Goal: Task Accomplishment & Management: Use online tool/utility

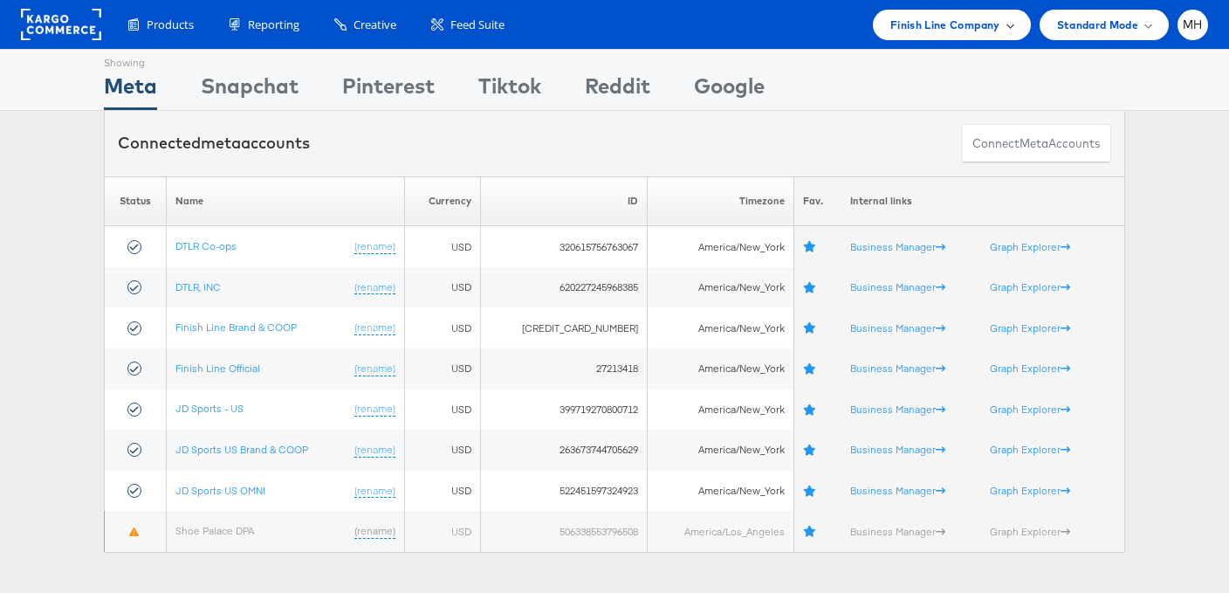
click at [967, 30] on span "Finish Line Company" at bounding box center [946, 25] width 110 height 18
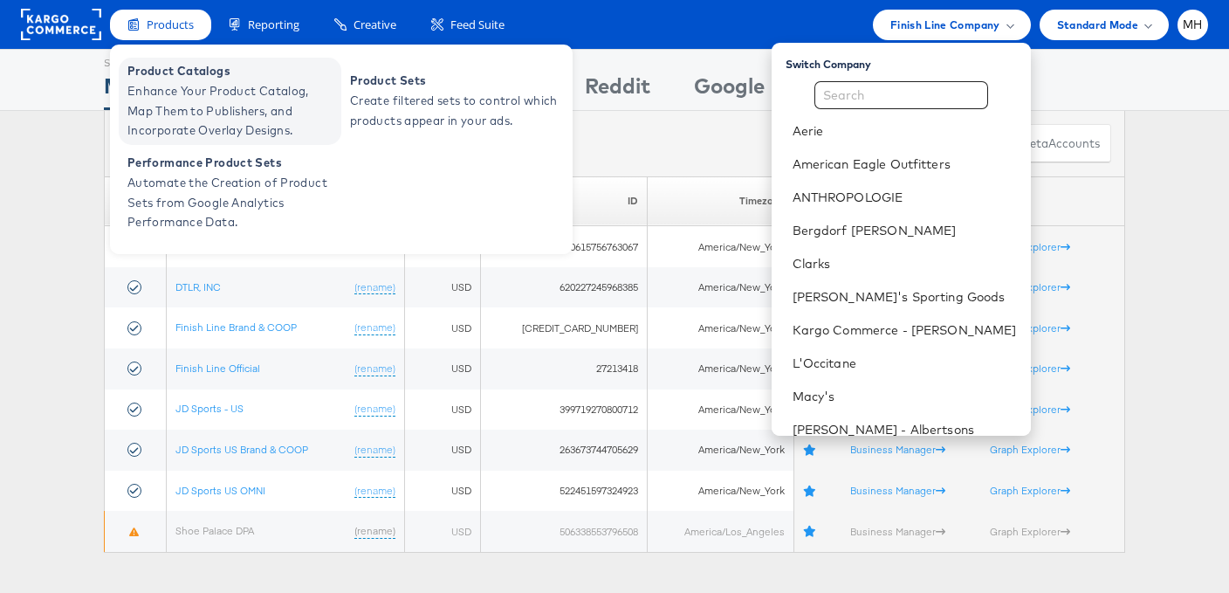
click at [203, 74] on span "Product Catalogs" at bounding box center [232, 71] width 210 height 20
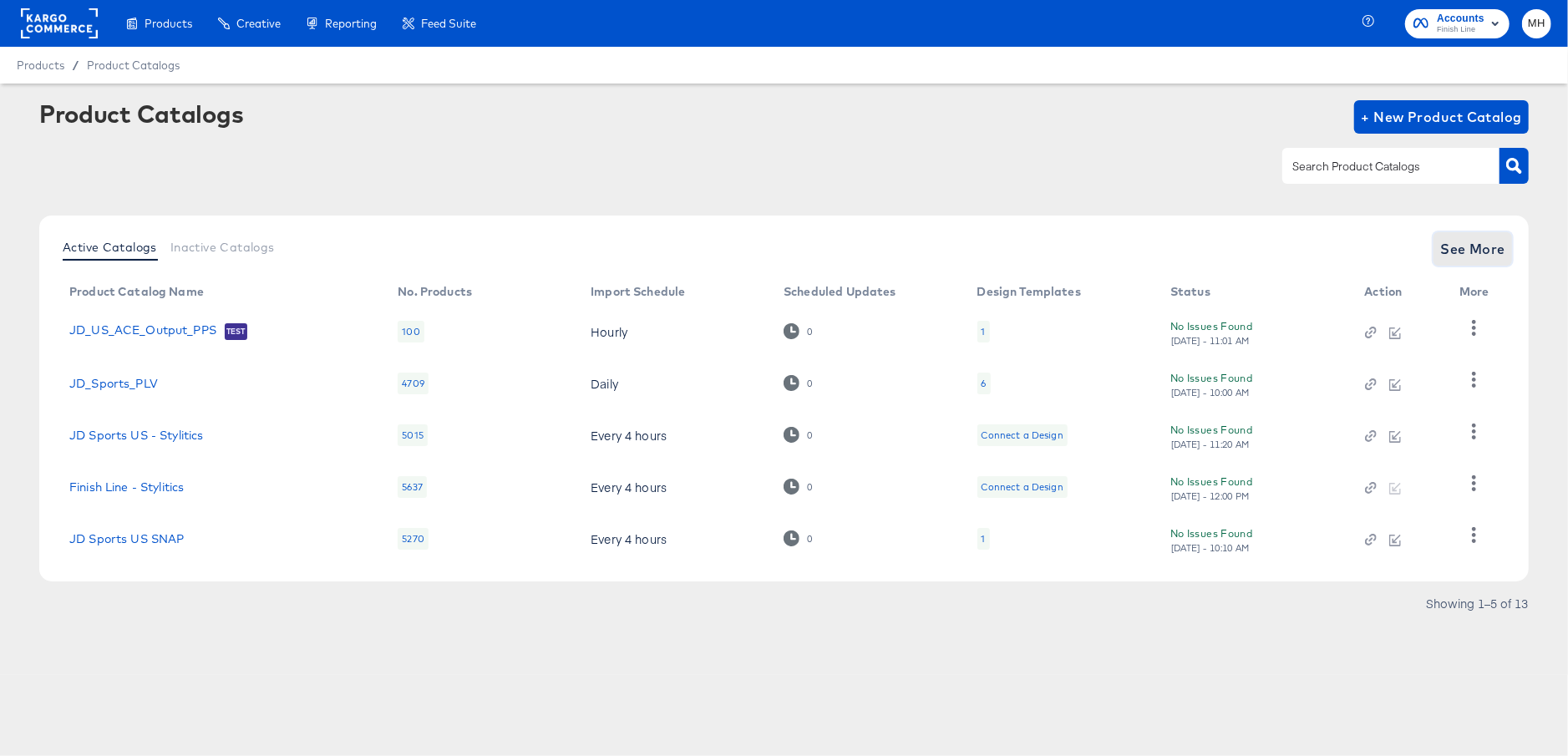
click at [1454, 238] on span "See More" at bounding box center [1472, 249] width 65 height 23
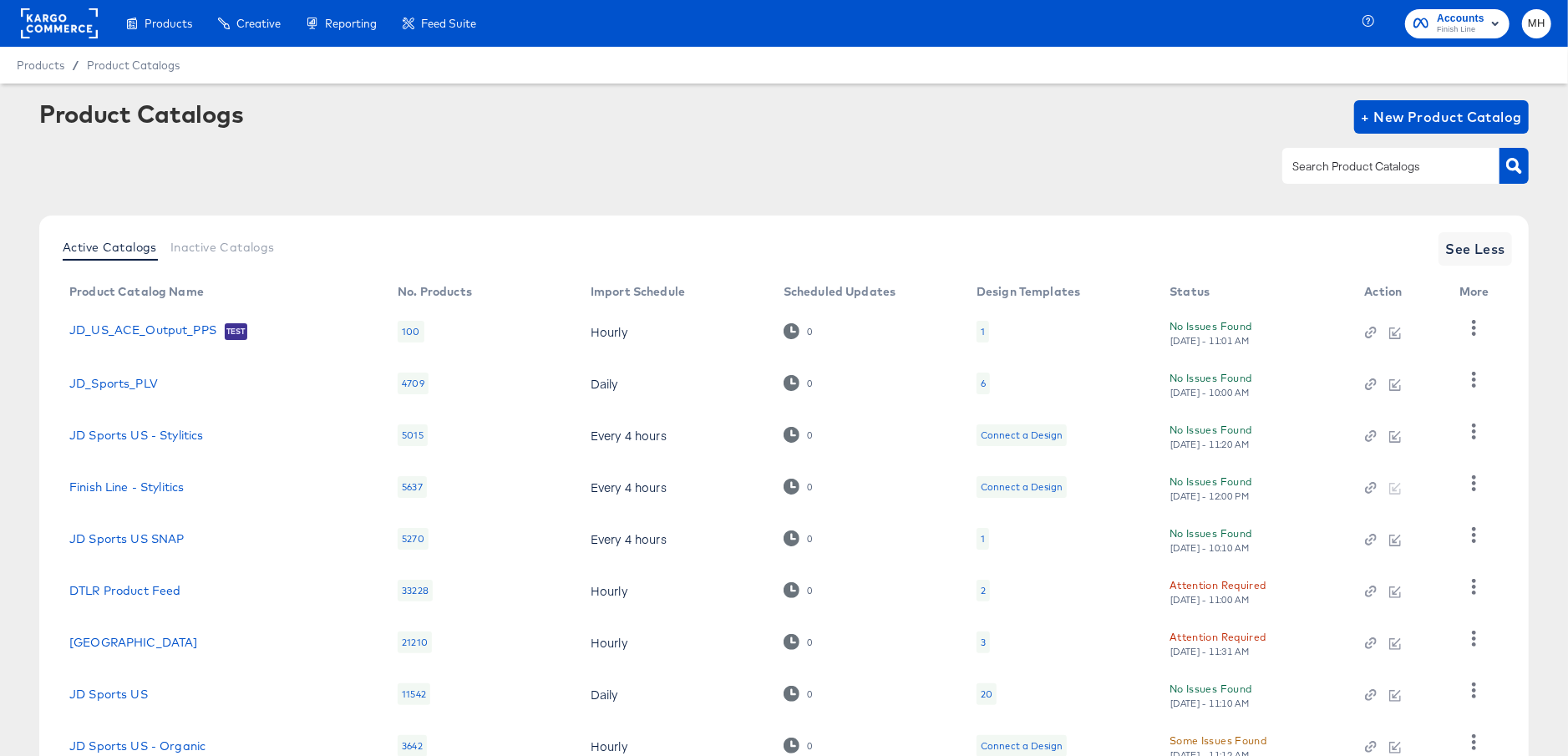
scroll to position [177, 0]
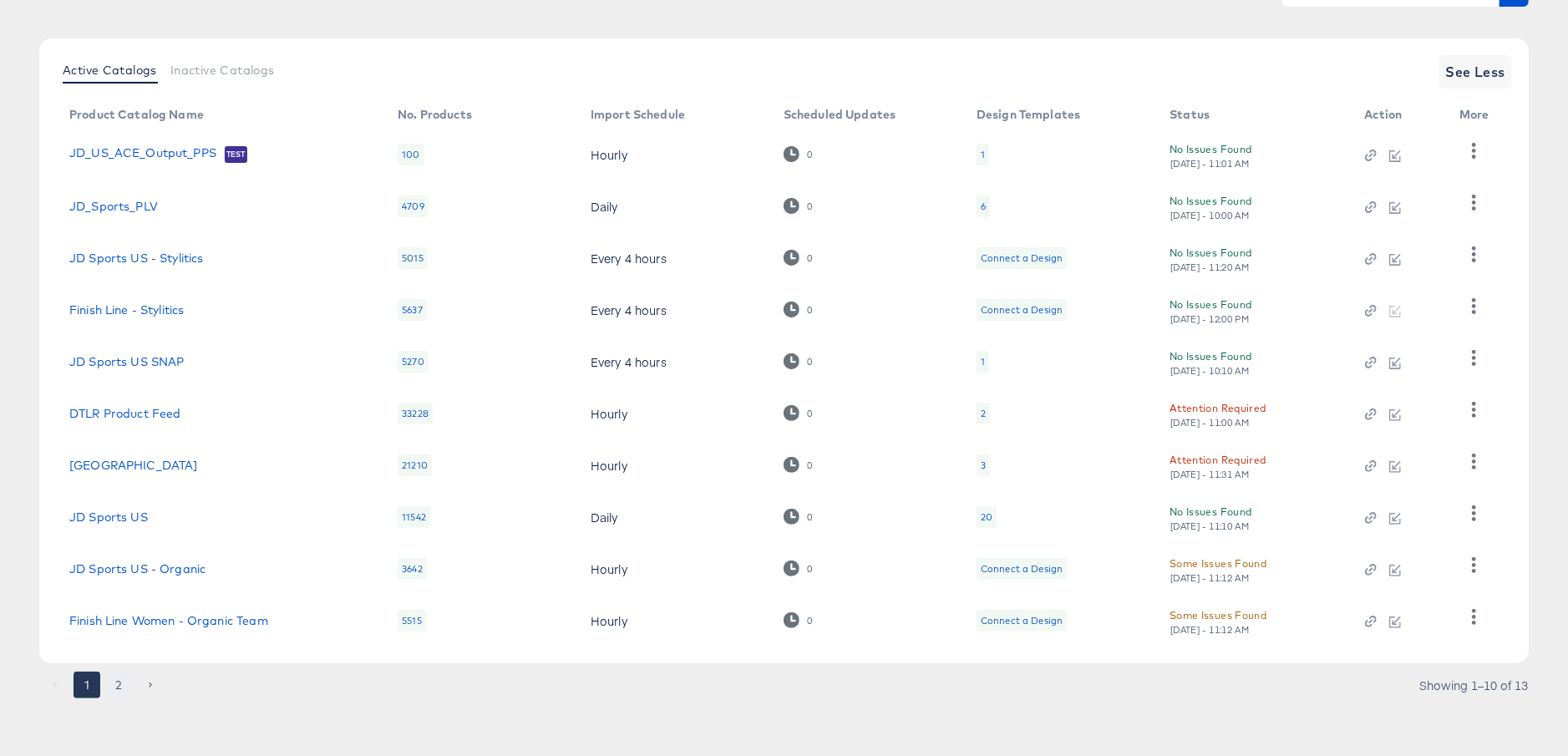
click at [115, 681] on button "2" at bounding box center [119, 685] width 27 height 27
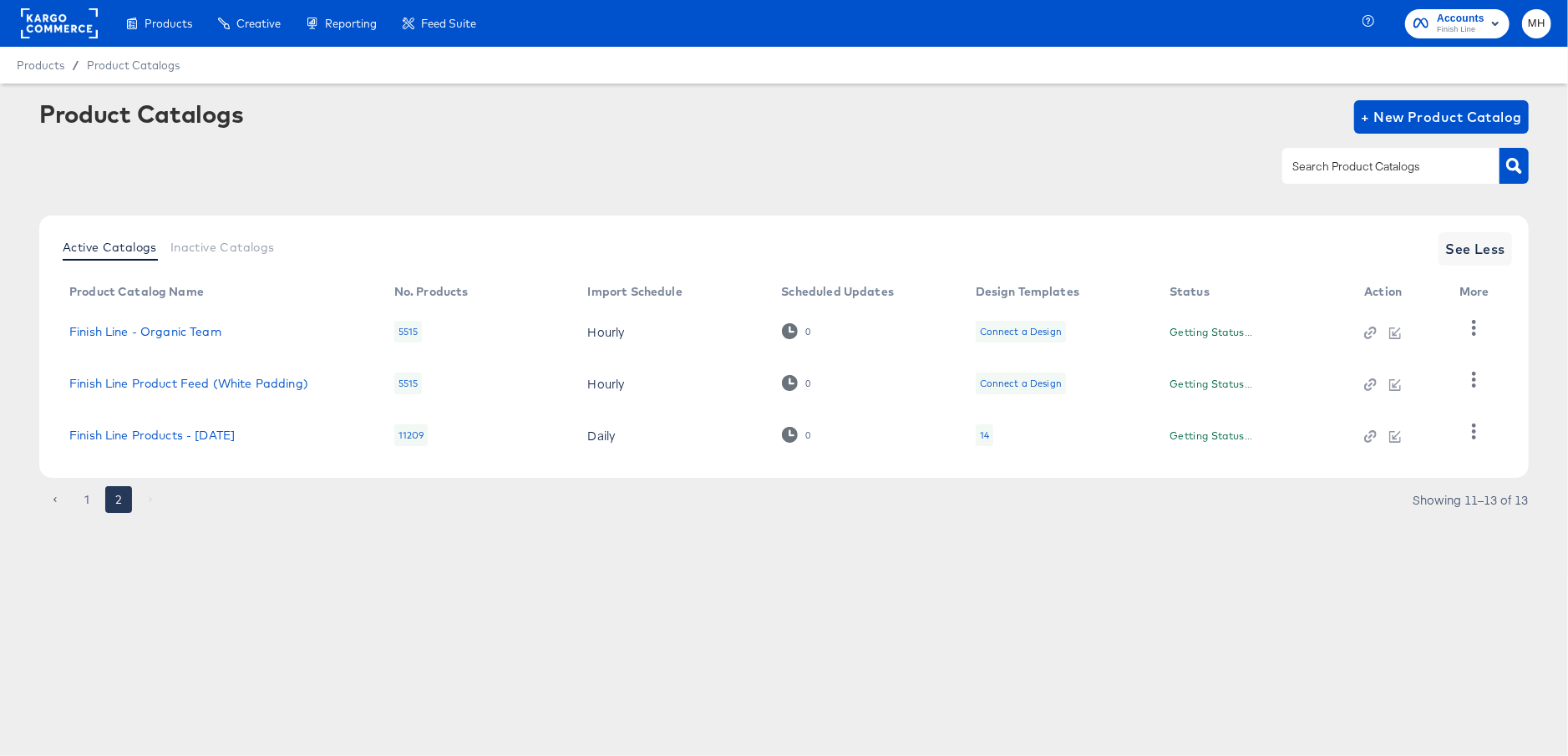
scroll to position [0, 0]
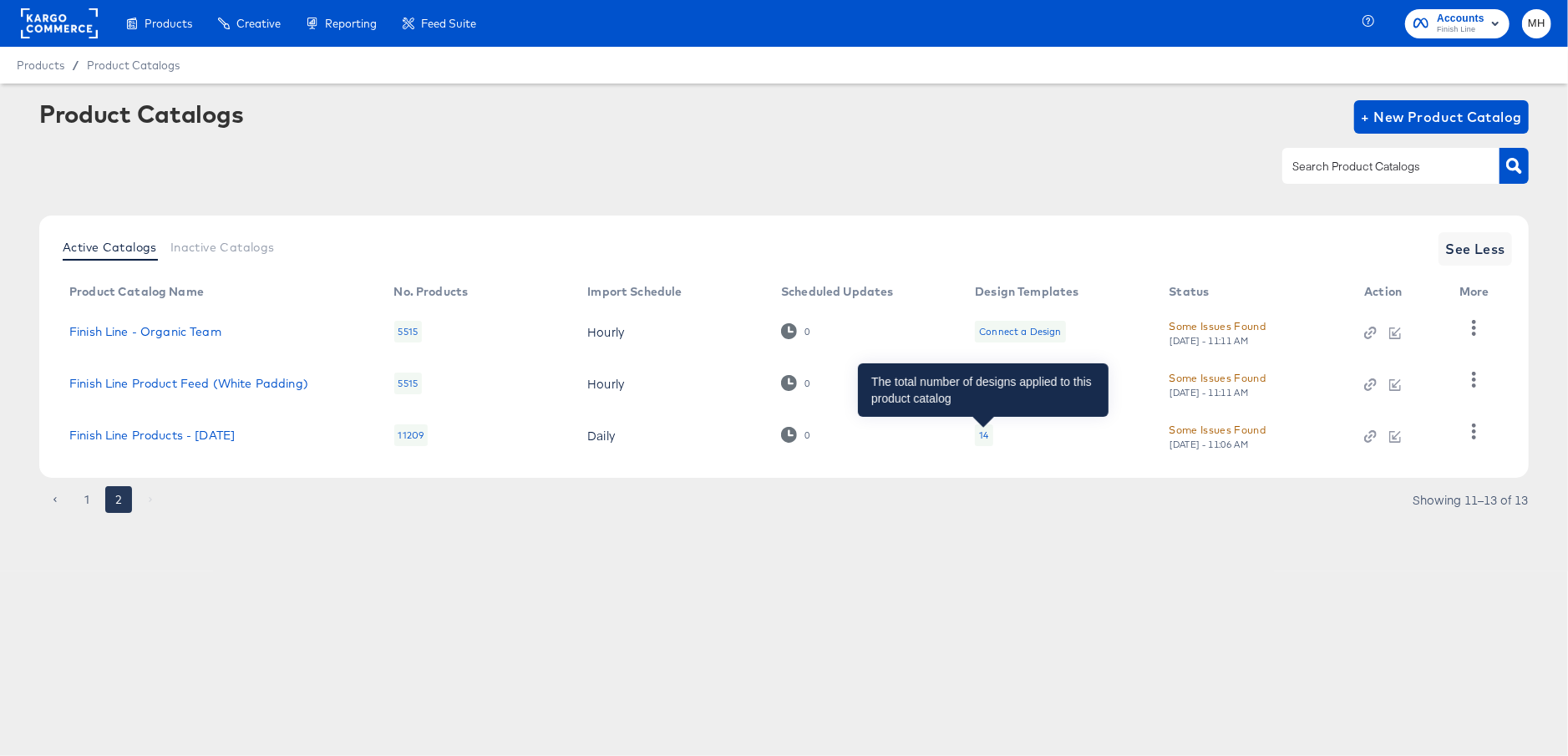
click at [987, 434] on div "14" at bounding box center [983, 435] width 10 height 13
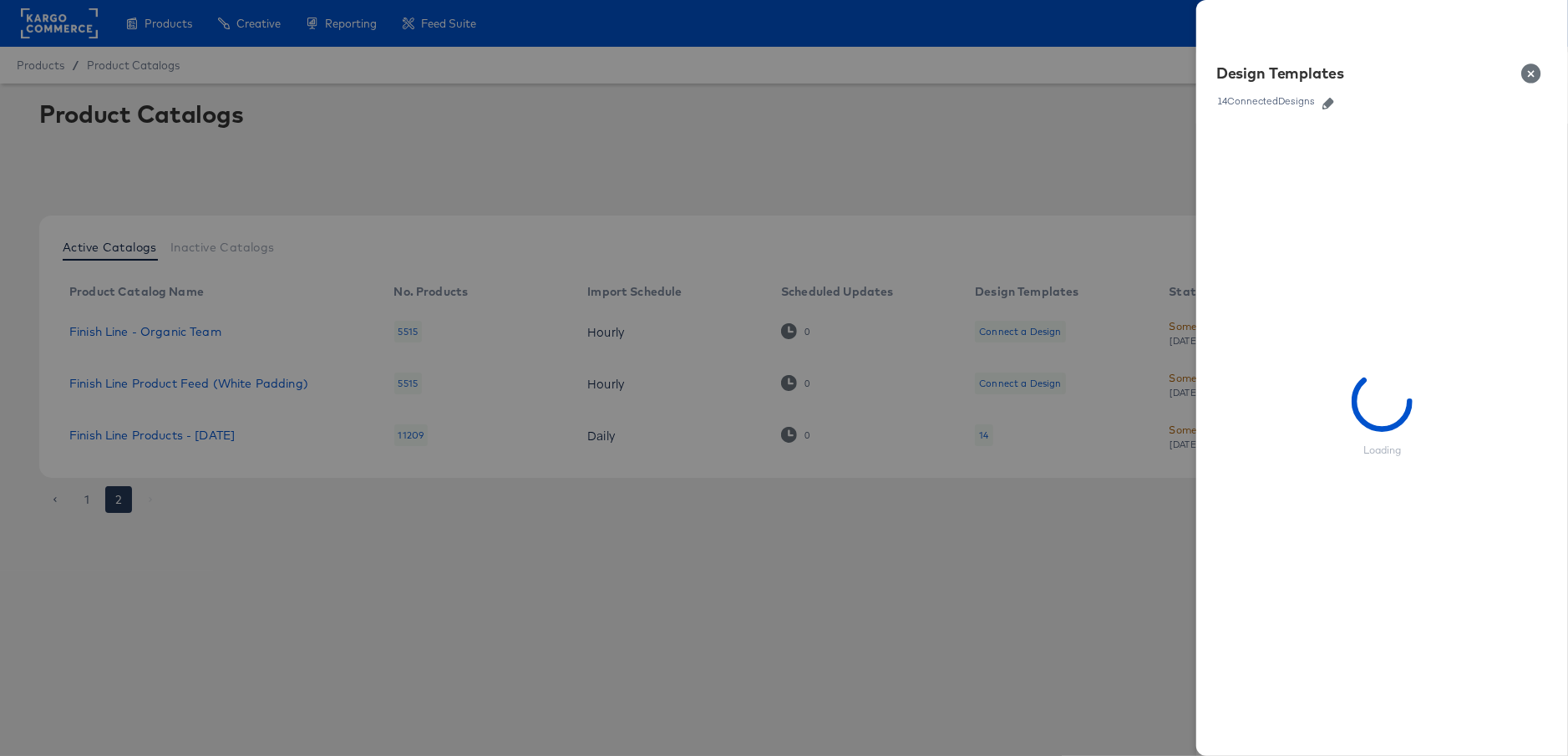
click at [1332, 100] on icon "button" at bounding box center [1328, 103] width 11 height 11
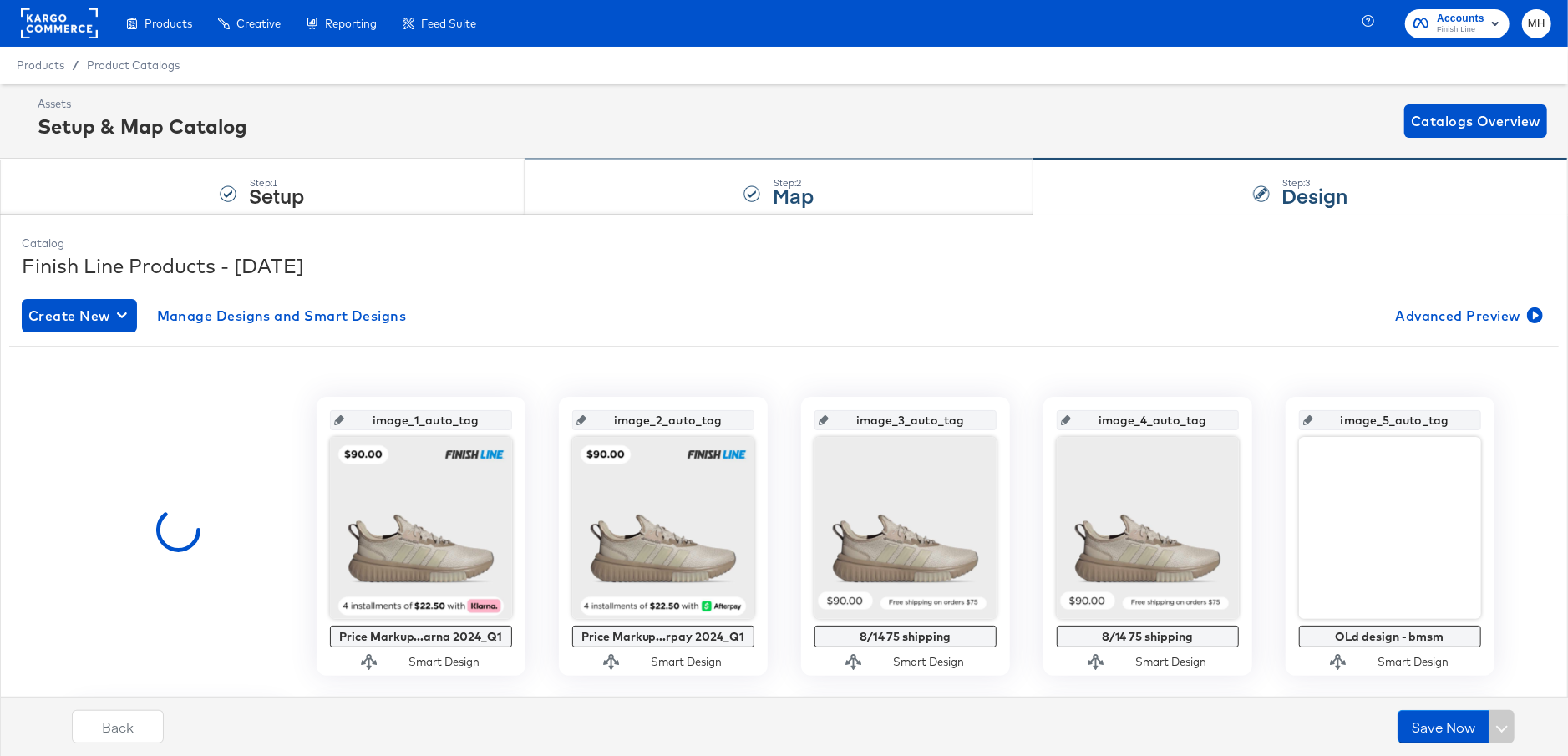
click at [748, 195] on div at bounding box center [751, 193] width 16 height 16
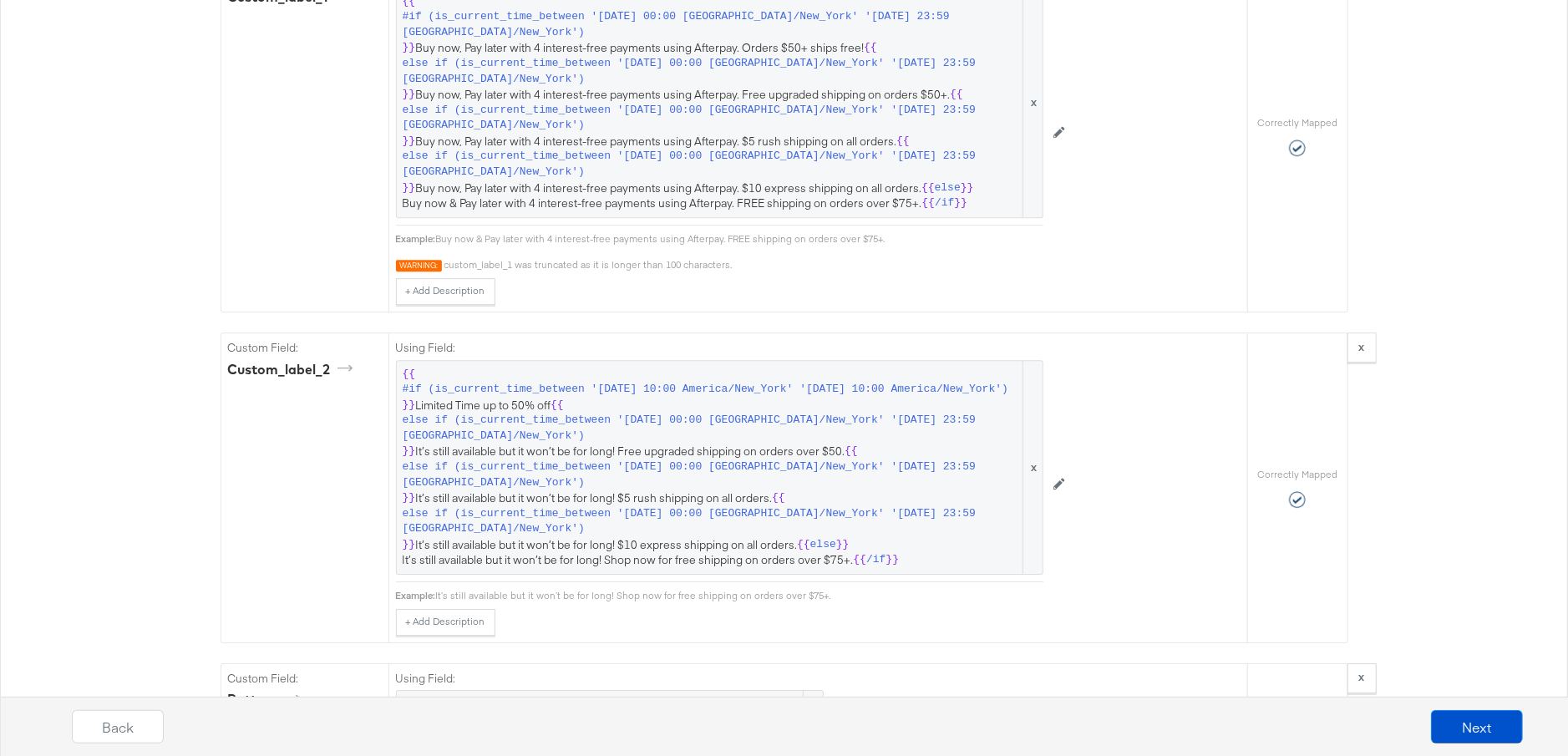
scroll to position [3708, 0]
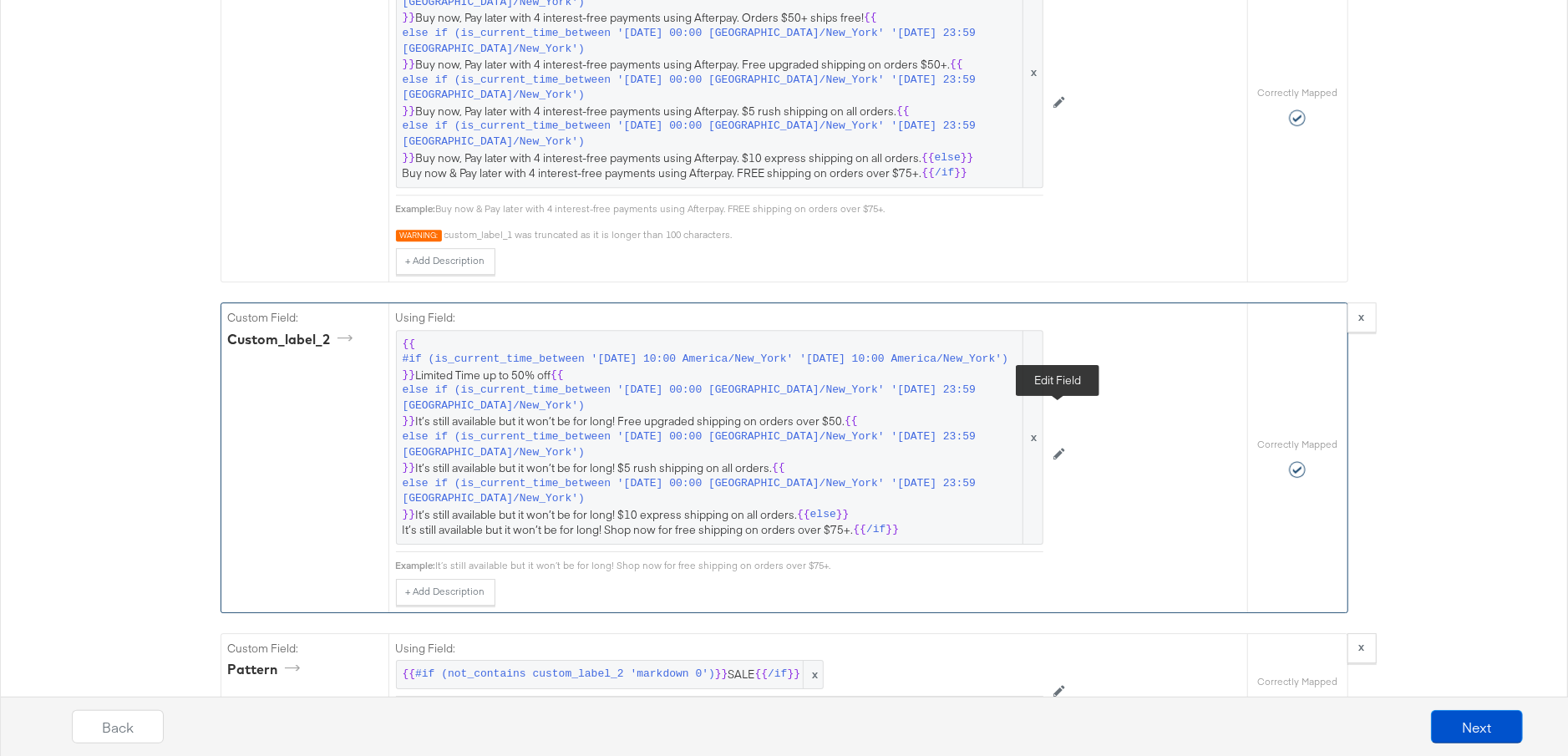
click at [1066, 441] on button at bounding box center [1059, 455] width 32 height 27
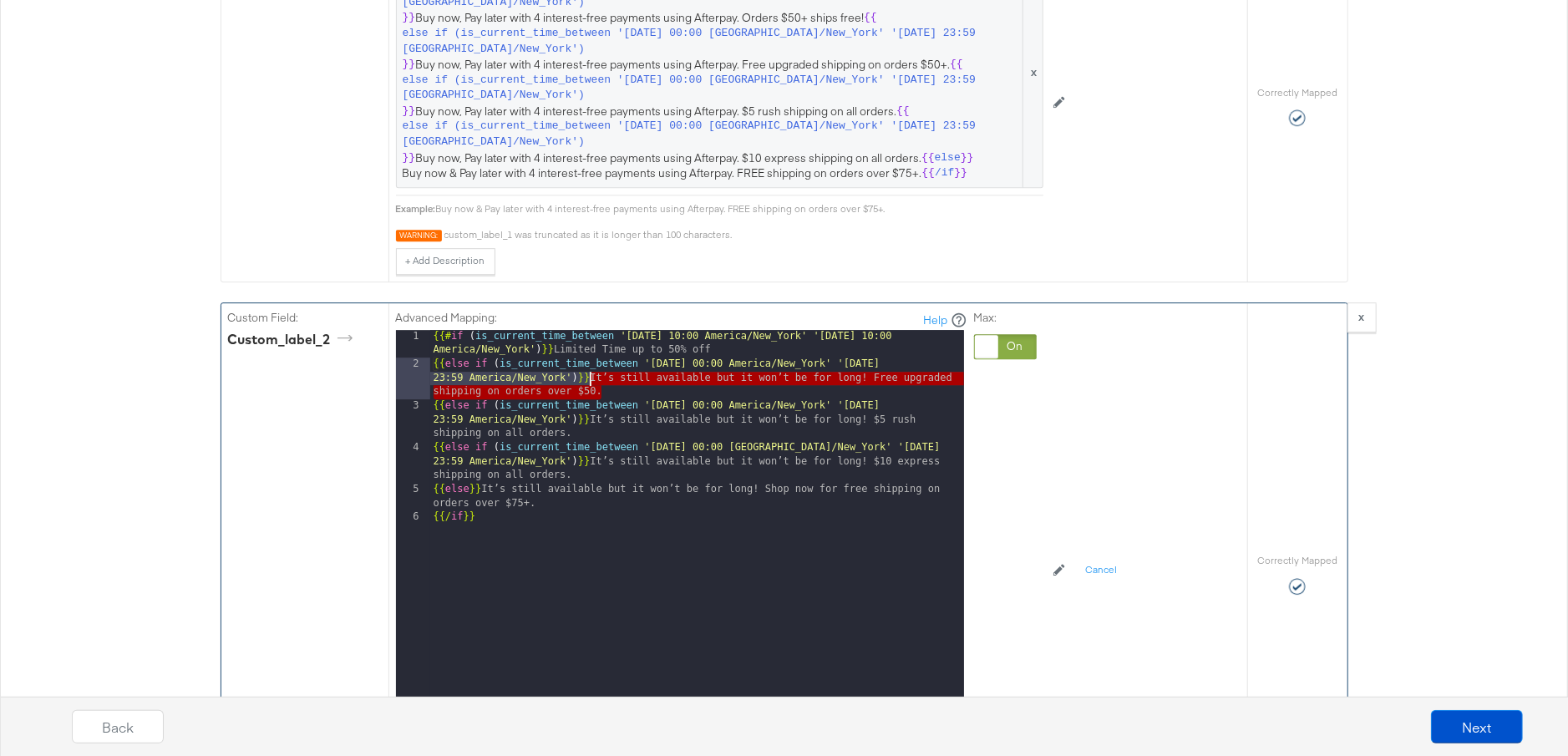
drag, startPoint x: 607, startPoint y: 345, endPoint x: 589, endPoint y: 338, distance: 19.3
click at [589, 338] on div "{{# if ( is_current_time_between '2025-04-17 10:00 America/New_York' '2025-04-2…" at bounding box center [697, 560] width 534 height 459
click at [633, 373] on div "{{# if ( is_current_time_between '2025-04-17 10:00 America/New_York' '2025-04-2…" at bounding box center [697, 560] width 534 height 459
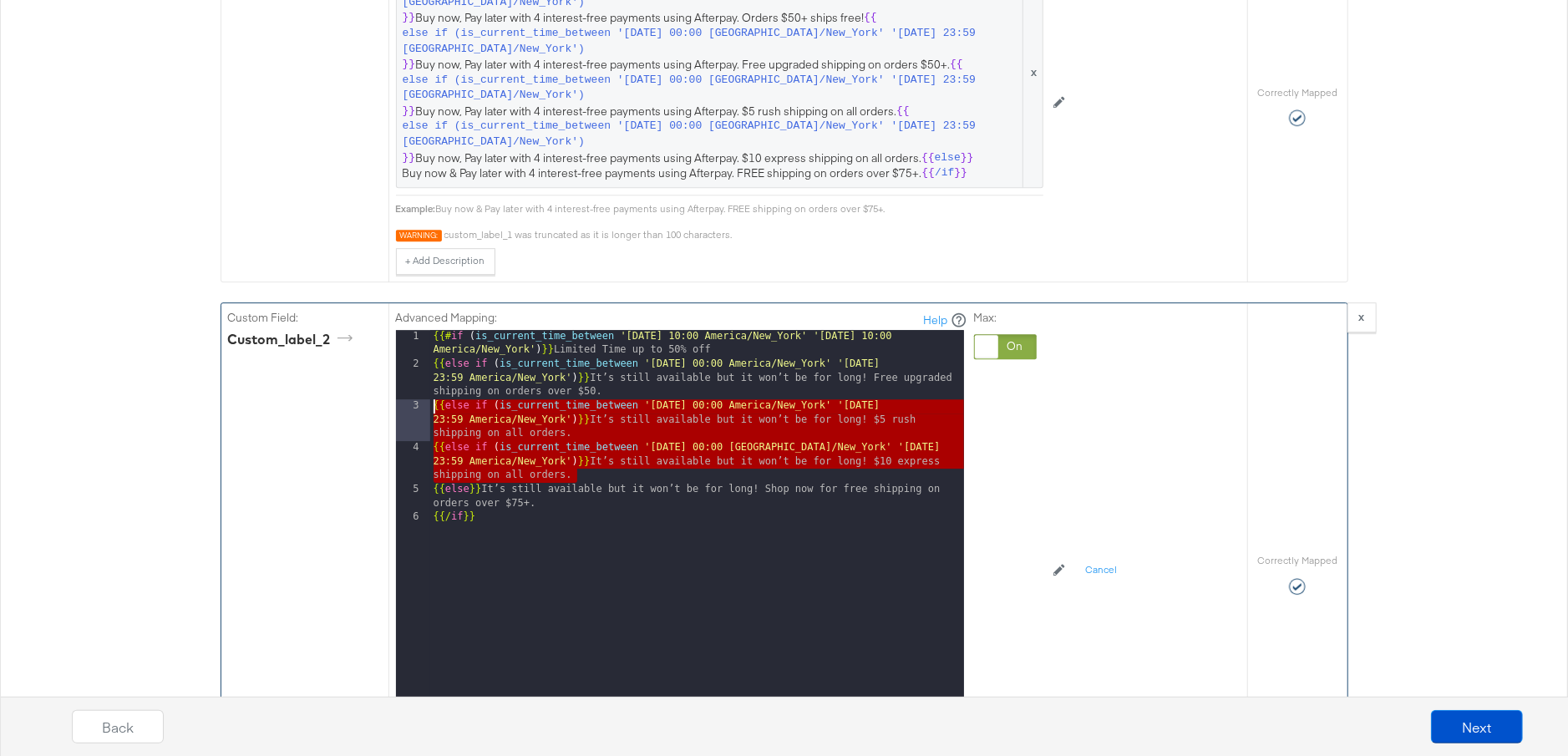
drag, startPoint x: 581, startPoint y: 432, endPoint x: 425, endPoint y: 360, distance: 171.8
click at [425, 360] on div "1 2 3 4 5 6 {{# if ( is_current_time_between '2025-04-17 10:00 America/New_York…" at bounding box center [680, 539] width 568 height 418
click at [646, 330] on div "{{# if ( is_current_time_between '2025-04-17 10:00 America/New_York' '2025-04-2…" at bounding box center [697, 560] width 534 height 459
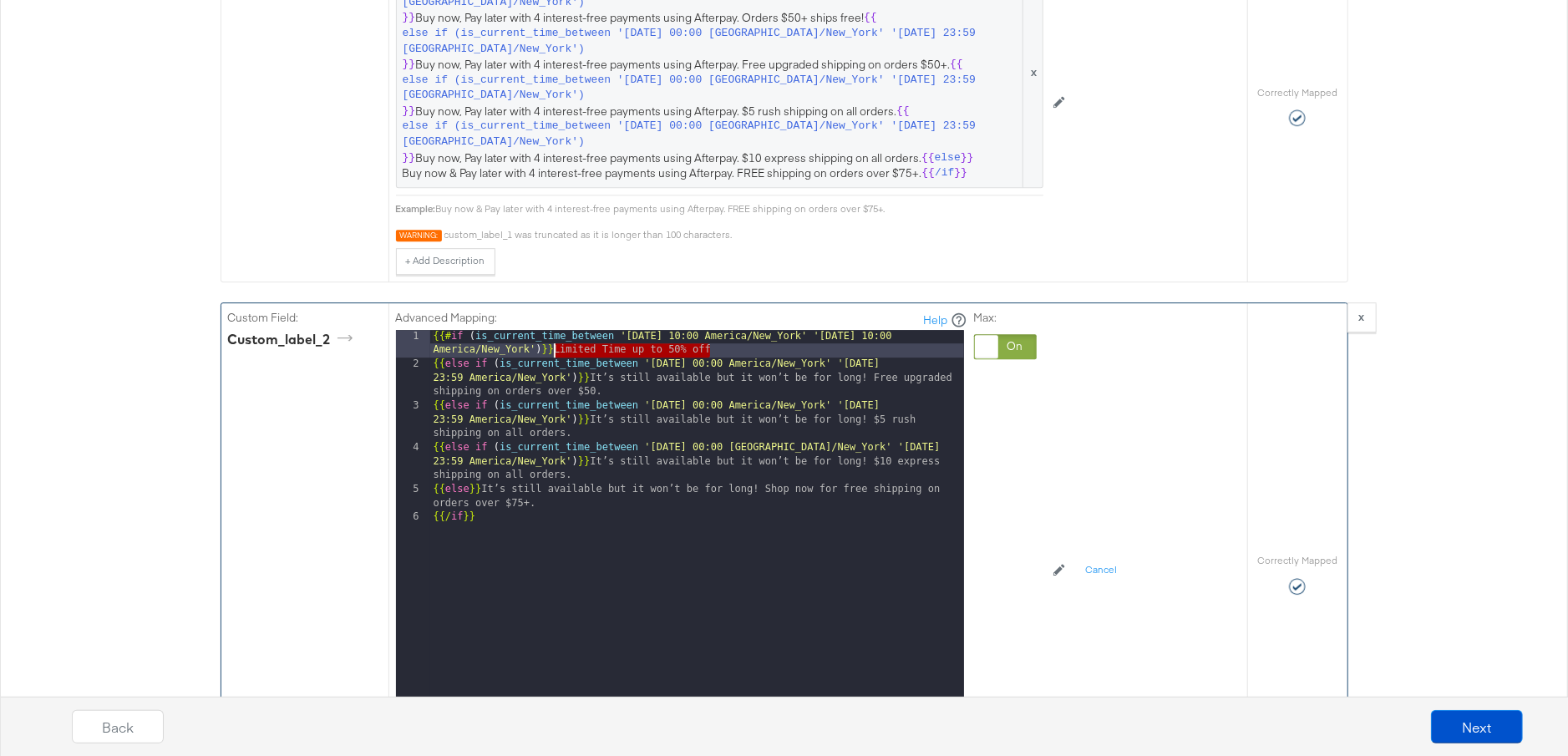
drag, startPoint x: 721, startPoint y: 300, endPoint x: 552, endPoint y: 307, distance: 169.1
click at [552, 330] on div "{{# if ( is_current_time_between '2025-04-17 10:00 America/New_York' '2025-04-2…" at bounding box center [697, 560] width 534 height 459
click at [668, 330] on div "{{# if ( is_current_time_between '2025-04-17 10:00 America/New_York' '2025-04-2…" at bounding box center [697, 560] width 534 height 459
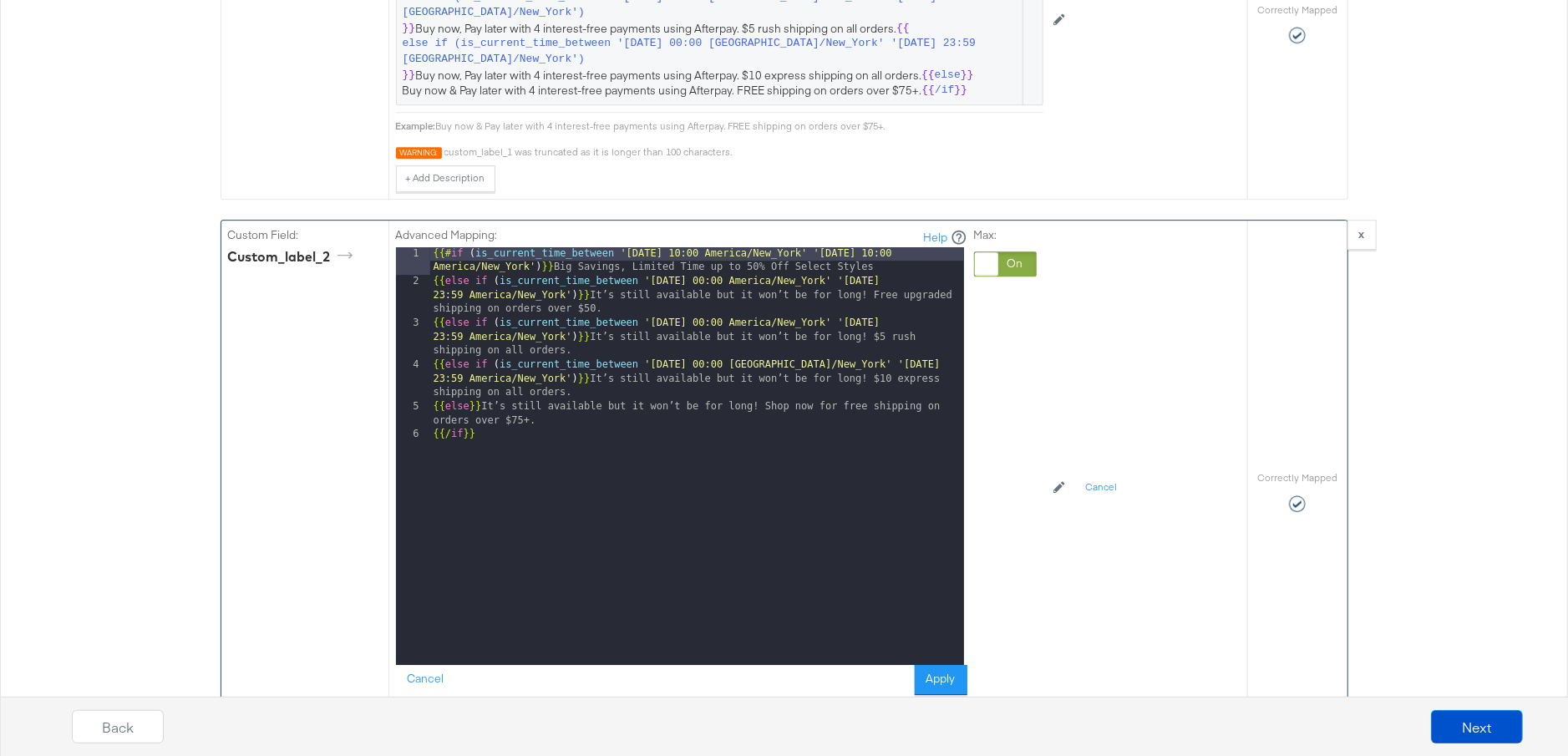
scroll to position [3791, 0]
click at [431, 666] on button "Cancel" at bounding box center [426, 680] width 60 height 30
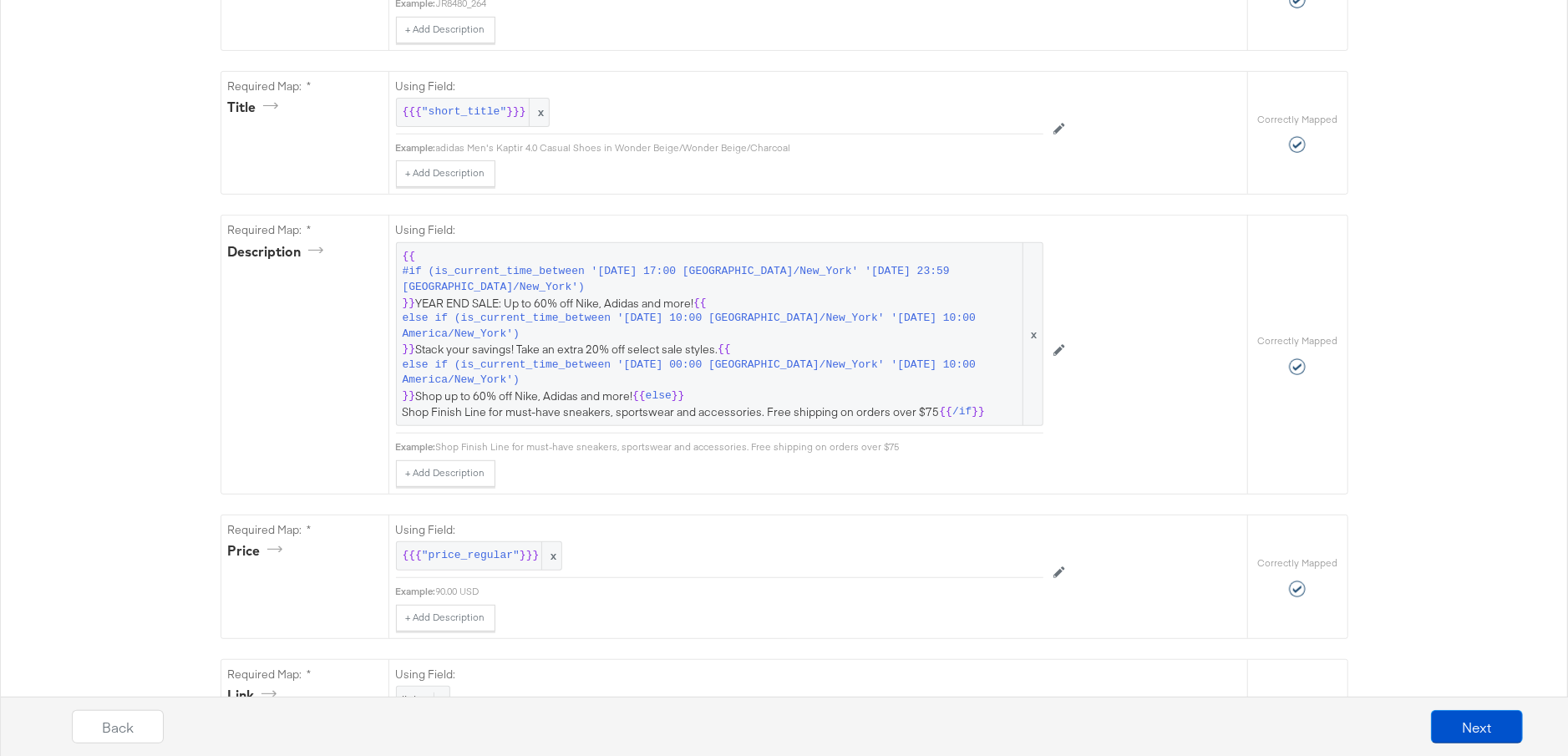
scroll to position [498, 0]
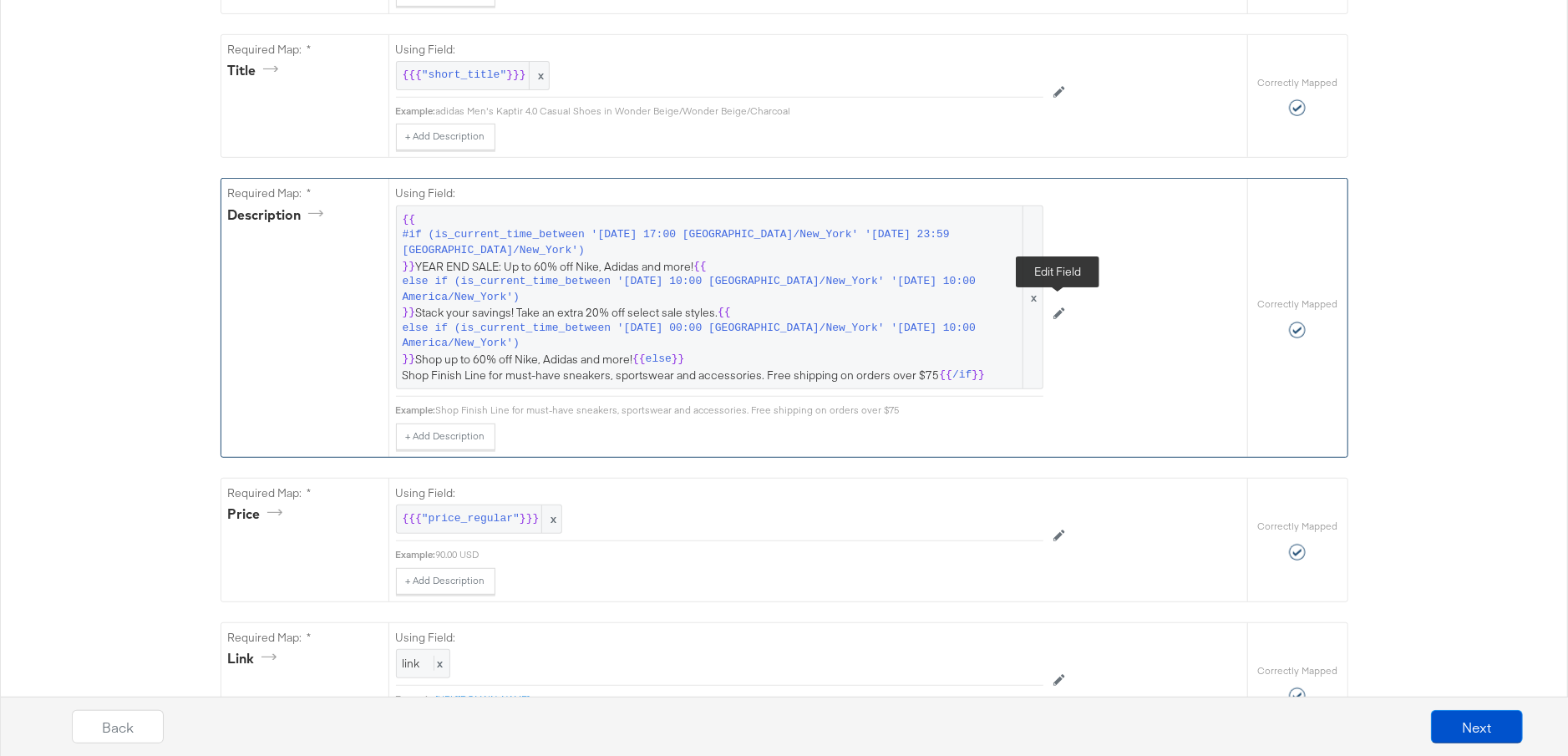
click at [1057, 309] on icon at bounding box center [1059, 314] width 11 height 11
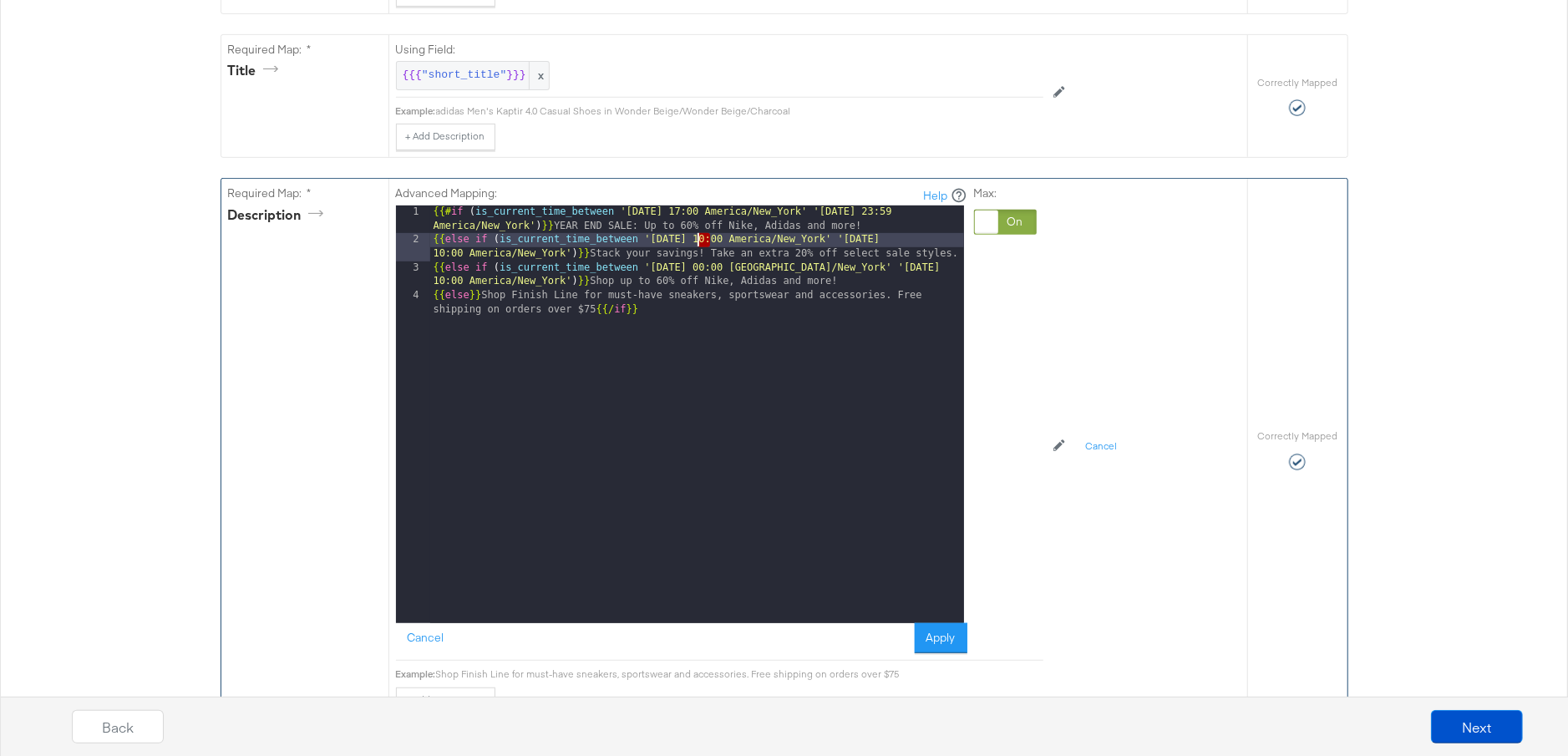
click at [701, 234] on div "{{# if ( is_current_time_between '2024-12-24 17:00 America/New_York' '2024-12-3…" at bounding box center [697, 442] width 534 height 474
click at [710, 239] on div "{{# if ( is_current_time_between '2024-12-24 17:00 America/New_York' '2024-12-3…" at bounding box center [697, 442] width 534 height 474
click at [917, 238] on div "{{# if ( is_current_time_between '2024-12-24 17:00 America/New_York' '2024-12-3…" at bounding box center [697, 442] width 534 height 474
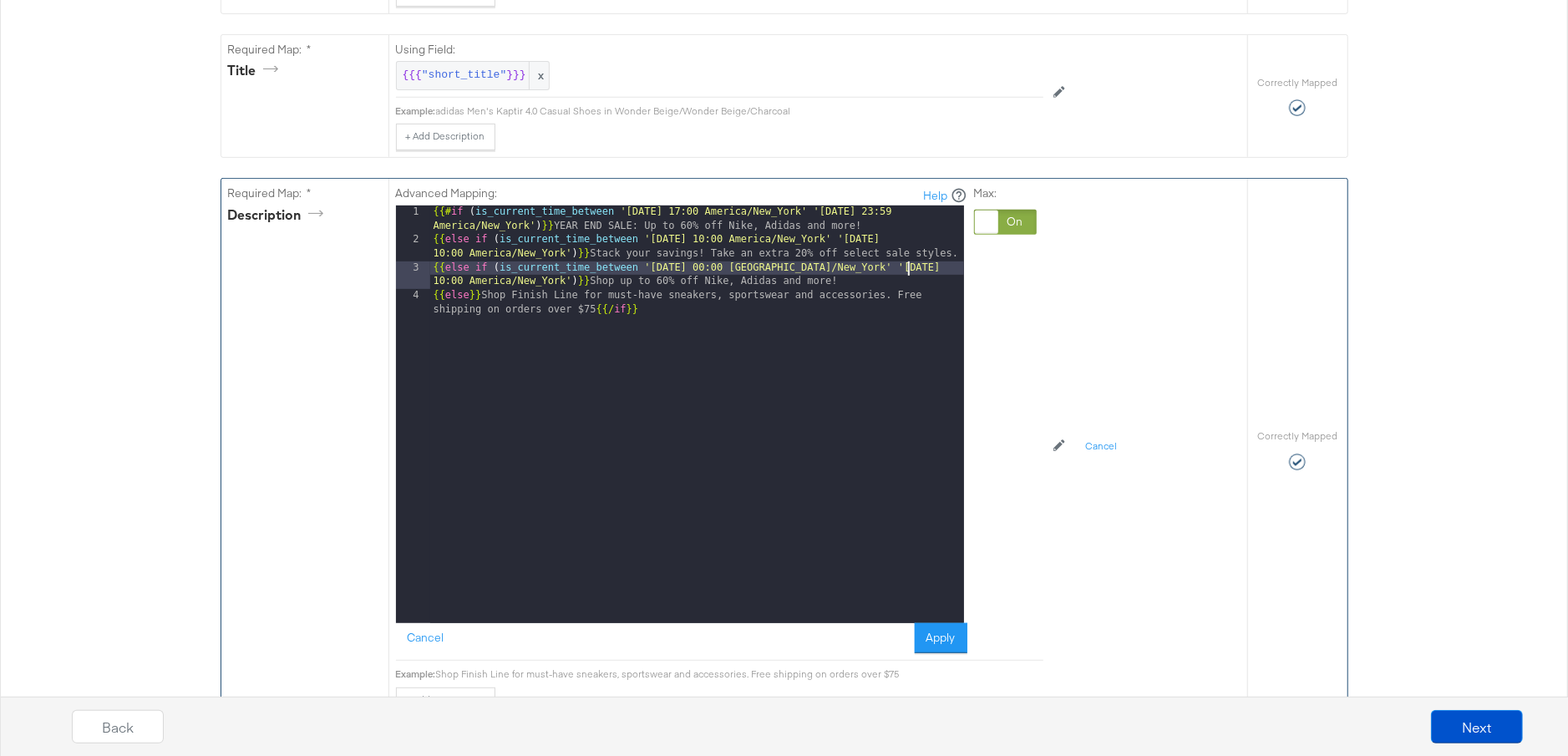
click at [909, 260] on div "{{# if ( is_current_time_between '2024-12-24 17:00 America/New_York' '2024-12-3…" at bounding box center [697, 442] width 534 height 474
click at [599, 252] on div "{{# if ( is_current_time_between '2024-12-24 17:00 America/New_York' '2024-12-3…" at bounding box center [697, 442] width 534 height 474
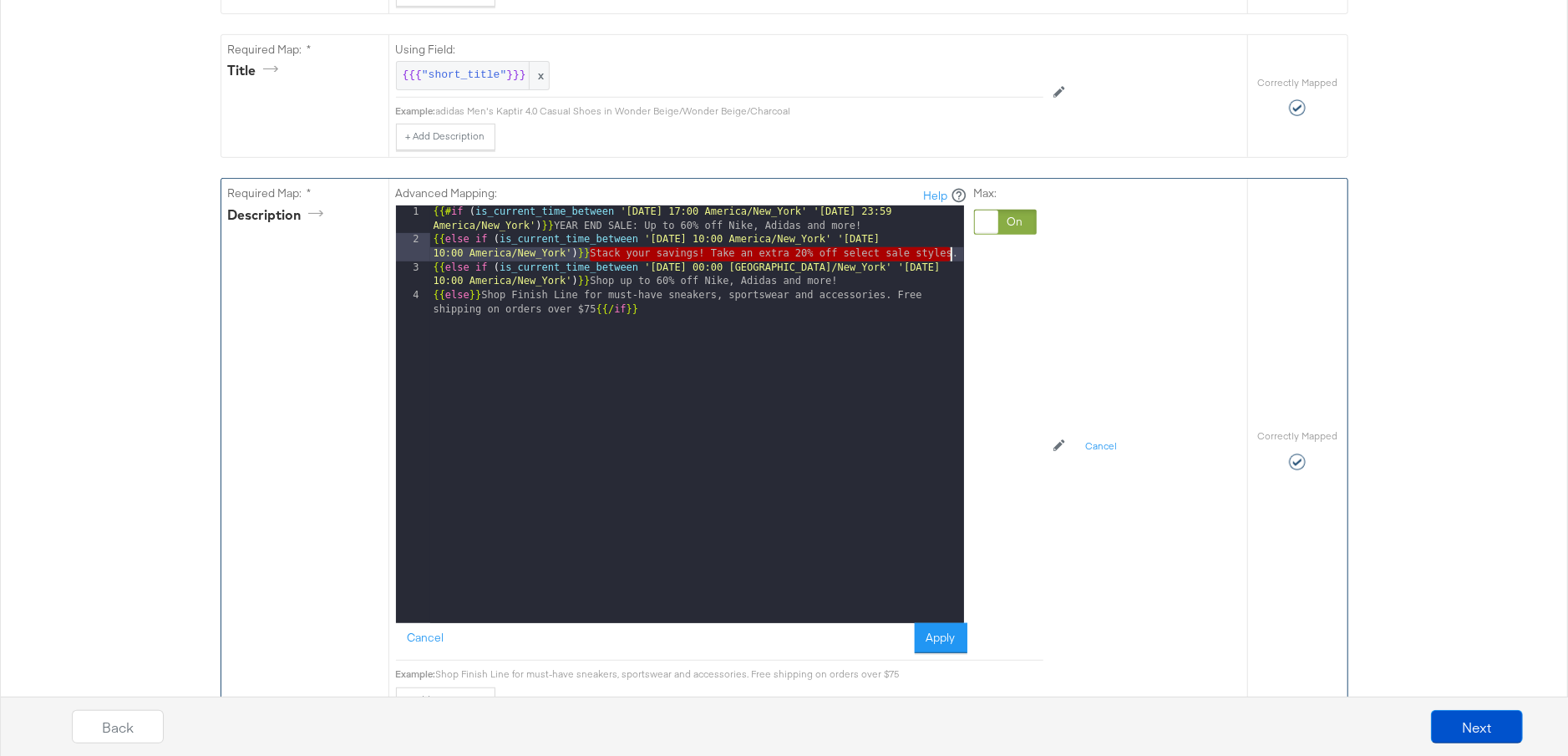
drag, startPoint x: 586, startPoint y: 253, endPoint x: 950, endPoint y: 253, distance: 364.0
click at [950, 253] on div "{{# if ( is_current_time_between '2024-12-24 17:00 America/New_York' '2024-12-3…" at bounding box center [697, 442] width 534 height 474
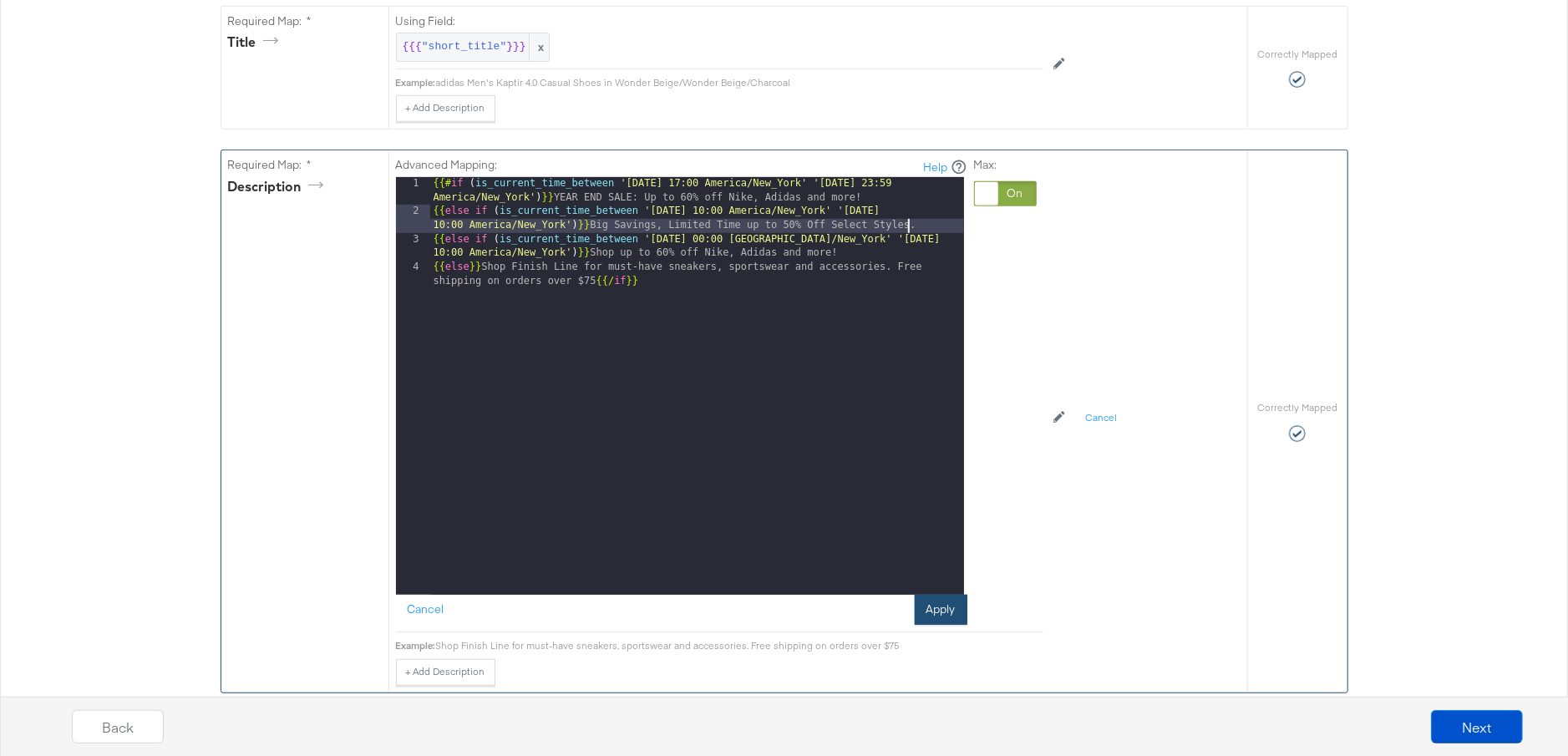
click at [939, 600] on button "Apply" at bounding box center [940, 610] width 53 height 30
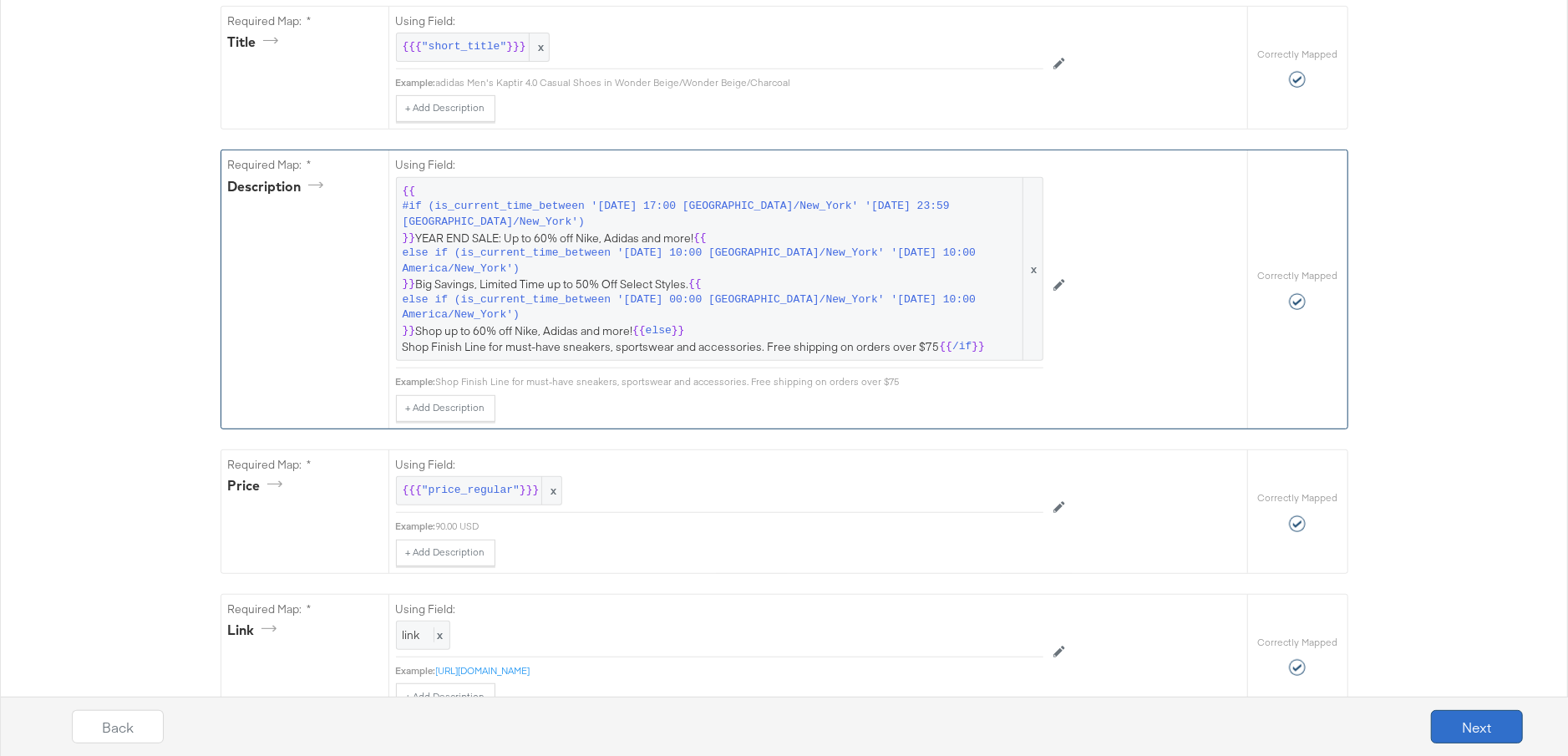
click at [1492, 731] on button "Next" at bounding box center [1477, 726] width 92 height 33
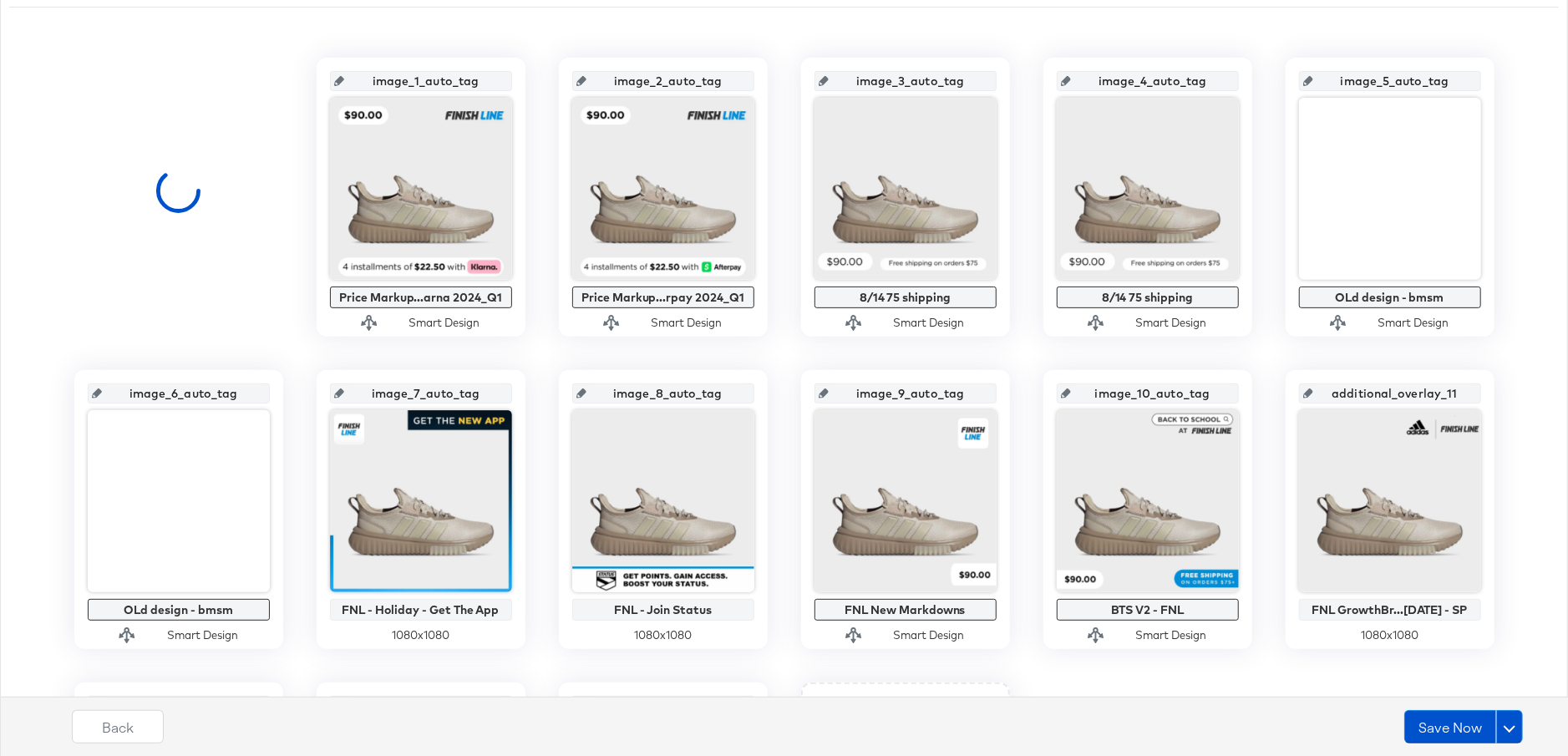
scroll to position [339, 0]
click at [1440, 722] on button "Save Now" at bounding box center [1450, 726] width 92 height 33
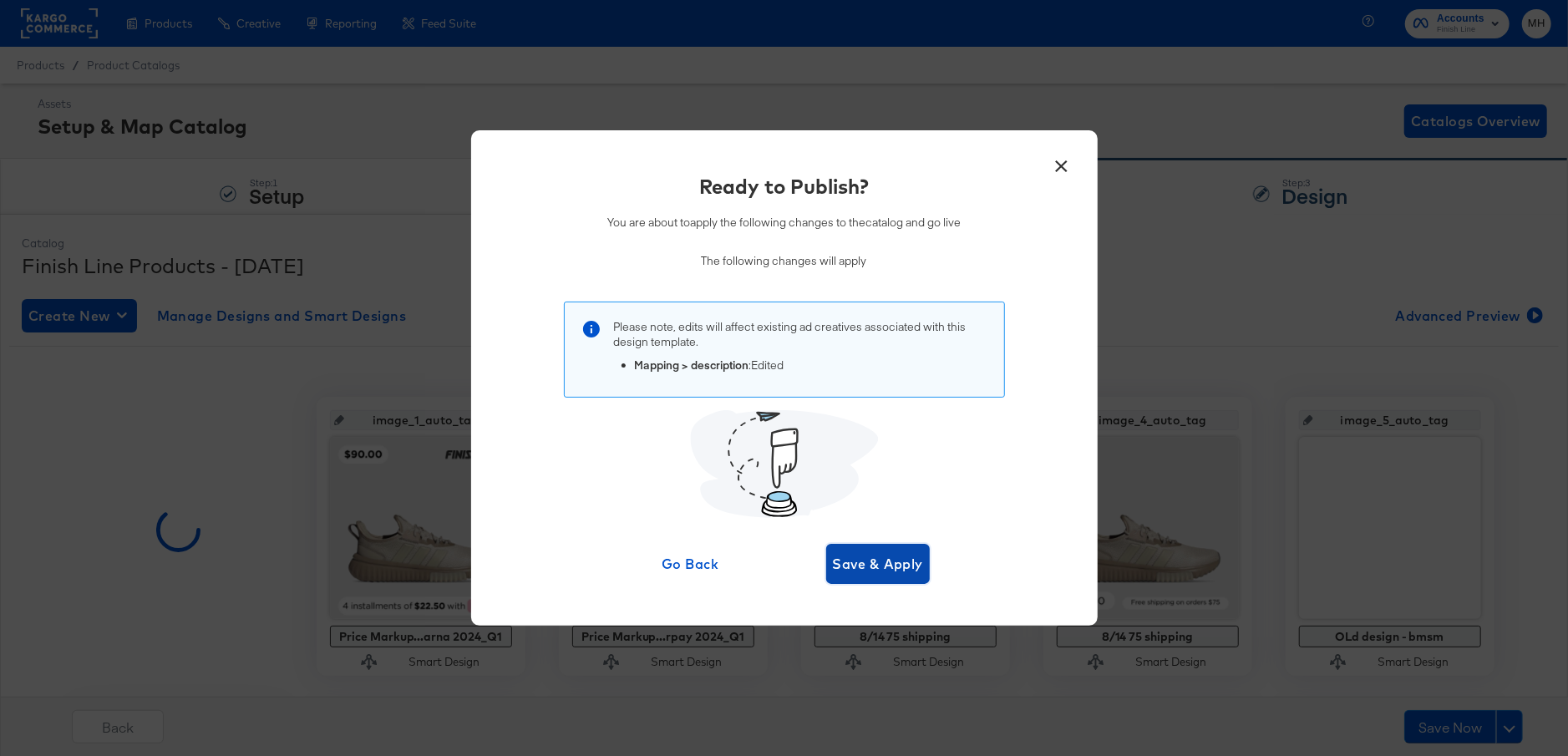
click at [925, 568] on button "Save & Apply" at bounding box center [878, 564] width 104 height 40
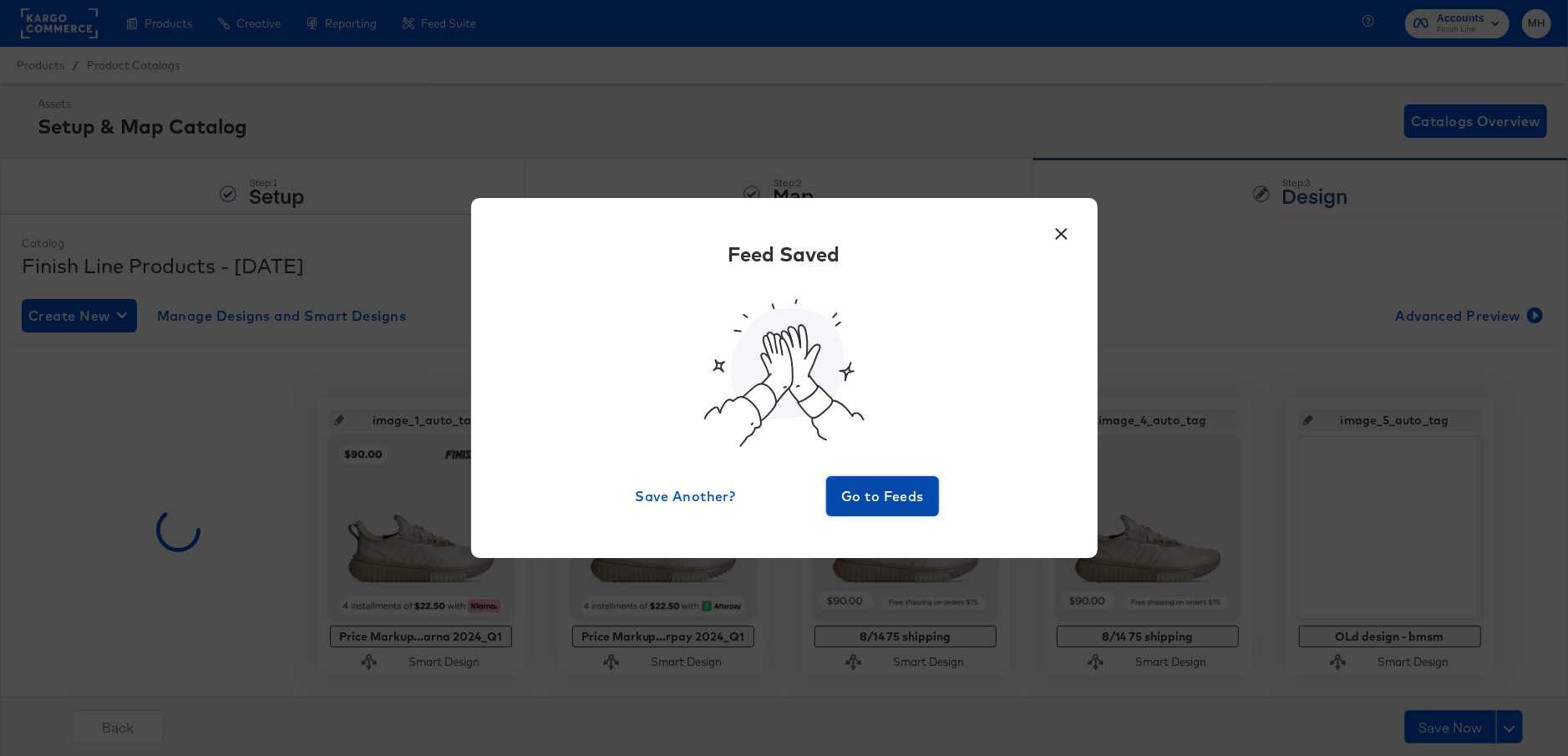
click at [880, 498] on span "Go to Feeds" at bounding box center [883, 496] width 100 height 23
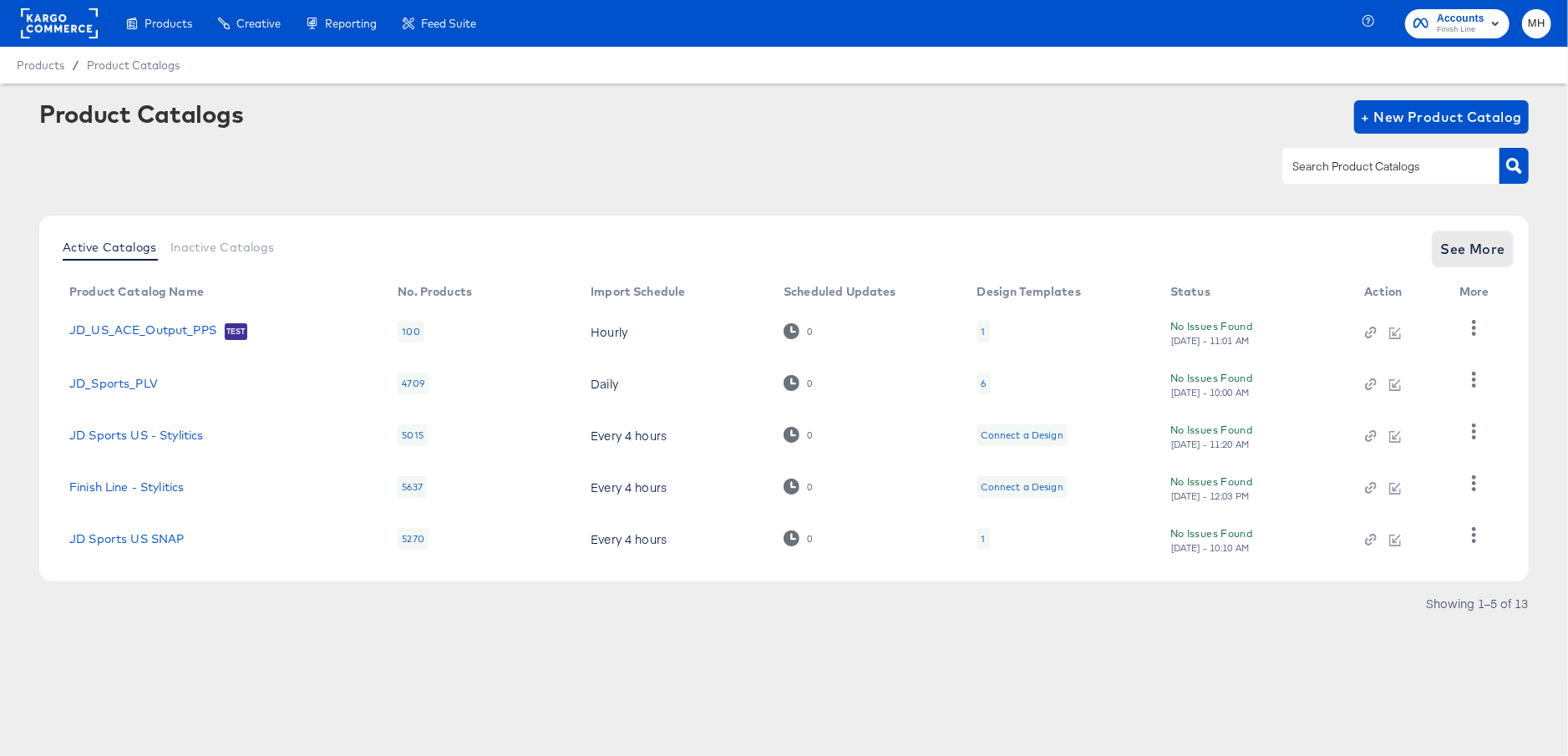
click at [1481, 255] on span "See More" at bounding box center [1472, 249] width 65 height 23
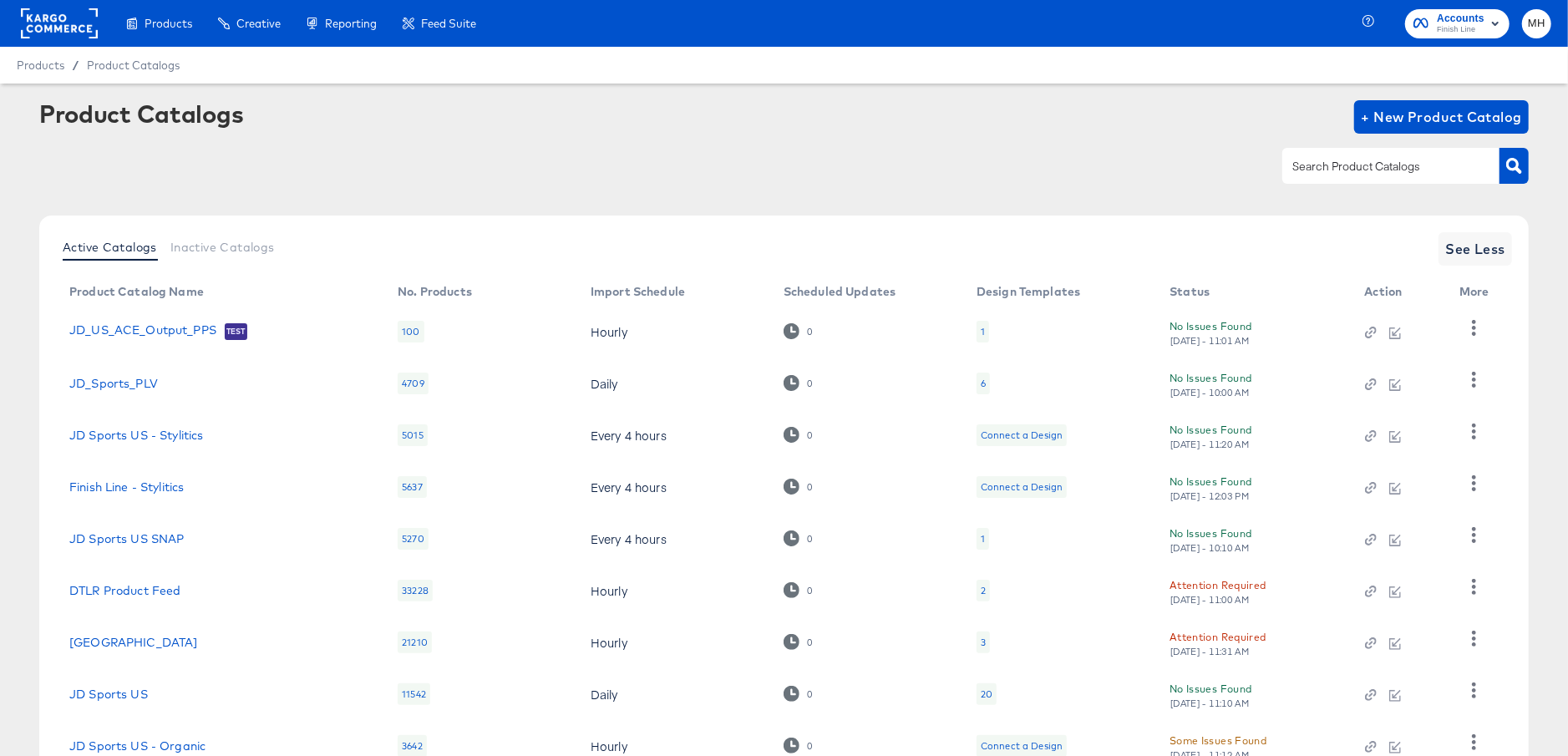
click at [48, 35] on rect at bounding box center [59, 23] width 77 height 30
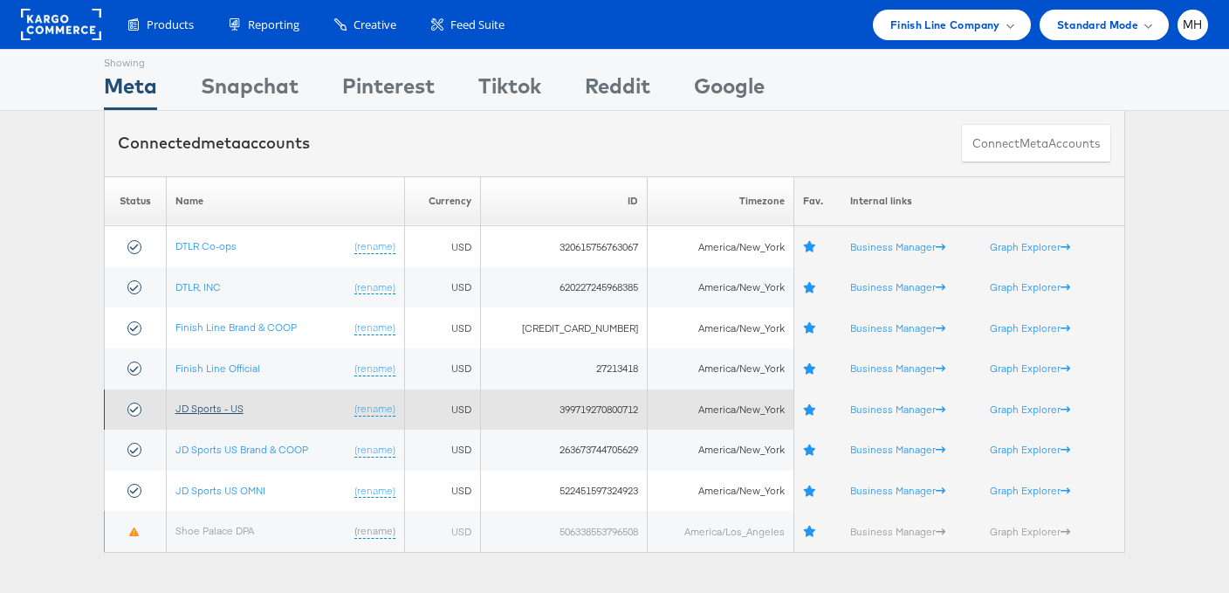
click at [237, 412] on link "JD Sports - US" at bounding box center [210, 408] width 68 height 13
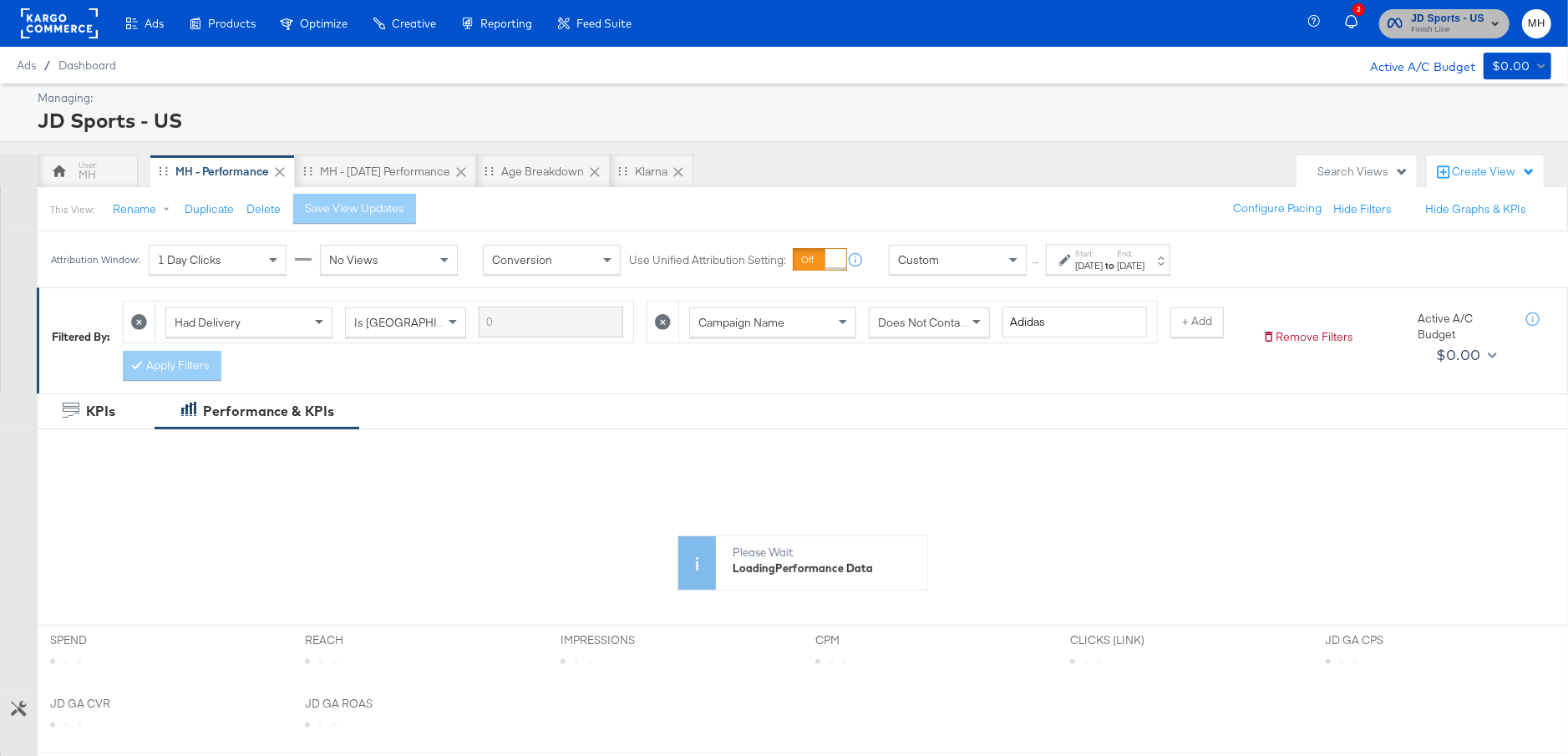
click at [1420, 19] on span "JD Sports - US" at bounding box center [1447, 18] width 74 height 17
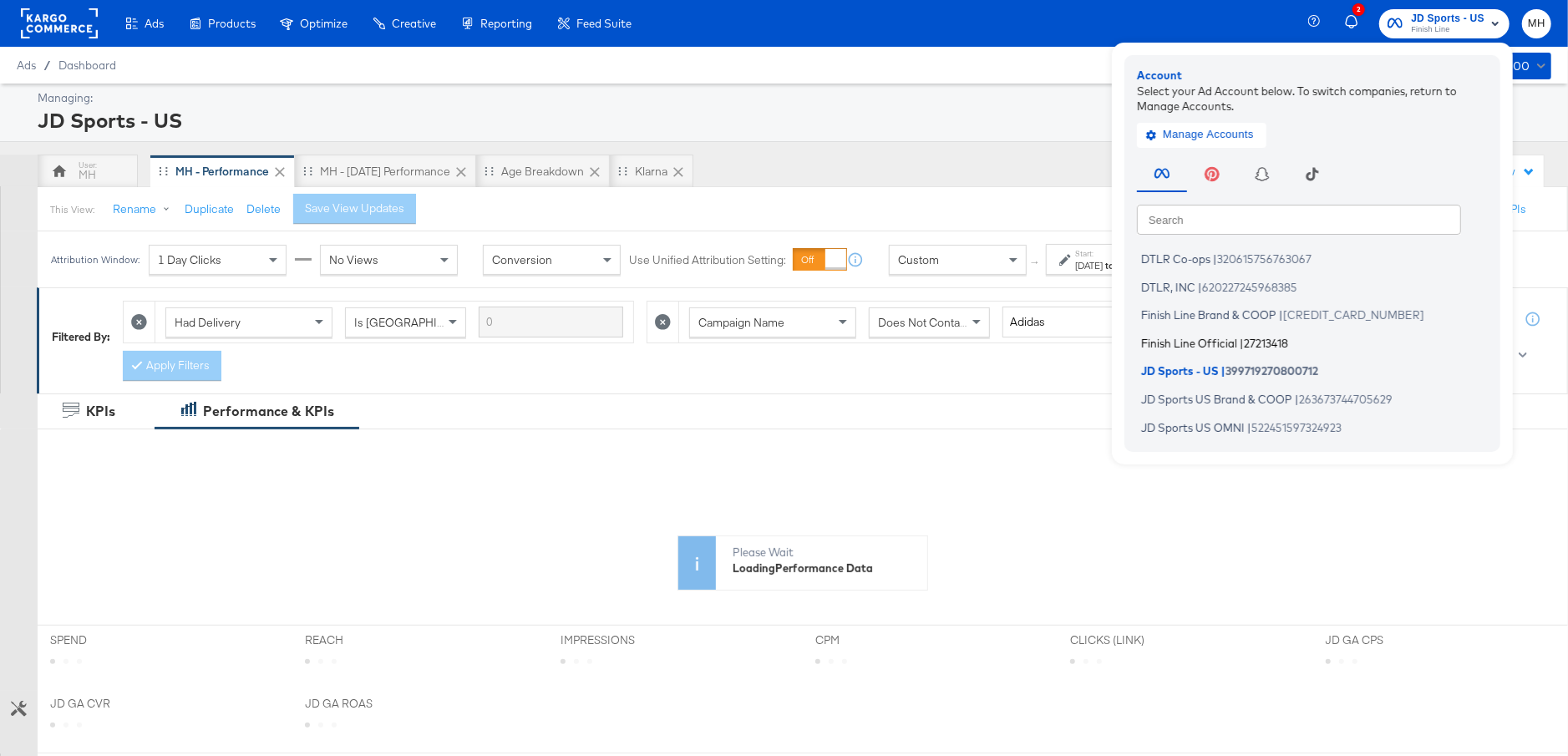
click at [1189, 338] on span "Finish Line Official" at bounding box center [1189, 343] width 96 height 13
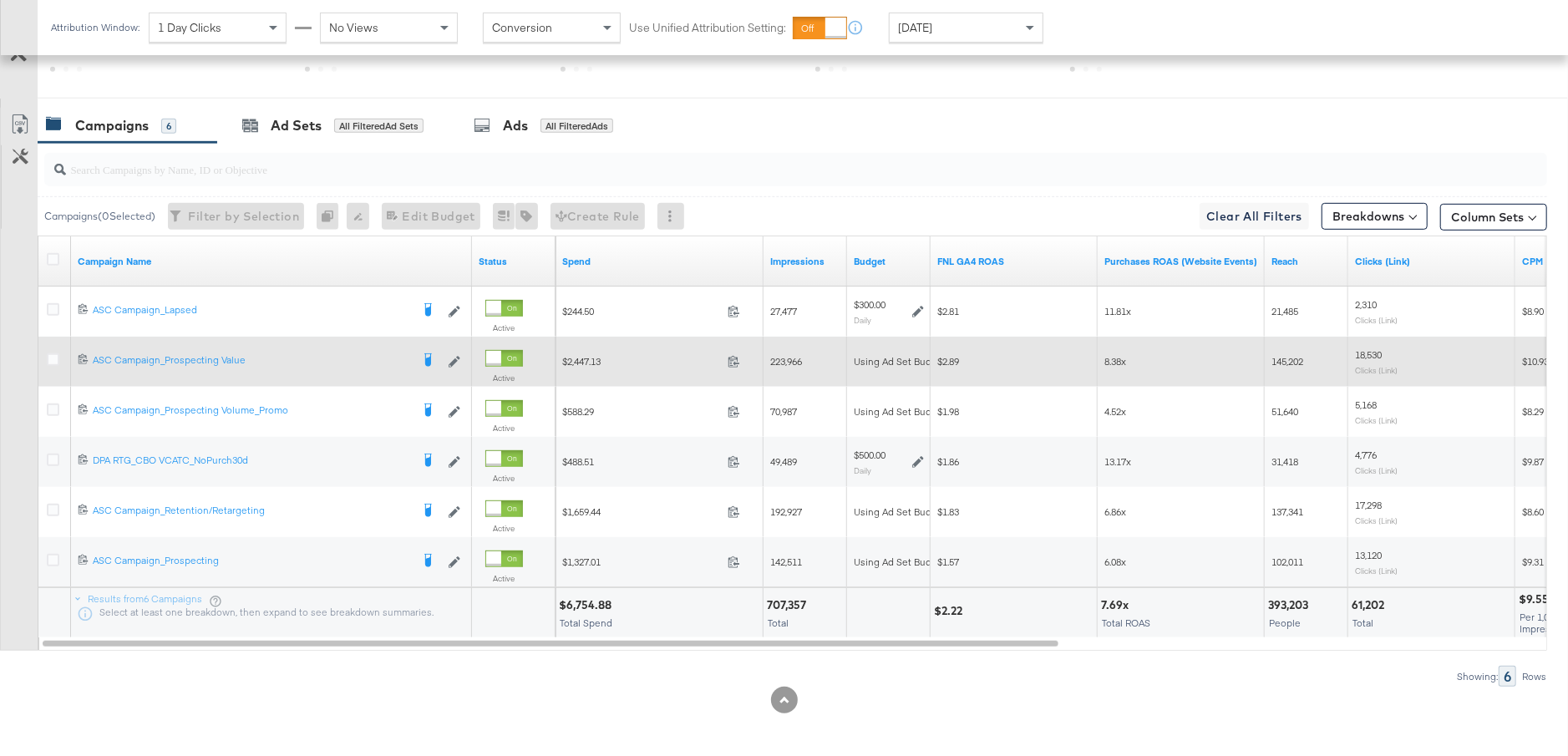
scroll to position [793, 0]
click at [50, 358] on icon at bounding box center [53, 359] width 12 height 12
click at [0, 0] on input "checkbox" at bounding box center [0, 0] width 0 height 0
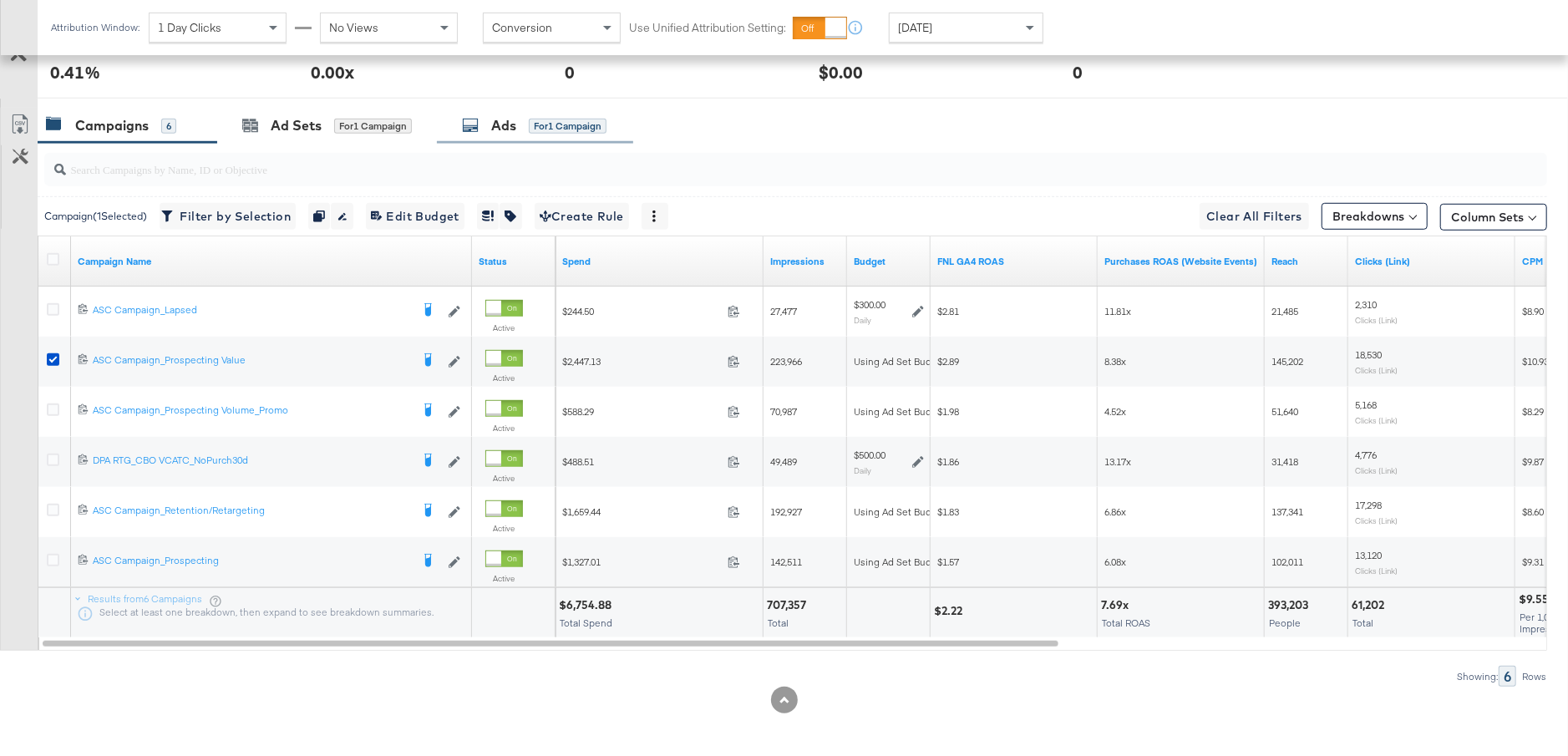
click at [509, 133] on div "Ads for 1 Campaign" at bounding box center [535, 126] width 196 height 36
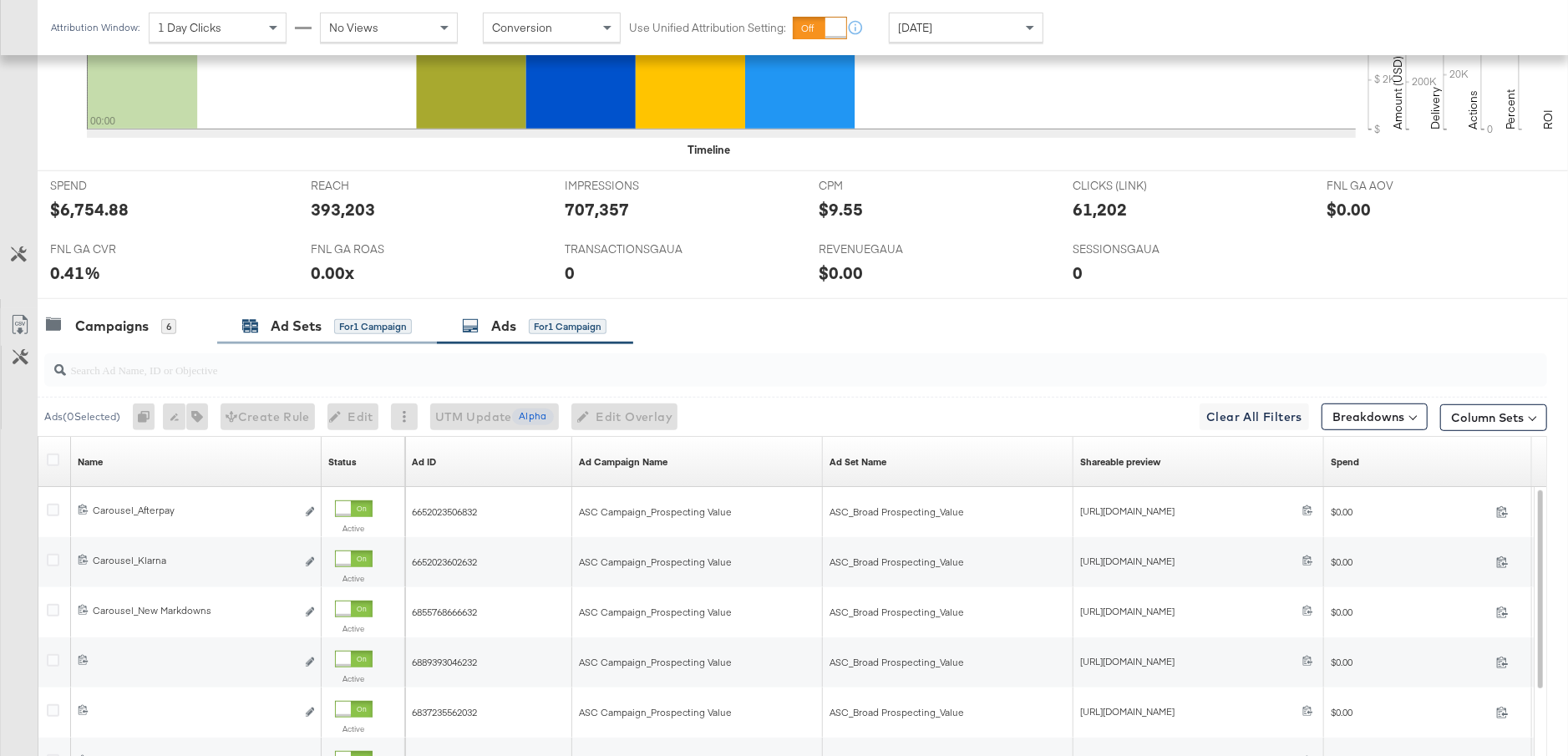
scroll to position [794, 0]
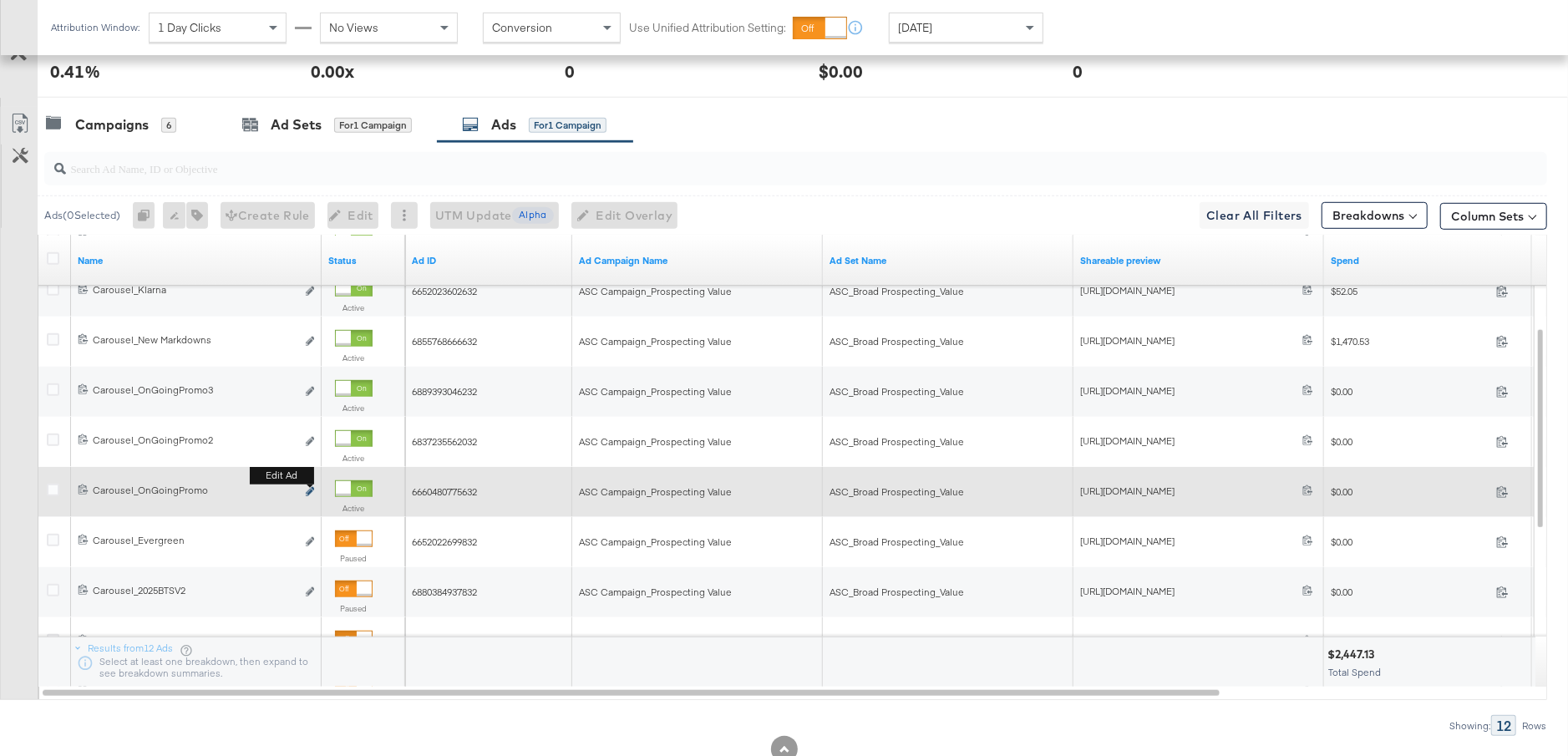
click at [312, 491] on icon "link" at bounding box center [310, 492] width 9 height 10
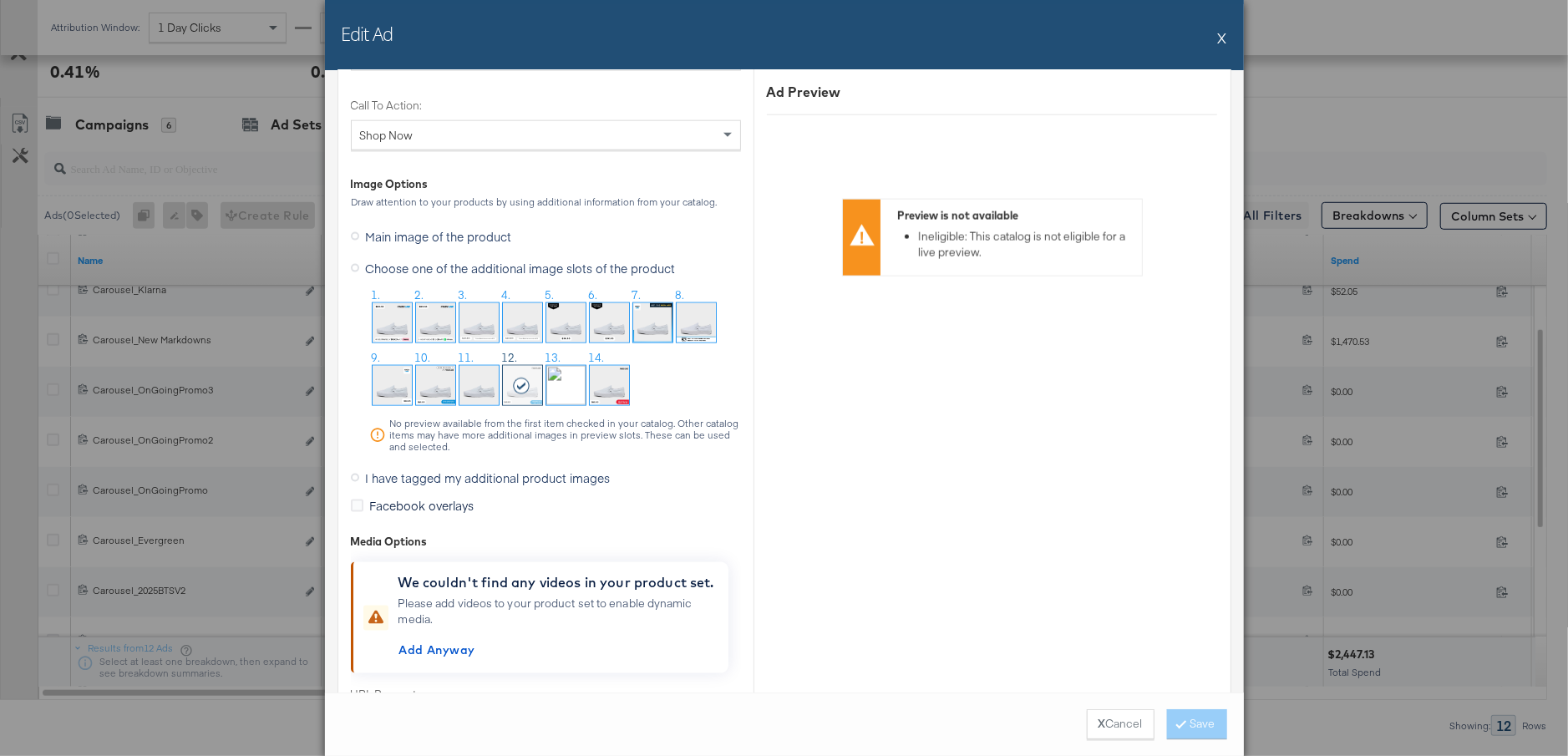
scroll to position [1738, 0]
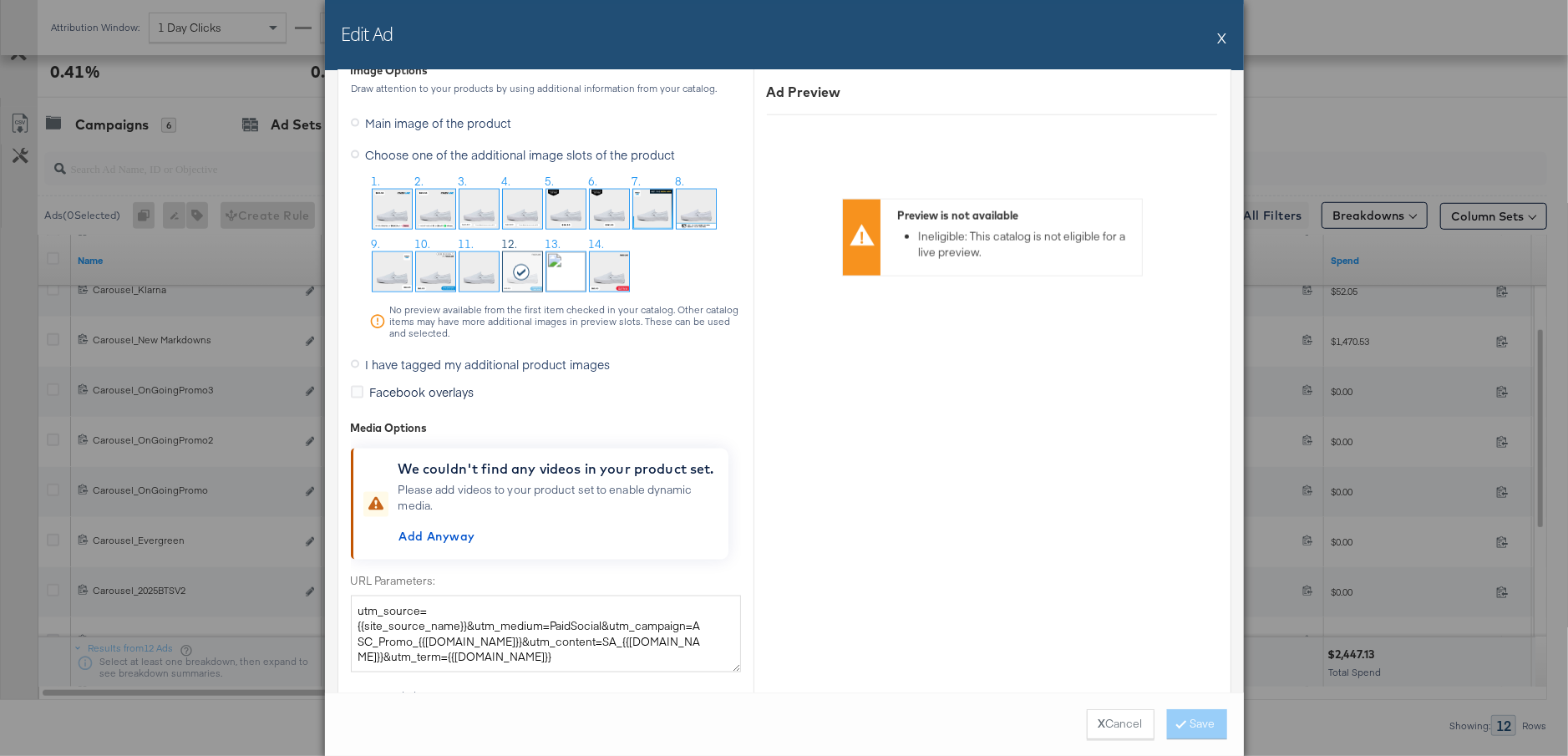
click at [1225, 41] on button "X" at bounding box center [1223, 37] width 10 height 33
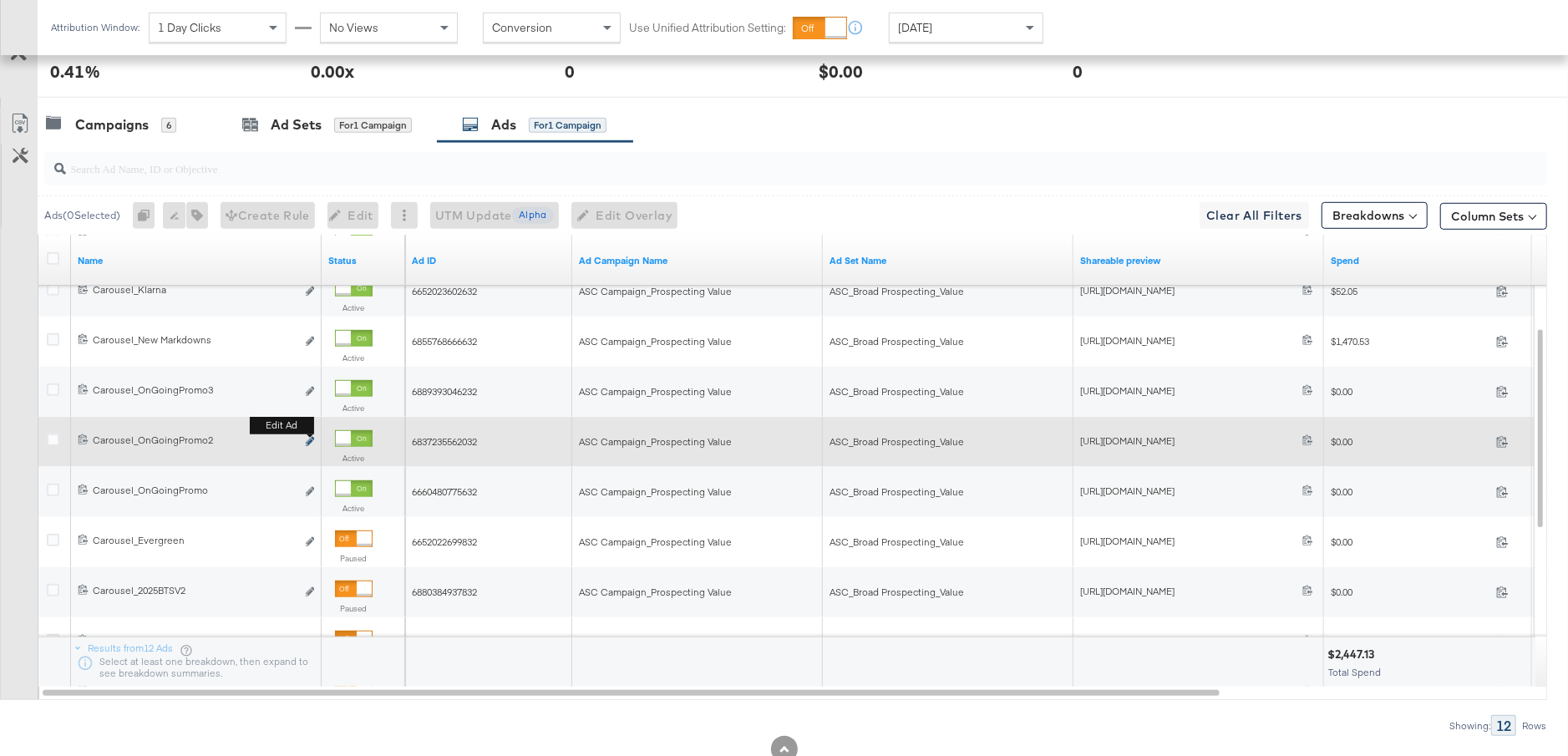
click at [310, 438] on icon "link" at bounding box center [310, 442] width 9 height 10
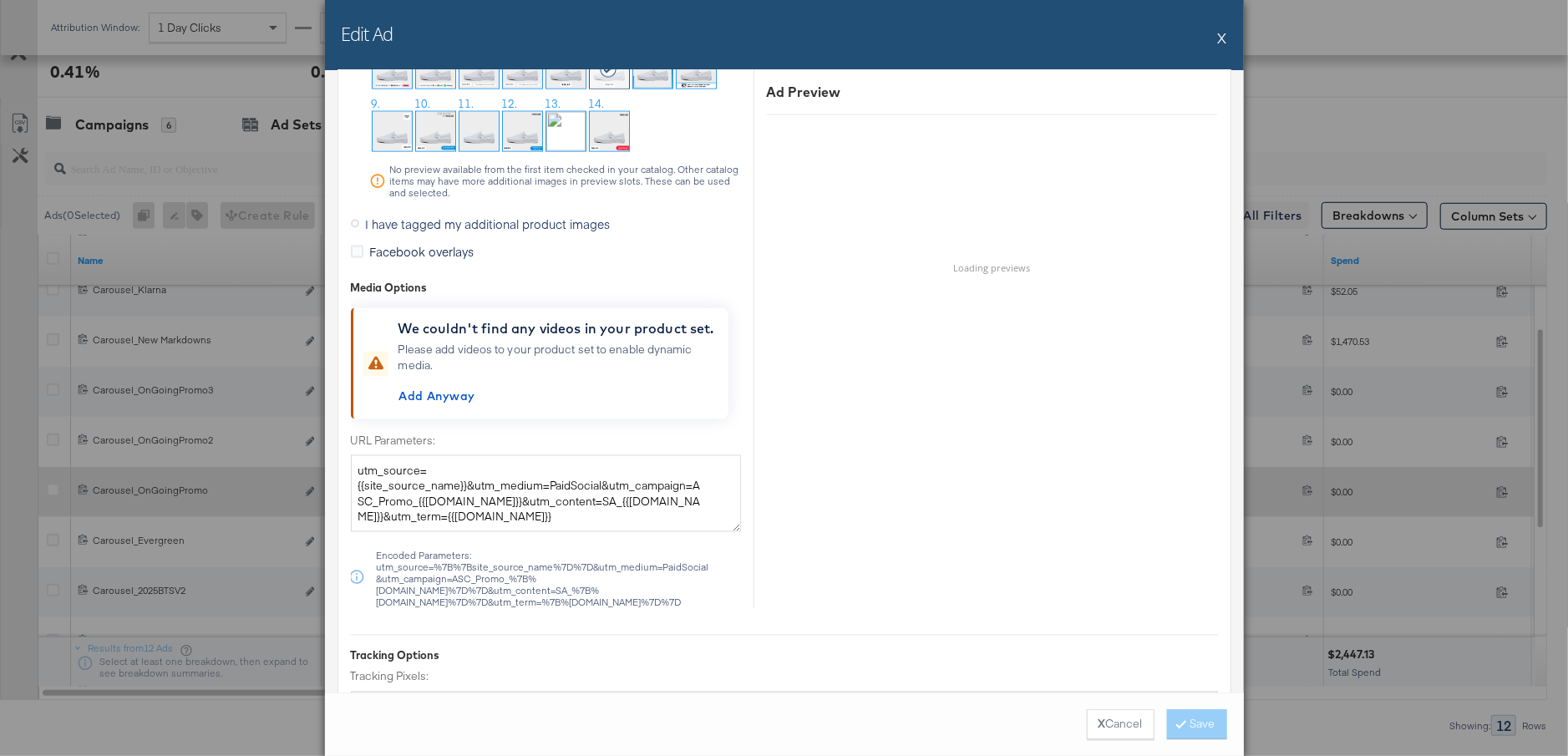
scroll to position [1628, 0]
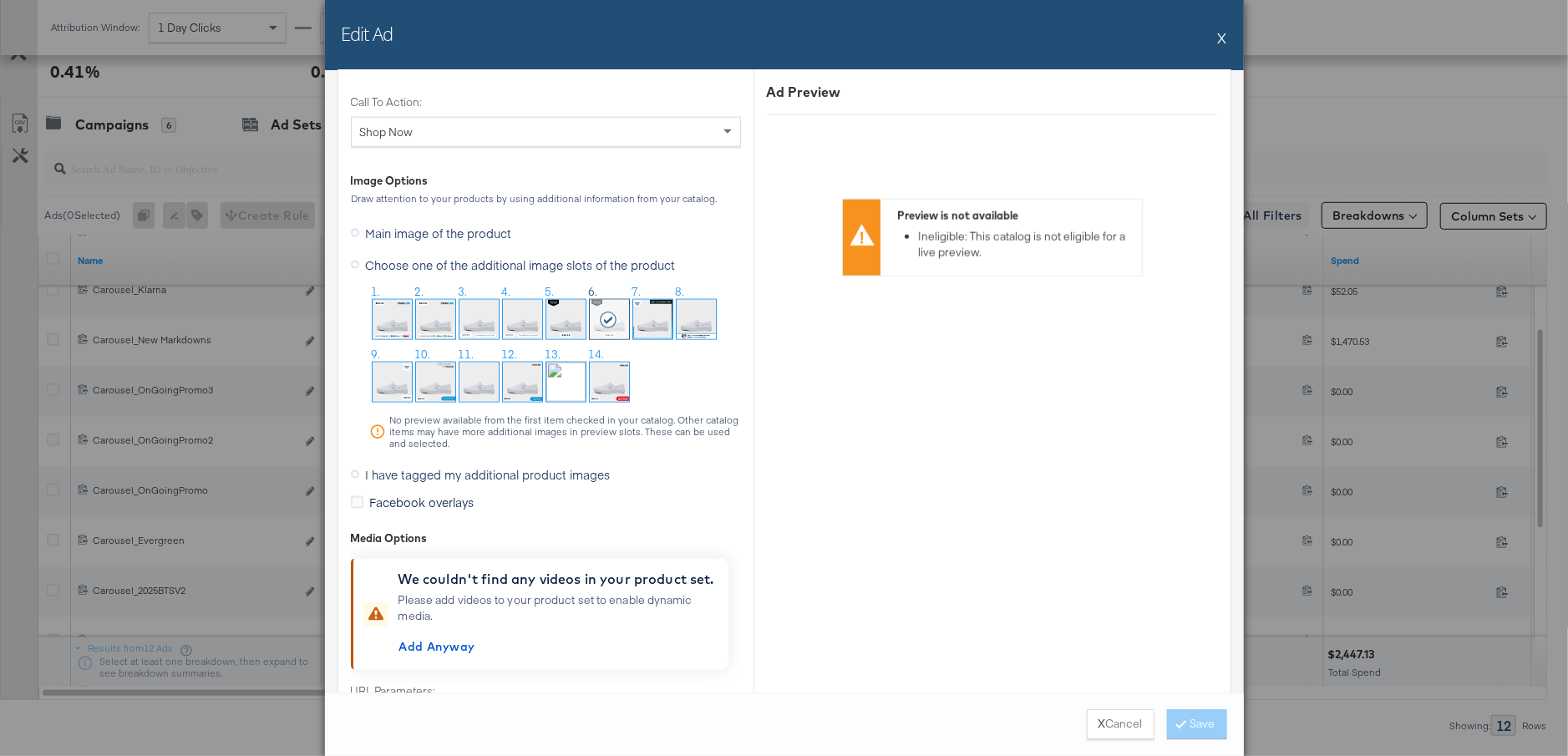
click at [1220, 39] on button "X" at bounding box center [1223, 37] width 10 height 33
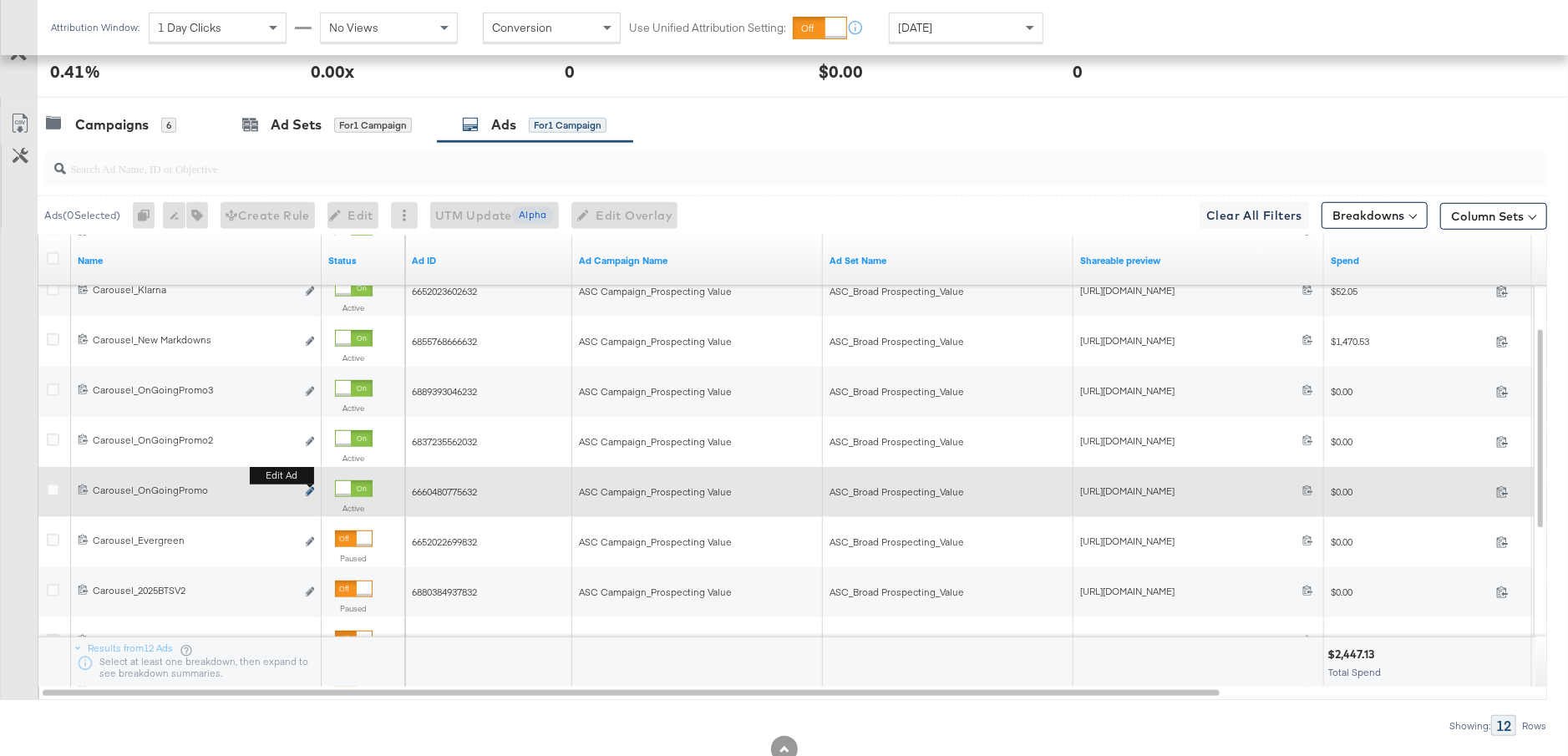
click at [308, 487] on icon "link" at bounding box center [310, 492] width 9 height 10
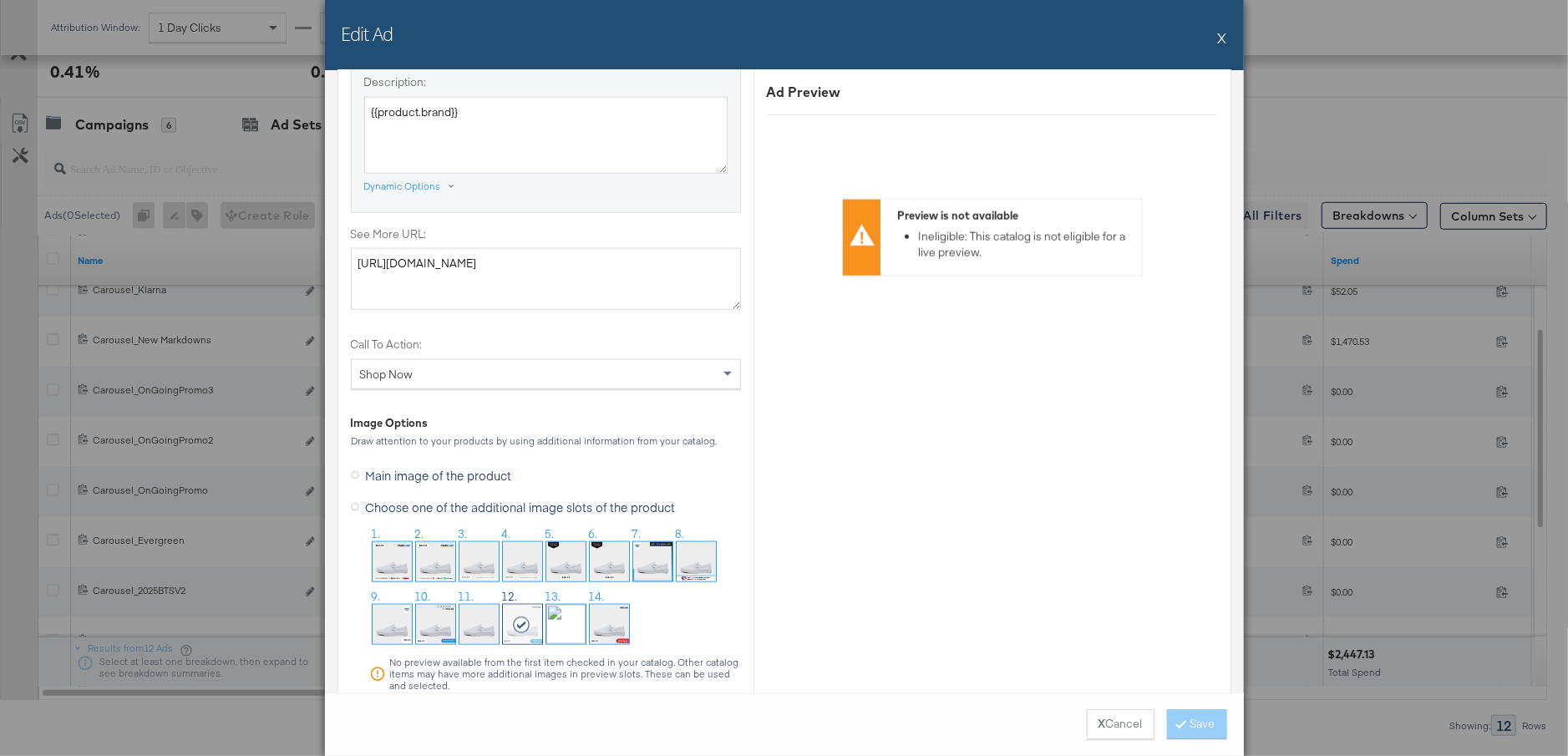
scroll to position [1387, 0]
click at [1228, 39] on div "Edit Ad X" at bounding box center [784, 34] width 919 height 70
click at [1227, 39] on div "Edit Ad X" at bounding box center [784, 34] width 919 height 70
click at [1221, 39] on button "X" at bounding box center [1223, 37] width 10 height 33
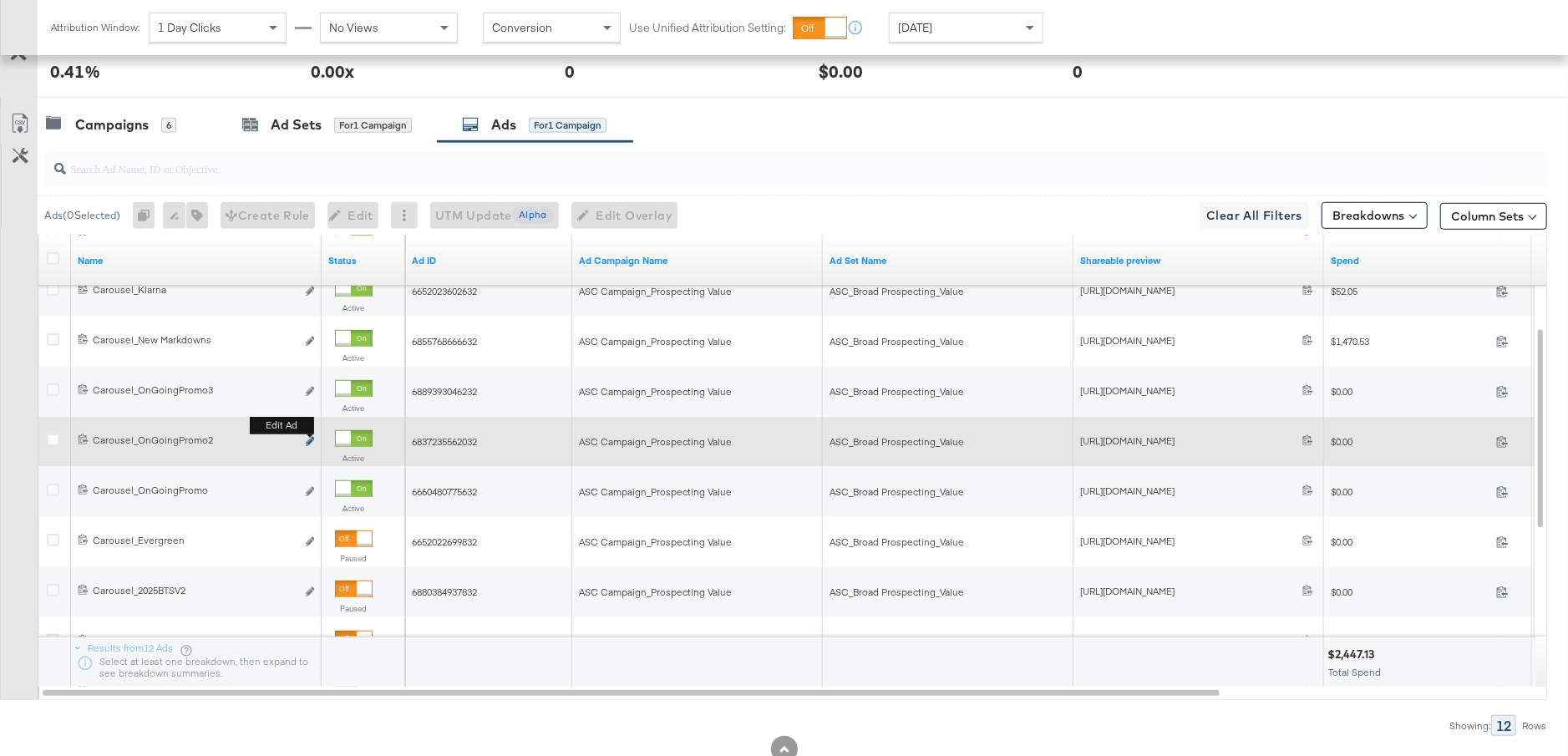
click at [311, 441] on icon "link" at bounding box center [310, 442] width 9 height 10
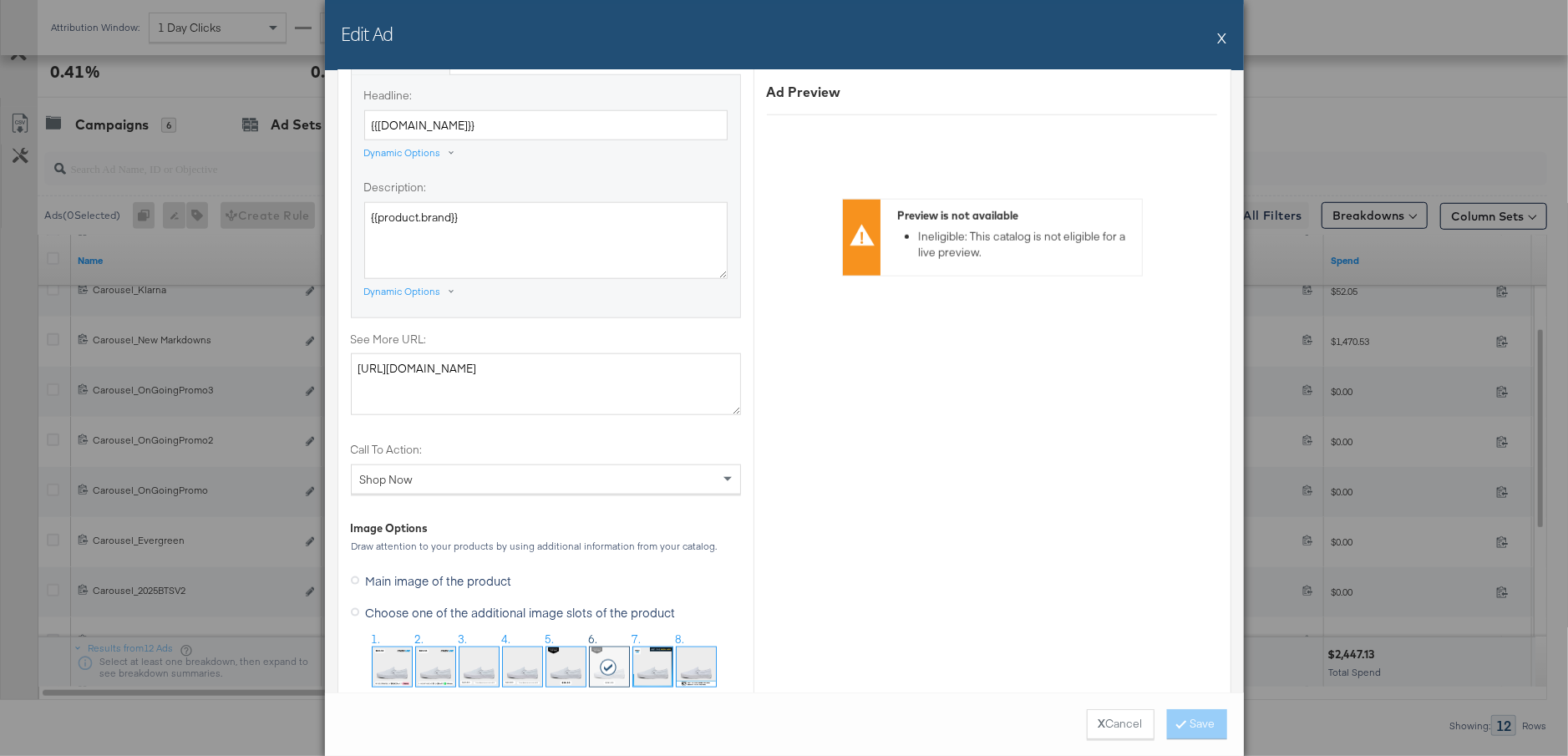
scroll to position [1451, 0]
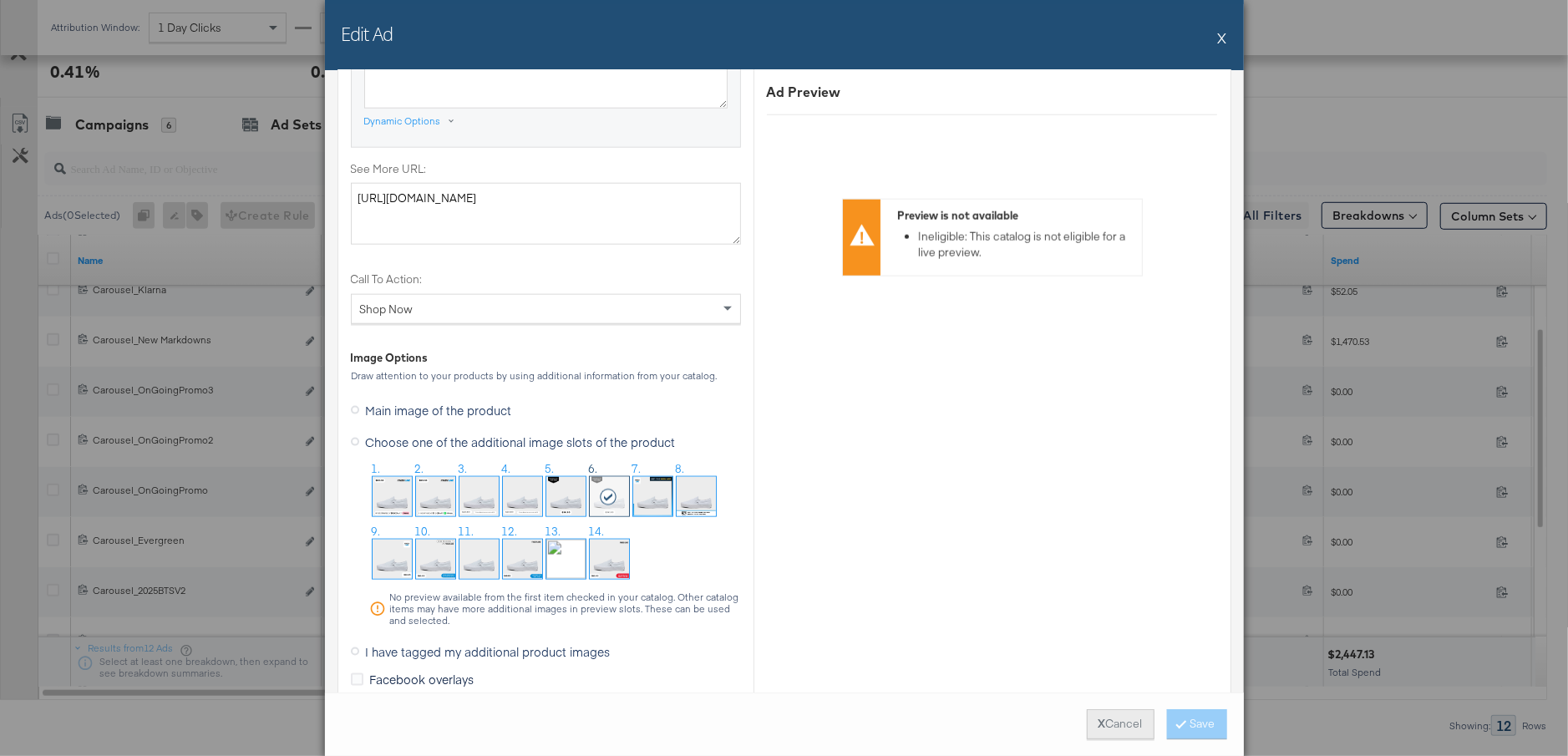
click at [1118, 728] on button "X Cancel" at bounding box center [1120, 723] width 68 height 30
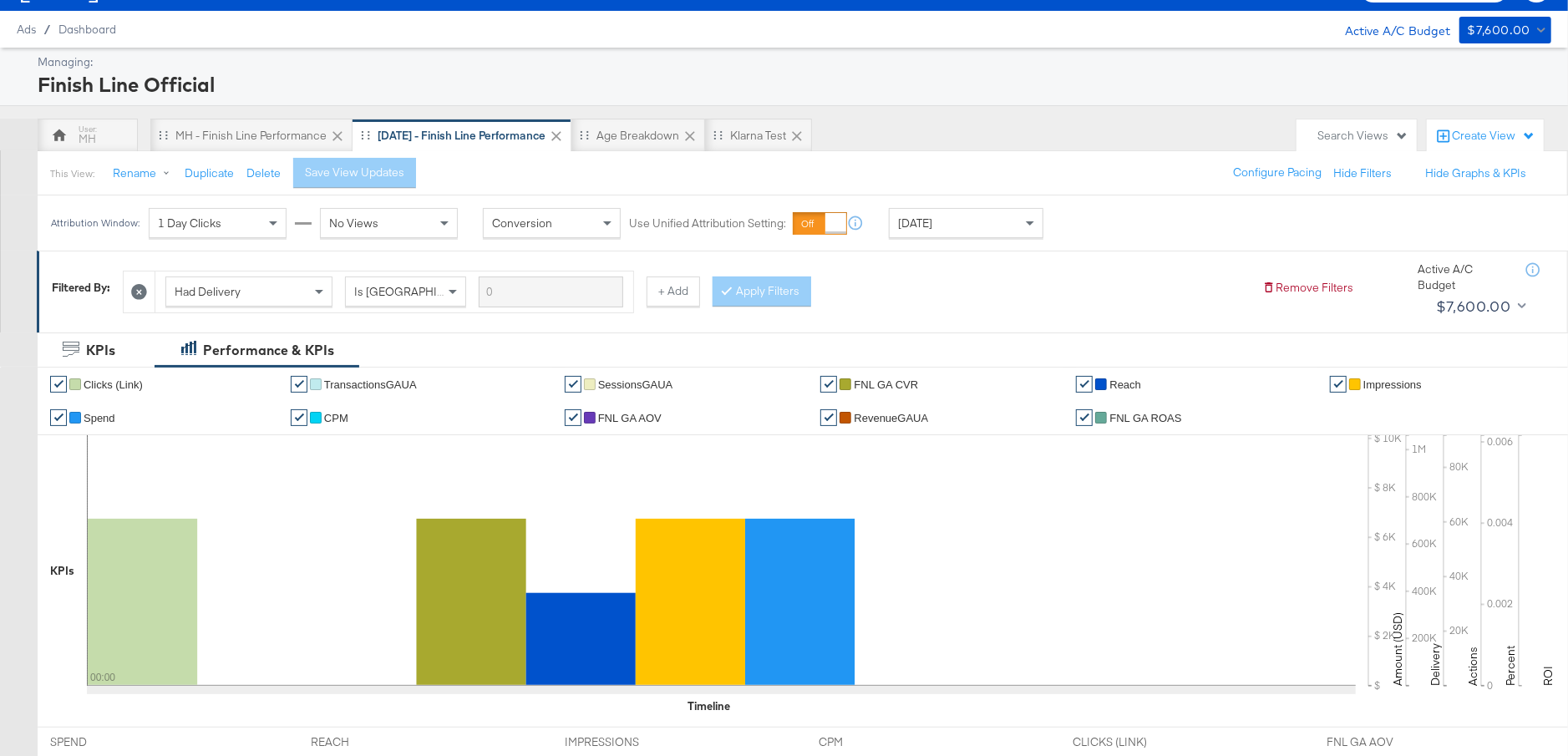
scroll to position [0, 0]
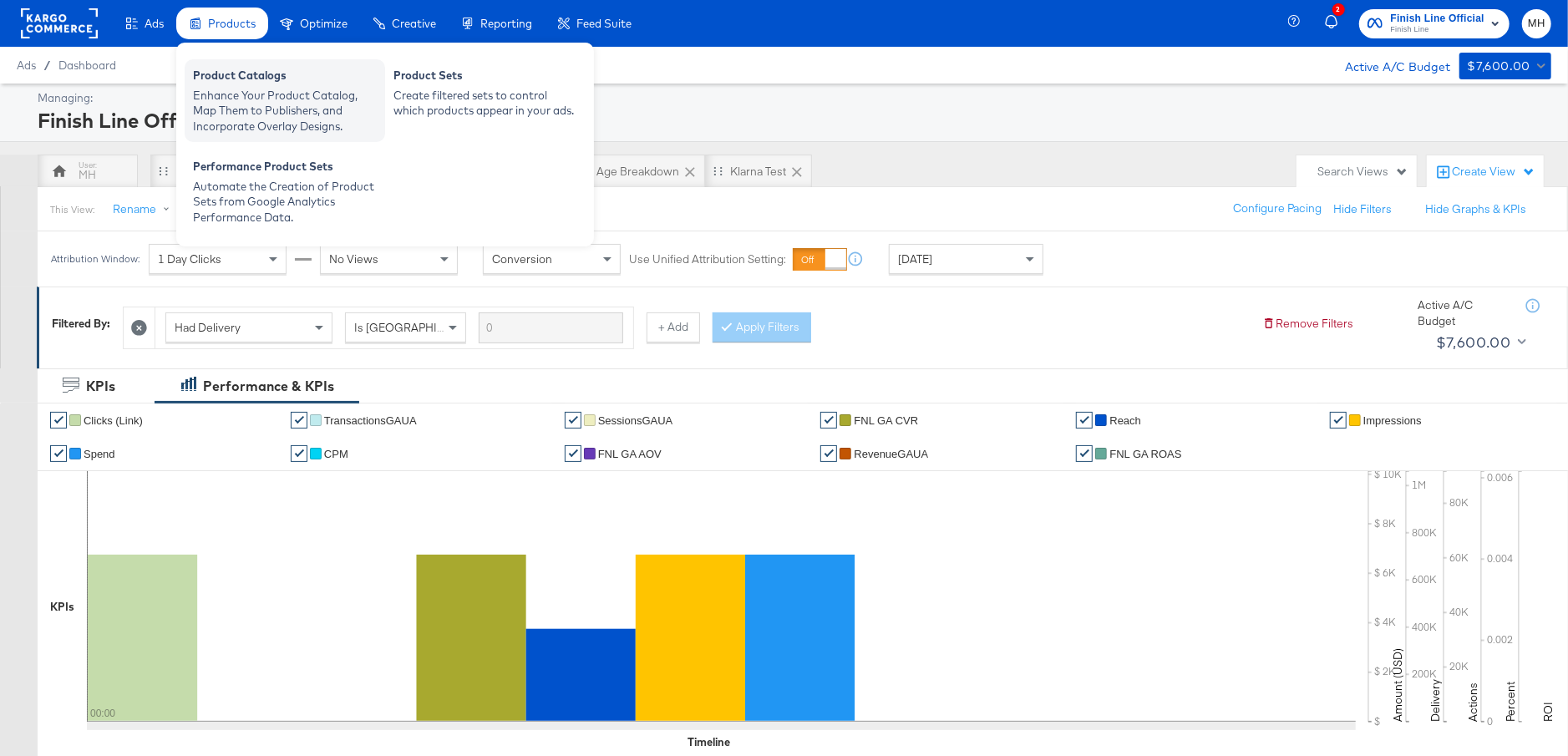
click at [252, 78] on div "Product Catalogs" at bounding box center [285, 78] width 184 height 20
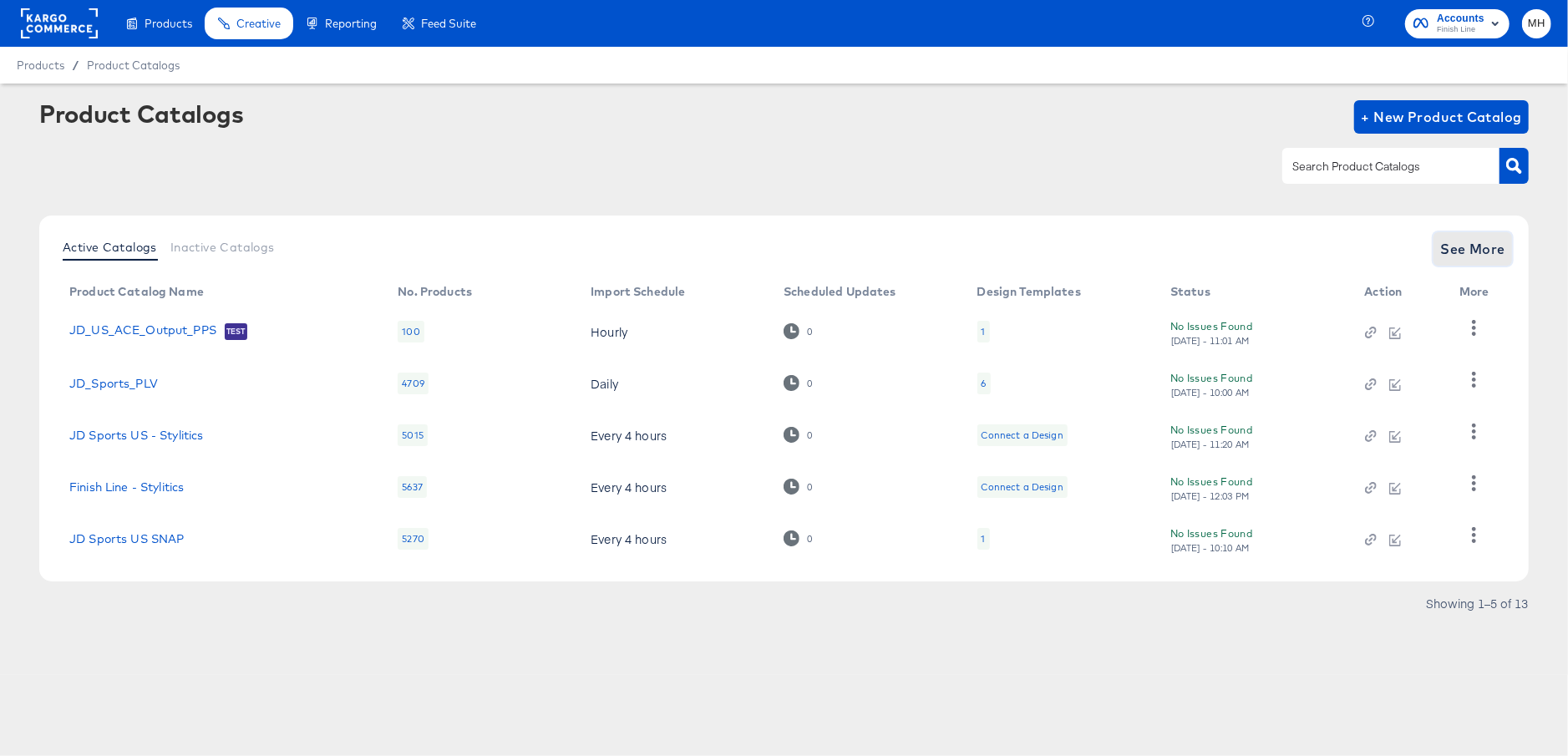
click at [1455, 256] on span "See More" at bounding box center [1472, 249] width 65 height 23
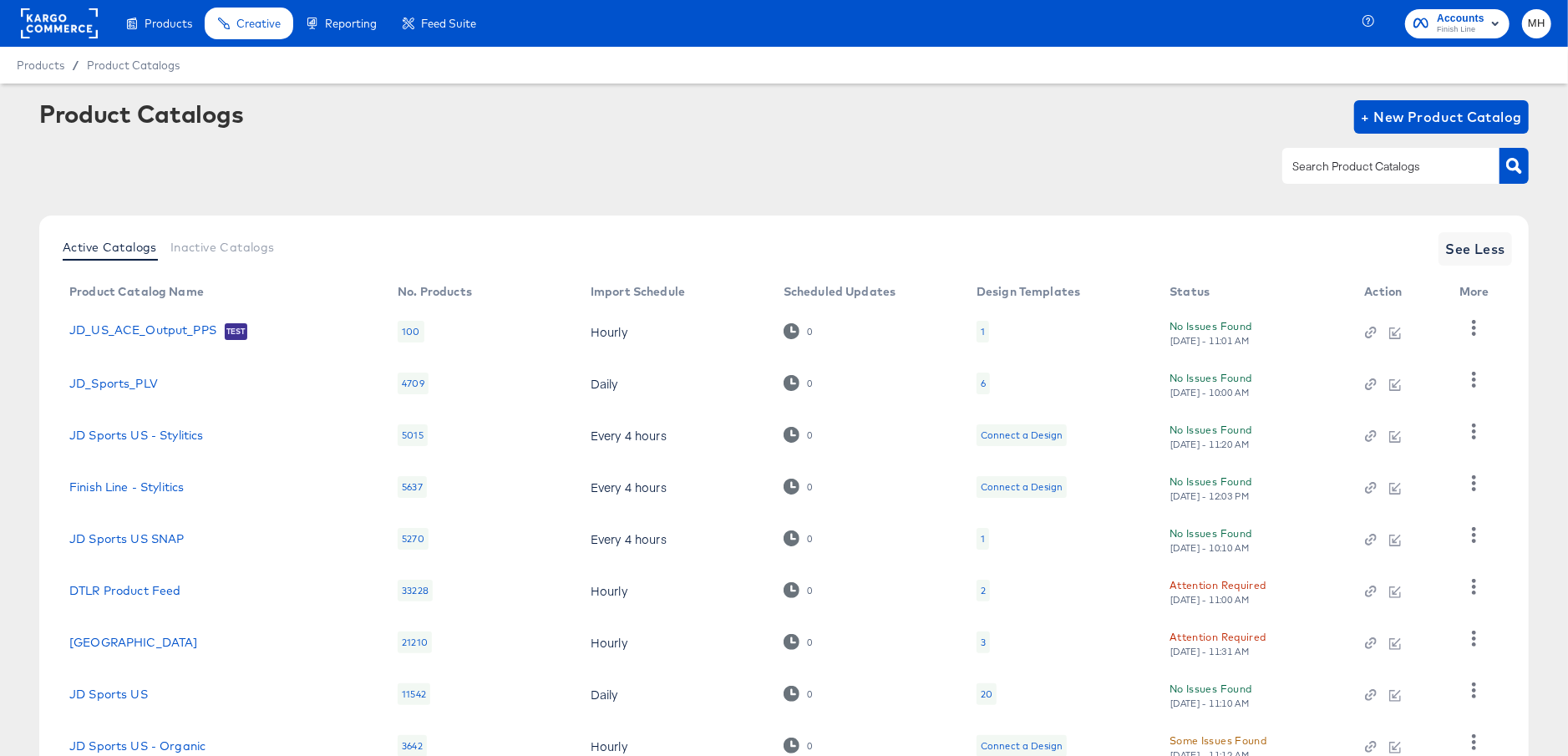
scroll to position [177, 0]
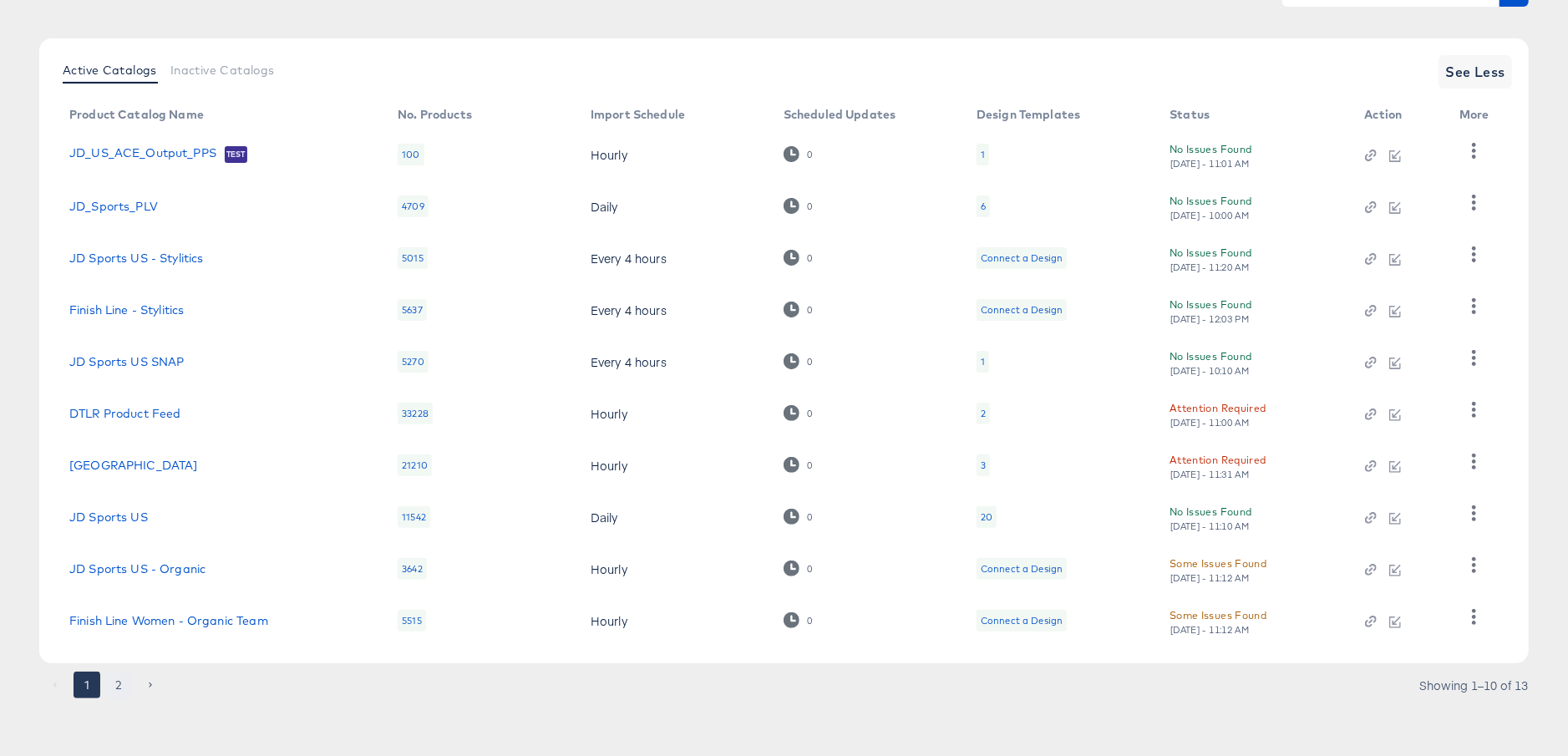
click at [117, 685] on button "2" at bounding box center [119, 685] width 27 height 27
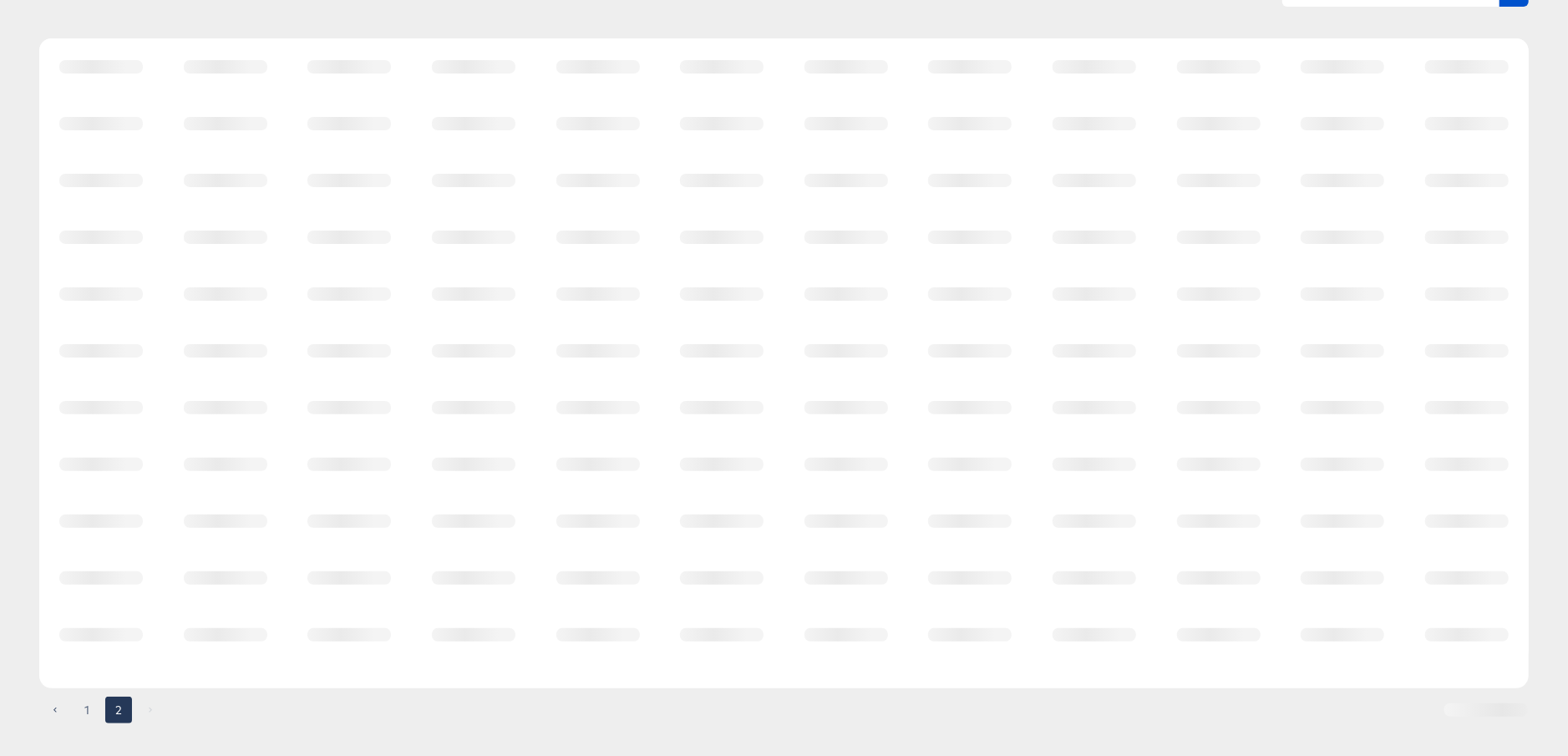
scroll to position [0, 0]
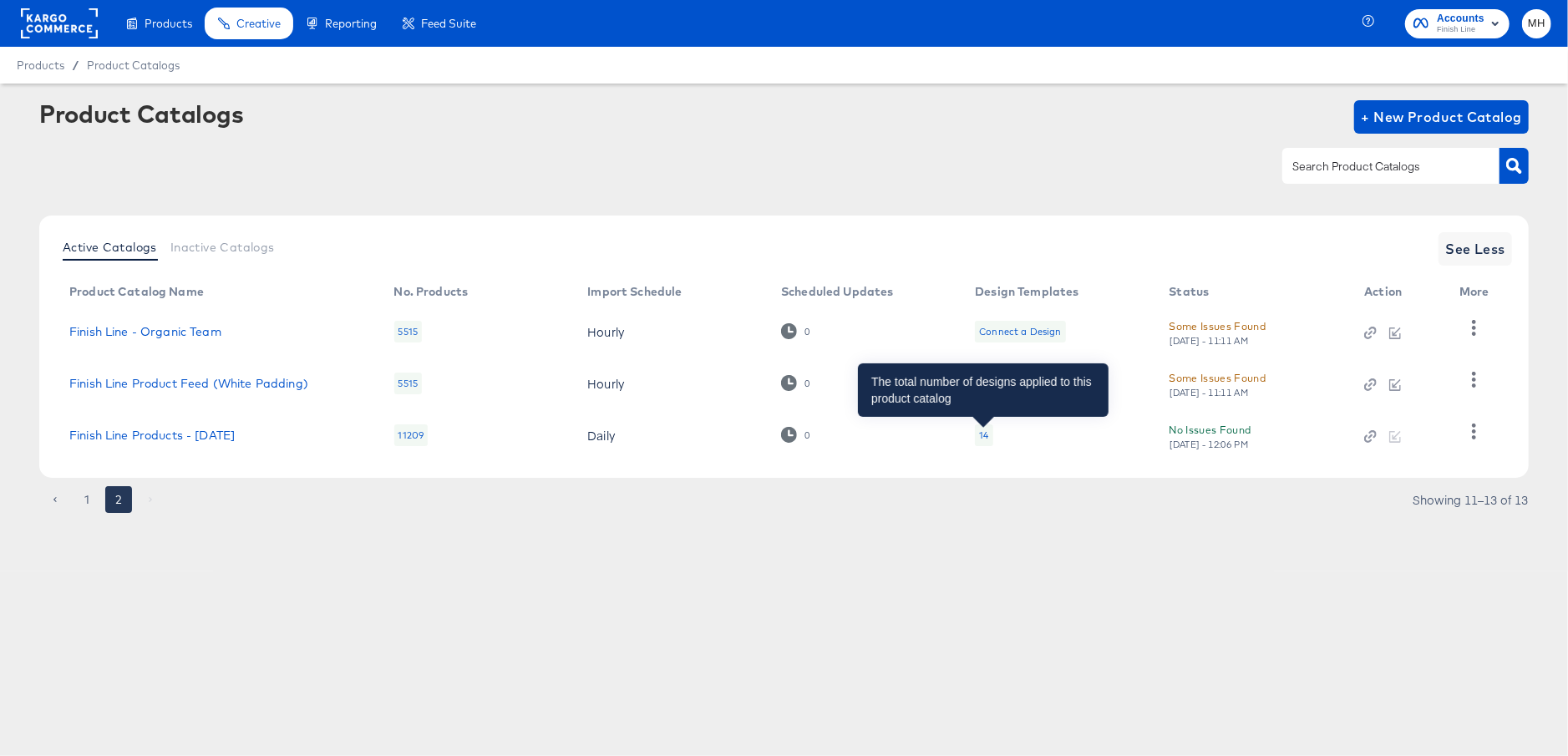
click at [983, 434] on div "14" at bounding box center [983, 435] width 10 height 13
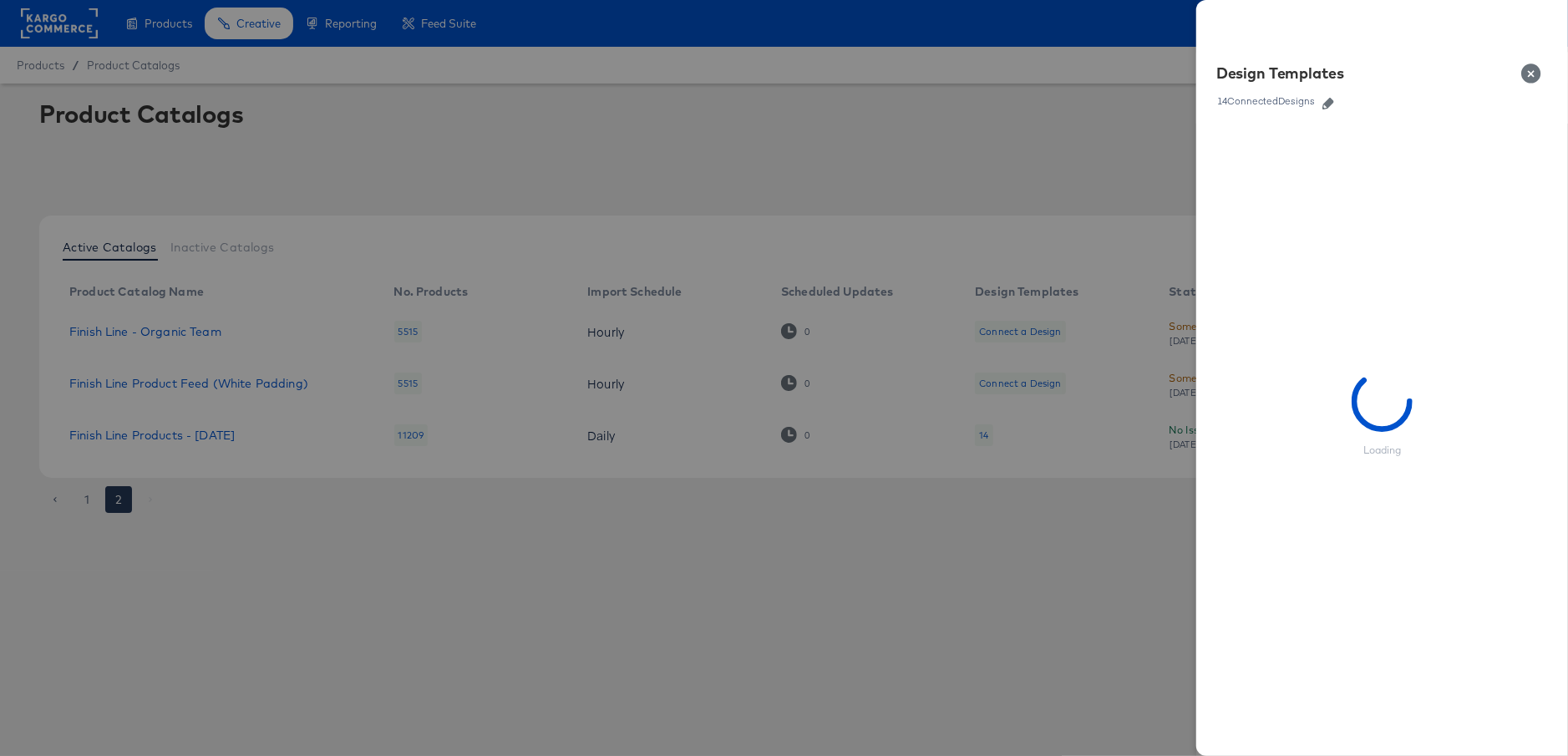
click at [1332, 104] on icon "button" at bounding box center [1328, 103] width 11 height 11
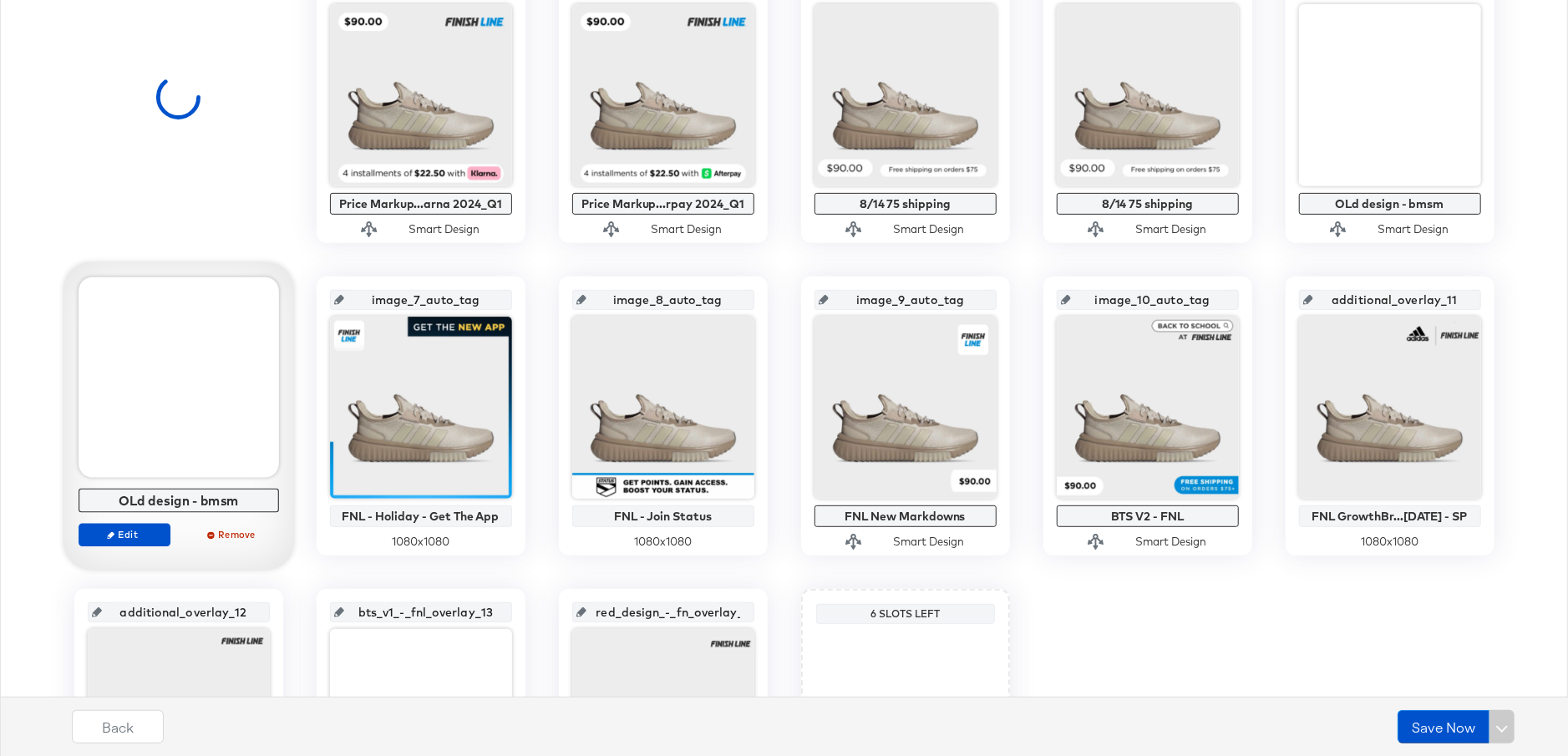
scroll to position [438, 0]
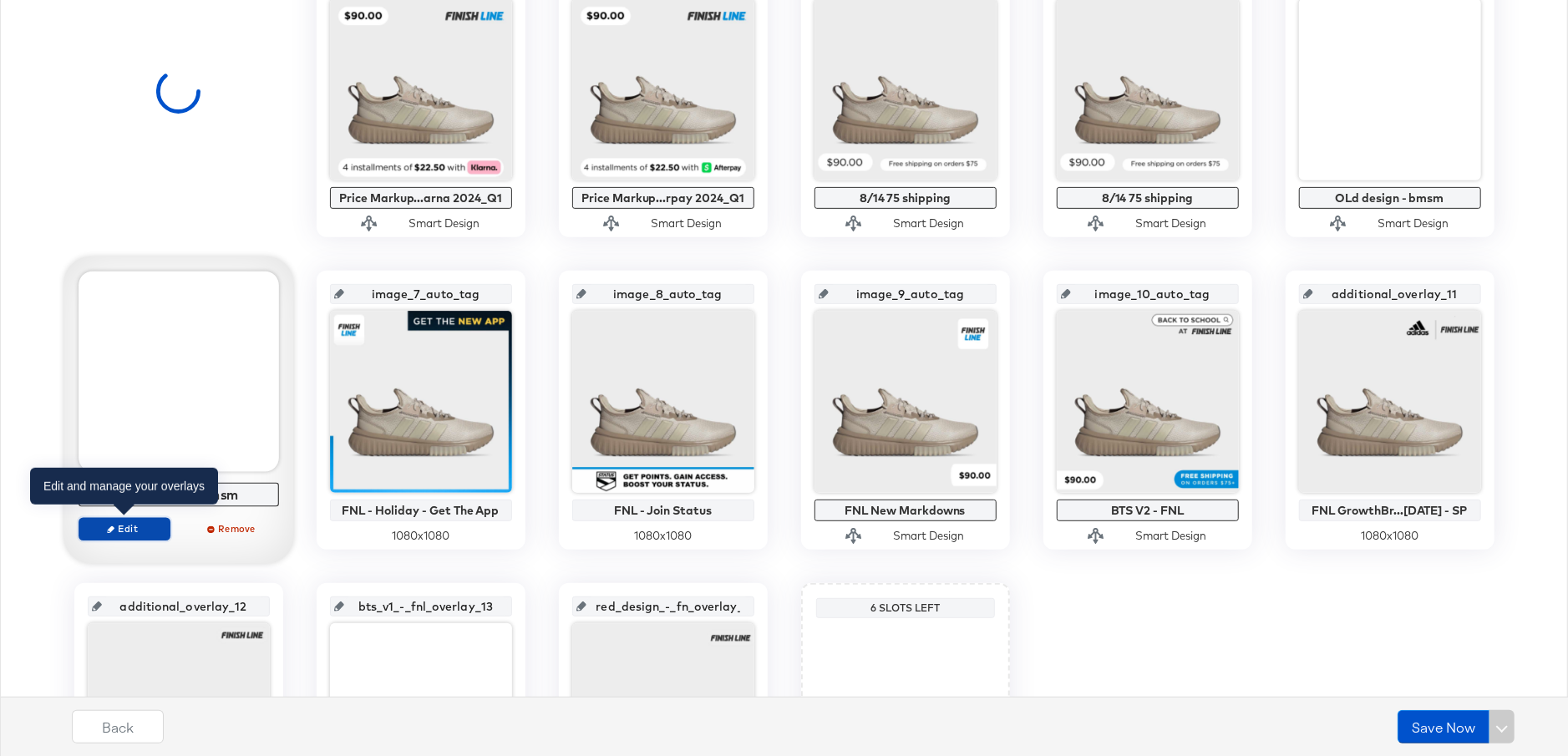
click at [122, 528] on span "Edit" at bounding box center [123, 528] width 77 height 12
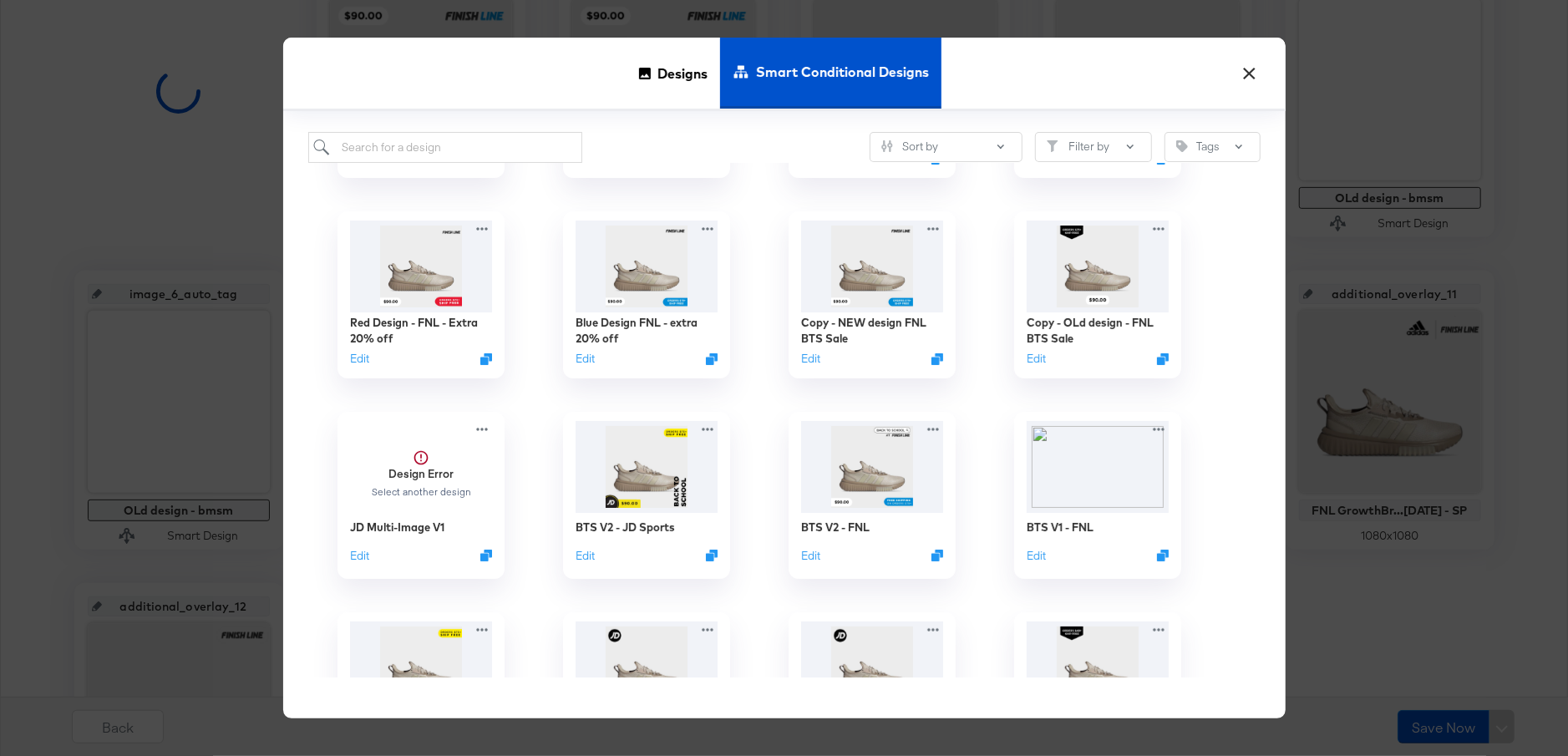
scroll to position [0, 0]
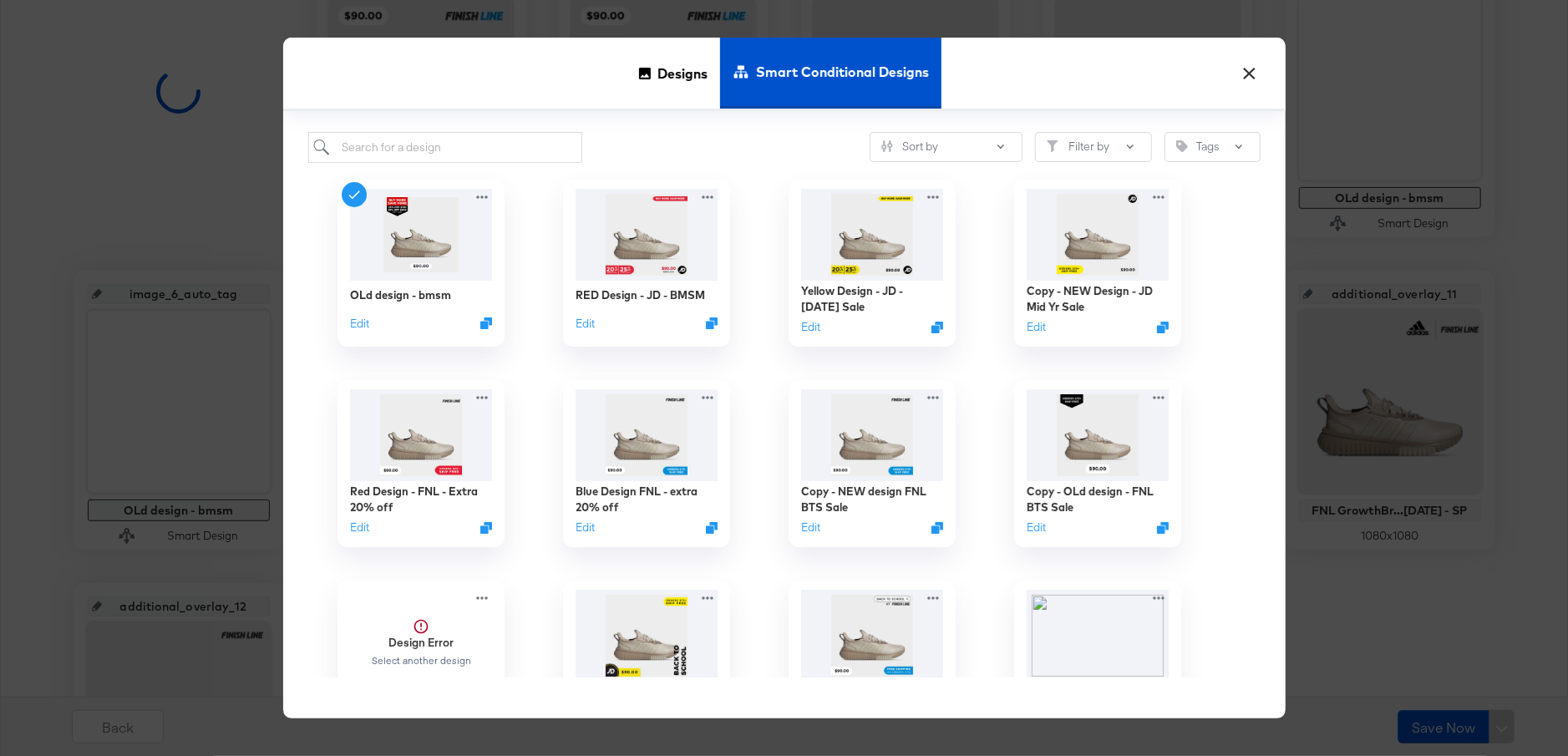
click at [1252, 75] on button "×" at bounding box center [1249, 69] width 30 height 30
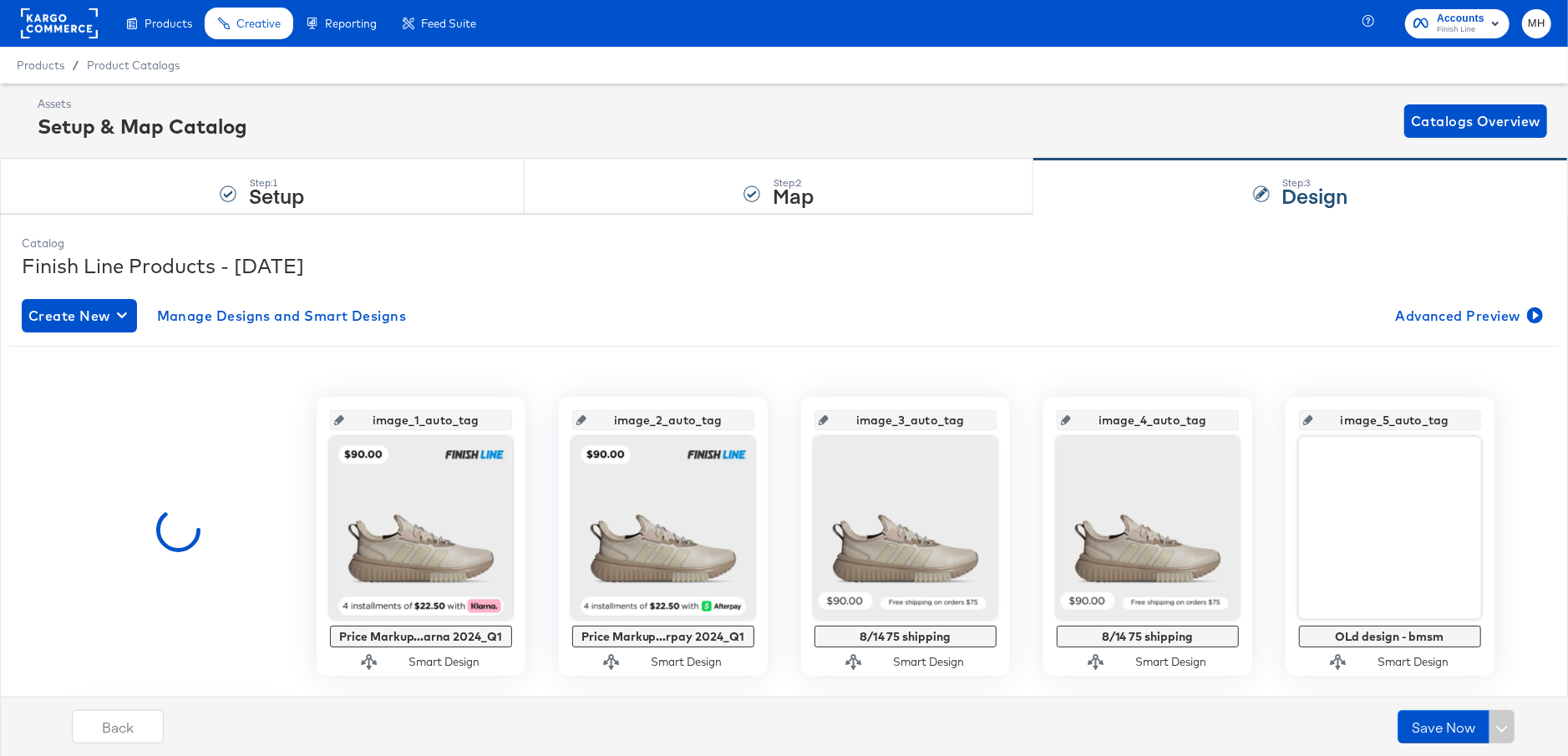
scroll to position [117, 0]
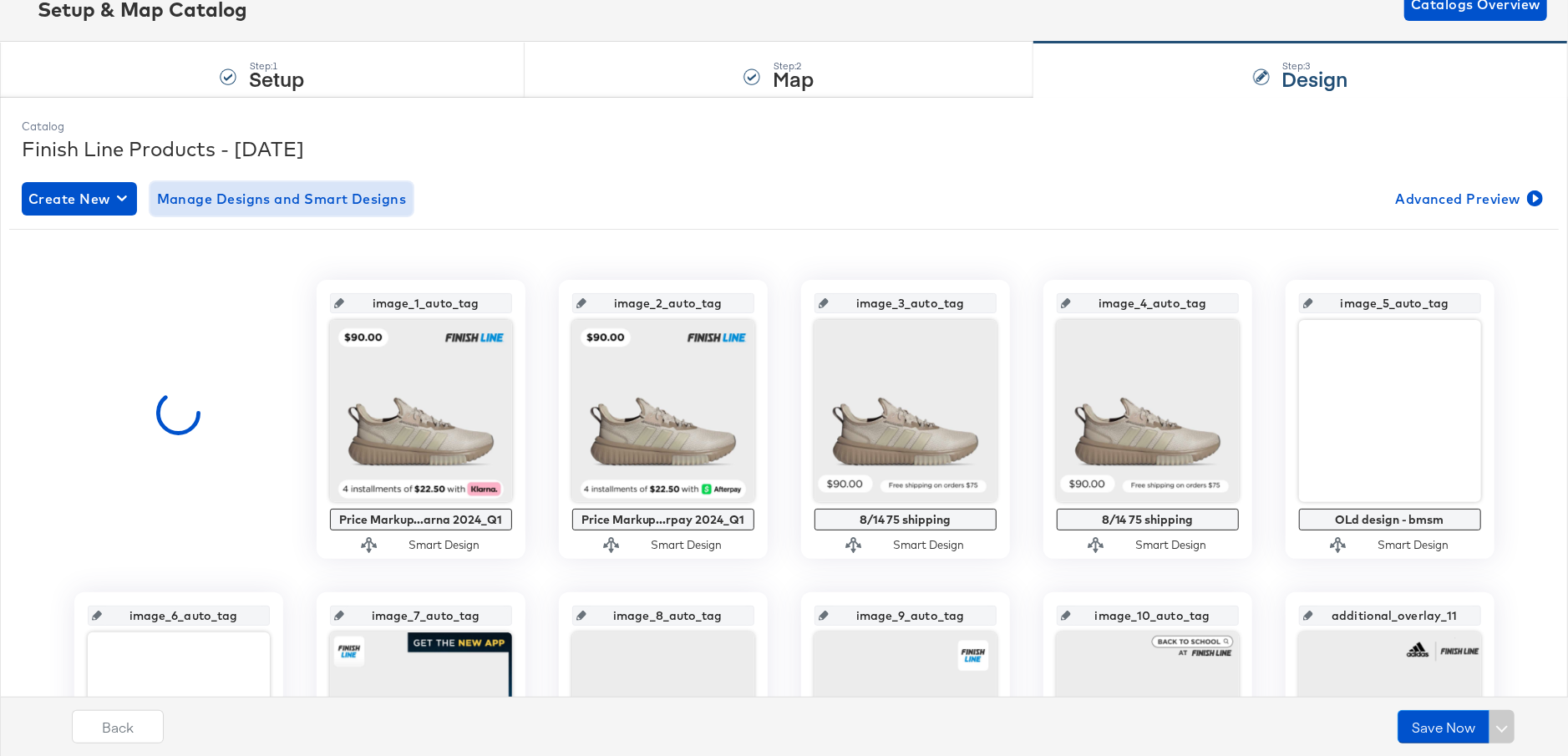
click at [354, 193] on span "Manage Designs and Smart Designs" at bounding box center [281, 199] width 250 height 23
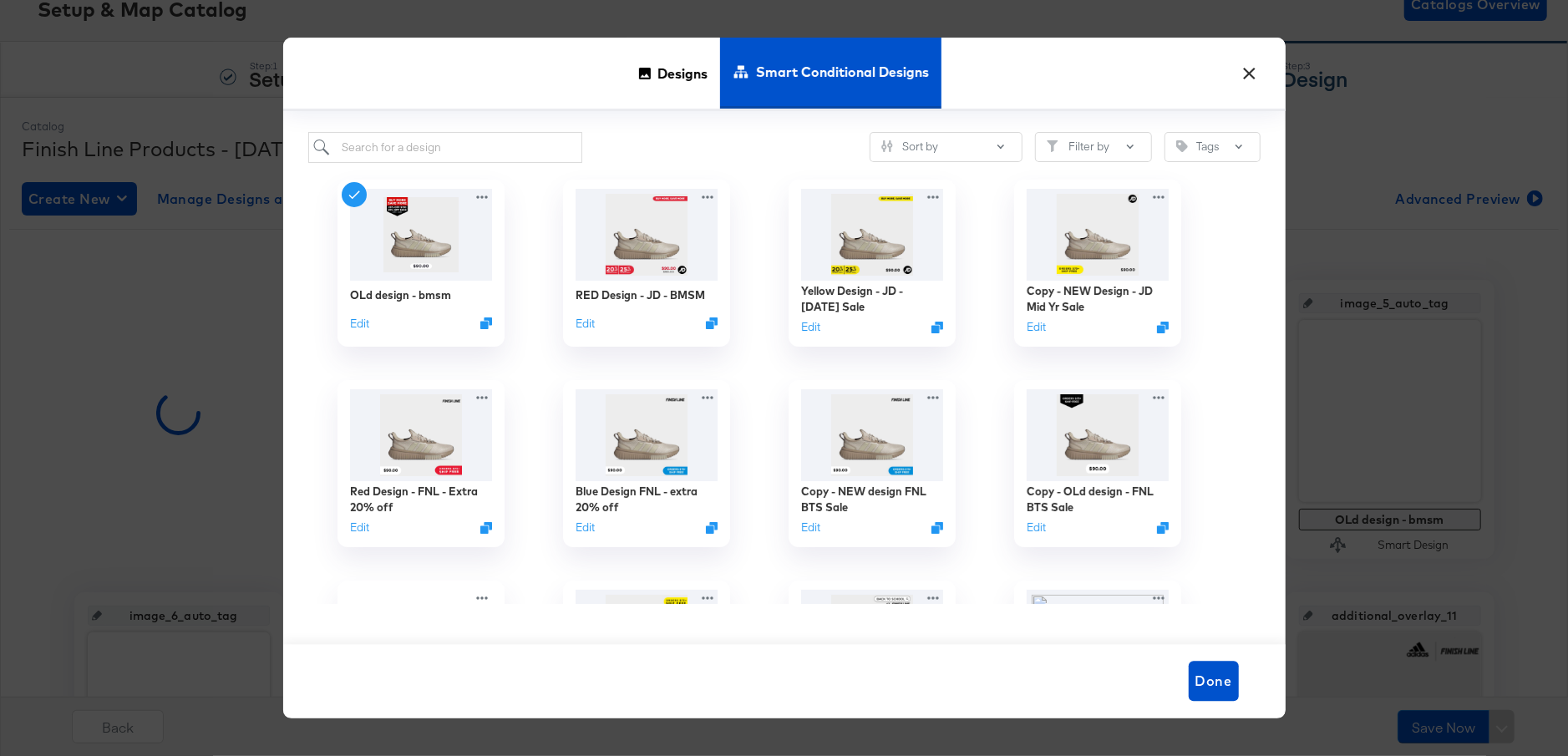
click at [1257, 77] on button "×" at bounding box center [1249, 69] width 30 height 30
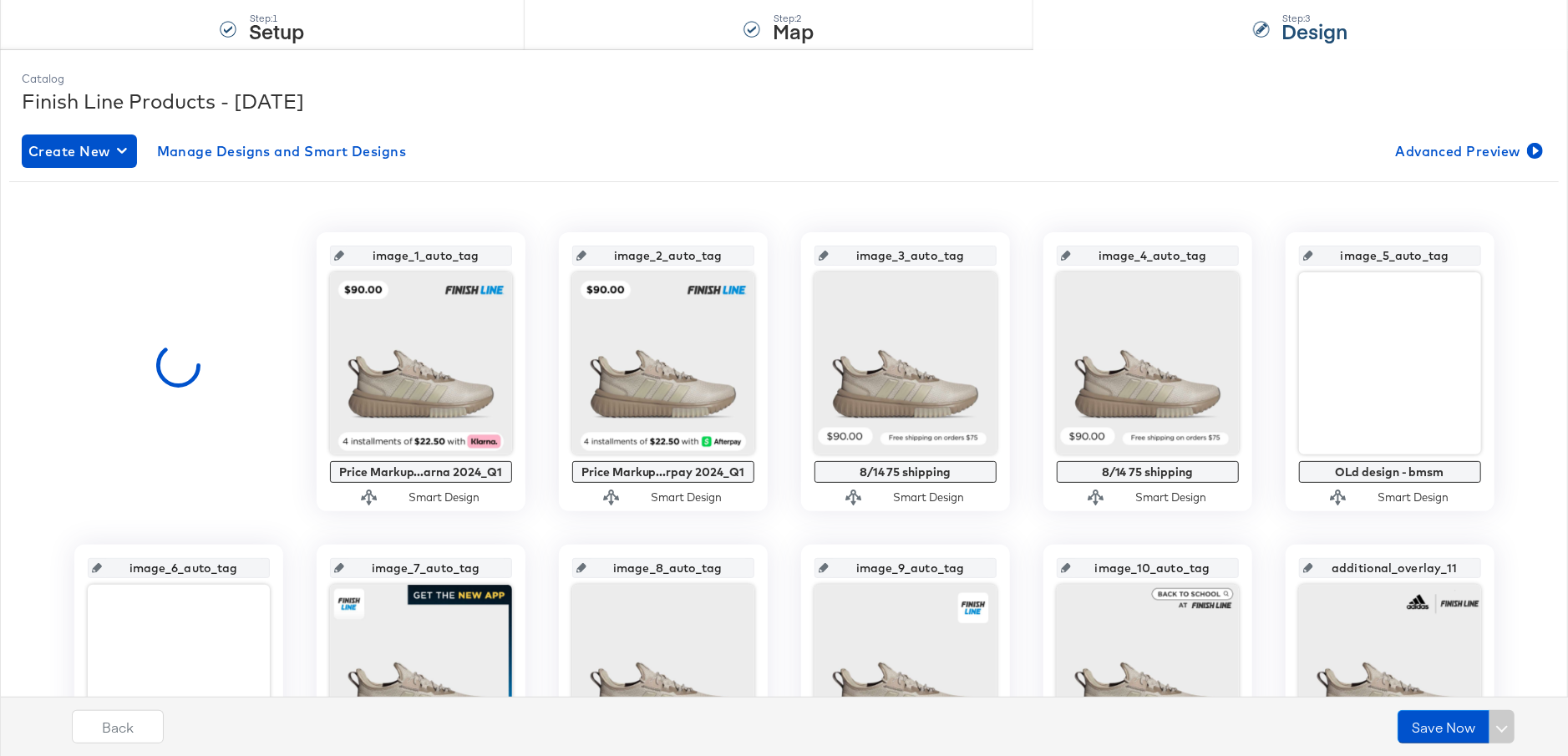
scroll to position [166, 0]
click at [119, 145] on icon "button" at bounding box center [121, 149] width 10 height 16
click at [121, 216] on div "Create New Smart Design" at bounding box center [111, 217] width 159 height 13
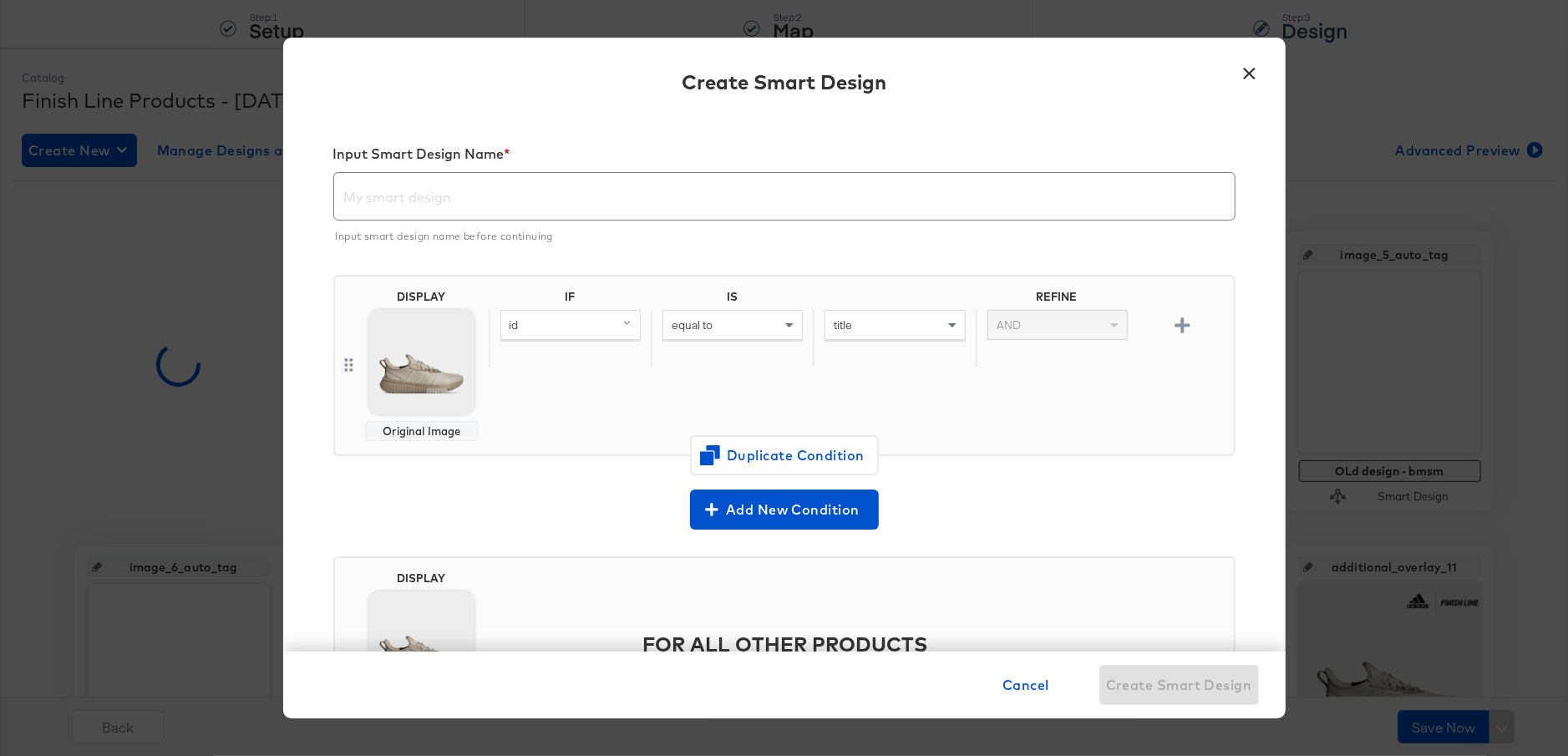
scroll to position [43, 0]
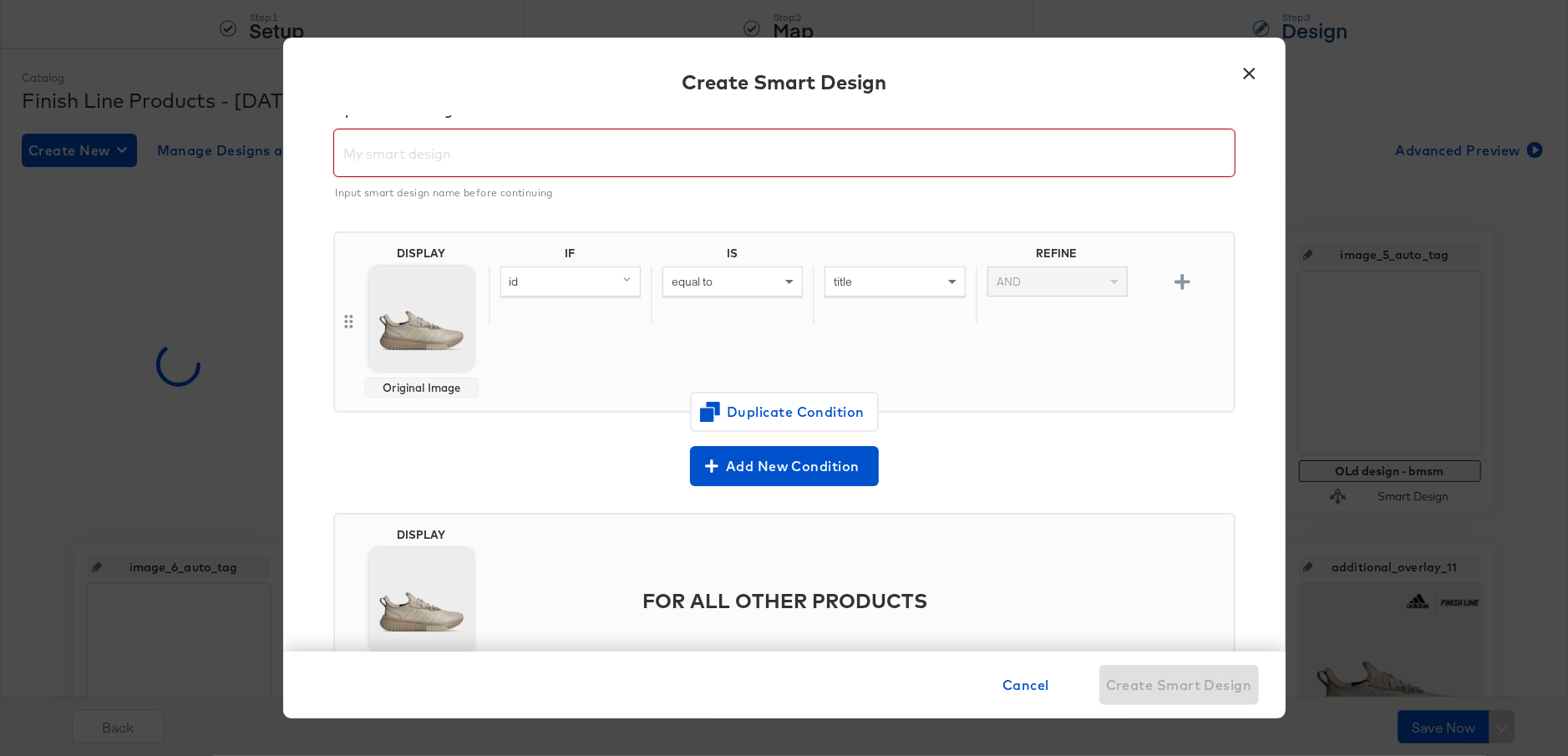
click at [545, 150] on input "text" at bounding box center [784, 145] width 900 height 47
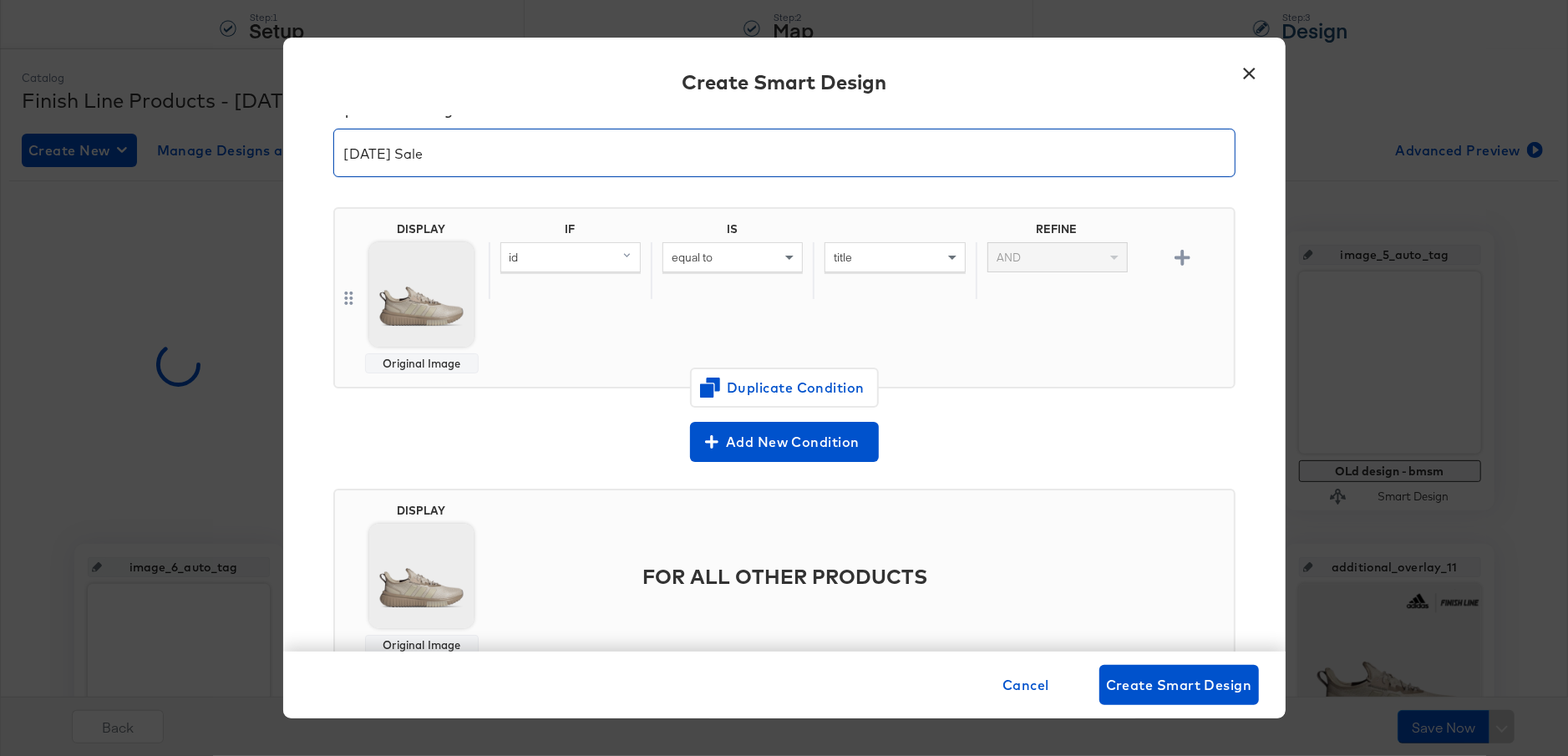
type input "[DATE] Sale"
click at [596, 254] on div "id" at bounding box center [570, 257] width 139 height 29
type input "sale"
click at [564, 370] on div "sale_price" at bounding box center [541, 373] width 70 height 16
click at [747, 258] on div "equal to" at bounding box center [732, 257] width 139 height 29
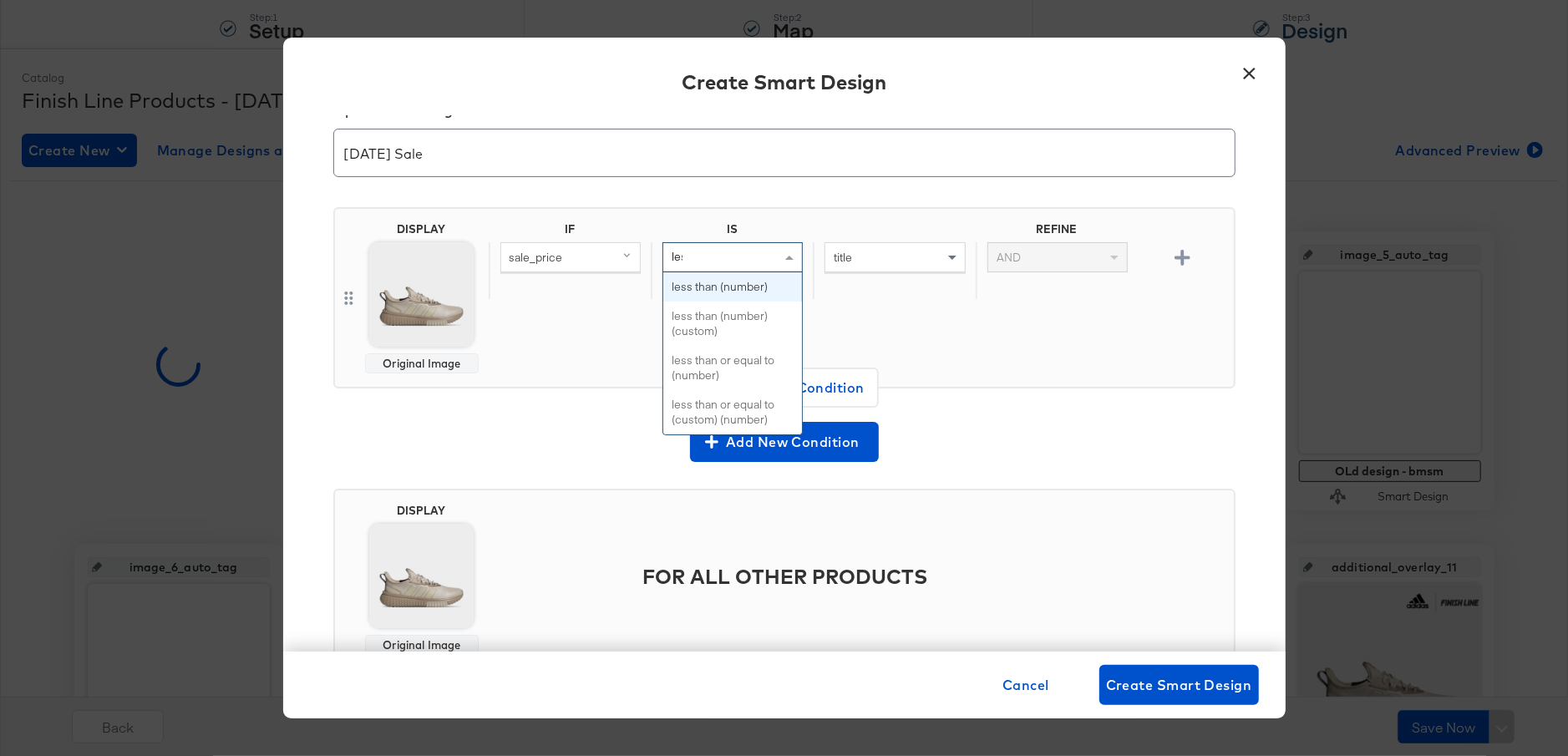
type input "less"
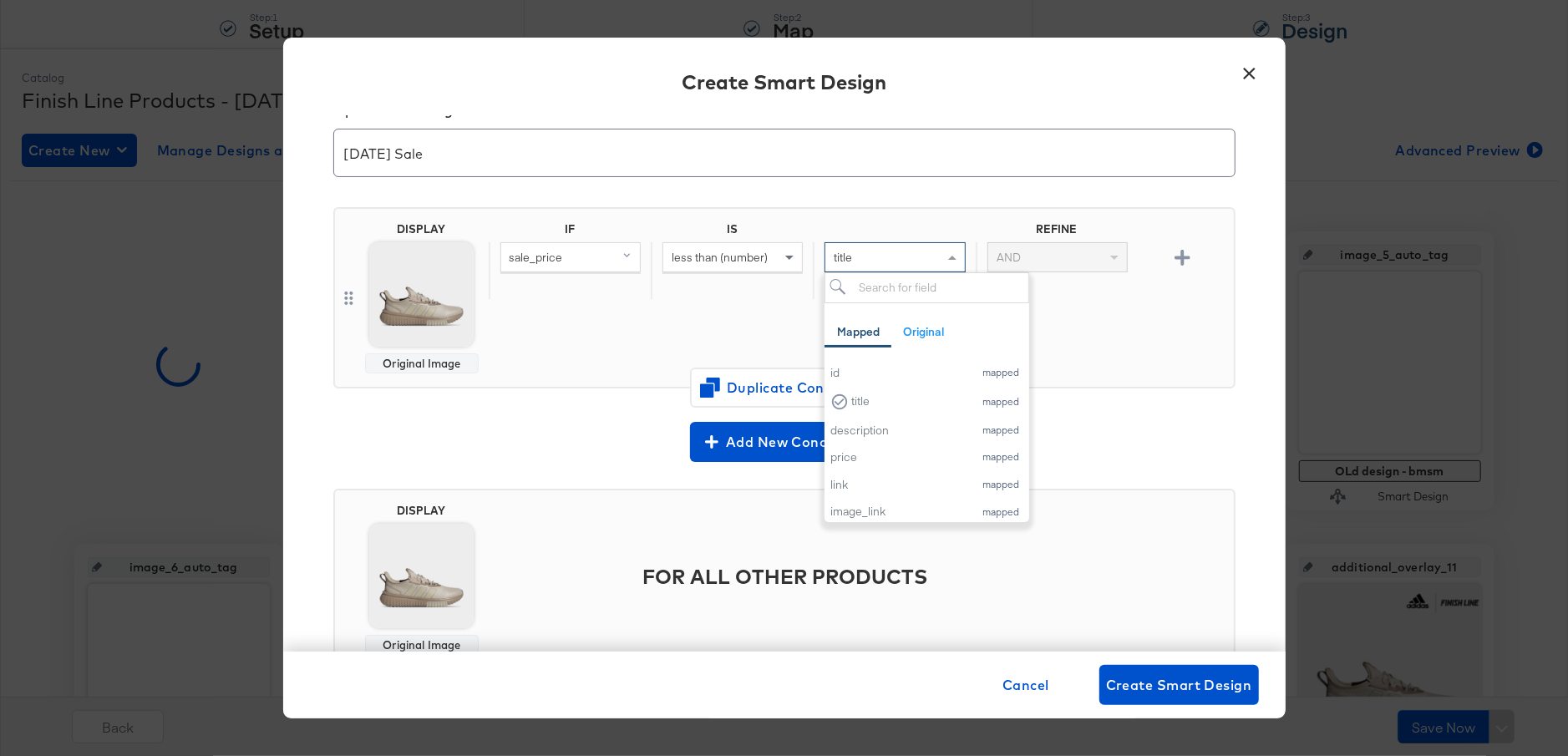
click at [874, 264] on div "title" at bounding box center [894, 257] width 139 height 29
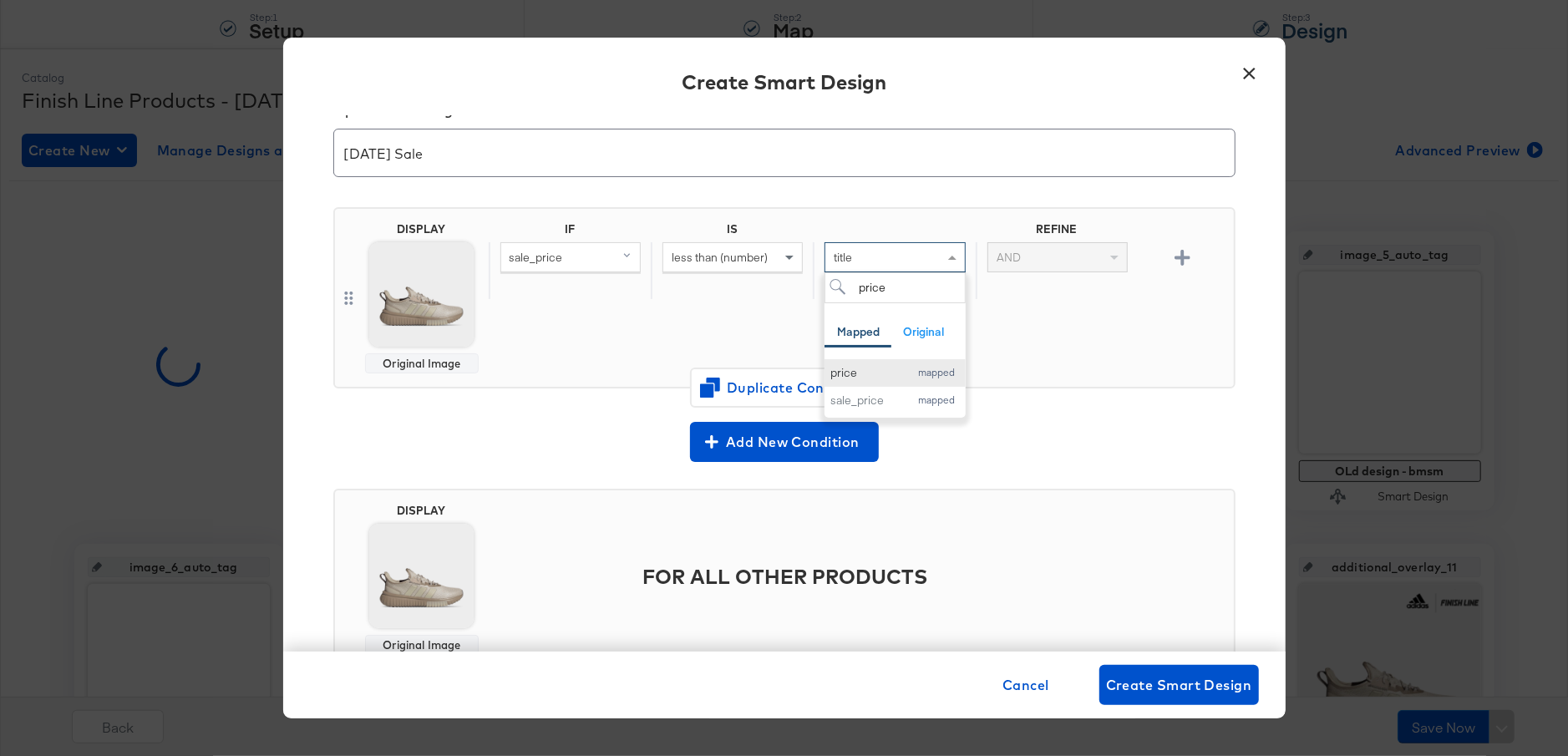
type input "price"
click at [867, 369] on div "price" at bounding box center [865, 373] width 70 height 16
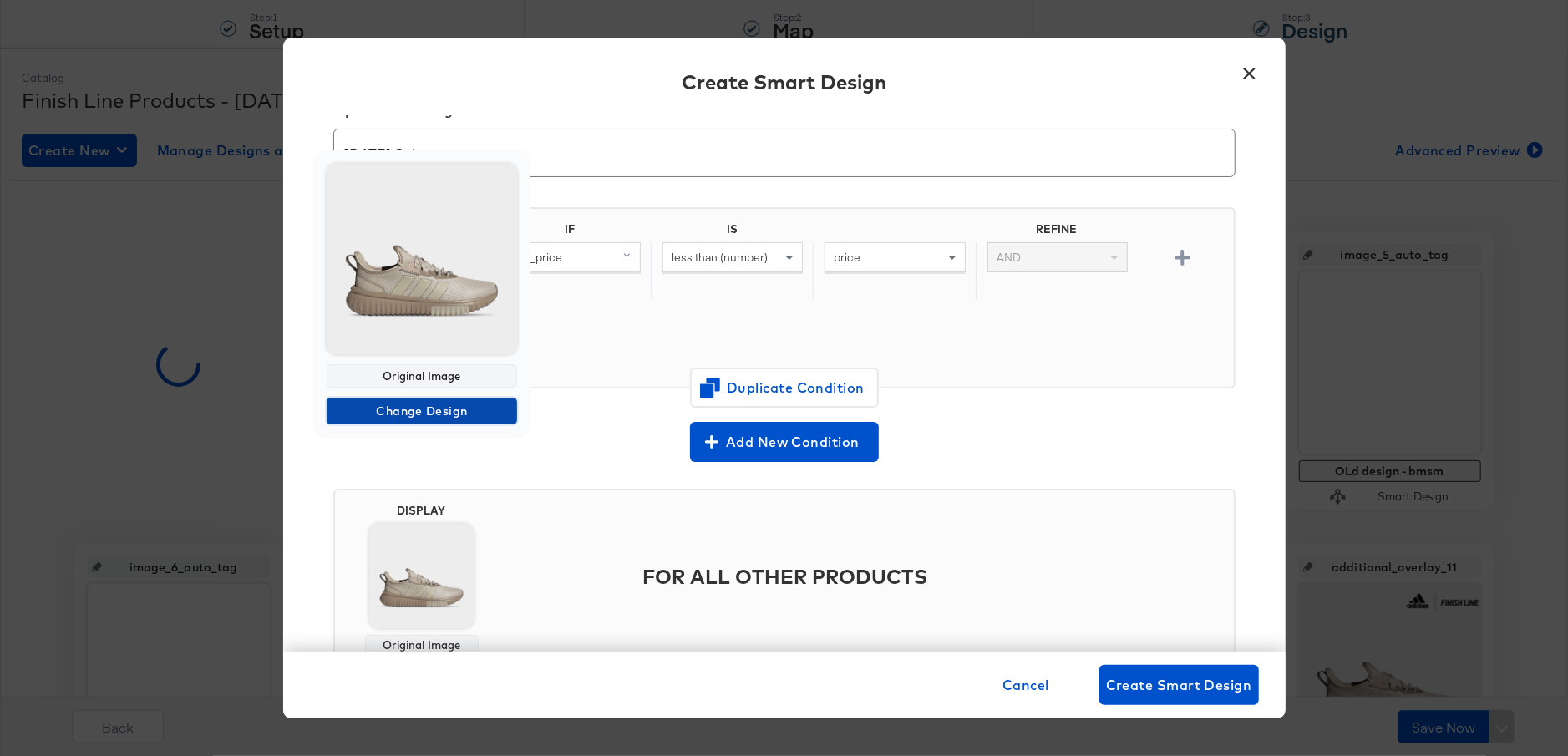
click at [420, 411] on span "Change Design" at bounding box center [421, 411] width 177 height 21
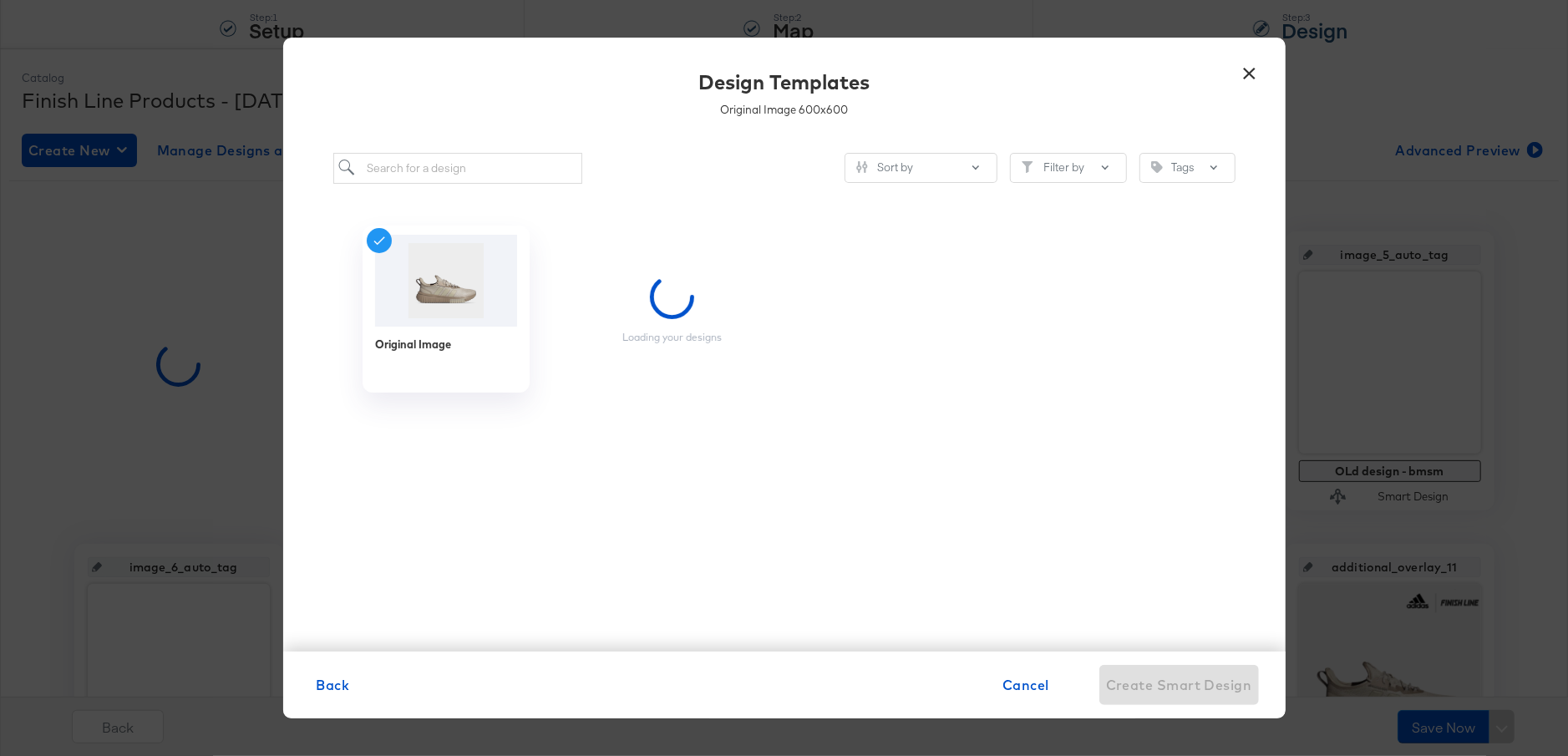
scroll to position [0, 0]
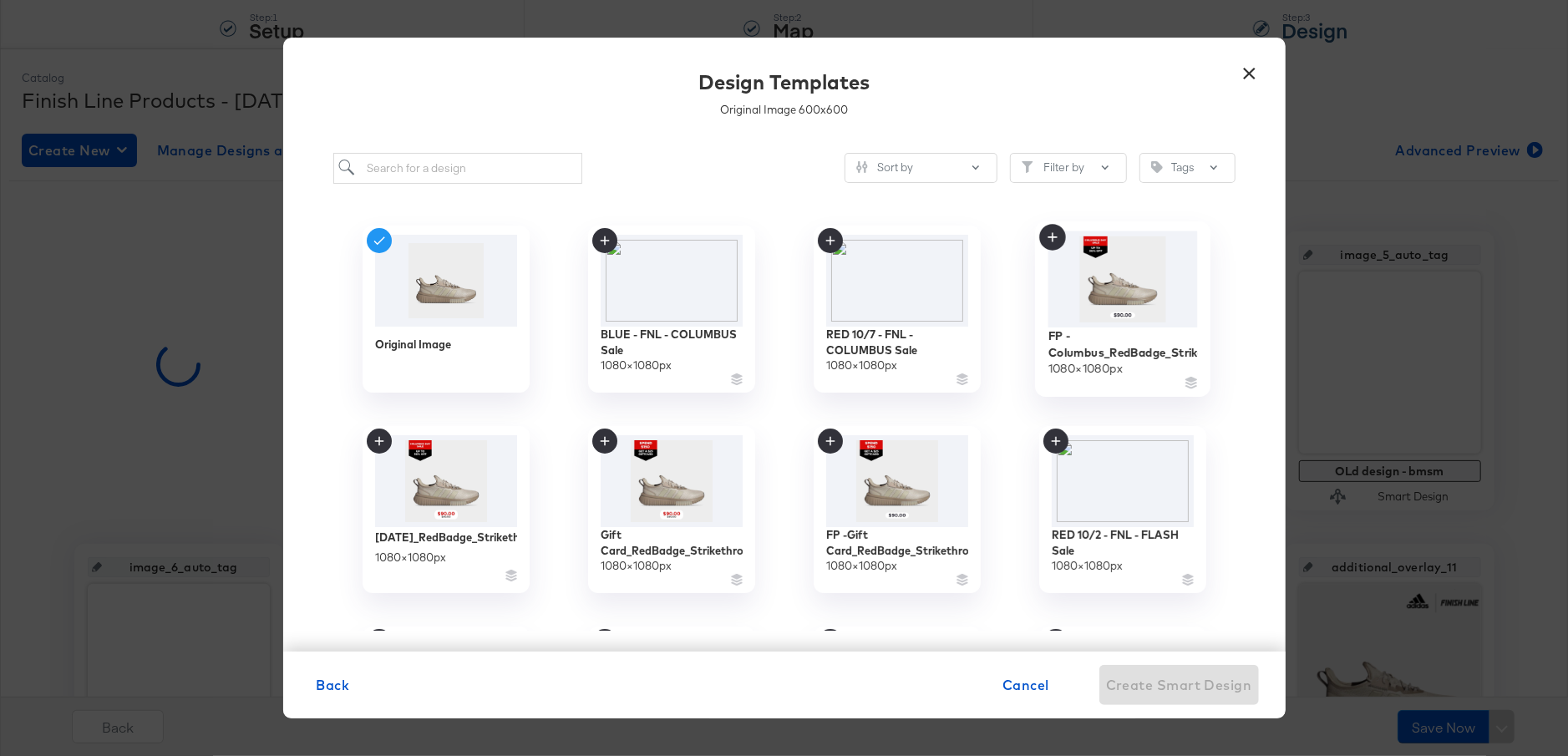
click at [1135, 292] on img at bounding box center [1122, 278] width 149 height 96
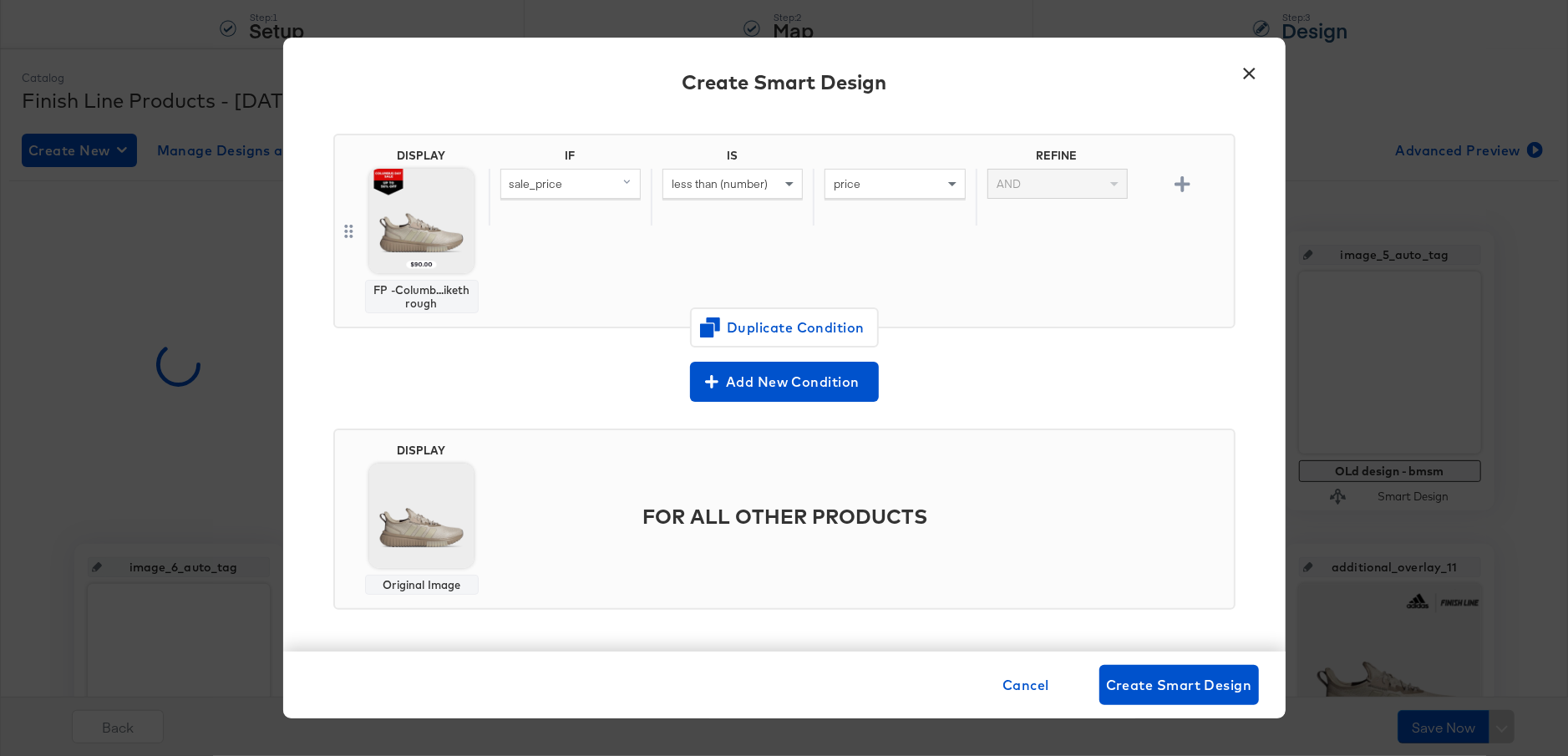
scroll to position [115, 0]
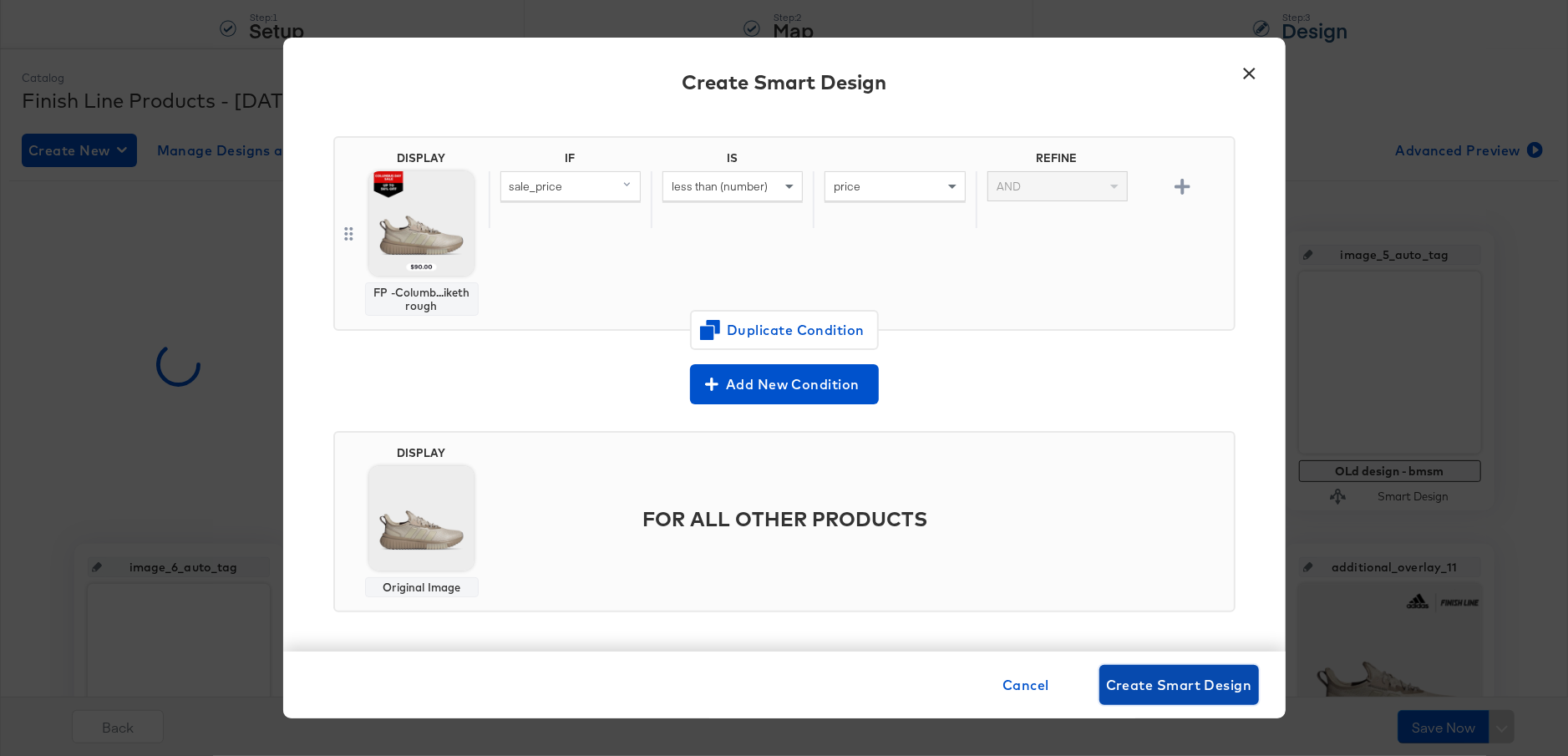
click at [1149, 685] on span "Create Smart Design" at bounding box center [1179, 685] width 146 height 23
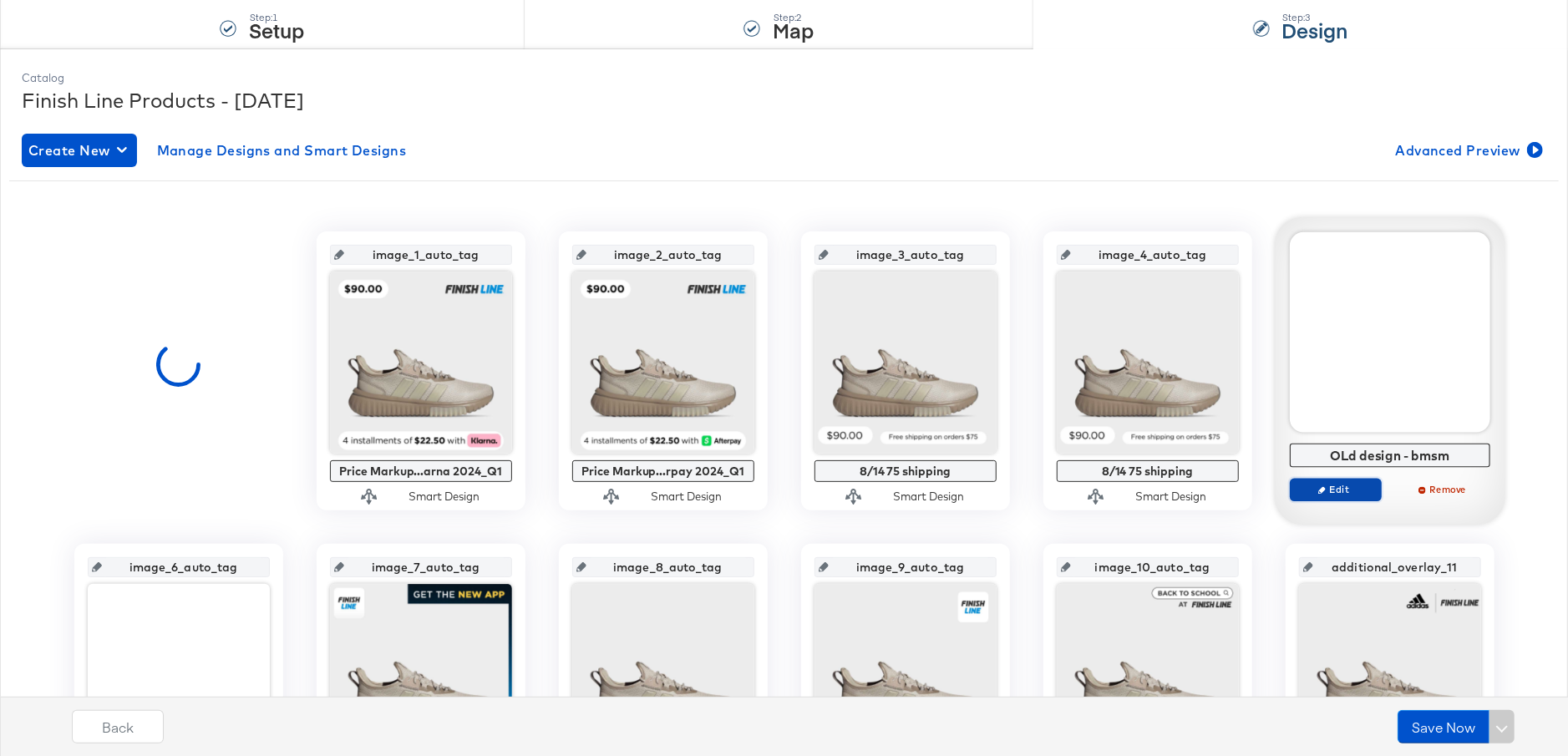
click at [1355, 491] on span "Edit" at bounding box center [1335, 489] width 77 height 12
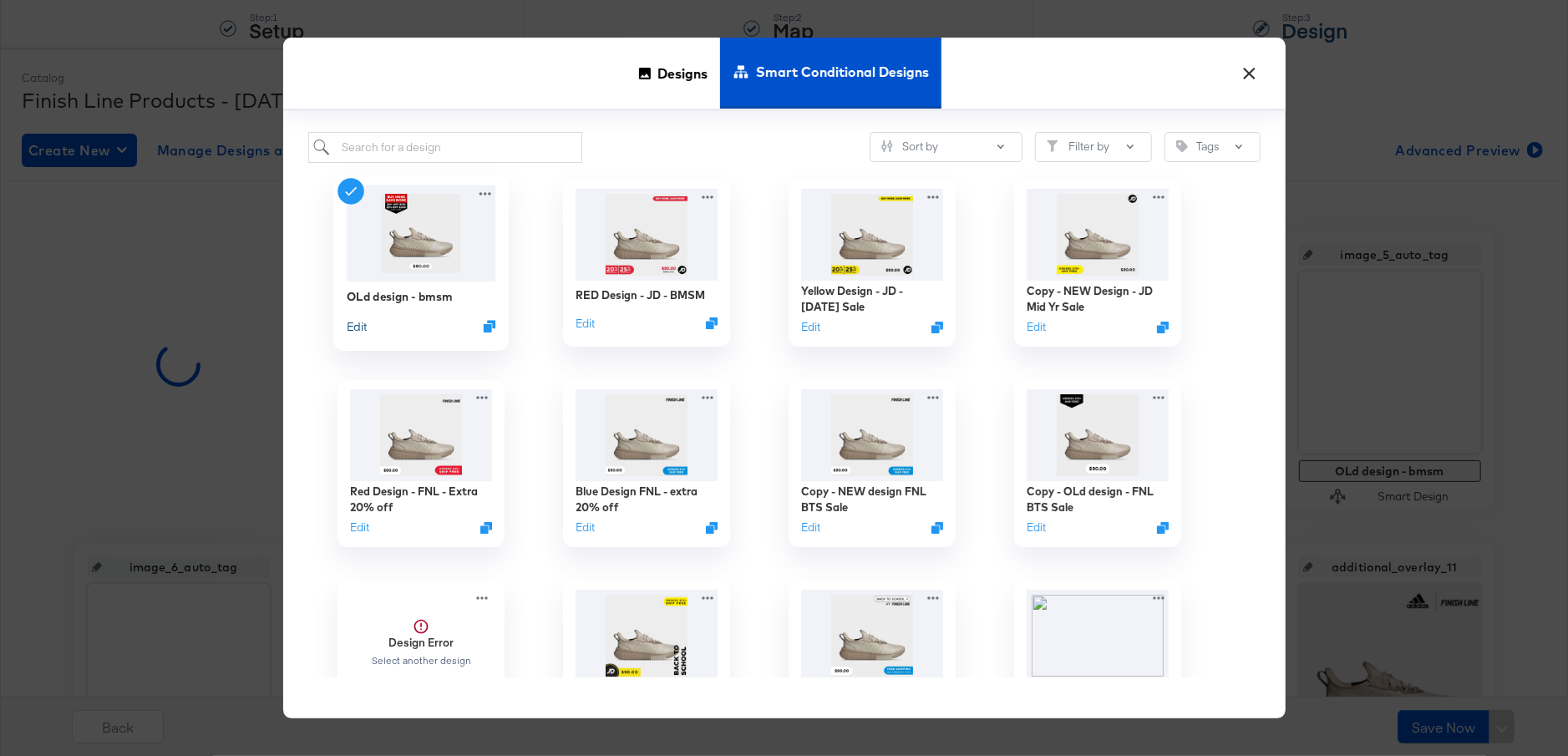
click at [350, 326] on button "Edit" at bounding box center [356, 326] width 20 height 16
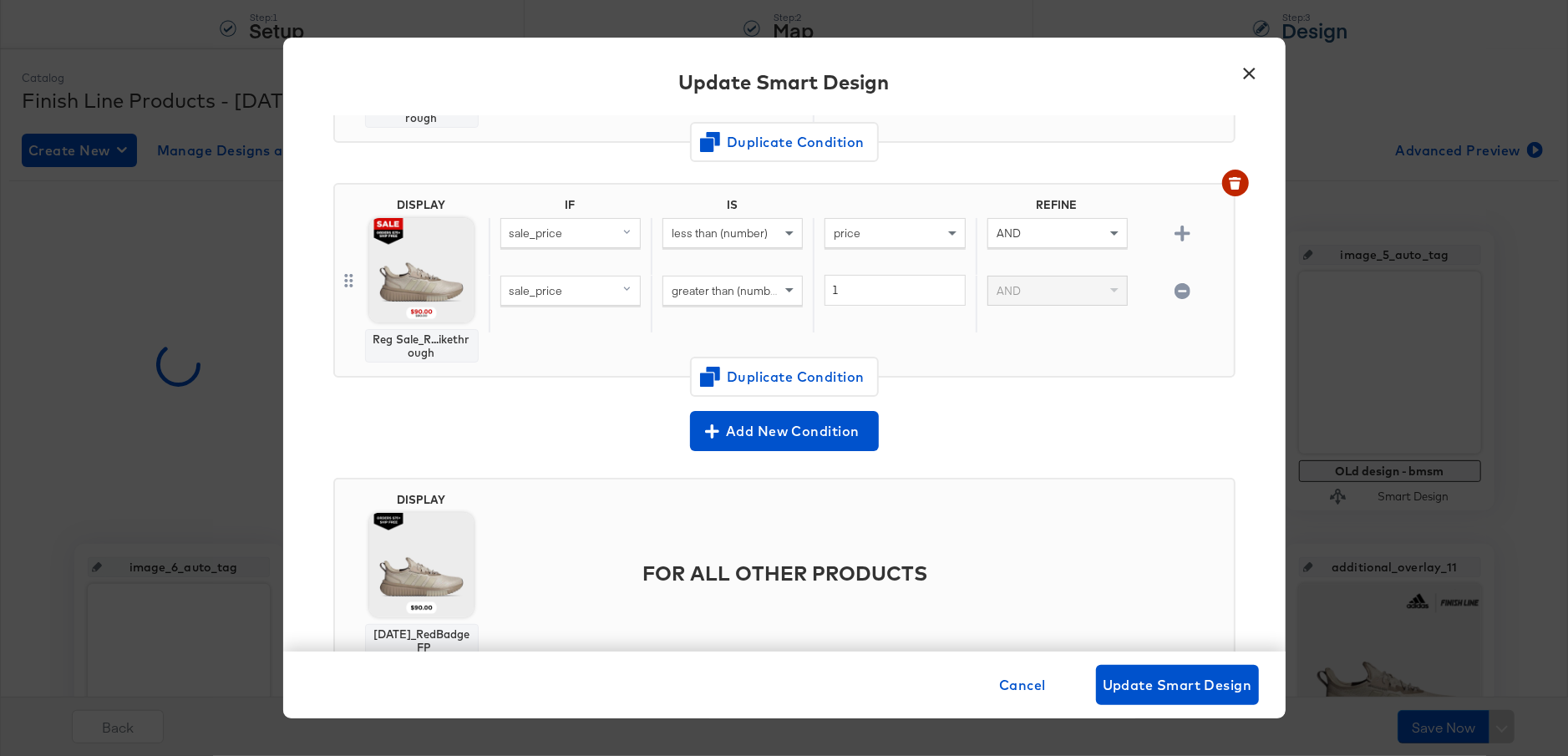
scroll to position [616, 0]
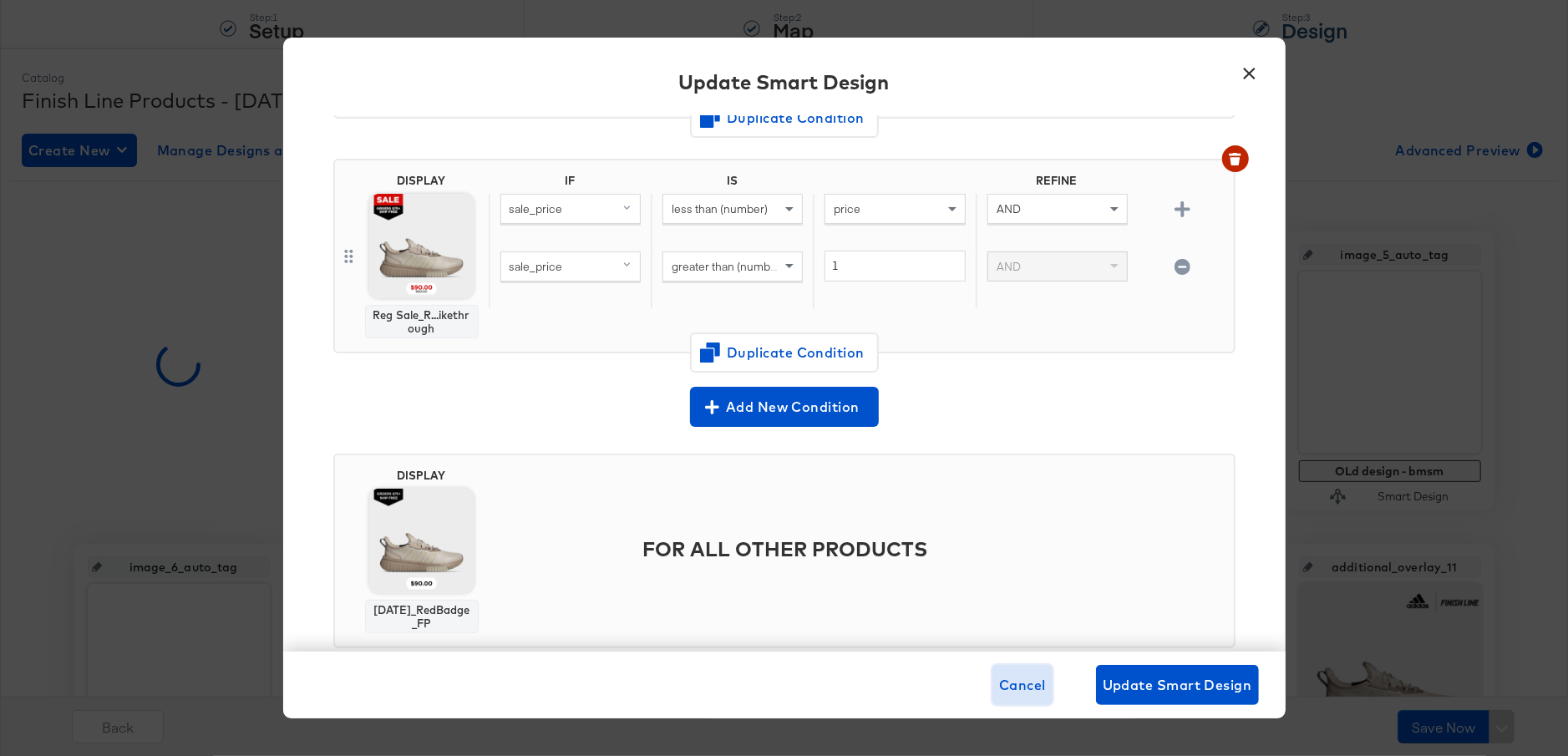
click at [1025, 678] on span "Cancel" at bounding box center [1022, 685] width 47 height 23
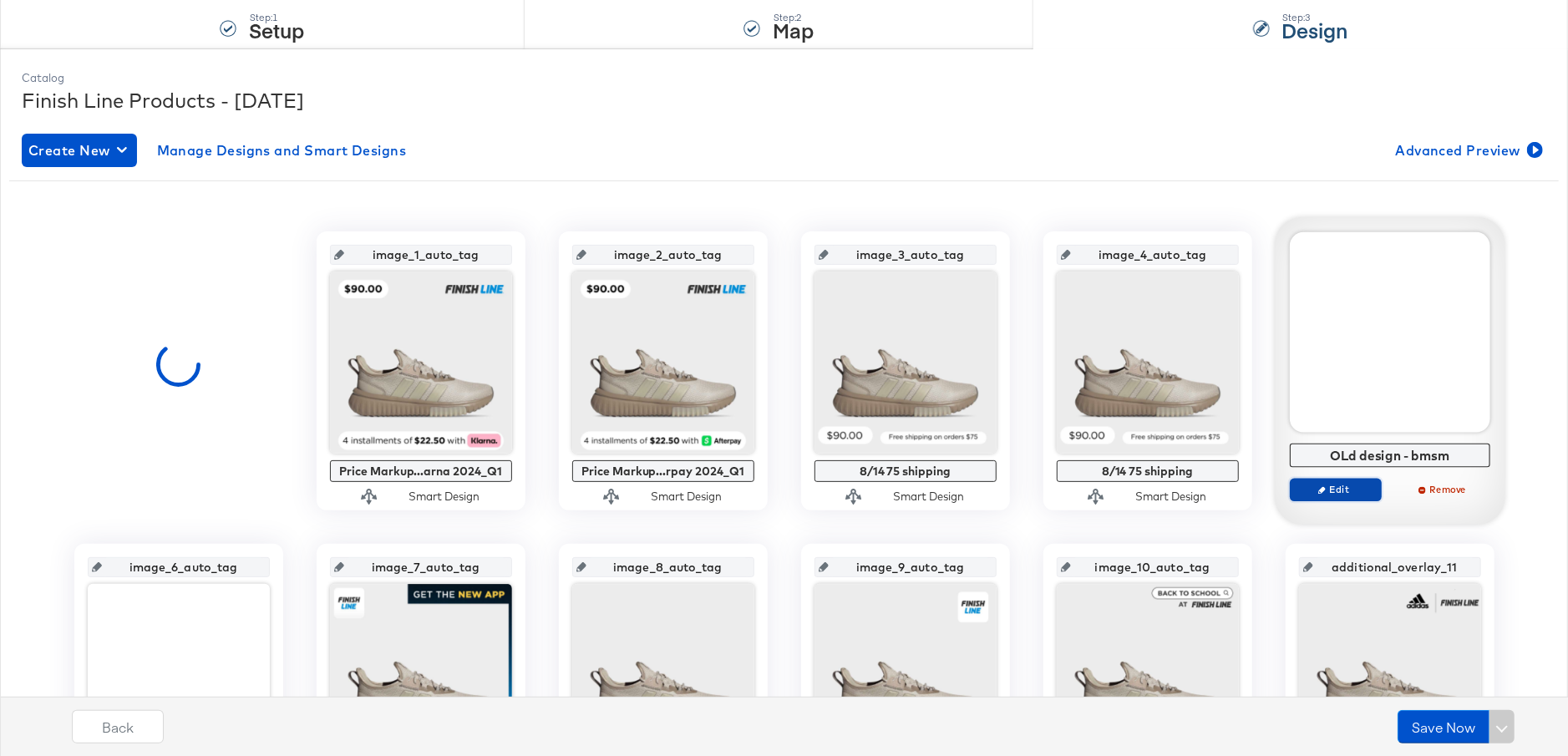
click at [1359, 488] on span "Edit" at bounding box center [1335, 489] width 77 height 12
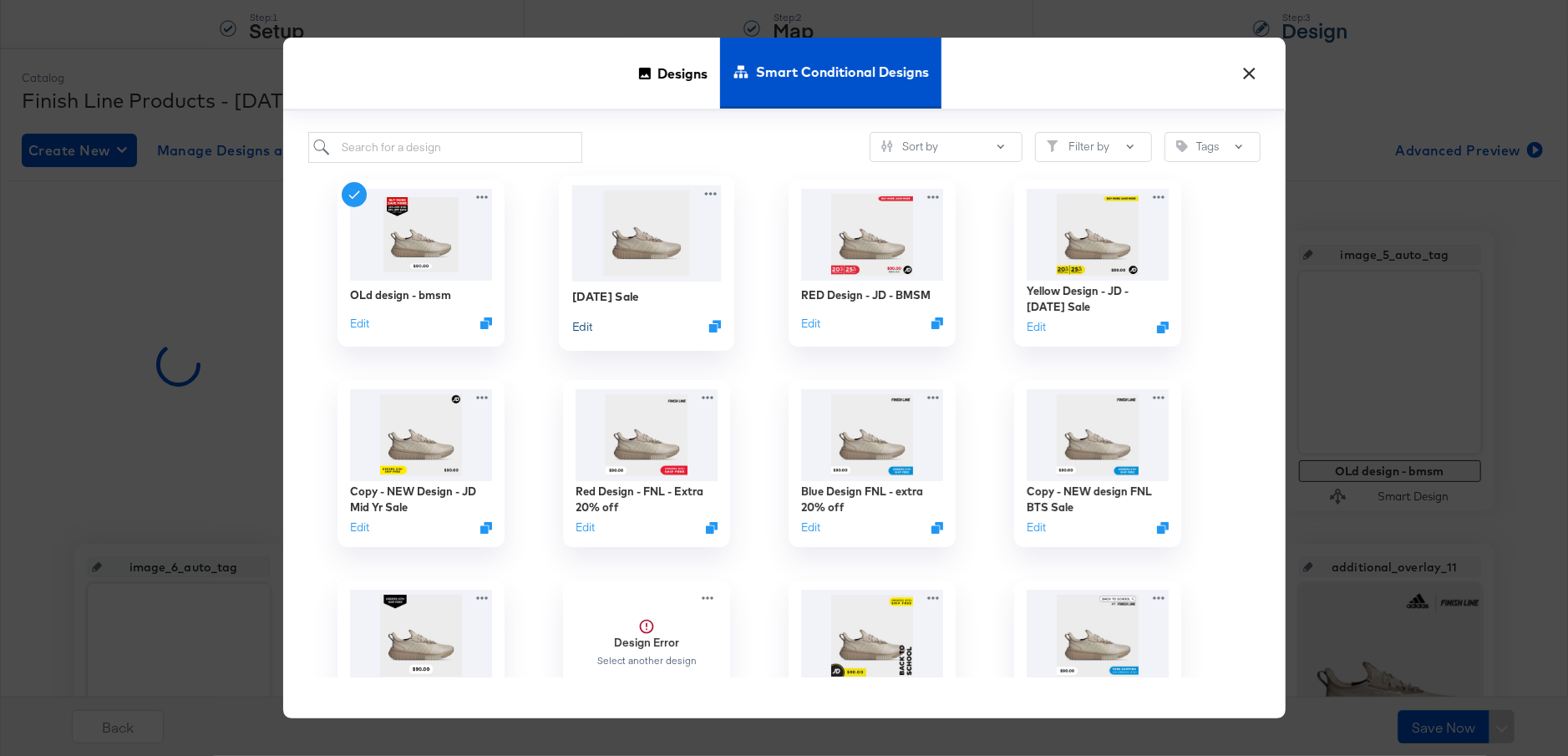
click at [584, 327] on button "Edit" at bounding box center [581, 326] width 20 height 16
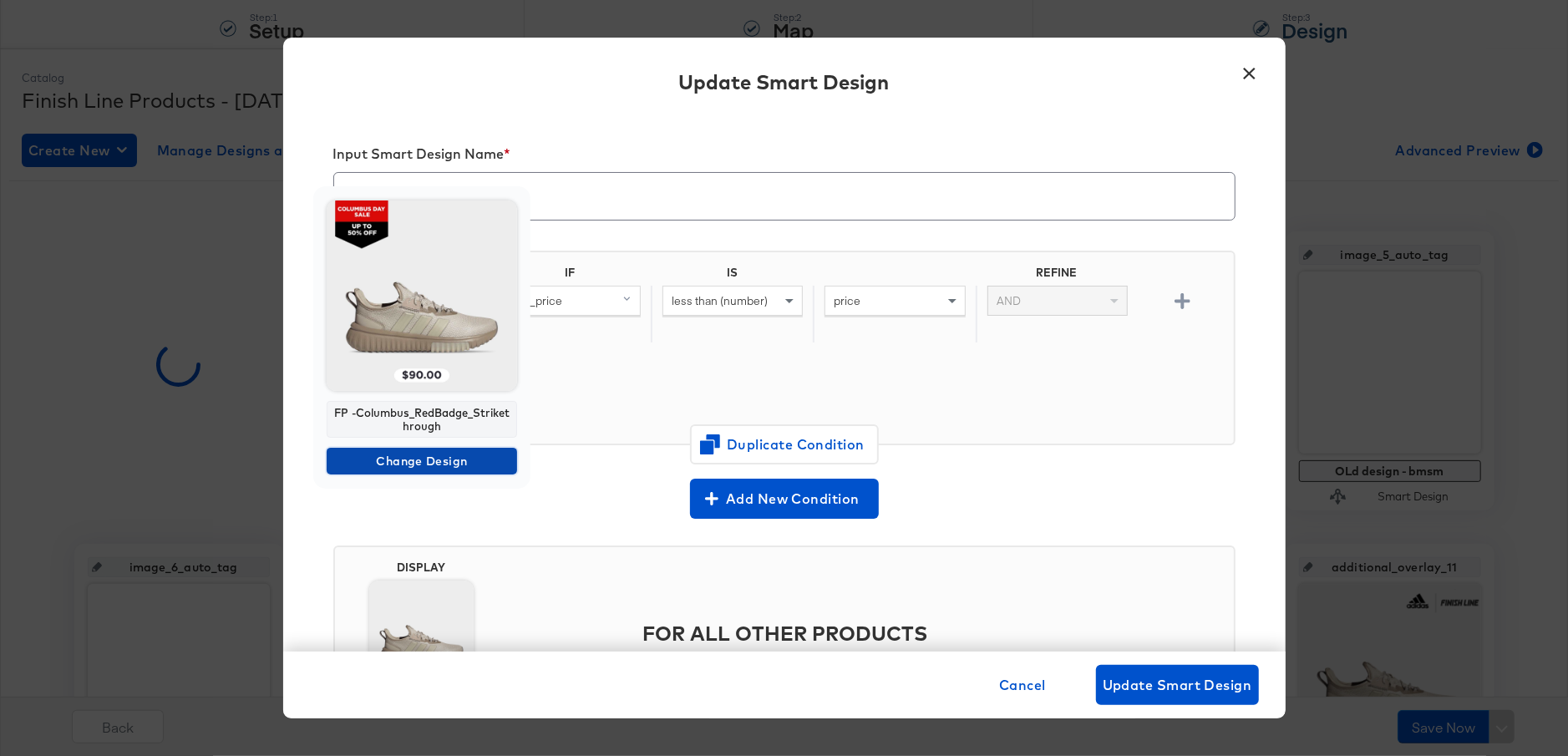
click at [433, 464] on span "Change Design" at bounding box center [421, 462] width 177 height 21
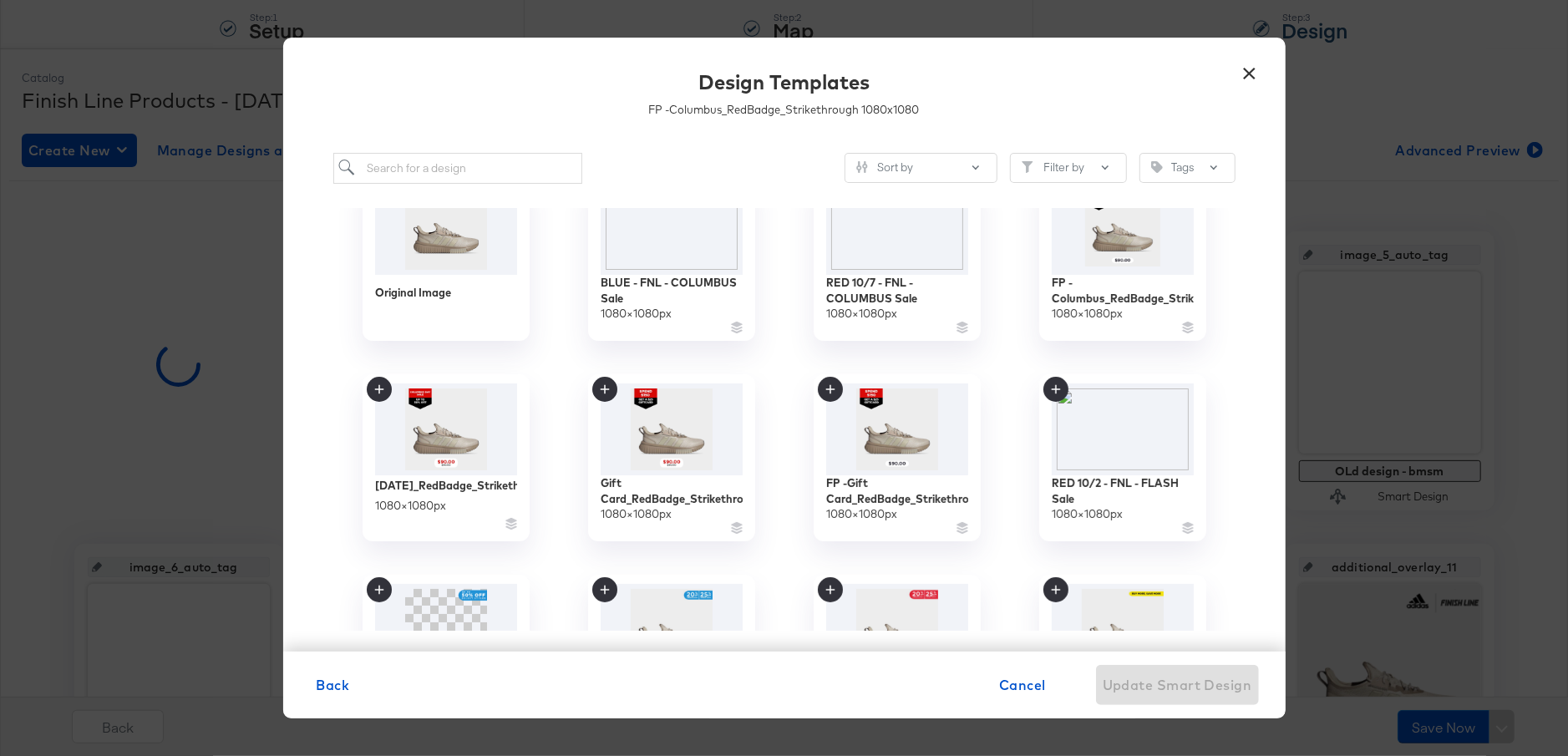
scroll to position [0, 0]
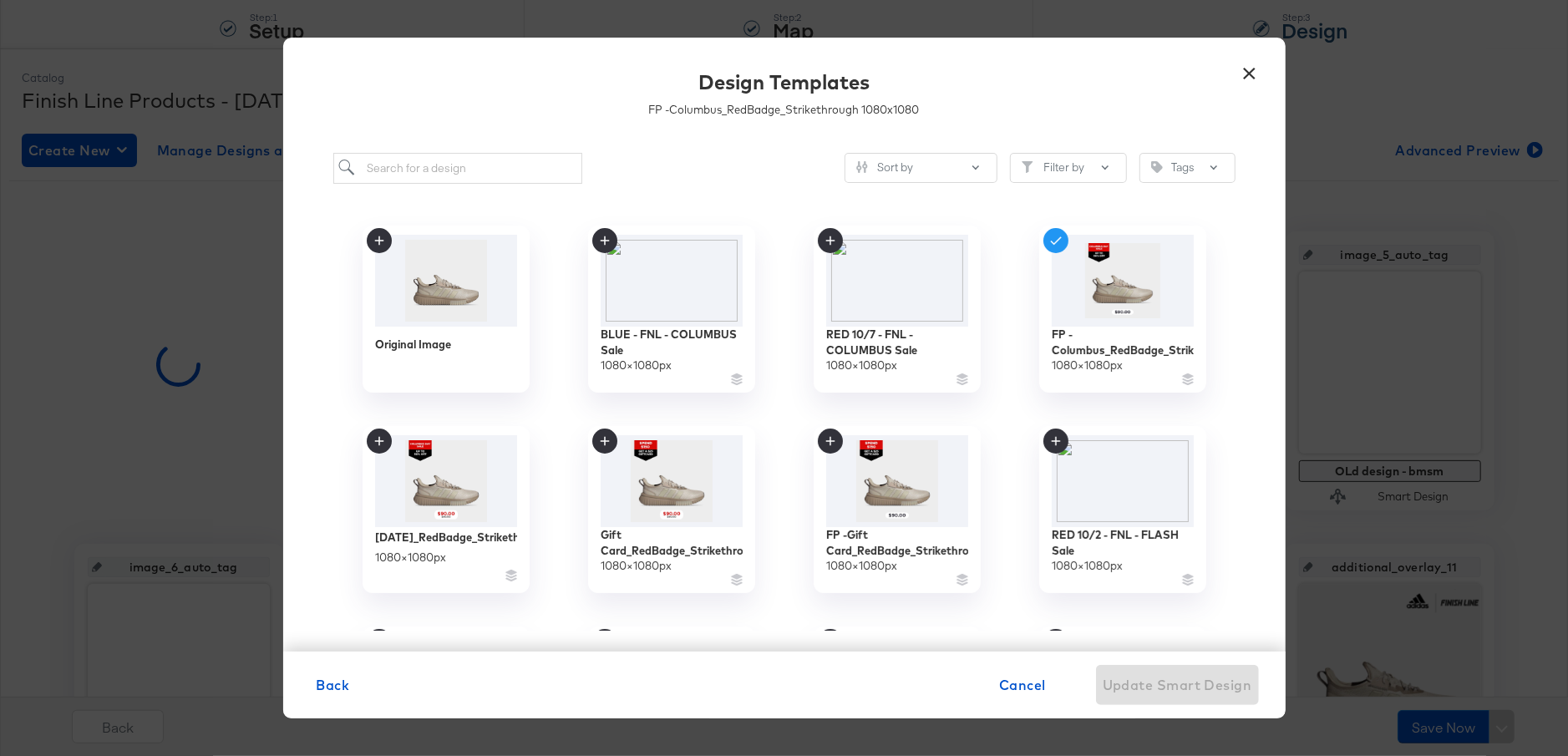
click at [1248, 76] on button "×" at bounding box center [1249, 69] width 30 height 30
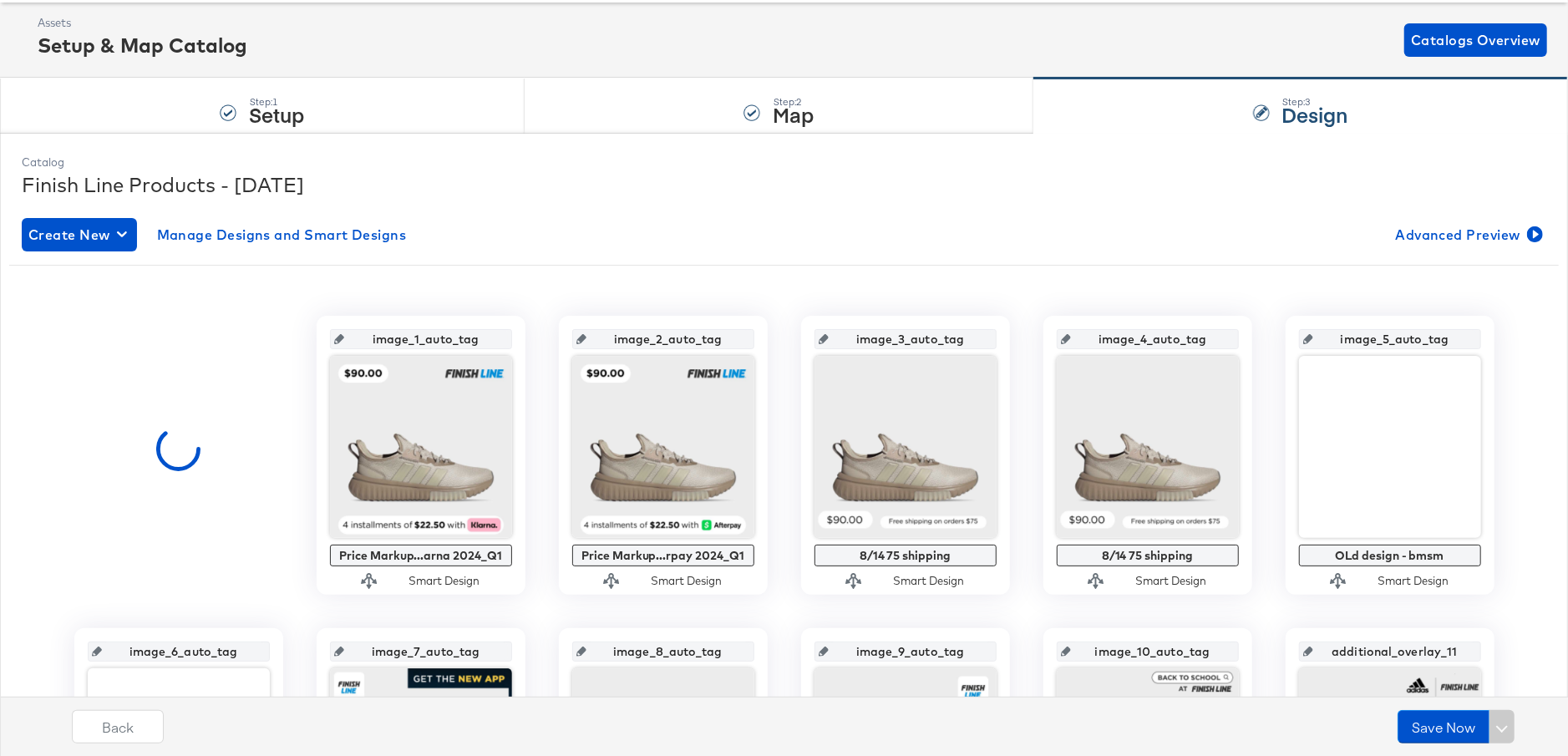
scroll to position [61, 0]
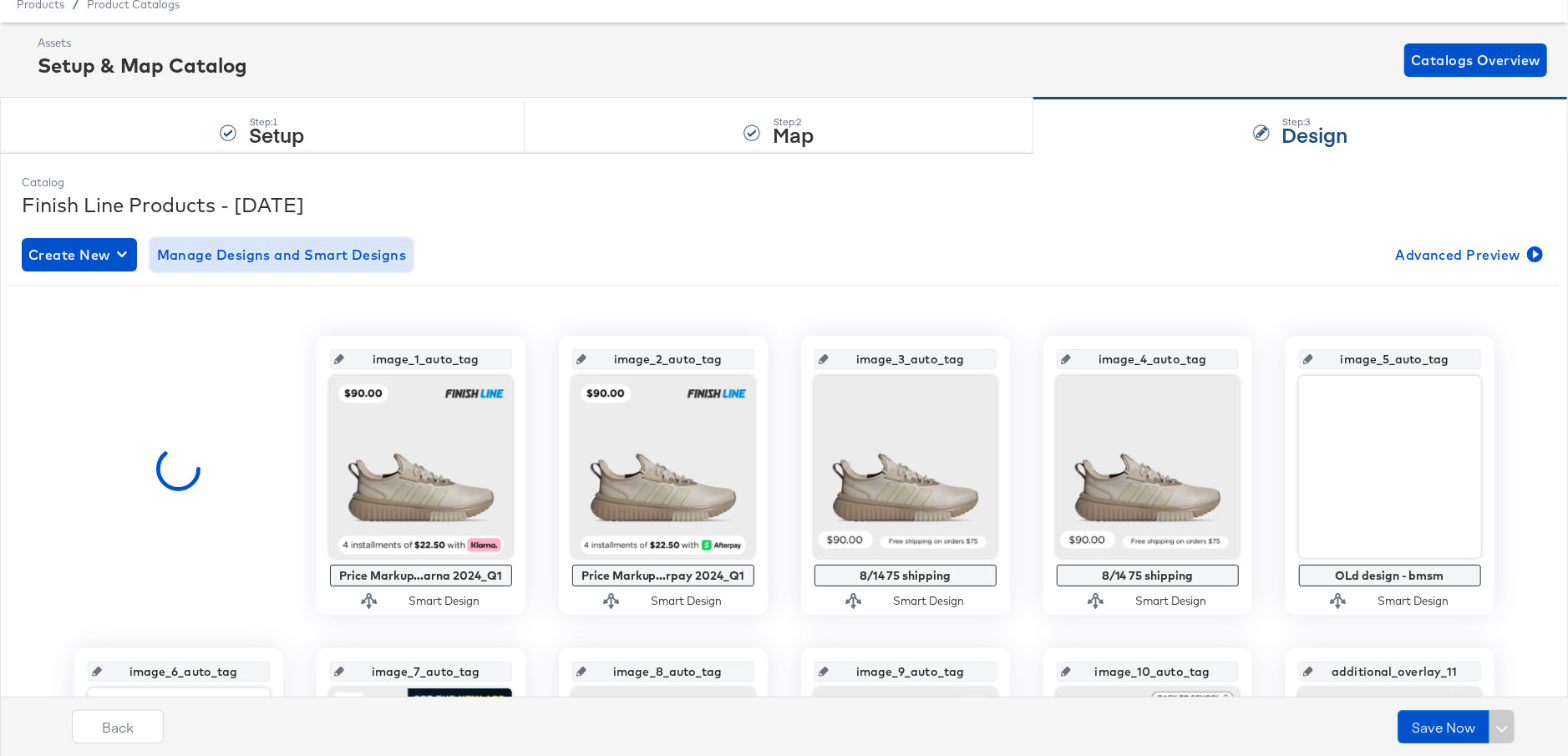
click at [354, 260] on span "Manage Designs and Smart Designs" at bounding box center [281, 255] width 250 height 23
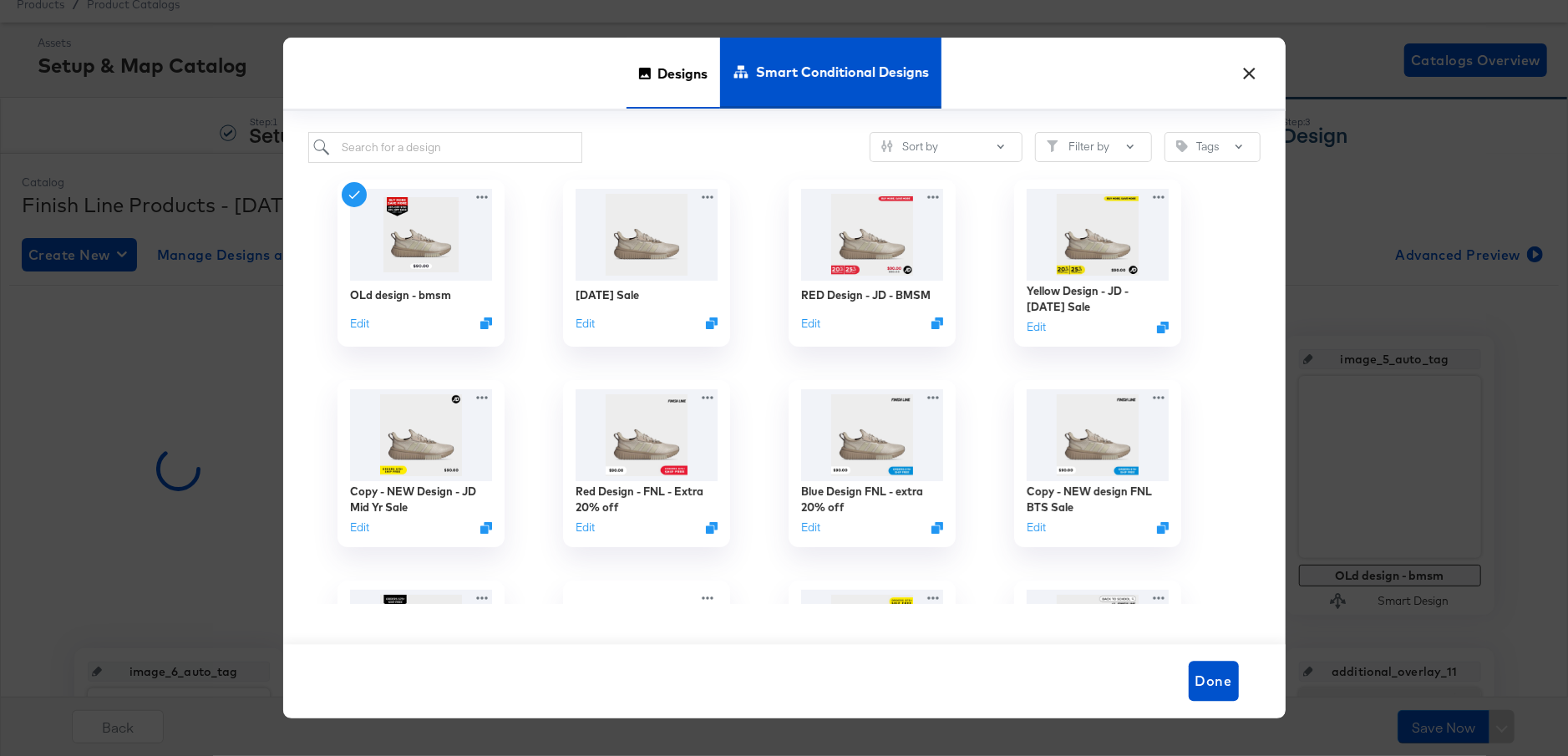
click at [632, 90] on div "Designs" at bounding box center [674, 73] width 94 height 71
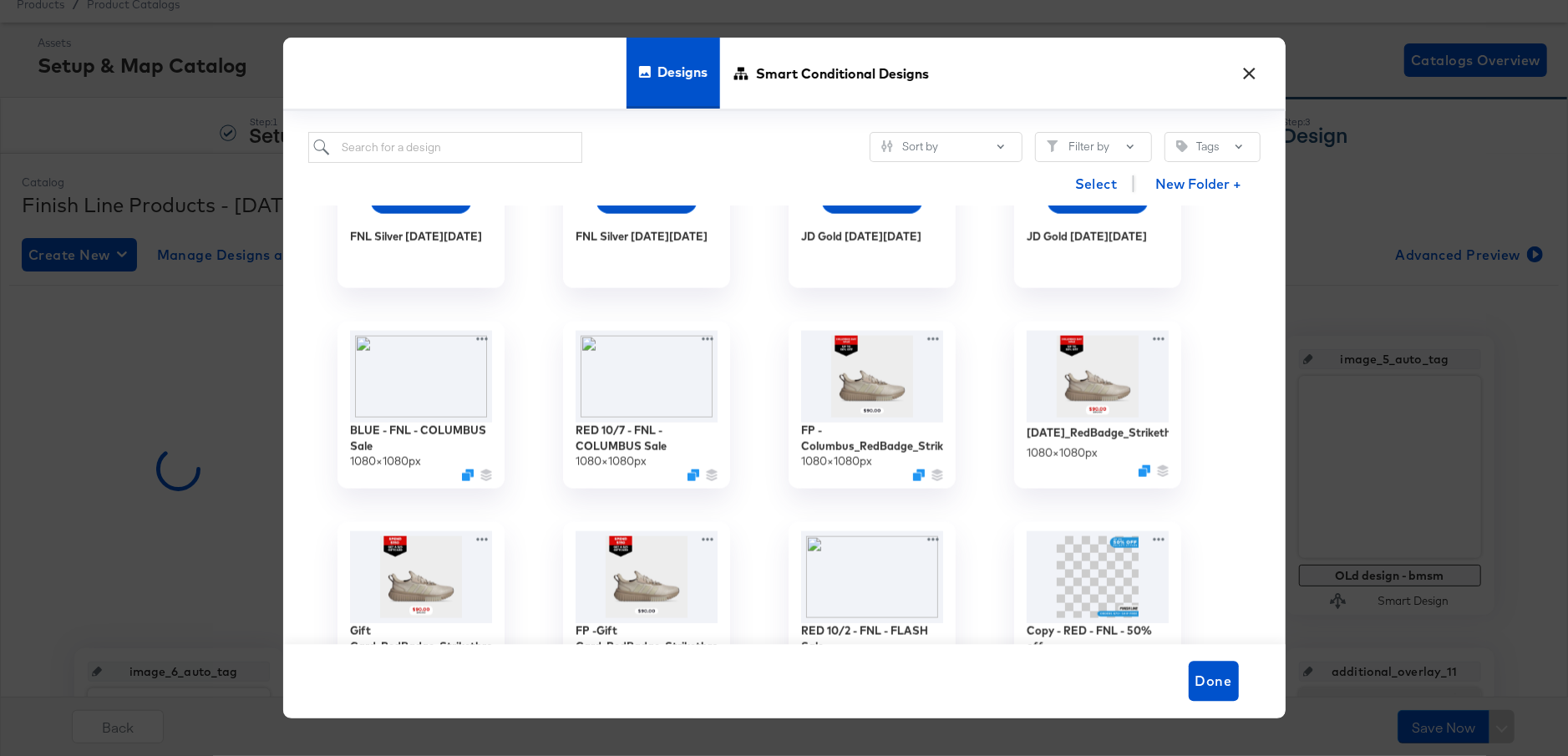
scroll to position [1703, 0]
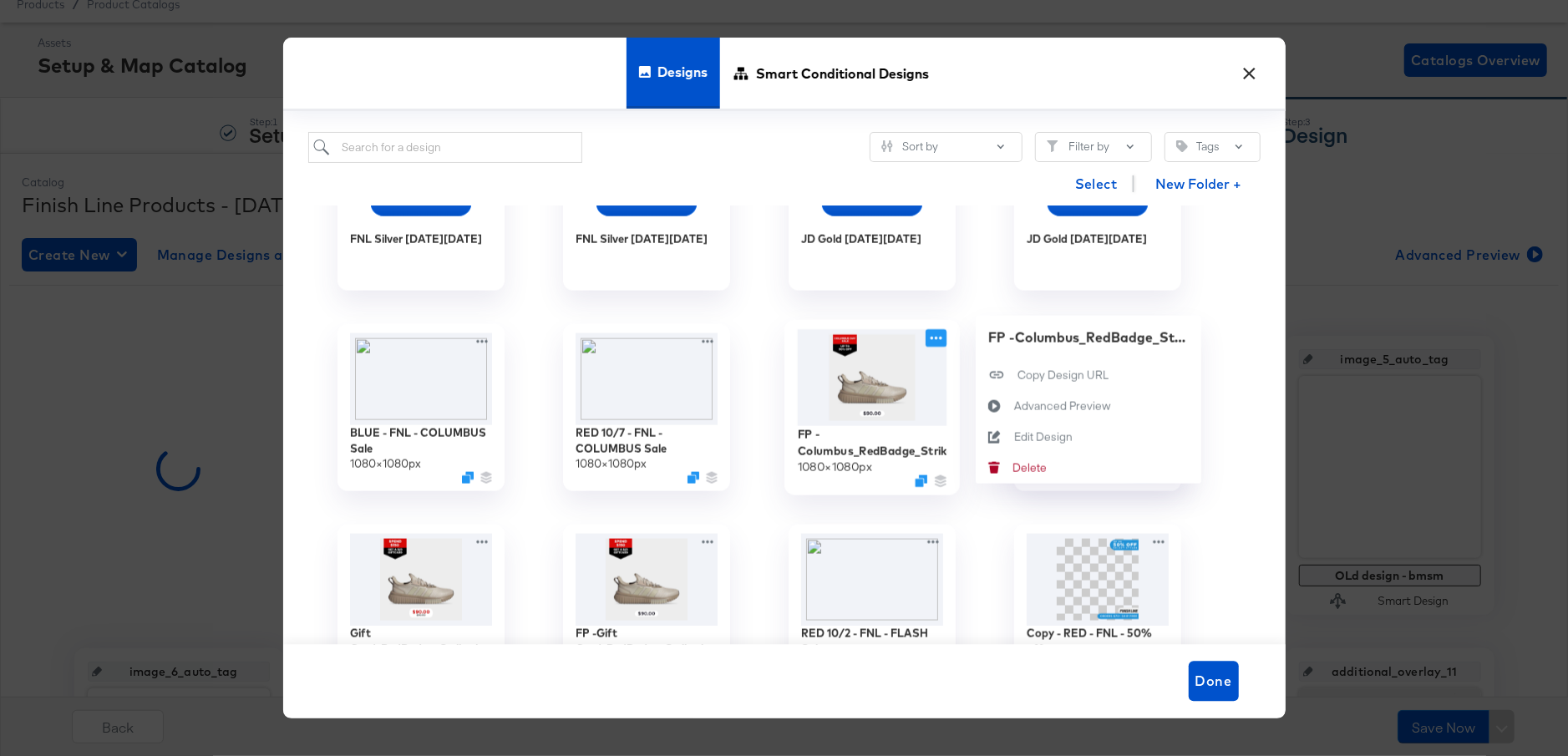
click at [939, 335] on icon at bounding box center [936, 338] width 21 height 17
click at [1013, 437] on div "Edit Design Edit Design" at bounding box center [1013, 437] width 0 height 0
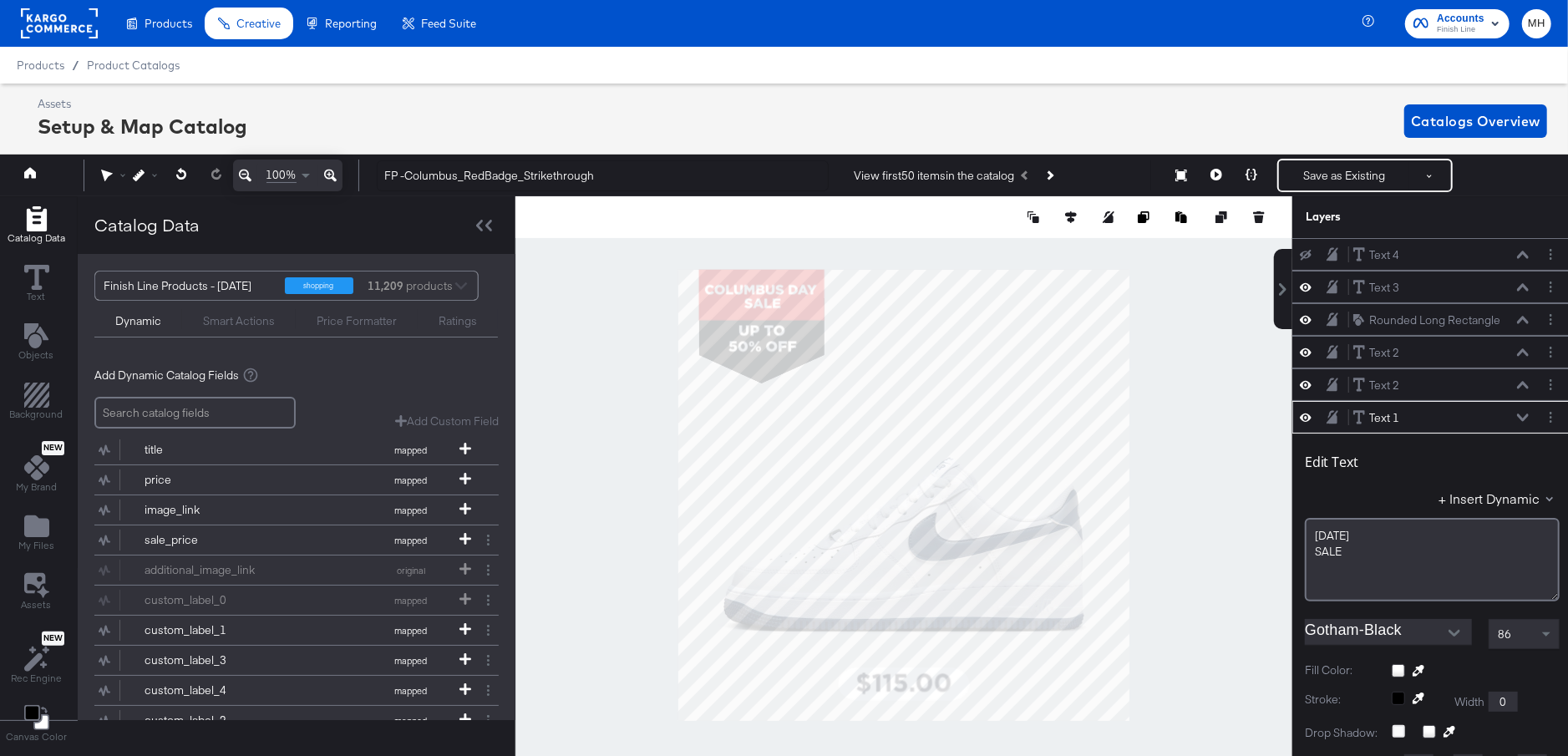
scroll to position [161, 0]
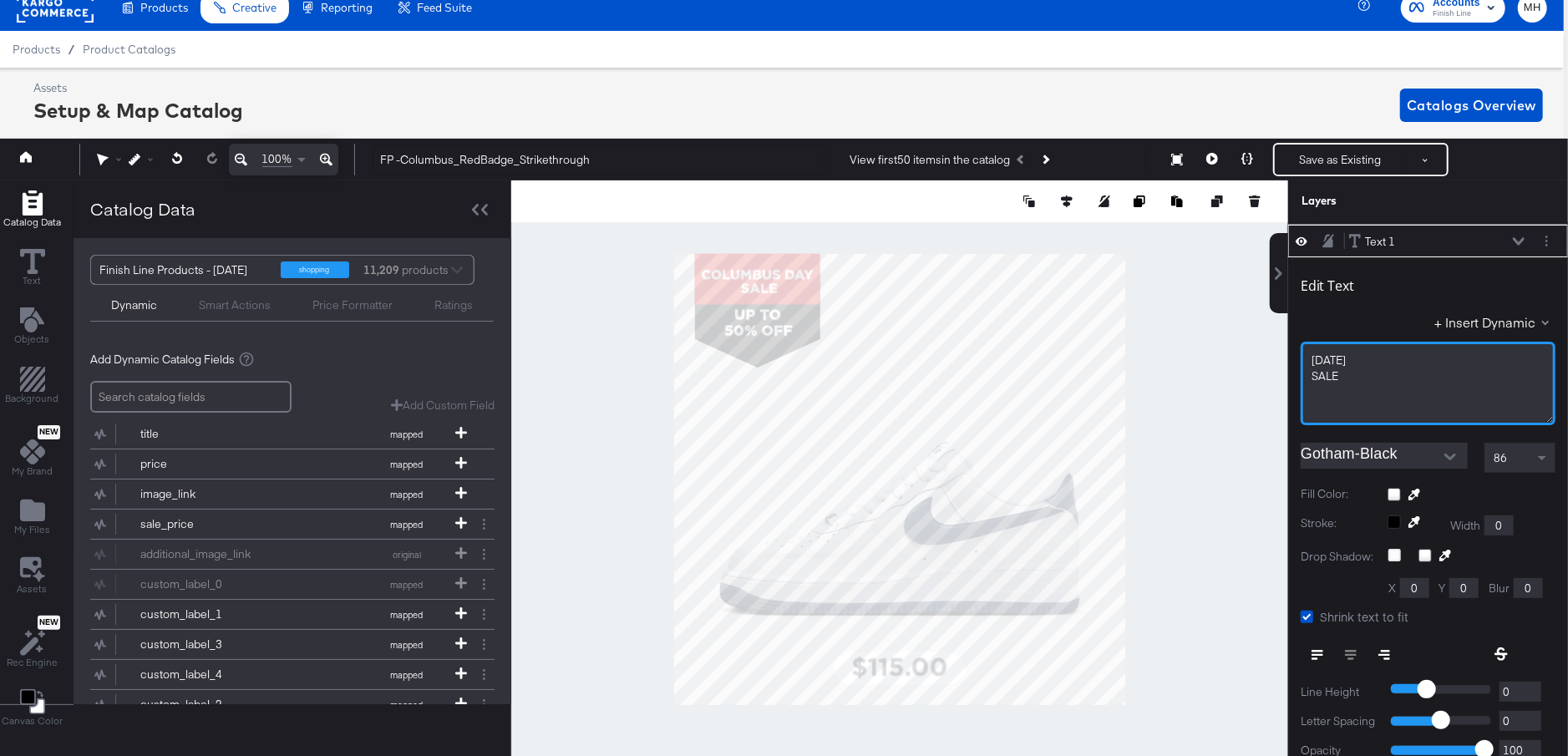
click at [1338, 374] on div "SALE" at bounding box center [1428, 376] width 233 height 16
drag, startPoint x: 1353, startPoint y: 374, endPoint x: 1308, endPoint y: 359, distance: 47.4
click at [1308, 359] on div "COLUMBUS DAY SALE" at bounding box center [1428, 383] width 254 height 83
click at [1379, 377] on div "B" at bounding box center [1428, 383] width 254 height 83
click at [1360, 363] on div "B" at bounding box center [1428, 383] width 254 height 83
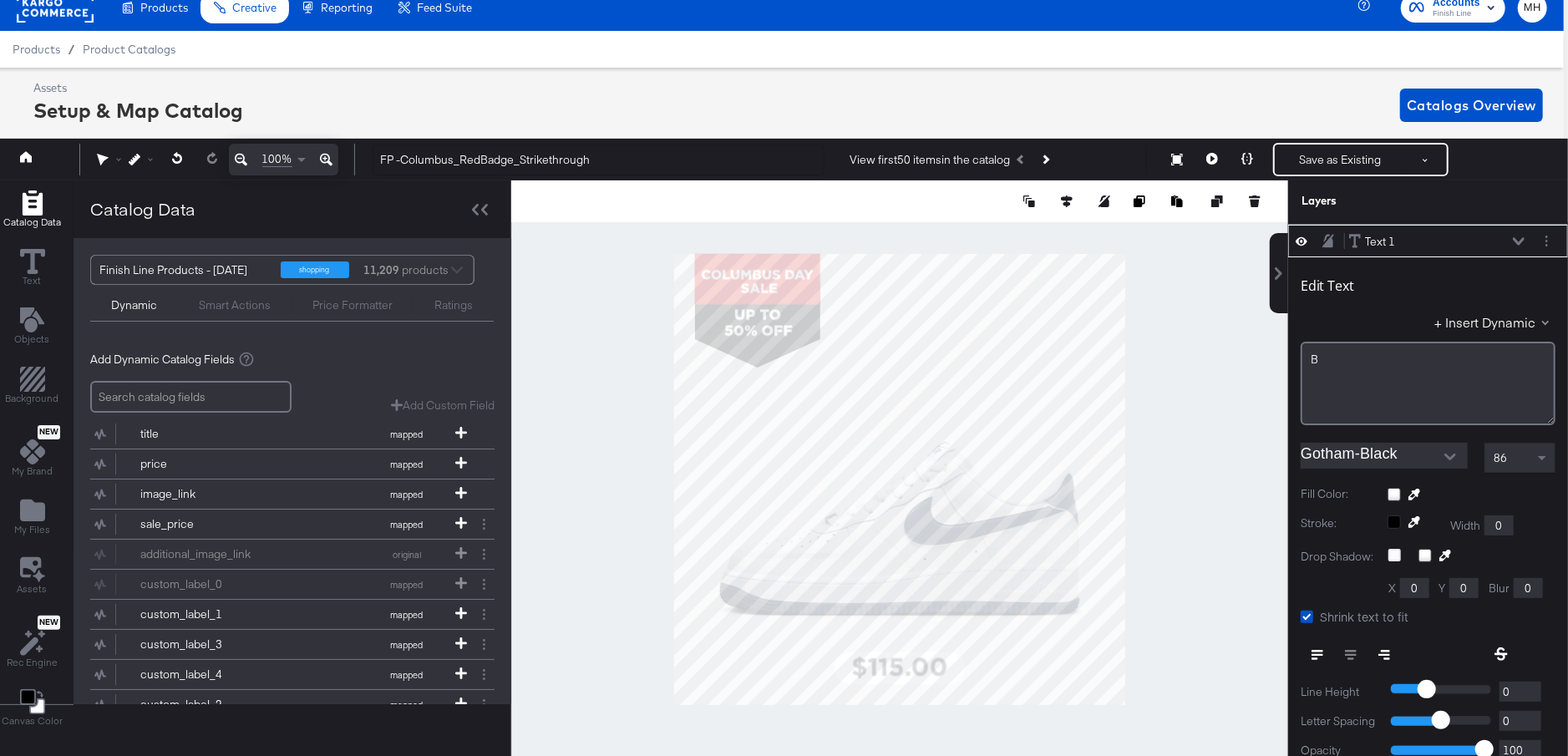
click at [1330, 367] on div "B" at bounding box center [1428, 383] width 254 height 83
drag, startPoint x: 1326, startPoint y: 358, endPoint x: 1302, endPoint y: 356, distance: 24.1
click at [1301, 356] on div "B" at bounding box center [1428, 383] width 254 height 83
click at [1319, 356] on div "B" at bounding box center [1427, 360] width 234 height 16
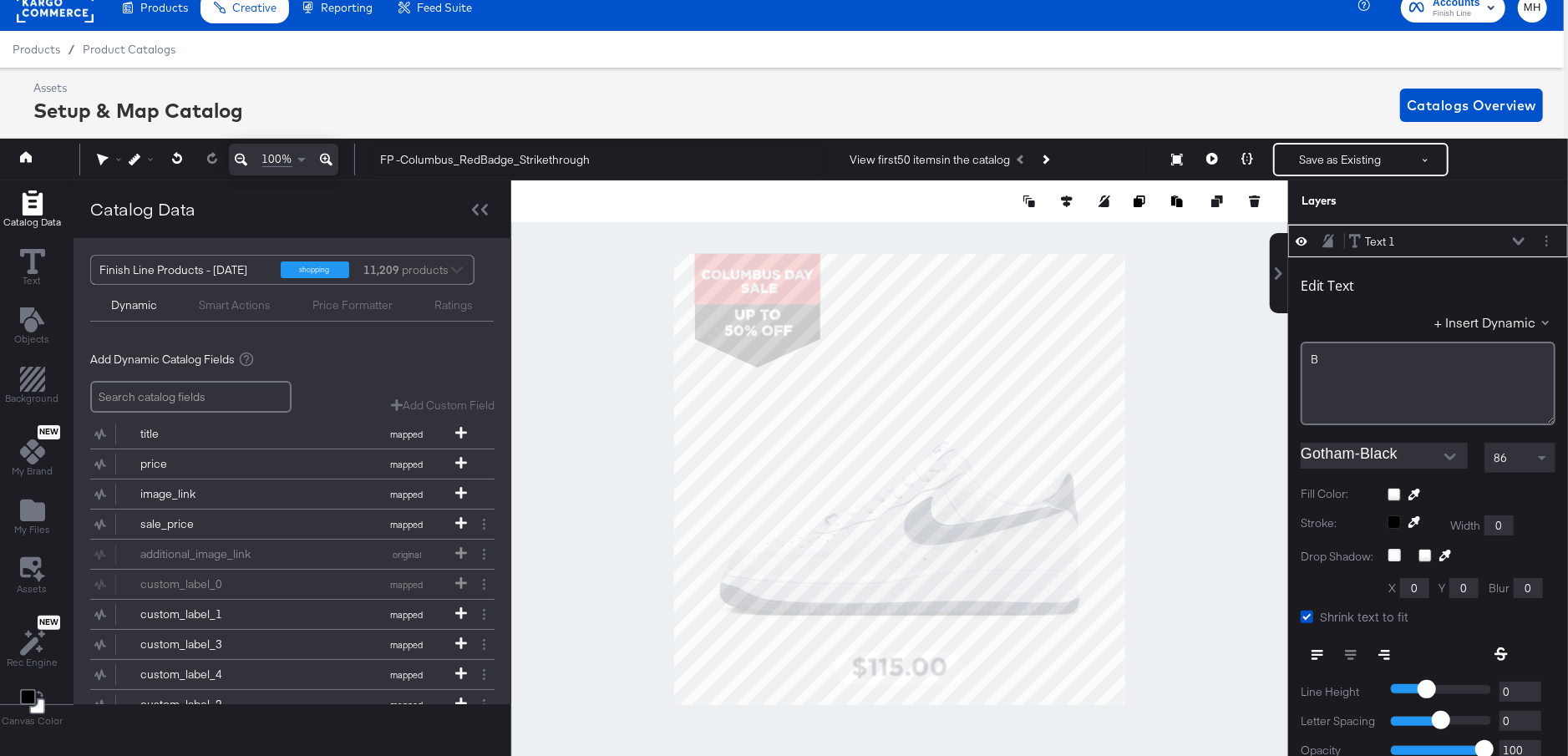
click at [1319, 356] on div "B" at bounding box center [1427, 360] width 234 height 16
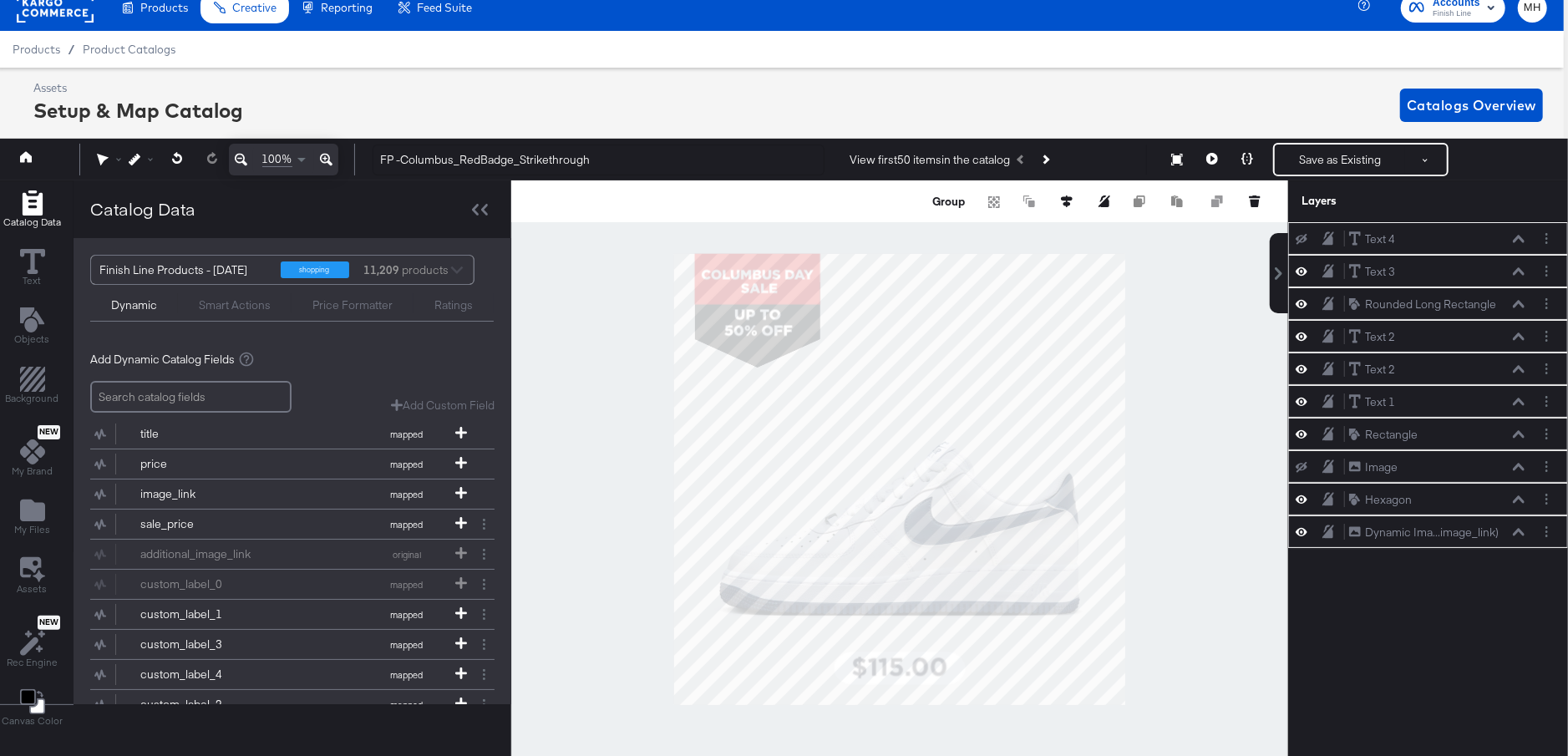
scroll to position [0, 0]
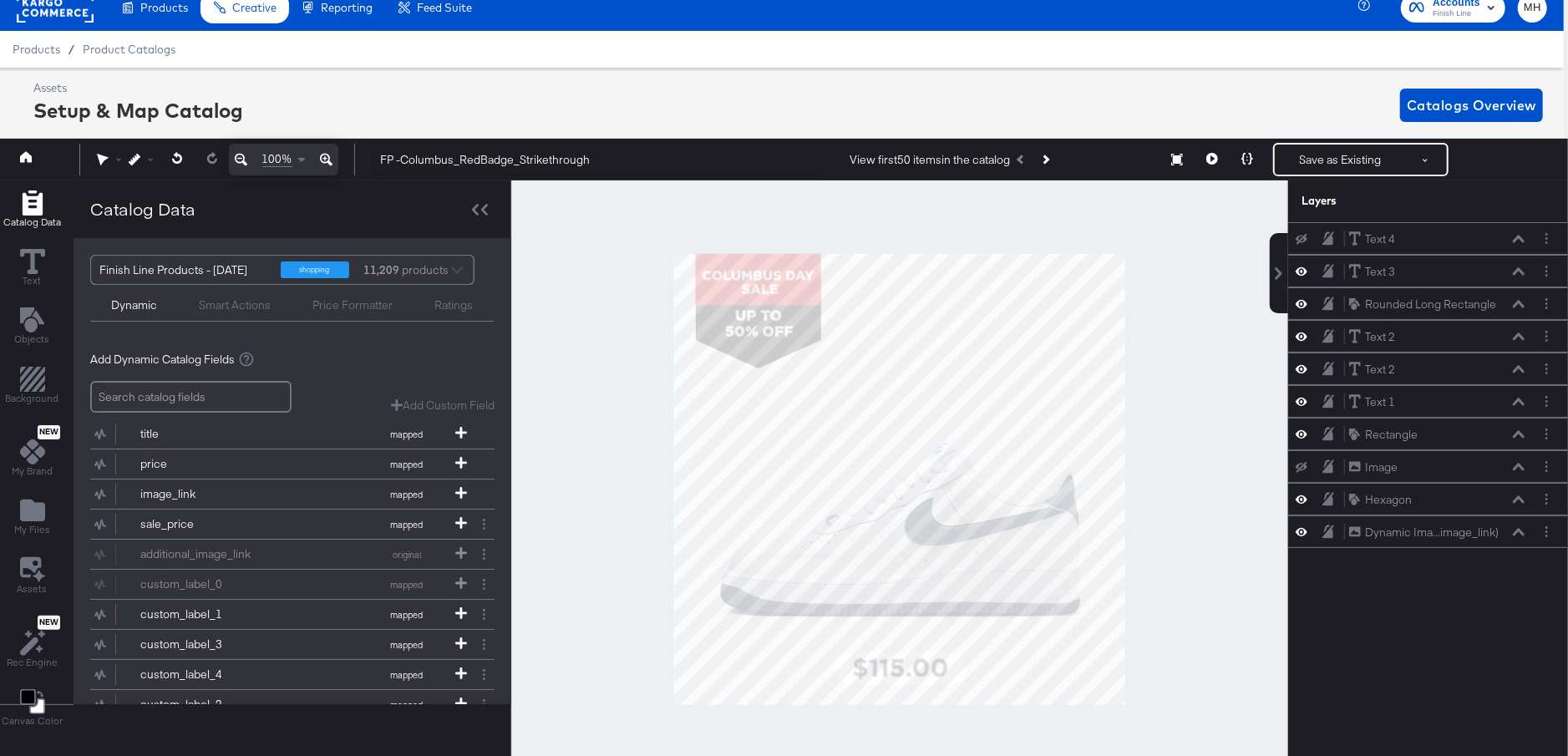
click at [563, 307] on div at bounding box center [899, 479] width 777 height 597
click at [1471, 244] on div "Text 4 Text 4" at bounding box center [1436, 239] width 177 height 17
click at [1518, 242] on div "Text 4 Text 4" at bounding box center [1436, 239] width 177 height 17
click at [1515, 234] on icon at bounding box center [1518, 238] width 11 height 9
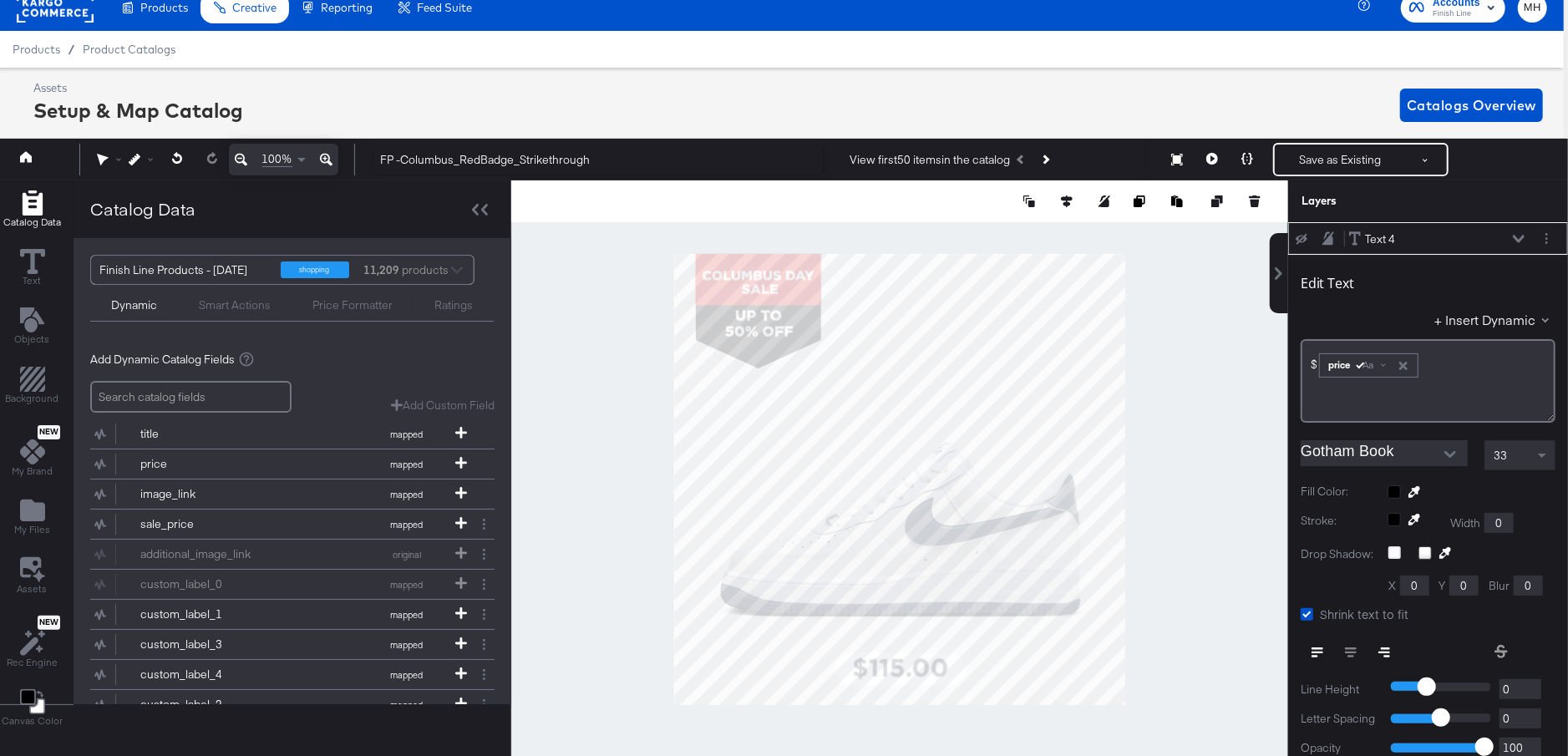
click at [1516, 234] on icon at bounding box center [1518, 238] width 11 height 9
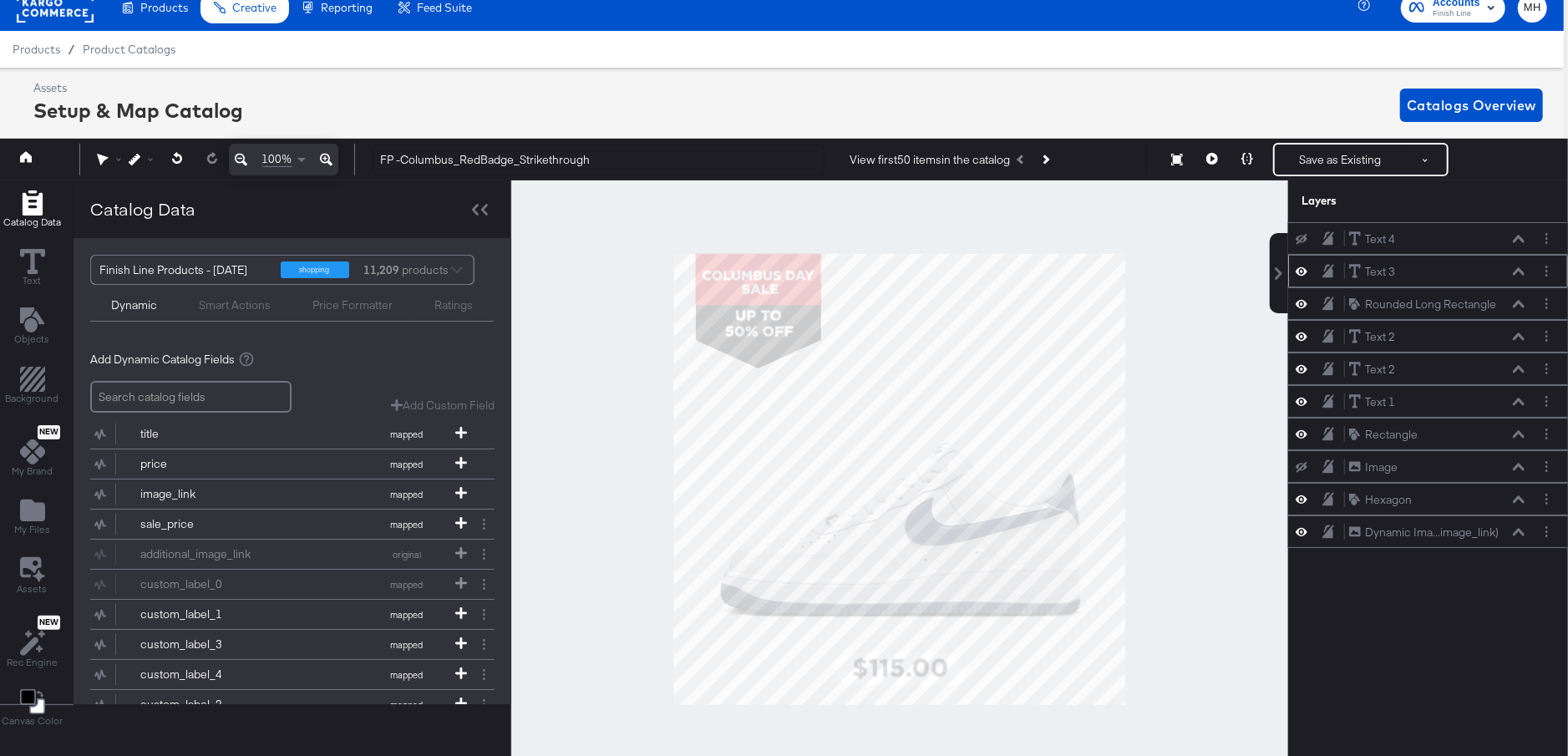
click at [1518, 270] on icon at bounding box center [1518, 271] width 11 height 9
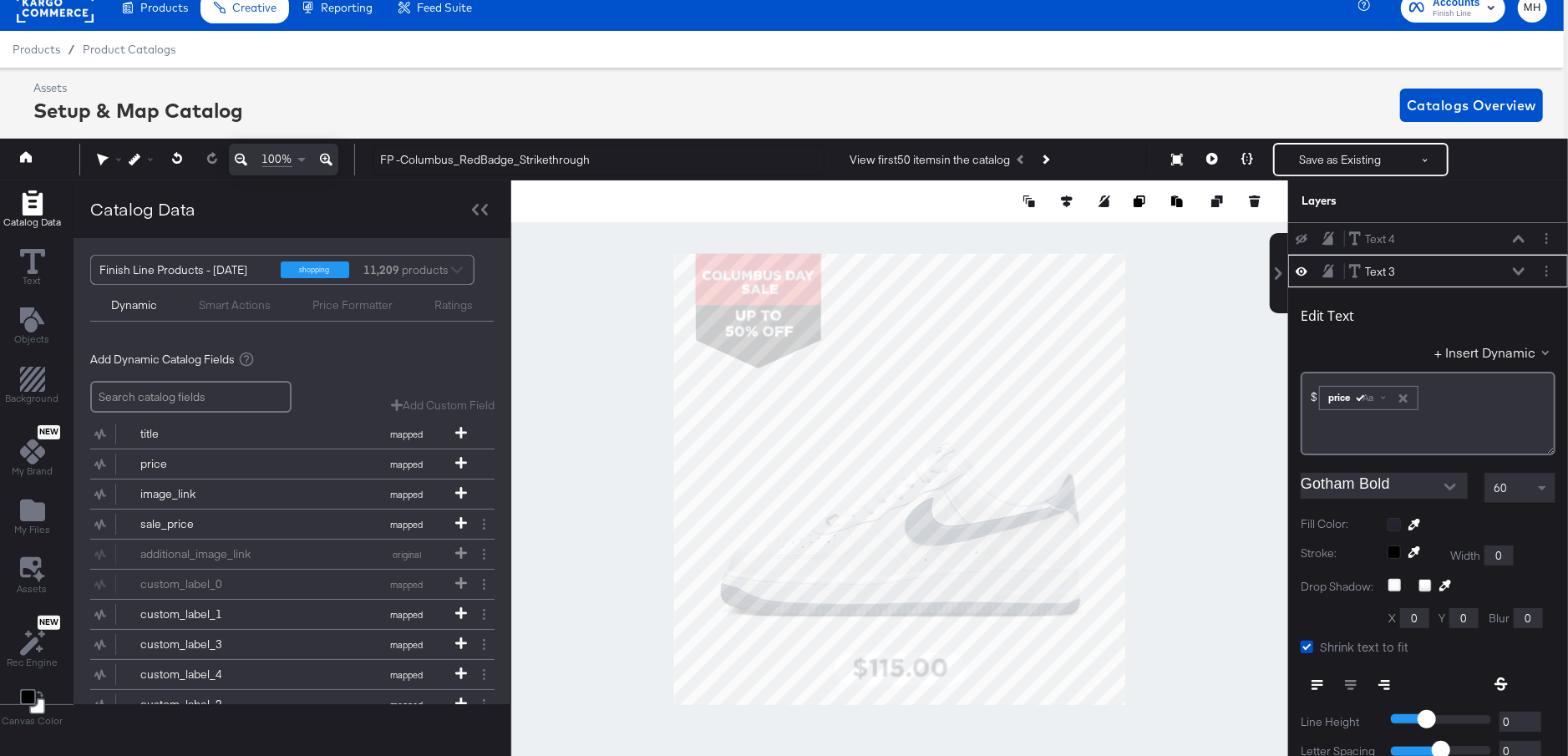
click at [1198, 626] on div at bounding box center [899, 479] width 777 height 597
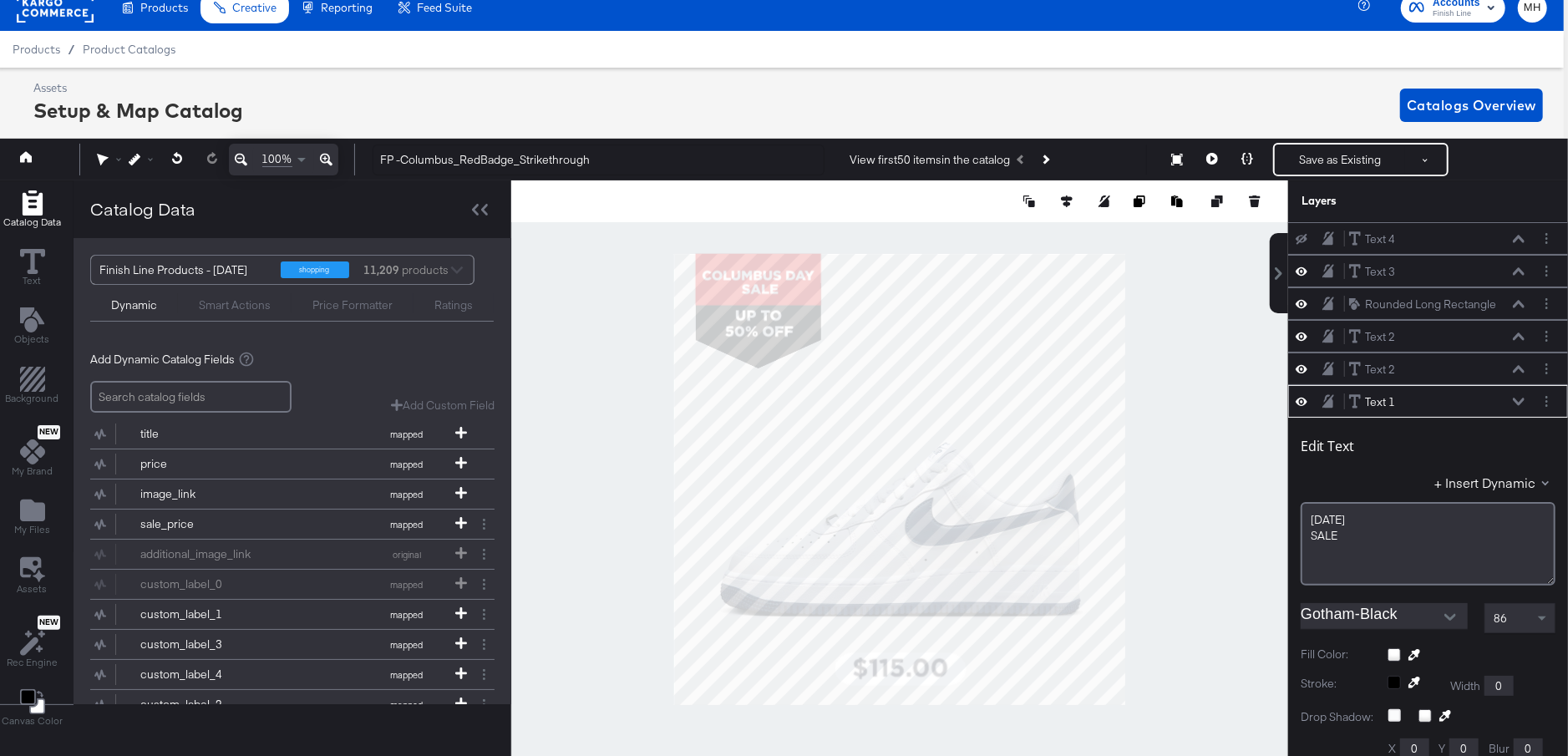
scroll to position [161, 0]
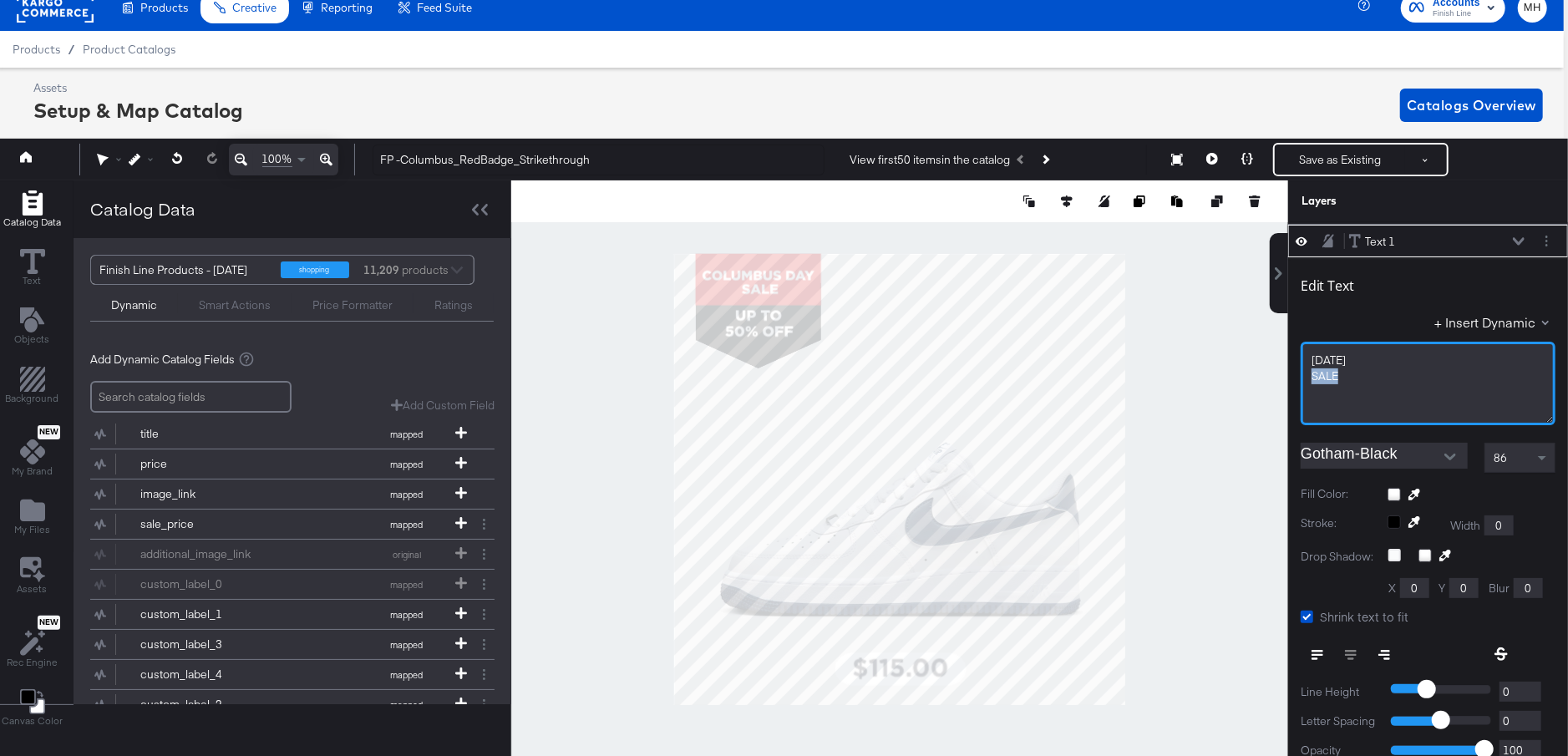
drag, startPoint x: 1343, startPoint y: 377, endPoint x: 1314, endPoint y: 367, distance: 30.7
click at [1314, 368] on div "SALE" at bounding box center [1428, 376] width 233 height 16
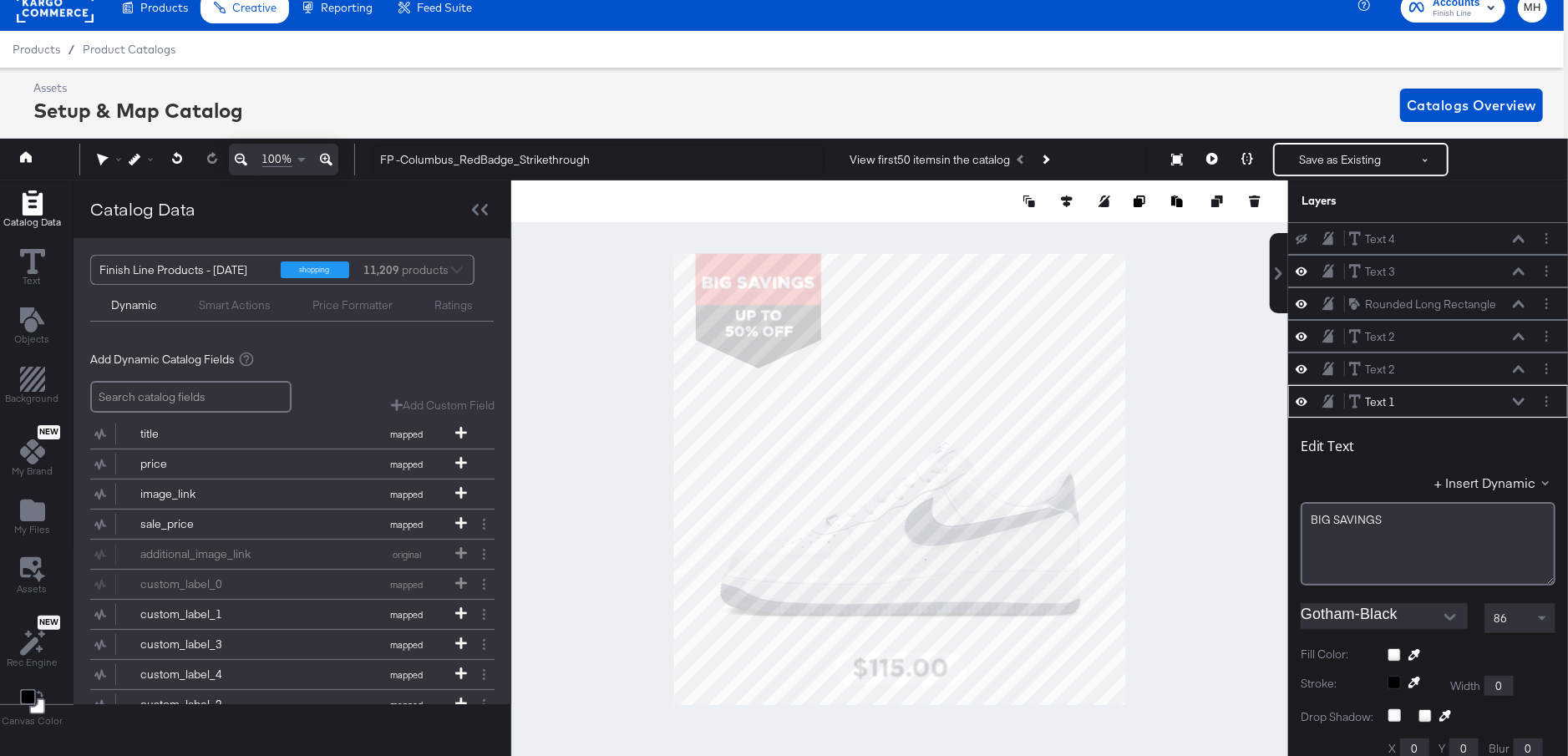
click at [1137, 305] on div at bounding box center [899, 479] width 777 height 597
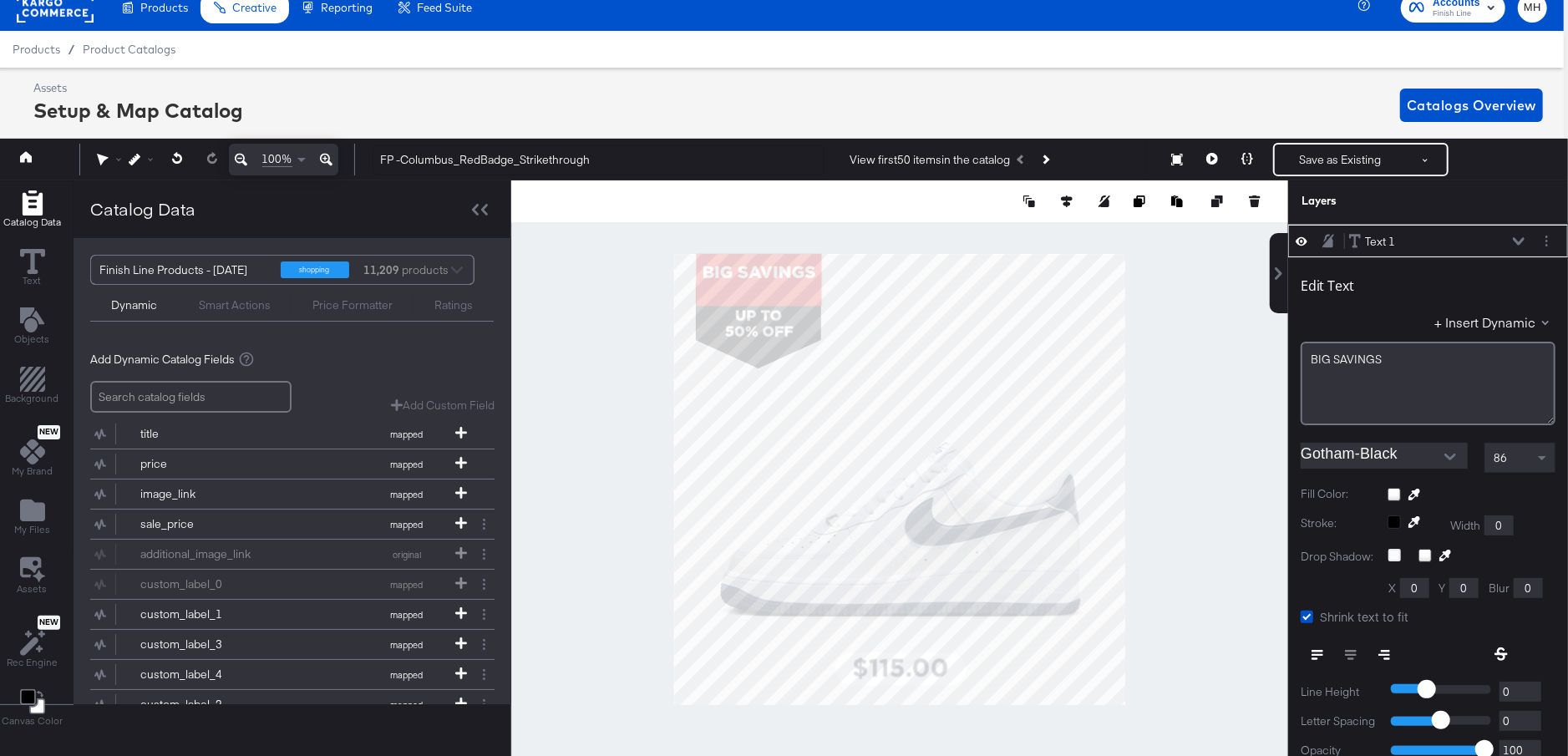
type input "70"
type input "0"
type input "68"
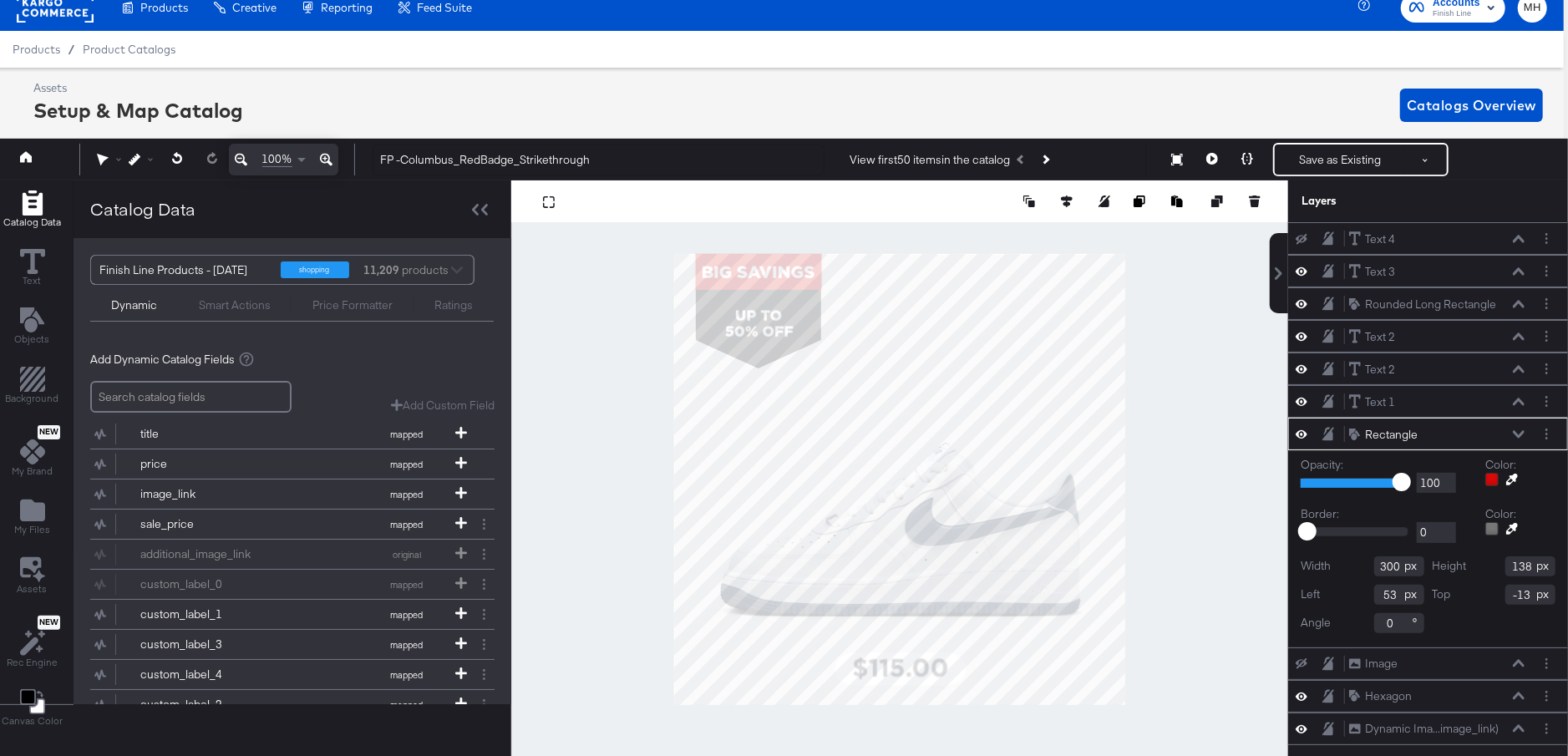
type input "51"
type input "302"
type input "99"
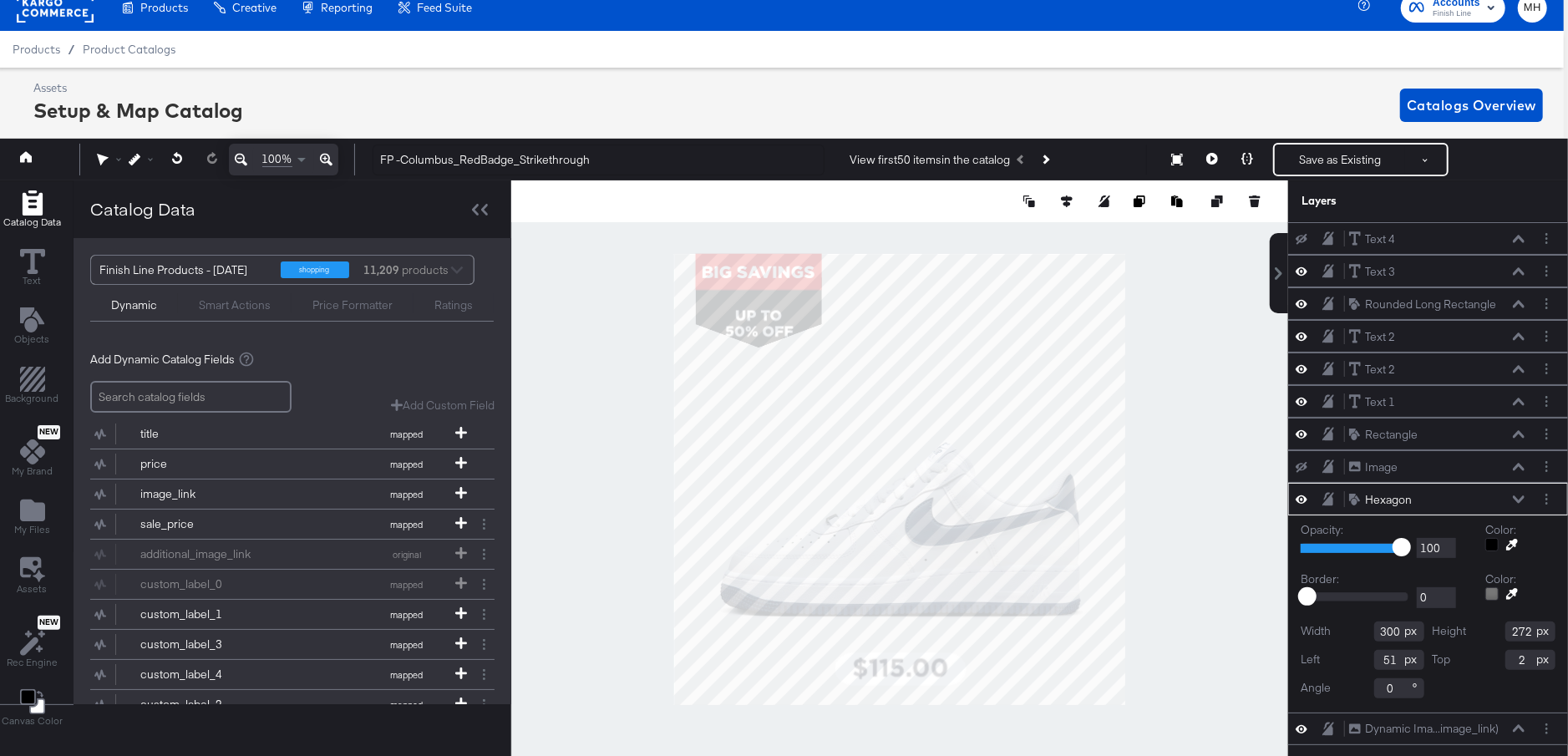
type input "302"
type input "226"
type input "0"
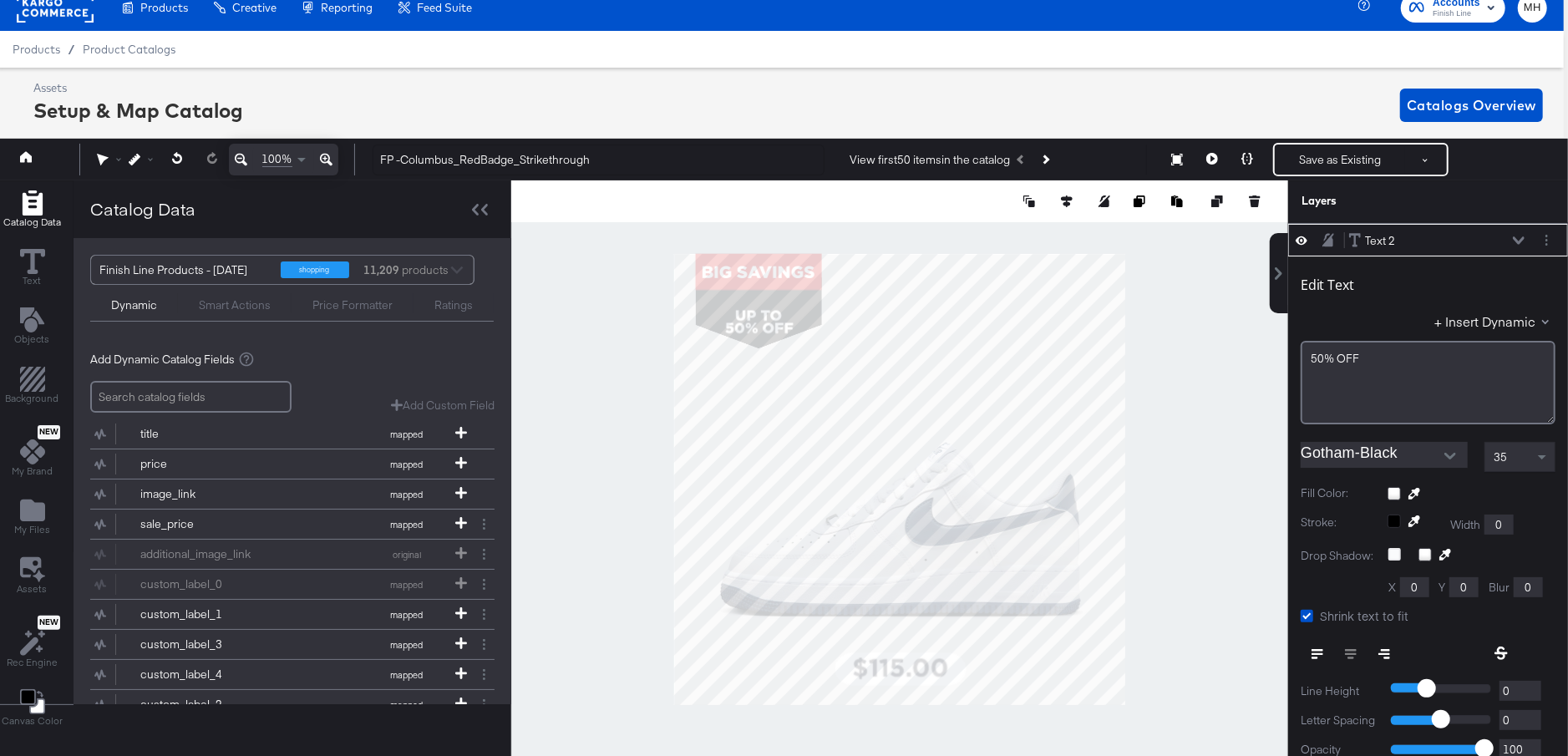
type input "131"
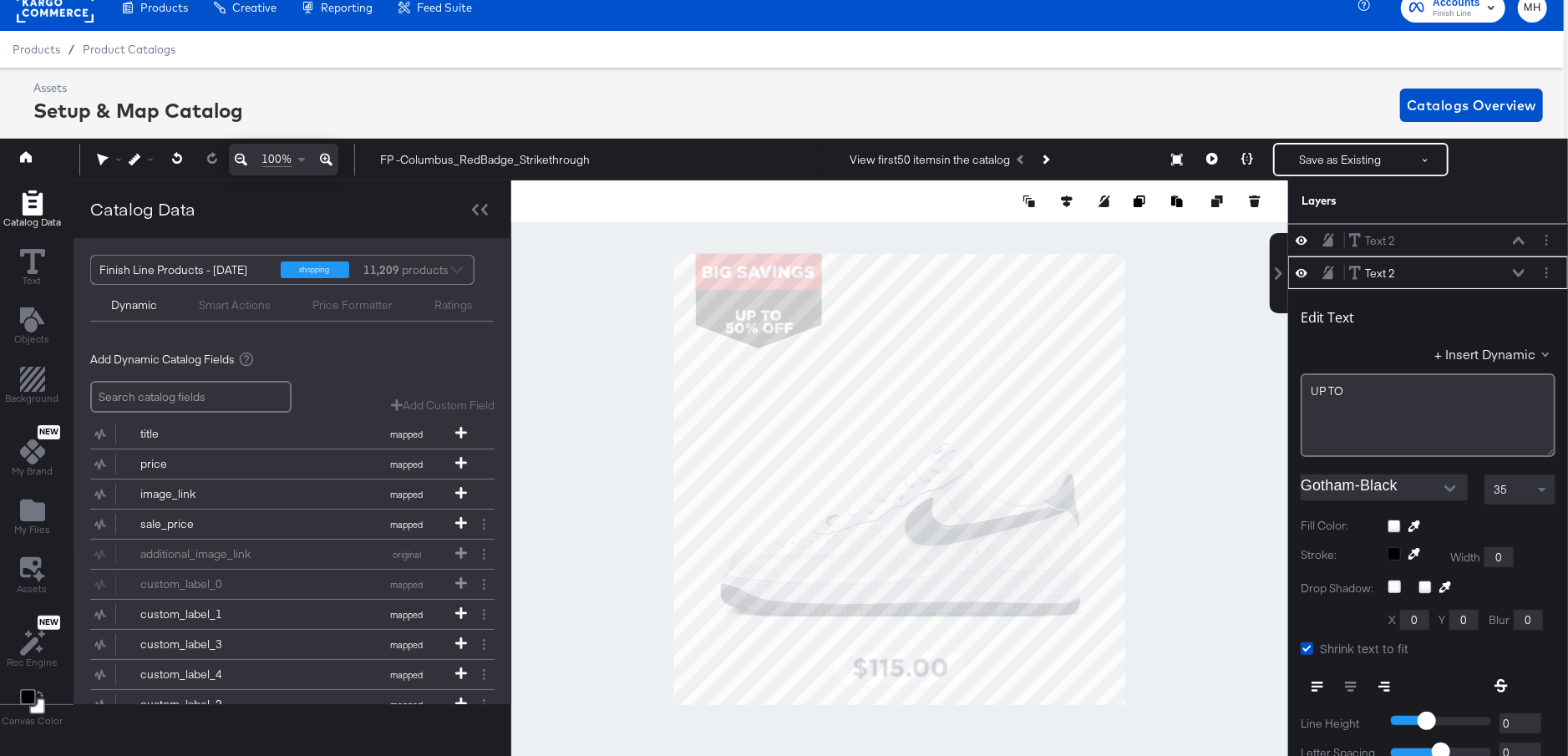
scroll to position [128, 0]
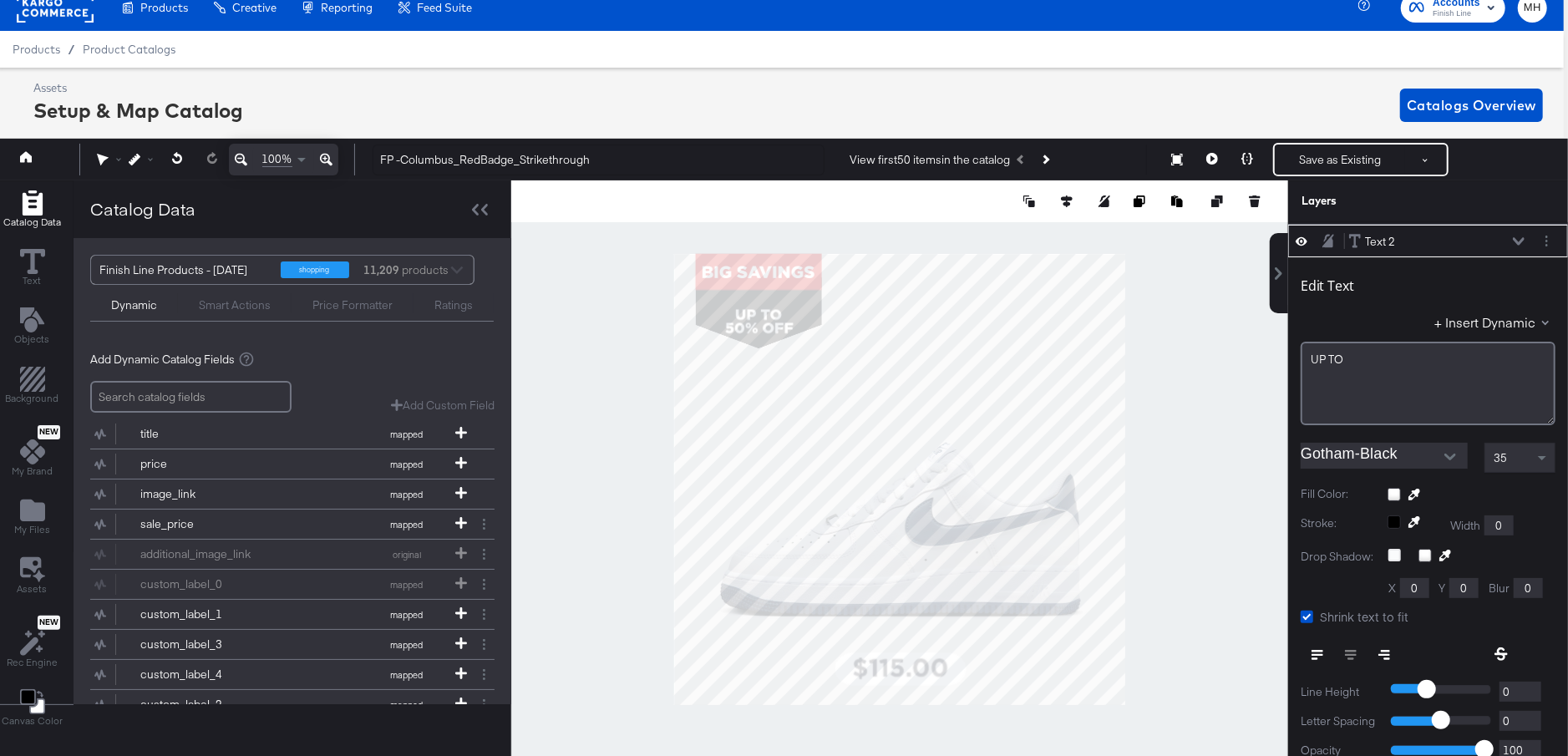
type input "75"
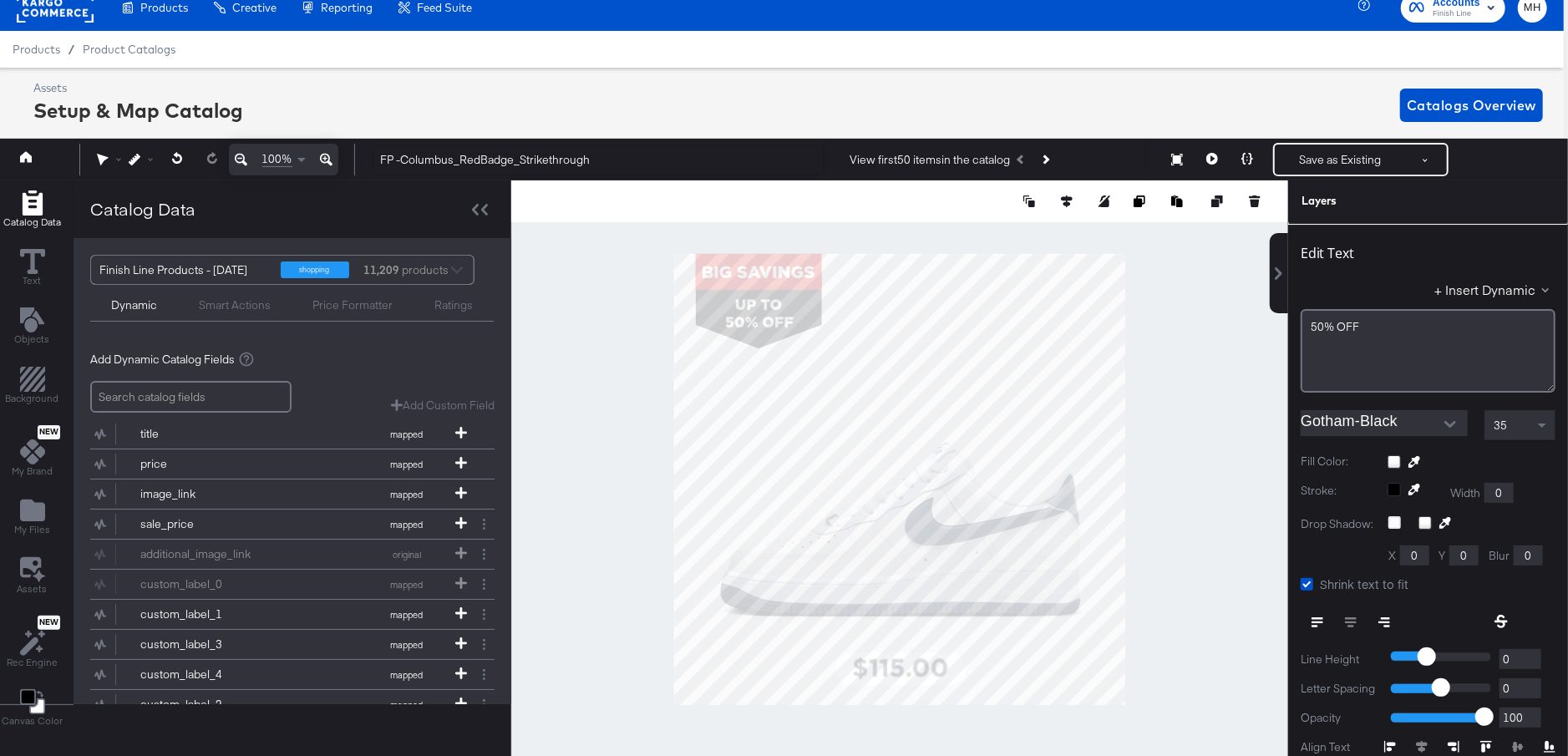
type input "117"
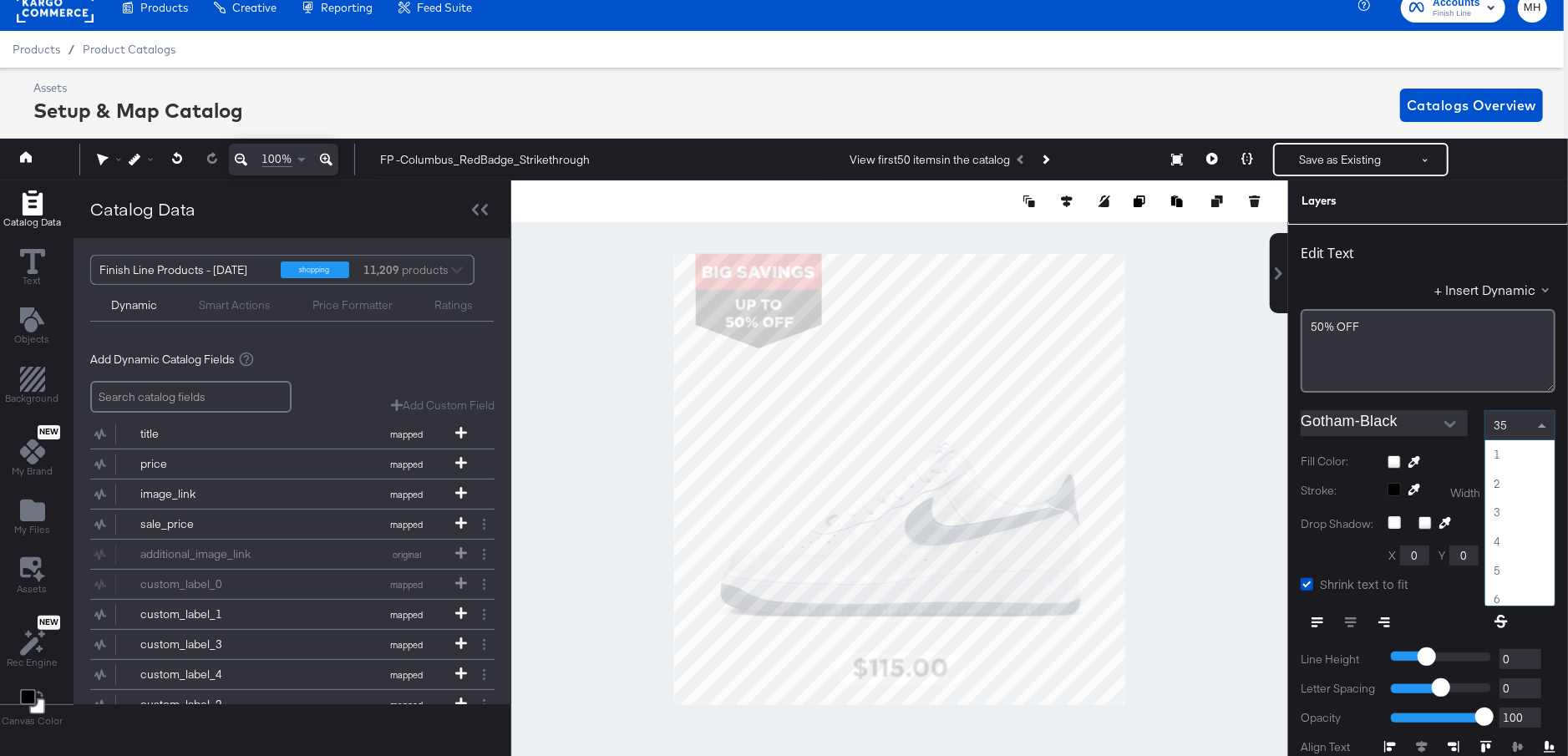
click at [1525, 419] on div "35" at bounding box center [1520, 426] width 69 height 29
click at [1532, 427] on div "39" at bounding box center [1520, 426] width 69 height 29
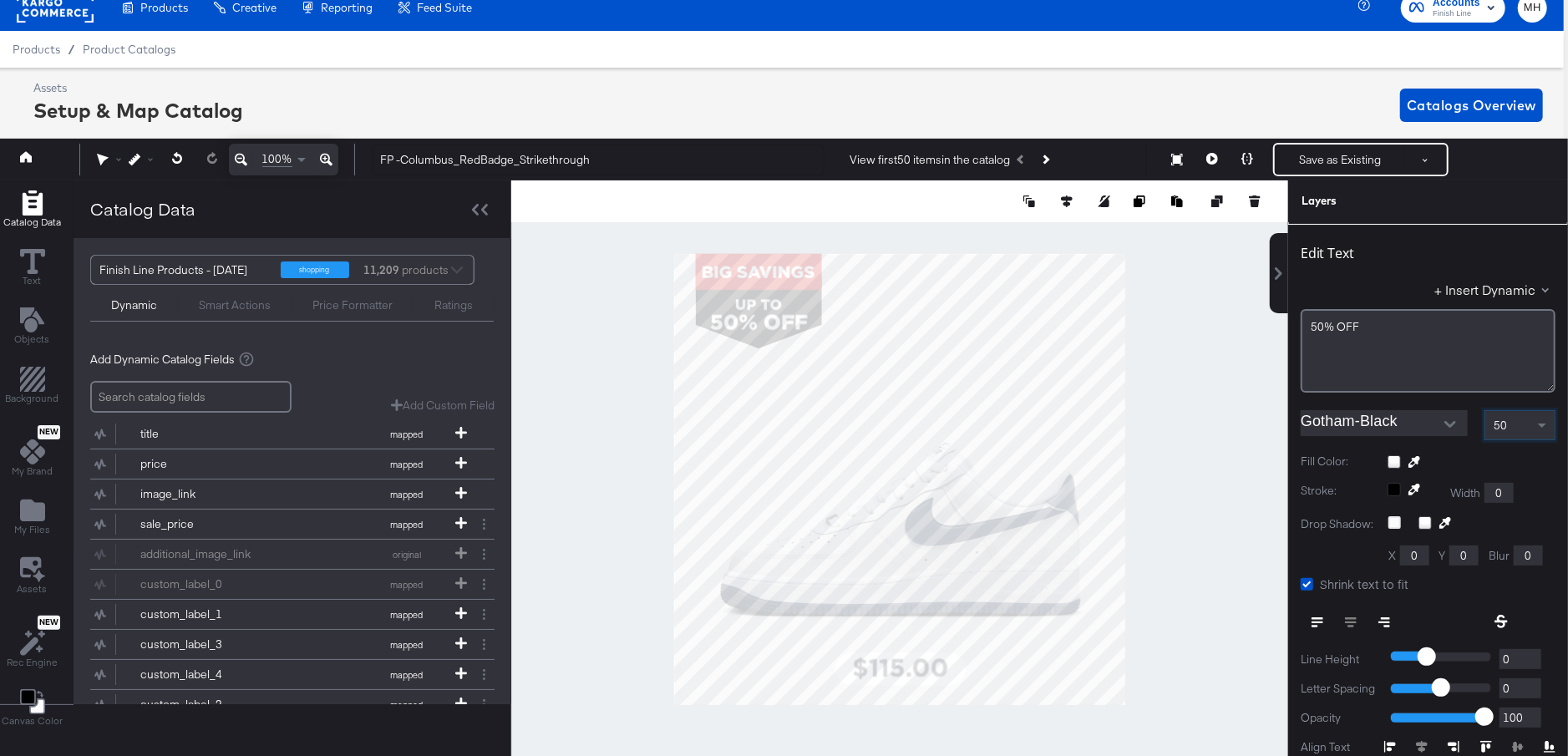
click at [629, 436] on div at bounding box center [899, 479] width 777 height 597
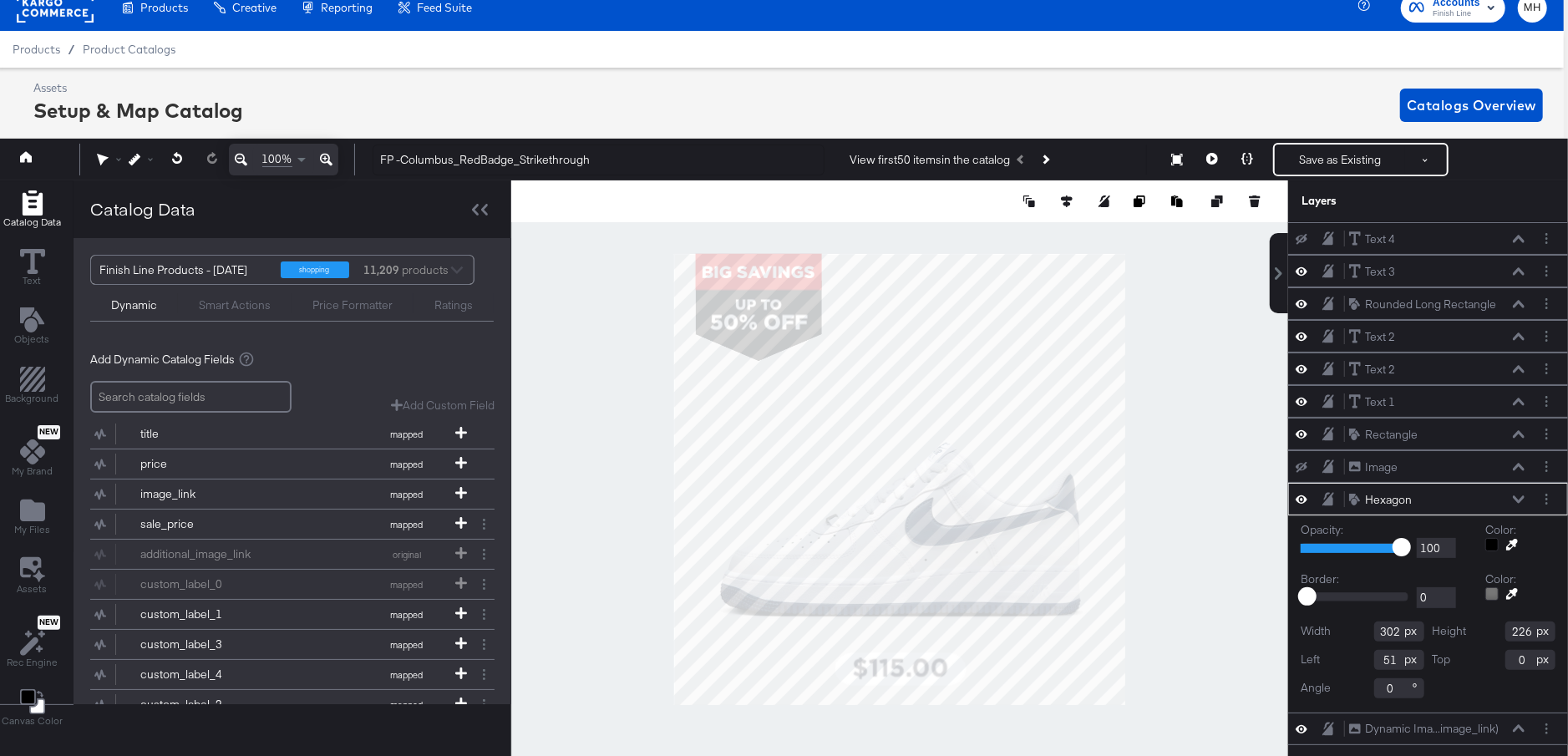
type input "256"
click at [594, 379] on div at bounding box center [899, 479] width 777 height 597
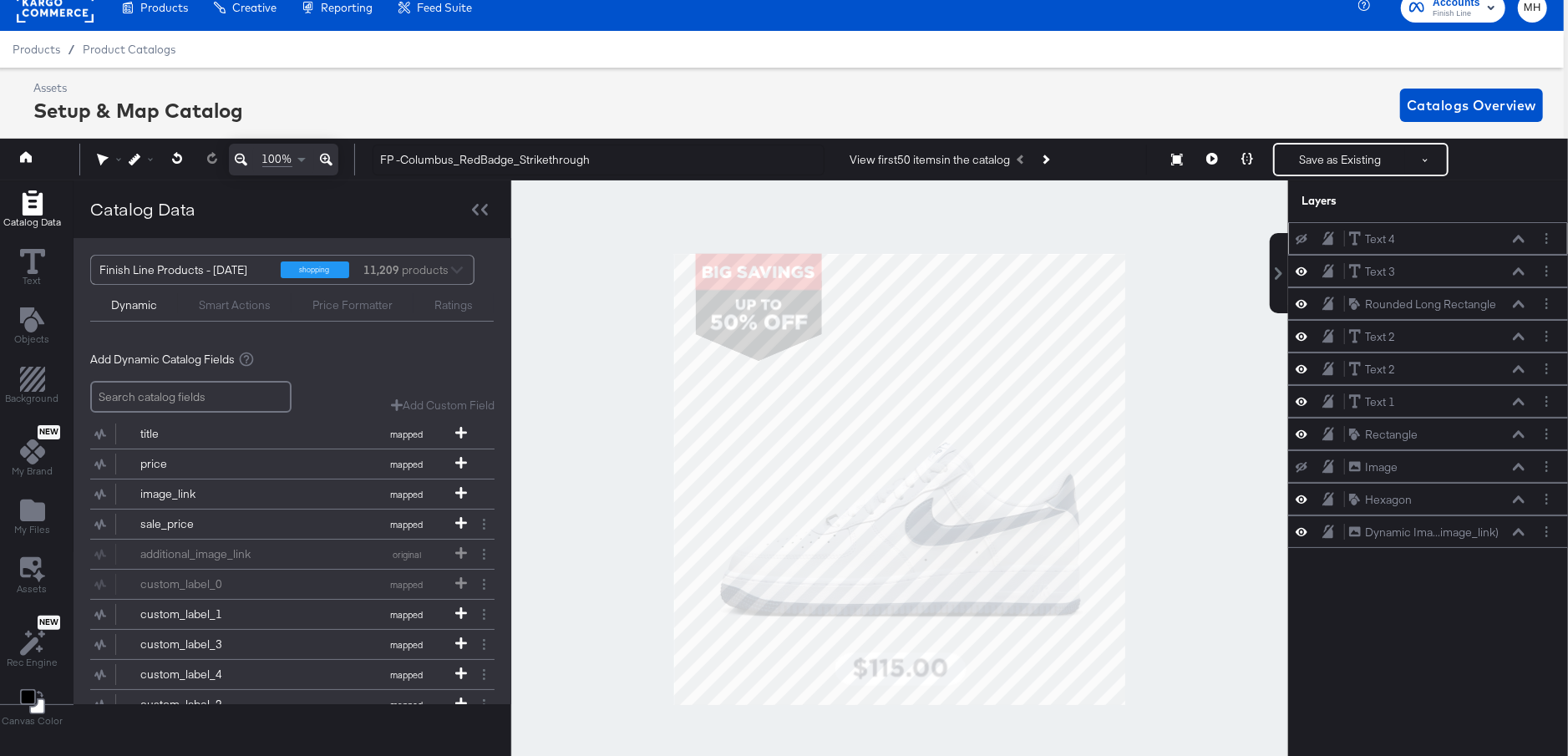
click at [1521, 235] on icon at bounding box center [1518, 238] width 11 height 8
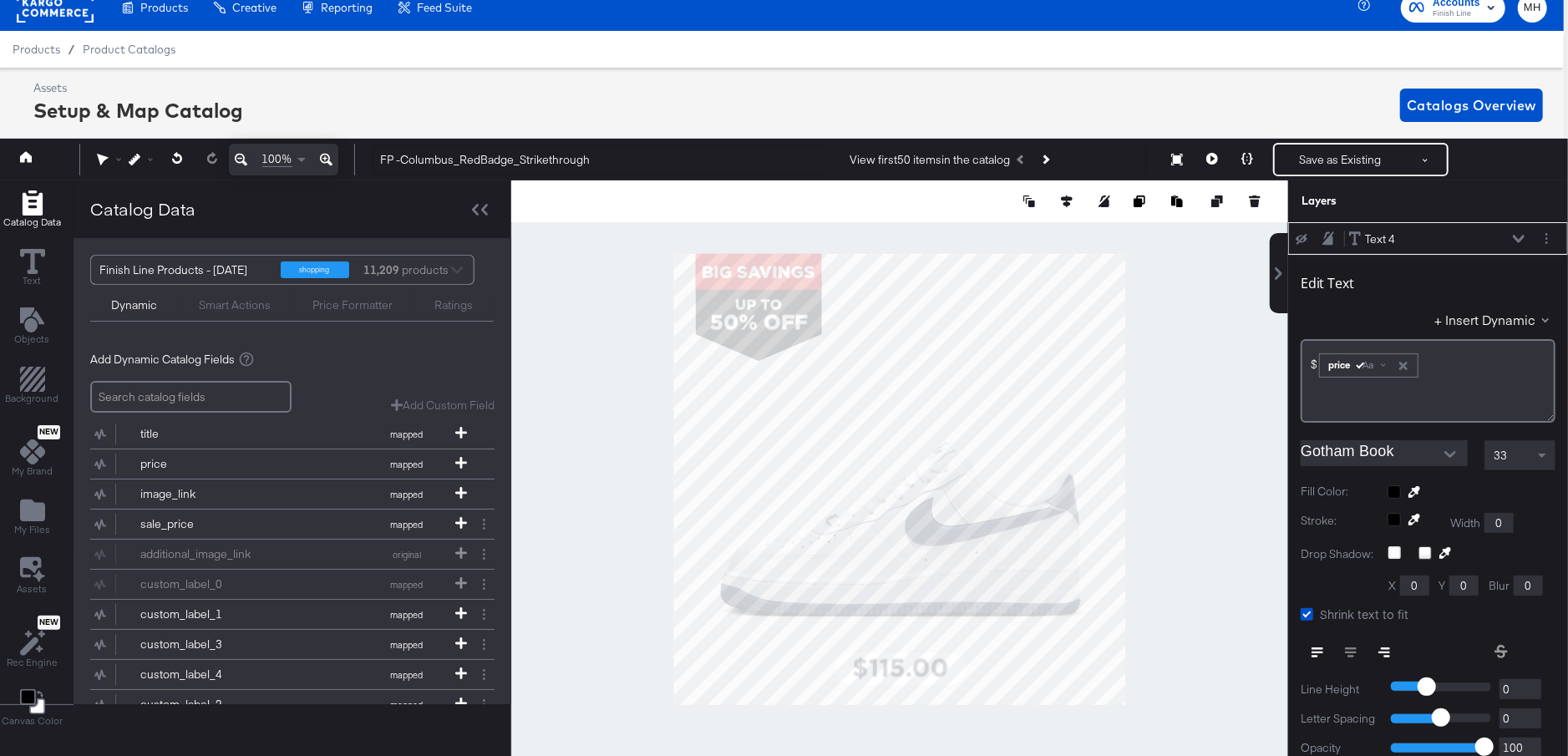
click at [1521, 235] on icon at bounding box center [1518, 238] width 11 height 8
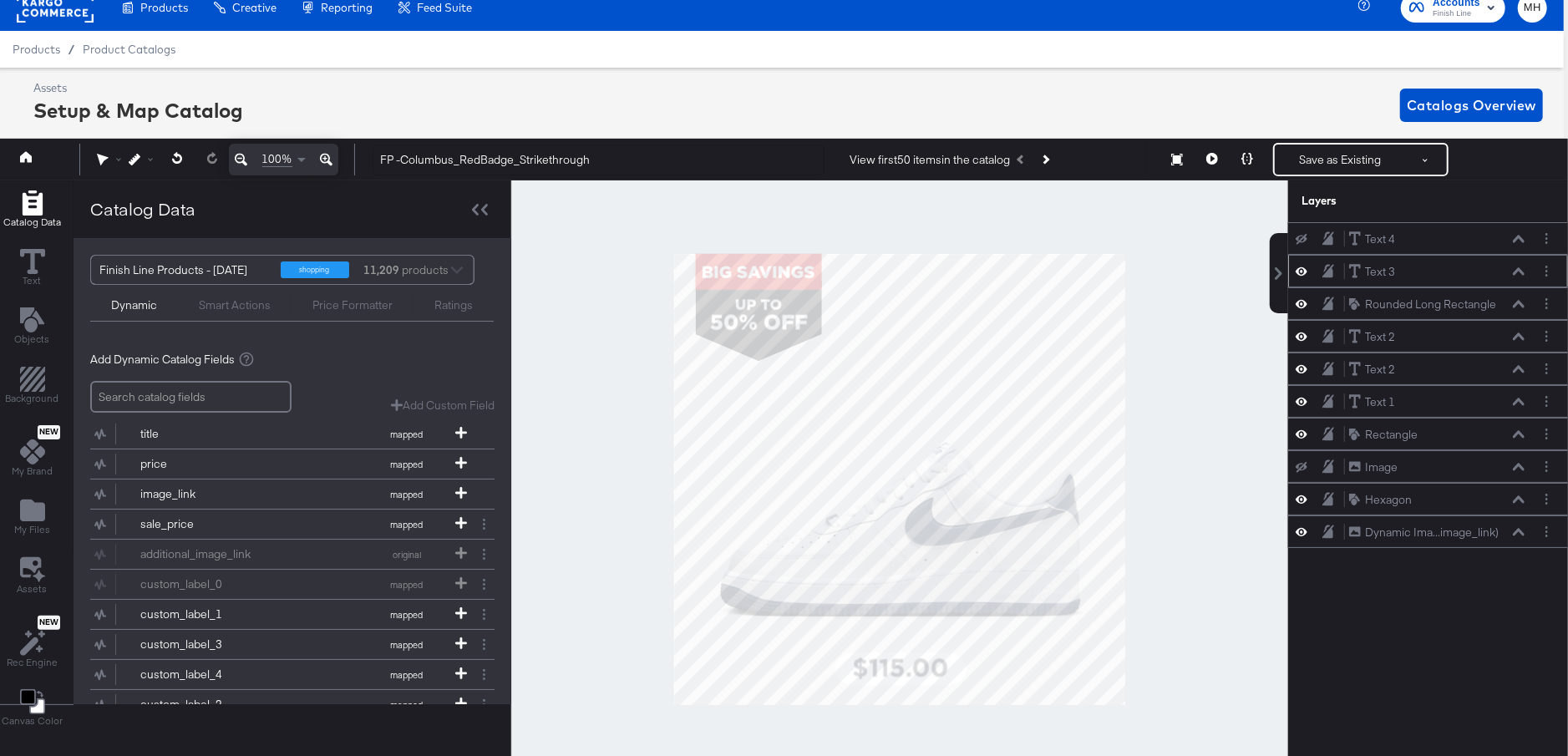
click at [1523, 269] on icon at bounding box center [1518, 271] width 11 height 9
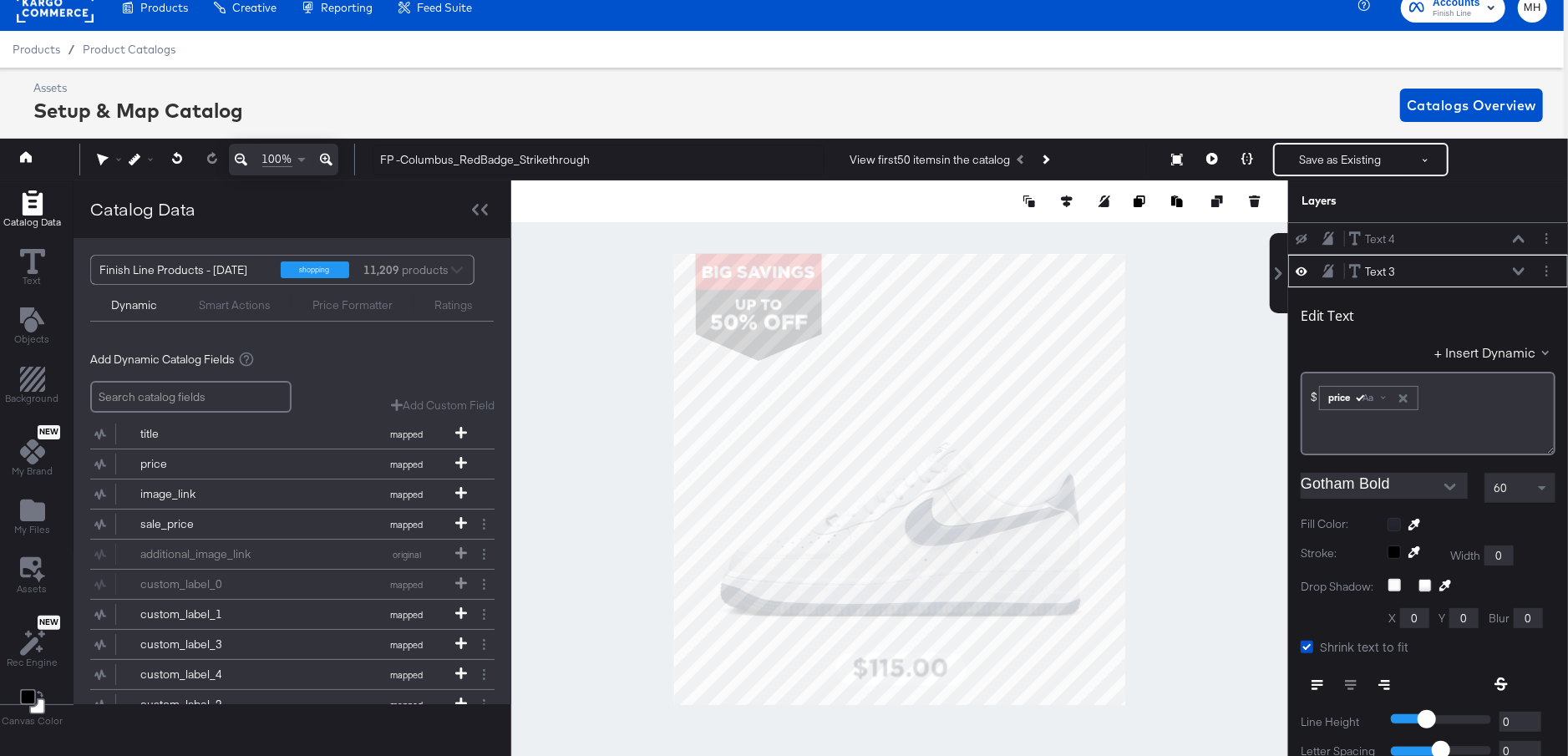
scroll to position [32, 0]
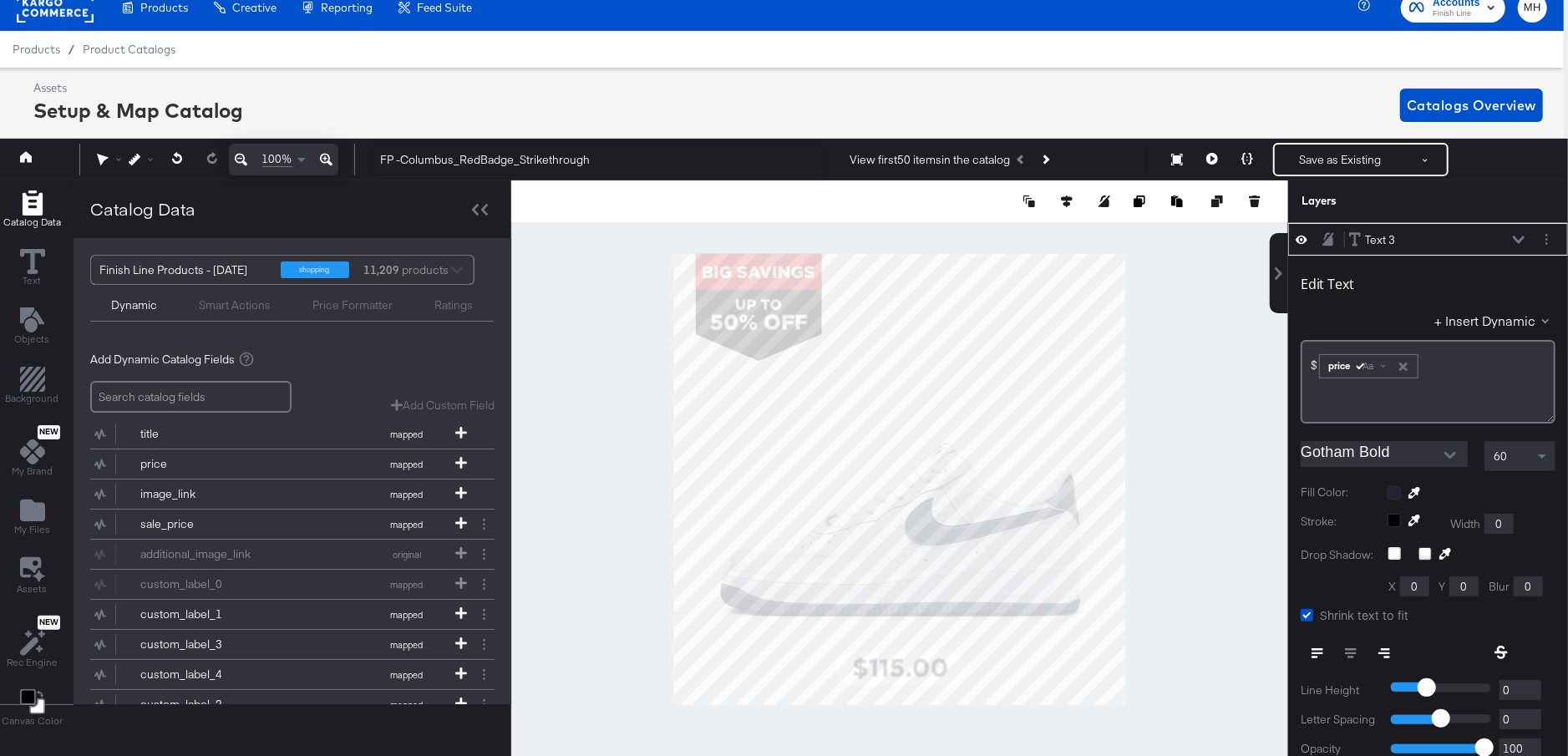
click at [1518, 240] on icon at bounding box center [1518, 239] width 11 height 8
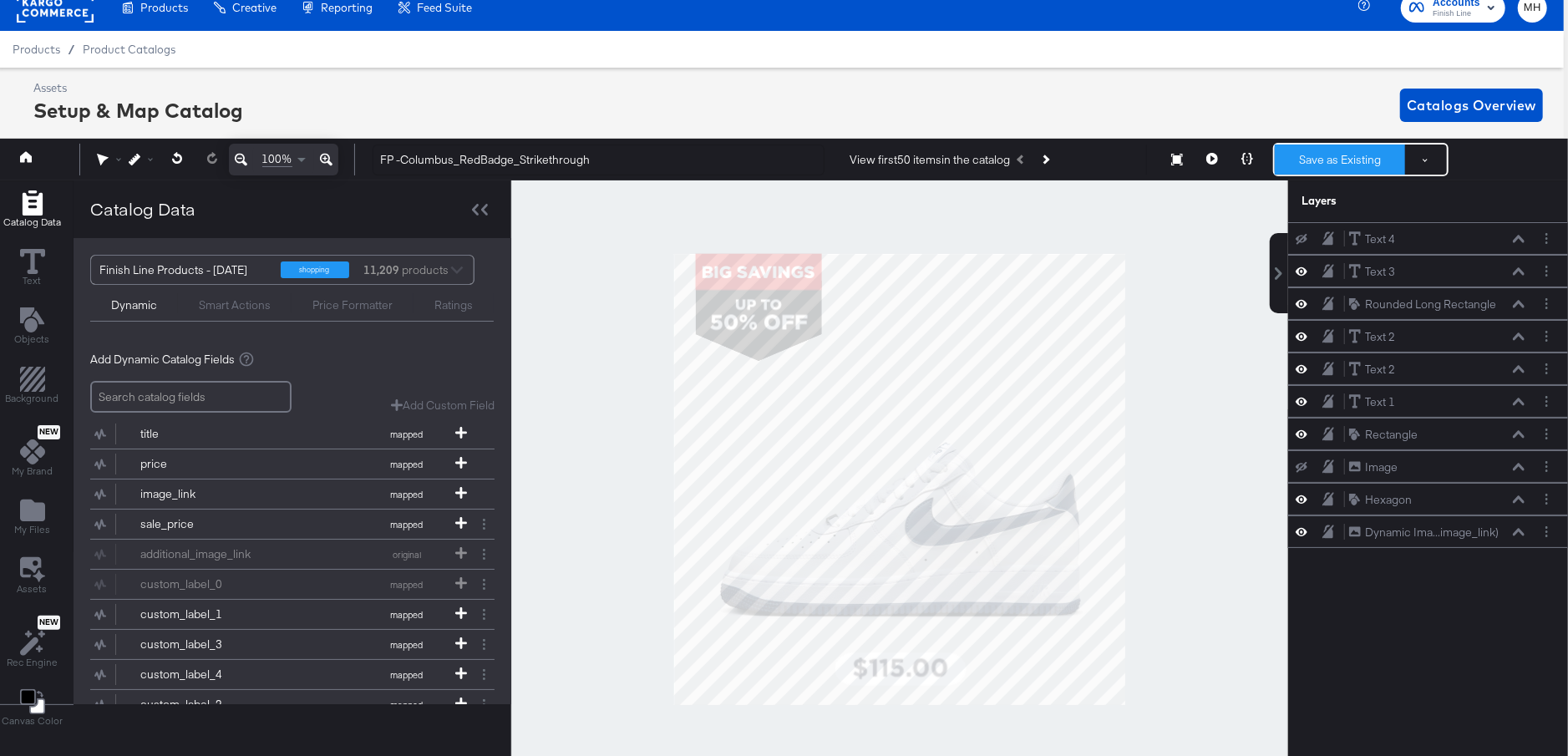
click at [1341, 168] on button "Save as Existing" at bounding box center [1339, 159] width 130 height 30
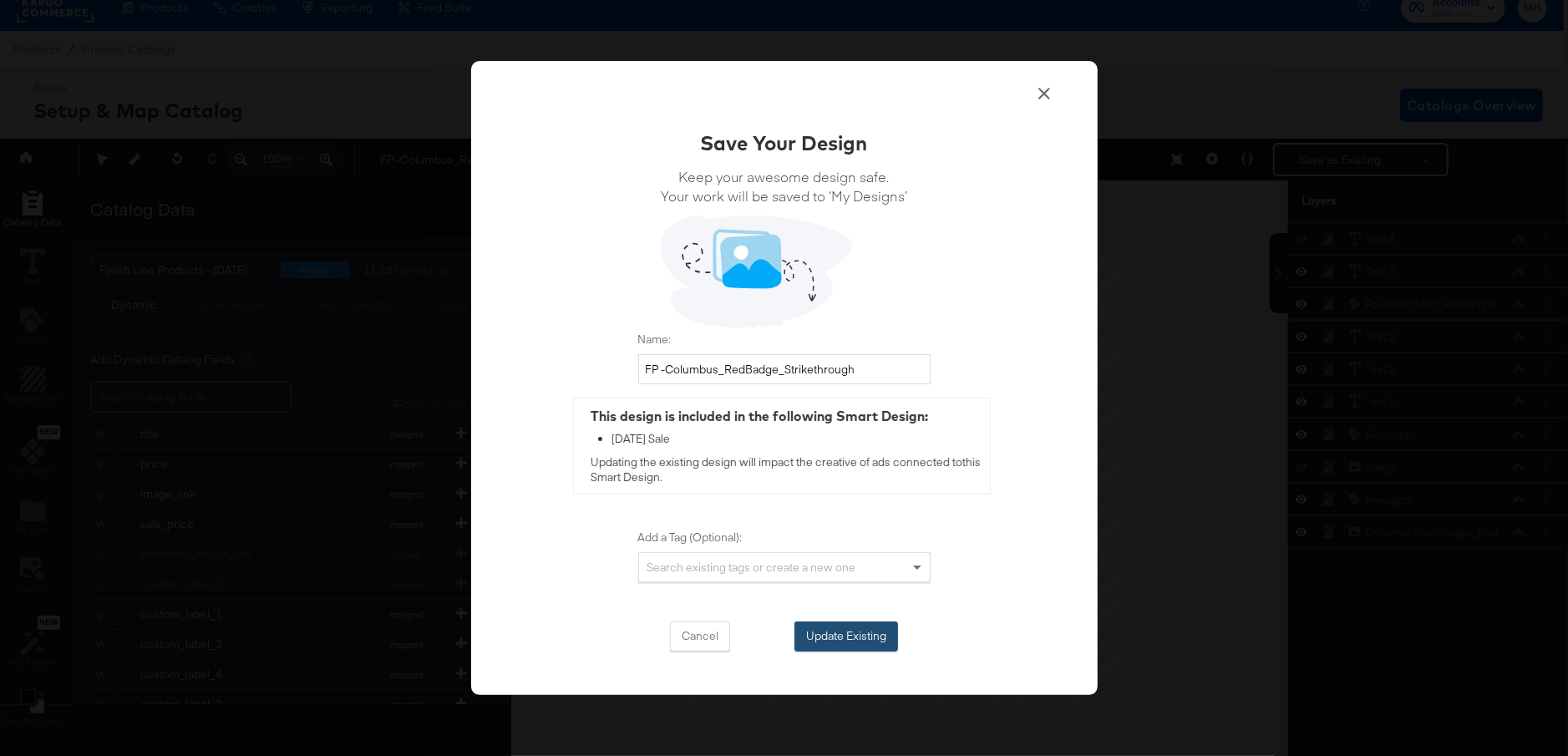
click at [878, 642] on button "Update Existing" at bounding box center [846, 636] width 103 height 30
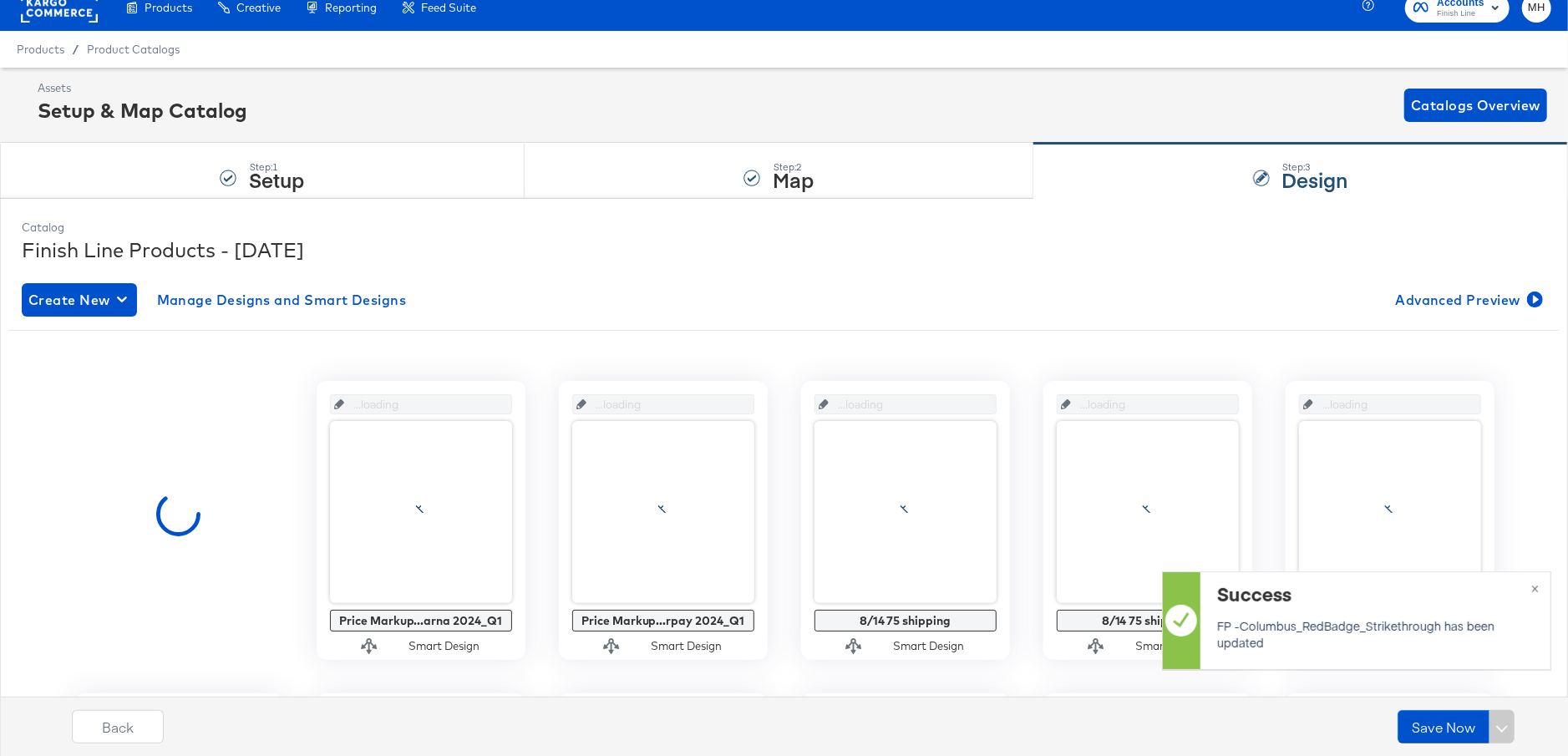
scroll to position [16, 0]
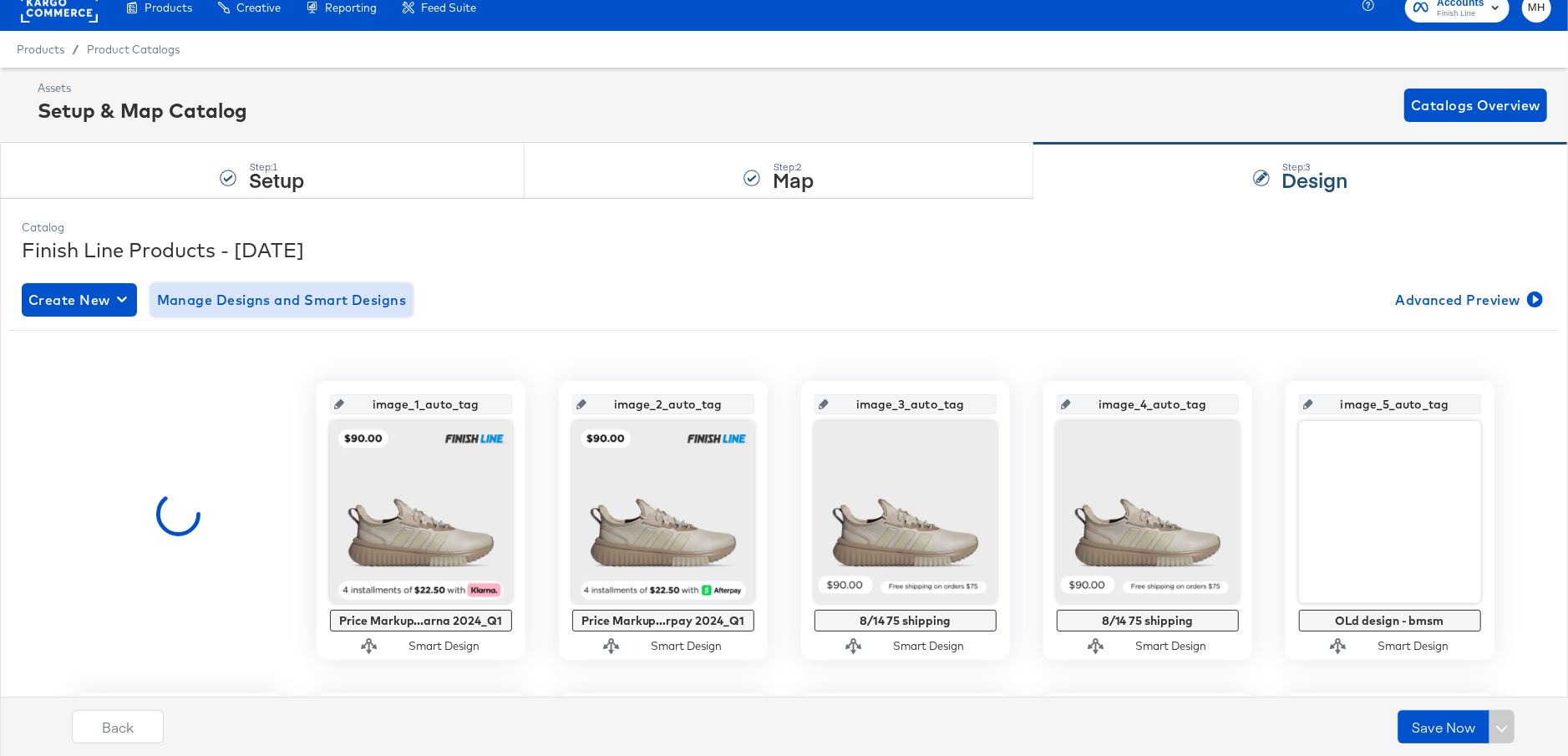
click at [287, 306] on span "Manage Designs and Smart Designs" at bounding box center [281, 300] width 250 height 23
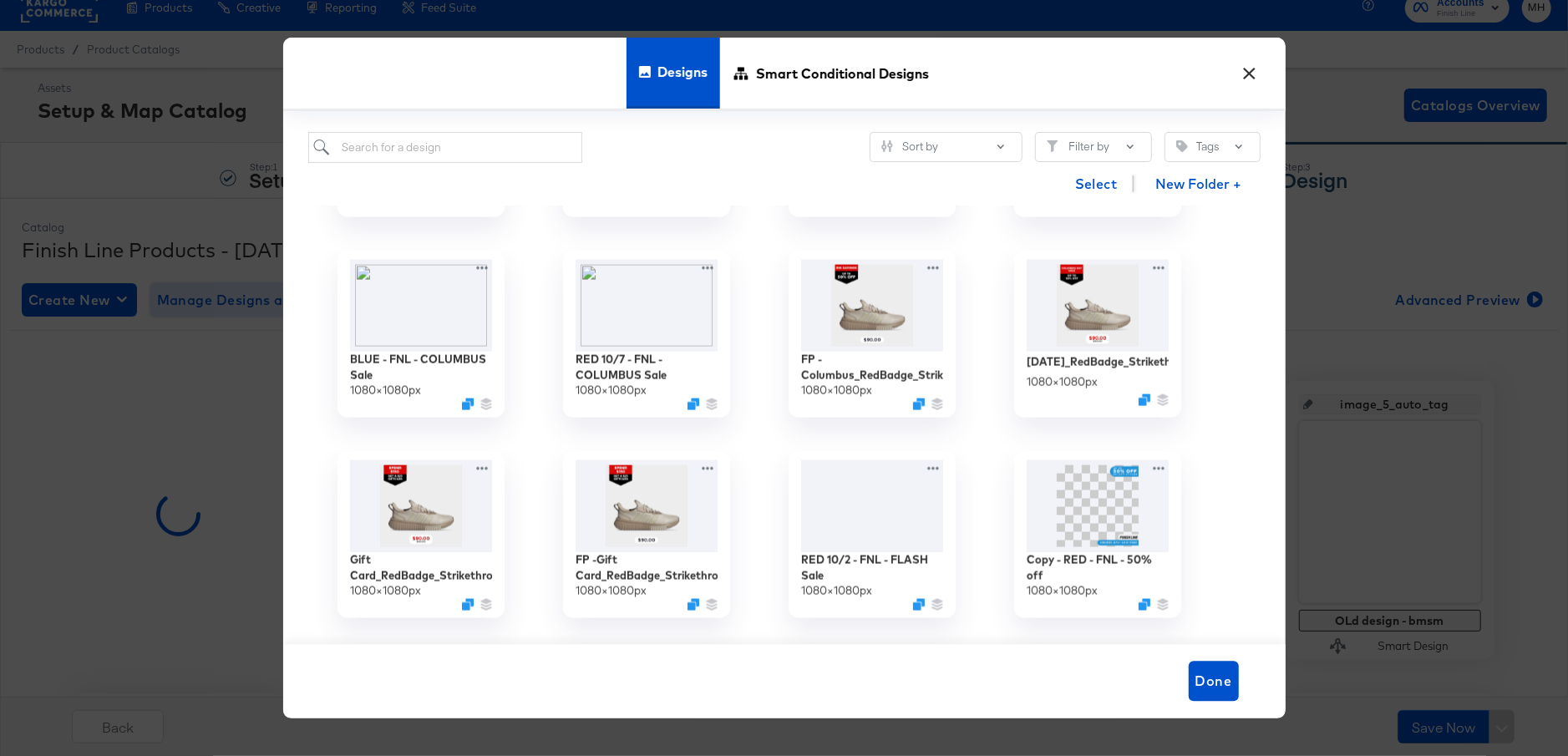
scroll to position [1775, 0]
click at [1162, 262] on div "[DATE]_RedBadge_Strikethrough 1080 × 1080 px" at bounding box center [1097, 336] width 226 height 201
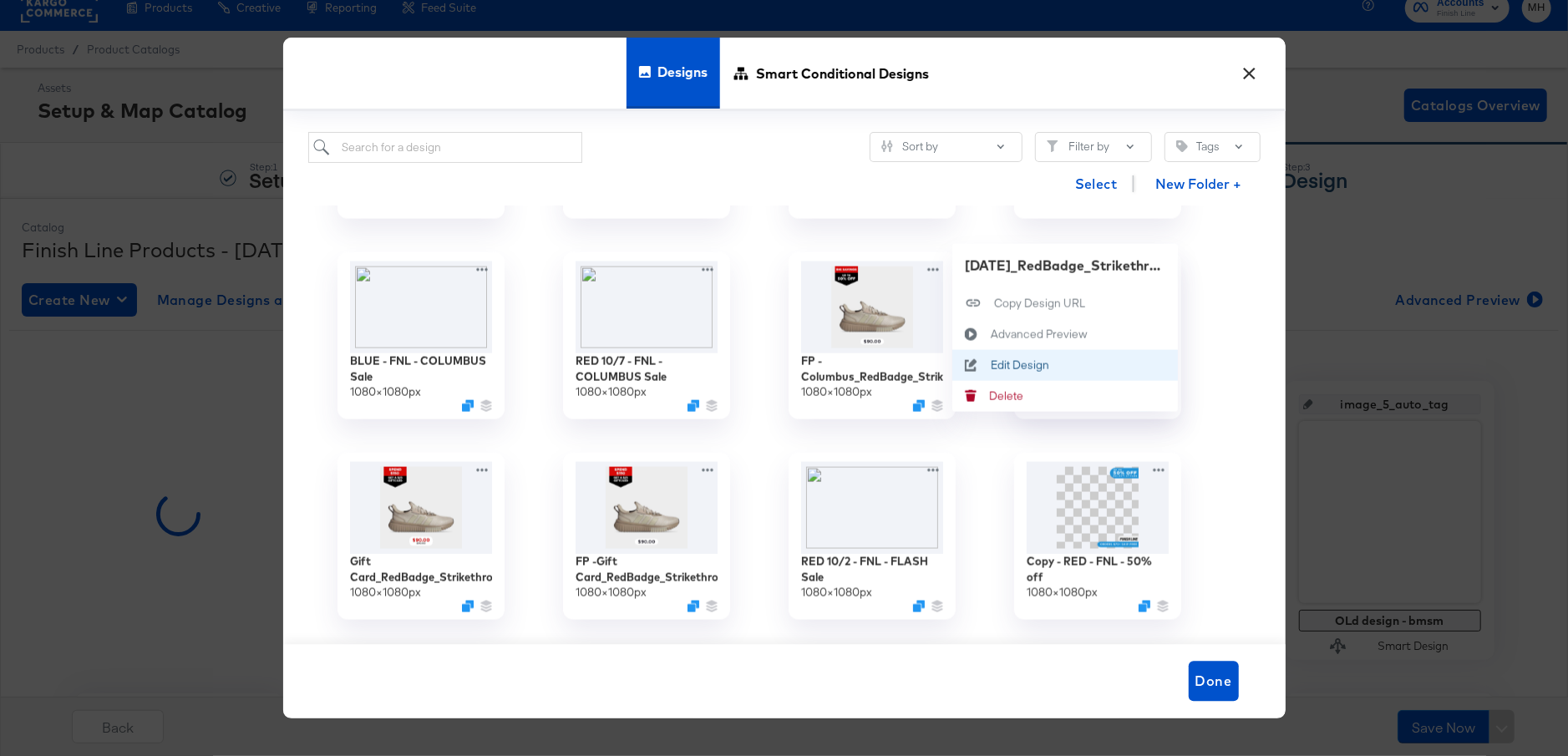
click at [990, 366] on div "Edit Design Edit Design" at bounding box center [990, 366] width 0 height 0
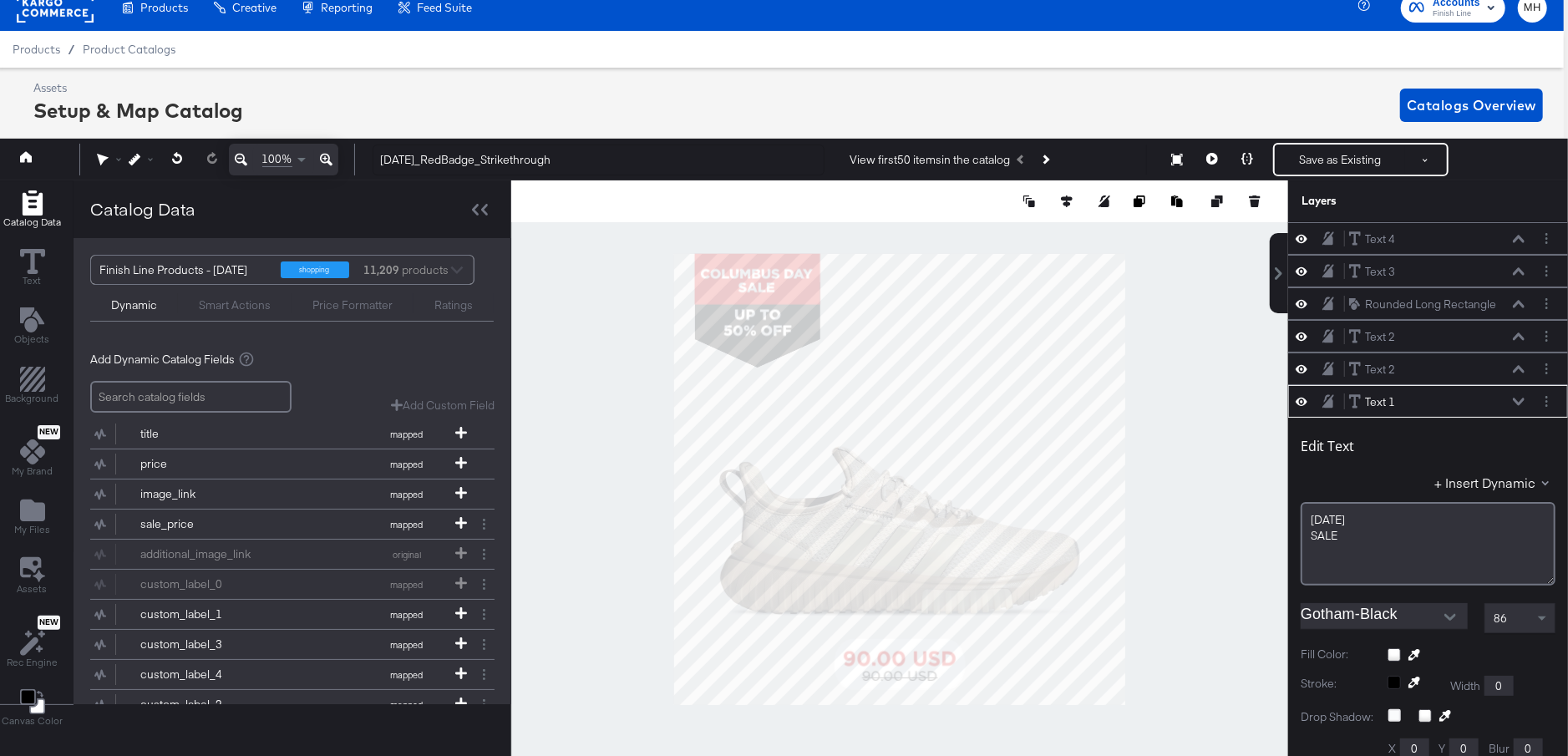
scroll to position [161, 0]
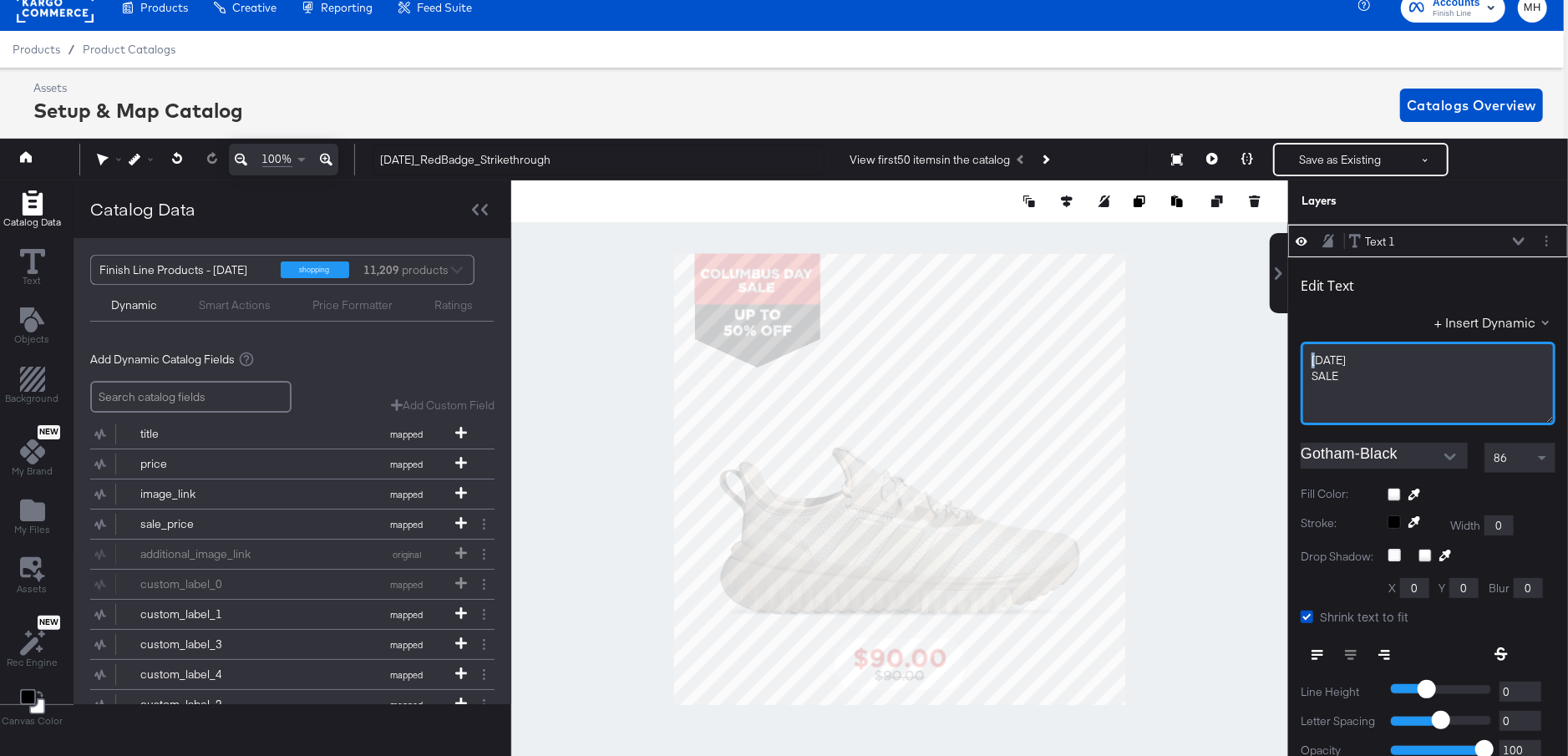
drag, startPoint x: 1349, startPoint y: 367, endPoint x: 1308, endPoint y: 359, distance: 41.8
click at [1308, 359] on div "COLUMBUS DAY SALE ﻿" at bounding box center [1428, 383] width 254 height 83
click at [1334, 368] on span "SALE" at bounding box center [1325, 376] width 27 height 15
drag, startPoint x: 1343, startPoint y: 371, endPoint x: 1311, endPoint y: 355, distance: 35.8
click at [1311, 355] on div "COLUMBUS DAY SALE ﻿" at bounding box center [1428, 383] width 254 height 83
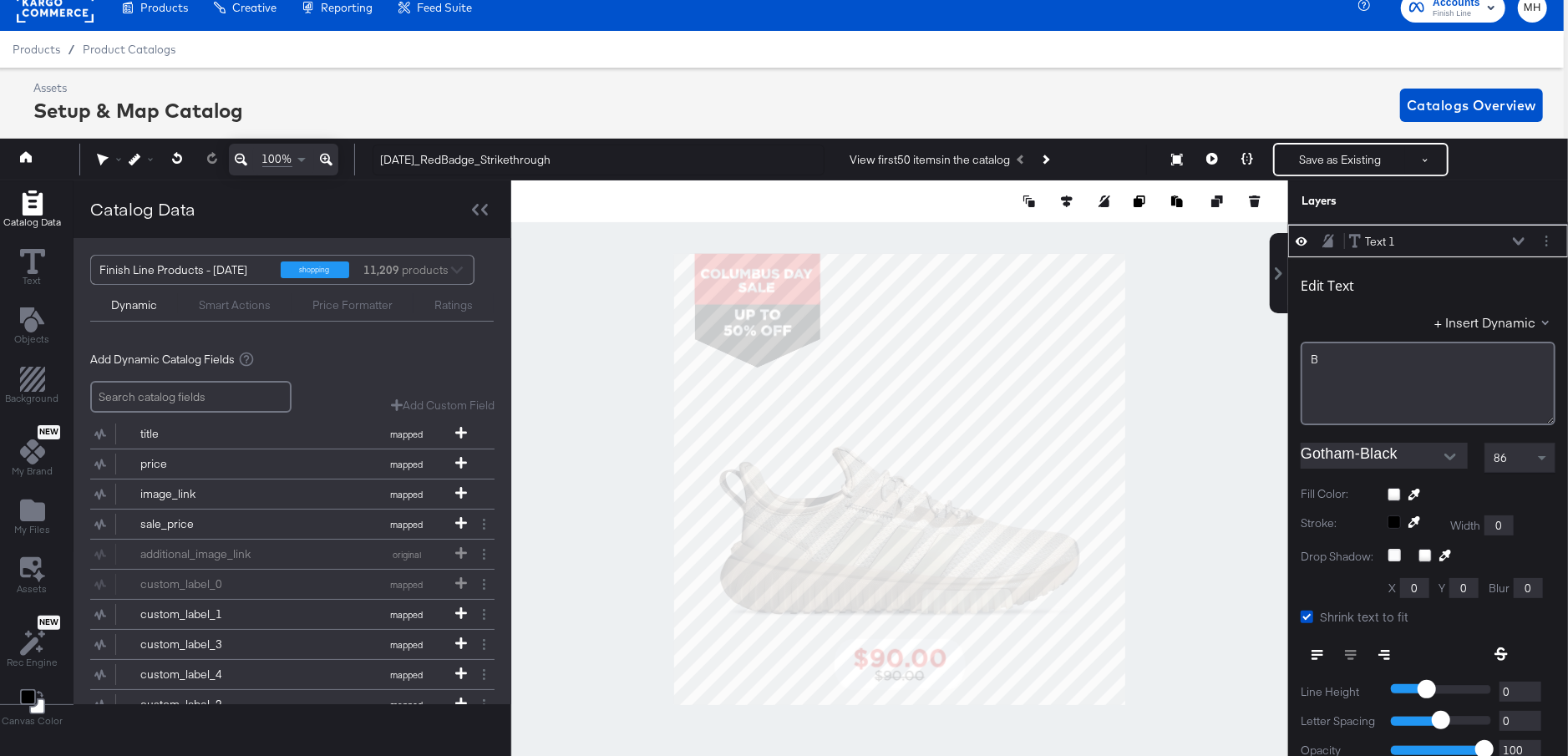
click at [1350, 355] on div "B" at bounding box center [1427, 360] width 234 height 16
click at [1337, 355] on div "B" at bounding box center [1427, 360] width 234 height 16
drag, startPoint x: 1330, startPoint y: 355, endPoint x: 1306, endPoint y: 355, distance: 24.0
click at [1306, 355] on div "B ﻿" at bounding box center [1428, 383] width 254 height 83
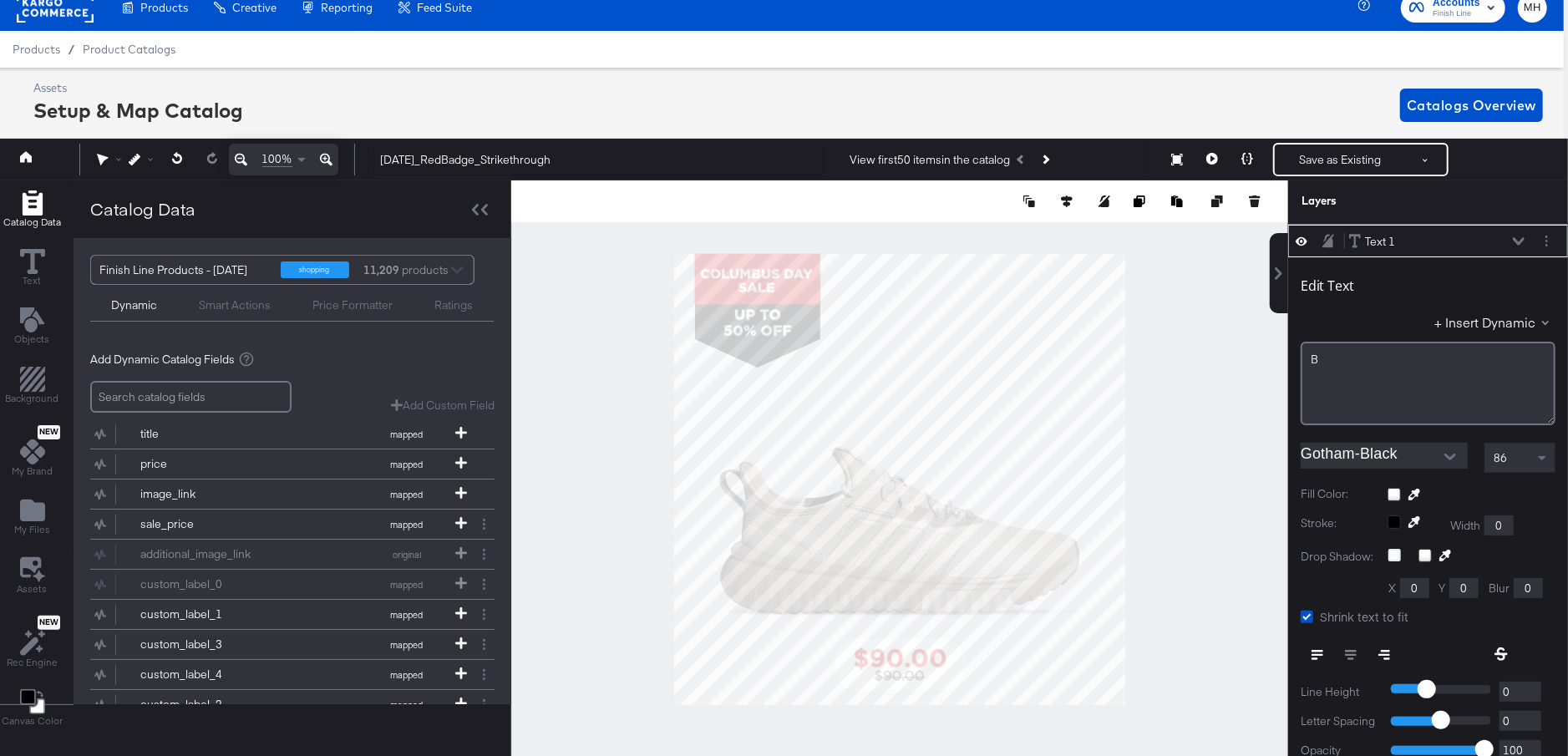
click at [1495, 238] on div "Text 1 Text 1" at bounding box center [1436, 242] width 177 height 17
click at [1531, 237] on div "Text 1 Text 1" at bounding box center [1441, 242] width 187 height 17
click at [1511, 242] on div "Text 1 Text 1" at bounding box center [1436, 242] width 177 height 17
click at [1514, 242] on div "Text 1 Text 1" at bounding box center [1436, 242] width 177 height 17
click at [1384, 352] on div "B" at bounding box center [1427, 360] width 234 height 16
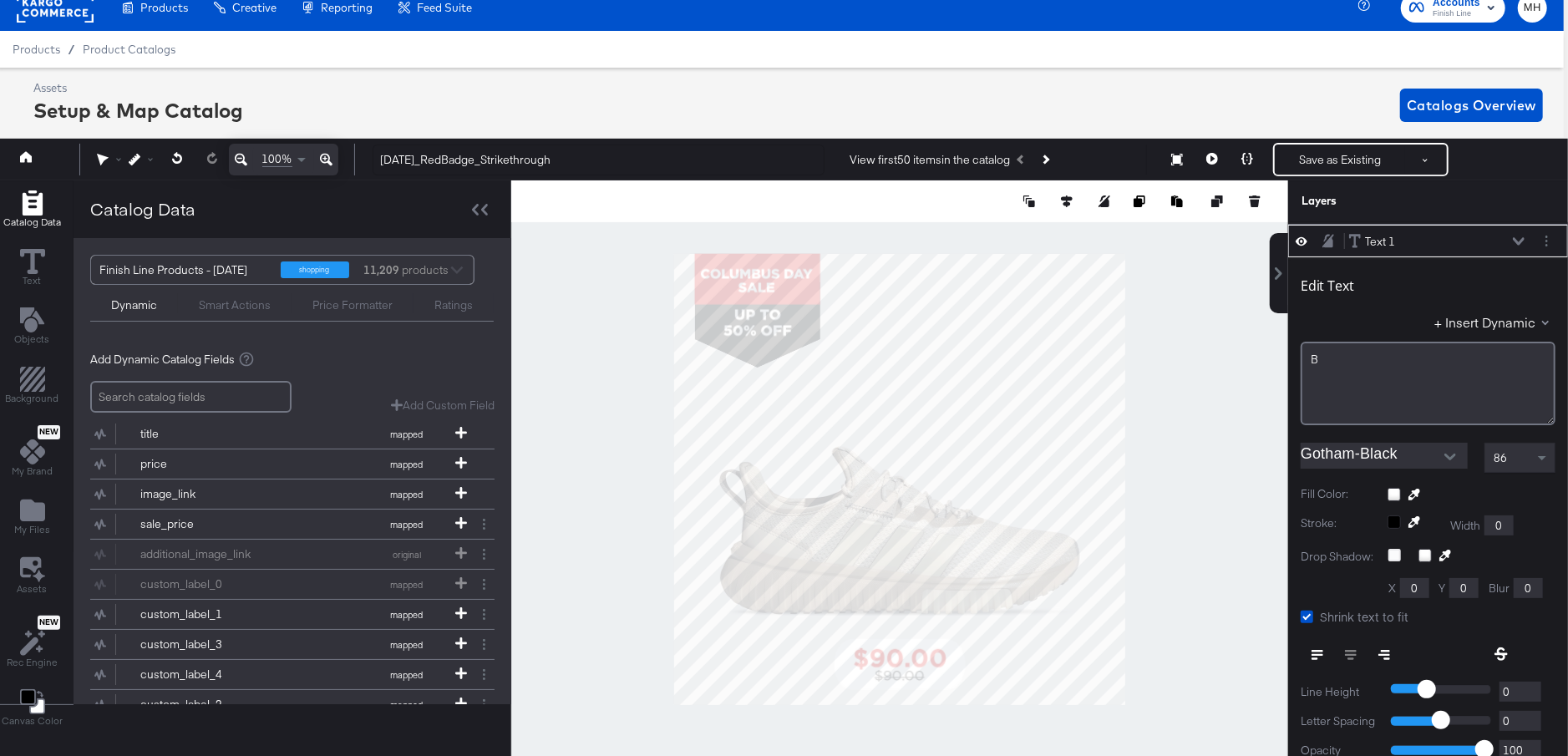
click at [1358, 359] on div "B" at bounding box center [1427, 360] width 234 height 16
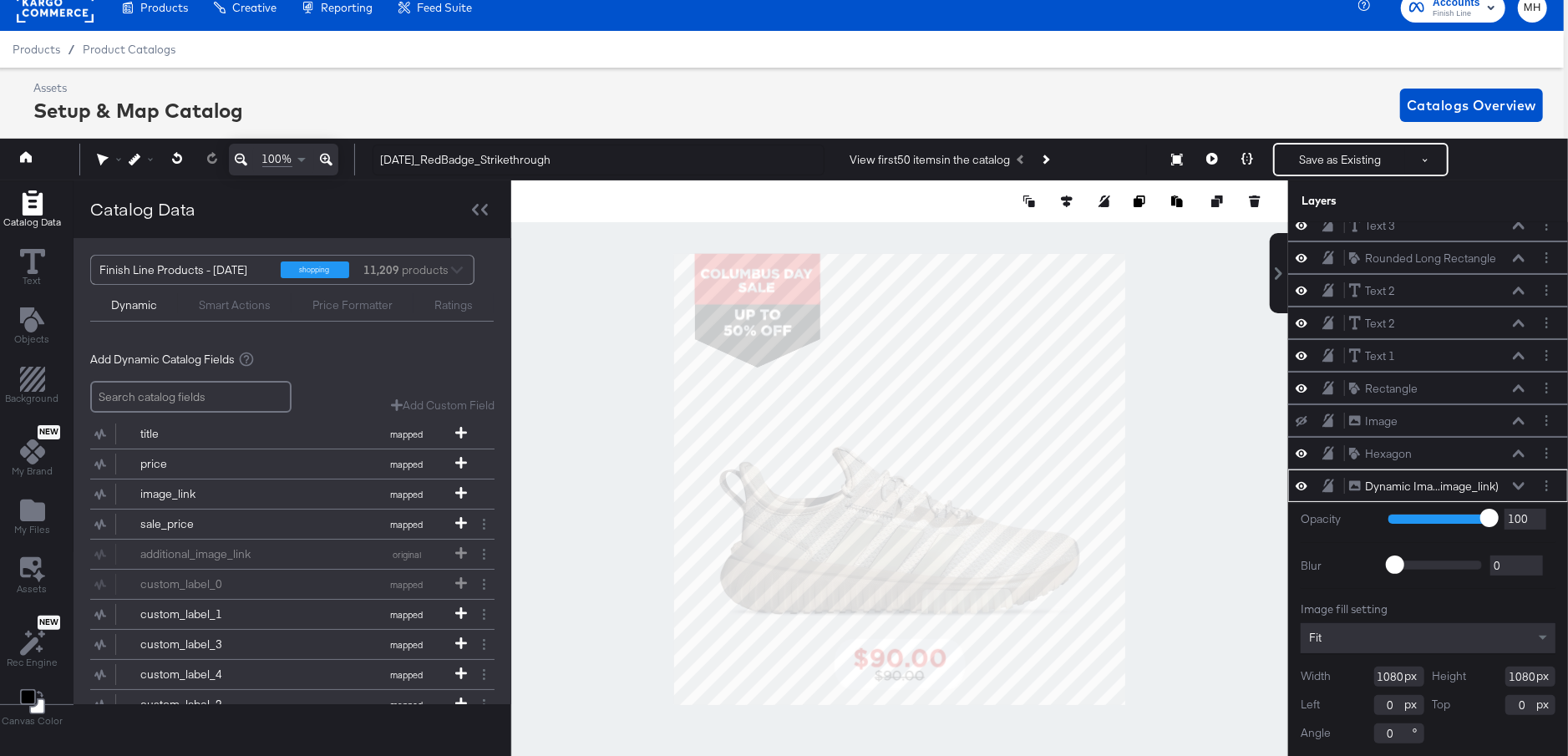
scroll to position [39, 0]
click at [1447, 228] on div "Text 3 Text 3" at bounding box center [1436, 233] width 177 height 17
click at [1509, 228] on div "Text 3 Text 3" at bounding box center [1436, 233] width 177 height 17
click at [1515, 228] on icon at bounding box center [1518, 232] width 11 height 9
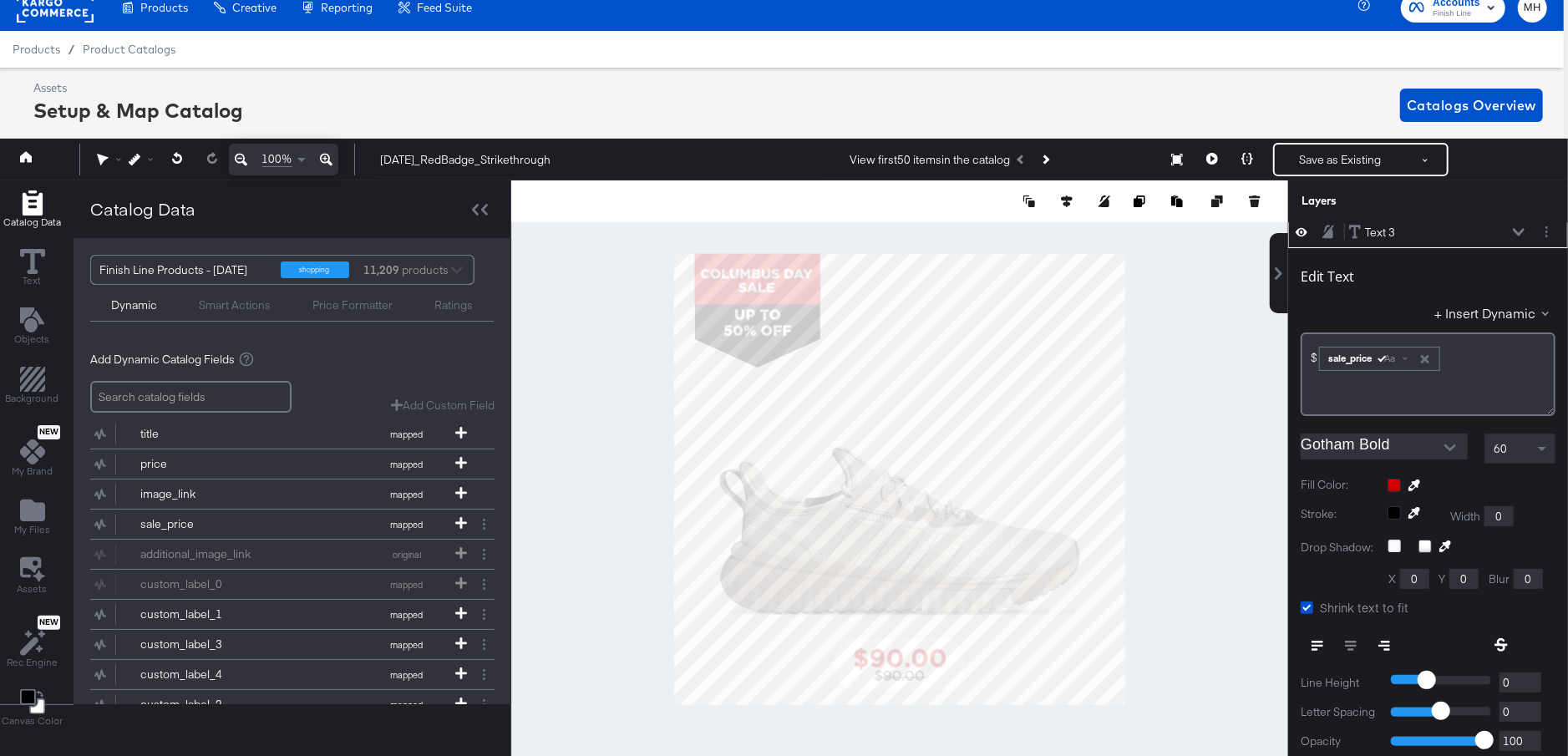
click at [1526, 231] on div "Text 3 Text 3" at bounding box center [1441, 233] width 187 height 17
click at [1520, 233] on icon at bounding box center [1518, 232] width 11 height 9
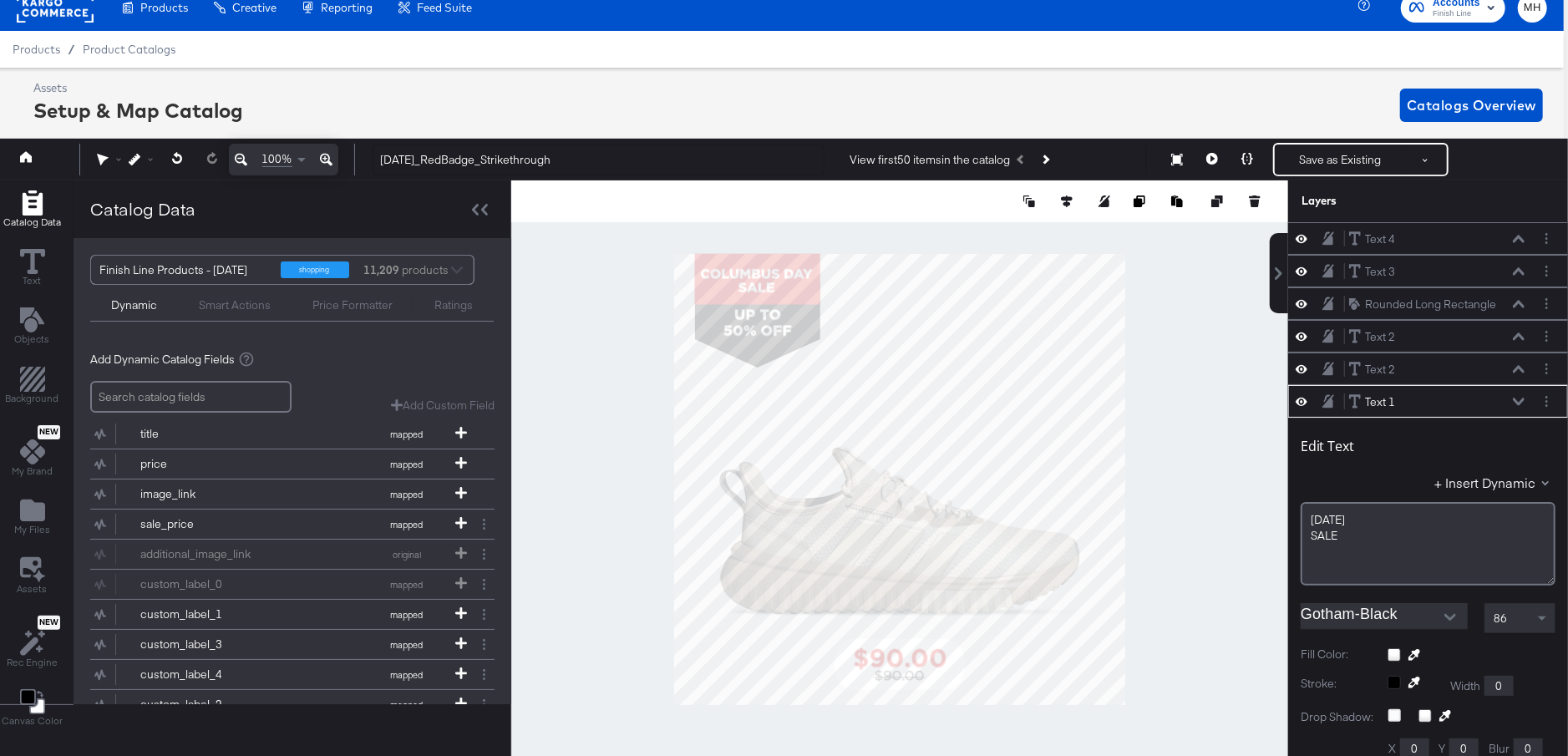
scroll to position [161, 0]
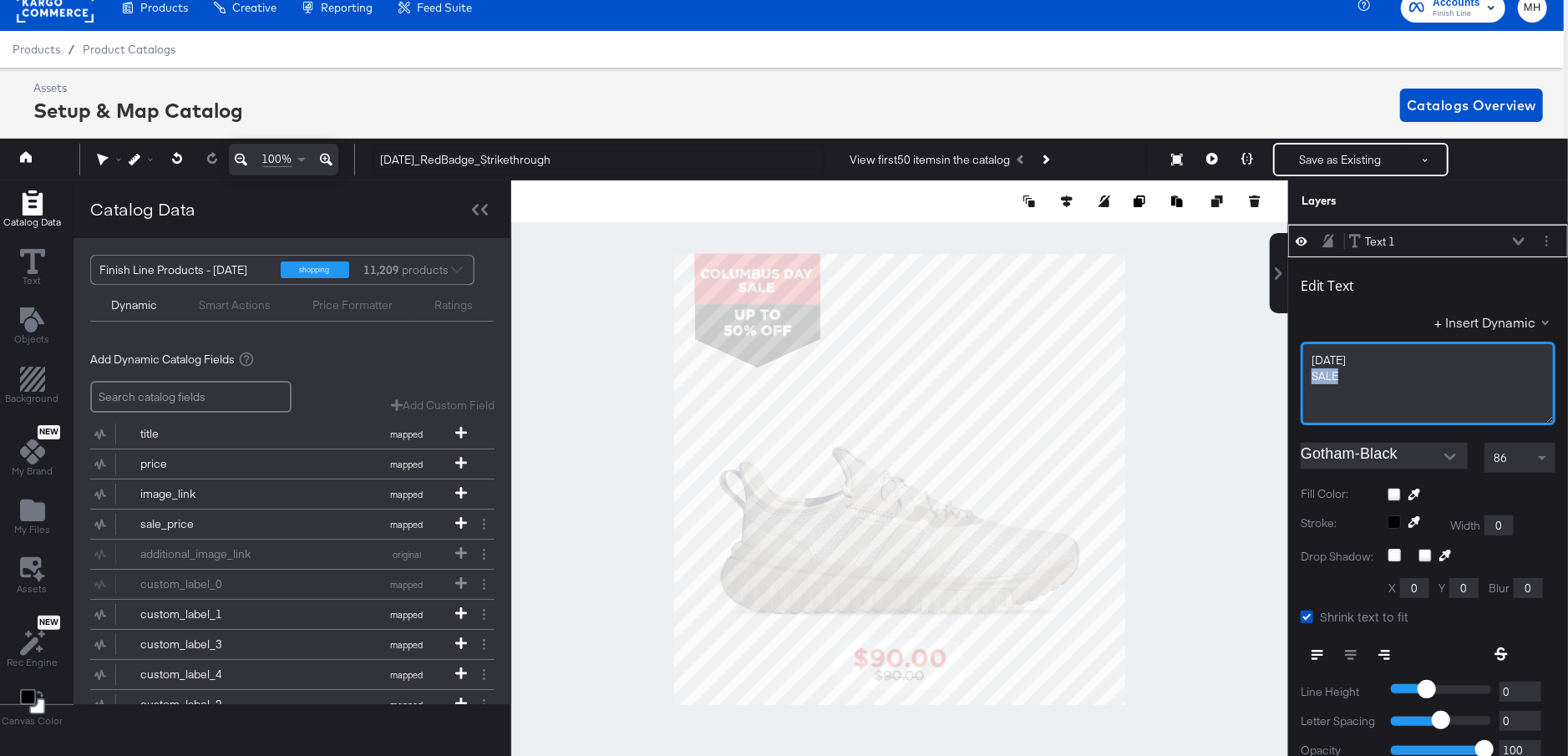
drag, startPoint x: 1343, startPoint y: 369, endPoint x: 1329, endPoint y: 364, distance: 14.9
click at [1329, 368] on div "SALE" at bounding box center [1428, 376] width 233 height 16
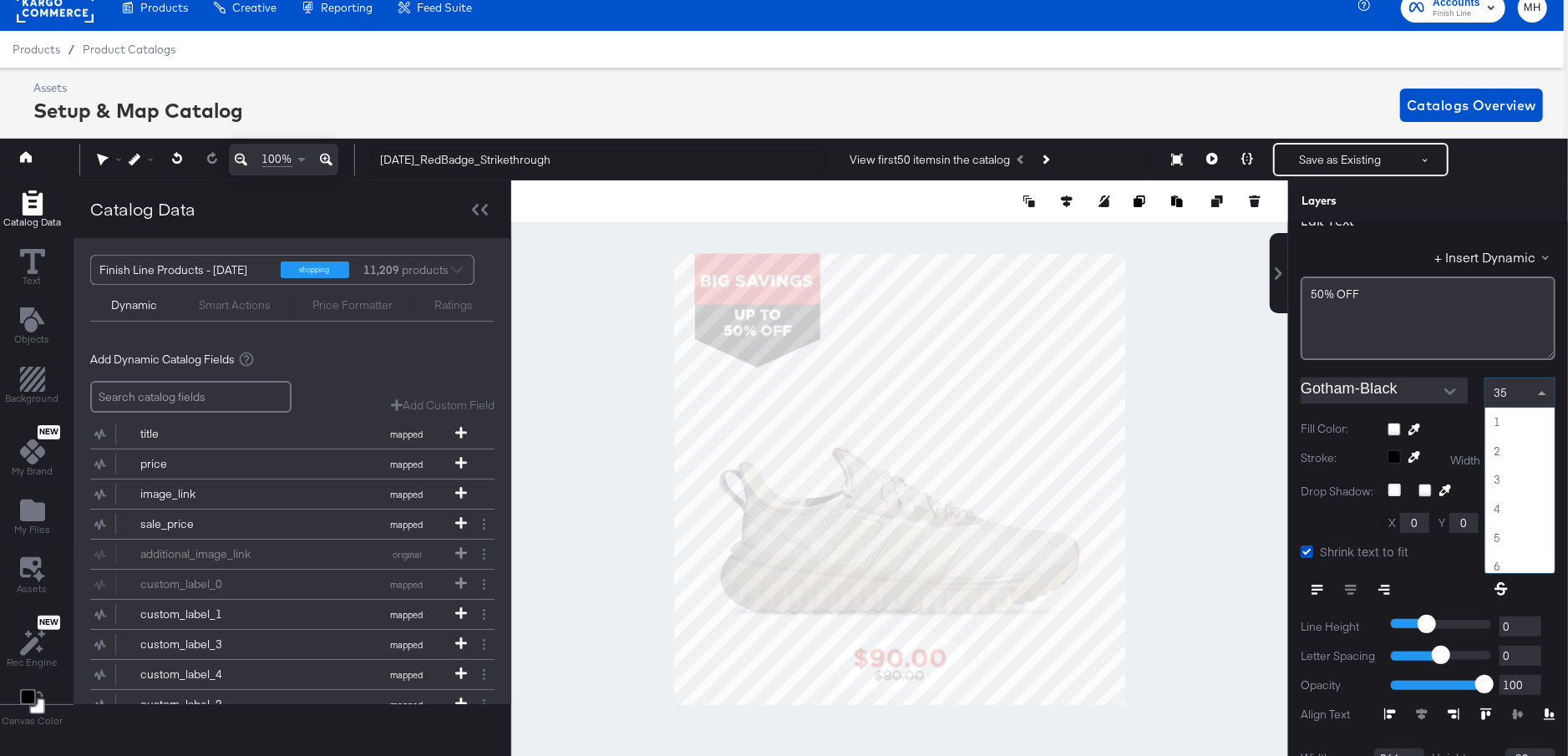
click at [1534, 386] on span at bounding box center [1544, 393] width 21 height 29
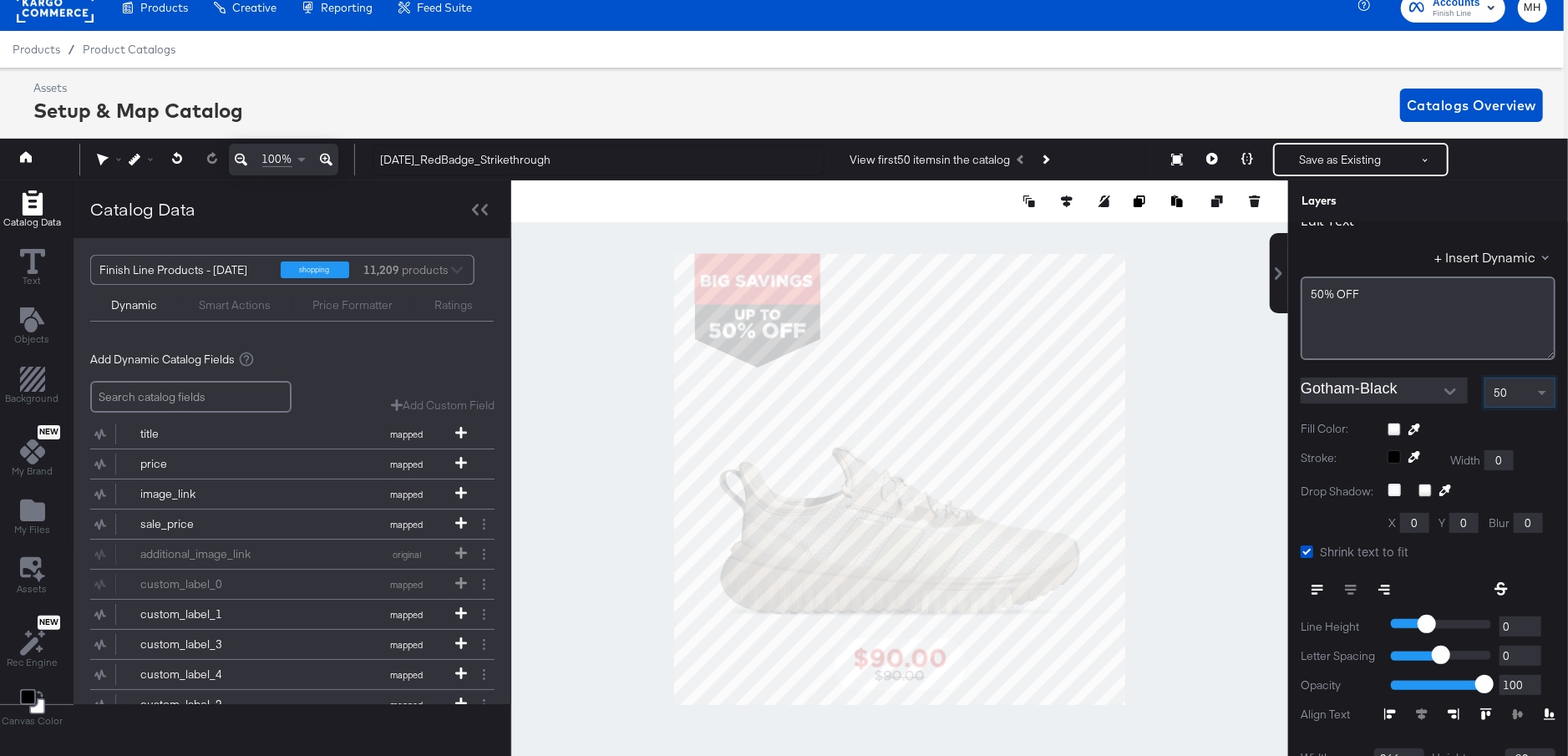
click at [516, 405] on div at bounding box center [899, 479] width 777 height 597
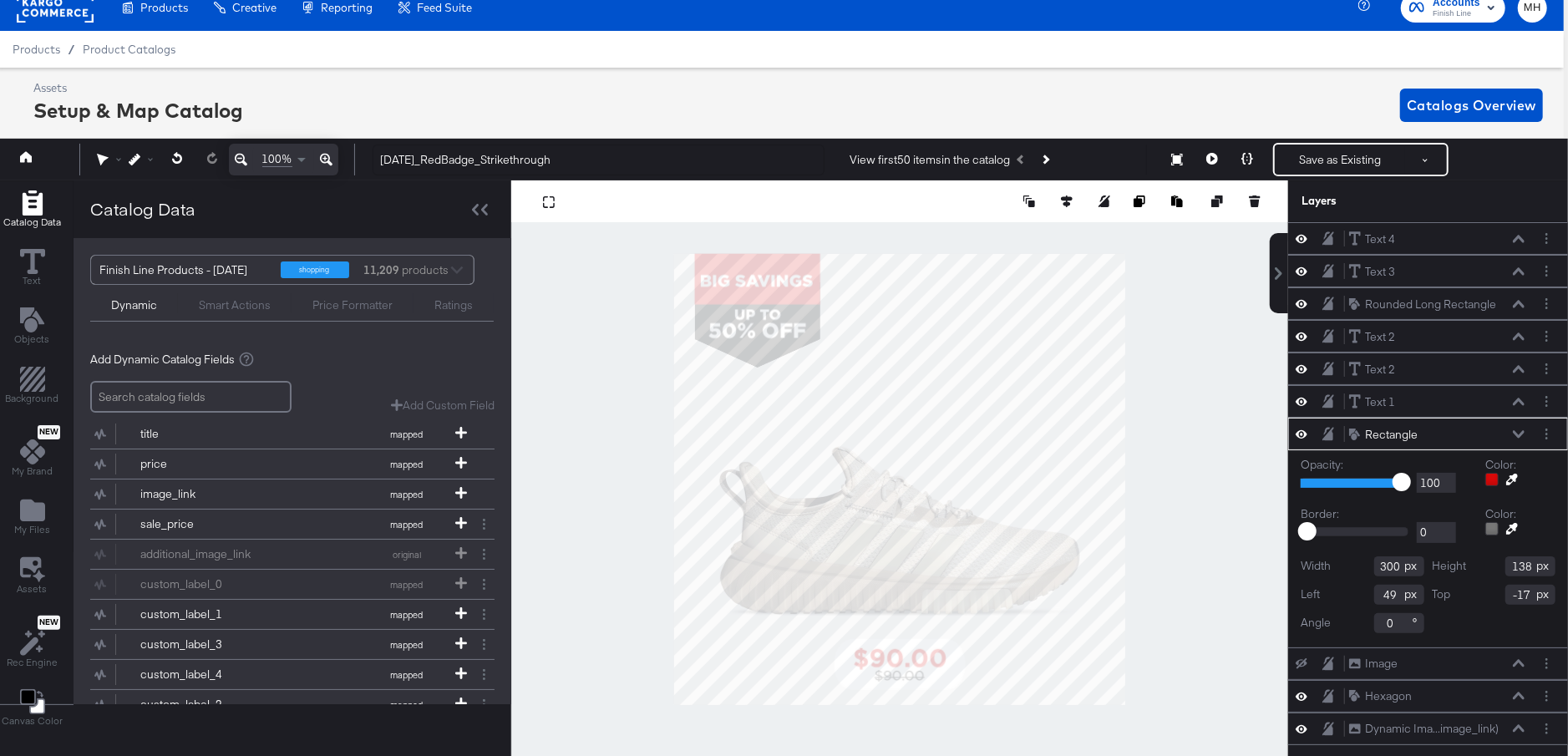
scroll to position [0, 0]
type input "116"
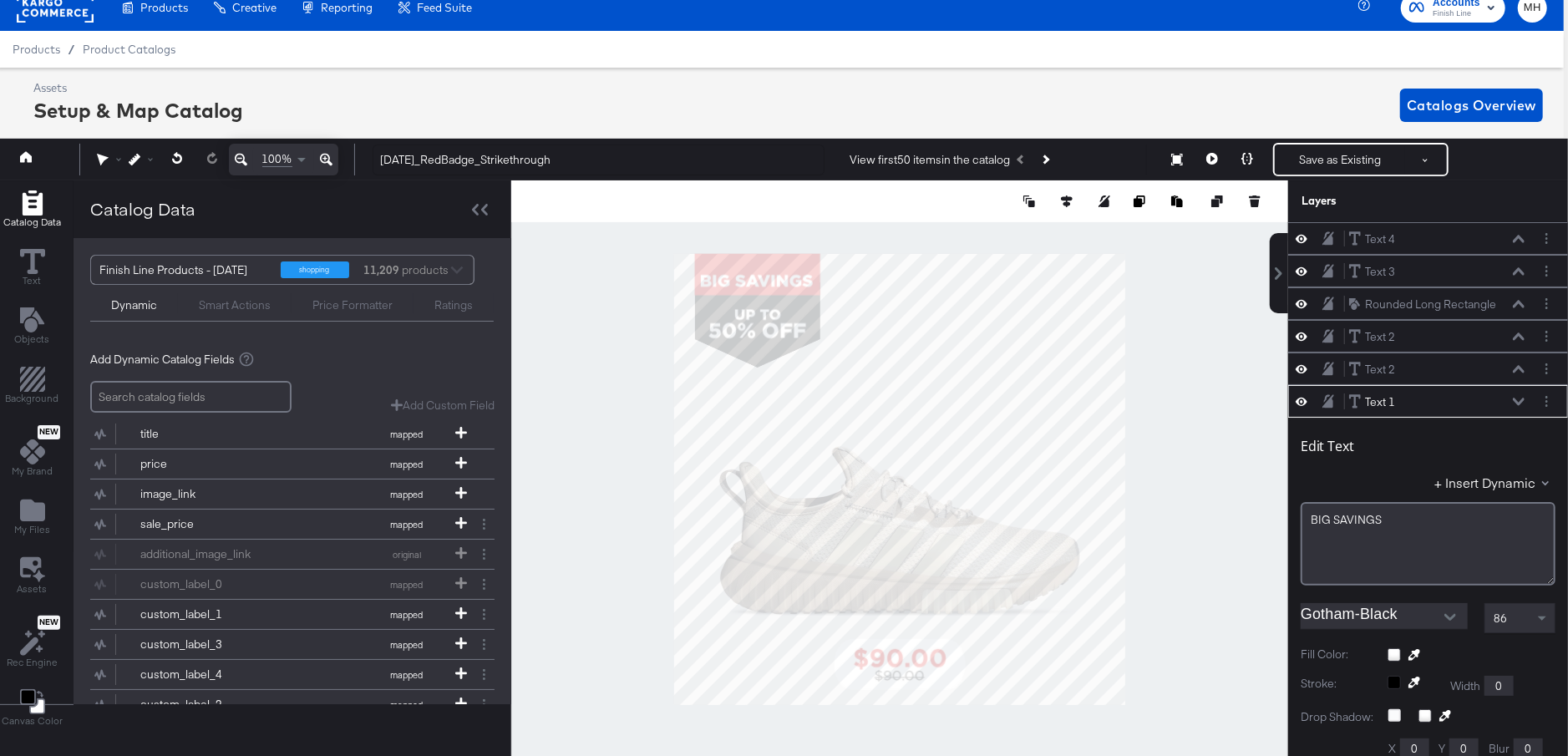
scroll to position [161, 0]
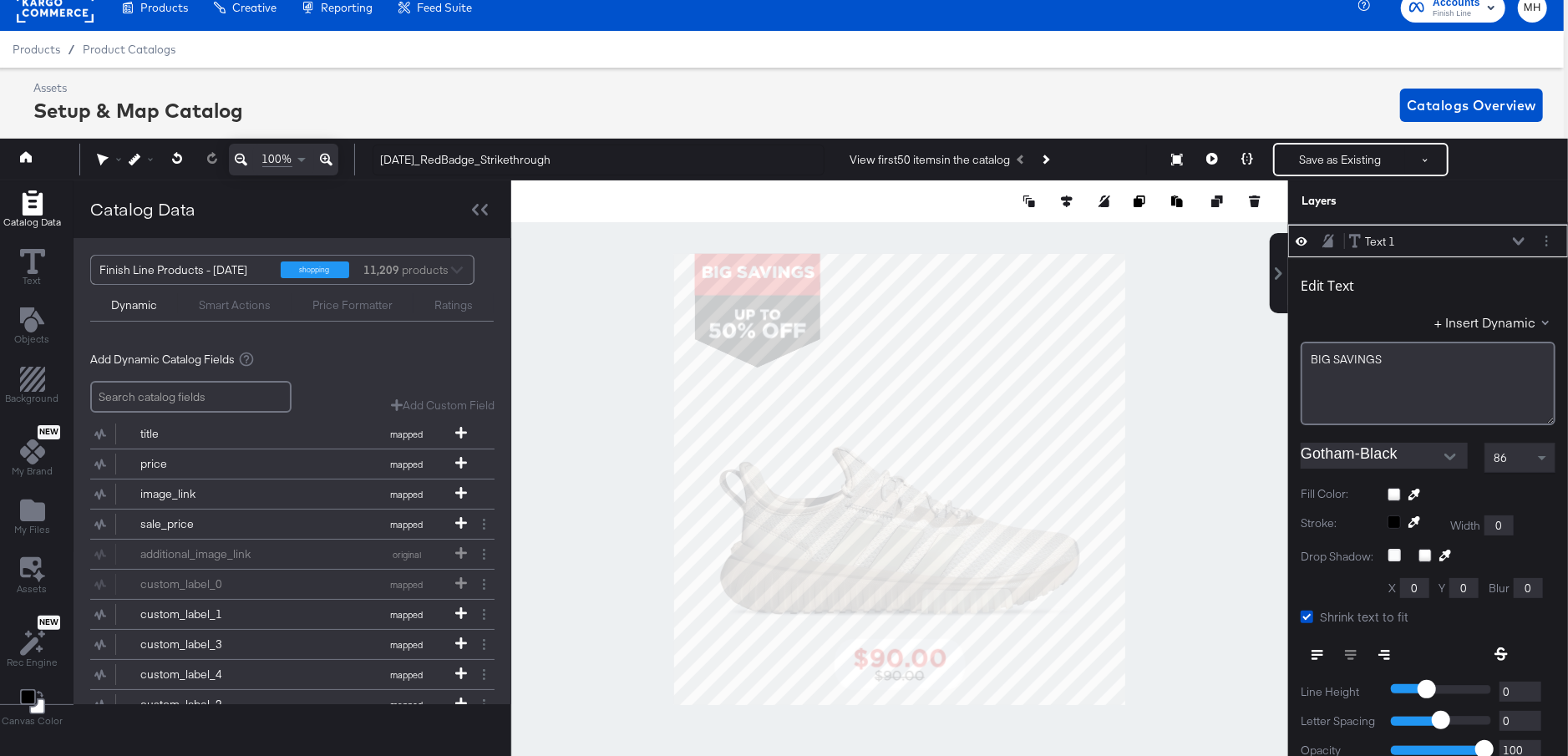
type input "68"
type input "0"
click at [629, 303] on div at bounding box center [899, 479] width 777 height 597
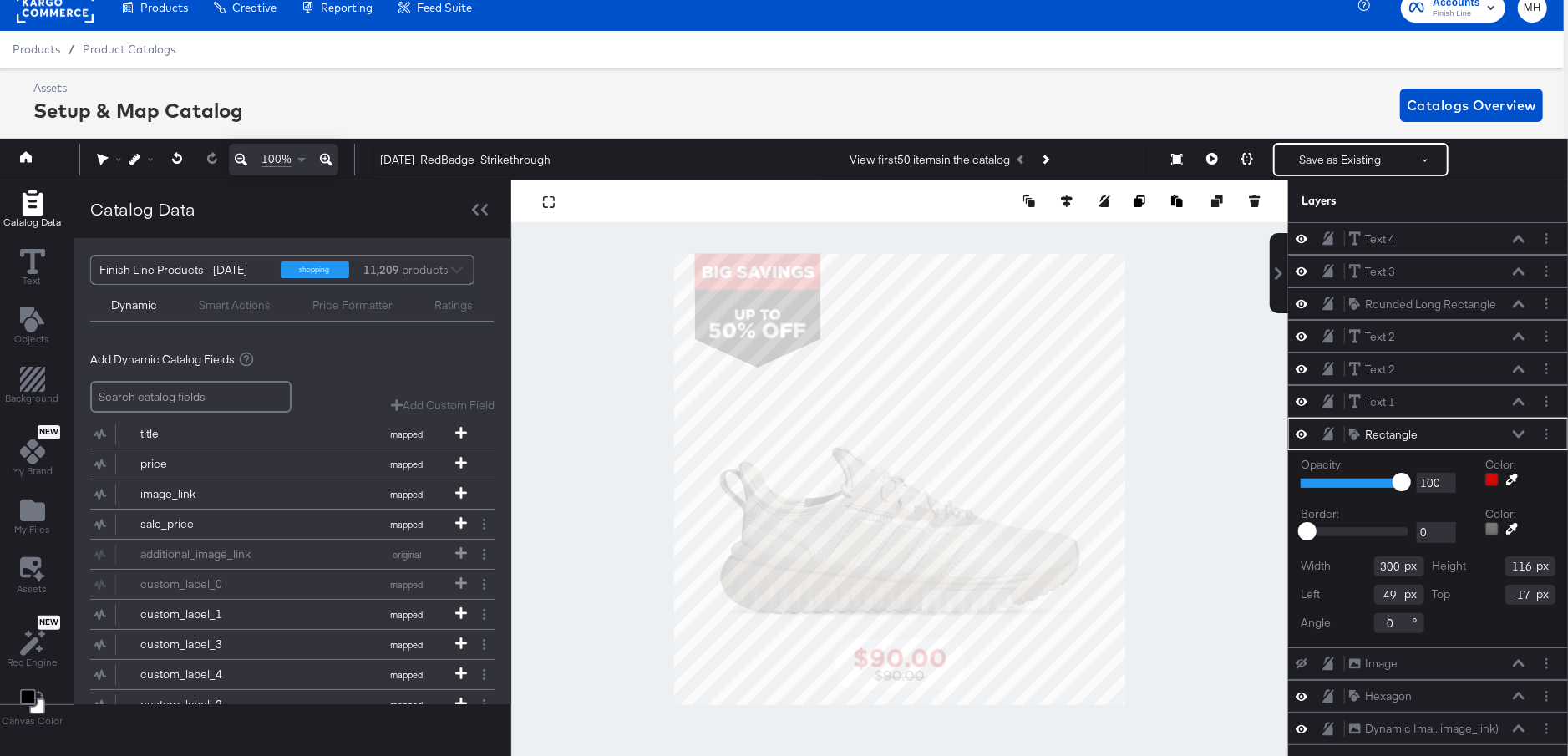
type input "103"
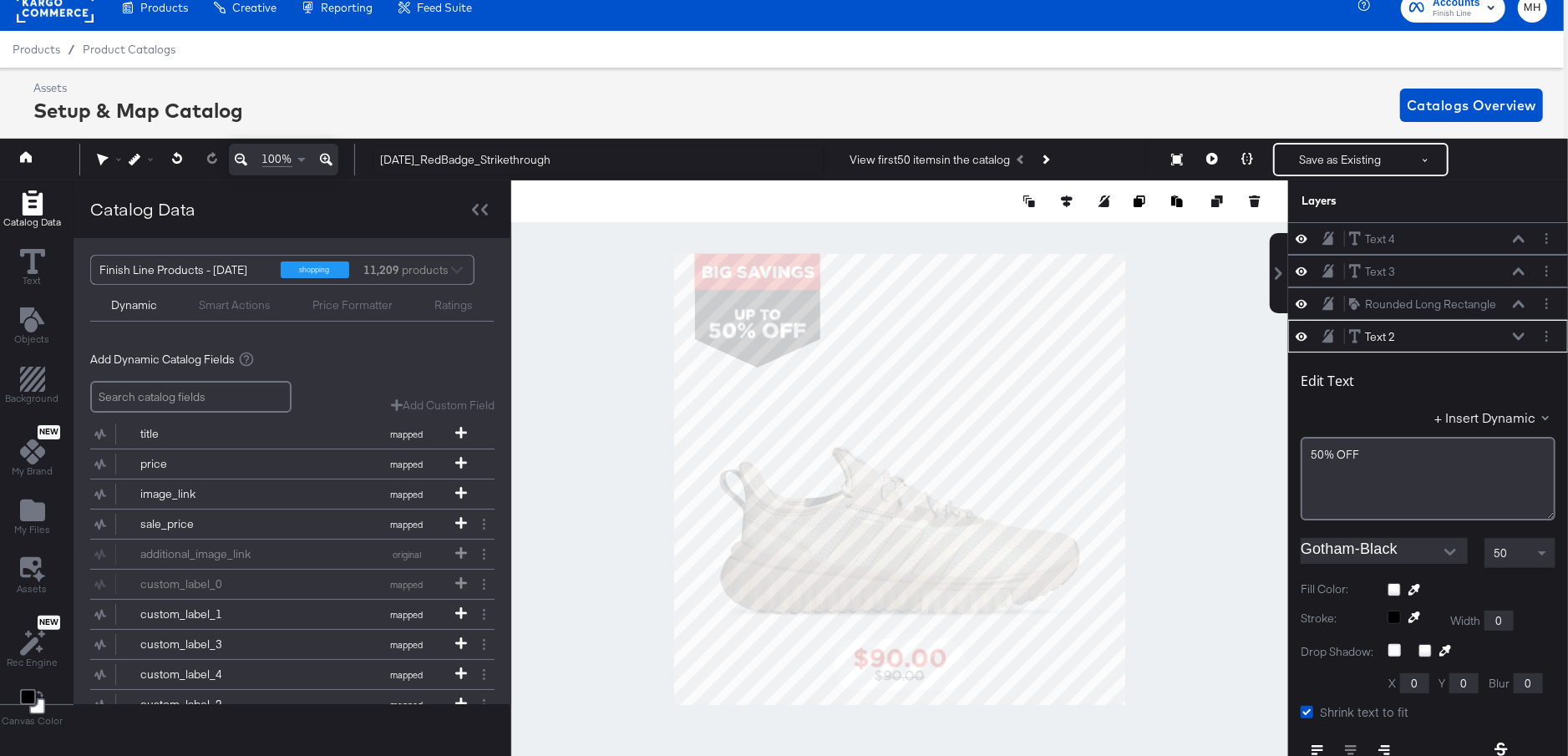
scroll to position [96, 0]
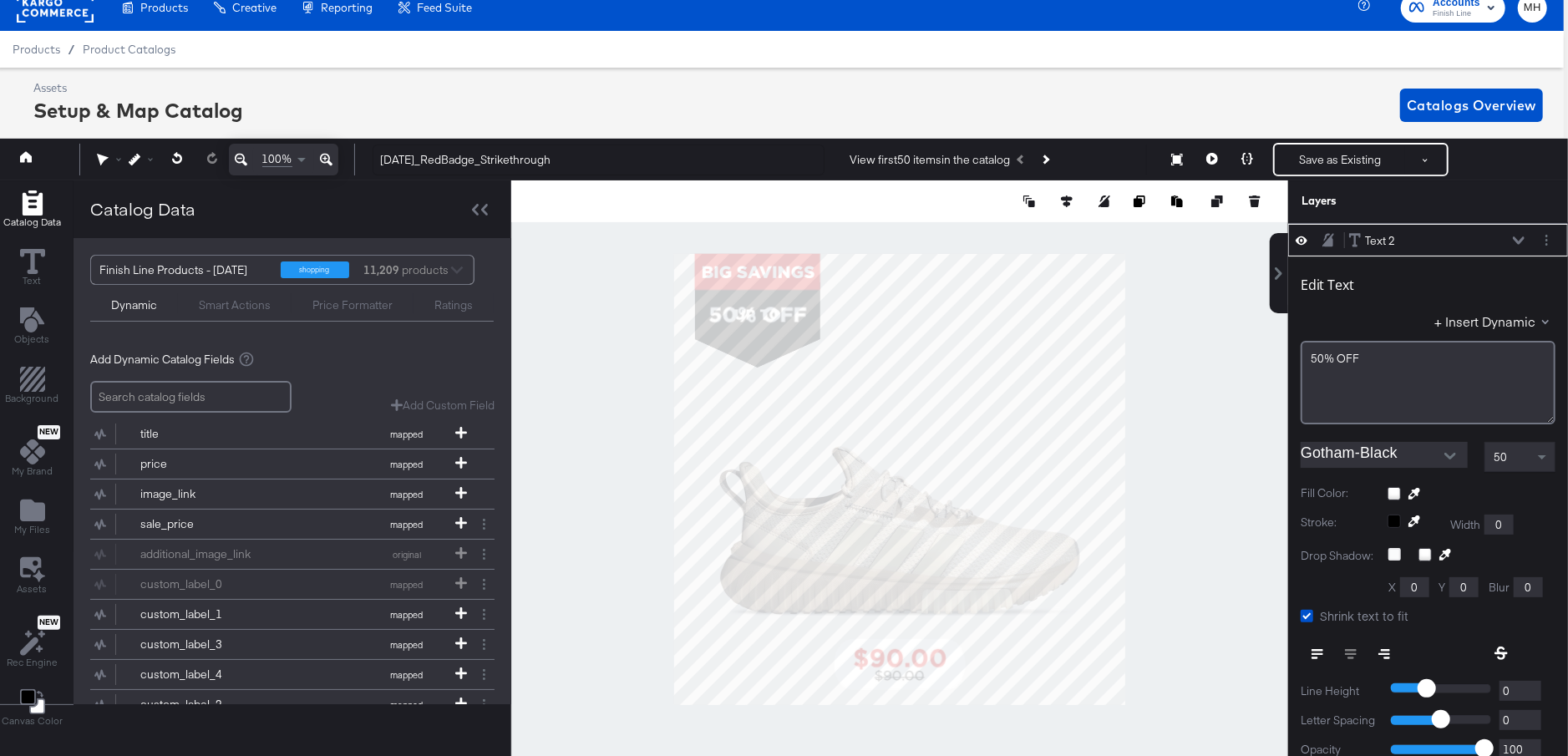
type input "68"
type input "139"
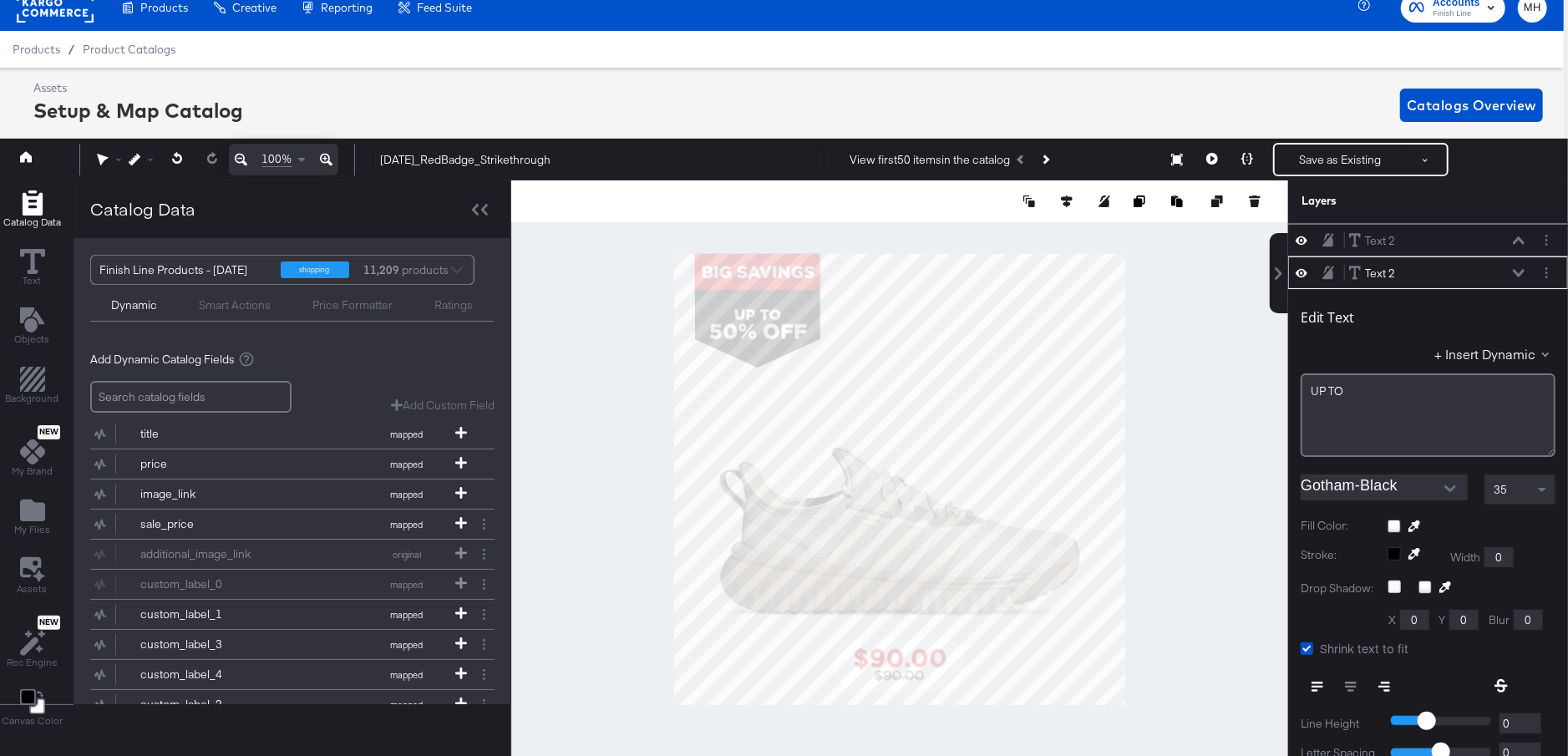
scroll to position [128, 0]
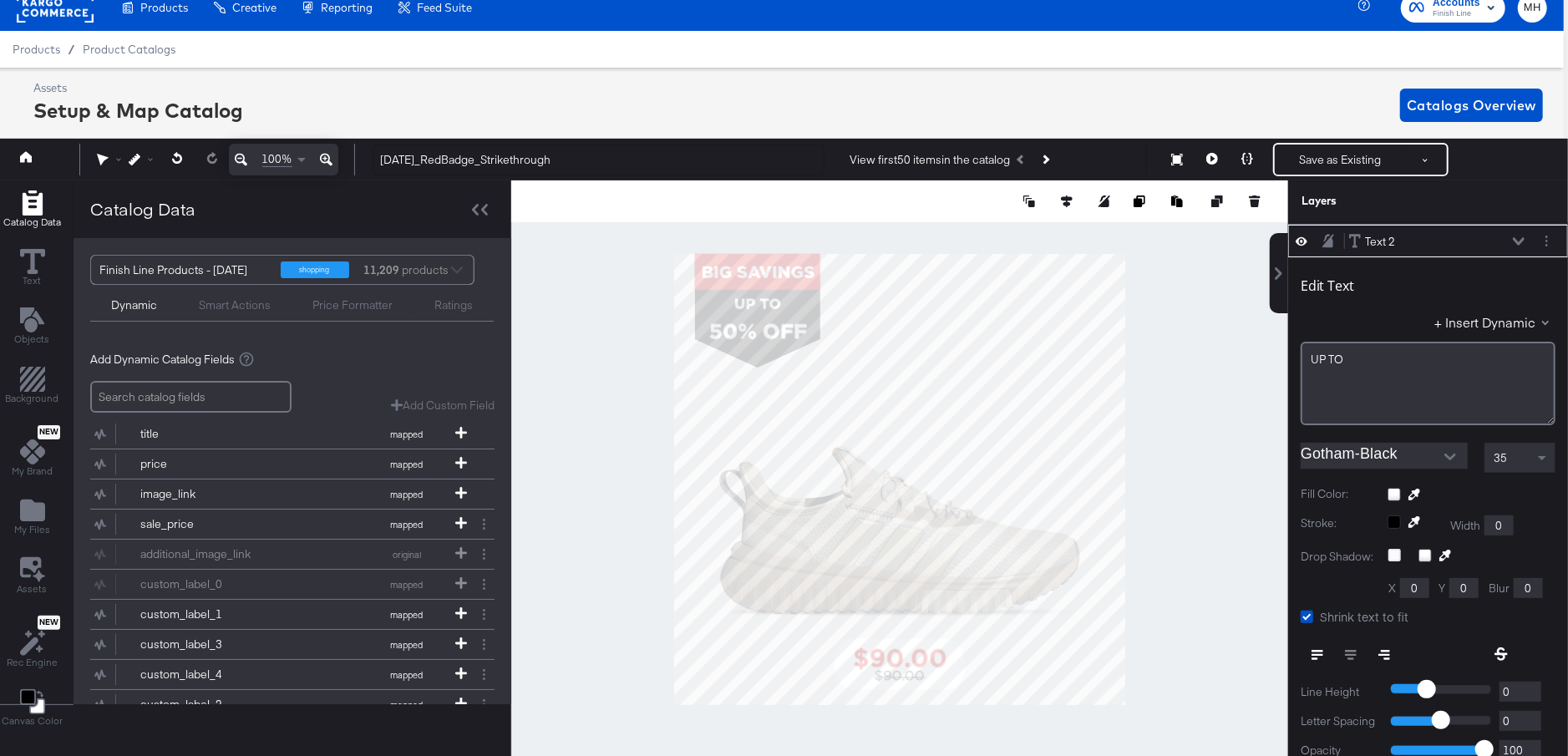
type input "79"
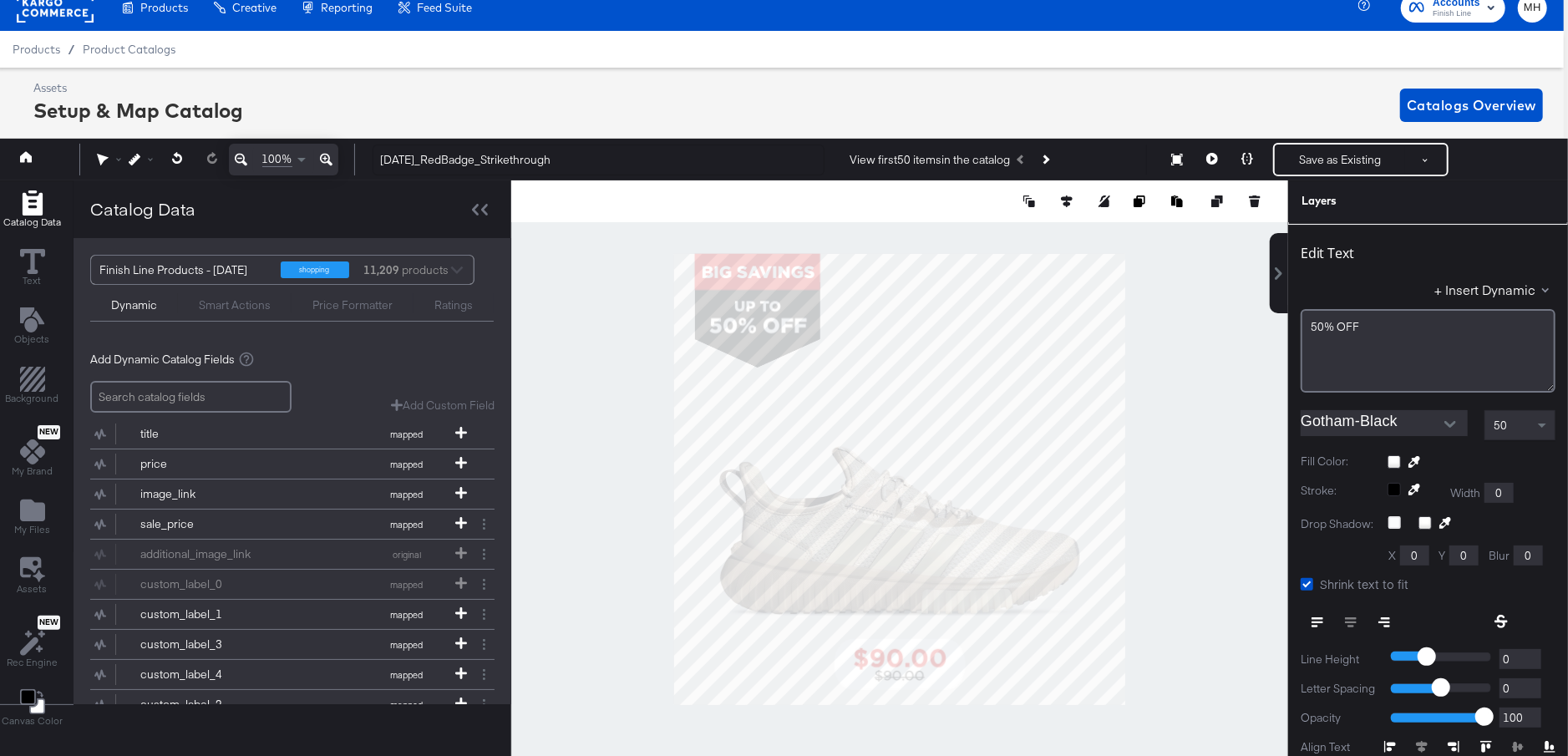
type input "125"
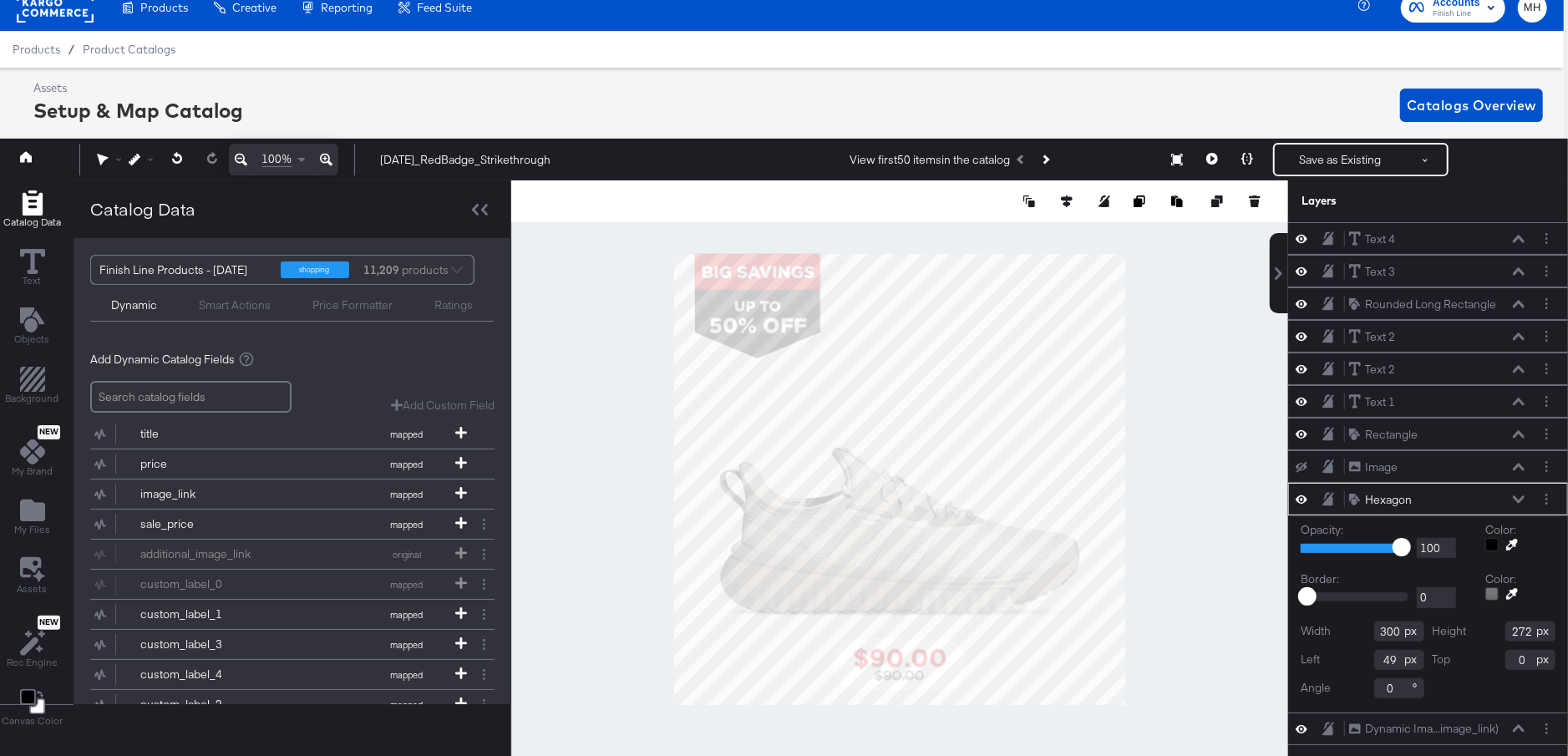
type input "250"
click at [609, 366] on div at bounding box center [899, 479] width 777 height 597
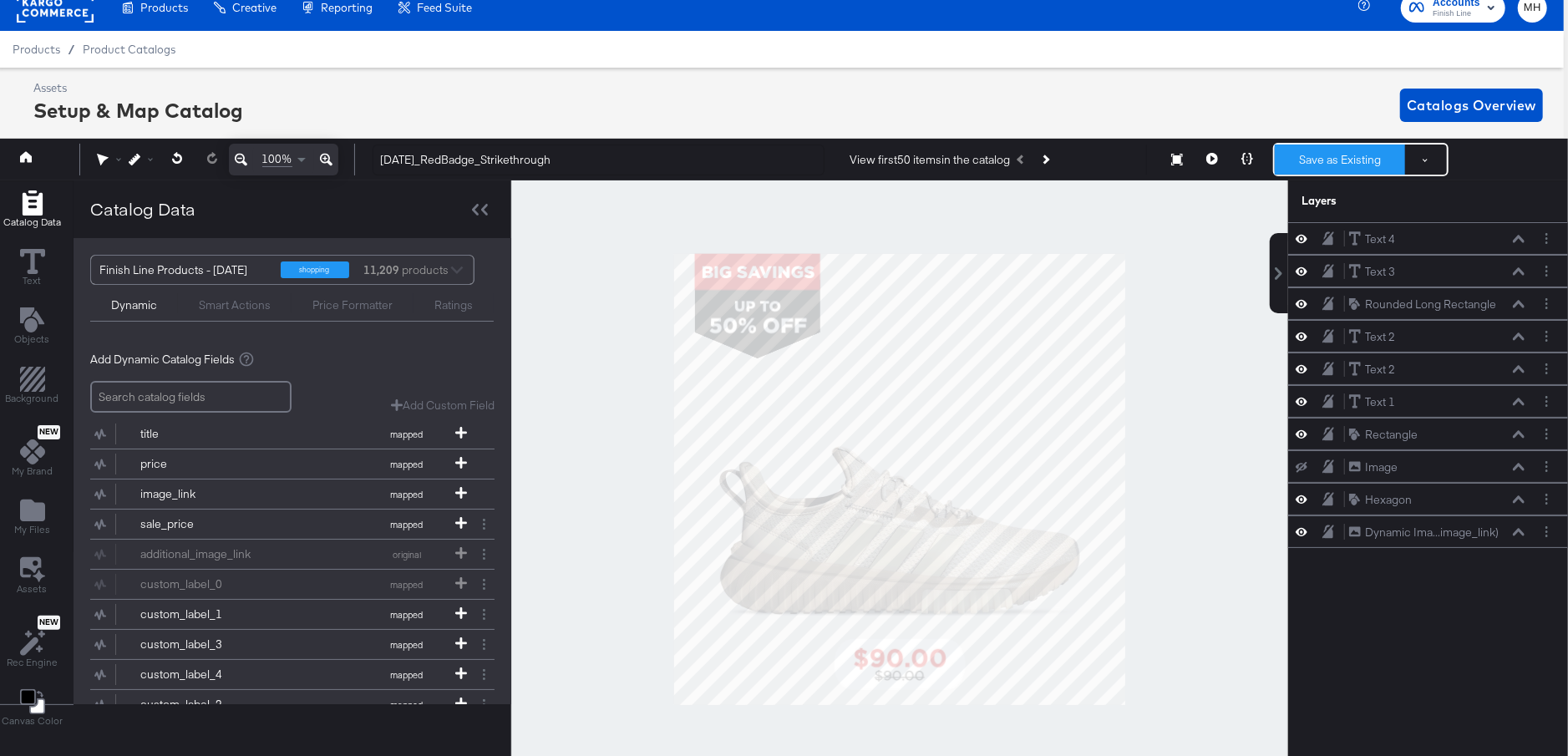
click at [1360, 163] on button "Save as Existing" at bounding box center [1339, 159] width 130 height 30
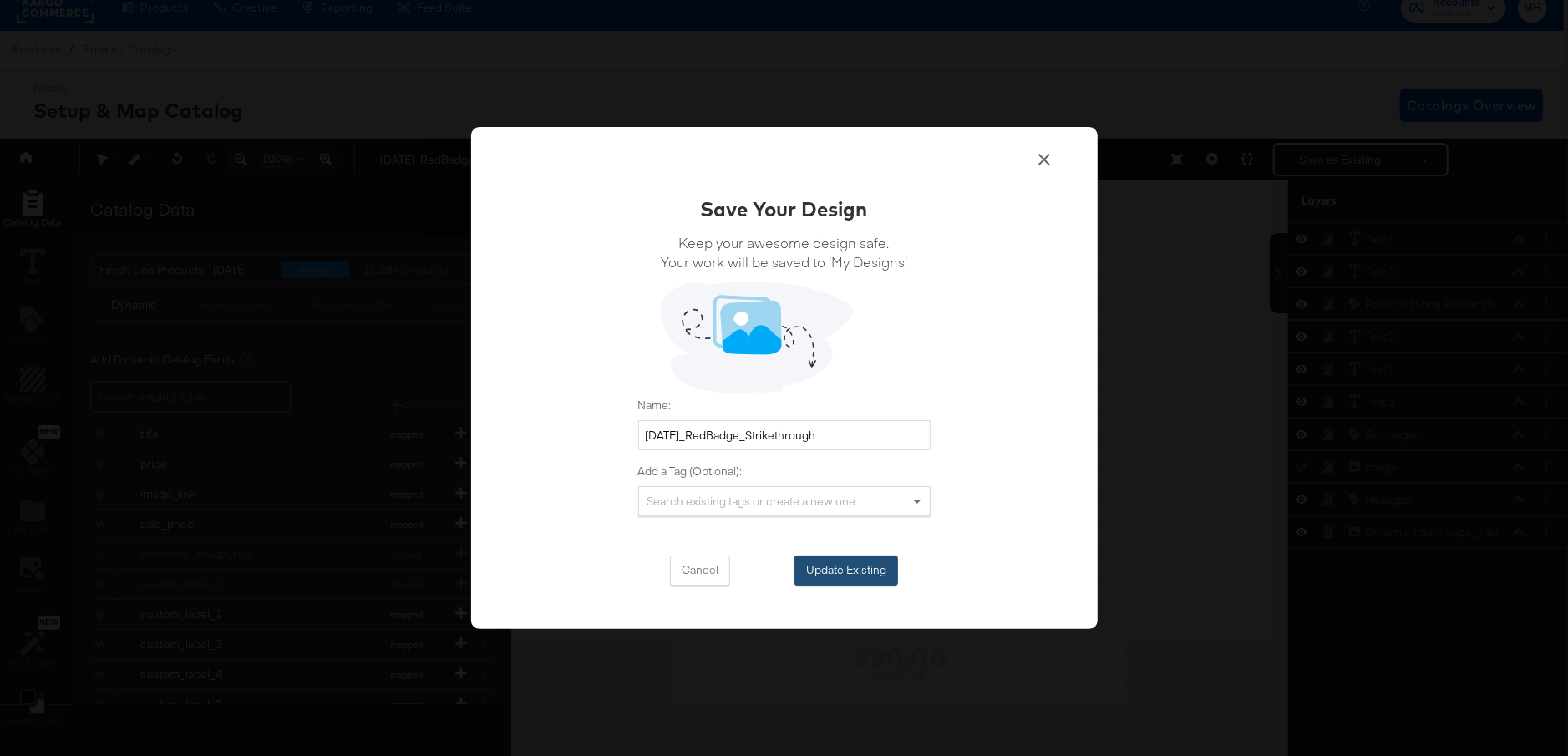
click at [846, 557] on button "Update Existing" at bounding box center [846, 570] width 103 height 30
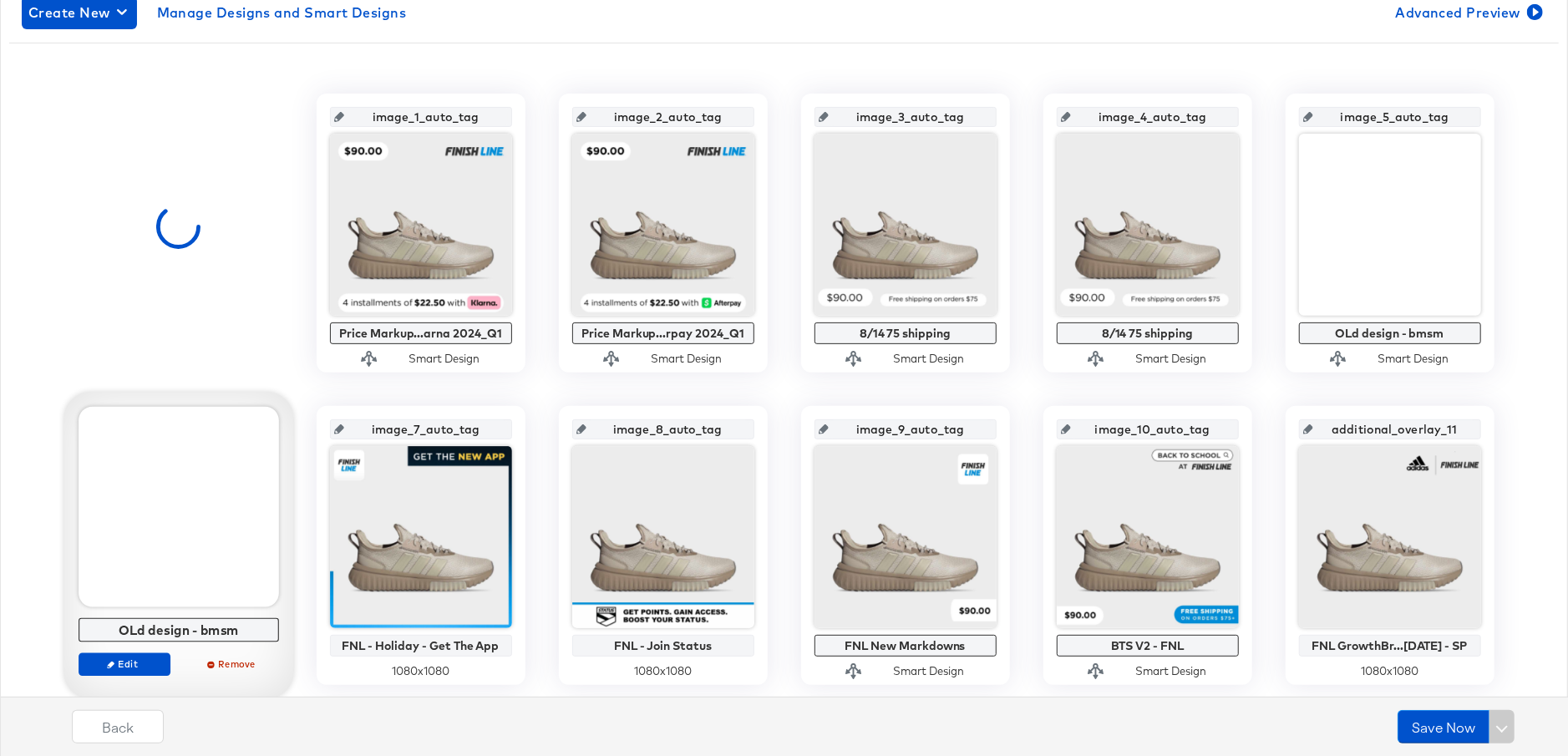
scroll to position [351, 0]
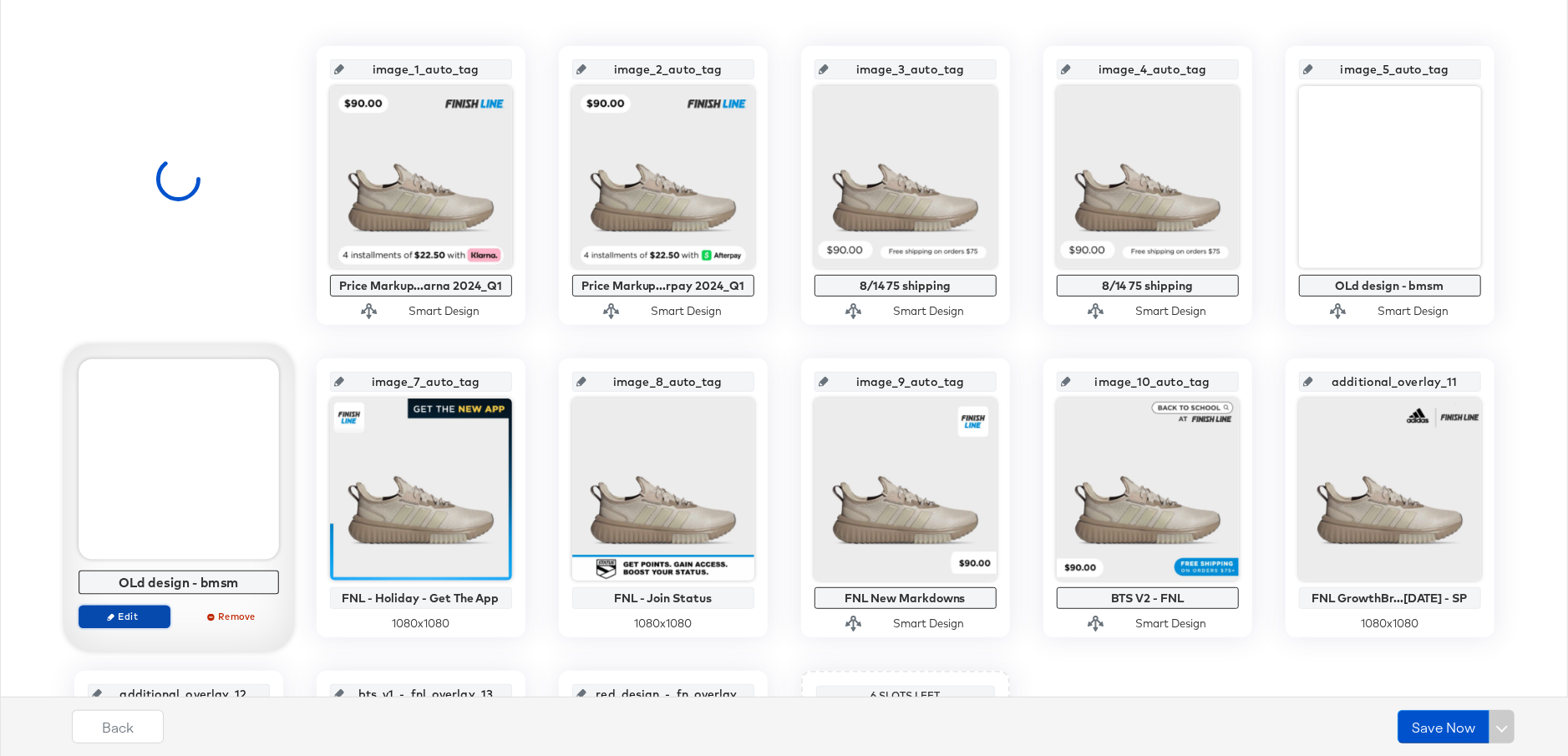
click at [137, 615] on span "Edit" at bounding box center [123, 615] width 77 height 12
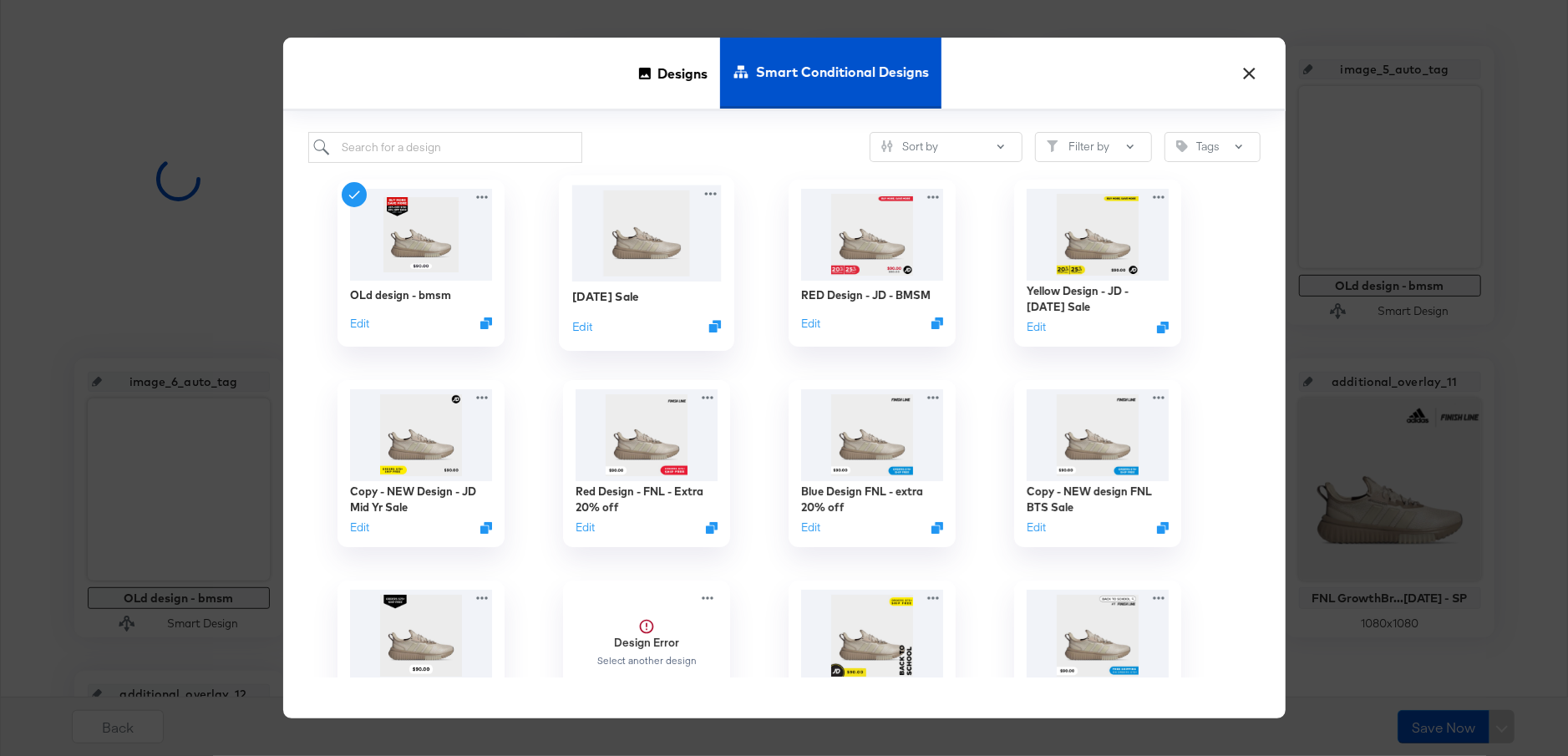
click at [644, 269] on img at bounding box center [646, 233] width 149 height 96
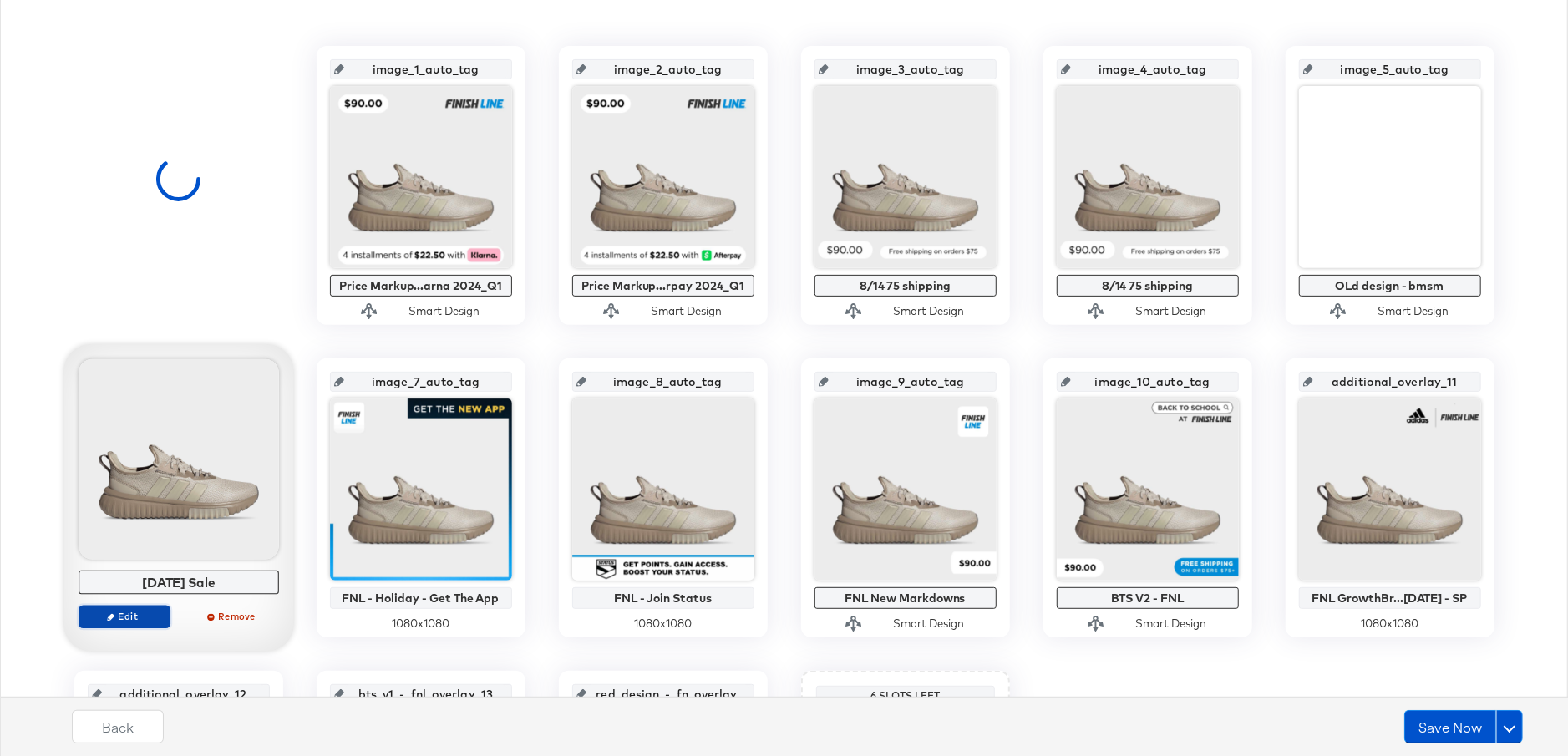
click at [142, 612] on span "Edit" at bounding box center [123, 615] width 77 height 12
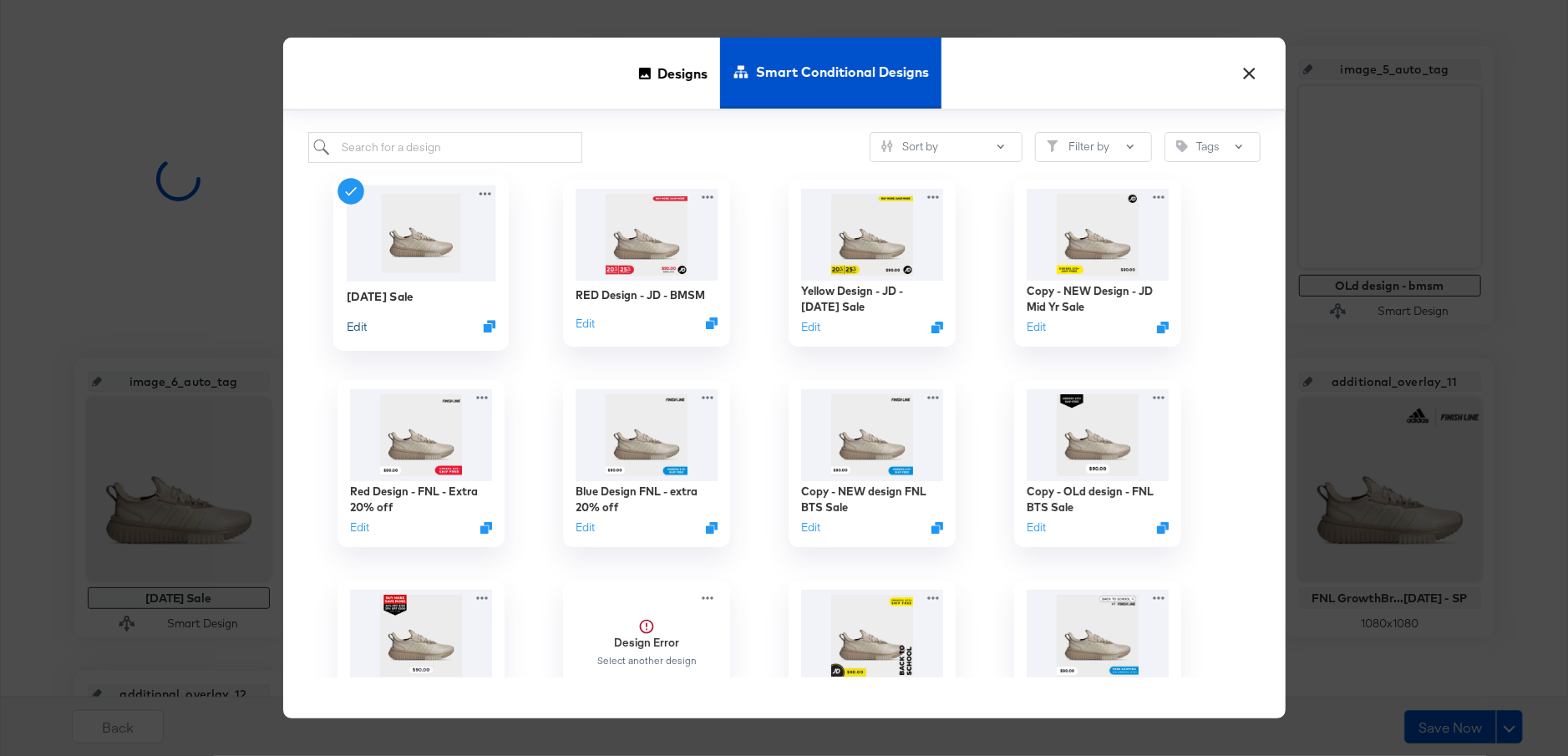
click at [359, 328] on button "Edit" at bounding box center [356, 326] width 20 height 16
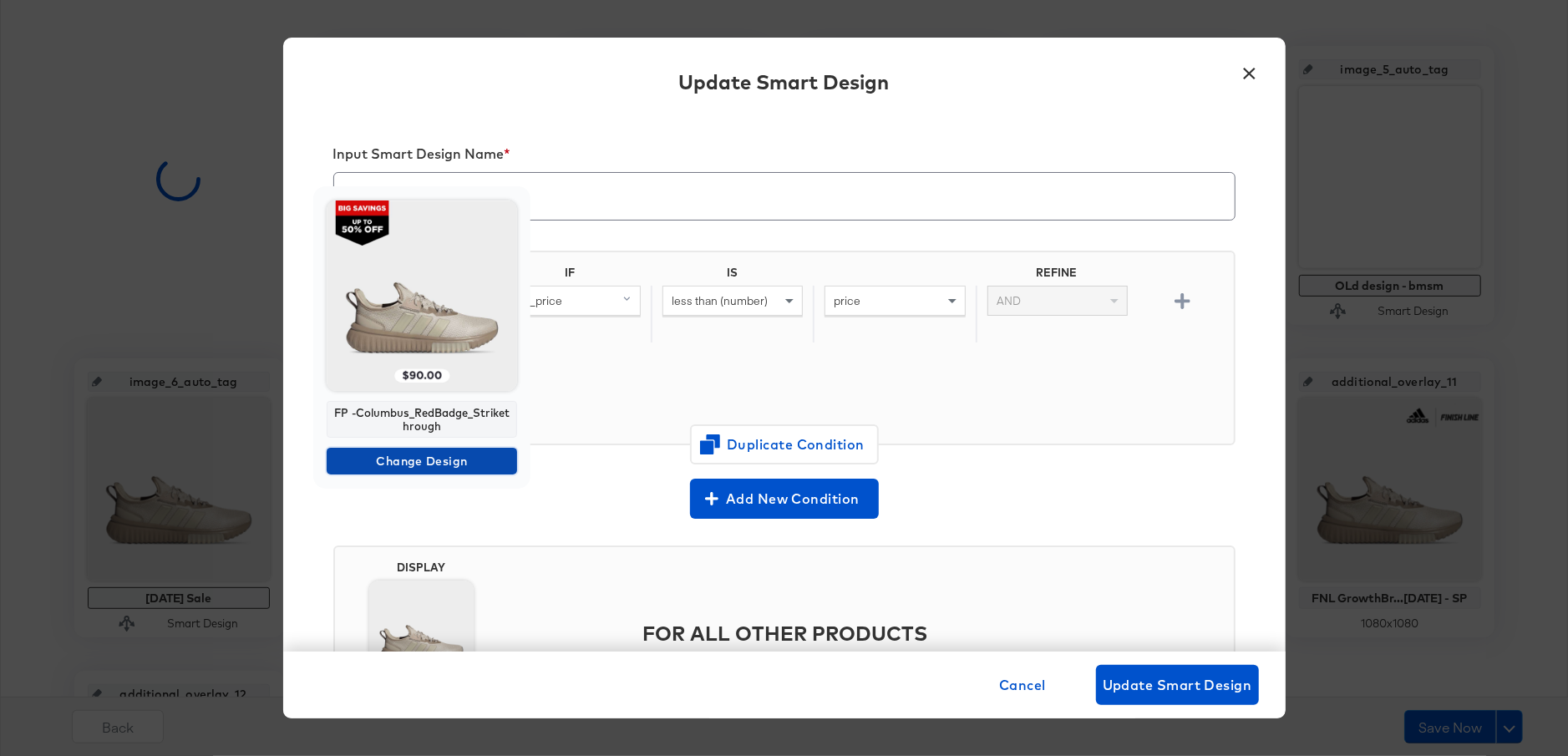
click at [442, 462] on span "Change Design" at bounding box center [421, 462] width 177 height 21
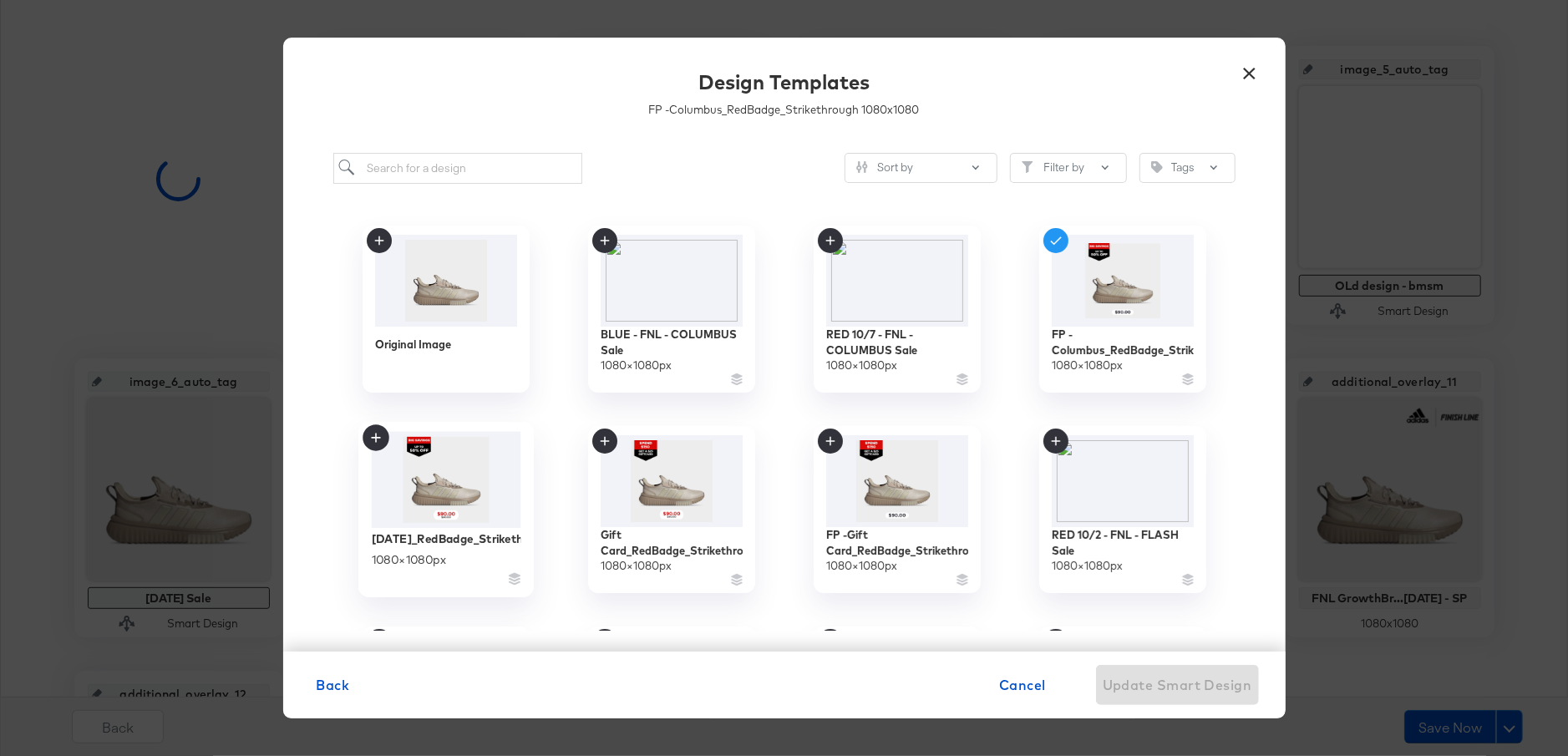
click at [478, 511] on img at bounding box center [446, 479] width 149 height 97
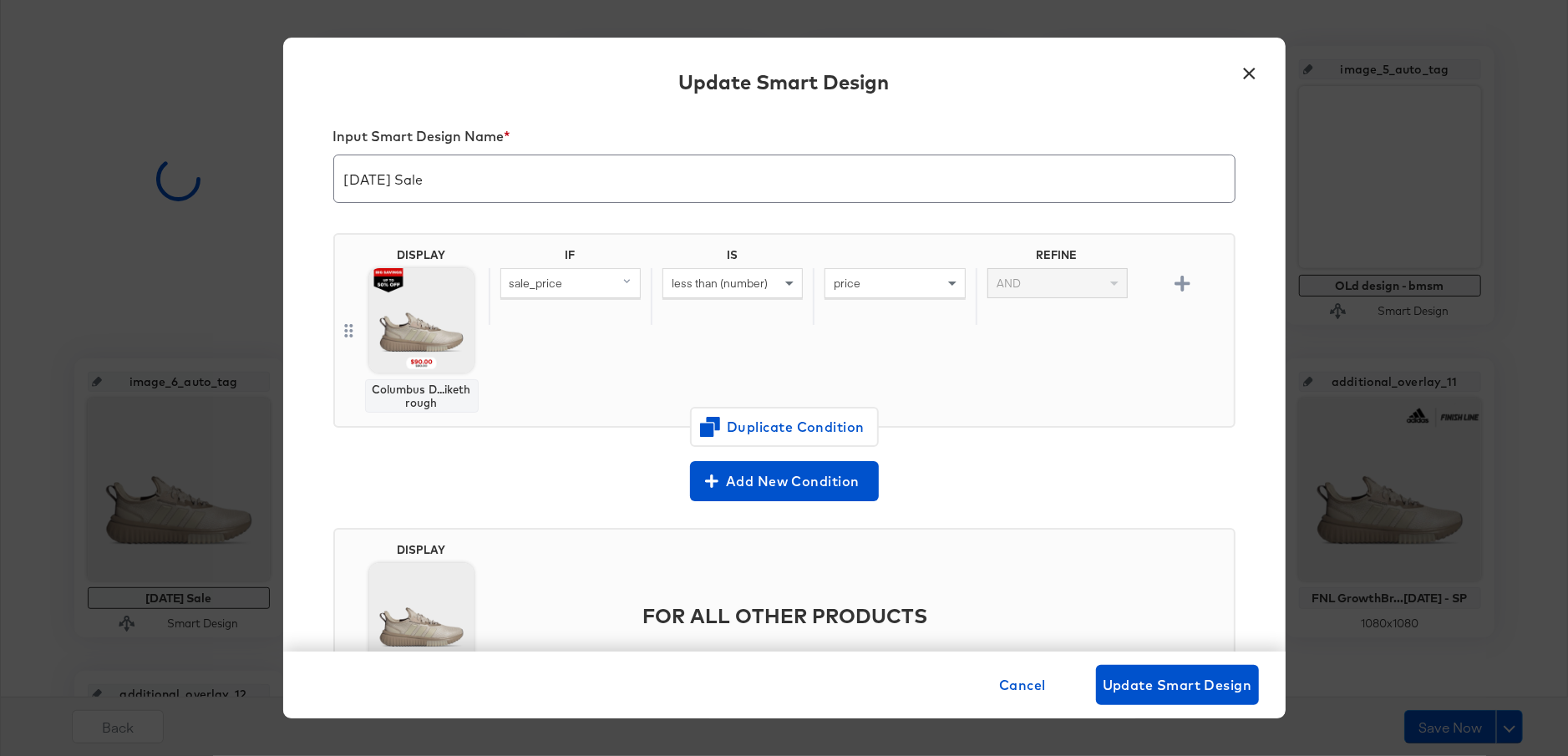
scroll to position [4, 0]
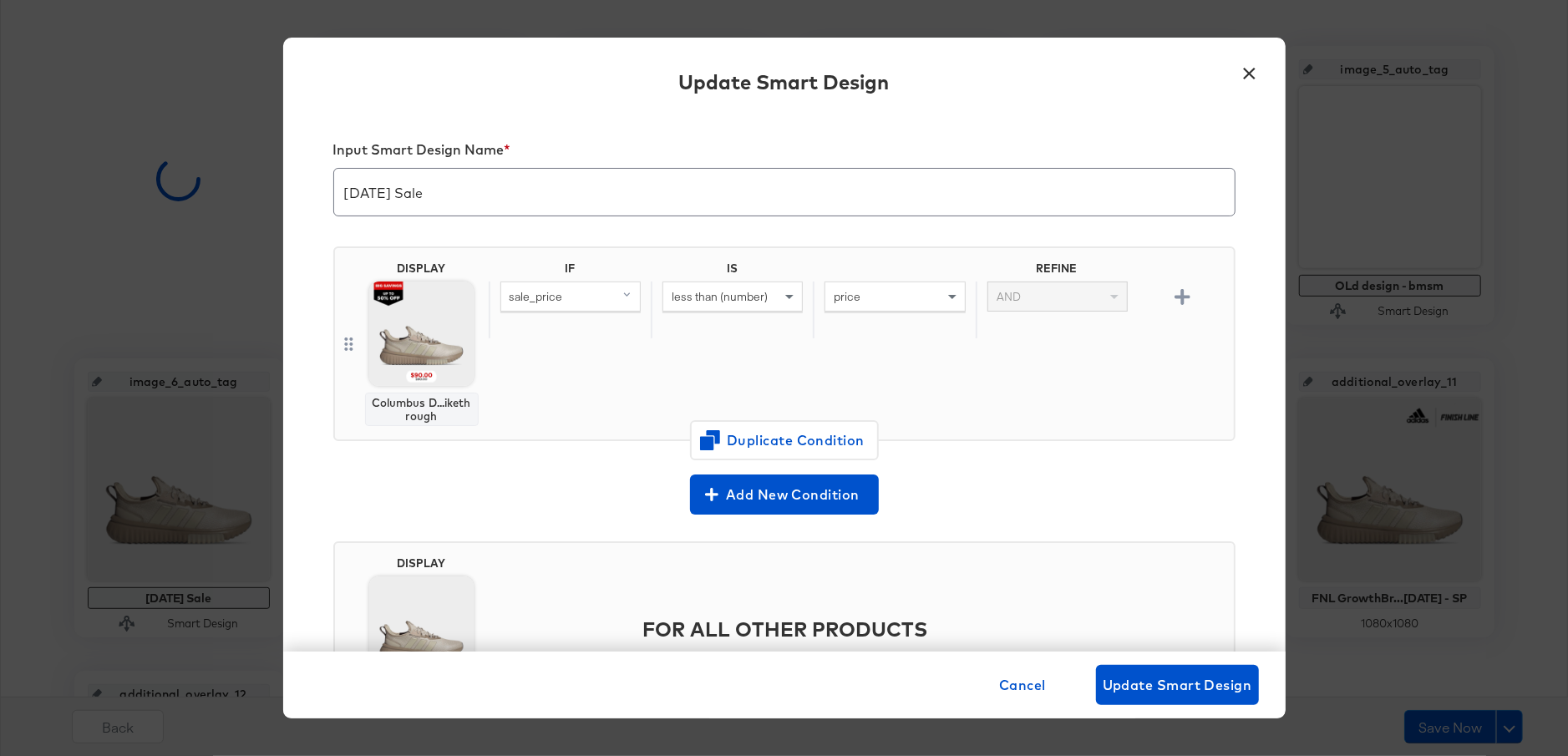
click at [617, 304] on div "sale_price" at bounding box center [570, 297] width 139 height 29
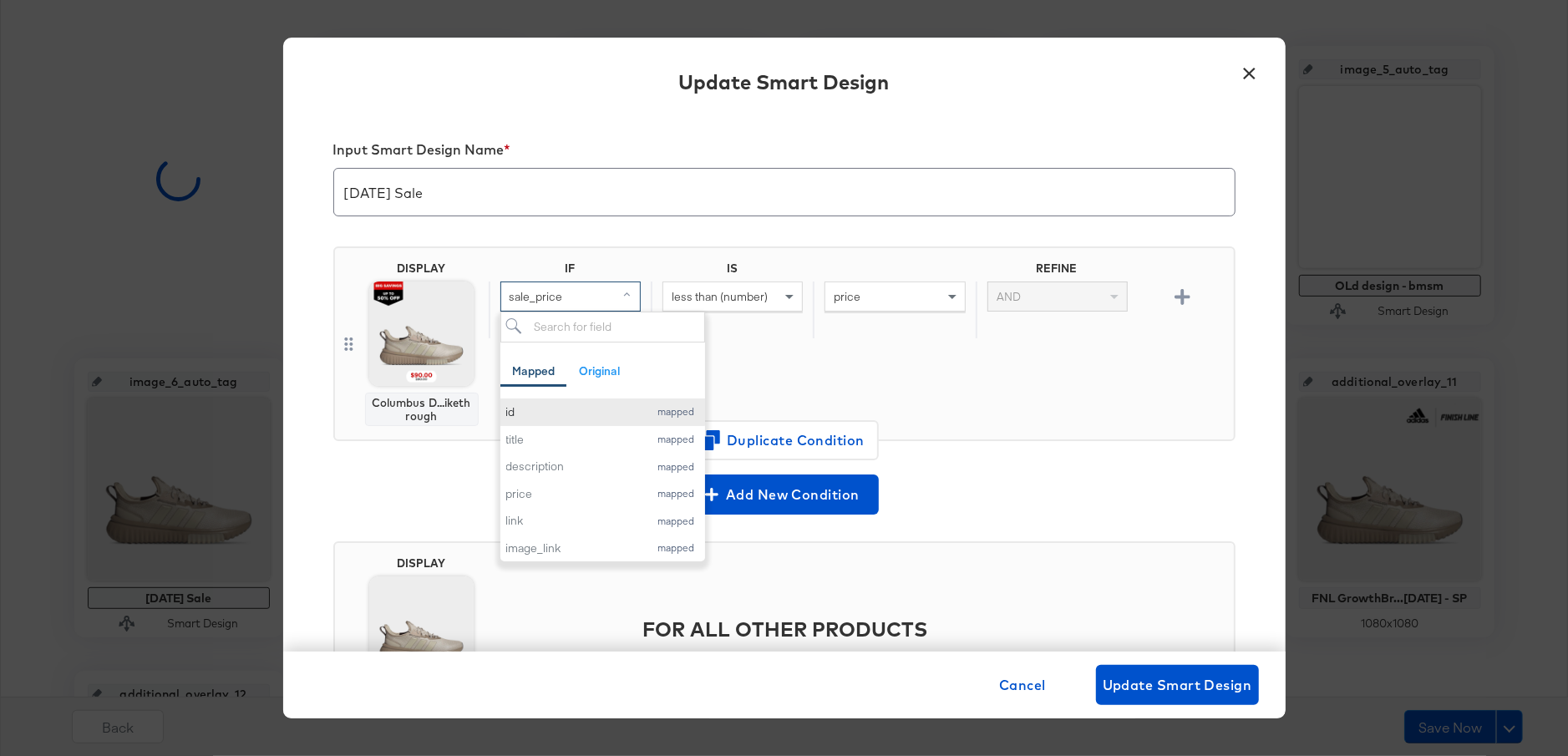
click at [579, 399] on button "id mapped" at bounding box center [603, 412] width 205 height 28
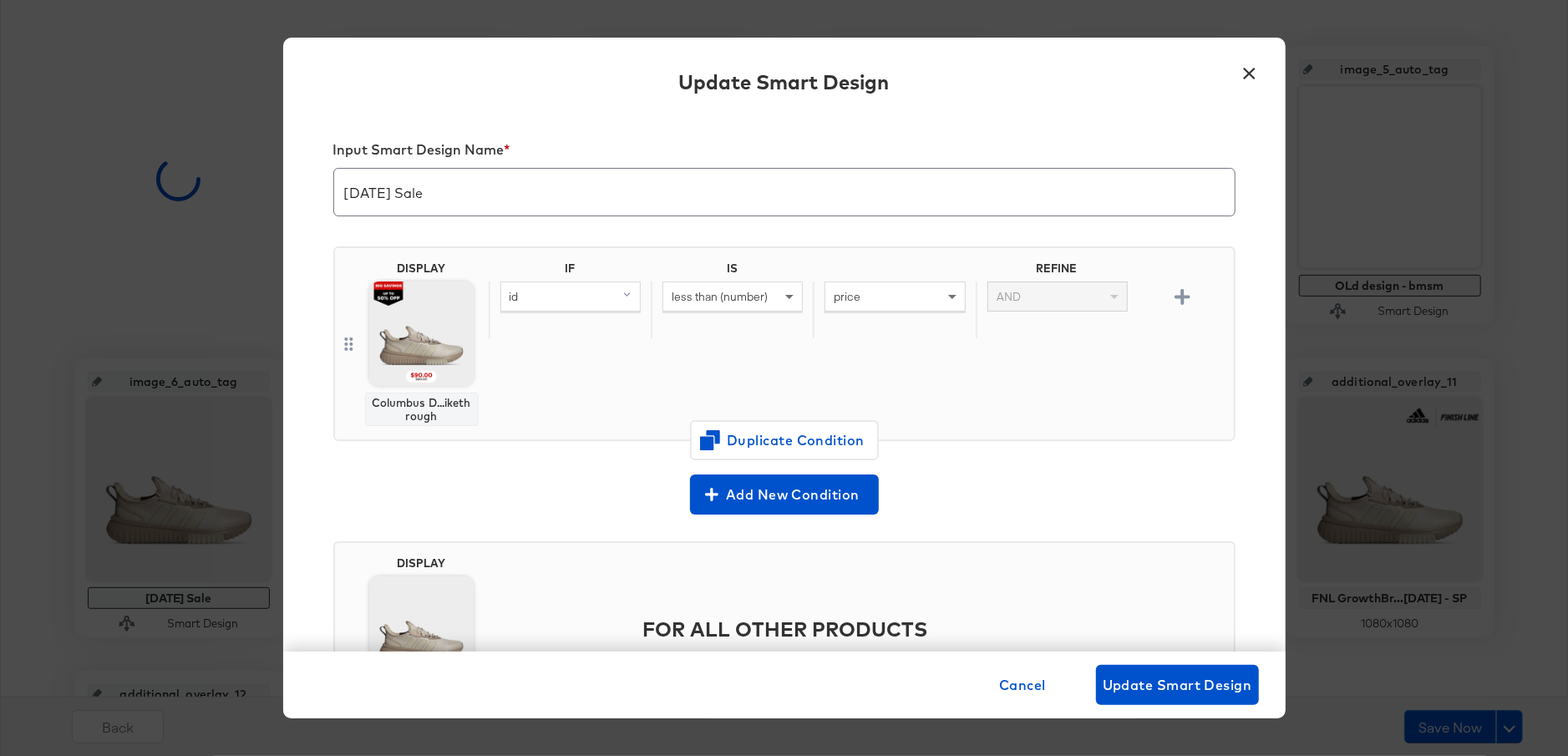
scroll to position [117, 0]
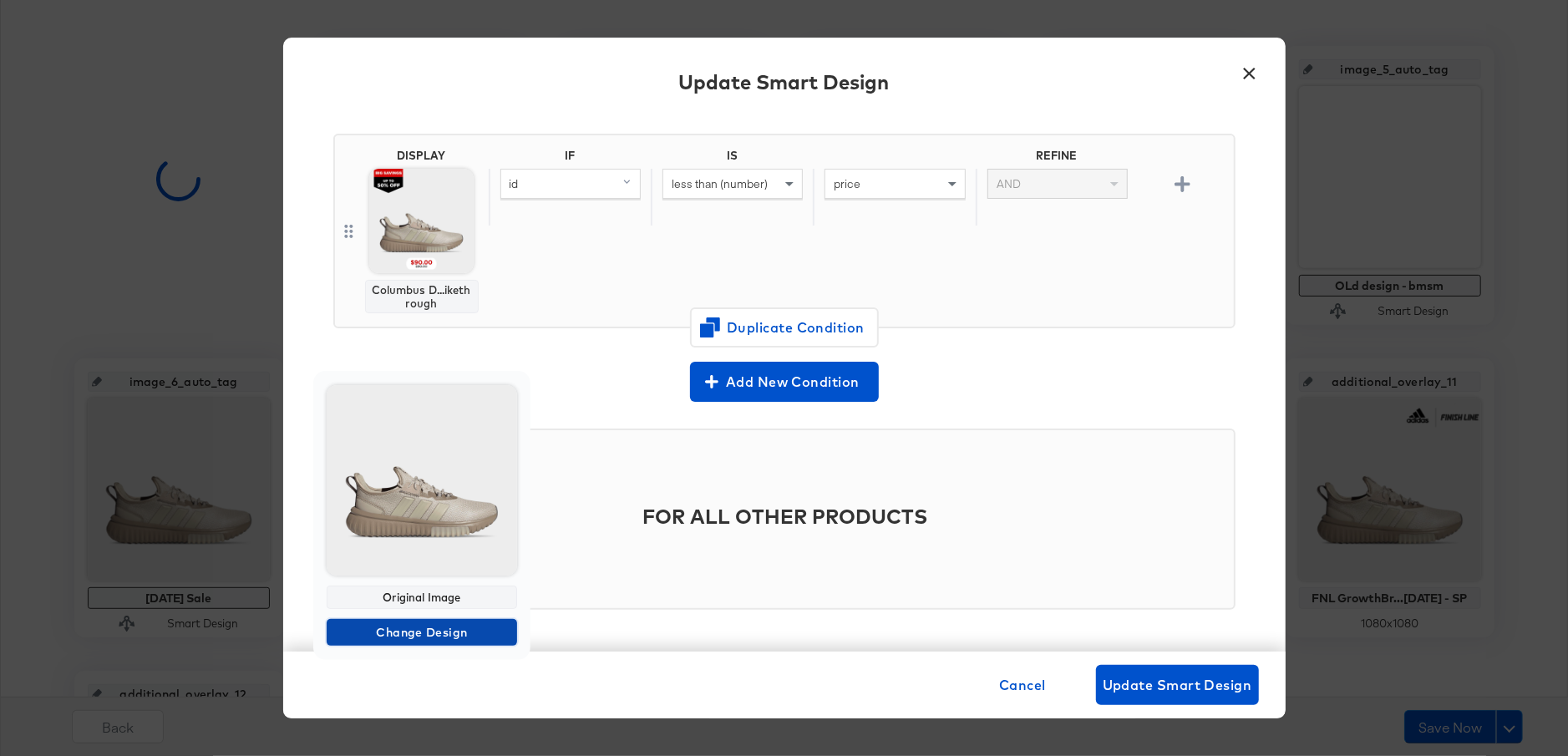
click at [409, 630] on span "Change Design" at bounding box center [421, 634] width 177 height 21
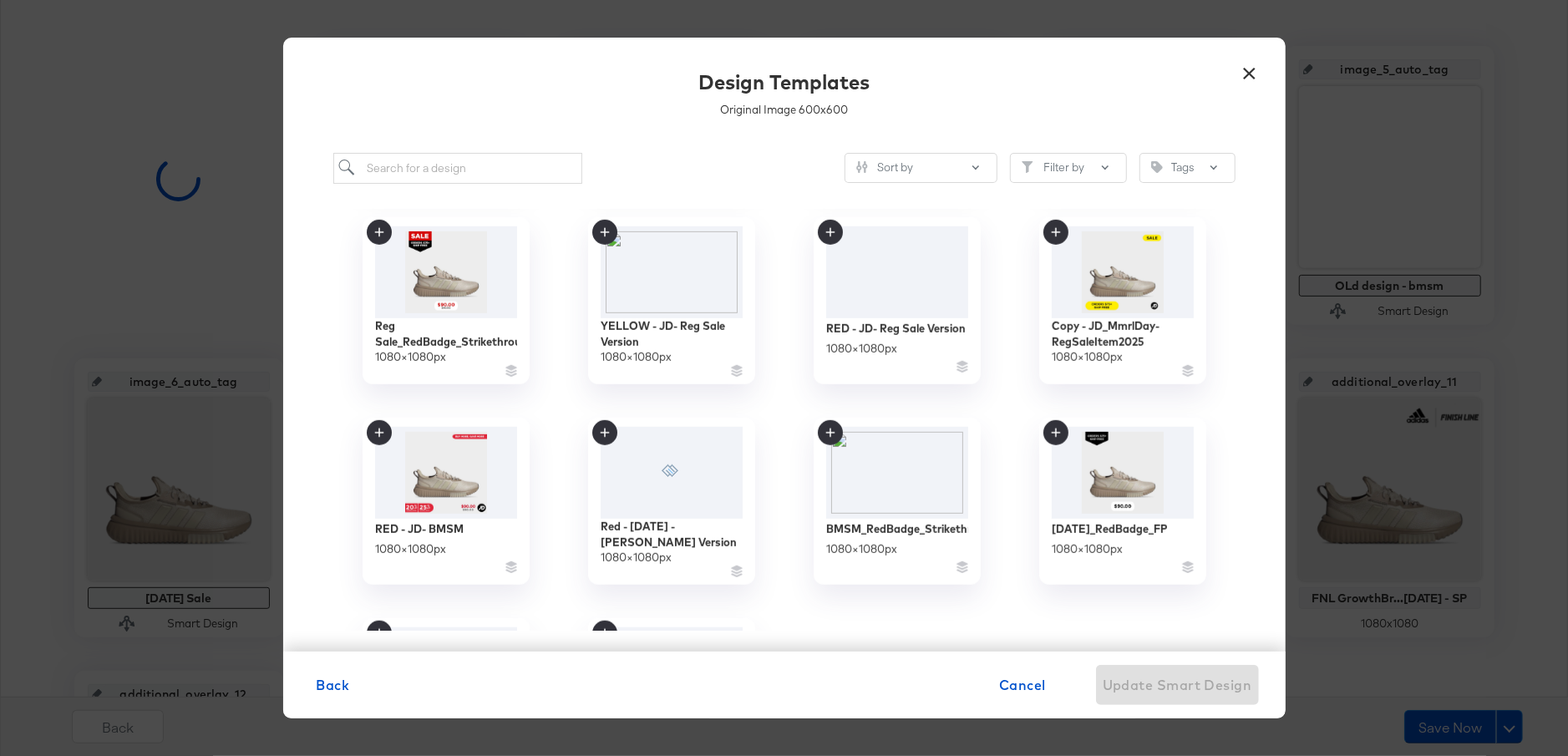
scroll to position [810, 0]
click at [1128, 464] on img at bounding box center [1122, 472] width 149 height 96
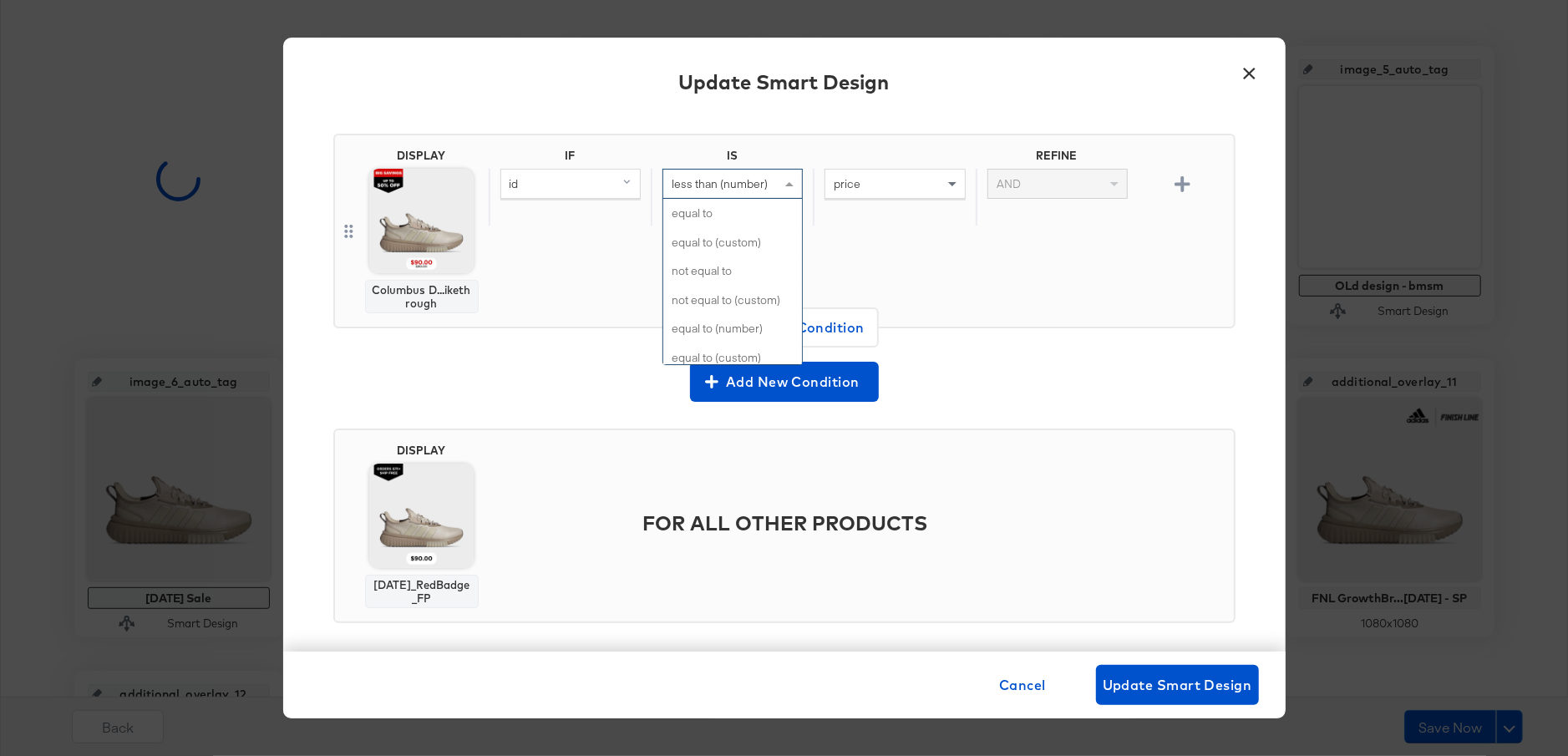
click at [778, 181] on div "less than (number)" at bounding box center [732, 184] width 139 height 29
type input "IS AN"
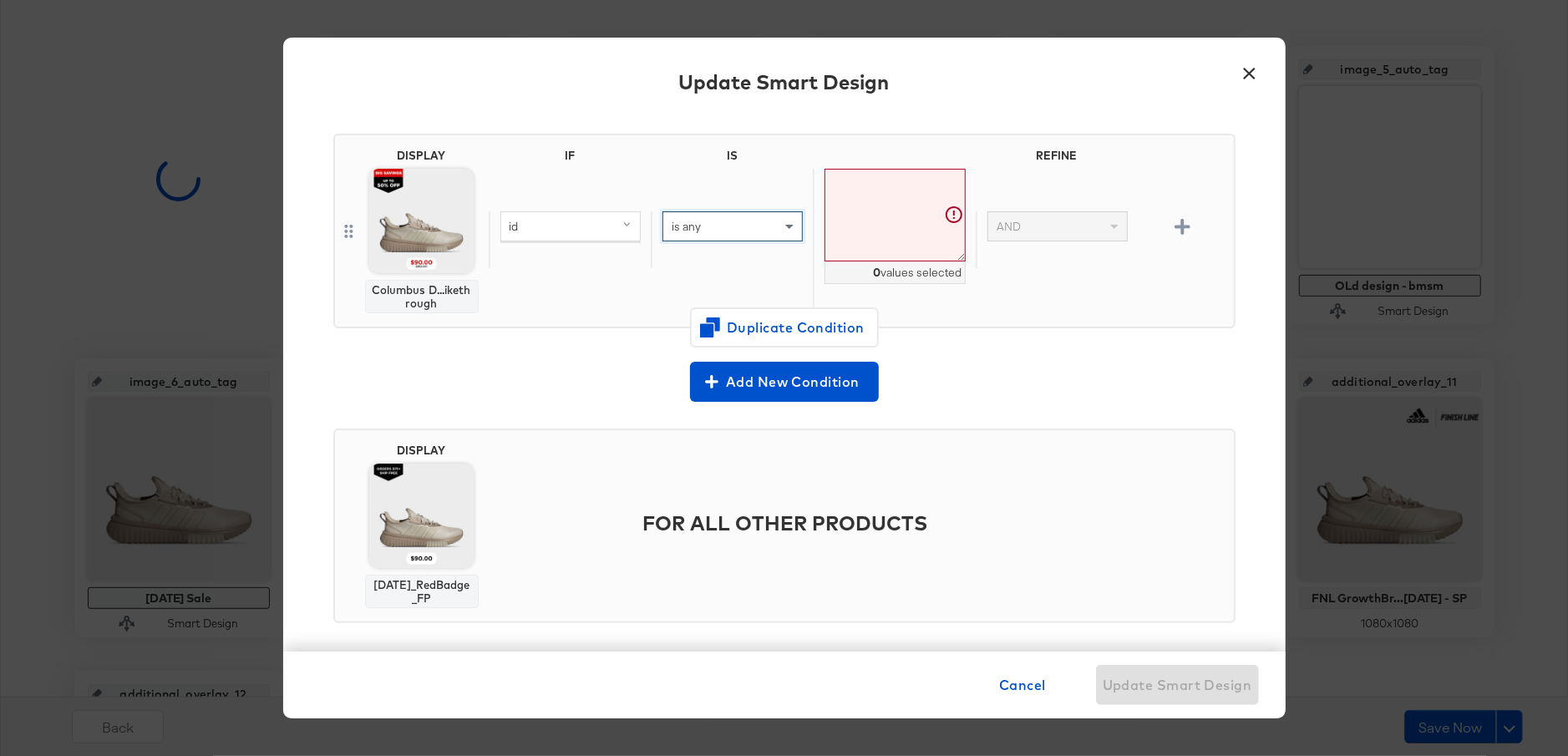
click at [869, 208] on textarea at bounding box center [894, 214] width 141 height 93
click at [873, 188] on textarea at bounding box center [894, 214] width 141 height 93
paste textarea "CT3550_100 BB650RWW_100 19355501_100 IF0674_100 19451415_001 DM1123_100 ID5409_…"
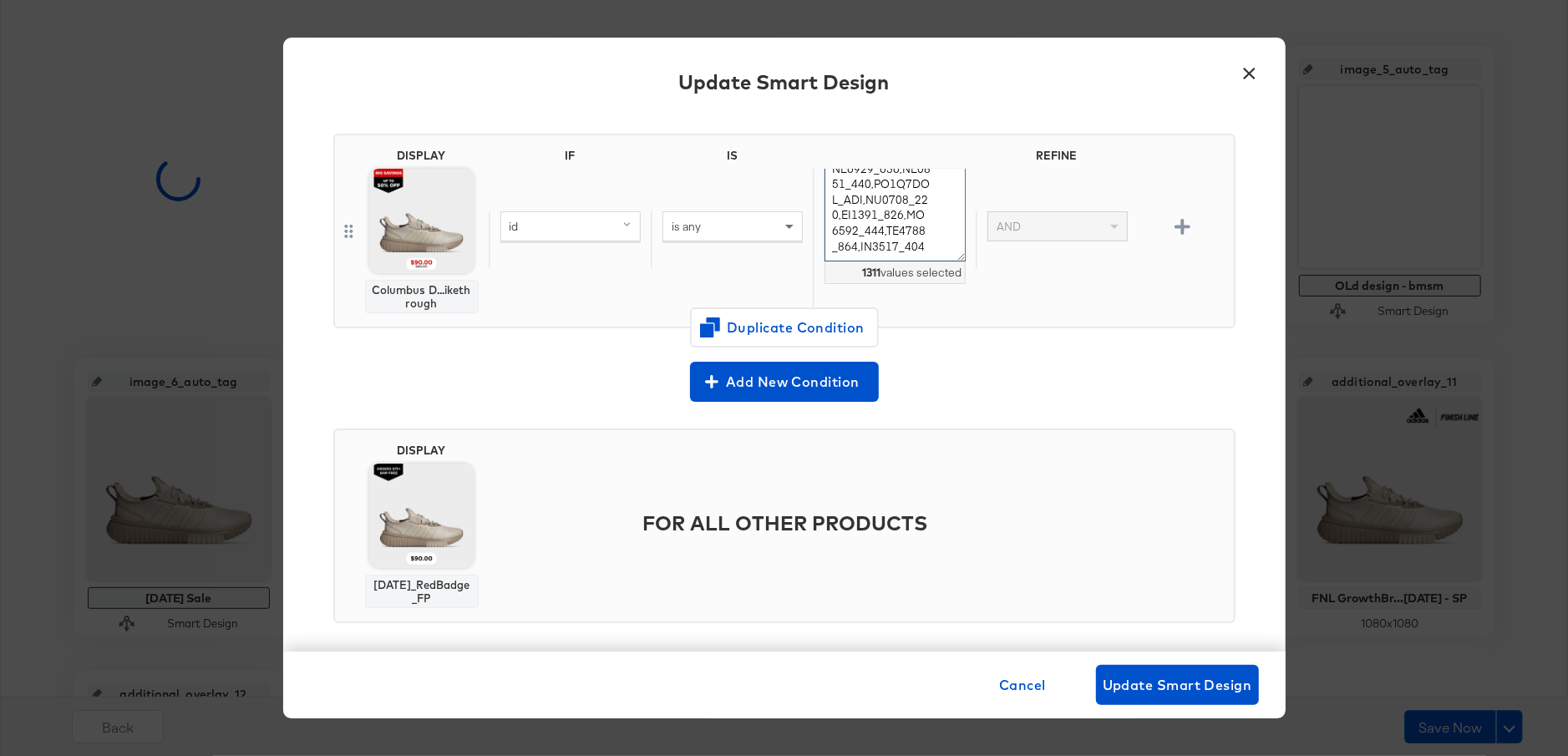
scroll to position [15185, 0]
type textarea "CT3550_100,BB650RWW_100,19355501_100,IF0674_100,19451415_001,DM1123_100,ID5409_…"
click at [1200, 679] on span "Update Smart Design" at bounding box center [1178, 685] width 149 height 23
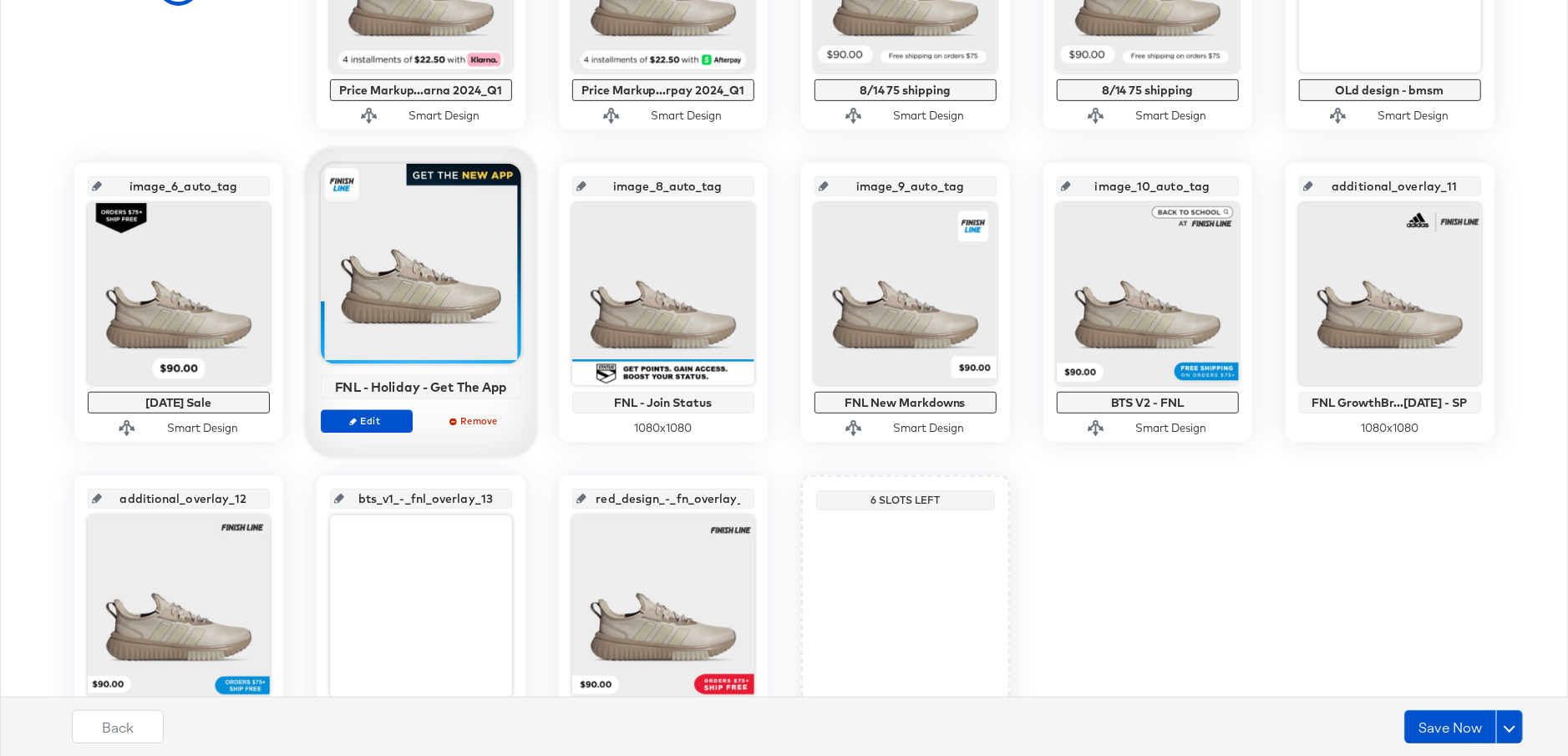
scroll to position [664, 0]
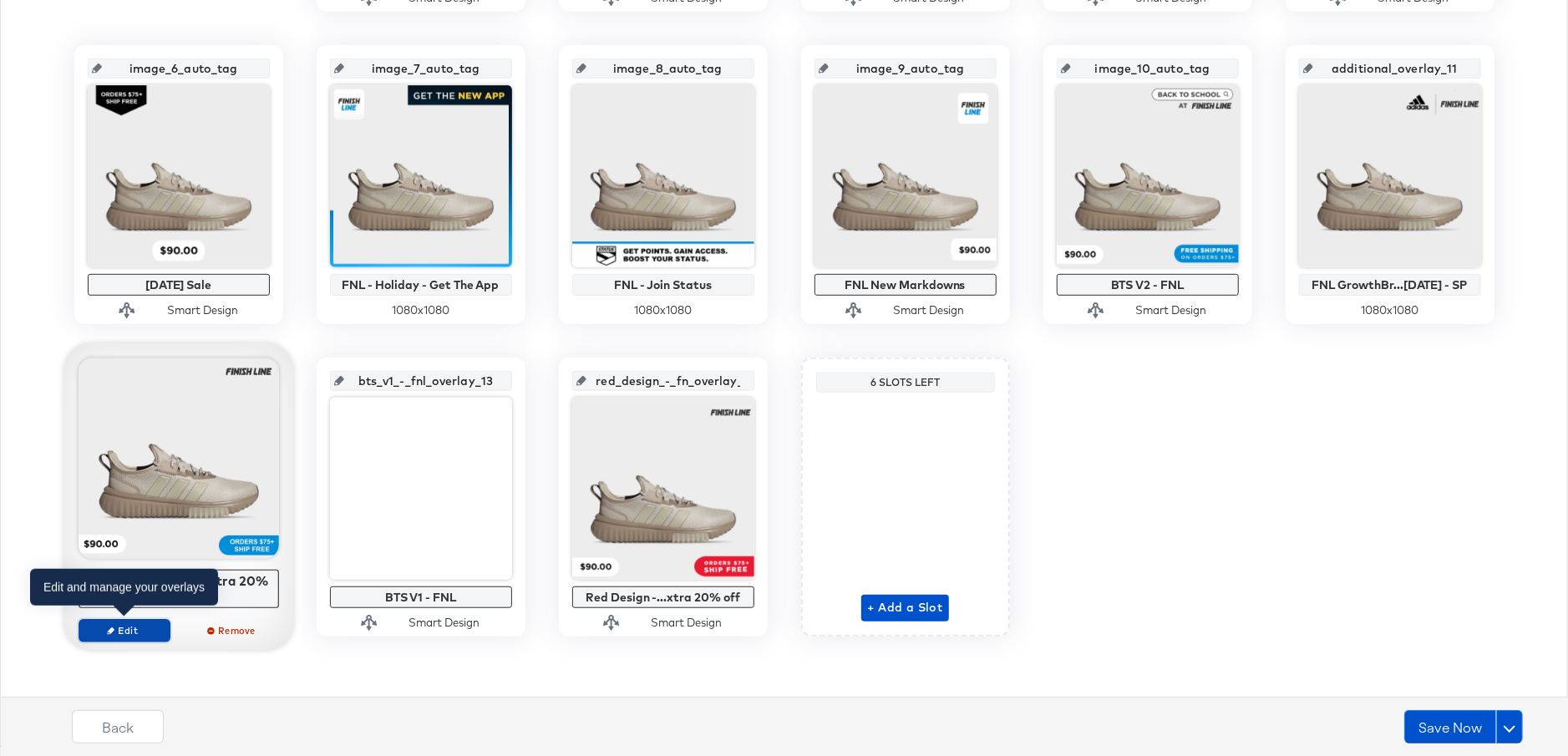
click at [117, 627] on span "Edit" at bounding box center [123, 630] width 77 height 12
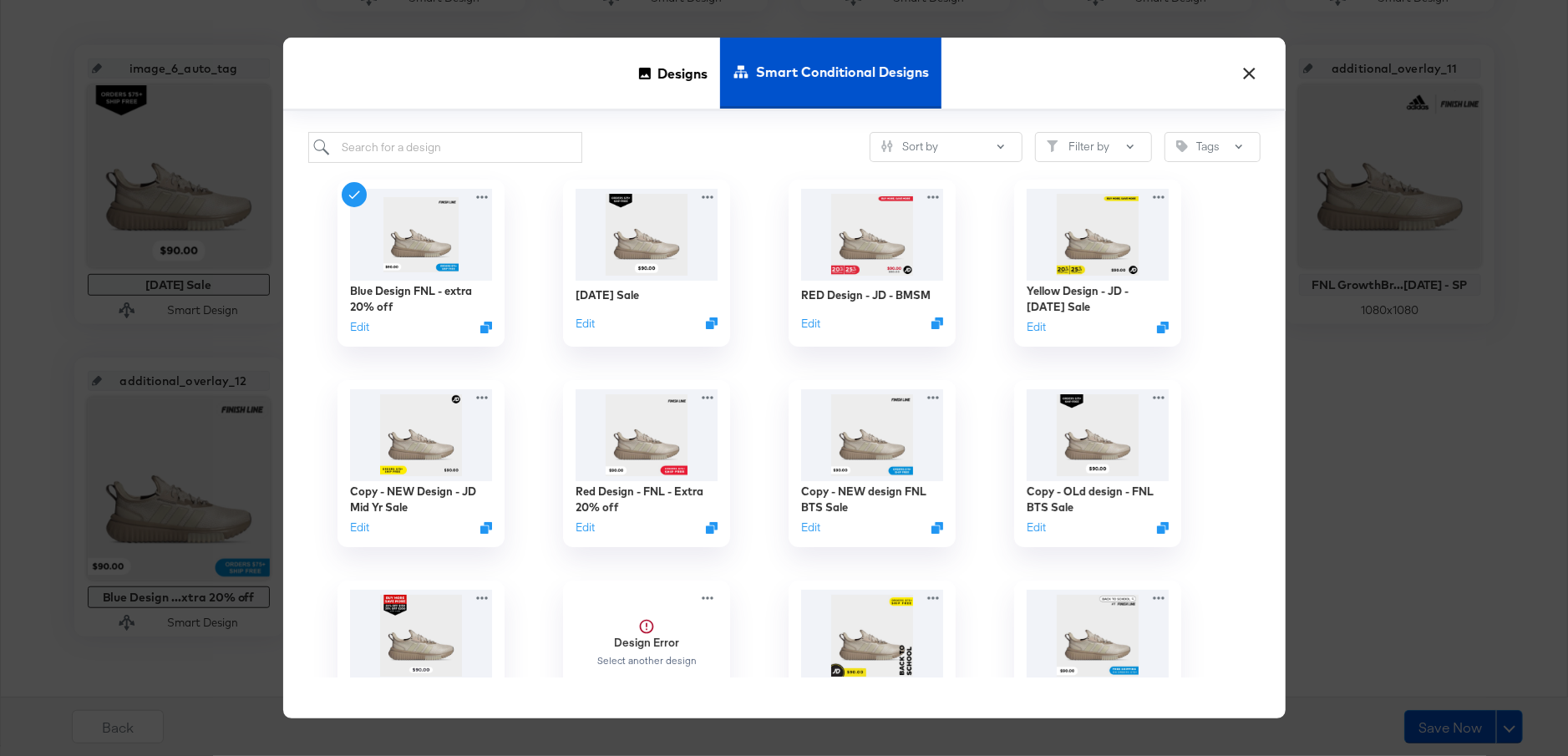
click at [1253, 72] on button "×" at bounding box center [1249, 69] width 30 height 30
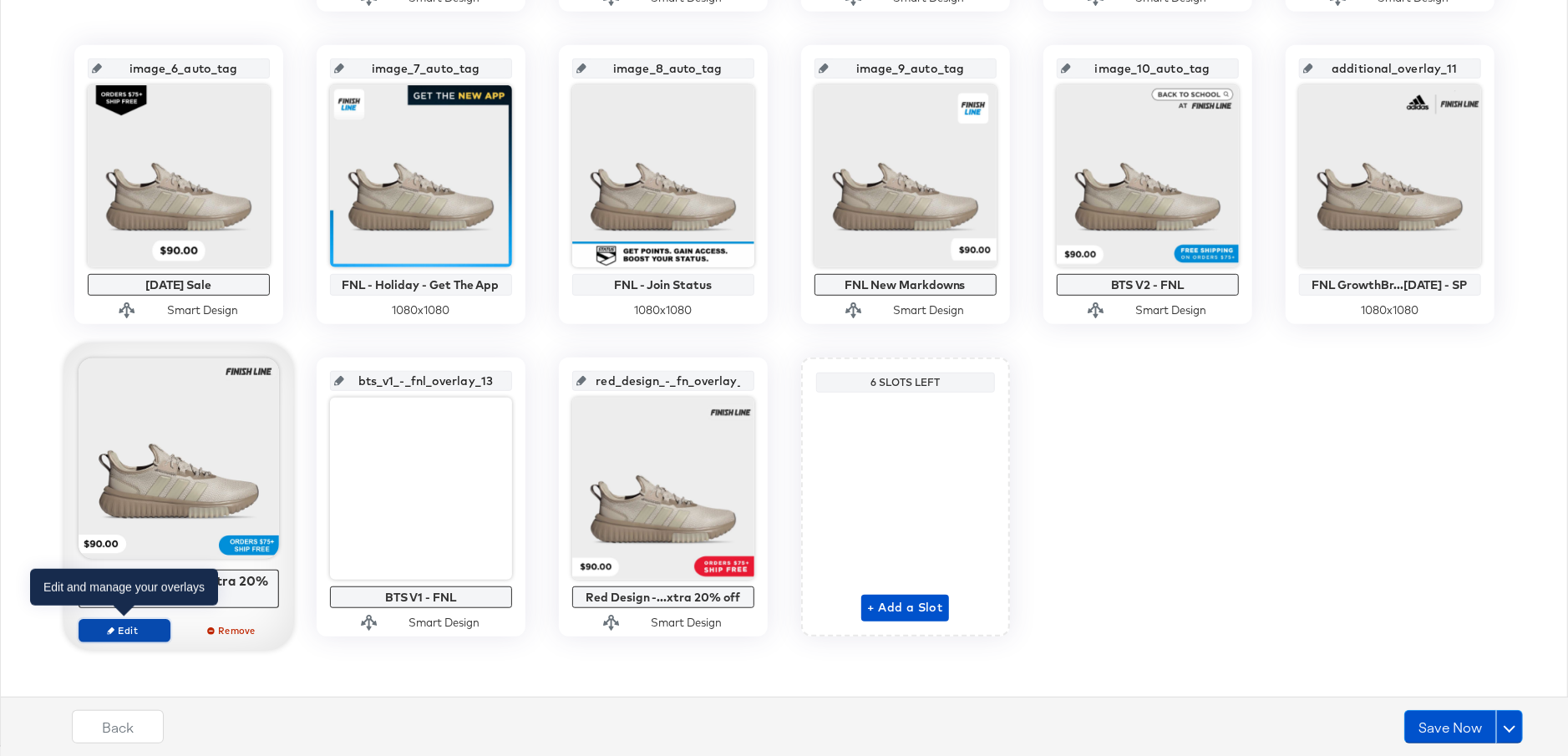
click at [139, 631] on span "Edit" at bounding box center [123, 630] width 77 height 12
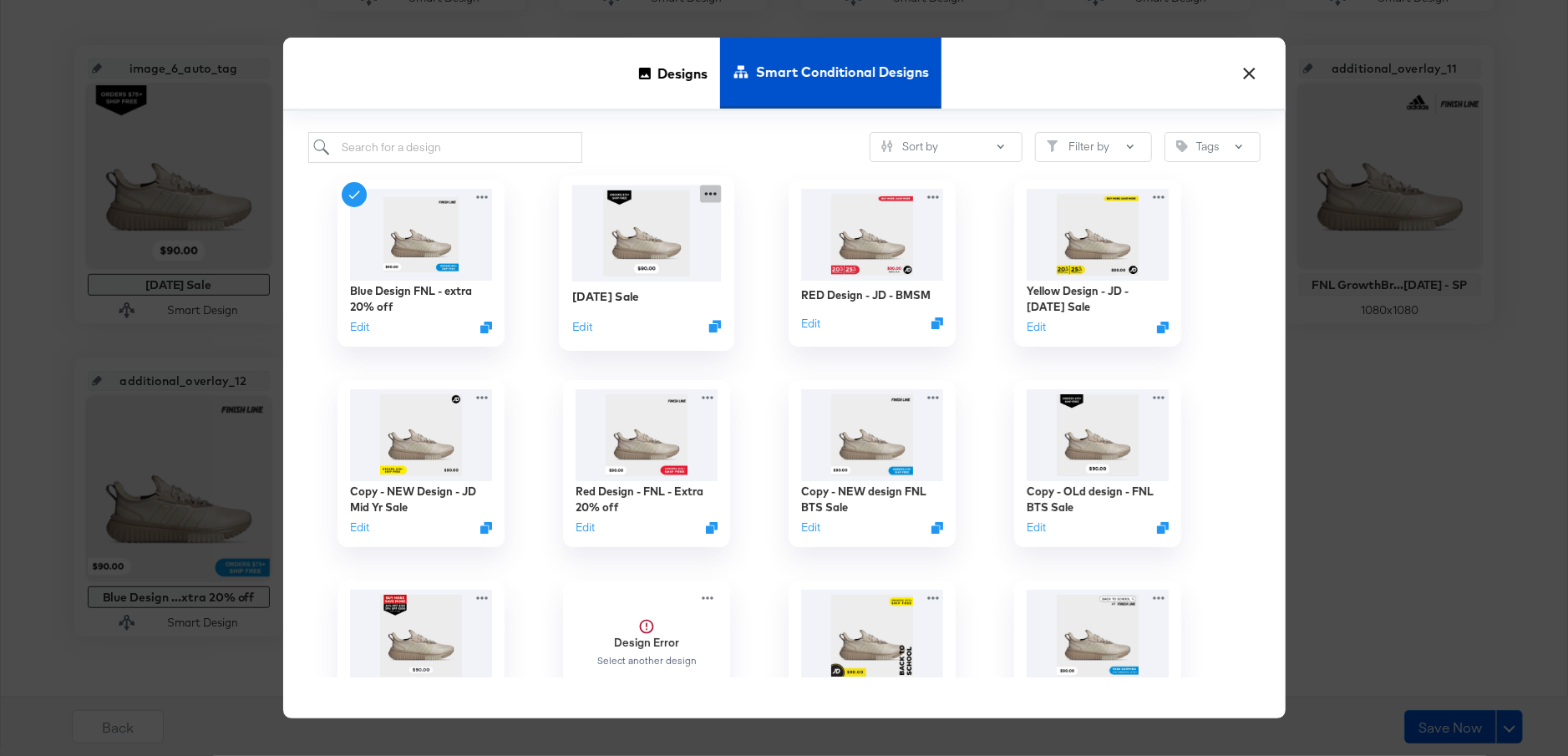
click at [715, 193] on icon at bounding box center [710, 193] width 11 height 3
click at [749, 330] on div "[DATE] Sale Edit" at bounding box center [647, 263] width 226 height 201
click at [1243, 78] on button "×" at bounding box center [1249, 69] width 30 height 30
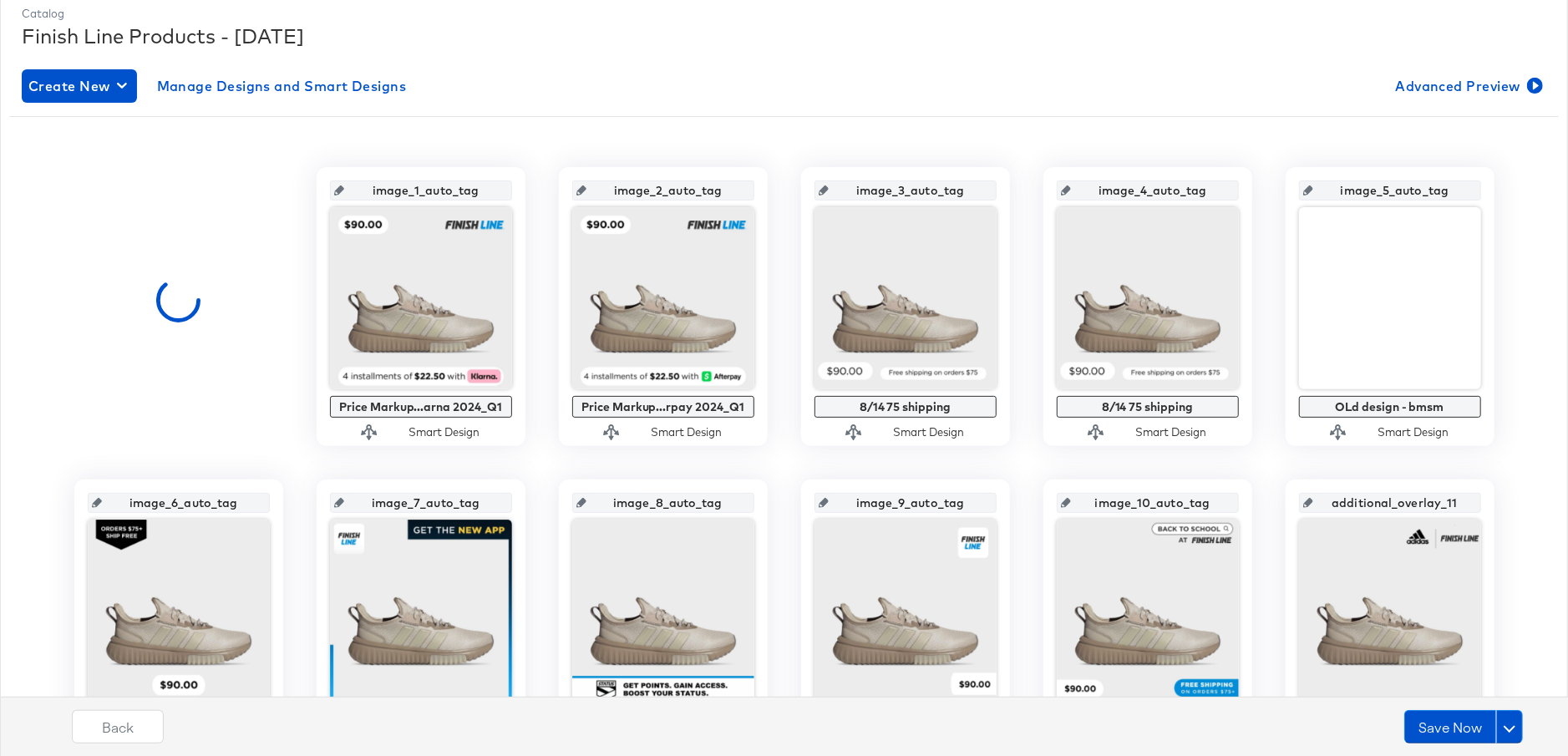
scroll to position [0, 0]
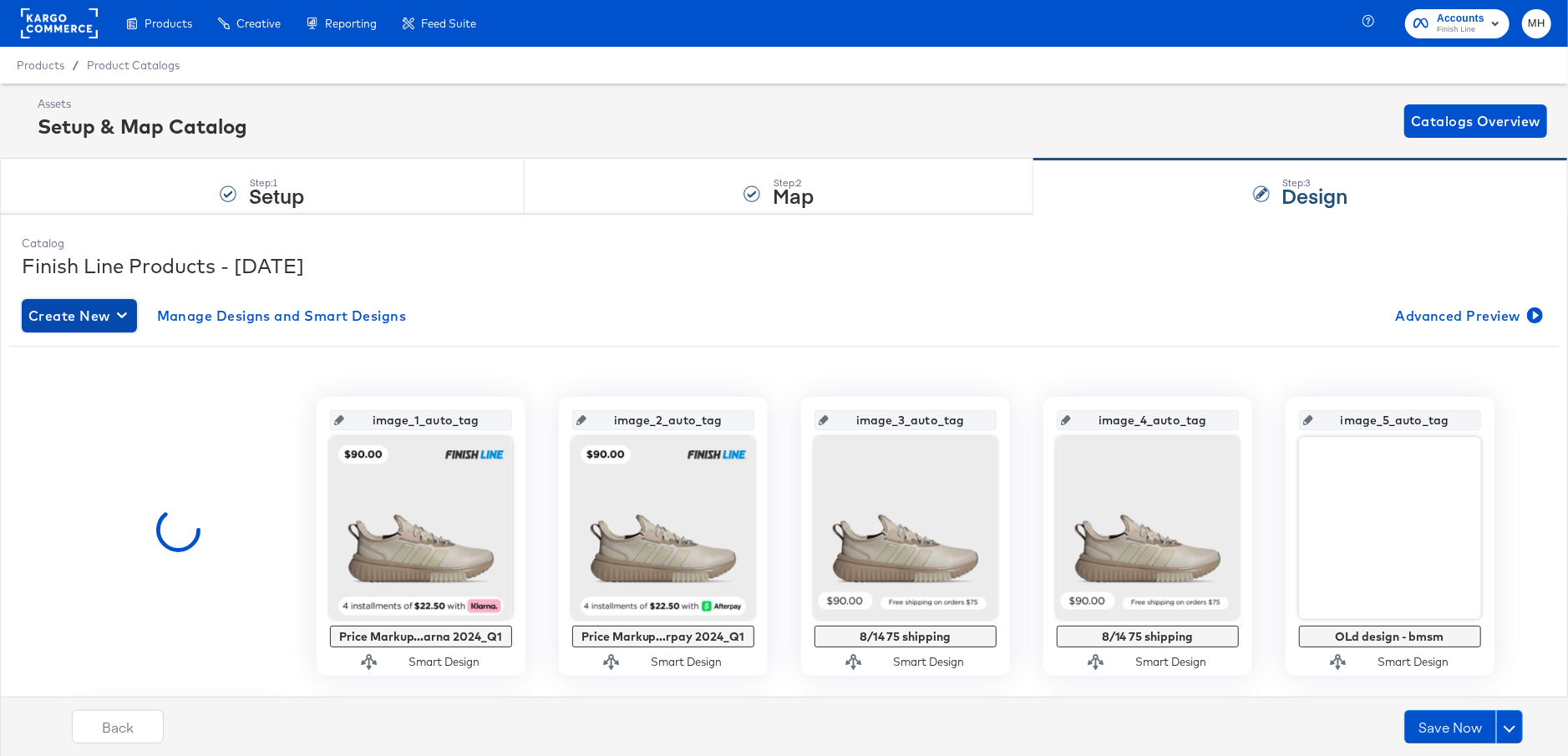
click at [117, 322] on icon "button" at bounding box center [121, 315] width 10 height 16
click at [124, 383] on div "Create New Smart Design" at bounding box center [111, 383] width 159 height 13
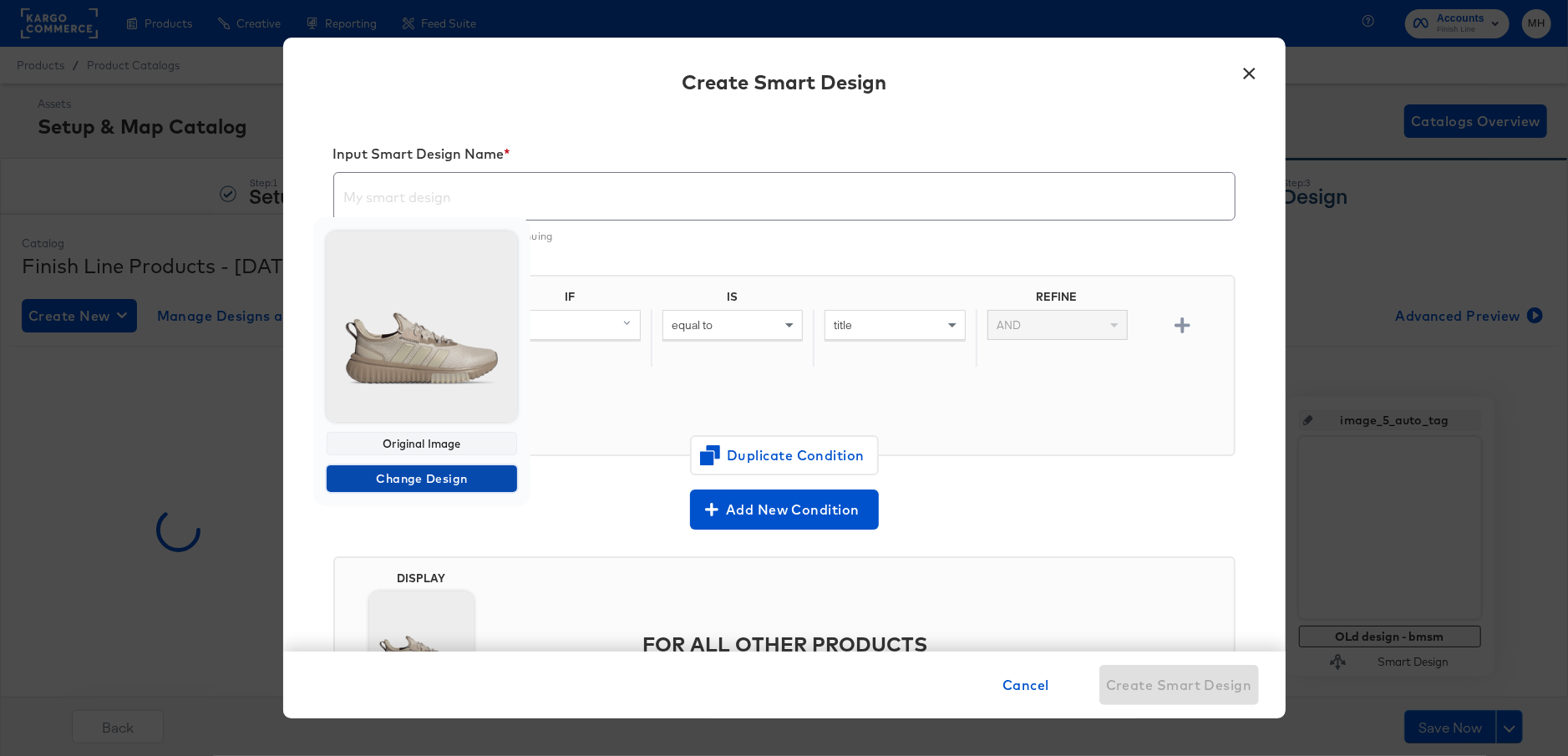
click at [438, 475] on span "Change Design" at bounding box center [421, 479] width 177 height 21
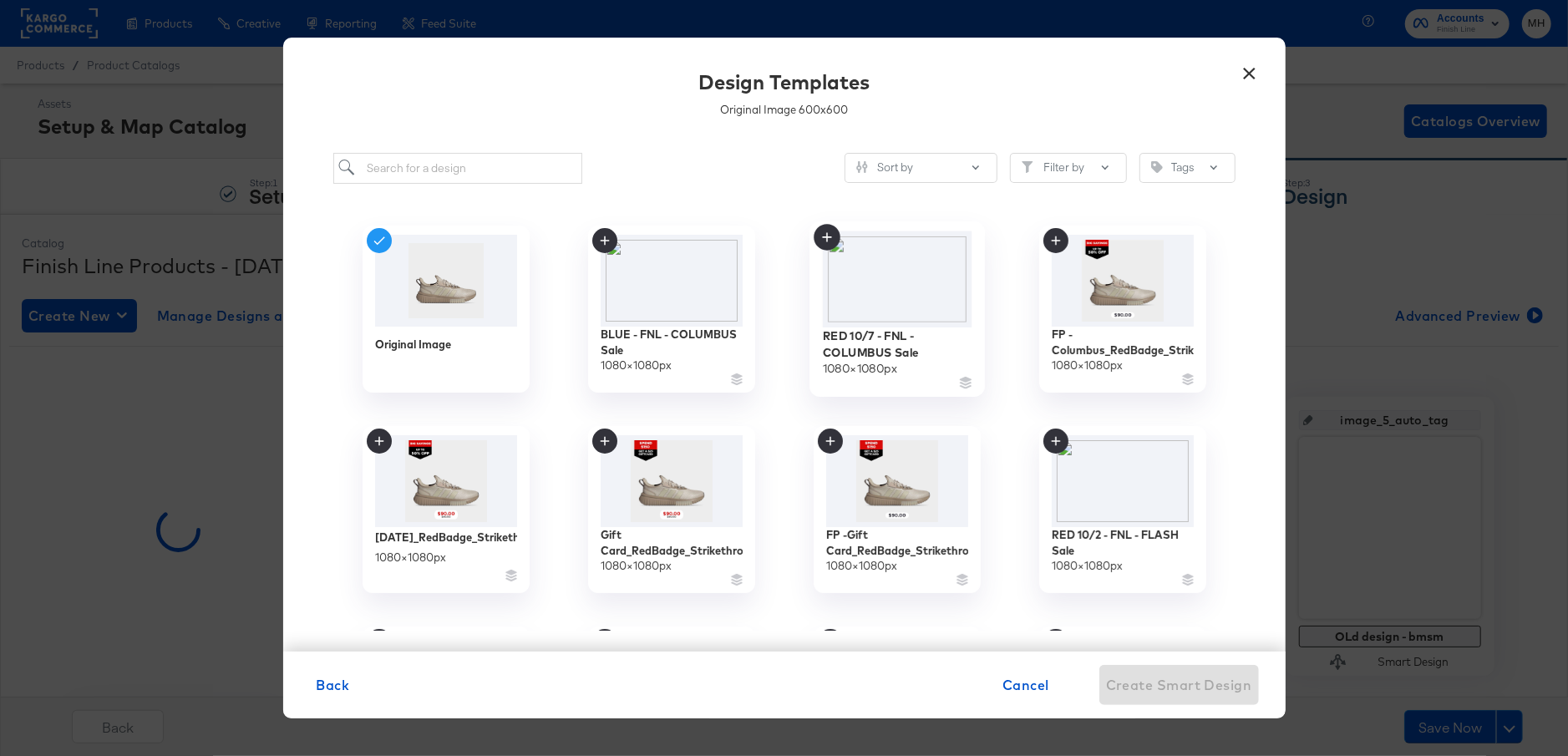
click at [867, 300] on img at bounding box center [896, 278] width 149 height 96
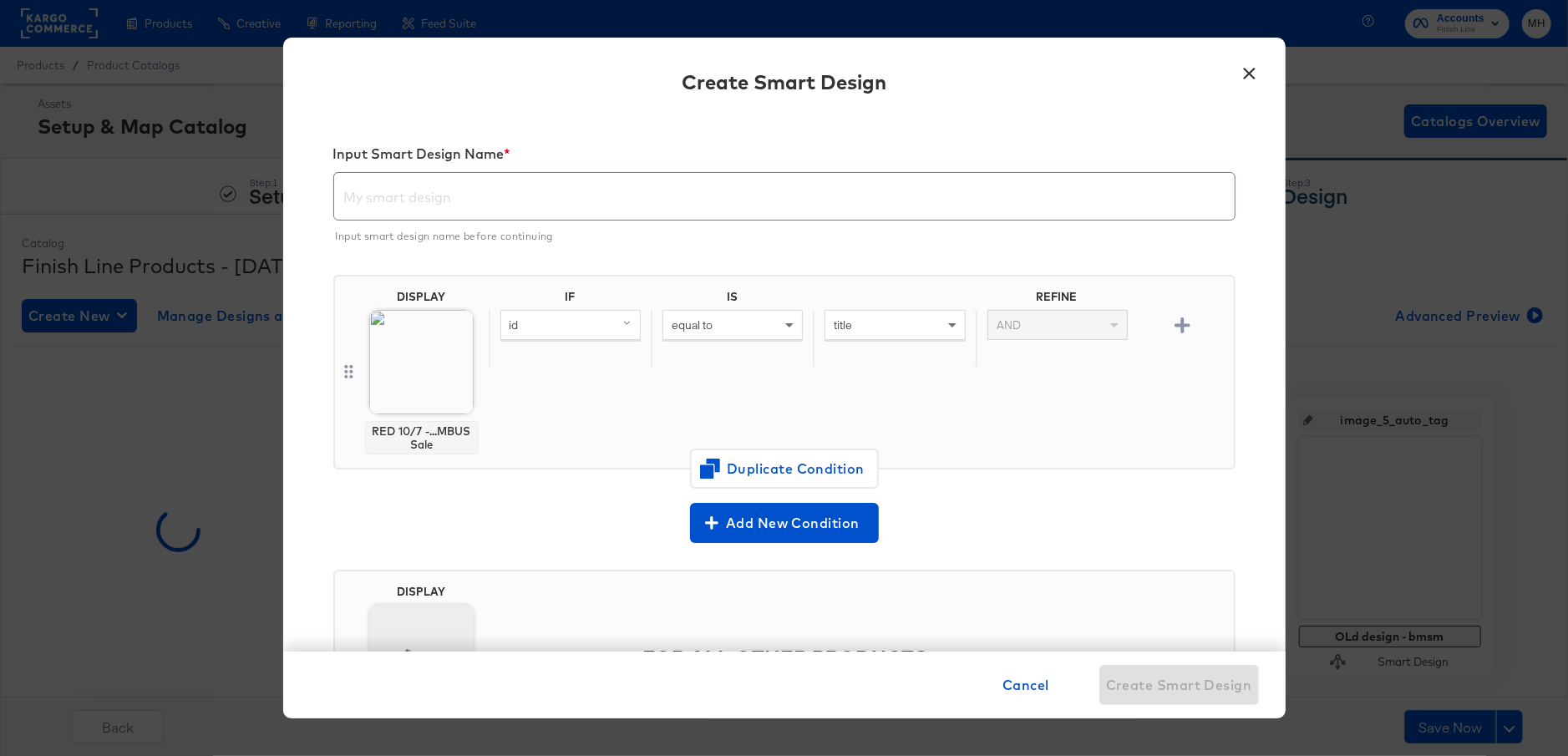
click at [1252, 70] on button "×" at bounding box center [1249, 69] width 30 height 30
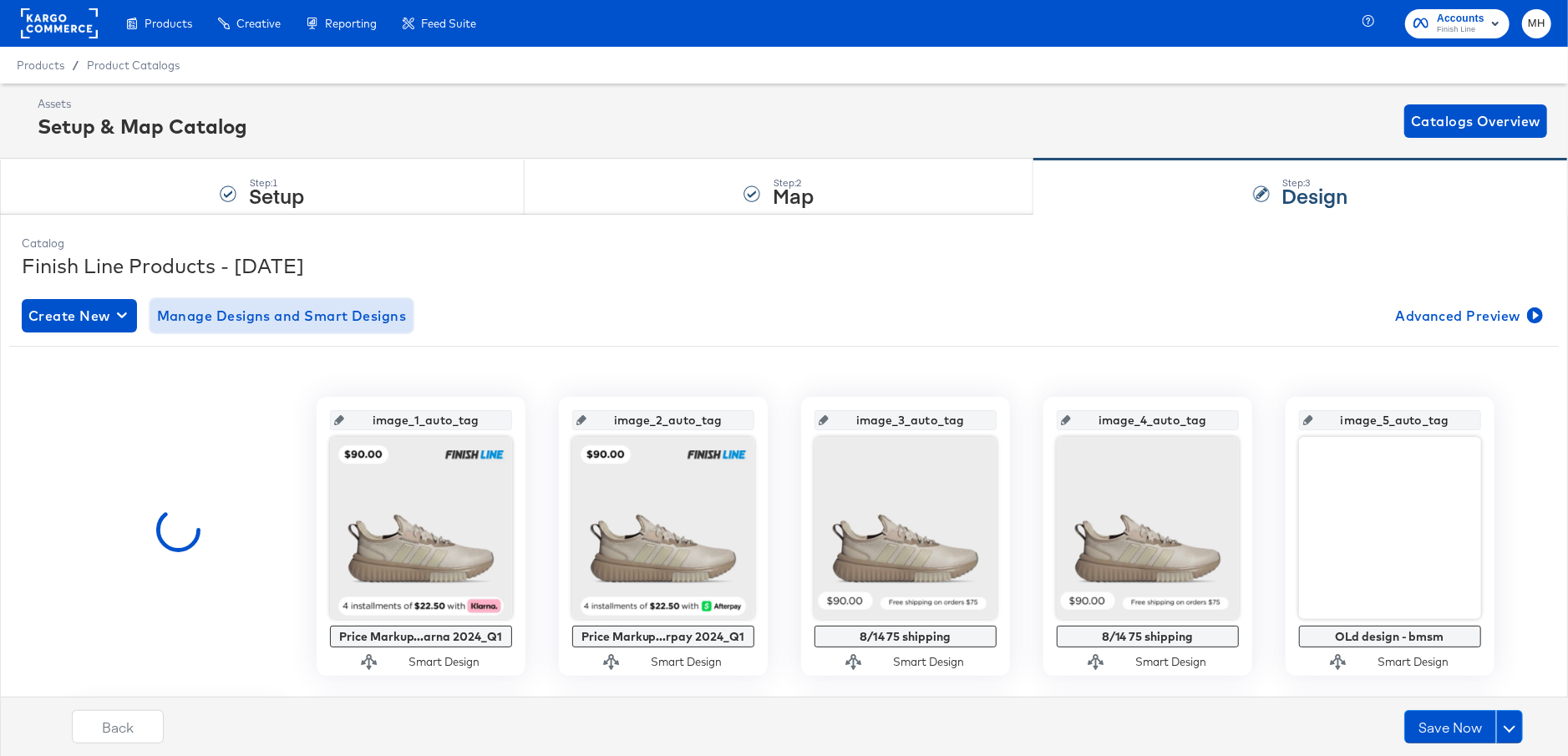
click at [354, 319] on span "Manage Designs and Smart Designs" at bounding box center [281, 316] width 250 height 23
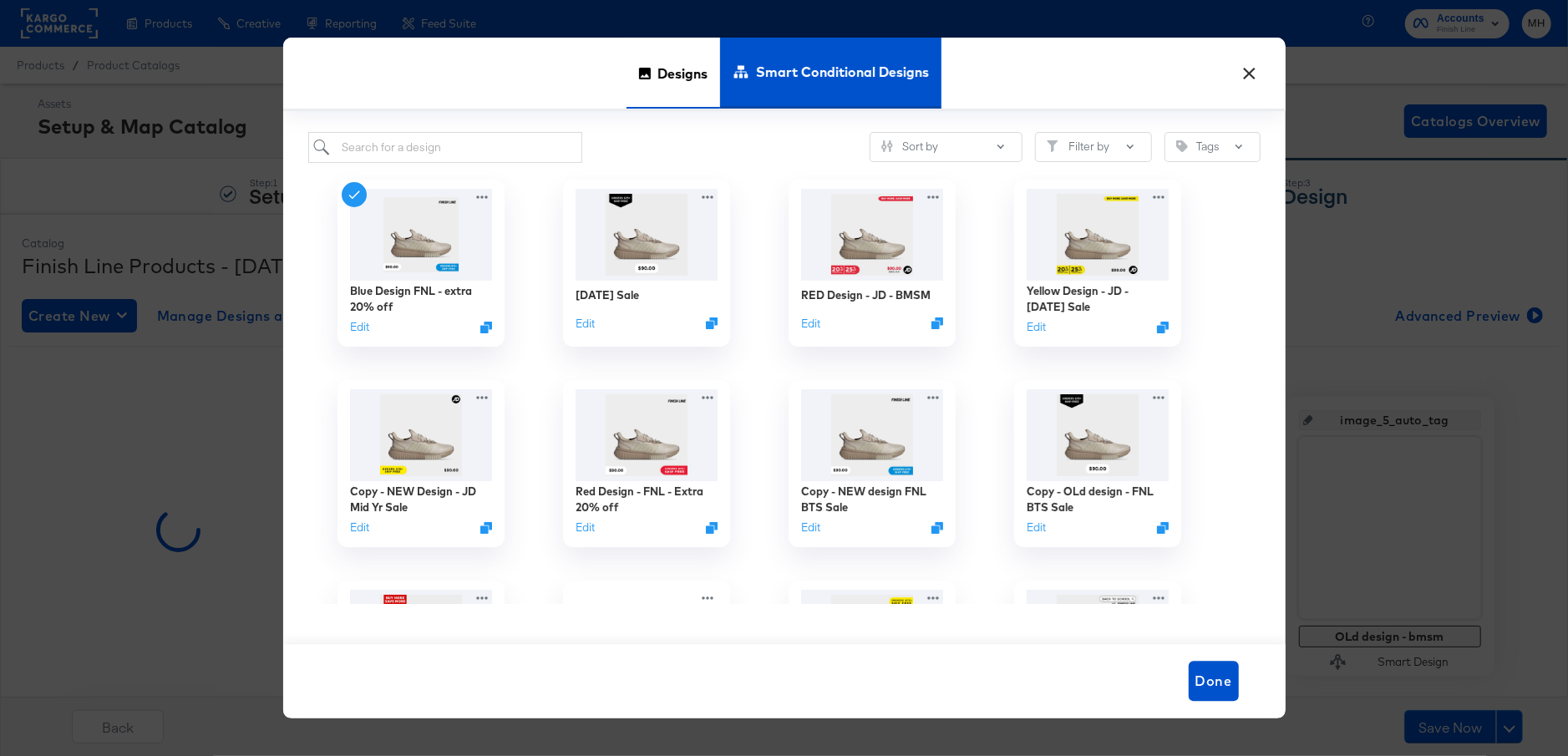
click at [678, 80] on span "Designs" at bounding box center [682, 73] width 50 height 74
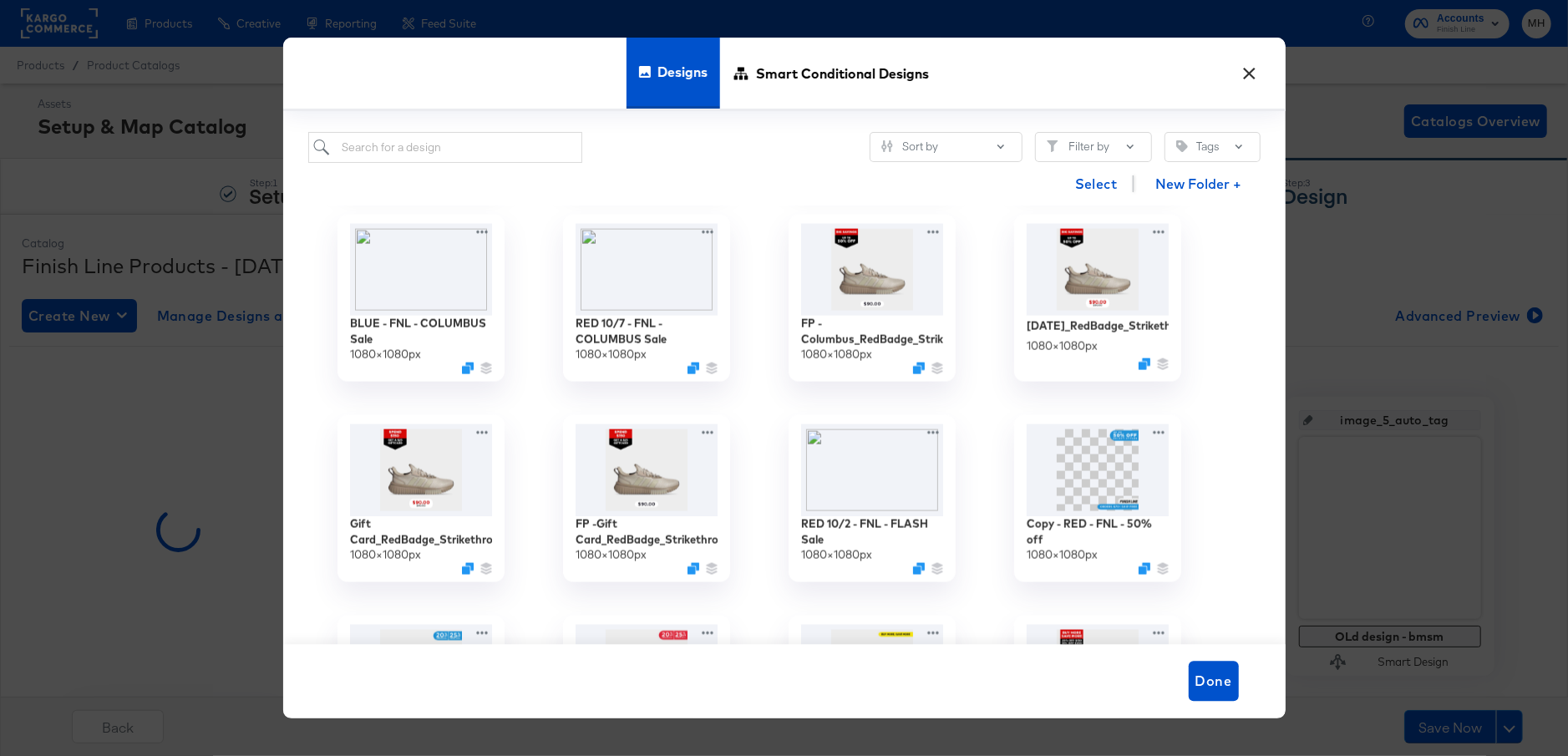
scroll to position [1787, 0]
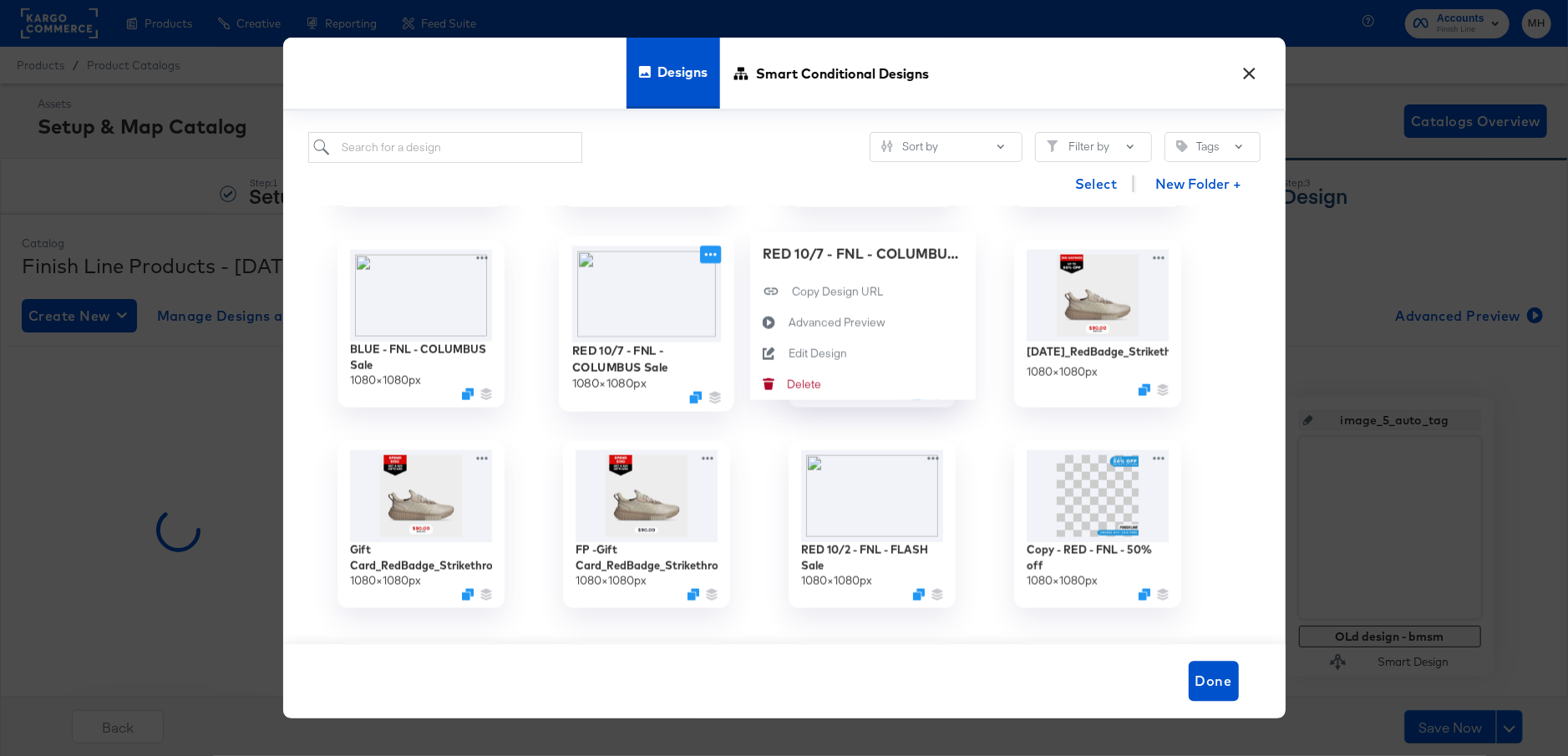
click at [709, 254] on icon at bounding box center [711, 255] width 21 height 17
click at [787, 345] on div "Edit Design Edit Design" at bounding box center [769, 353] width 38 height 31
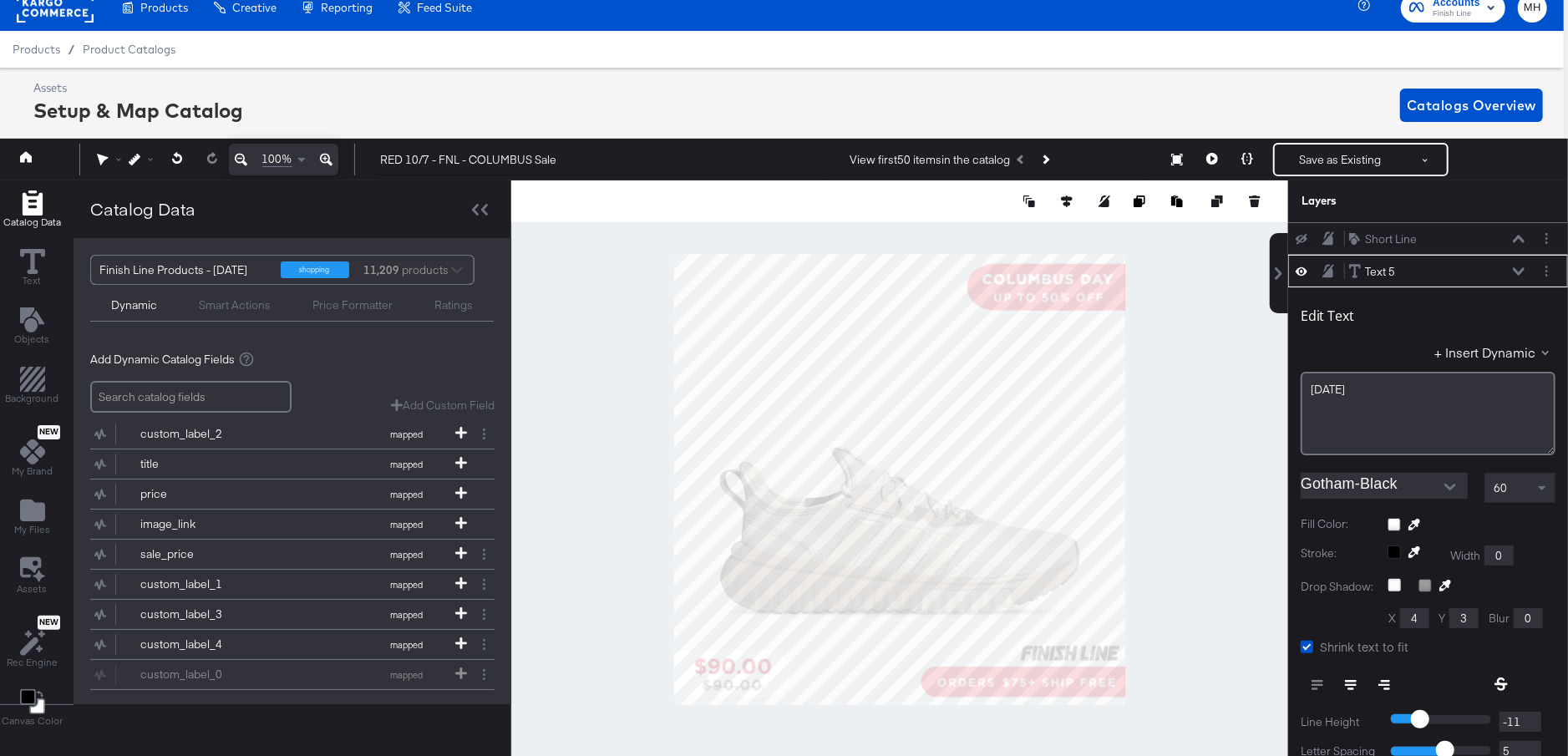
scroll to position [32, 0]
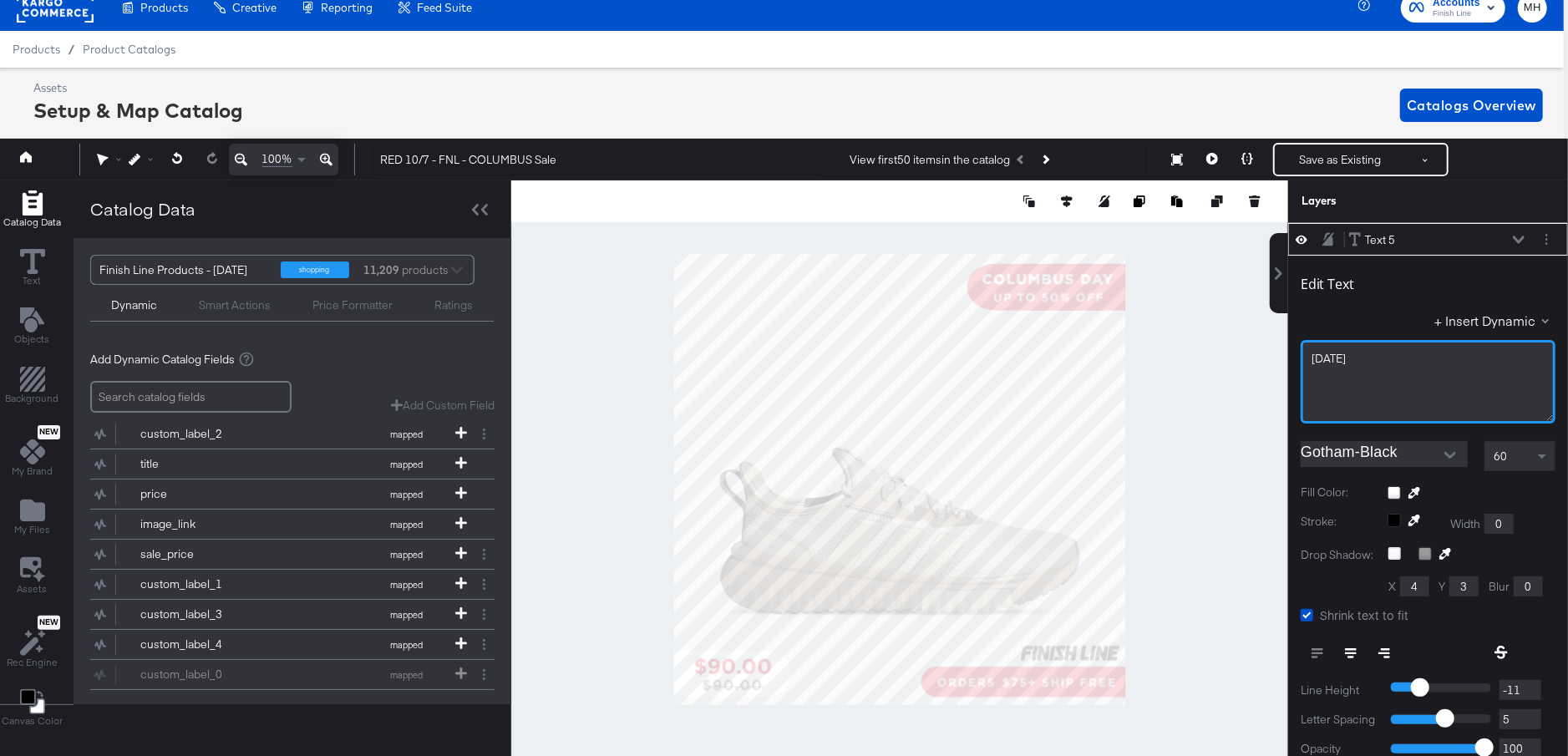
click at [1346, 356] on span "COLUMBUS DAY" at bounding box center [1329, 359] width 34 height 15
drag, startPoint x: 1404, startPoint y: 356, endPoint x: 1306, endPoint y: 360, distance: 98.1
click at [1306, 360] on div "COLUMBUS DAY" at bounding box center [1428, 381] width 254 height 83
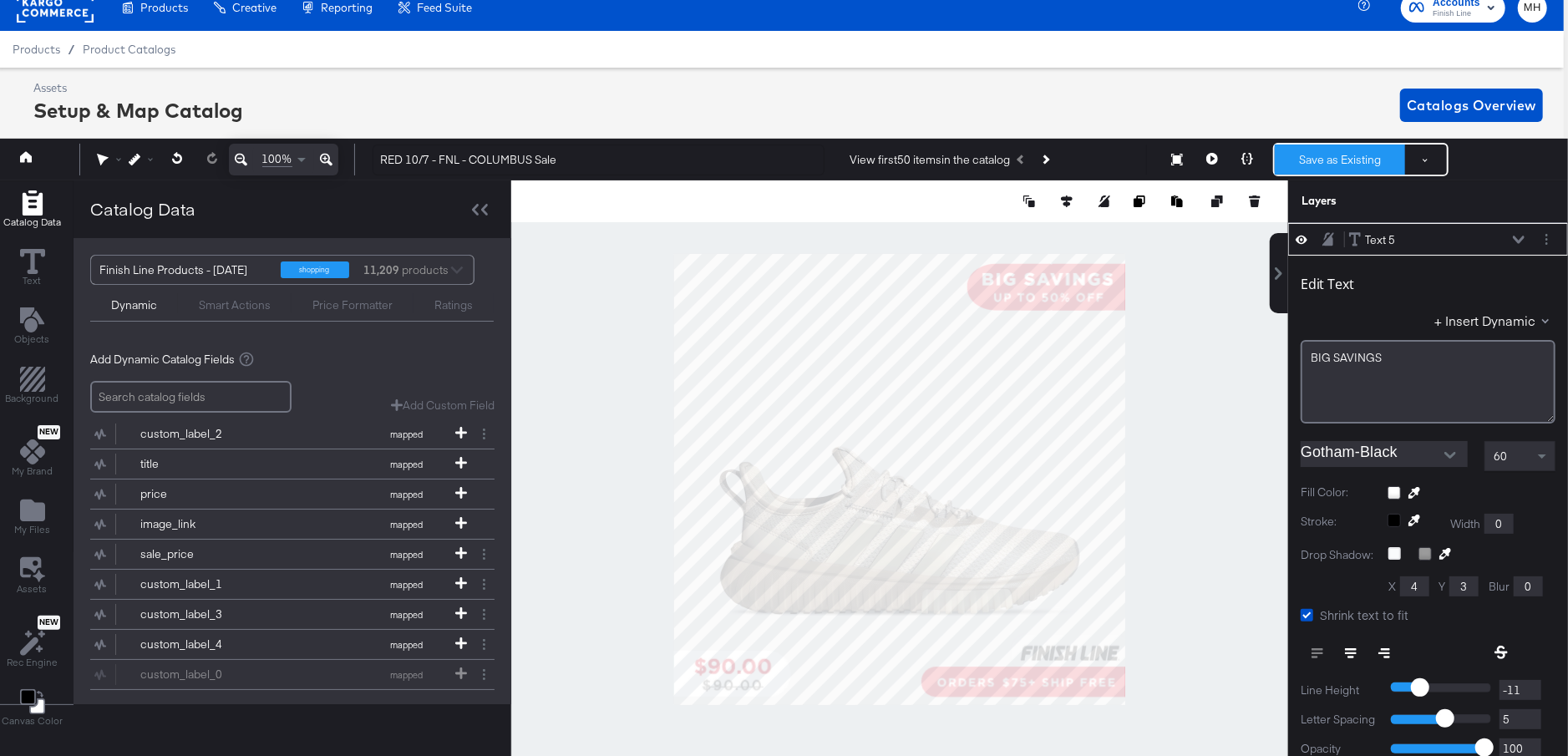
click at [1336, 155] on button "Save as Existing" at bounding box center [1339, 159] width 130 height 30
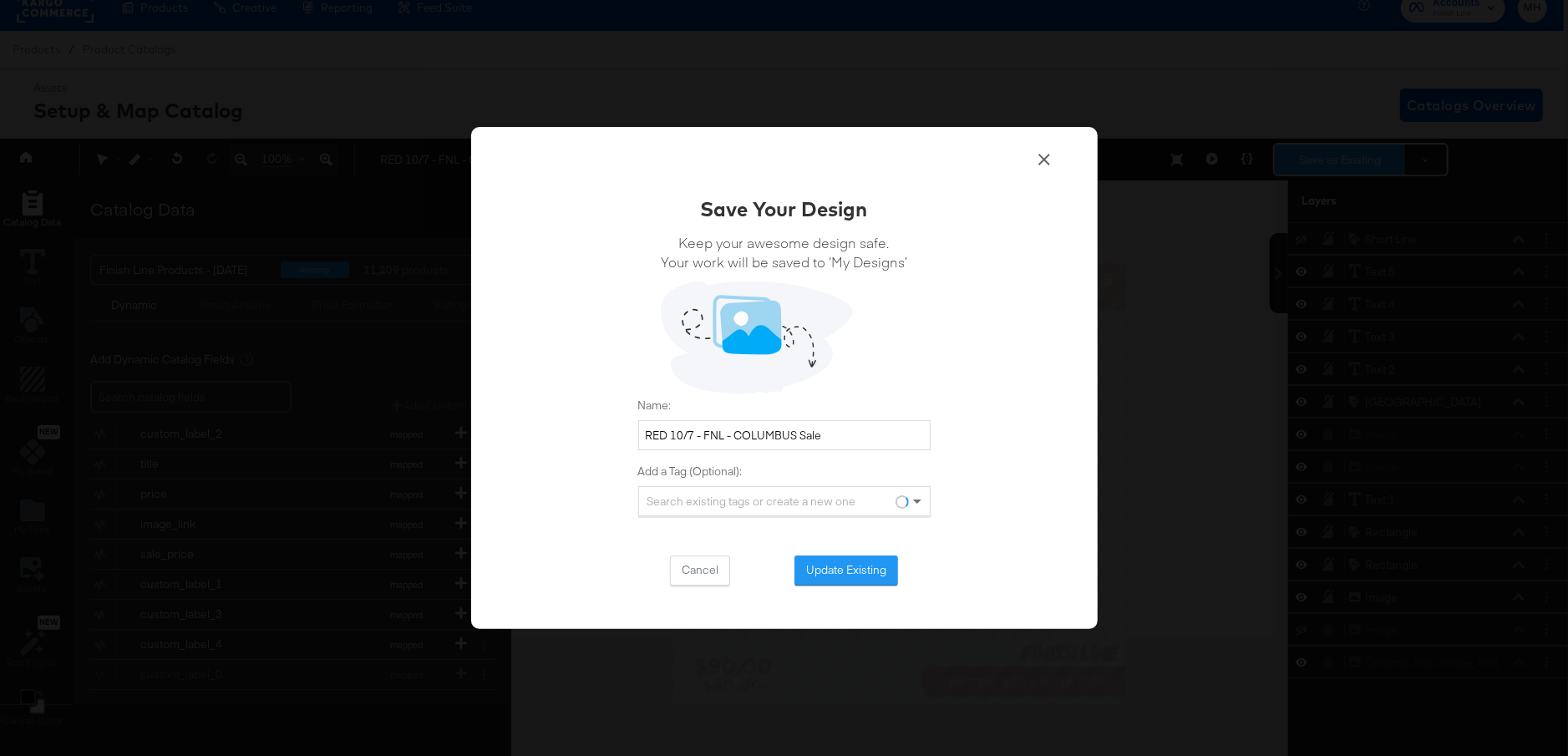
scroll to position [0, 0]
click at [851, 569] on button "Update Existing" at bounding box center [846, 570] width 103 height 30
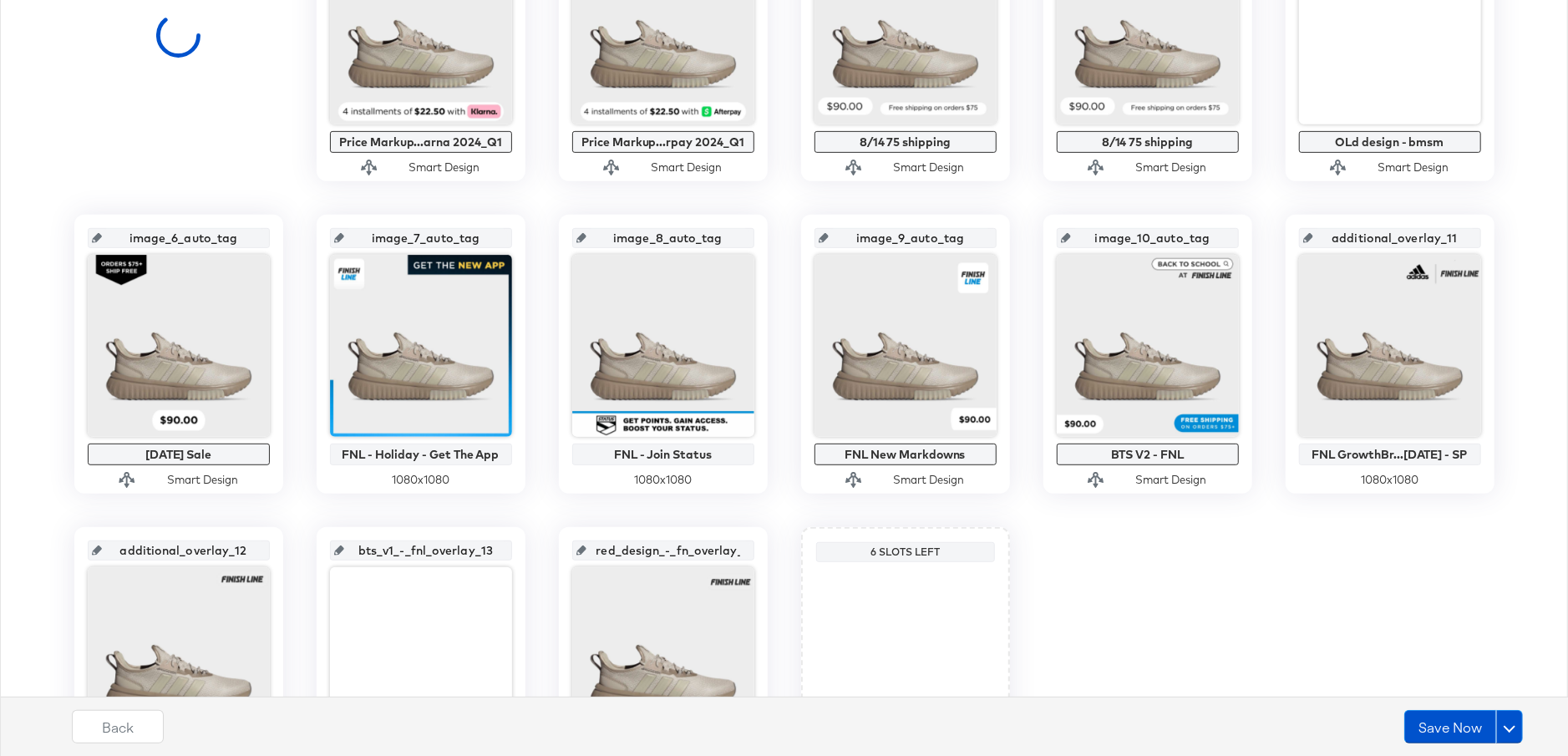
scroll to position [664, 0]
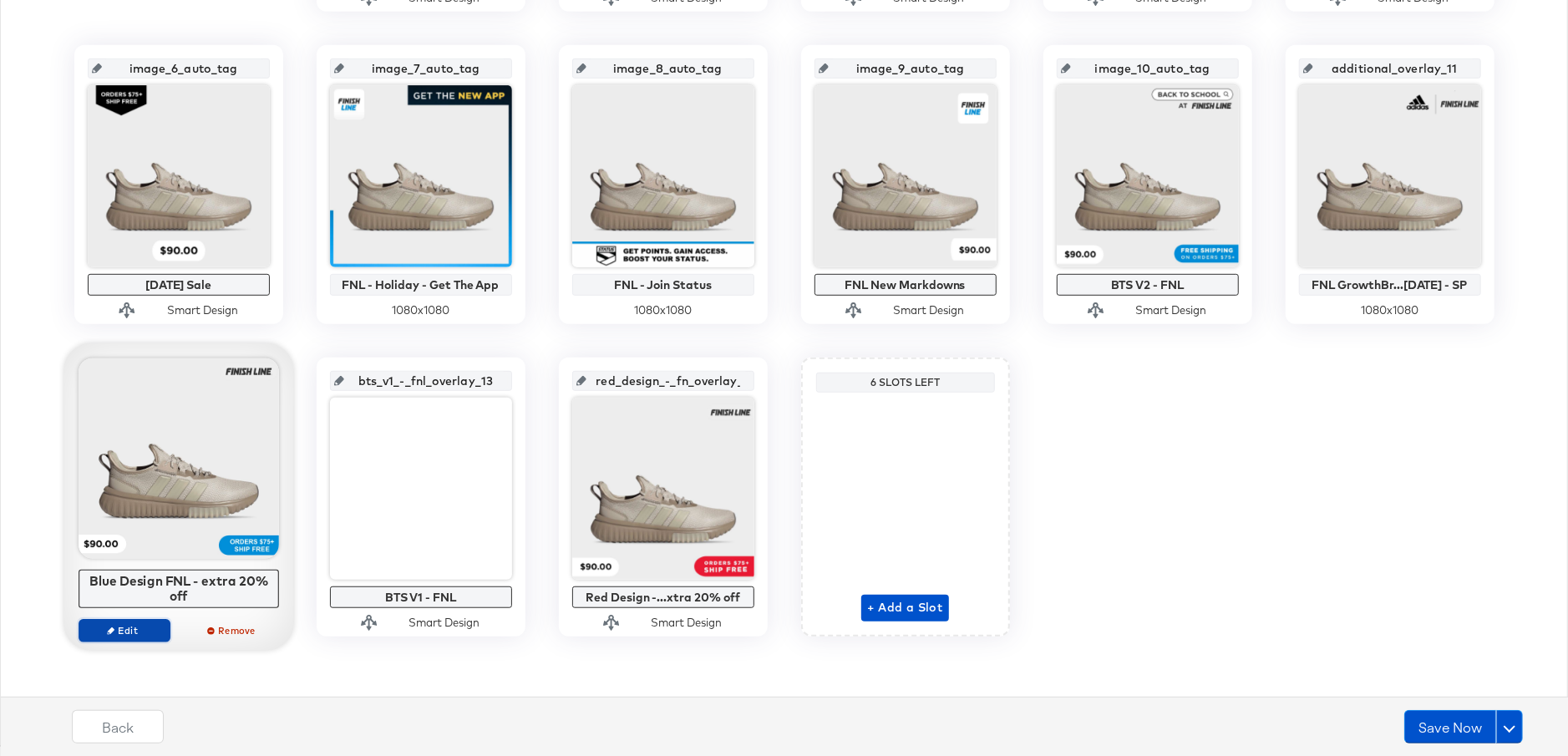
click at [127, 631] on span "Edit" at bounding box center [123, 630] width 77 height 12
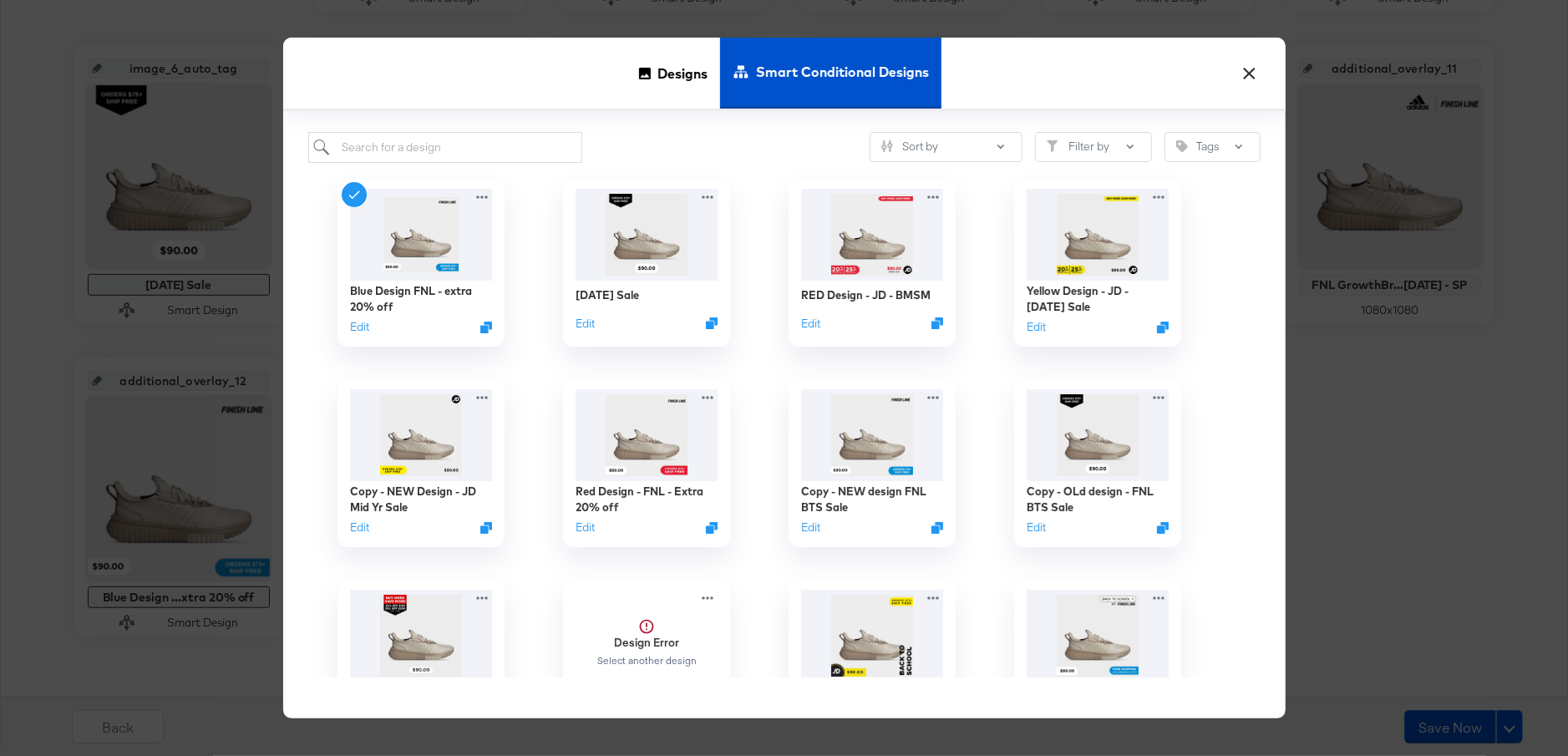
click at [1255, 75] on button "×" at bounding box center [1249, 69] width 30 height 30
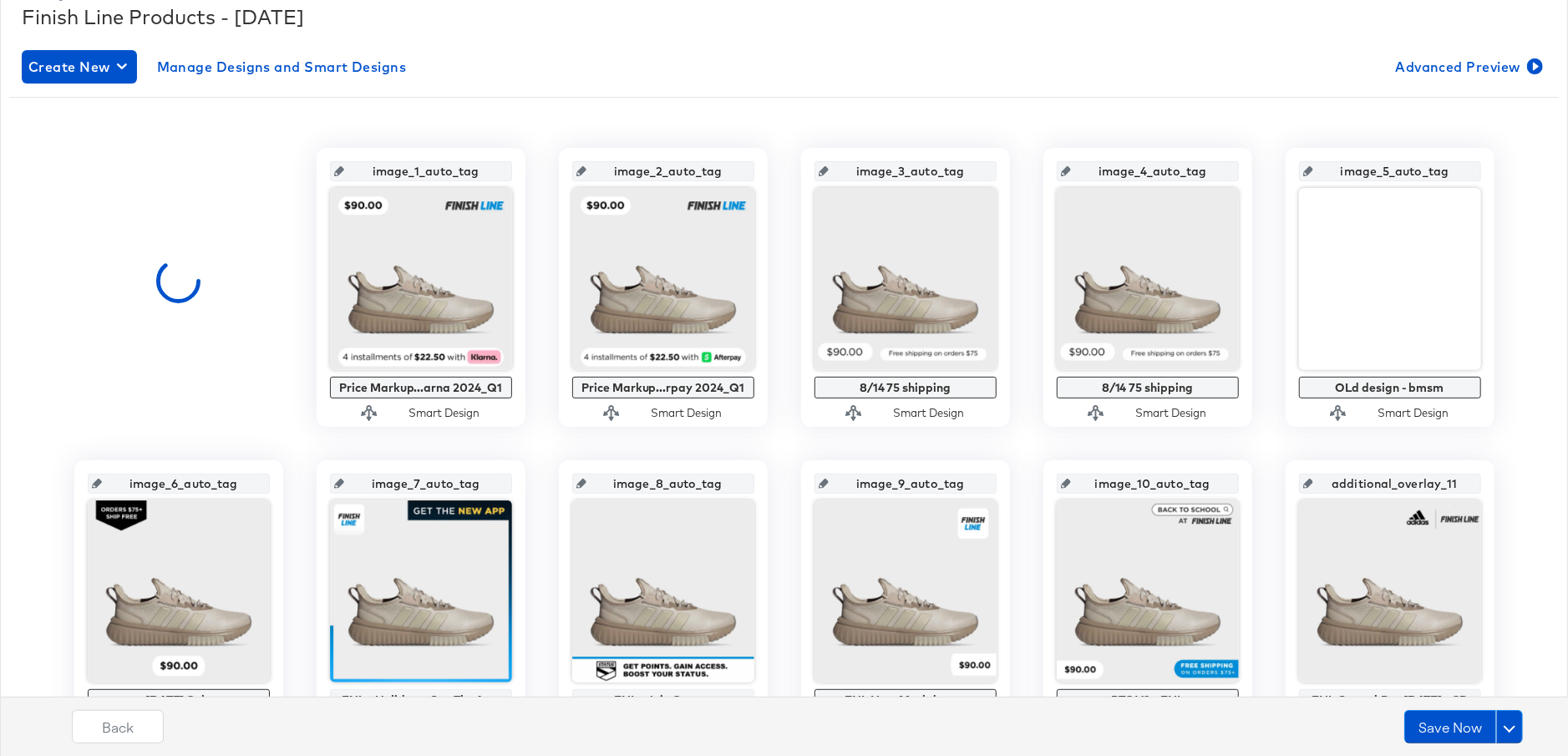
scroll to position [5, 0]
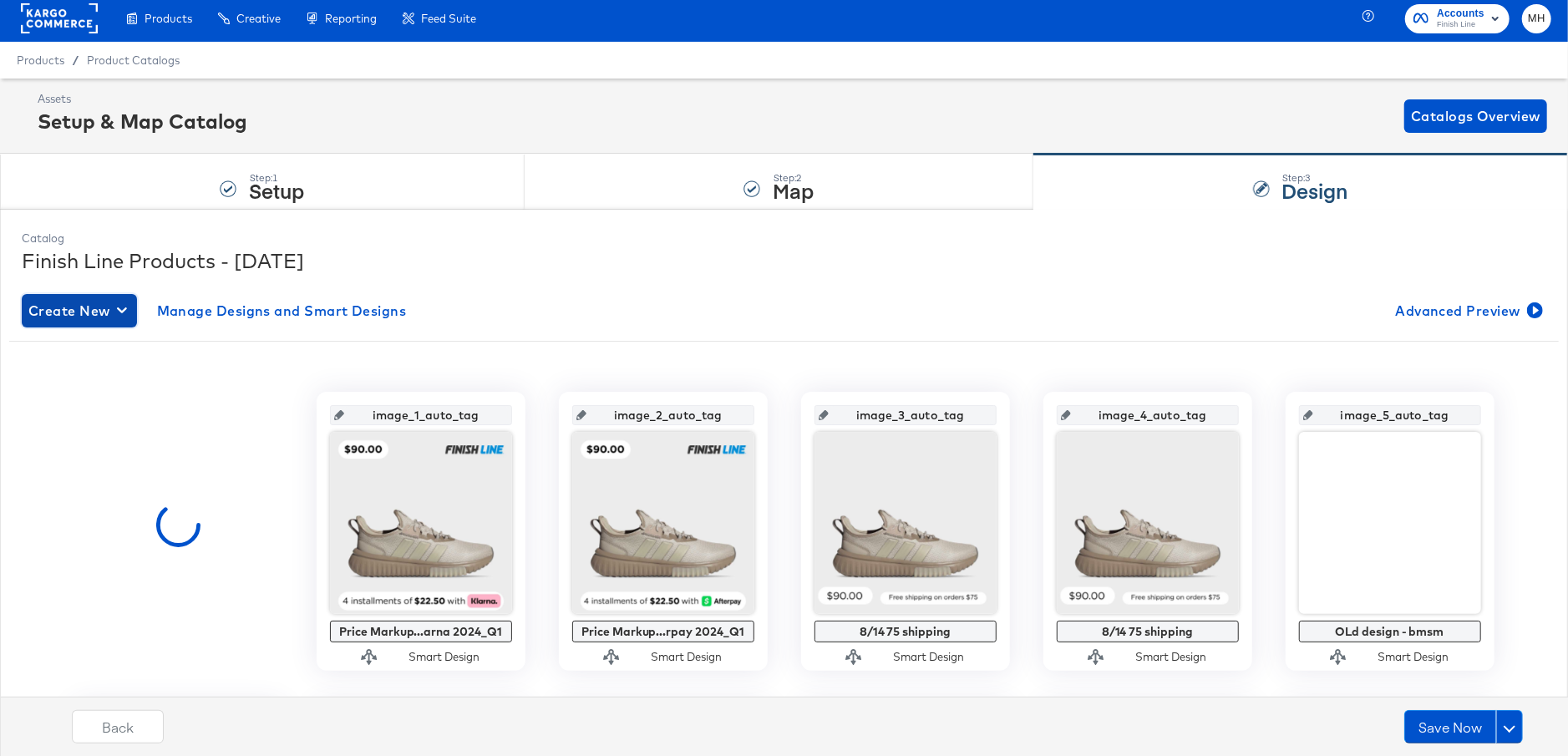
click at [121, 314] on icon "button" at bounding box center [121, 310] width 10 height 16
click at [120, 373] on div "Create New Smart Design" at bounding box center [111, 378] width 159 height 13
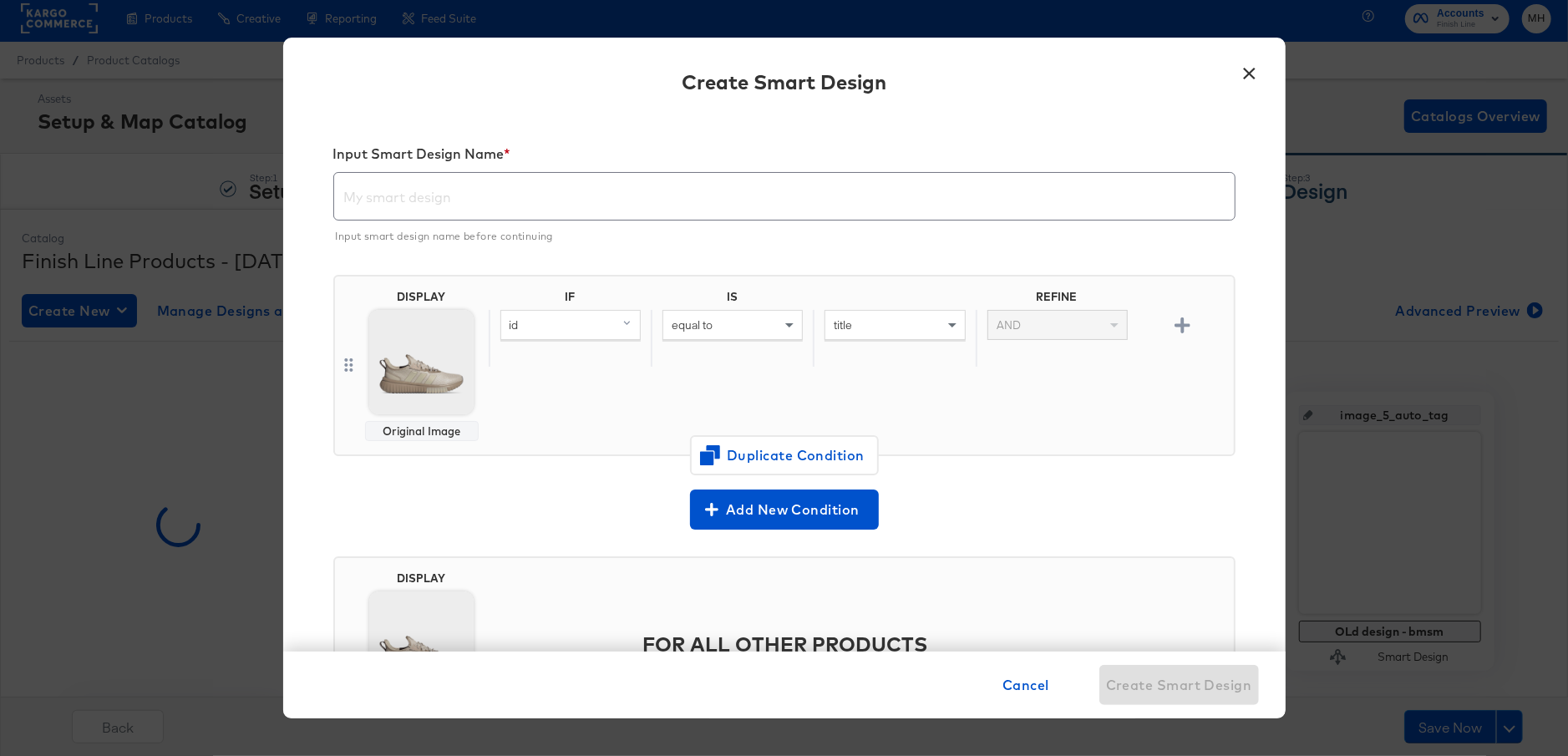
click at [539, 198] on input "text" at bounding box center [784, 189] width 900 height 47
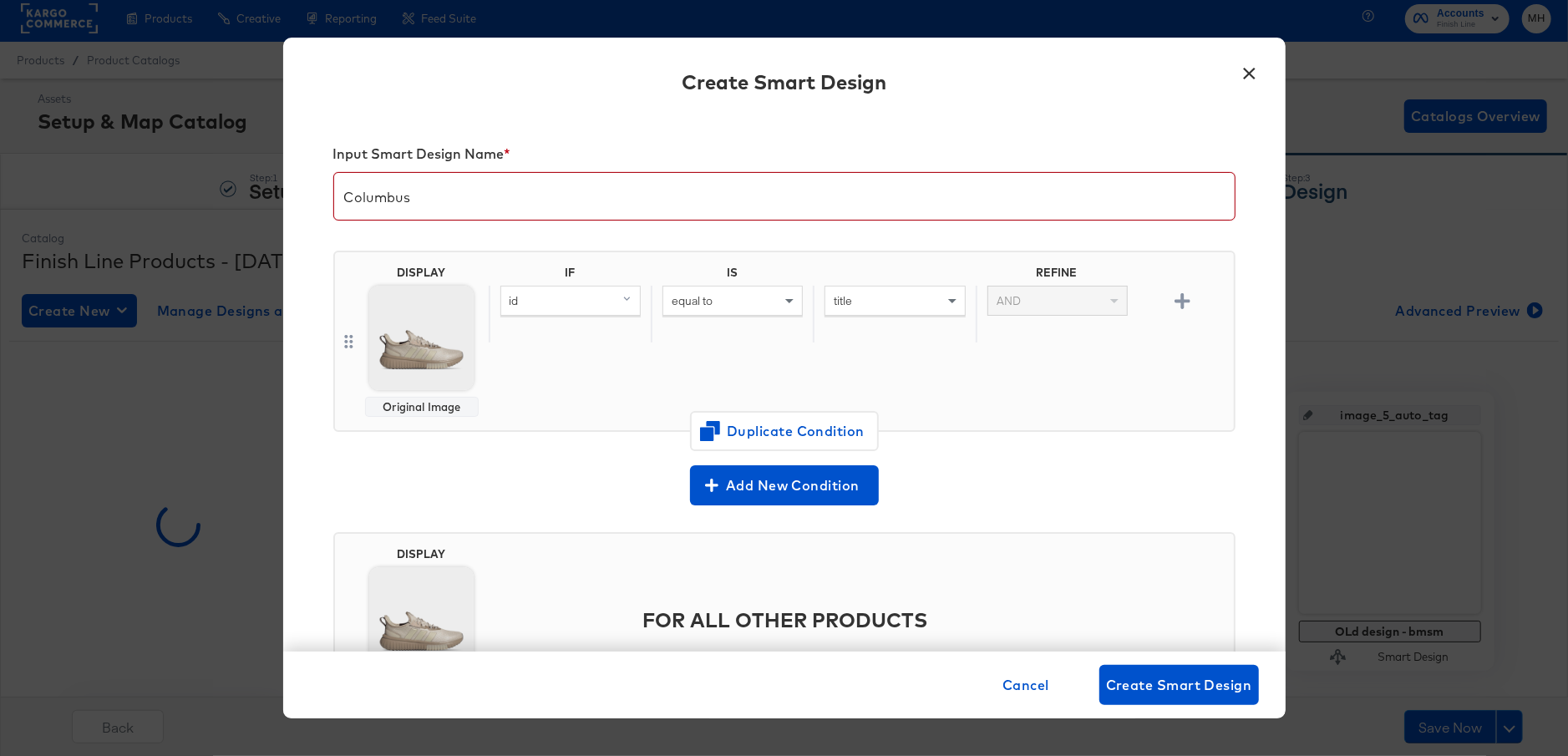
click at [473, 196] on input "Columbus" at bounding box center [784, 189] width 900 height 47
type input "Columbus Day New Design"
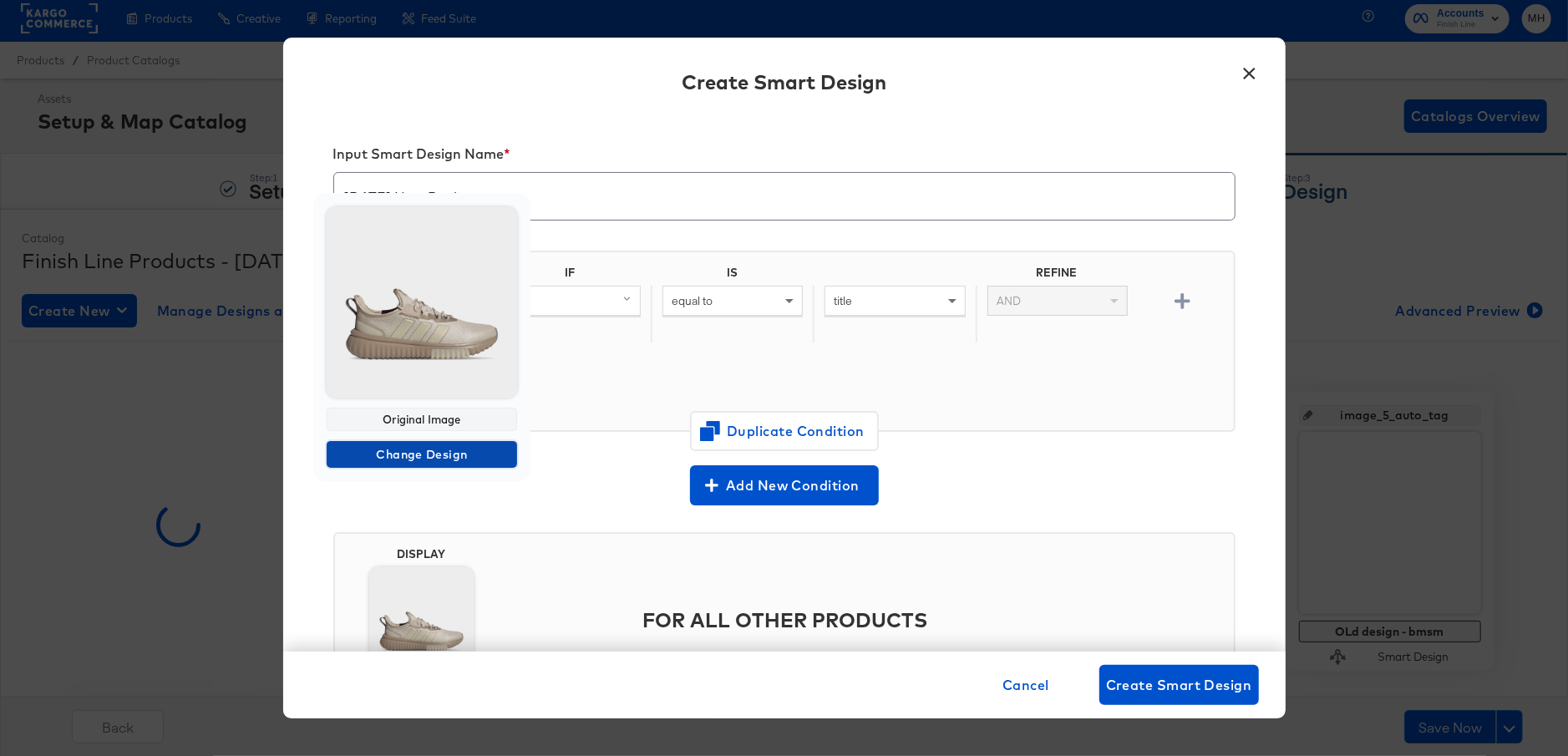
click at [446, 458] on span "Change Design" at bounding box center [421, 456] width 177 height 21
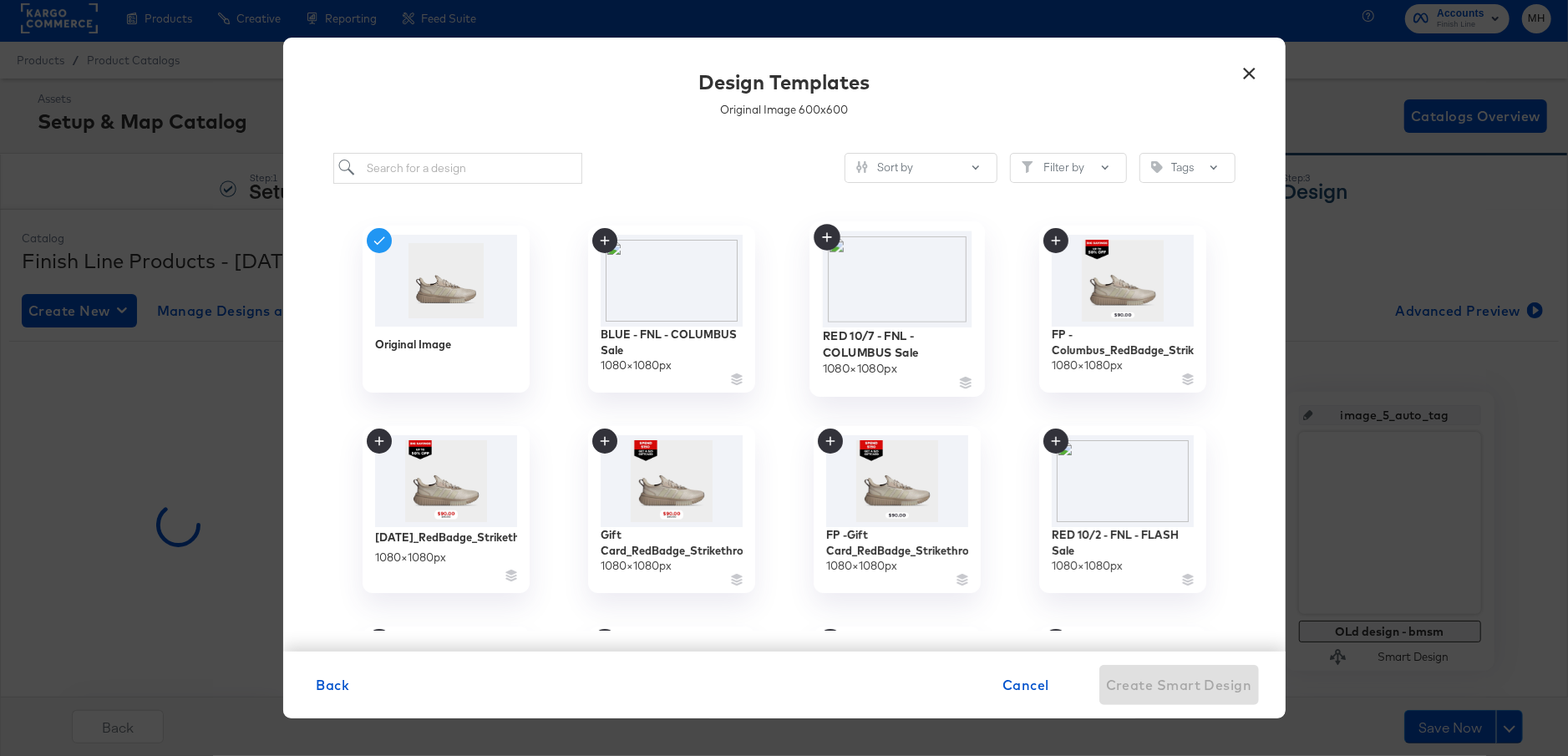
click at [881, 293] on img at bounding box center [896, 278] width 149 height 96
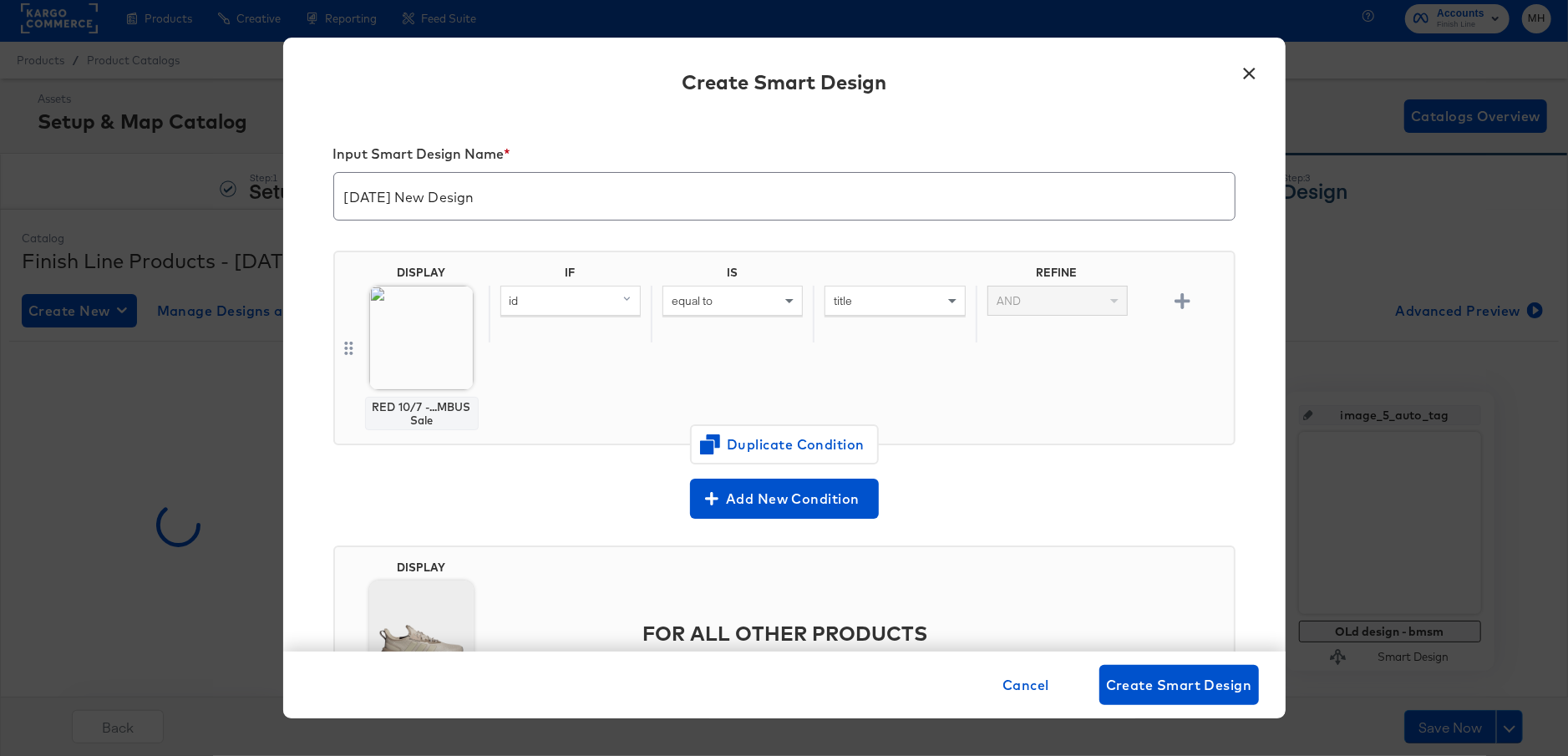
click at [865, 304] on div "title" at bounding box center [894, 301] width 139 height 29
click at [774, 304] on div "equal to" at bounding box center [732, 301] width 139 height 29
type input "is an"
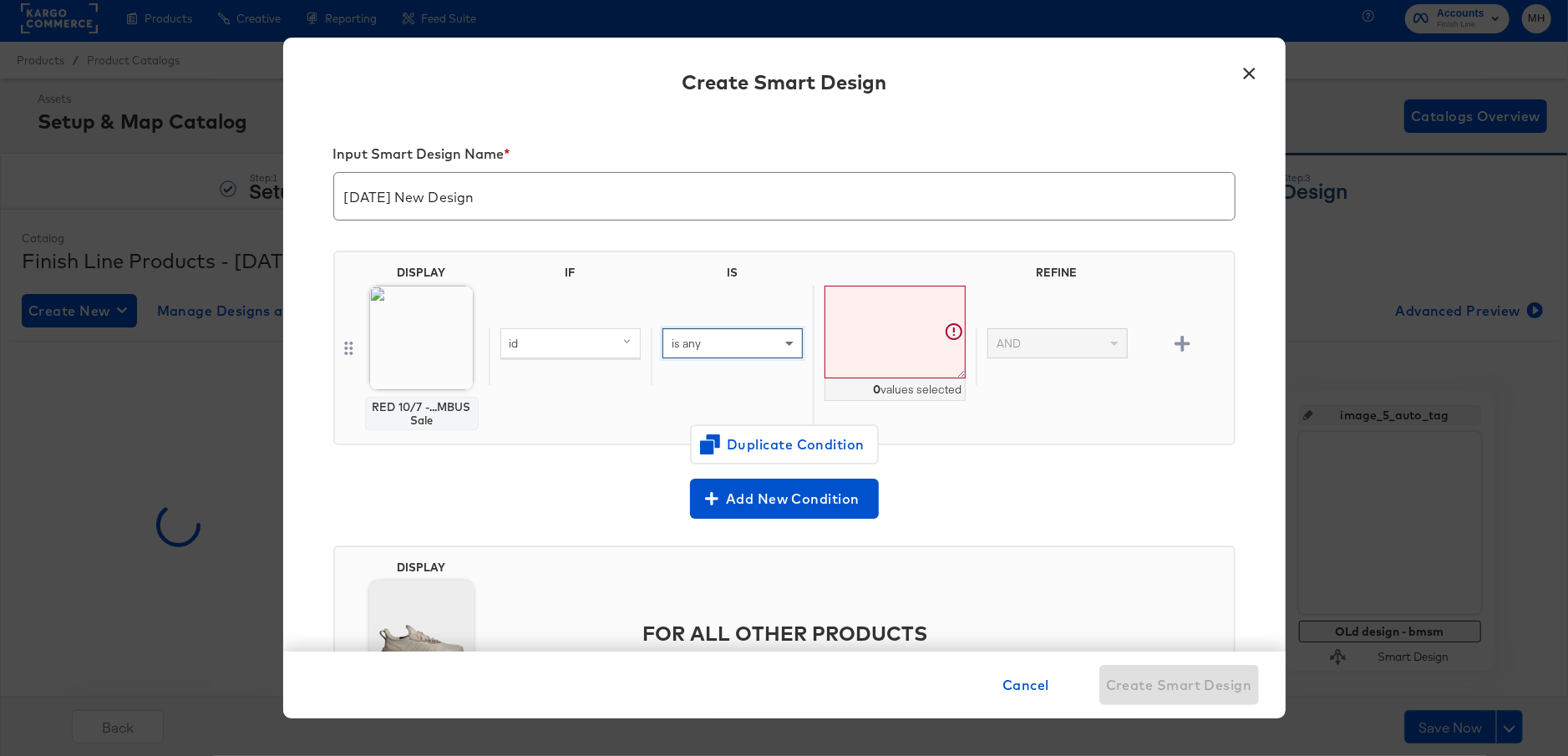
click at [892, 320] on textarea at bounding box center [894, 332] width 141 height 93
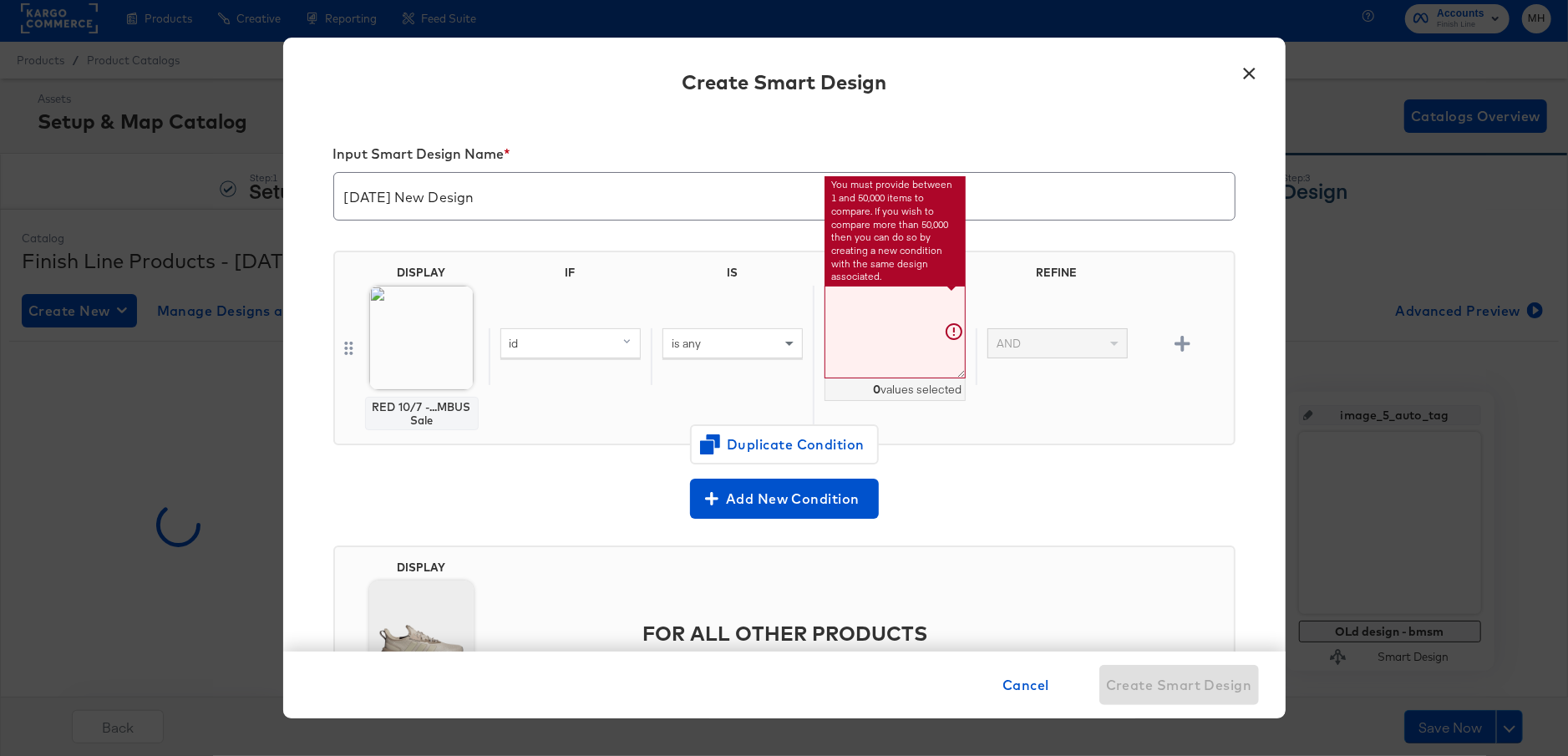
paste textarea "CT3550_100 BB650RWW_100 19355501_100 IF0674_100 19451415_001 DM1123_100 ID5409_…"
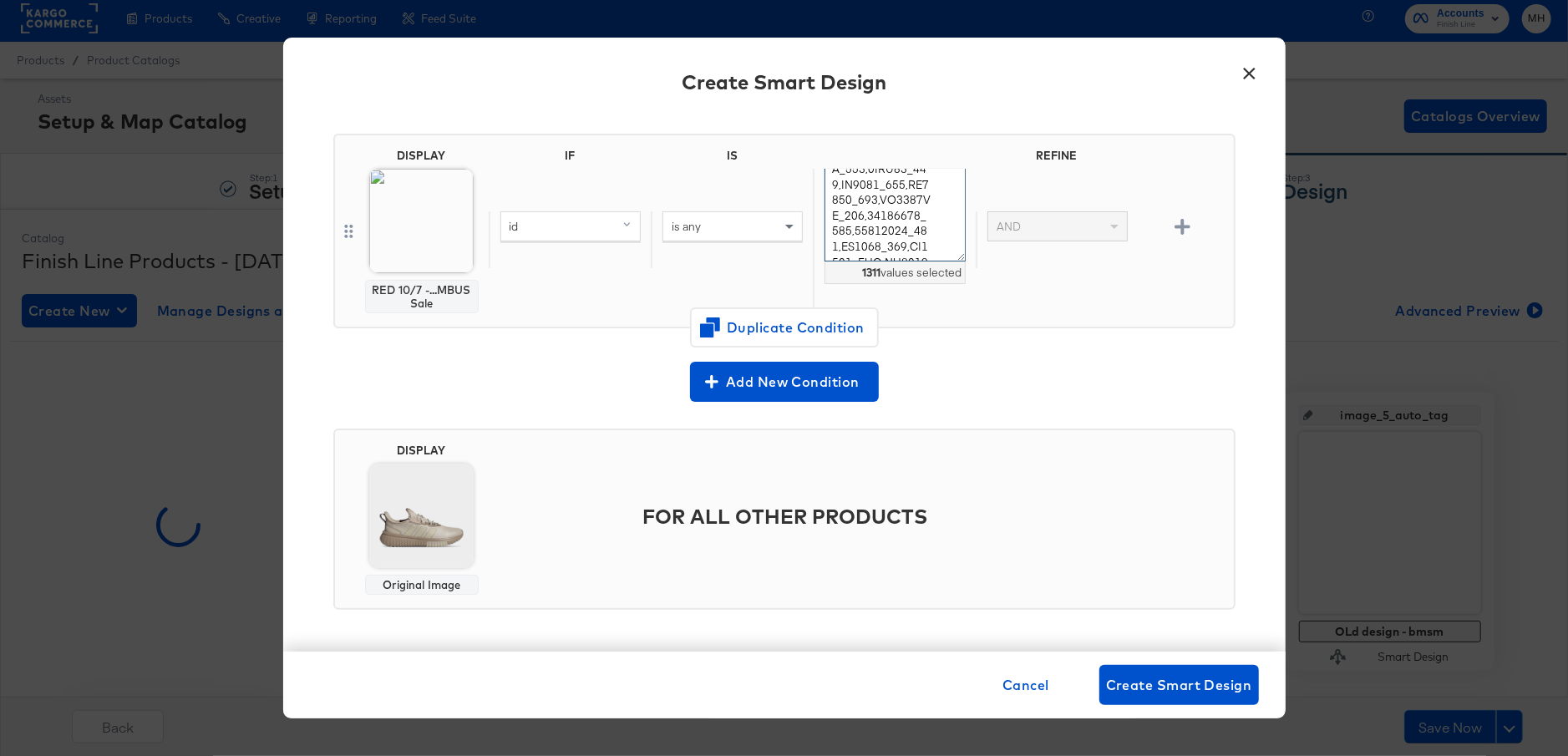
scroll to position [116, 0]
type textarea "CT3550_100,BB650RWW_100,19355501_100,IF0674_100,19451415_001,DM1123_100,ID5409_…"
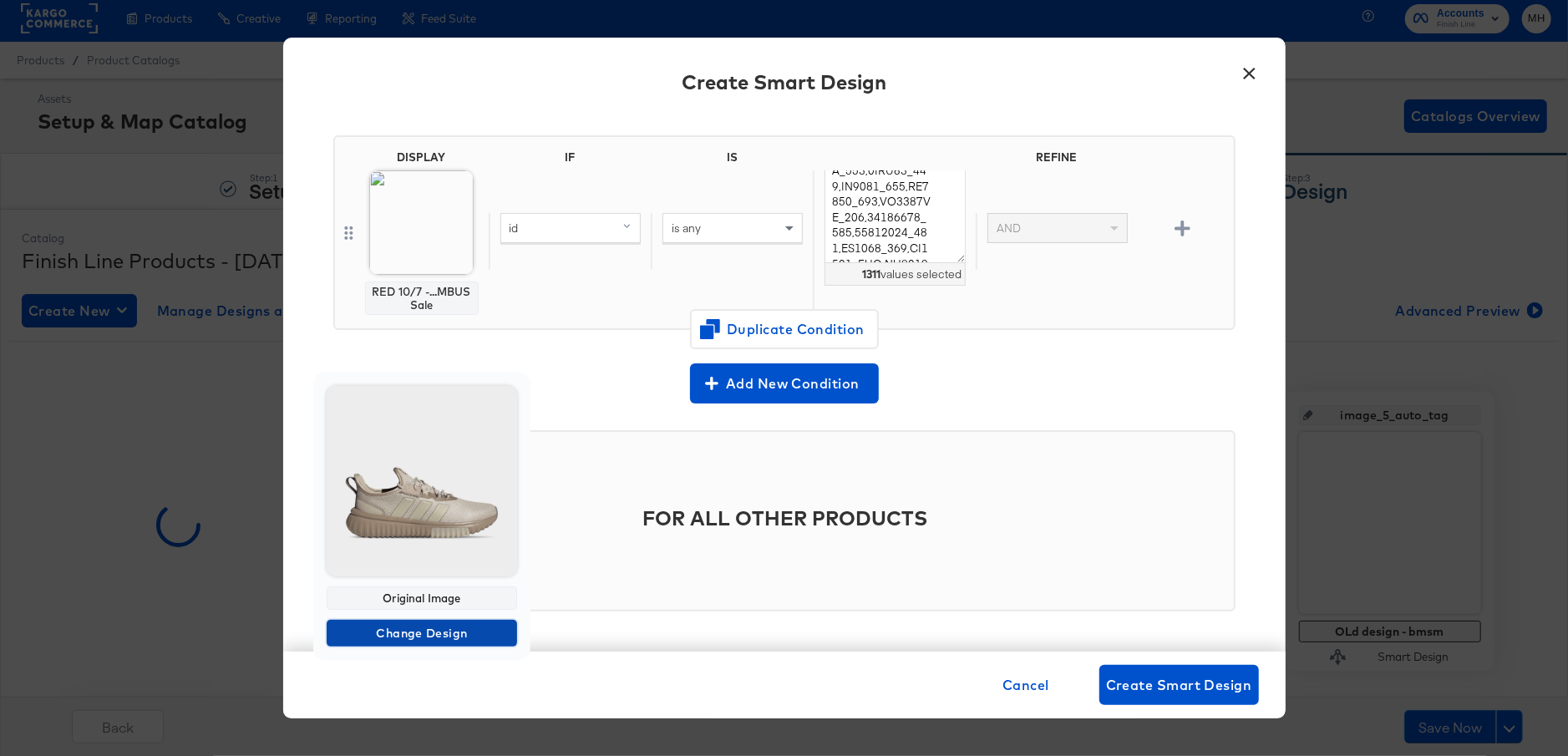
click at [407, 634] on span "Change Design" at bounding box center [421, 634] width 177 height 21
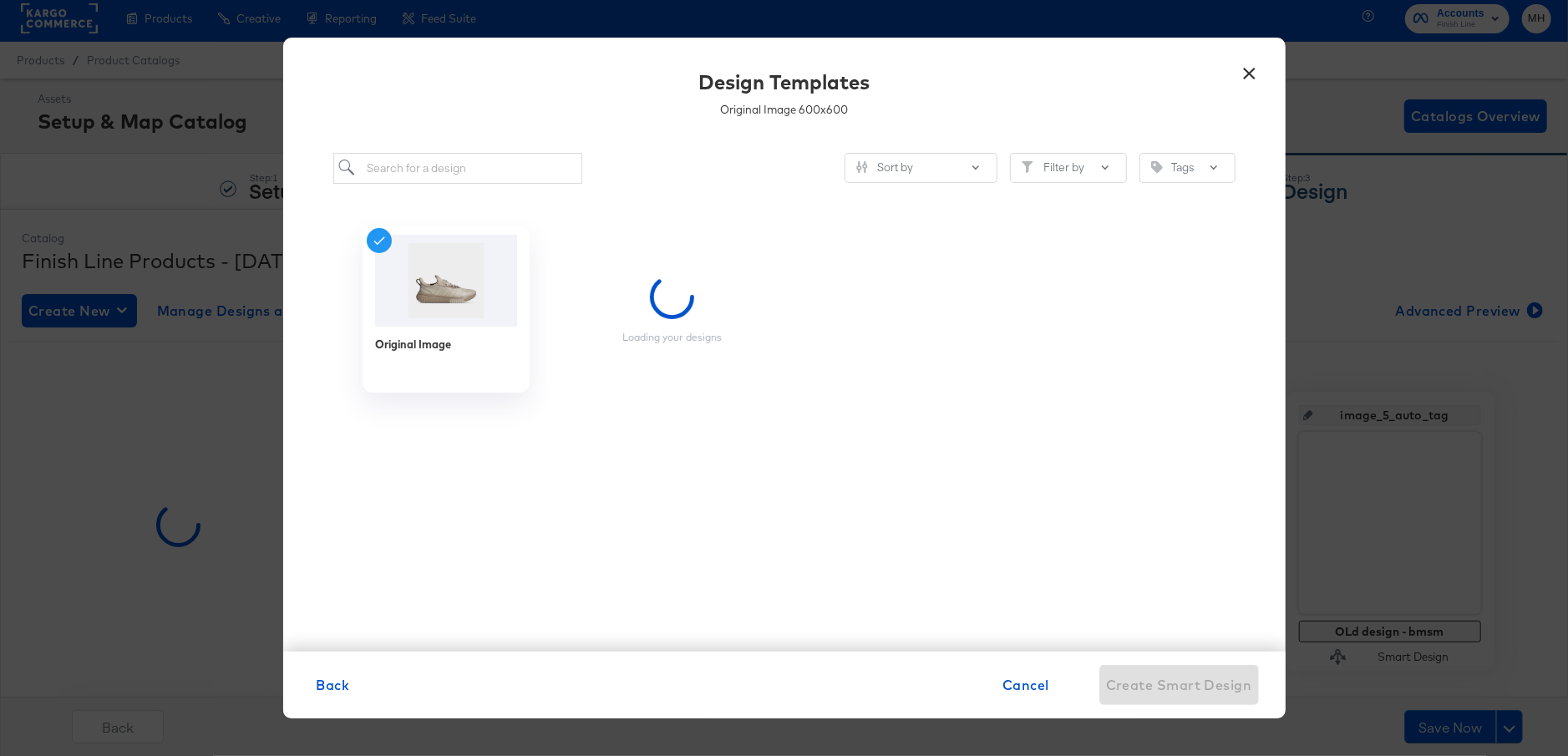
scroll to position [0, 0]
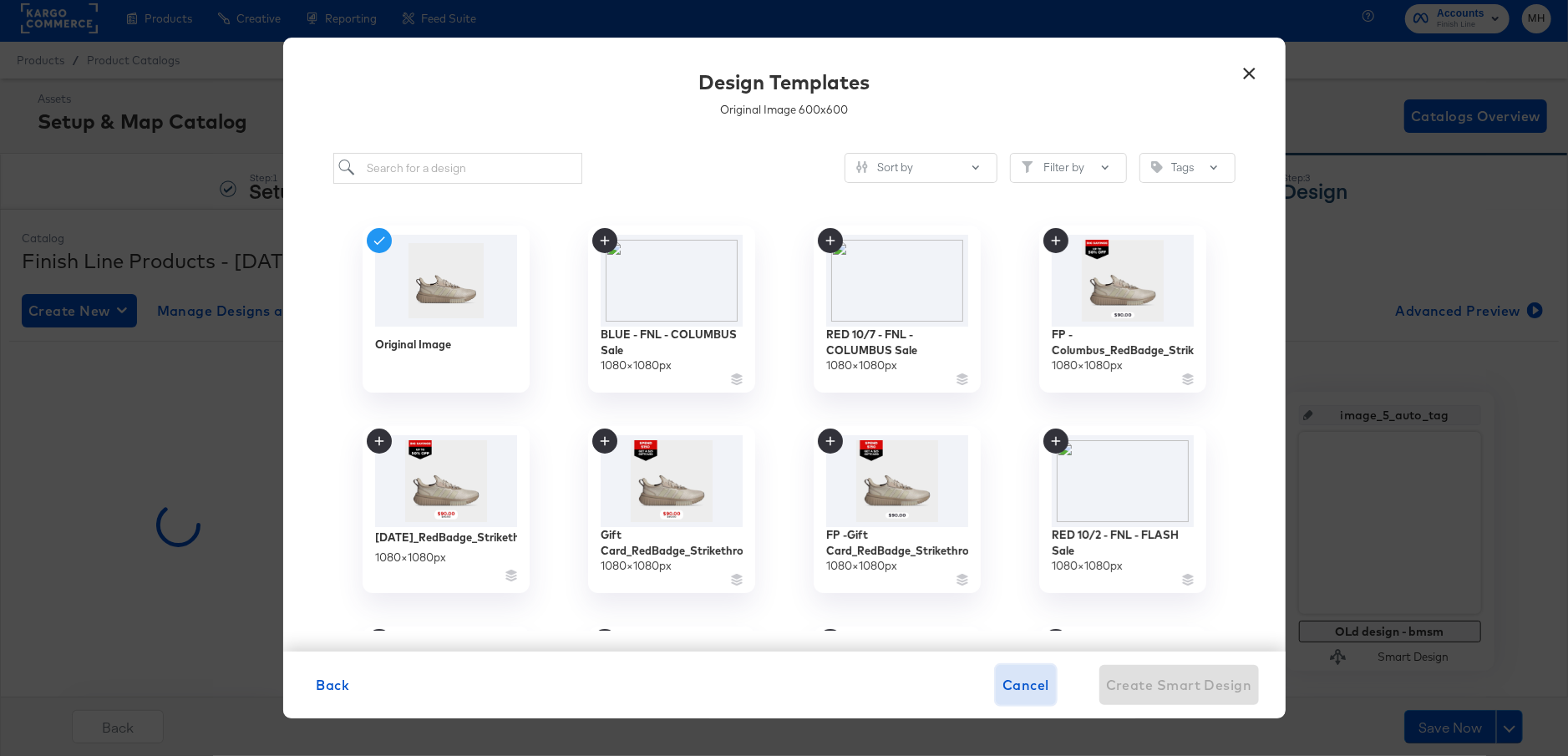
click at [1025, 684] on span "Cancel" at bounding box center [1026, 685] width 47 height 23
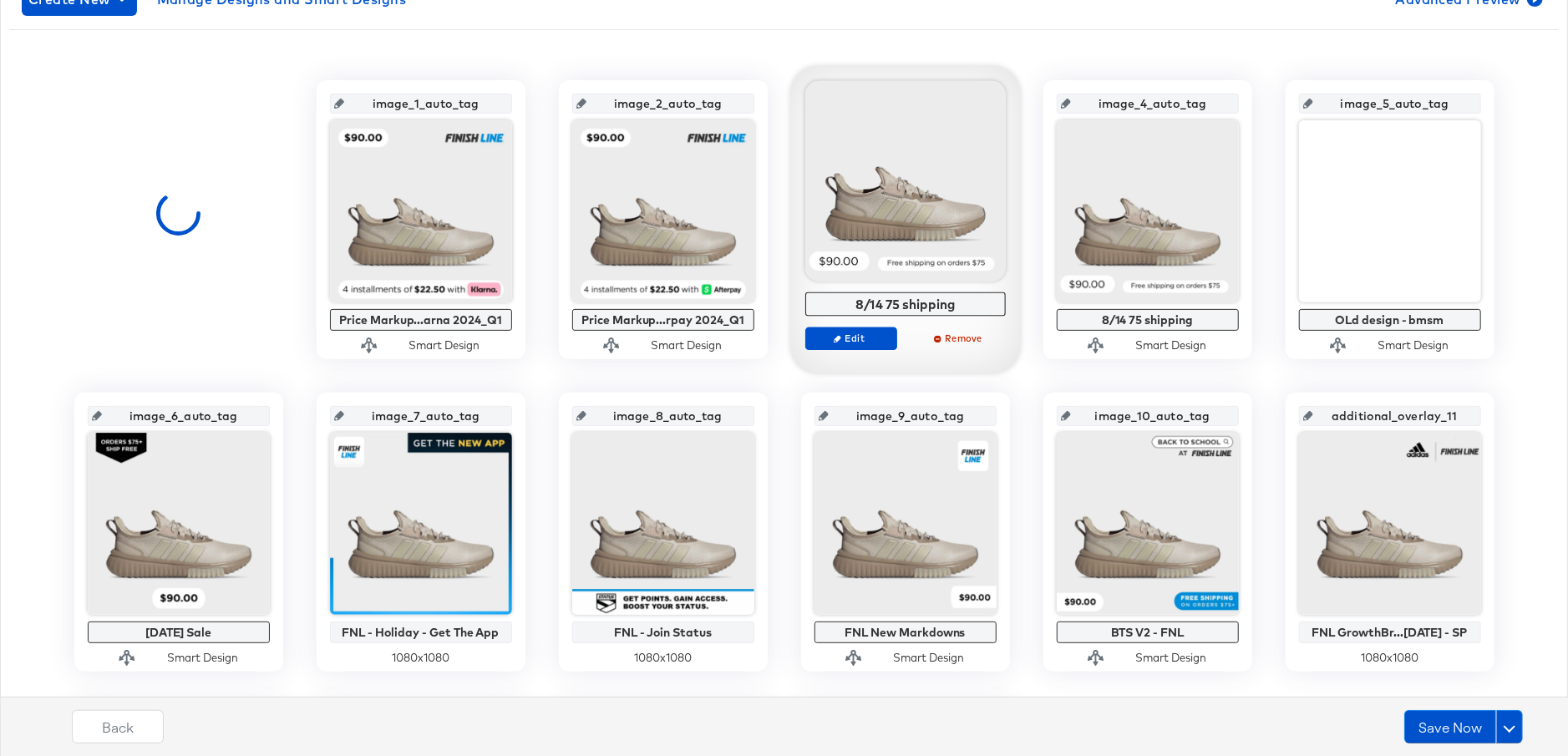
scroll to position [664, 0]
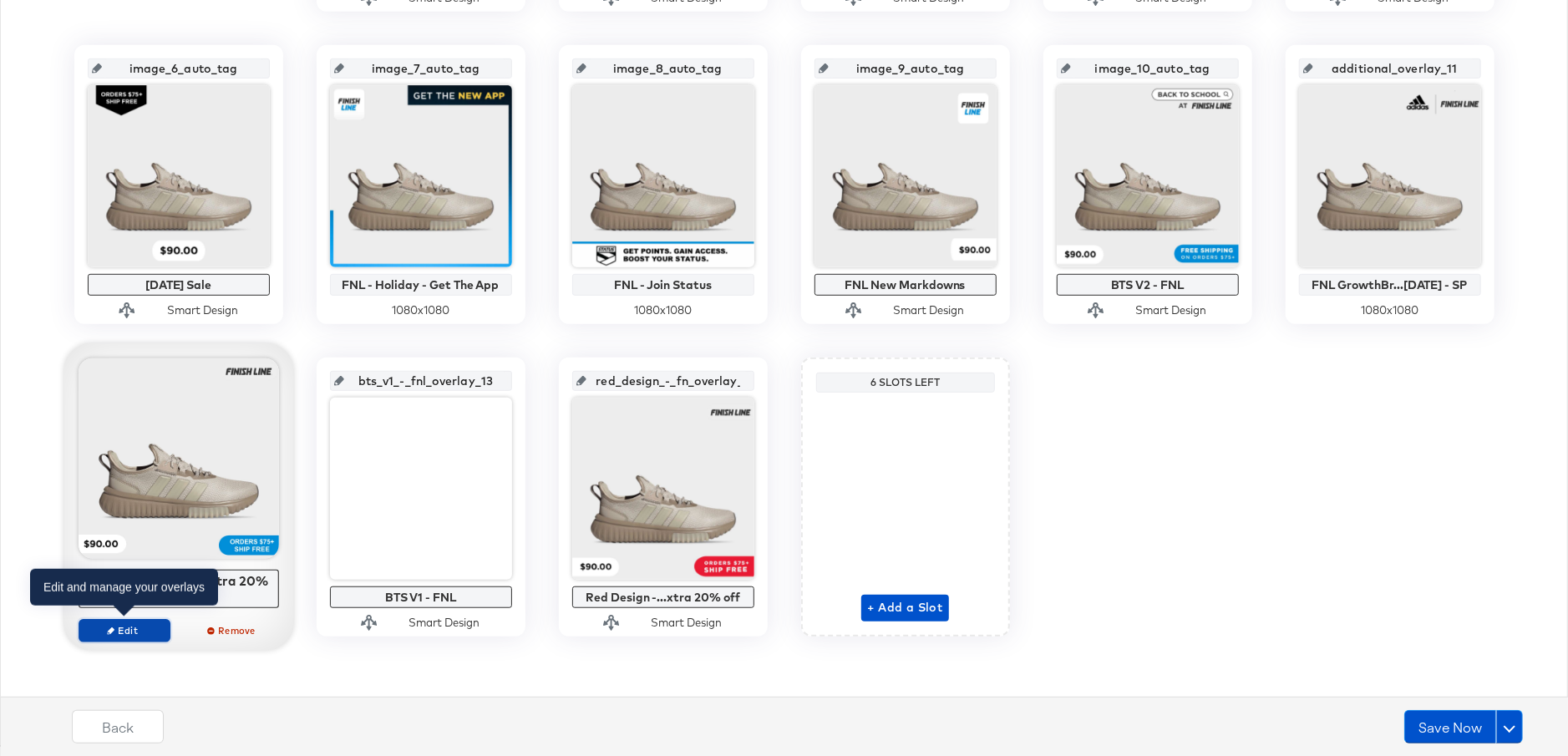
click at [129, 631] on span "Edit" at bounding box center [123, 630] width 77 height 12
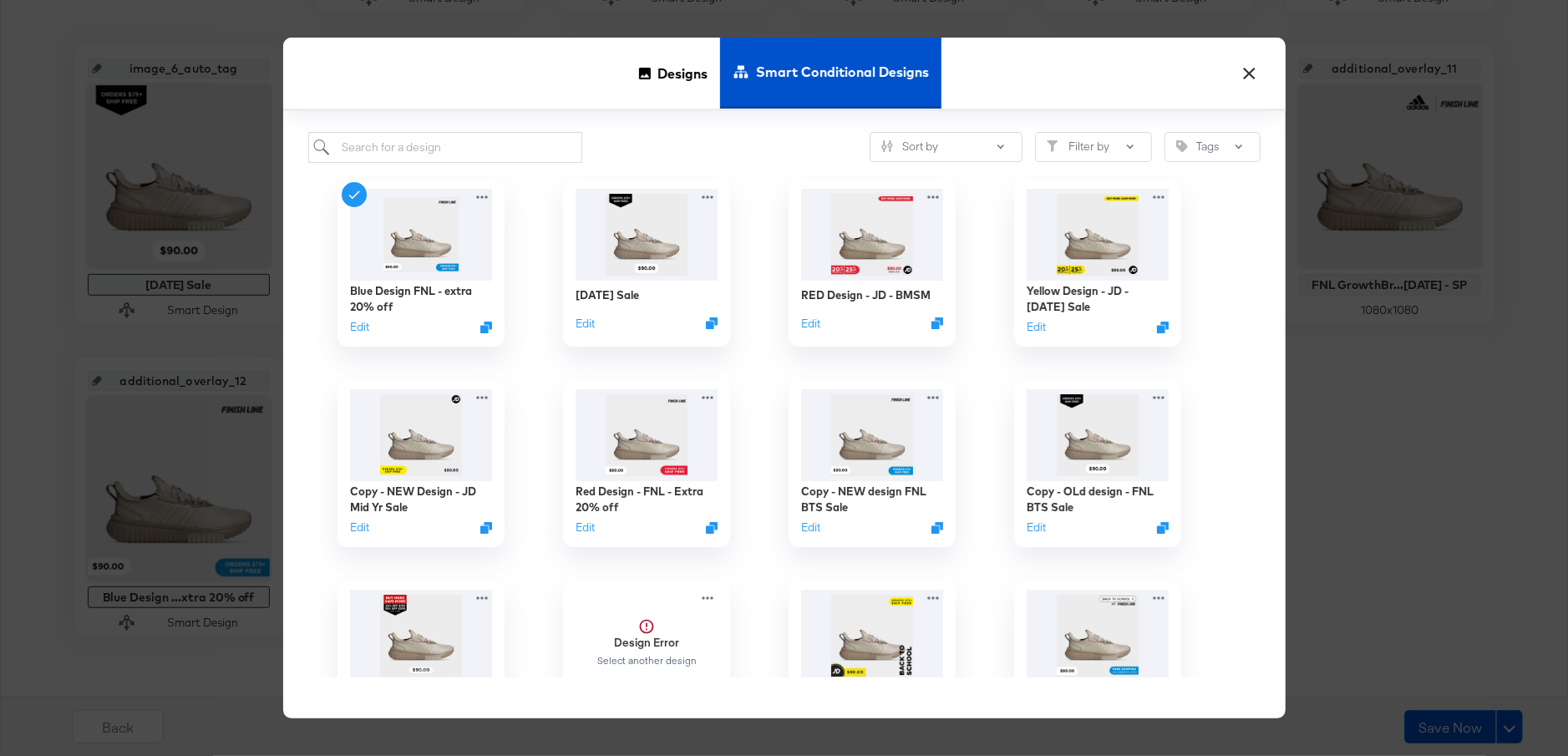
click at [1248, 78] on button "×" at bounding box center [1249, 69] width 30 height 30
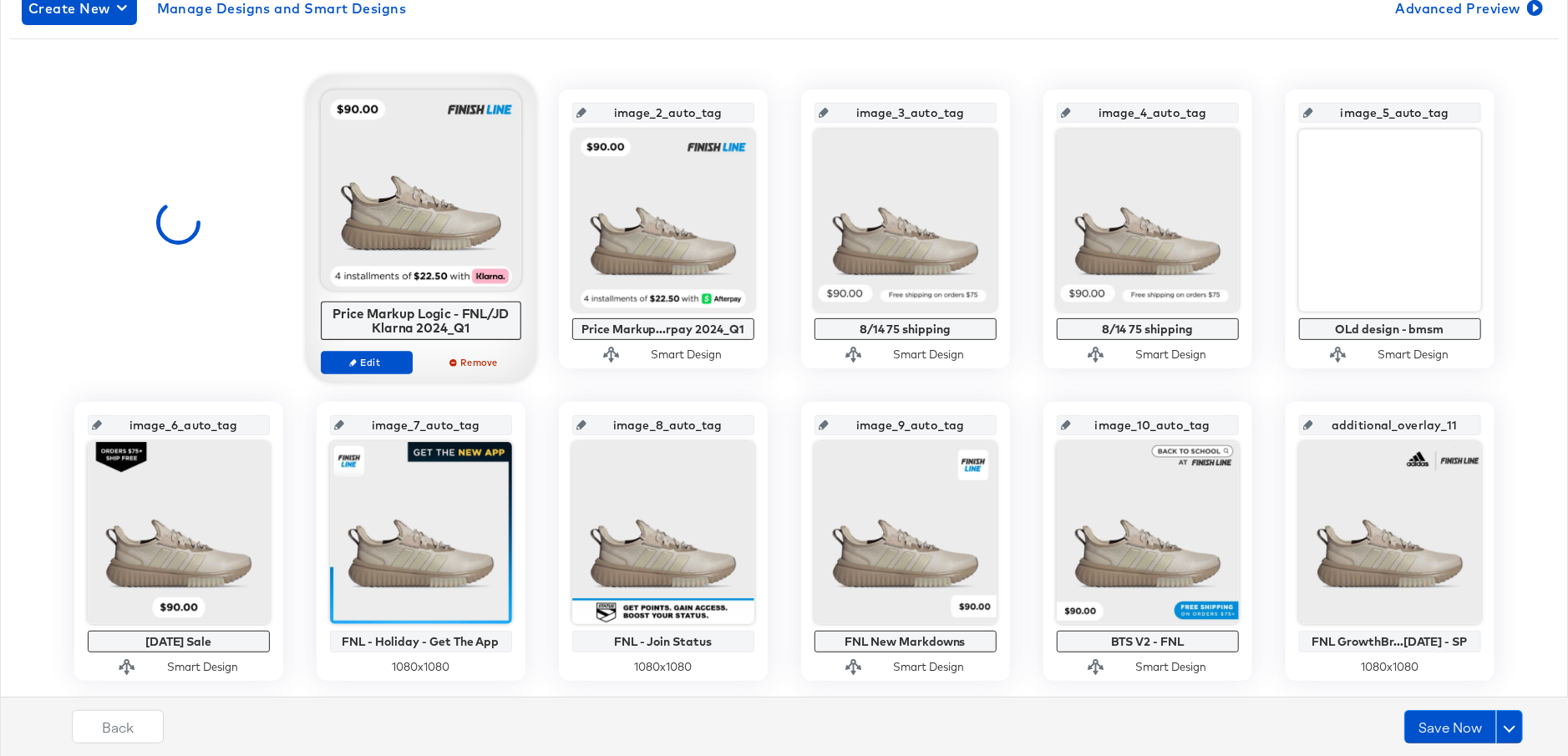
scroll to position [300, 0]
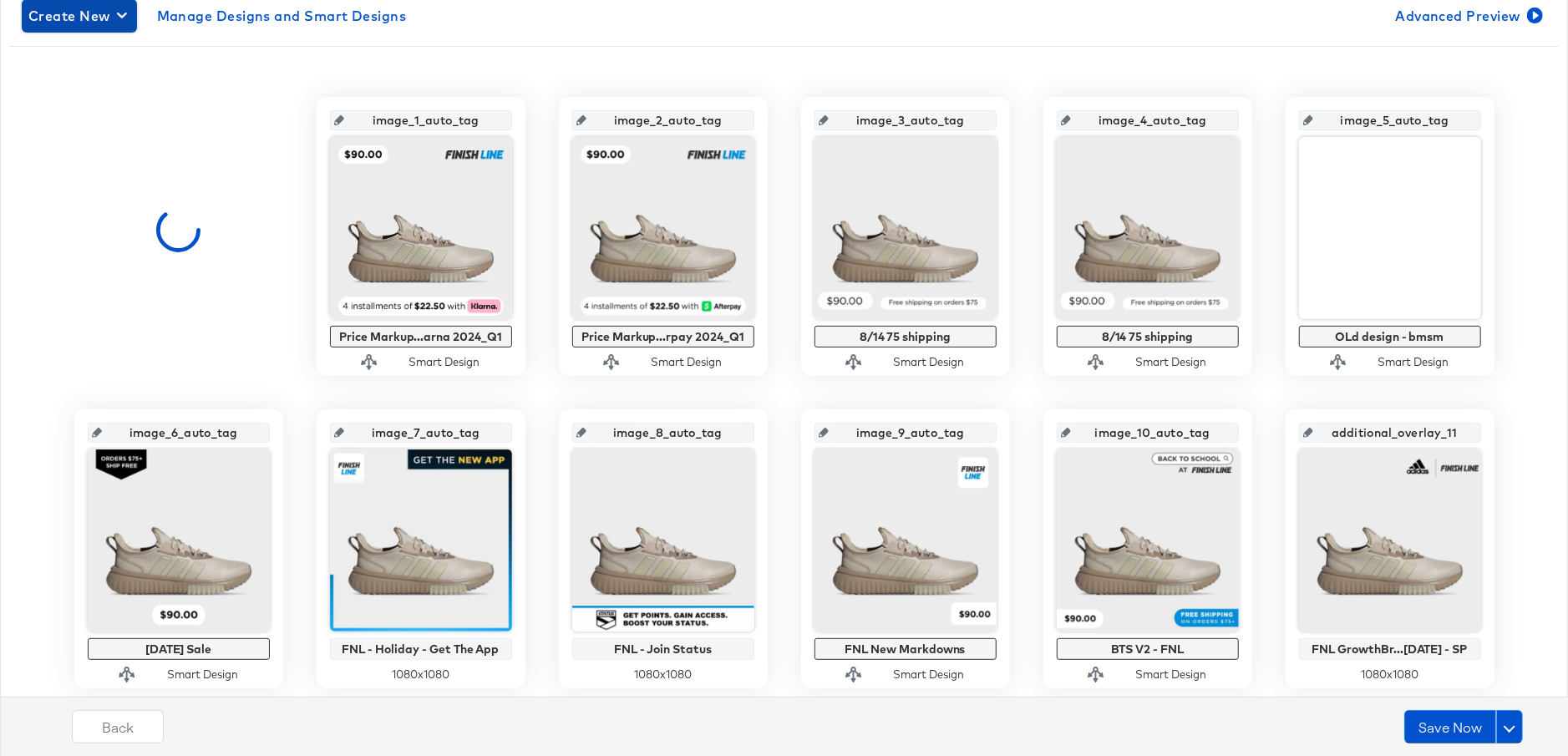
click at [111, 21] on span "Create New" at bounding box center [79, 15] width 102 height 23
click at [130, 79] on div "Create New Smart Design" at bounding box center [111, 82] width 159 height 13
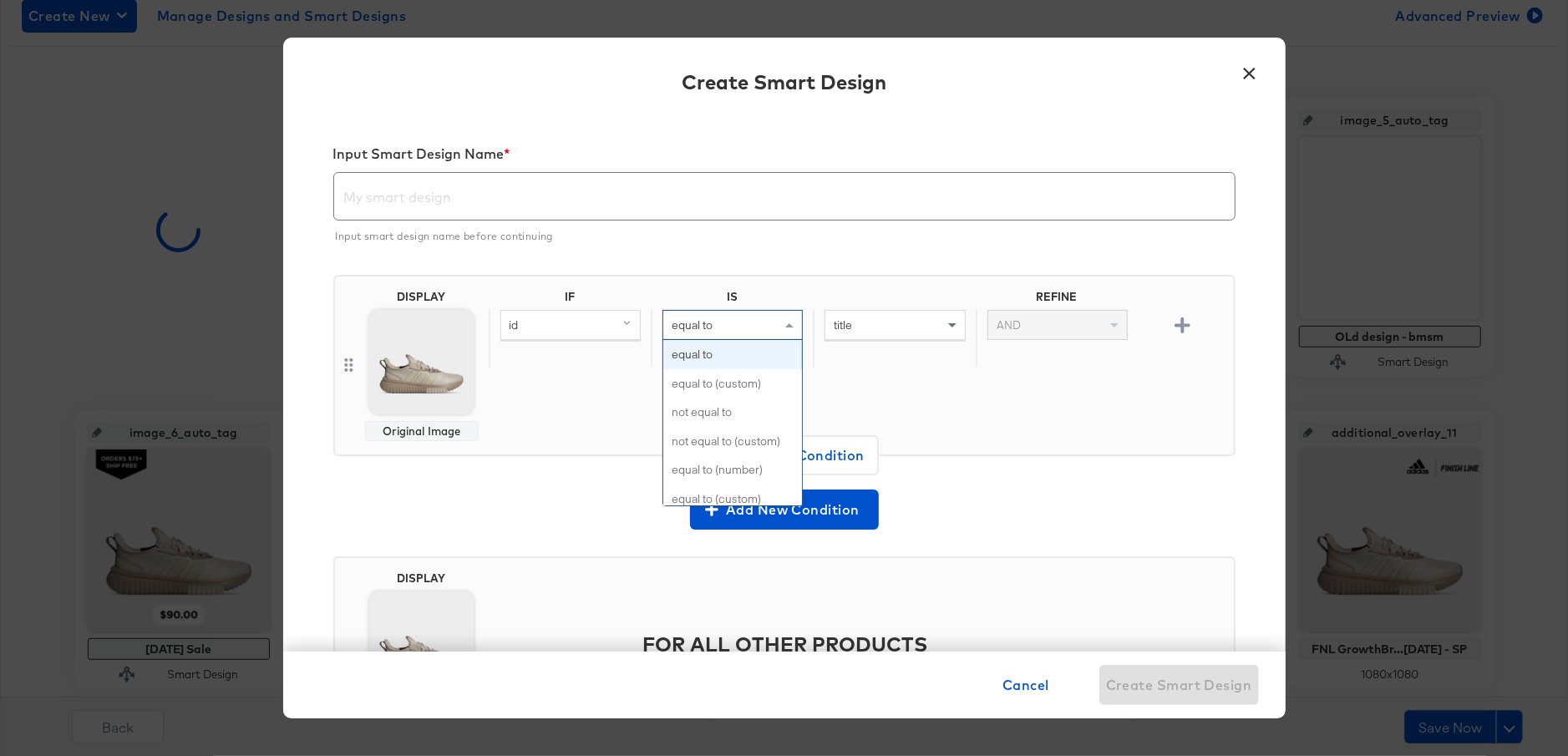
click at [783, 325] on span at bounding box center [791, 325] width 21 height 29
type input "is an"
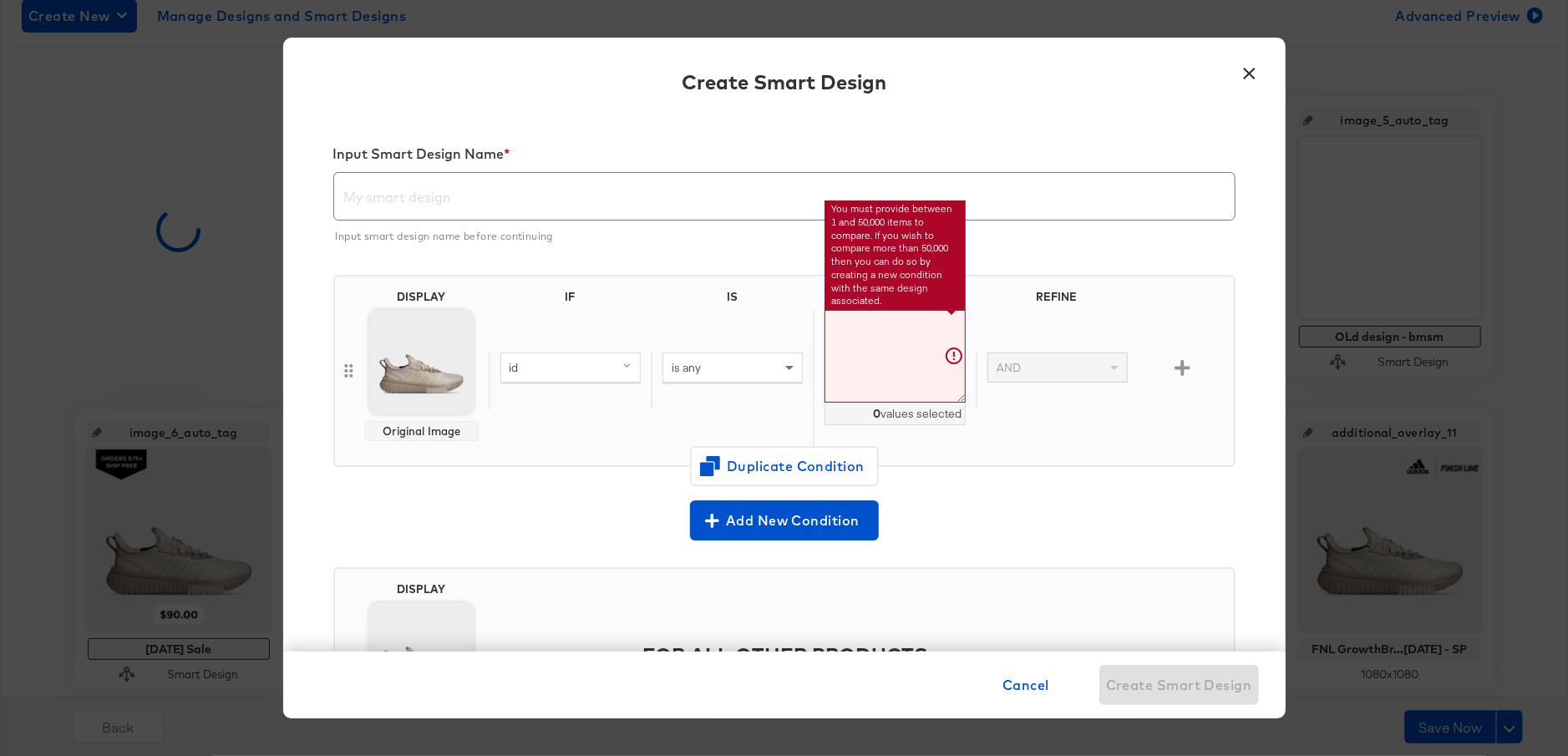
click at [853, 352] on textarea at bounding box center [894, 356] width 141 height 93
paste textarea "CT3550_100 BB650RWW_100 19355501_100 IF0674_100 19451415_001 DM1123_100 ID5409_…"
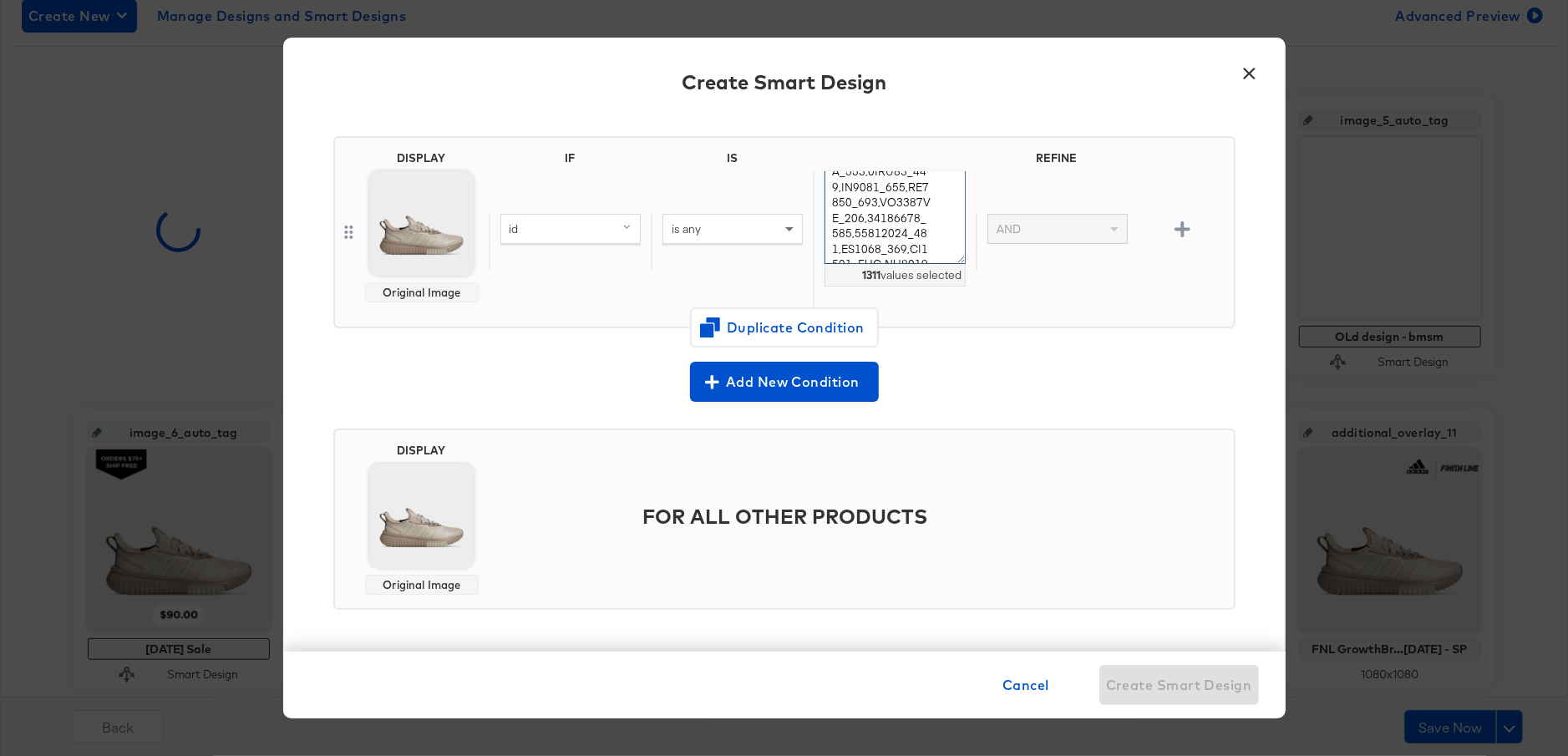
scroll to position [136, 0]
type textarea "CT3550_100,BB650RWW_100,19355501_100,IF0674_100,19451415_001,DM1123_100,ID5409_…"
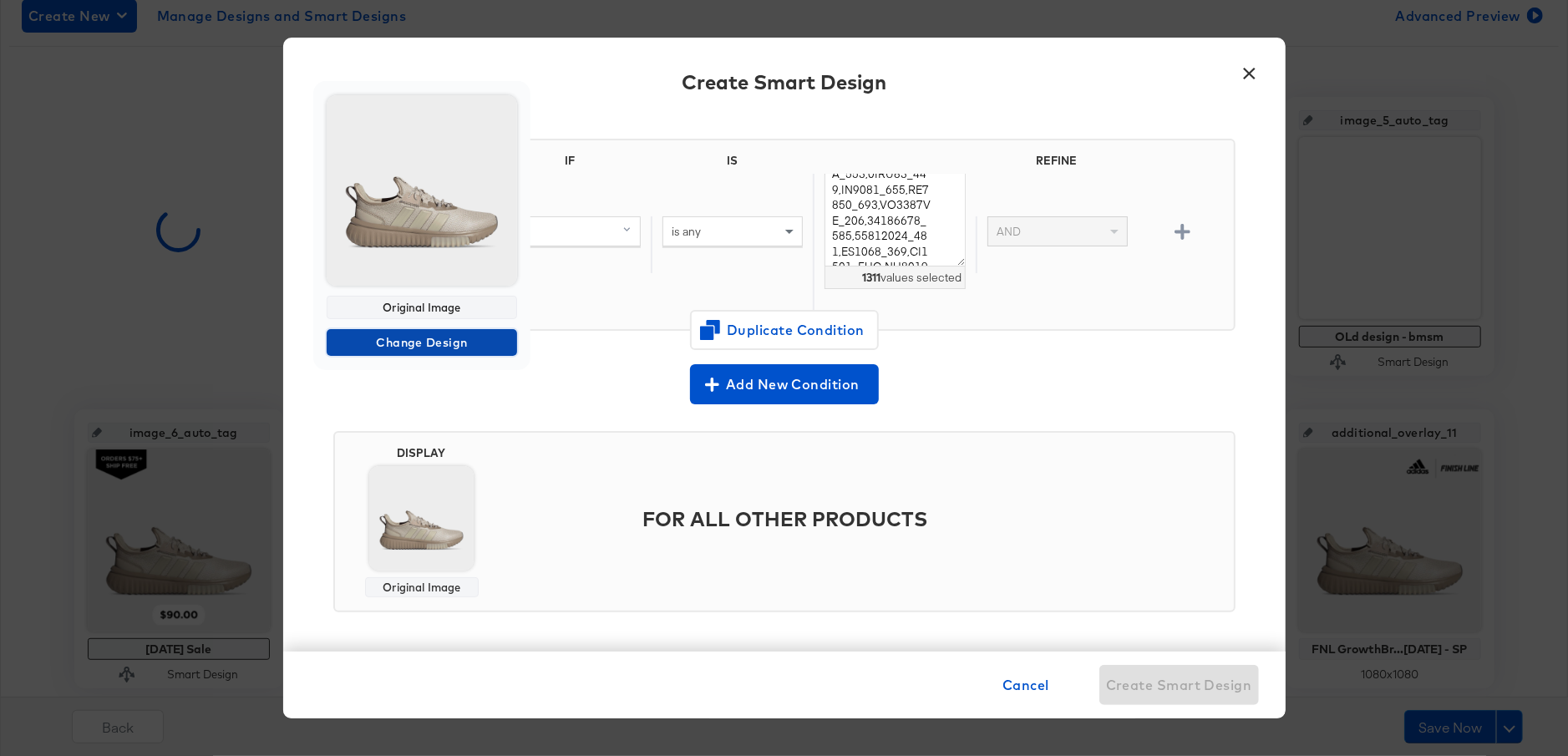
click at [417, 341] on span "Change Design" at bounding box center [421, 344] width 177 height 21
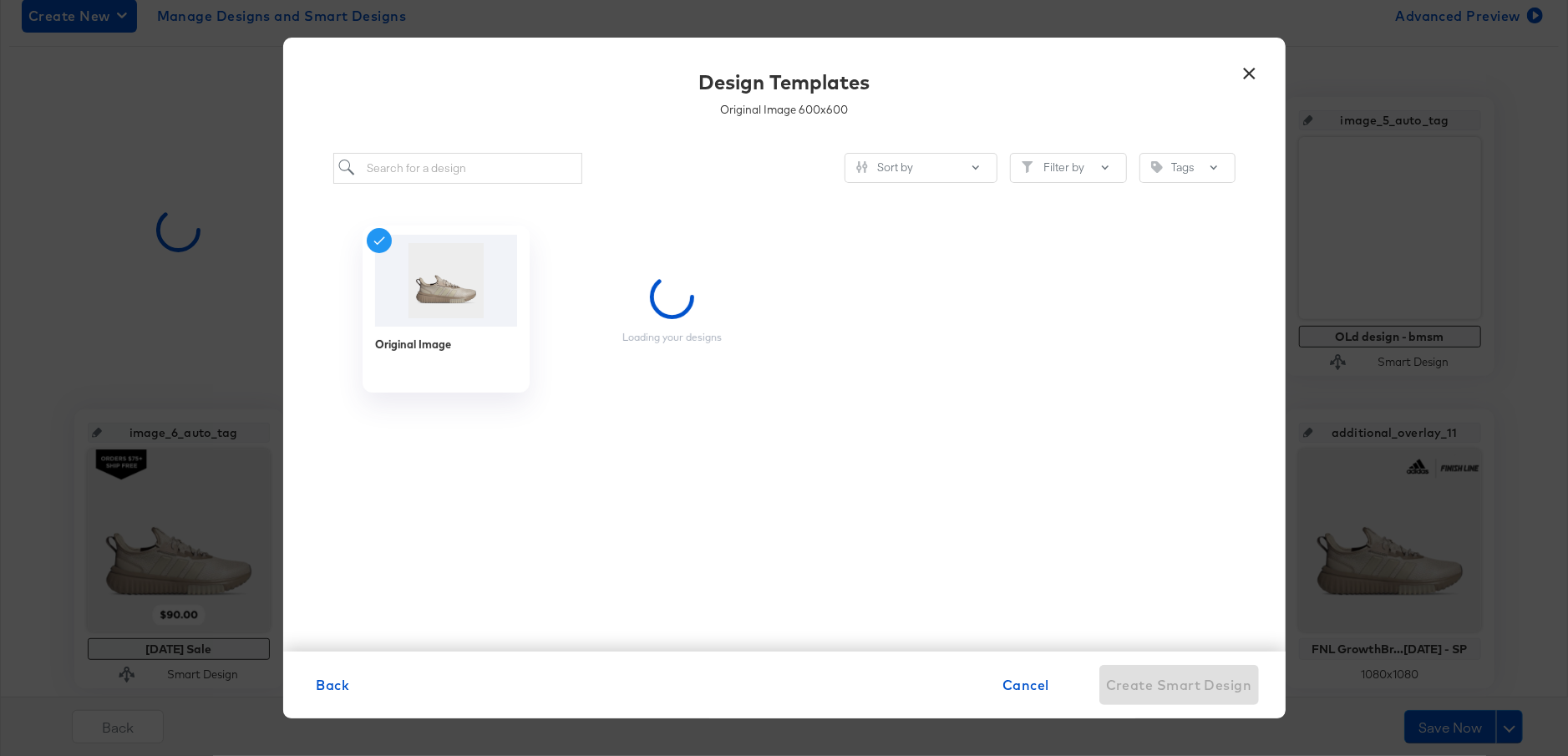
scroll to position [0, 0]
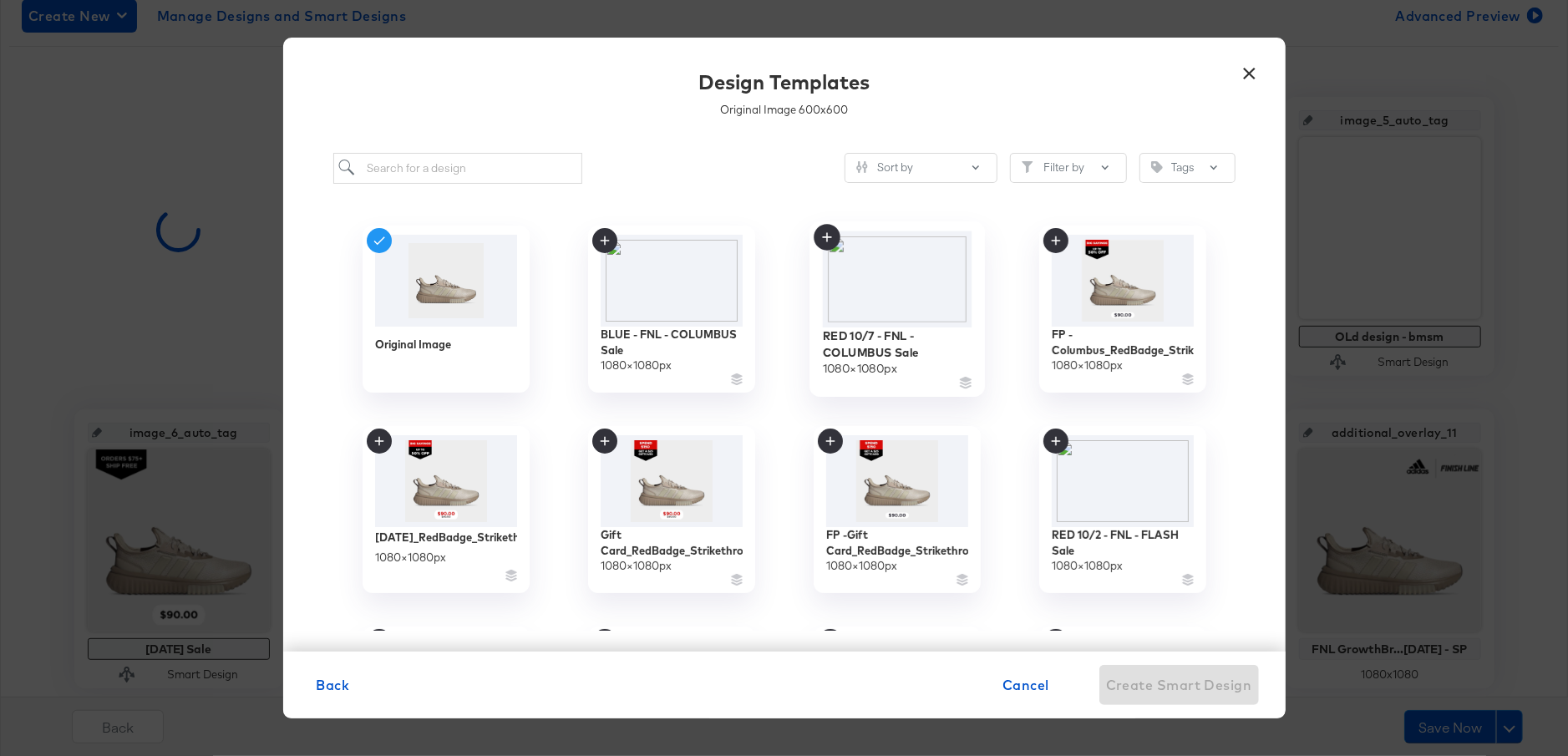
click at [886, 289] on img at bounding box center [896, 278] width 149 height 96
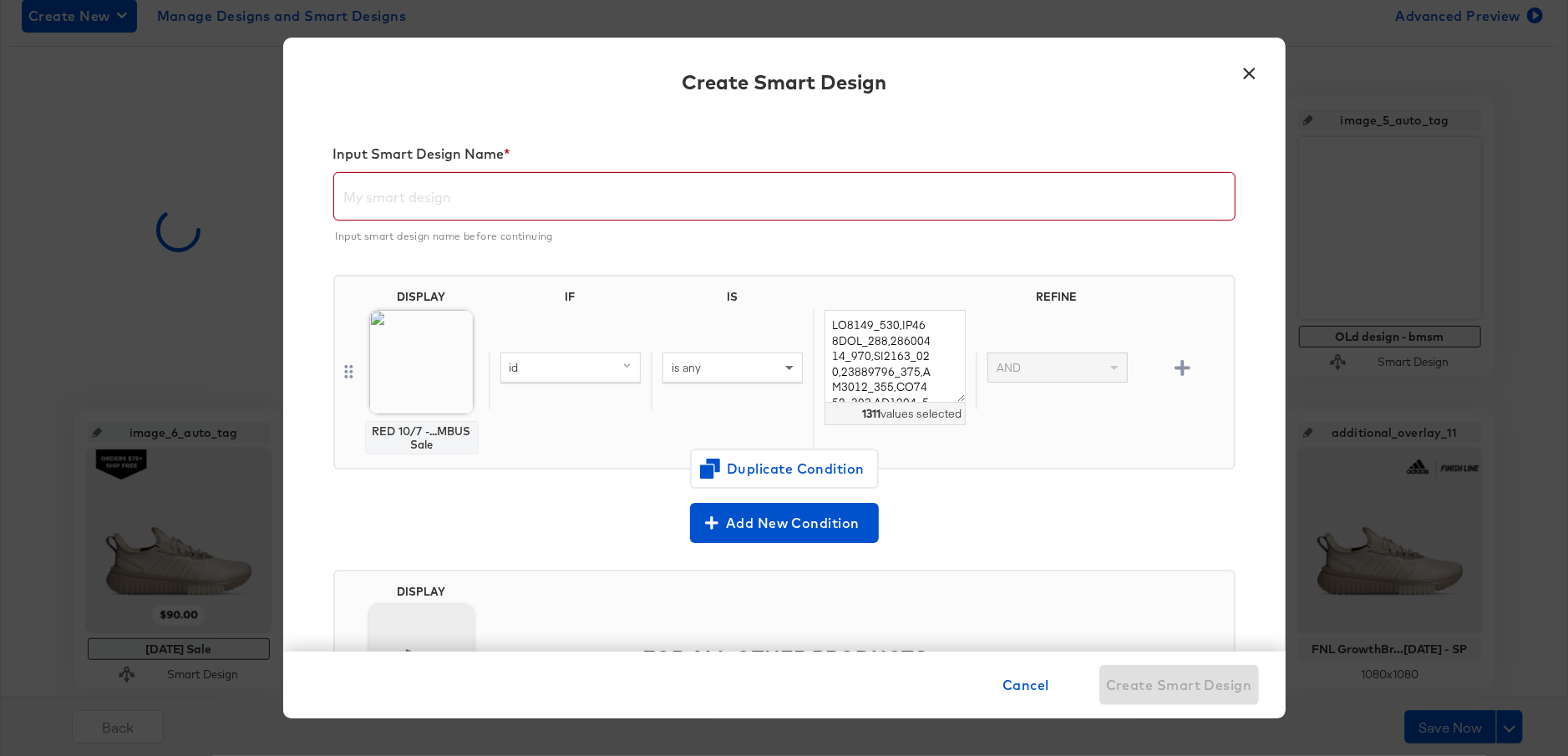
click at [519, 194] on input "text" at bounding box center [784, 189] width 900 height 47
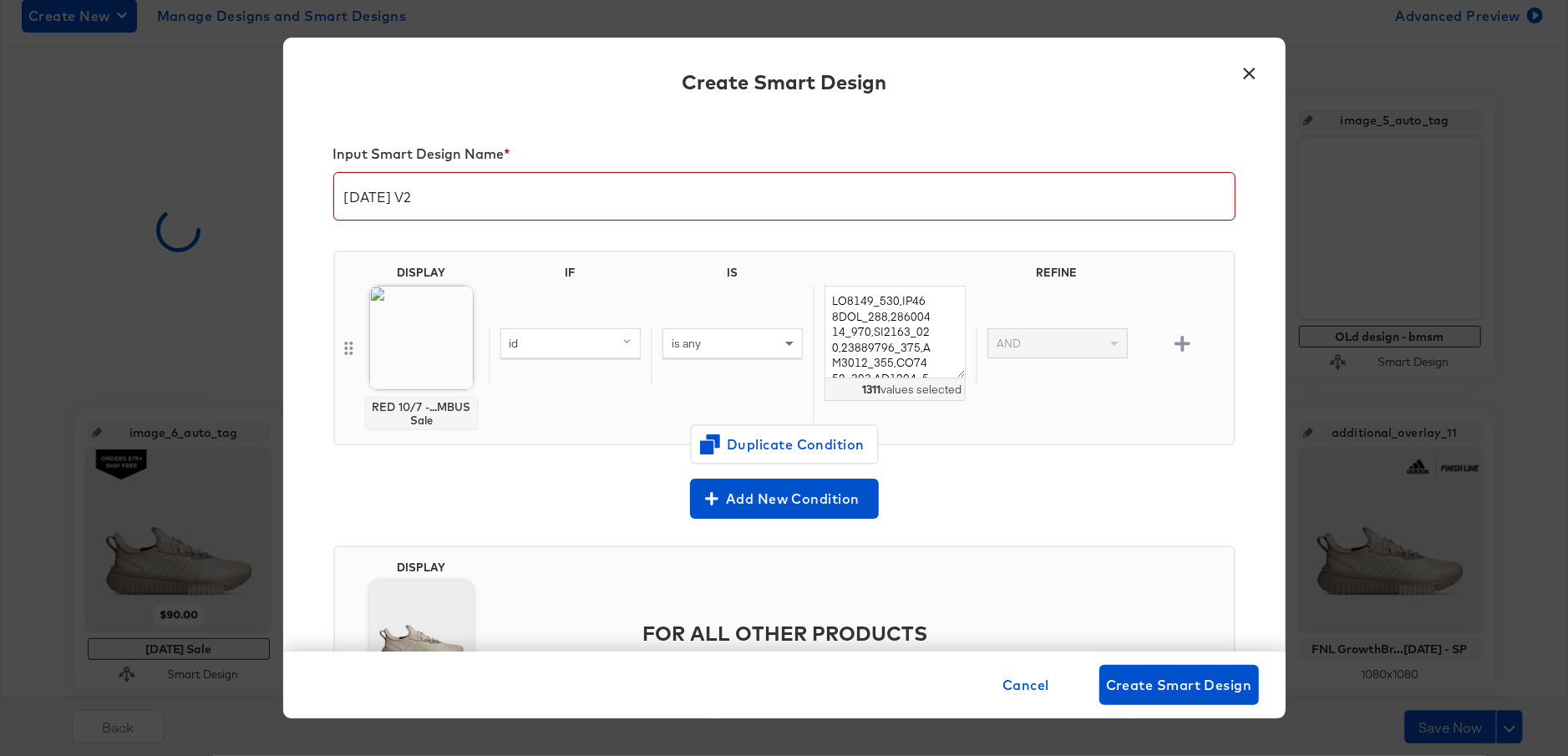
scroll to position [117, 0]
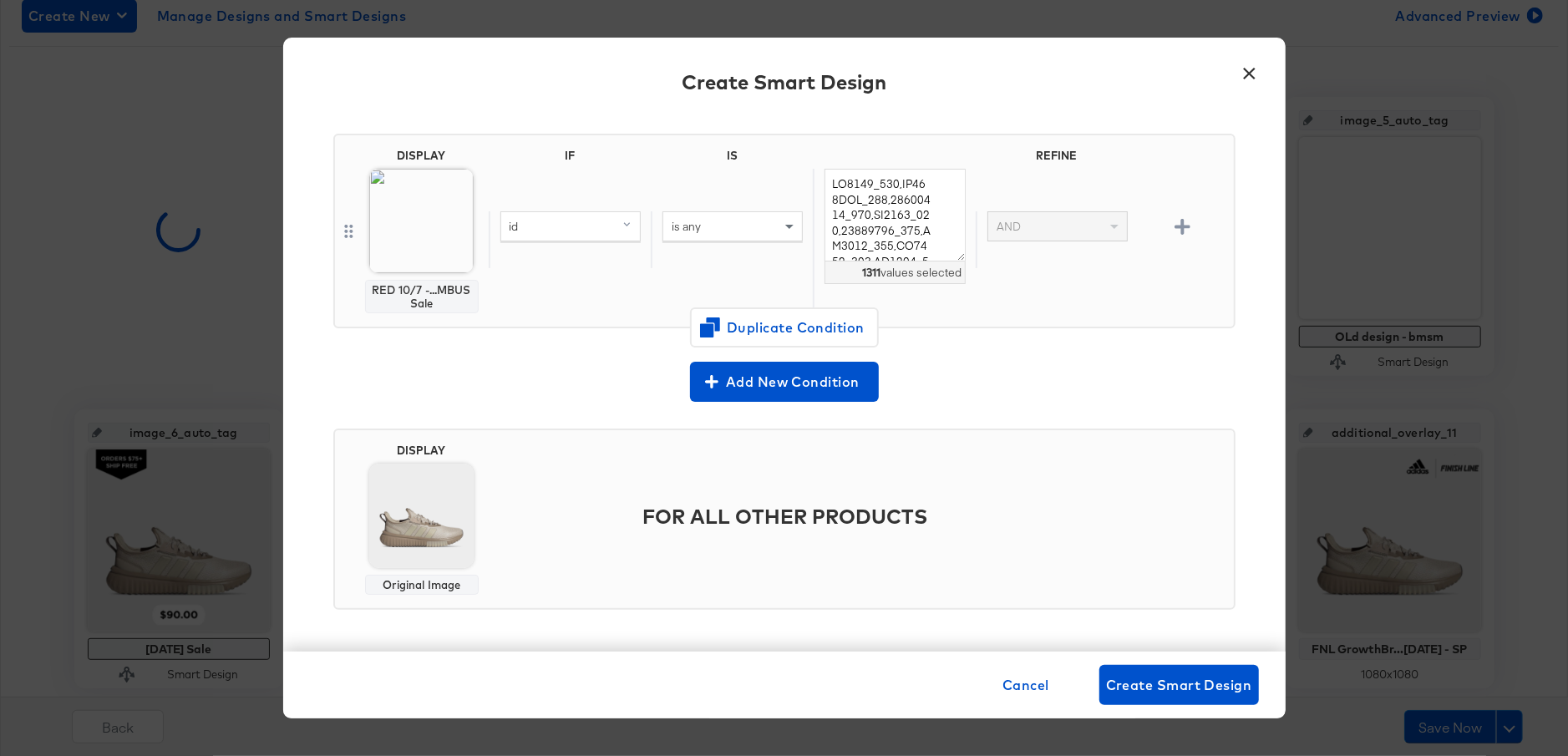
type input "Columbus Day V2"
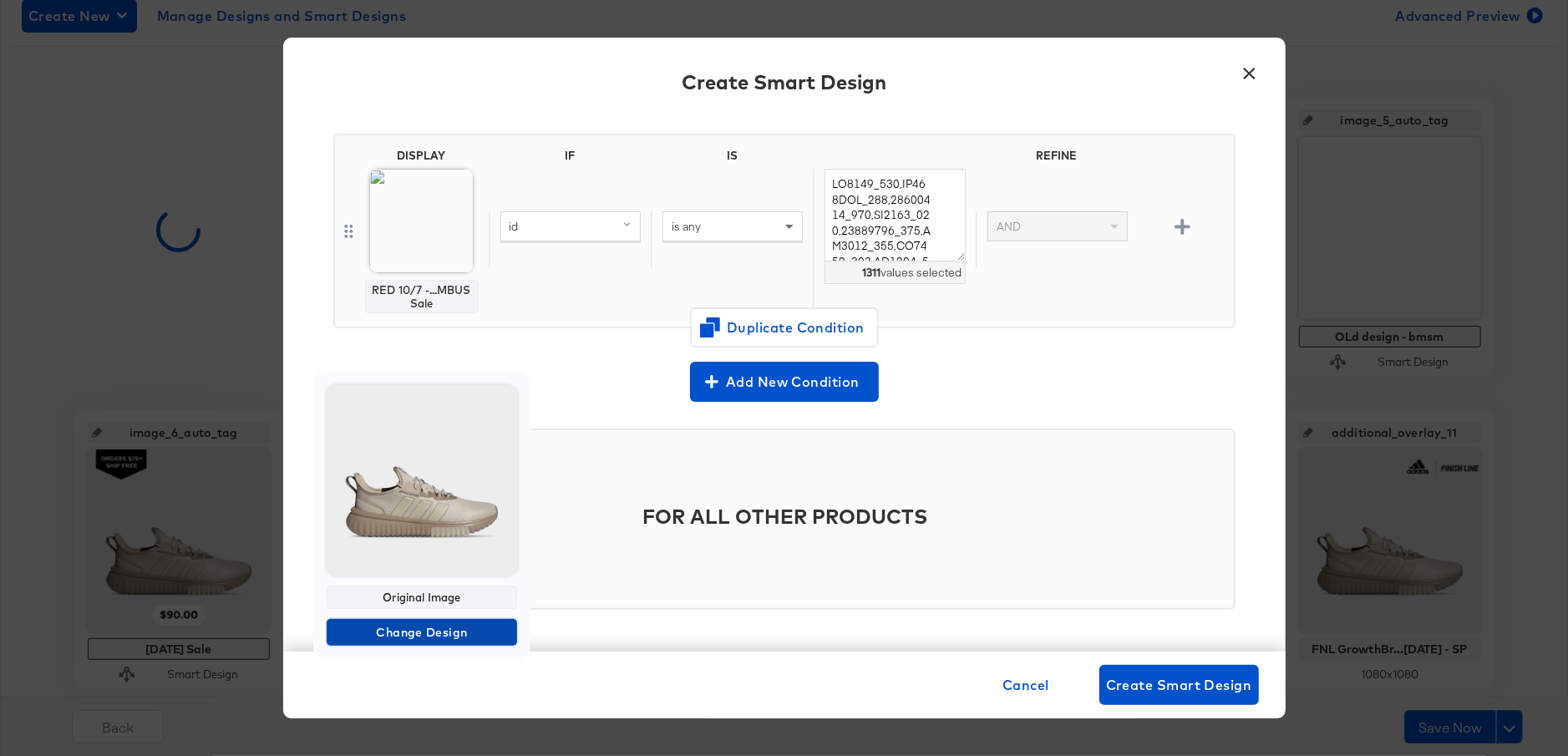
click at [425, 631] on span "Change Design" at bounding box center [421, 634] width 177 height 21
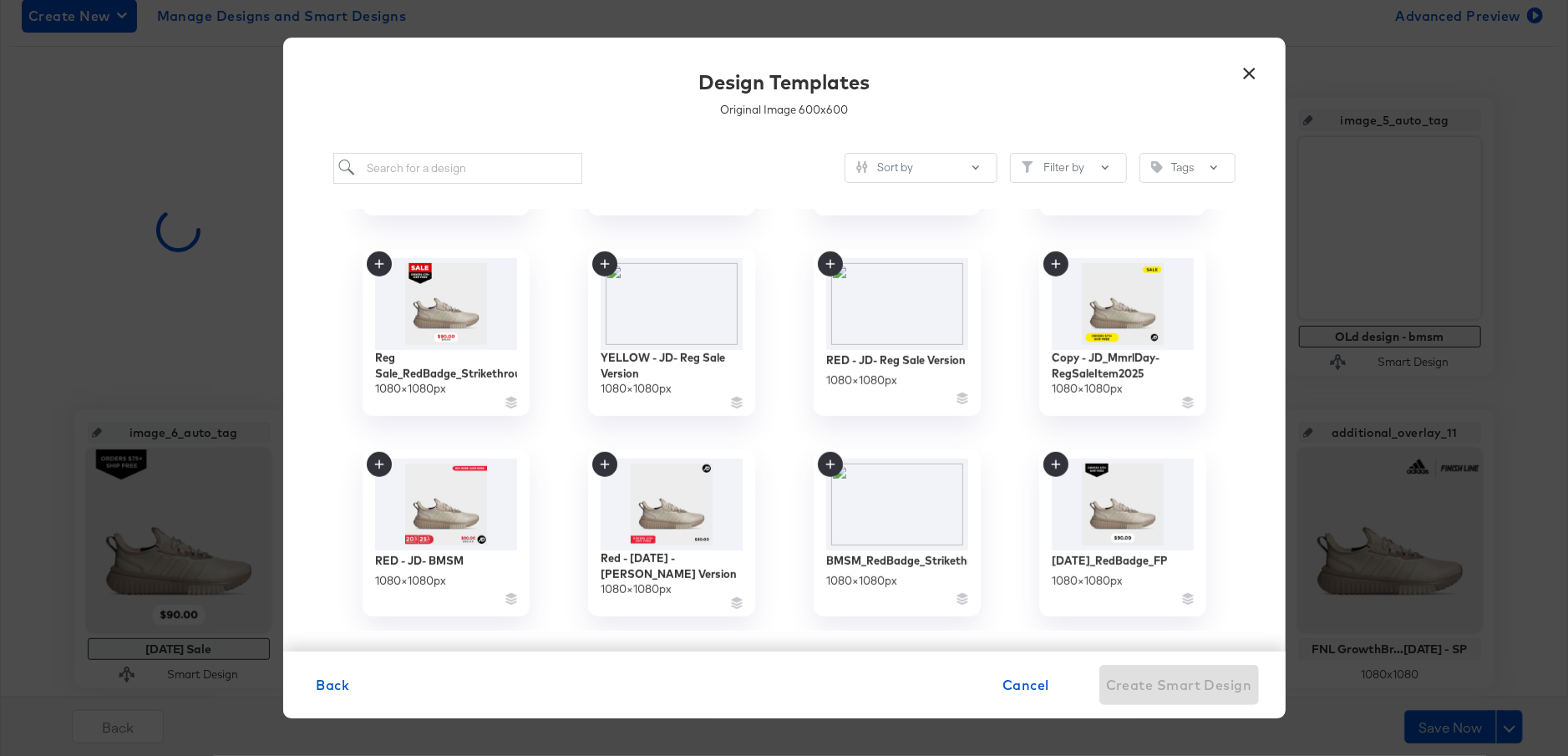
scroll to position [794, 0]
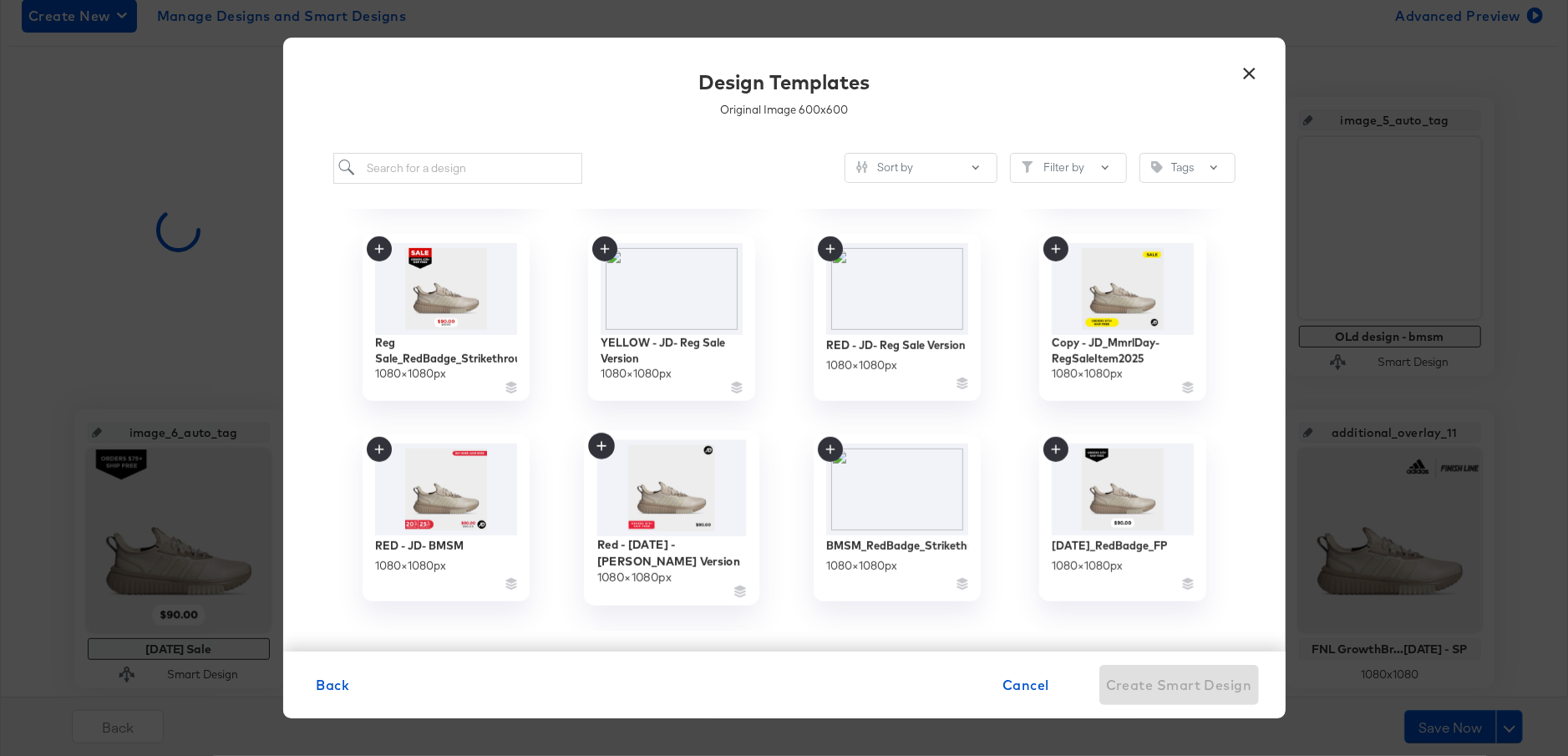
click at [665, 523] on img at bounding box center [671, 487] width 149 height 97
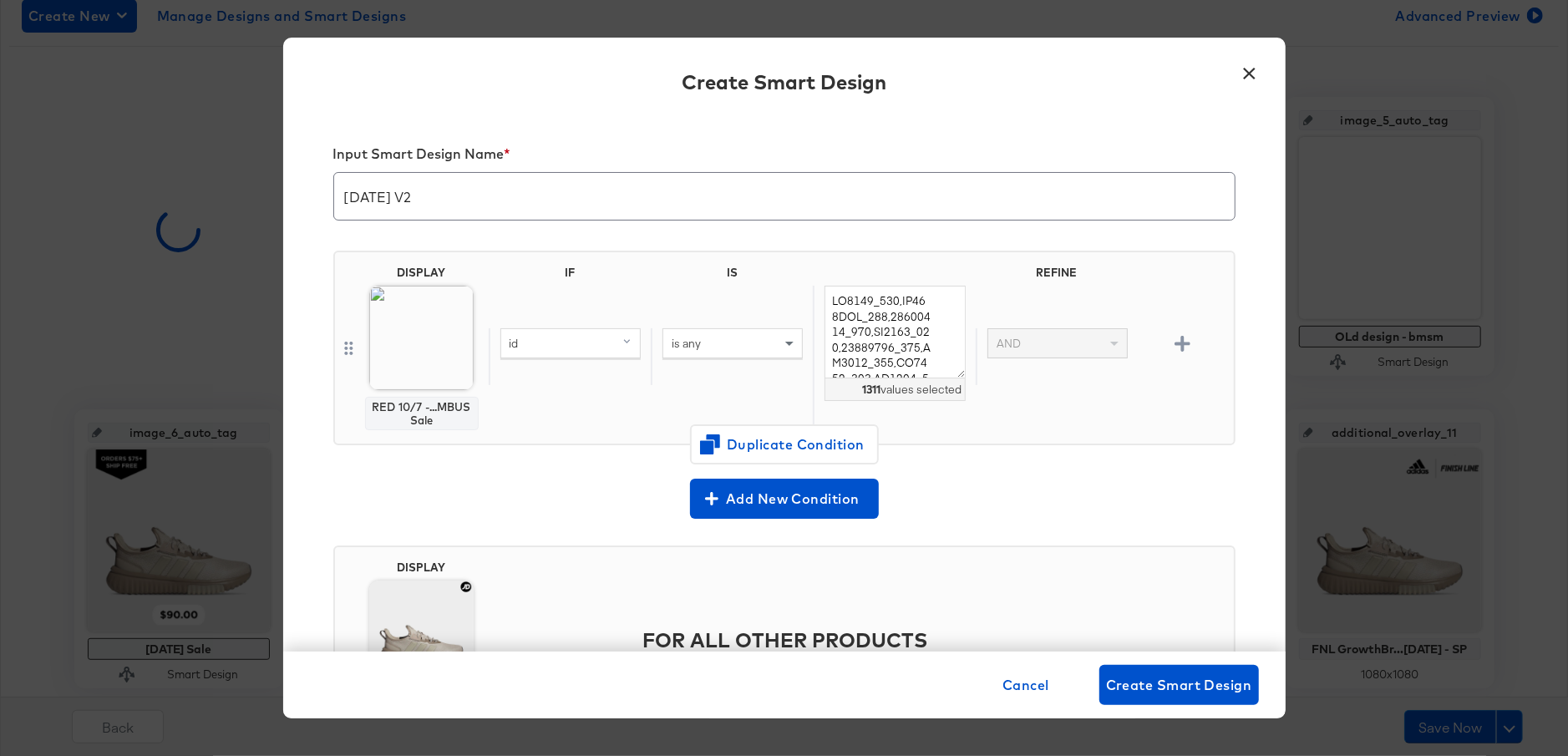
scroll to position [117, 0]
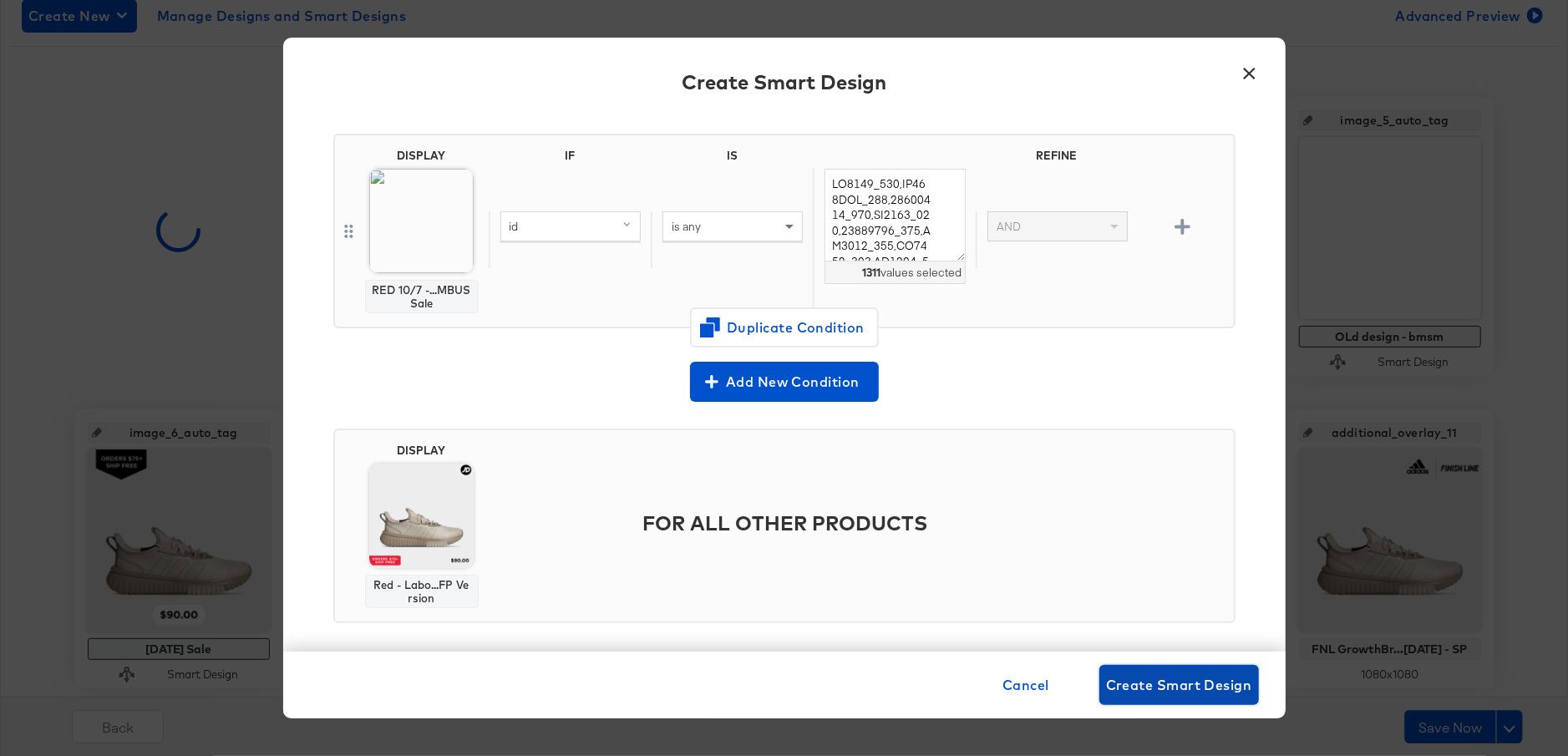
click at [1167, 684] on span "Create Smart Design" at bounding box center [1179, 685] width 146 height 23
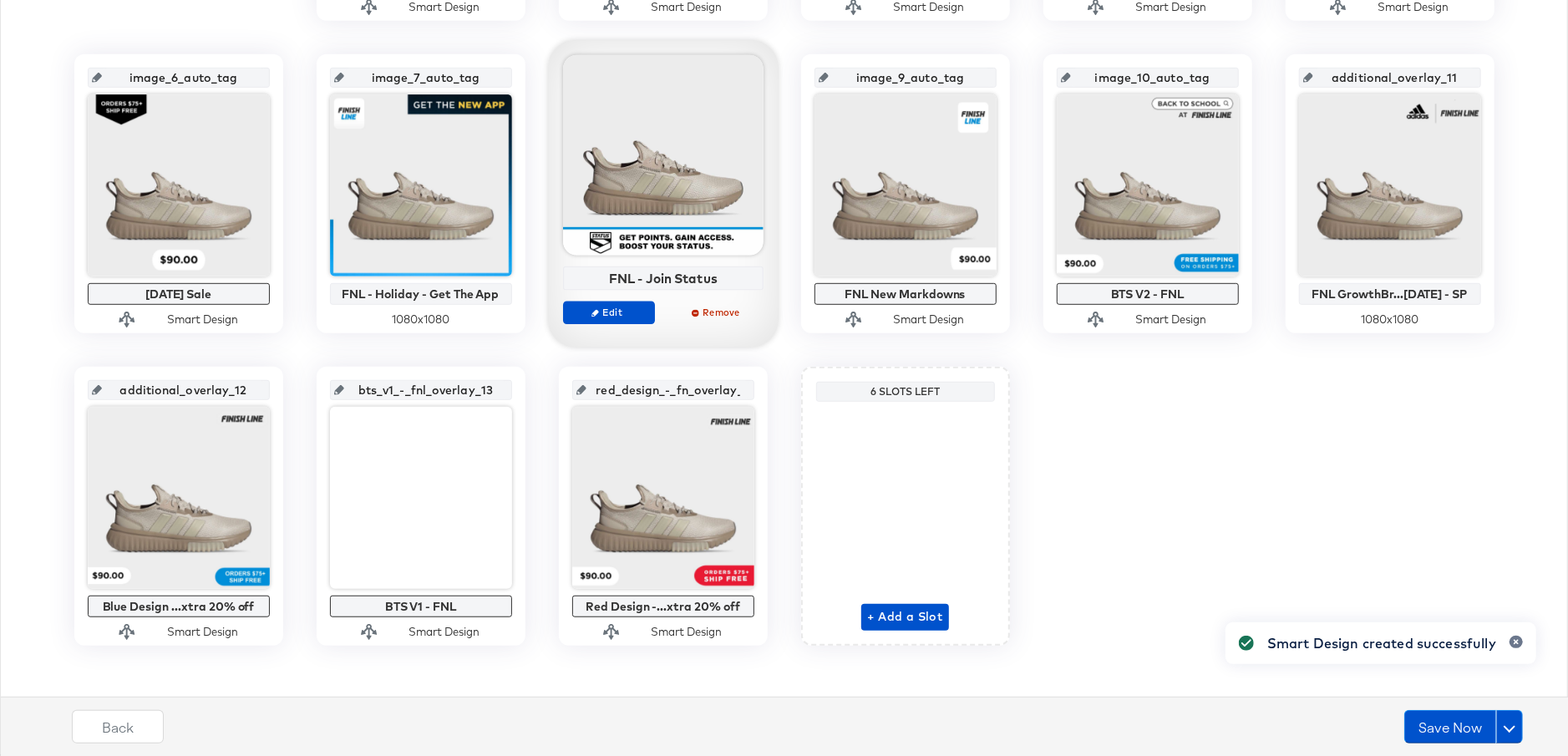
scroll to position [664, 0]
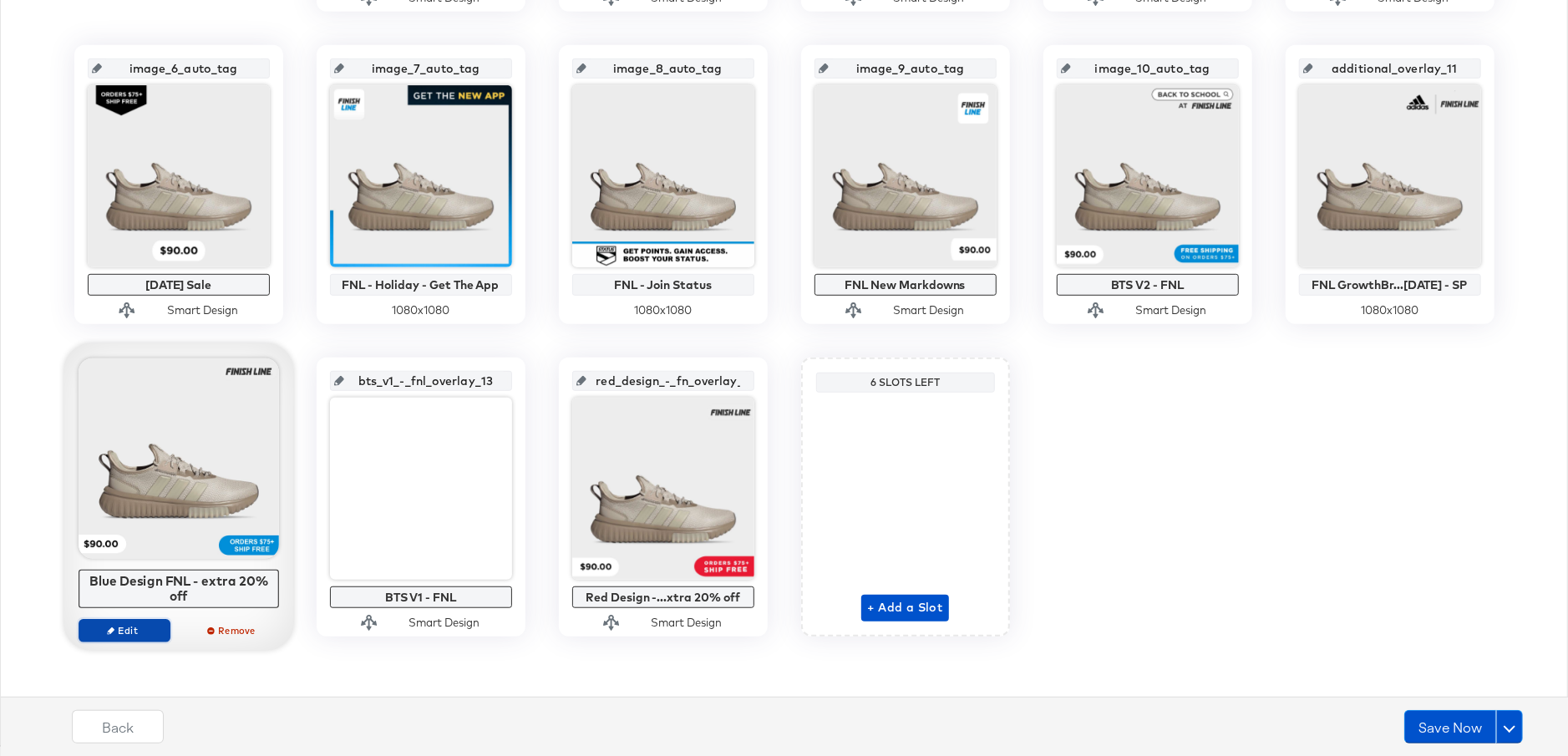
click at [104, 628] on span "Edit" at bounding box center [123, 630] width 77 height 12
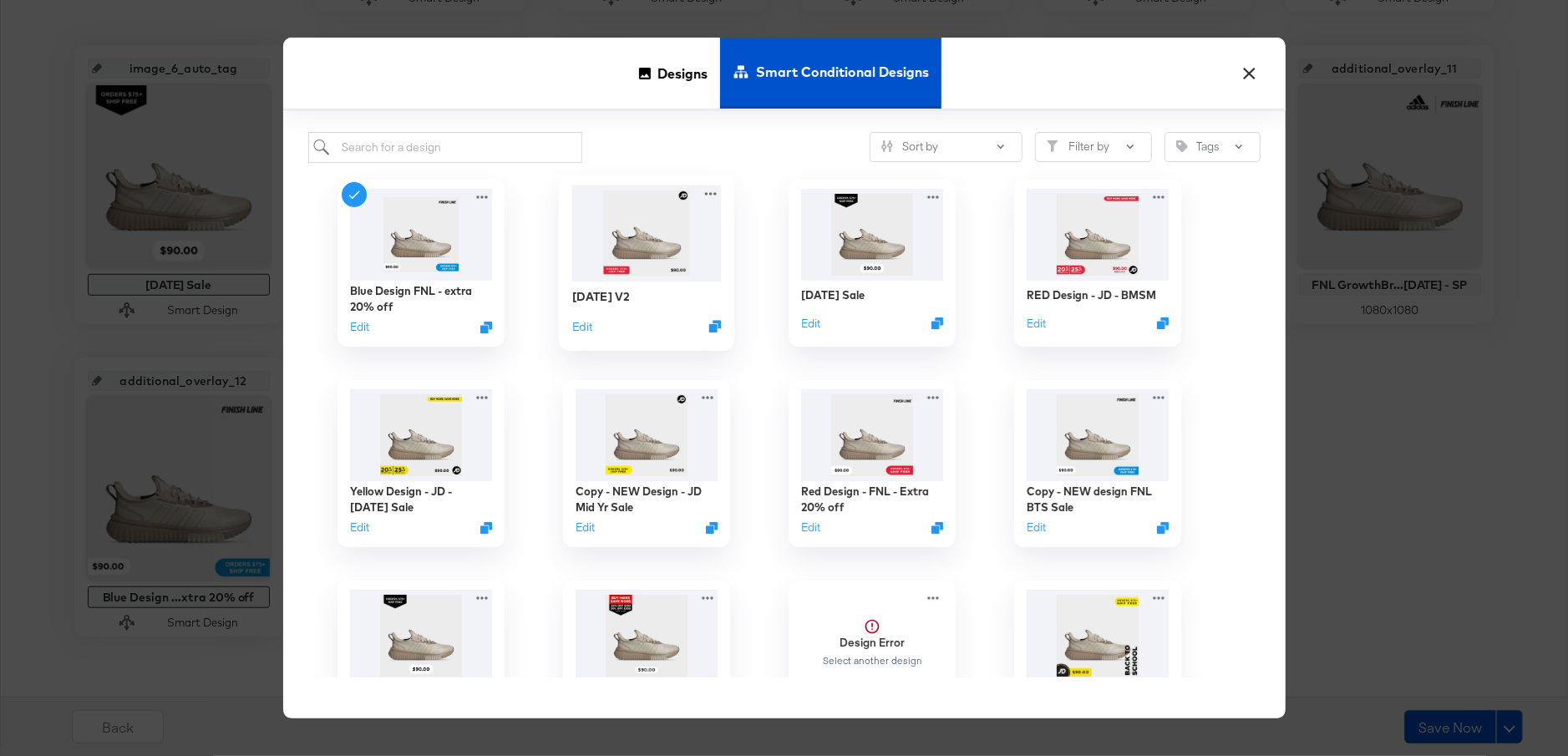
click at [625, 254] on img at bounding box center [646, 233] width 149 height 96
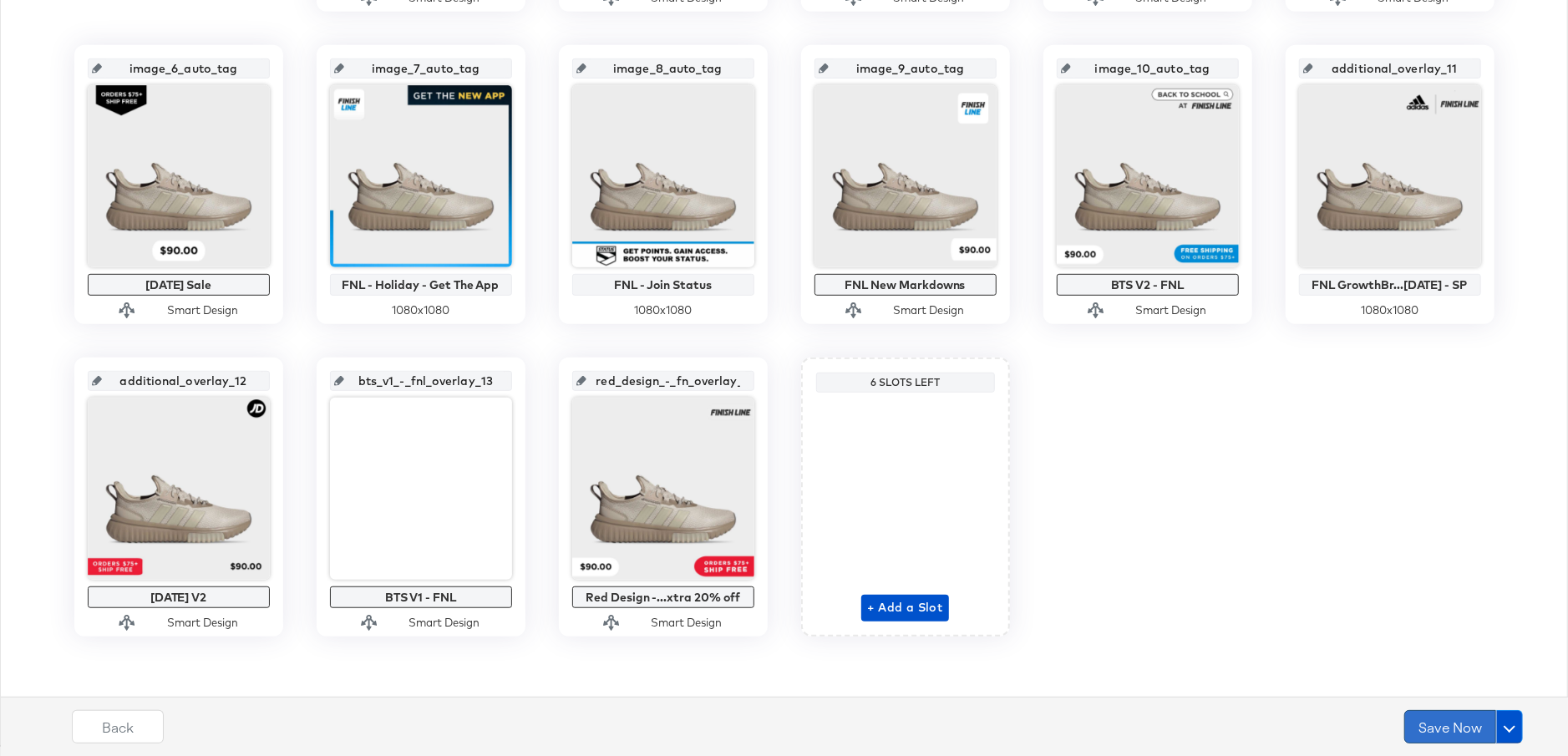
click at [1447, 723] on button "Save Now" at bounding box center [1450, 726] width 92 height 33
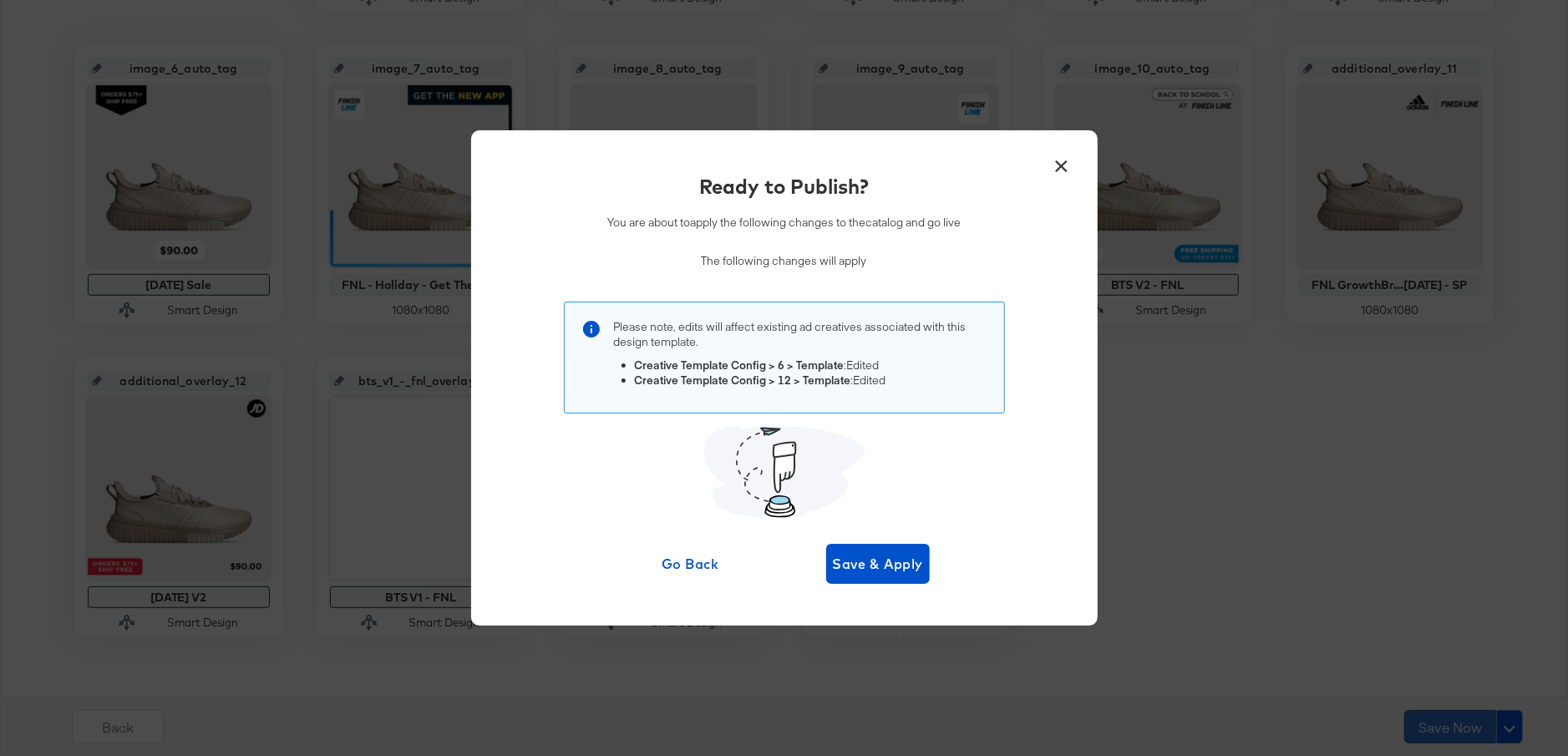
scroll to position [0, 0]
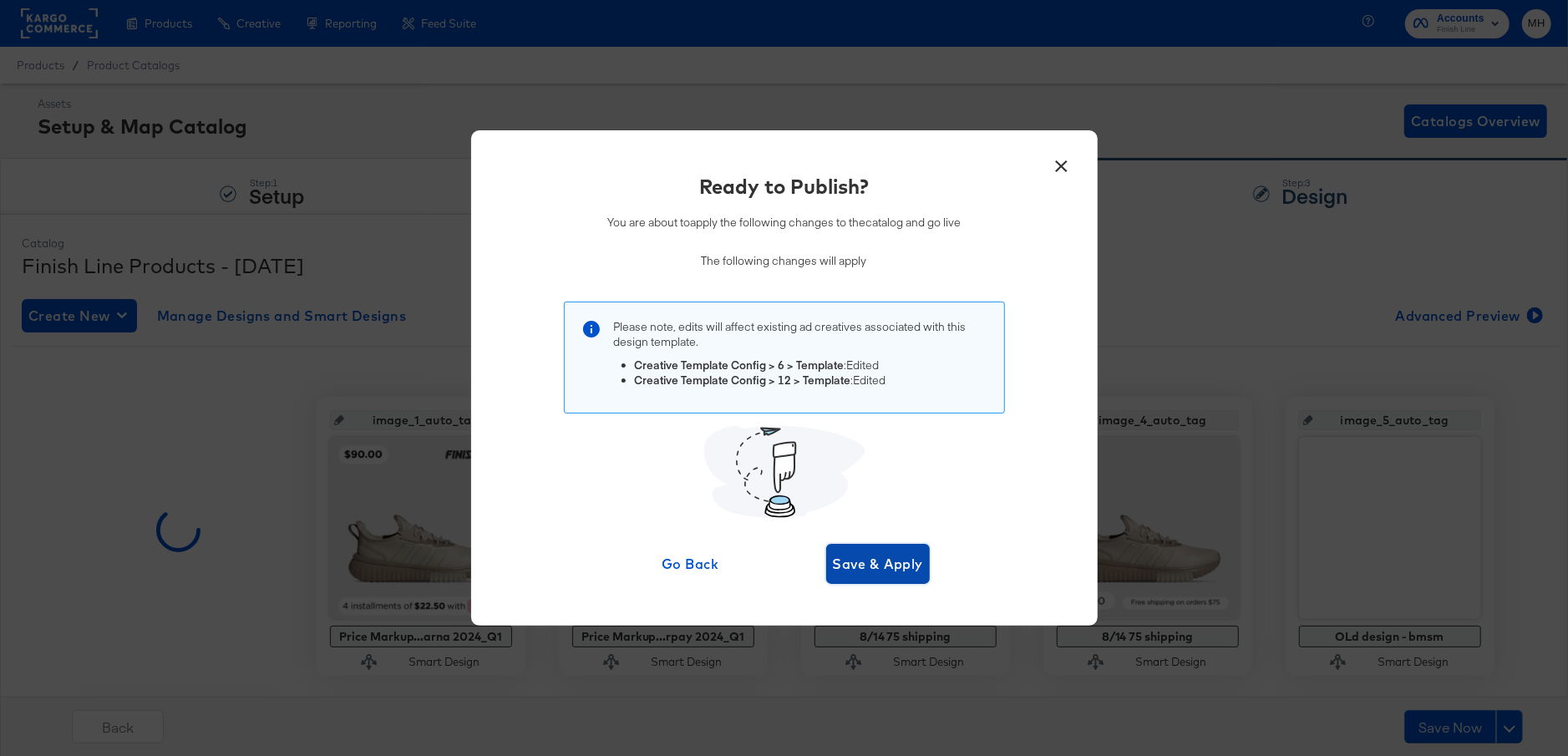
click at [883, 571] on span "Save & Apply" at bounding box center [878, 564] width 91 height 23
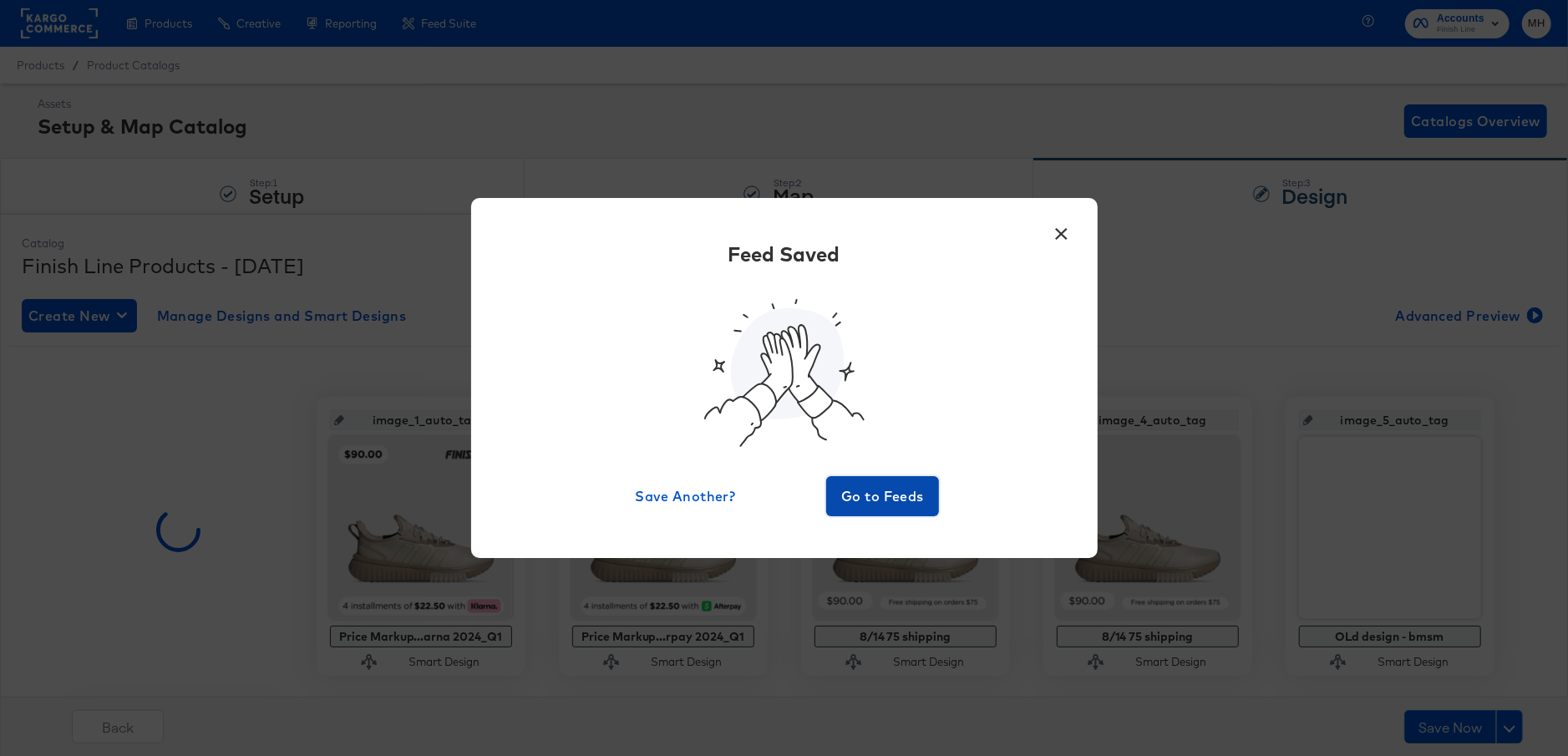
click at [870, 511] on button "Go to Feeds" at bounding box center [883, 497] width 114 height 40
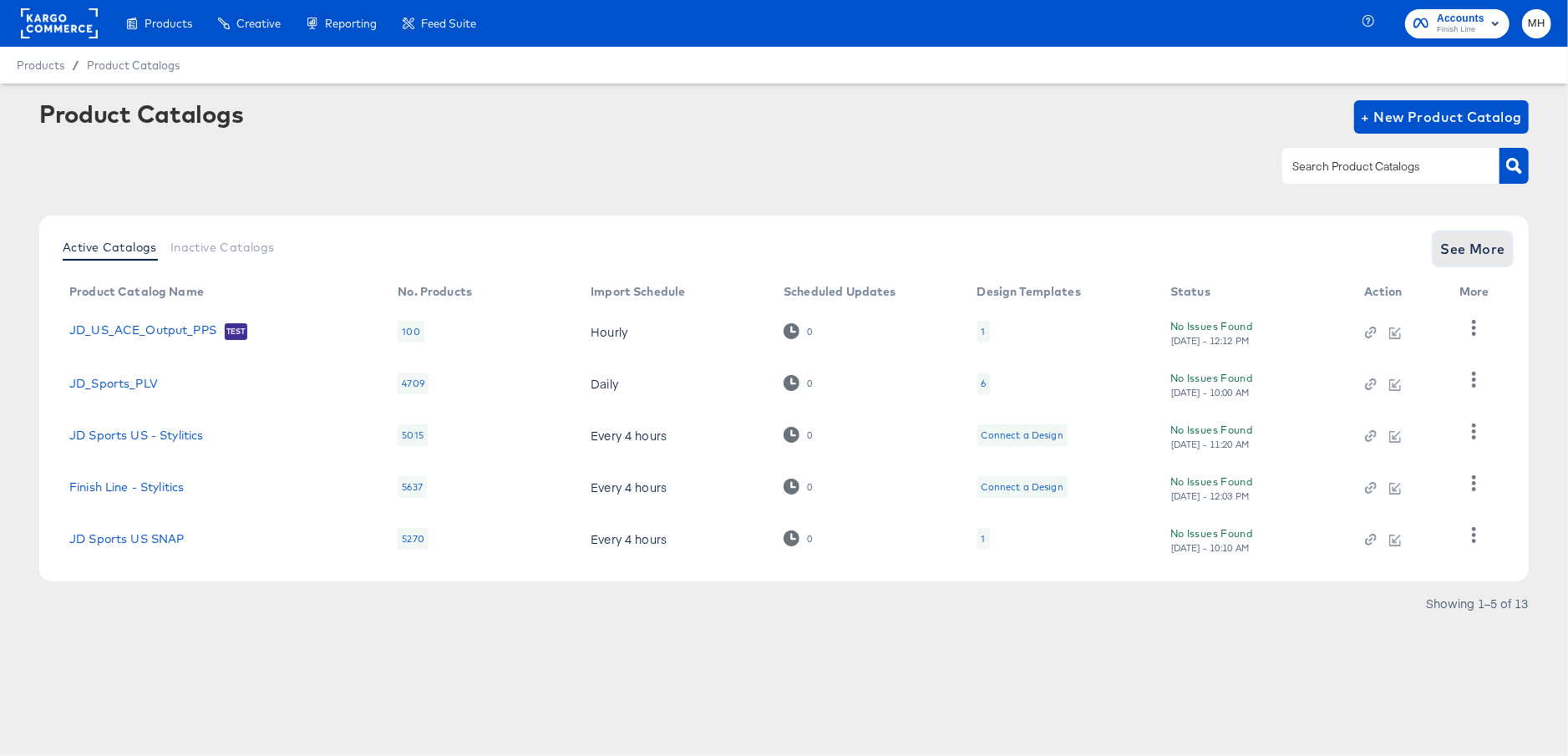
click at [1488, 254] on span "See More" at bounding box center [1472, 249] width 65 height 23
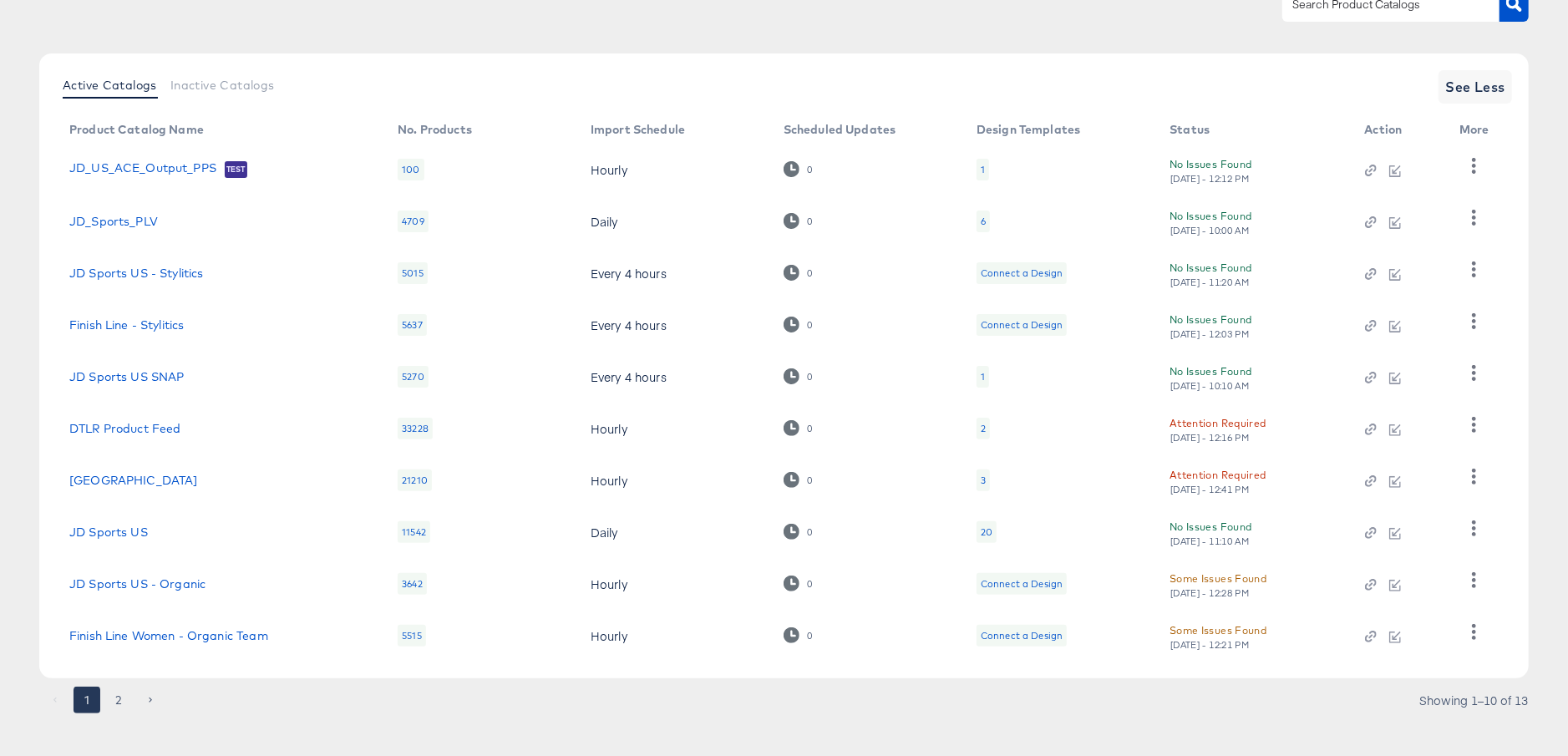
scroll to position [177, 0]
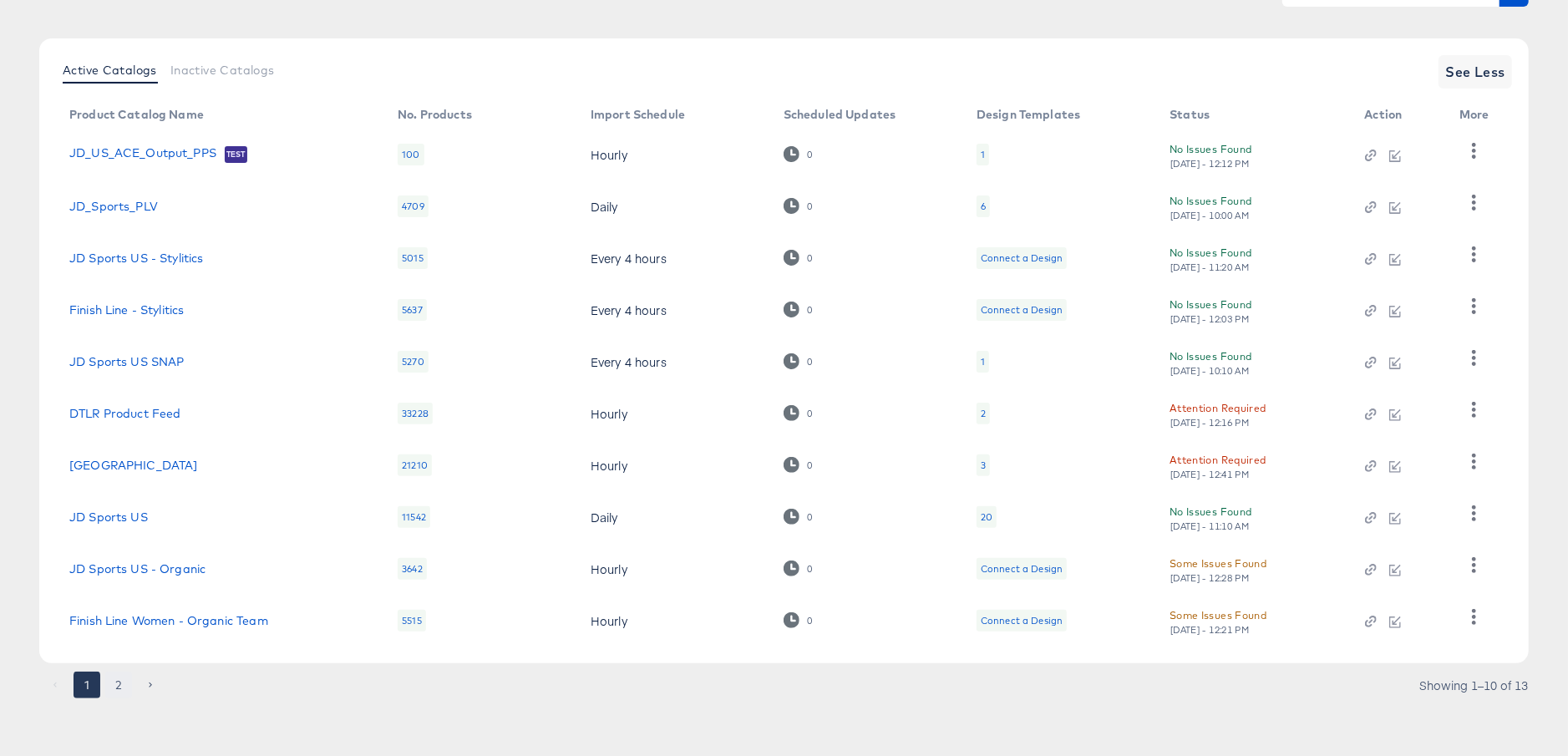
click at [113, 688] on button "2" at bounding box center [119, 685] width 27 height 27
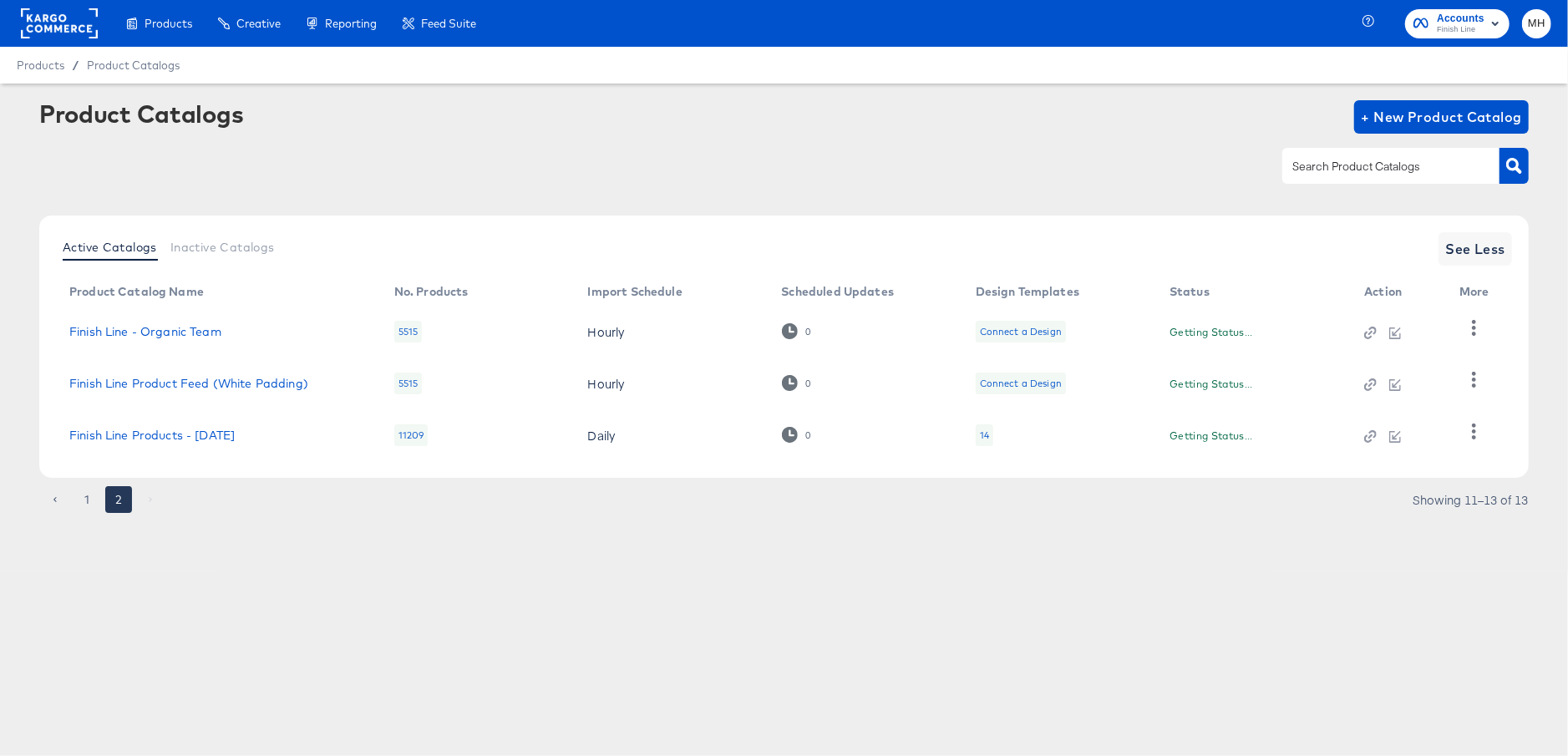
scroll to position [0, 0]
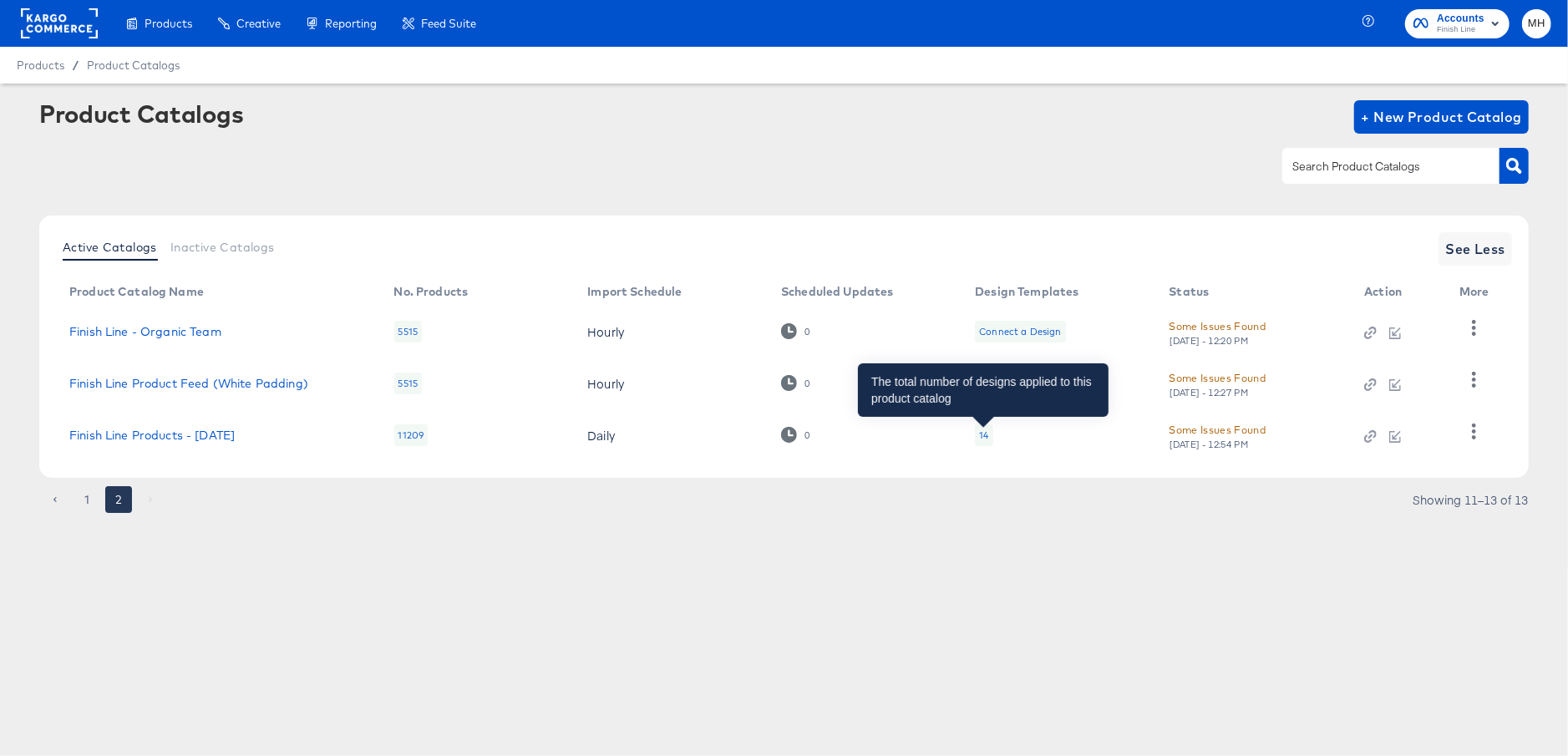
click at [982, 433] on div "14" at bounding box center [983, 435] width 10 height 13
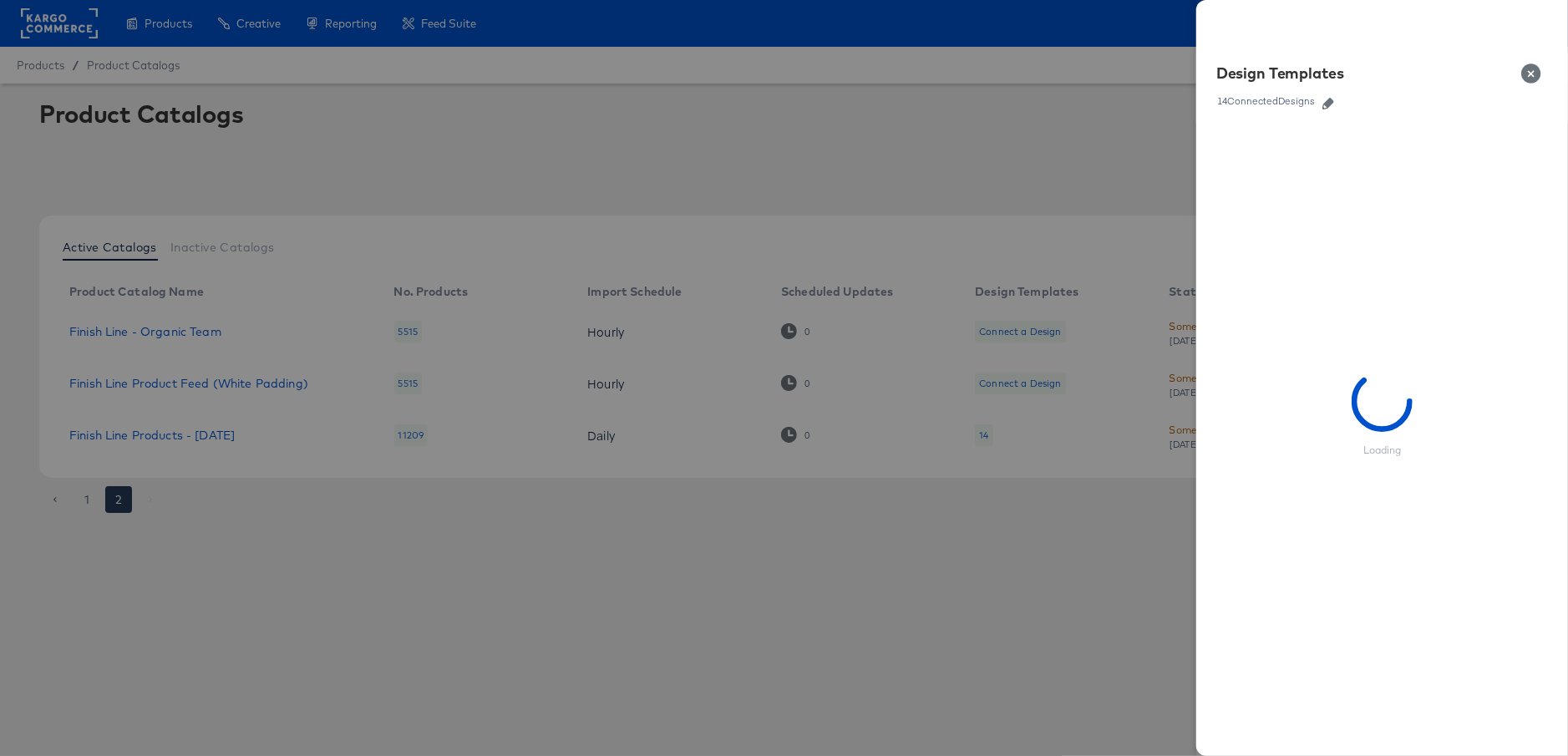
click at [1331, 99] on icon "button" at bounding box center [1328, 103] width 11 height 11
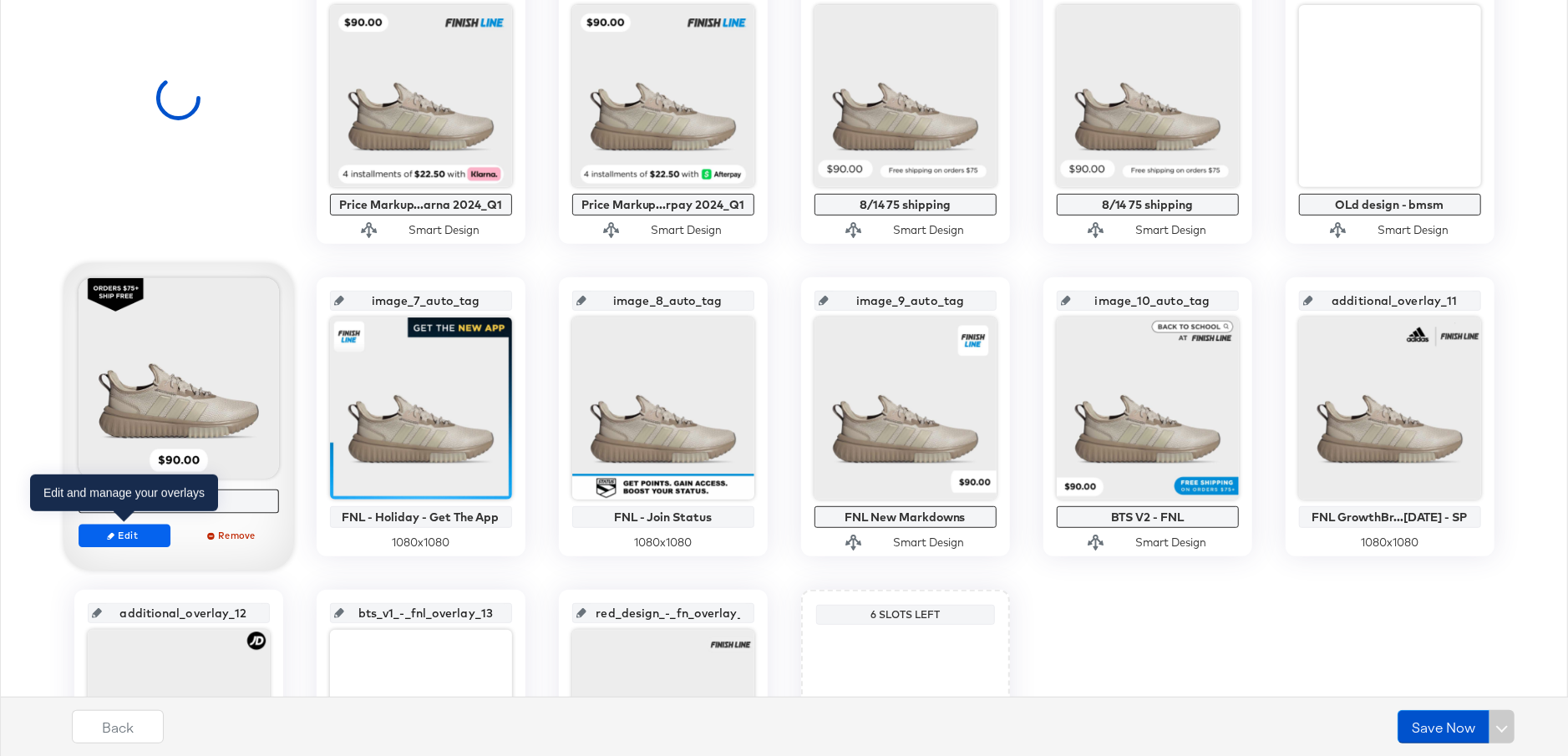
scroll to position [664, 0]
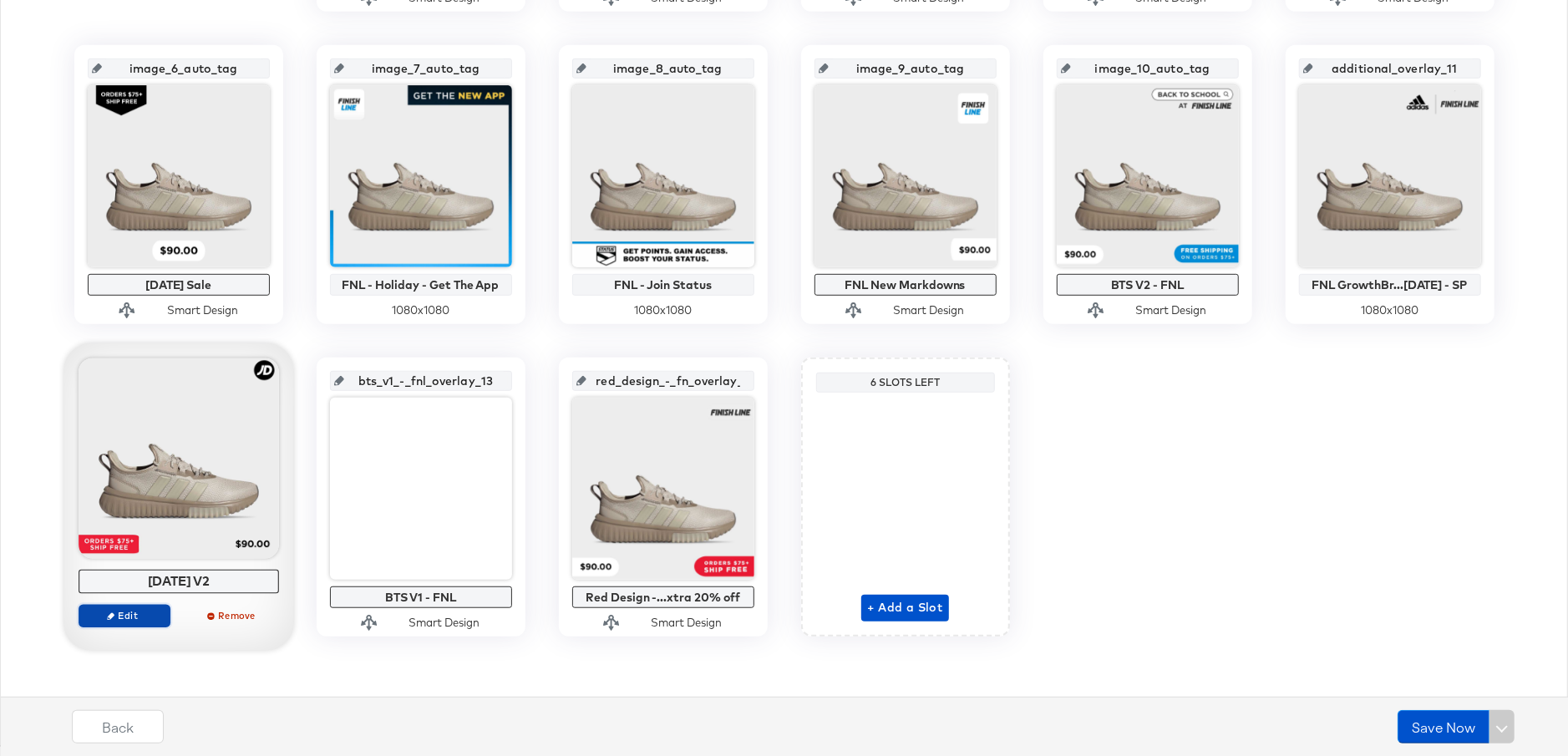
click at [127, 618] on span "Edit" at bounding box center [123, 615] width 77 height 12
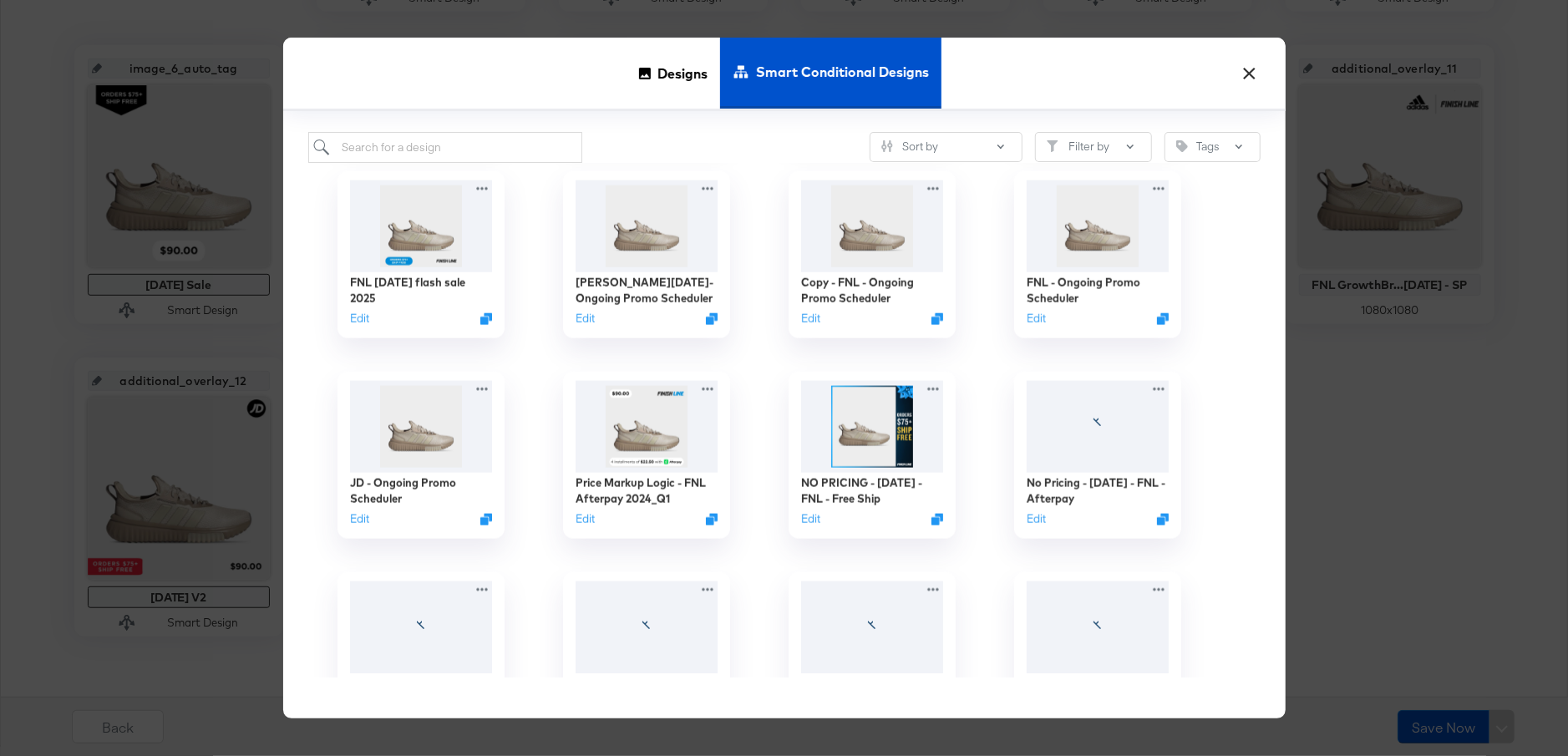
scroll to position [1623, 0]
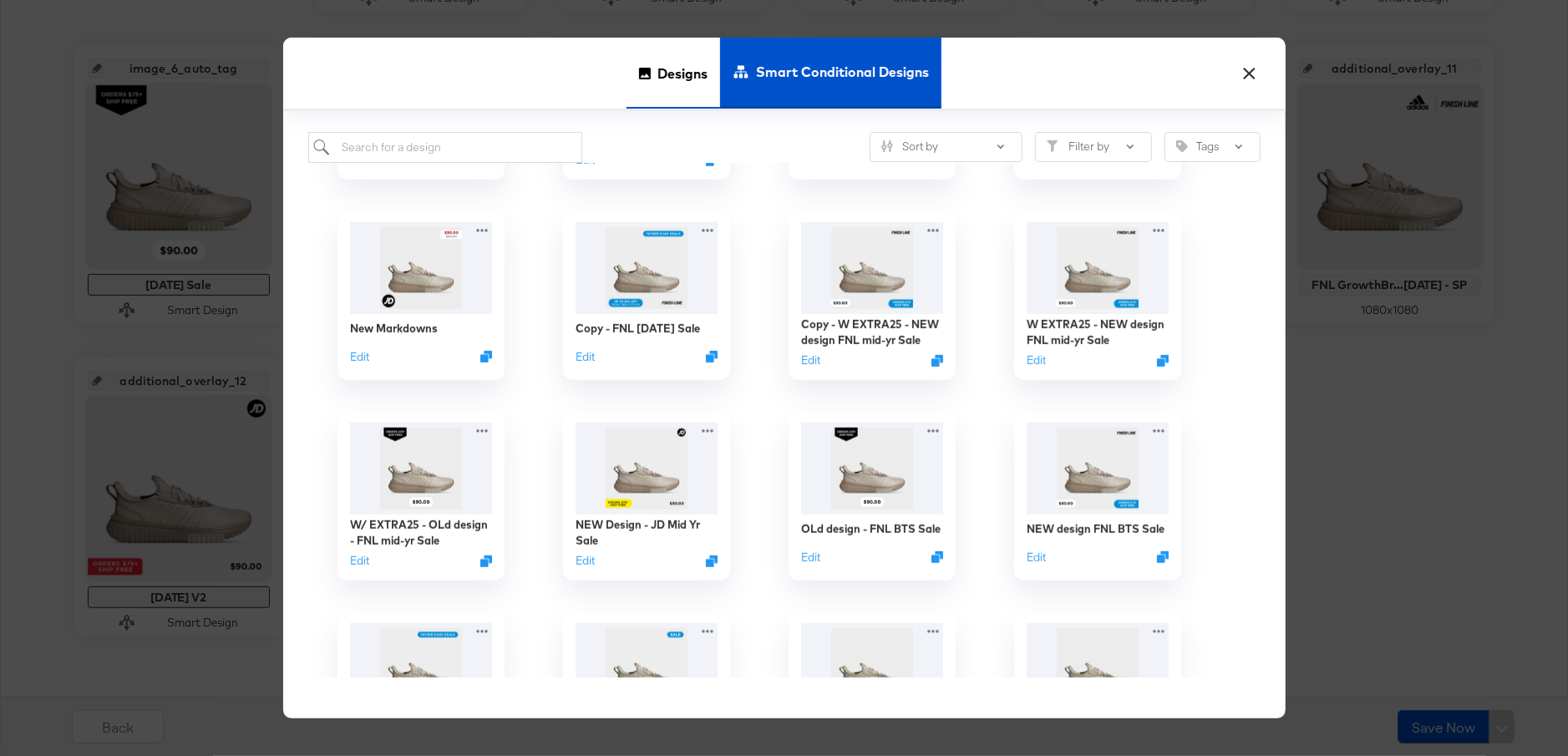
click at [659, 54] on span "Designs" at bounding box center [682, 73] width 50 height 74
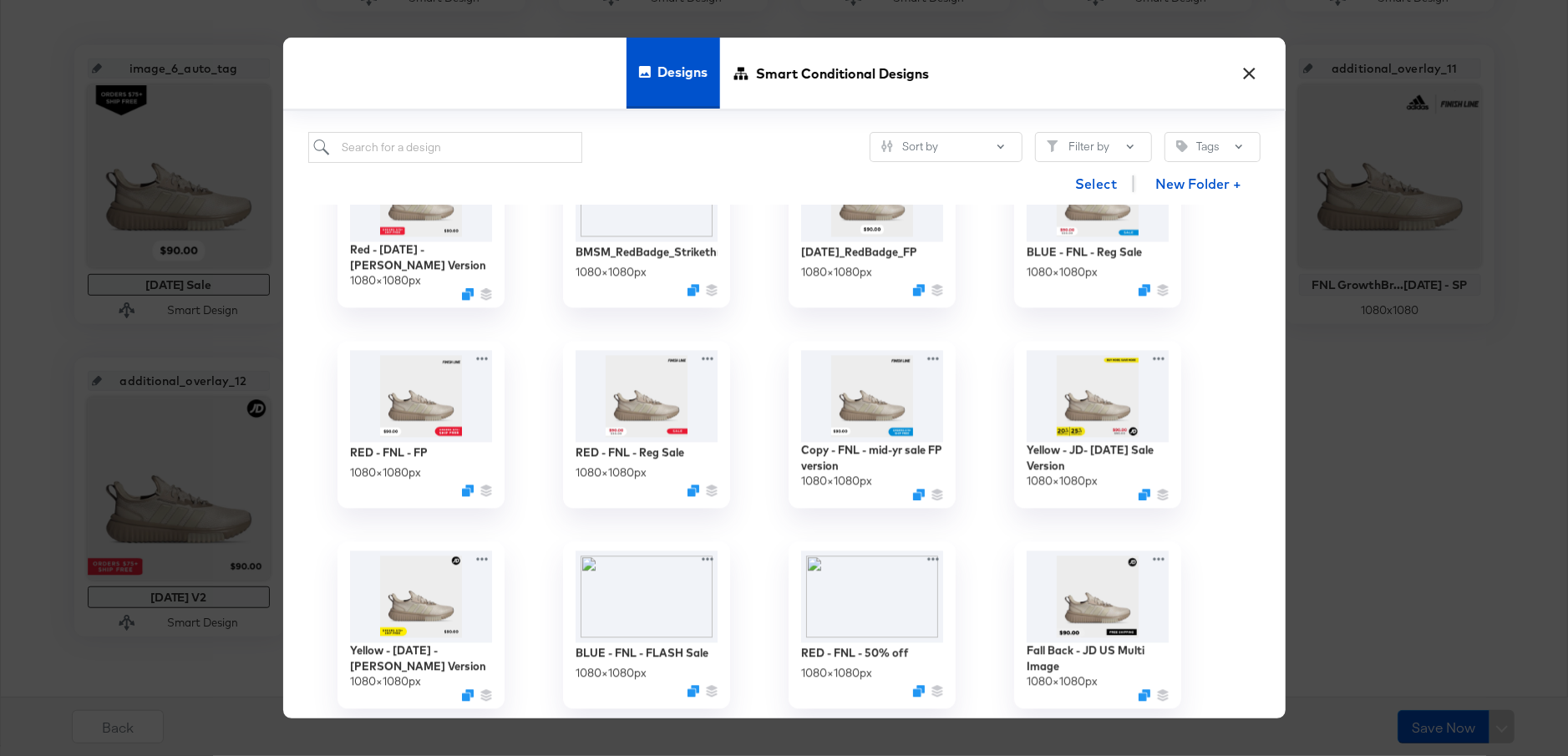
scroll to position [2927, 0]
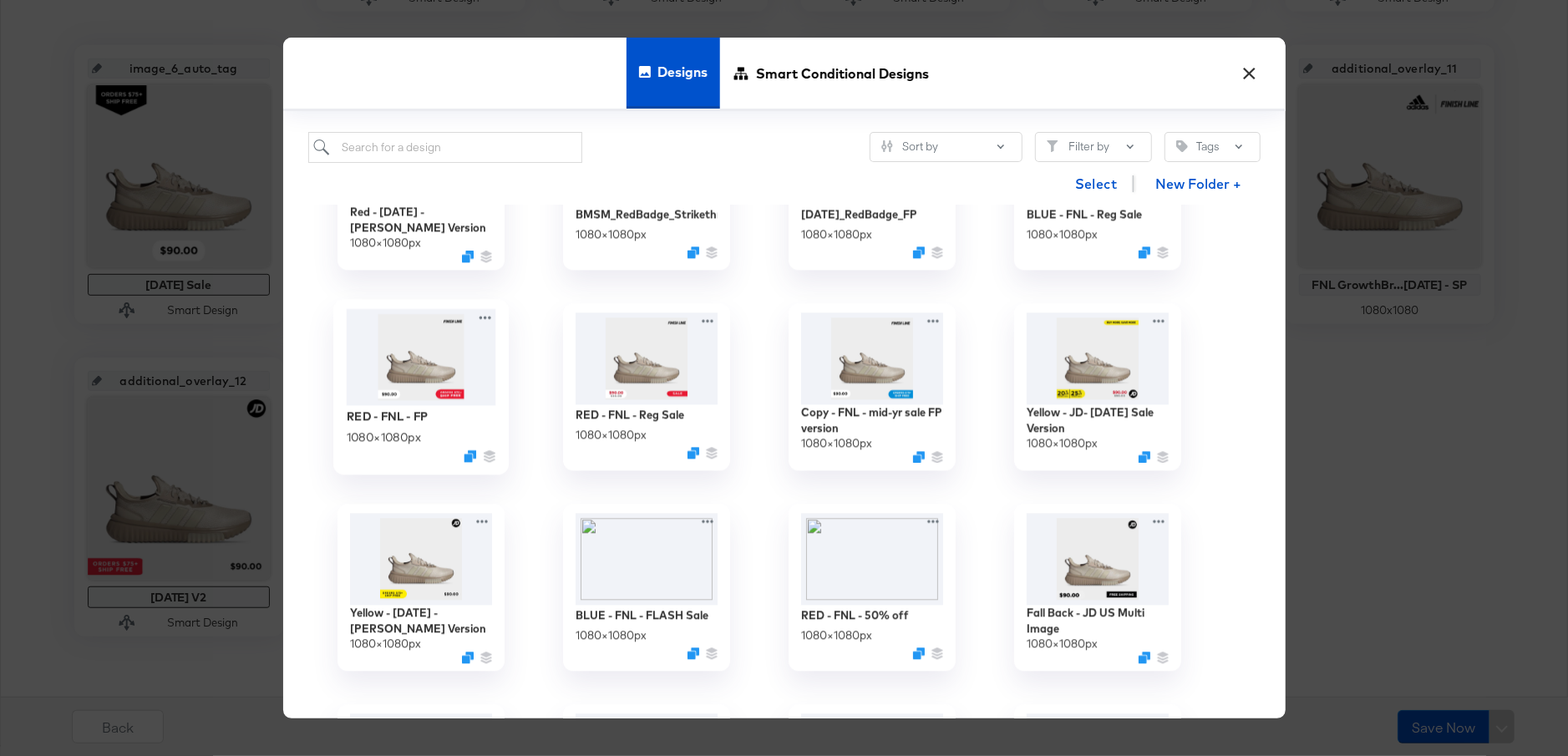
click at [414, 380] on img at bounding box center [421, 356] width 149 height 96
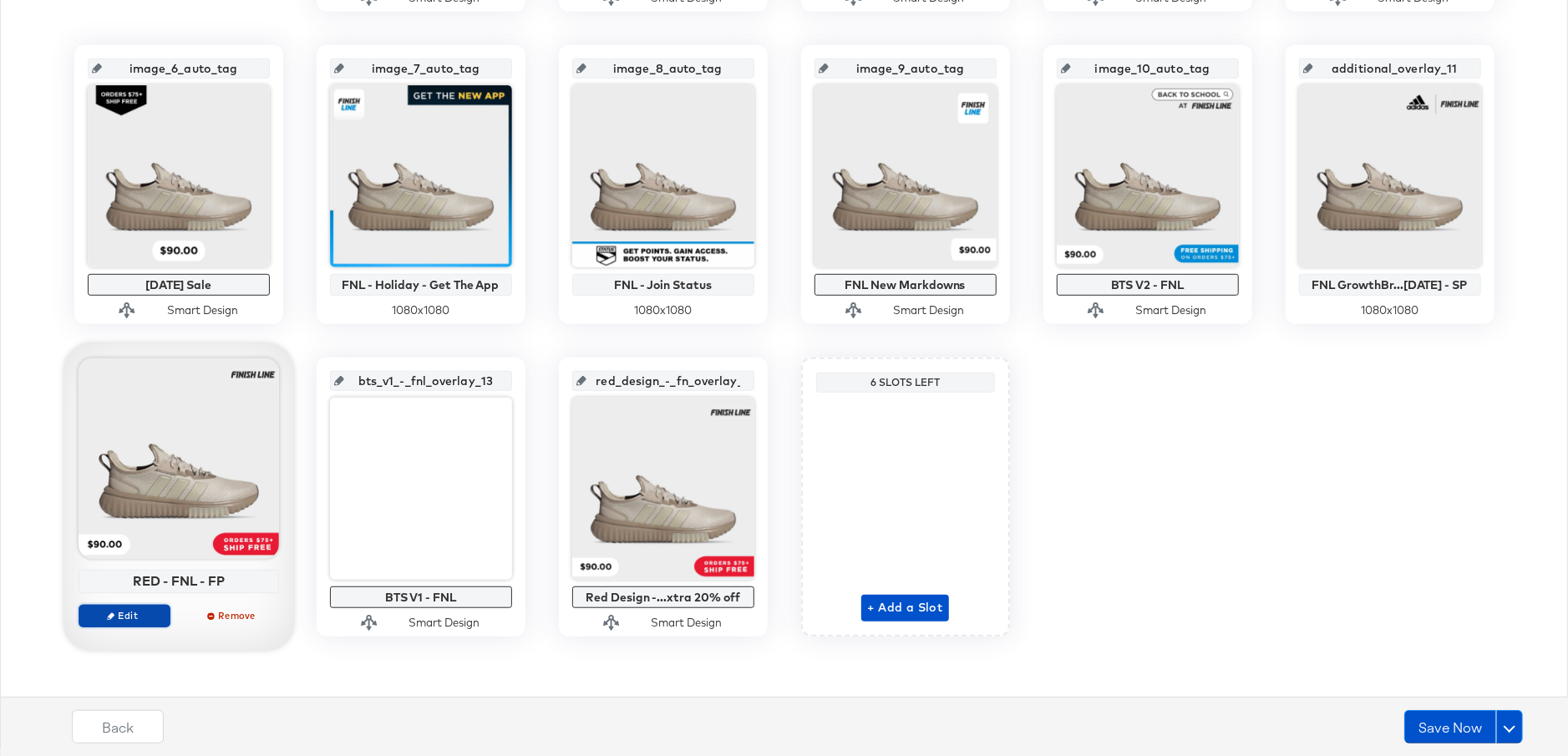
click at [139, 623] on button "Edit" at bounding box center [124, 615] width 92 height 23
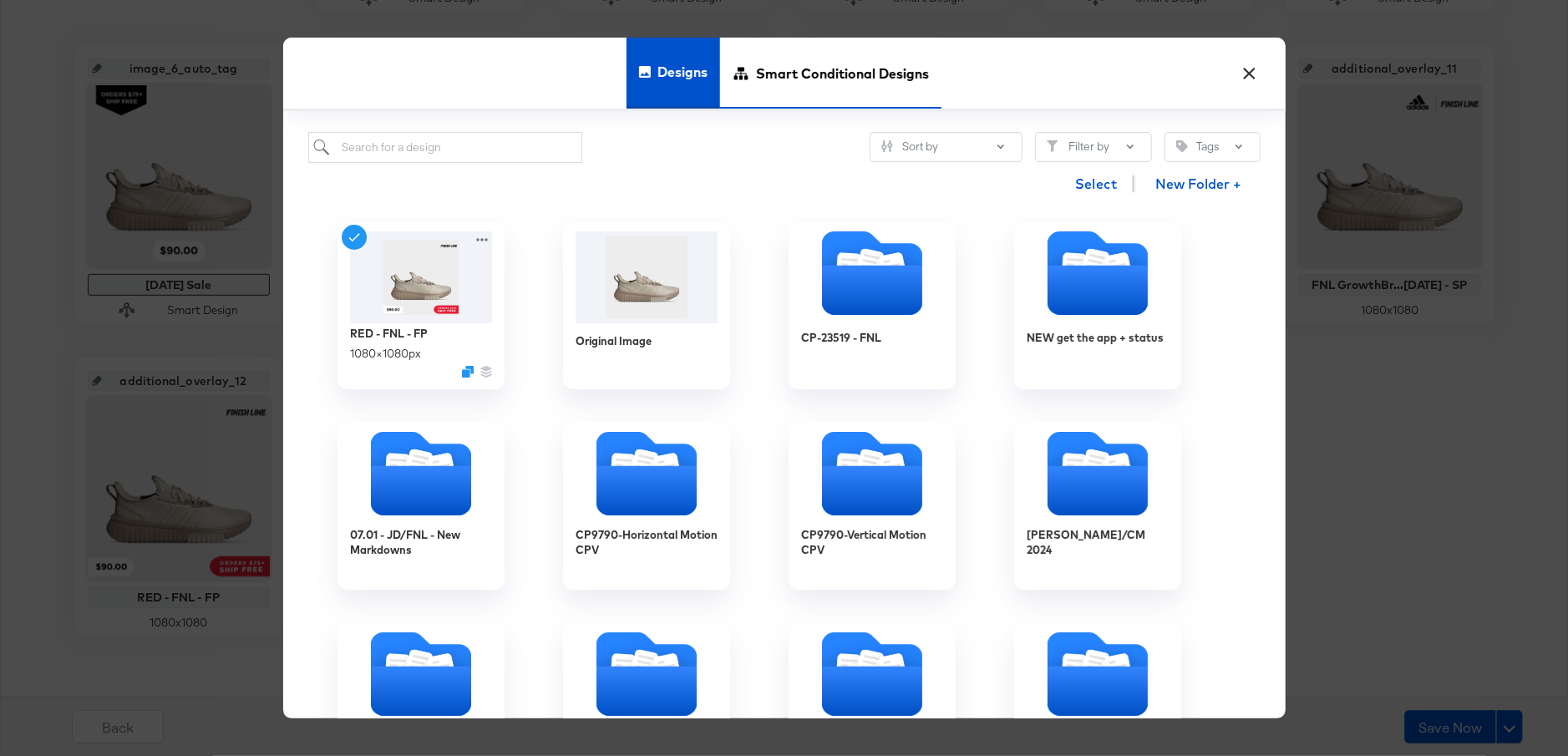
click at [785, 86] on span "Smart Conditional Designs" at bounding box center [842, 73] width 173 height 74
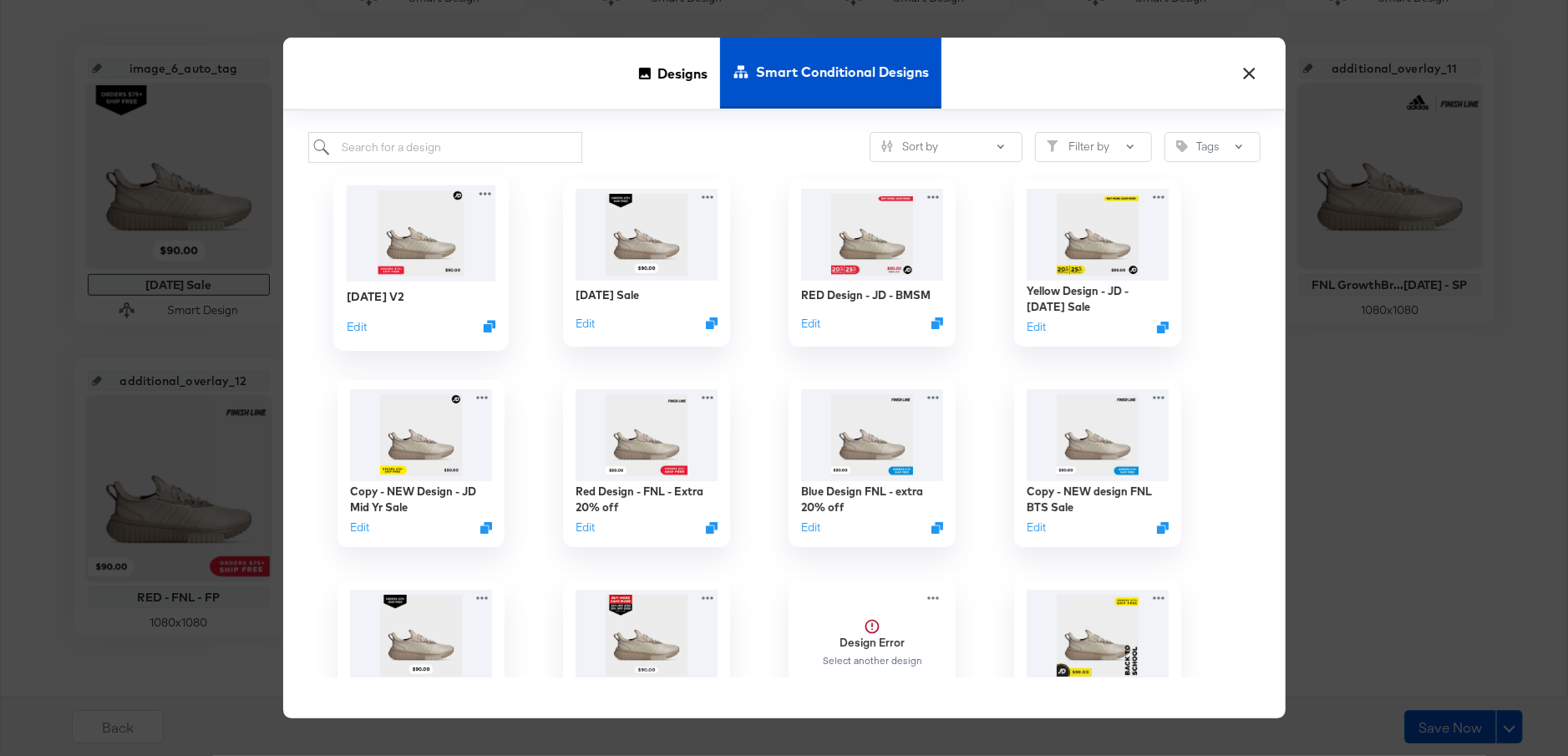
click at [423, 278] on img at bounding box center [421, 233] width 149 height 96
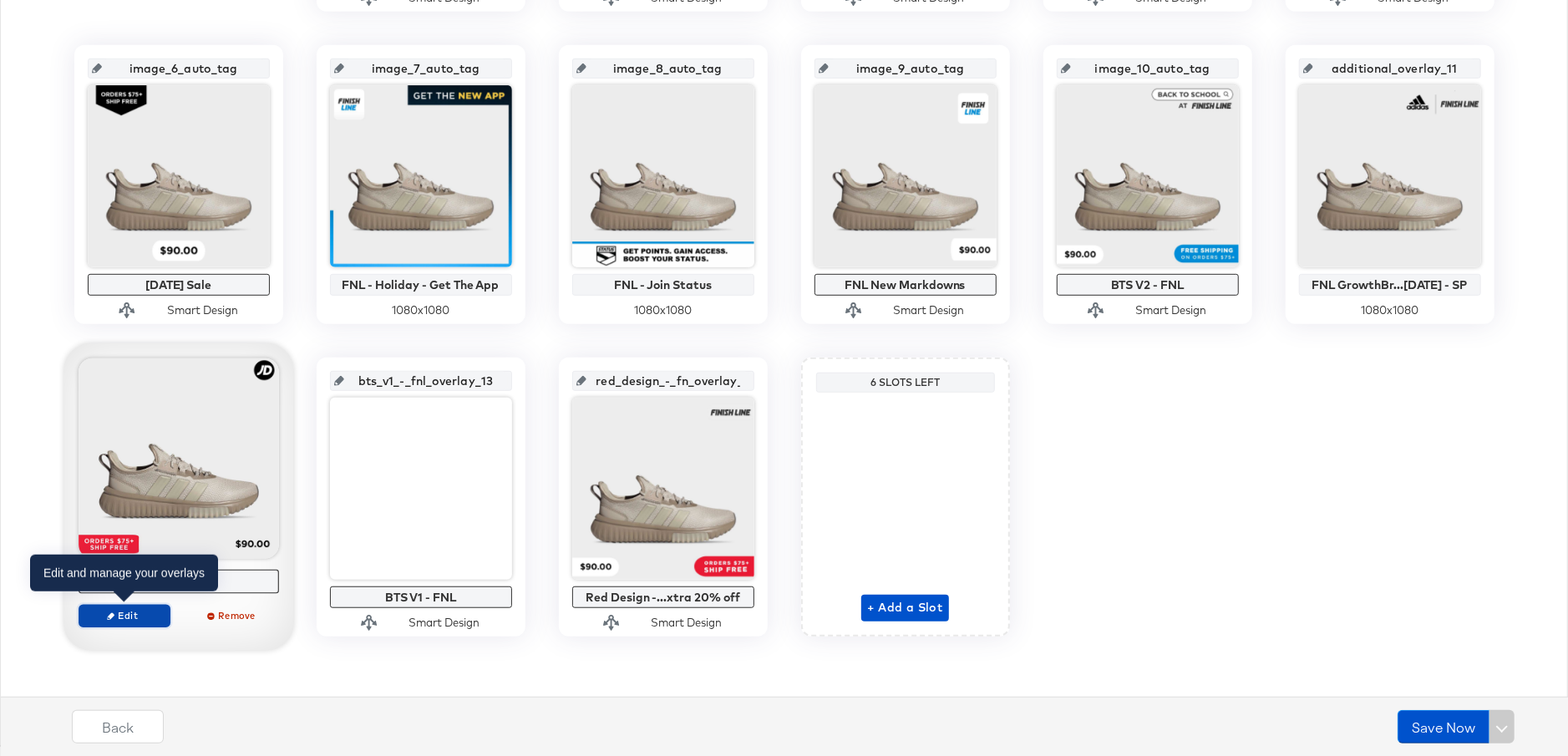
click at [126, 616] on span "Edit" at bounding box center [123, 615] width 77 height 12
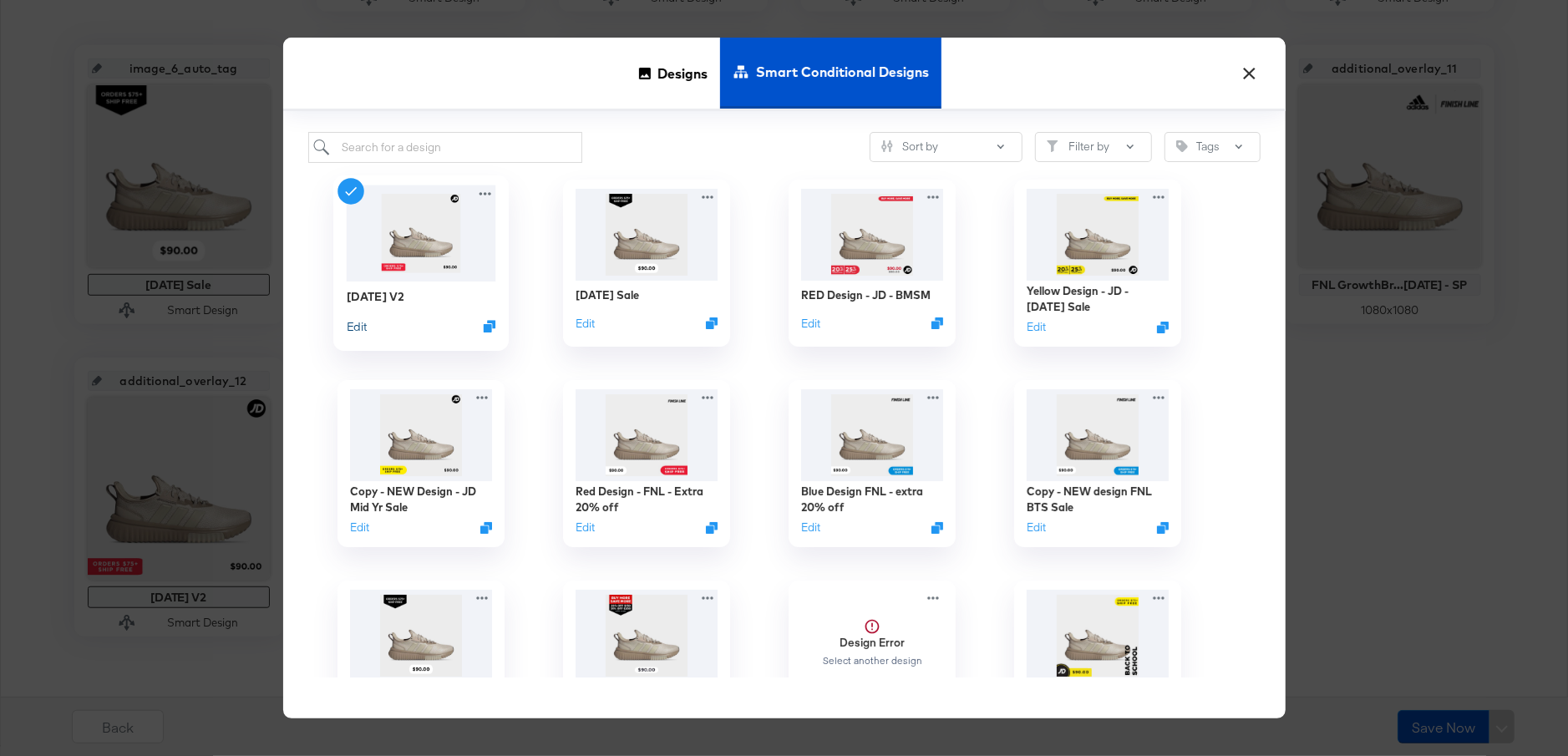
click at [355, 326] on button "Edit" at bounding box center [356, 326] width 20 height 16
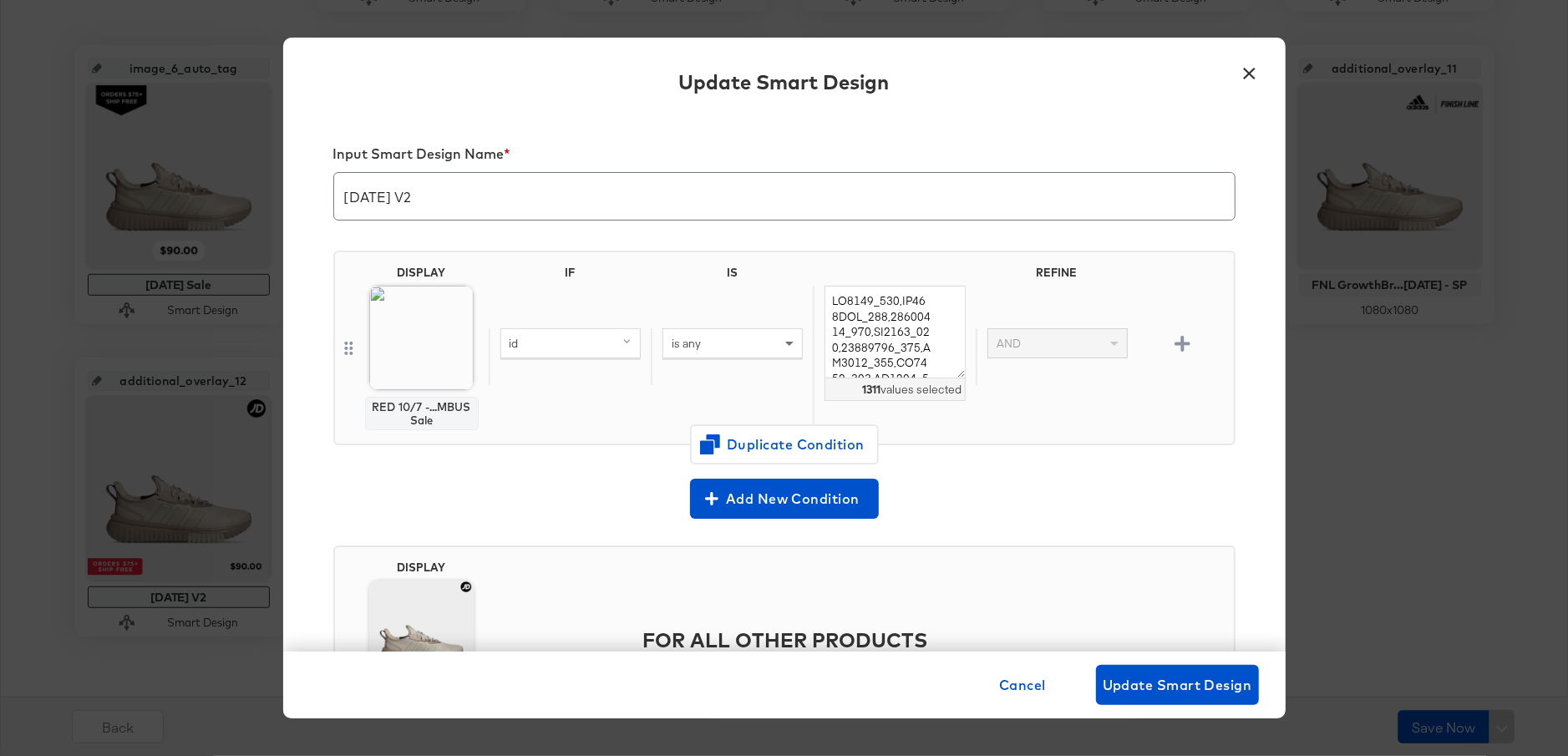
scroll to position [130, 0]
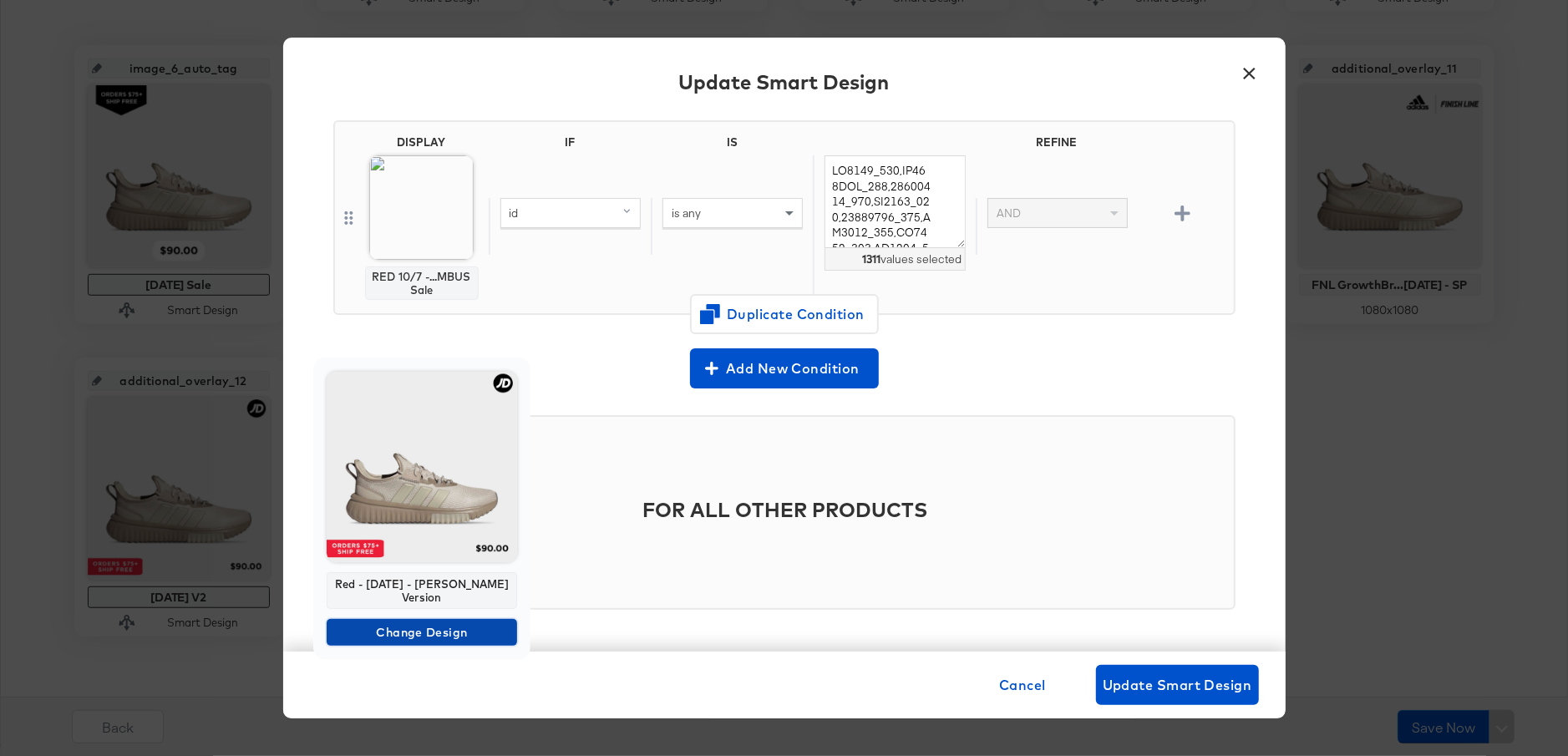
click at [425, 623] on span "Change Design" at bounding box center [421, 634] width 177 height 21
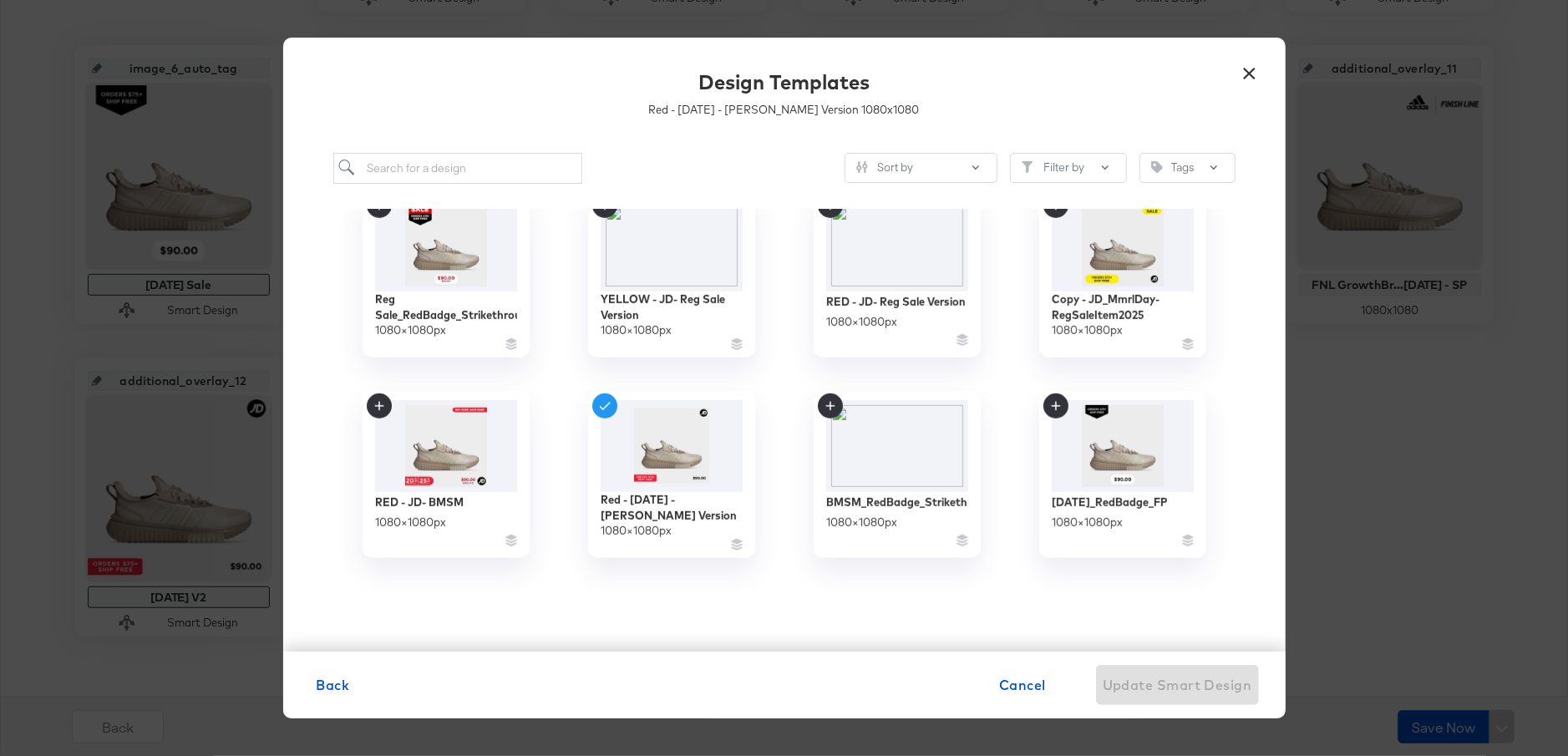
scroll to position [981, 0]
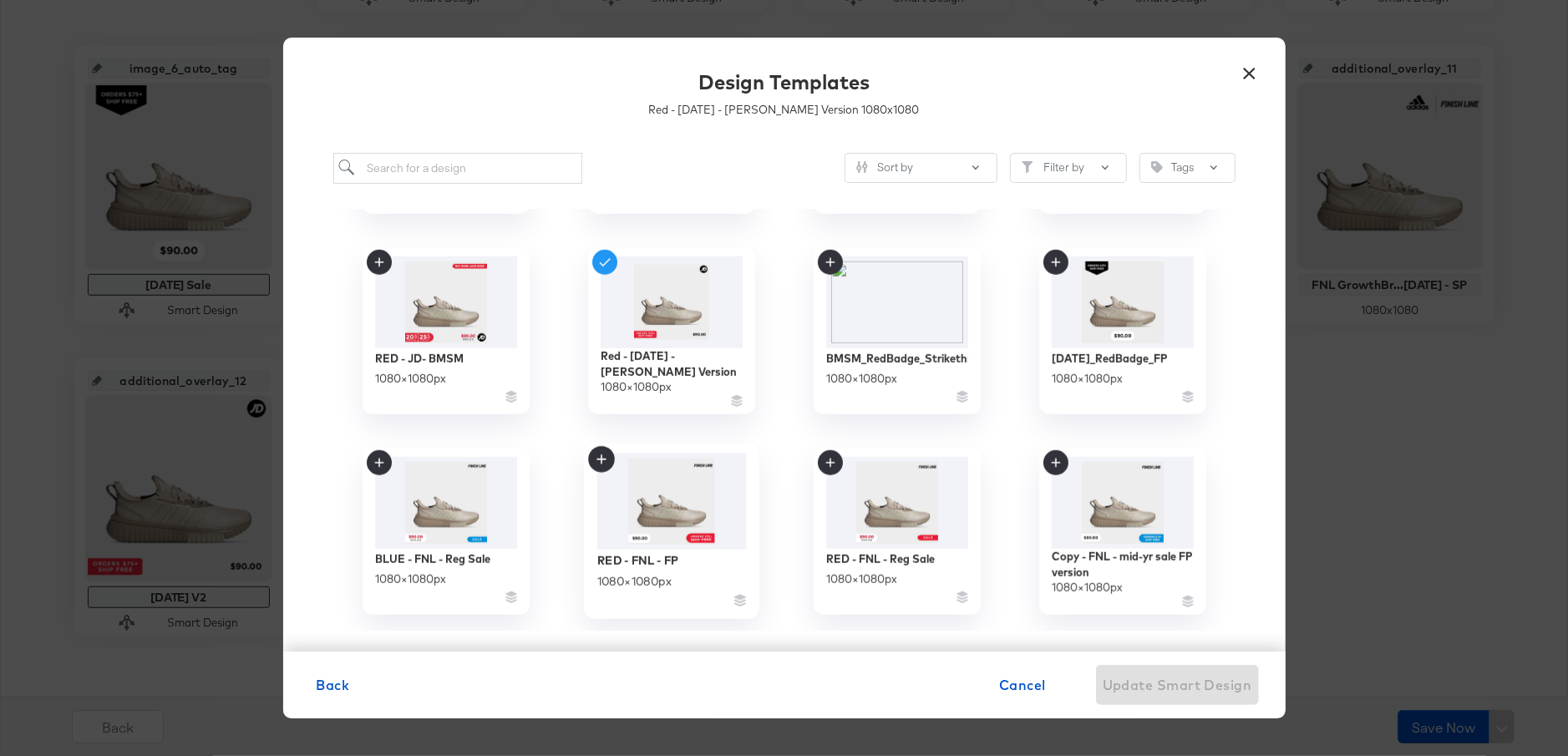
click at [699, 507] on img at bounding box center [671, 500] width 149 height 97
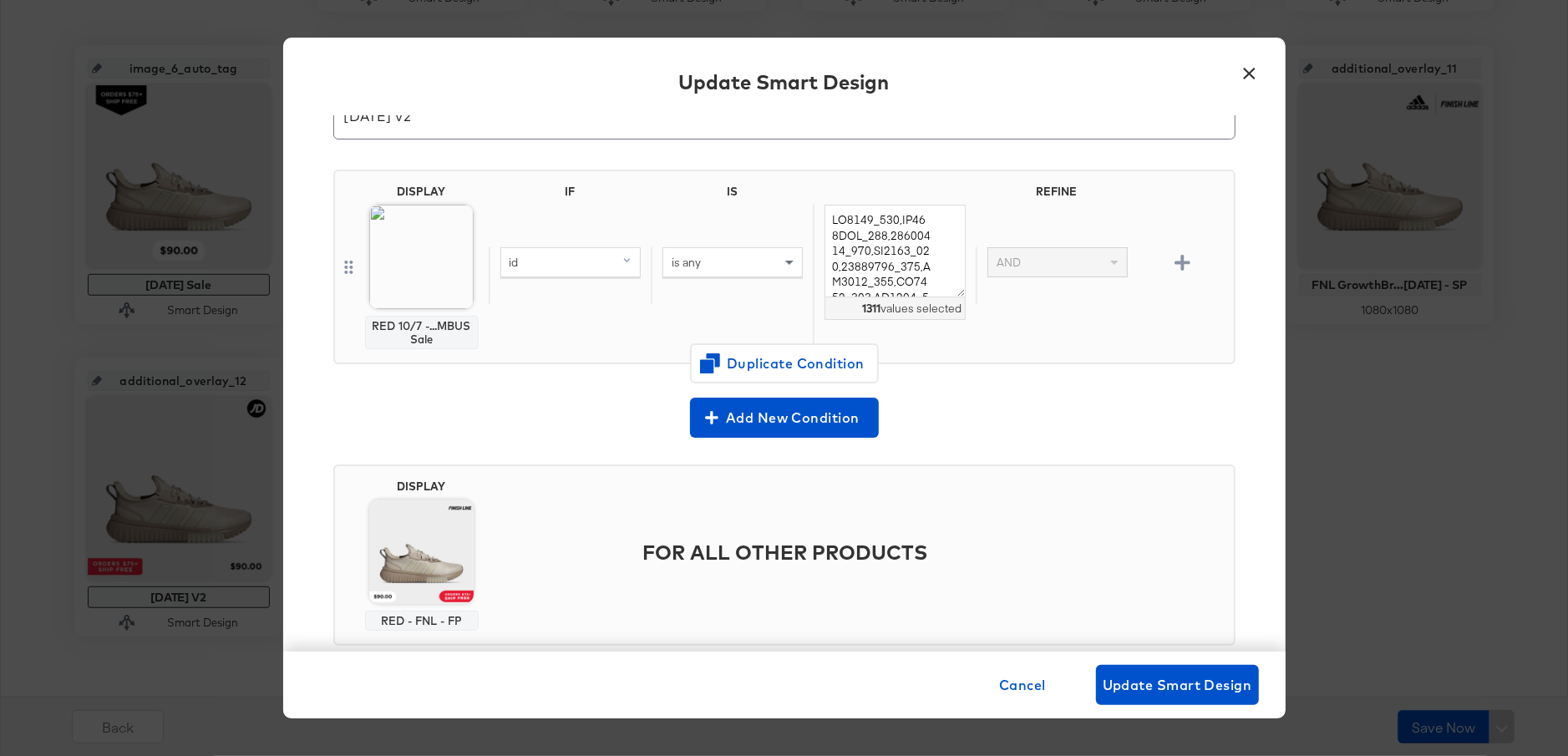
scroll to position [117, 0]
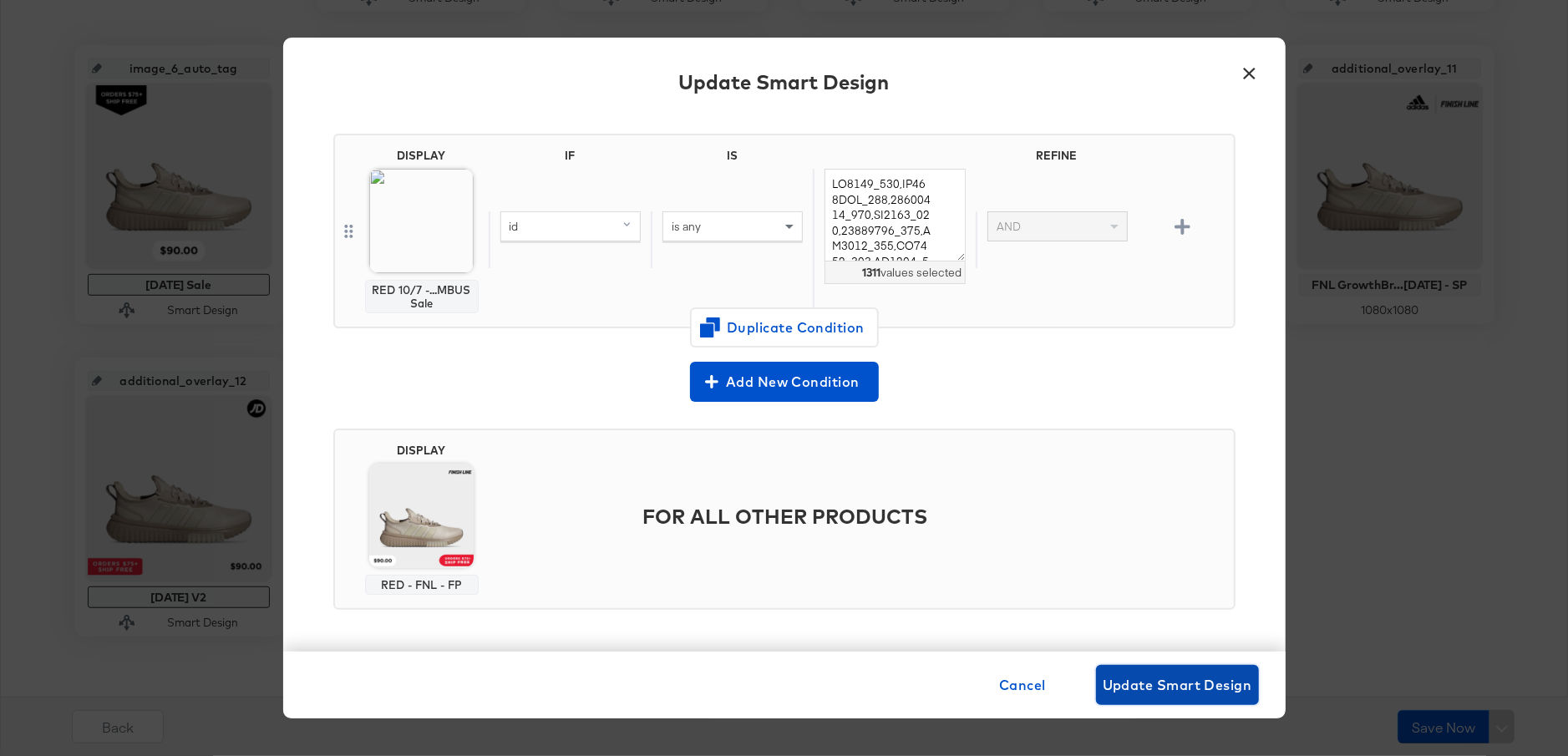
click at [1189, 680] on span "Update Smart Design" at bounding box center [1178, 685] width 149 height 23
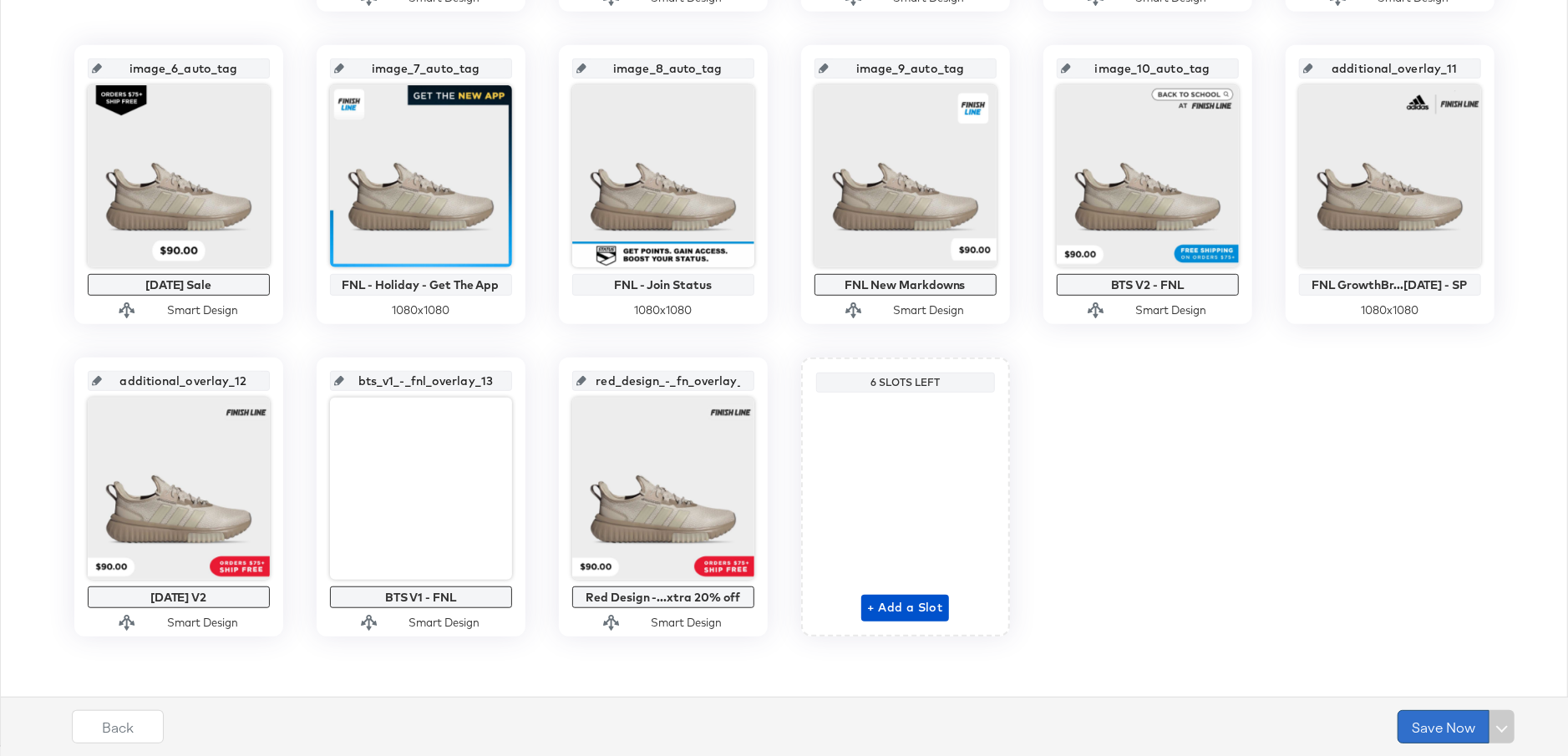
click at [1435, 728] on button "Save Now" at bounding box center [1444, 726] width 92 height 33
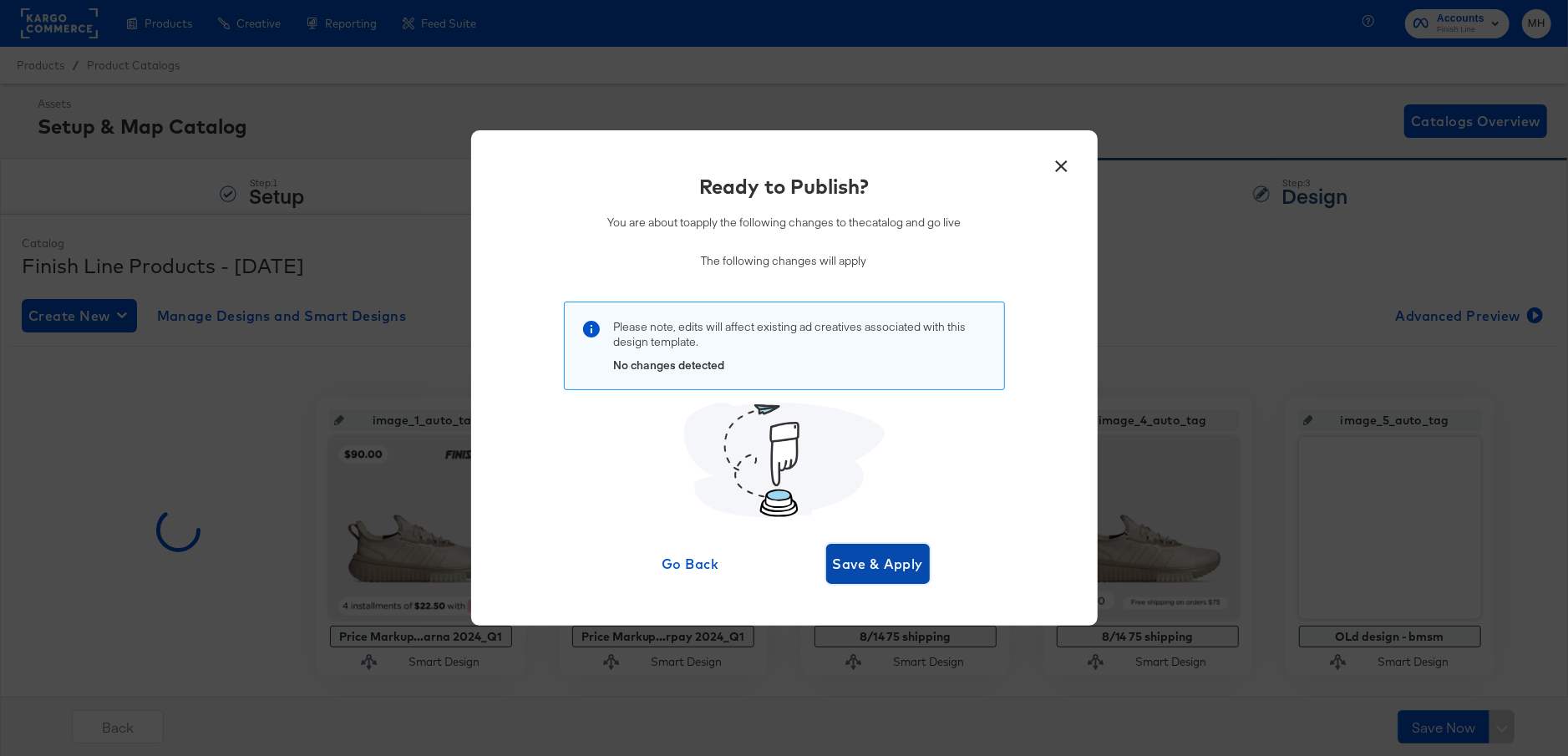
click at [883, 563] on span "Save & Apply" at bounding box center [878, 564] width 91 height 23
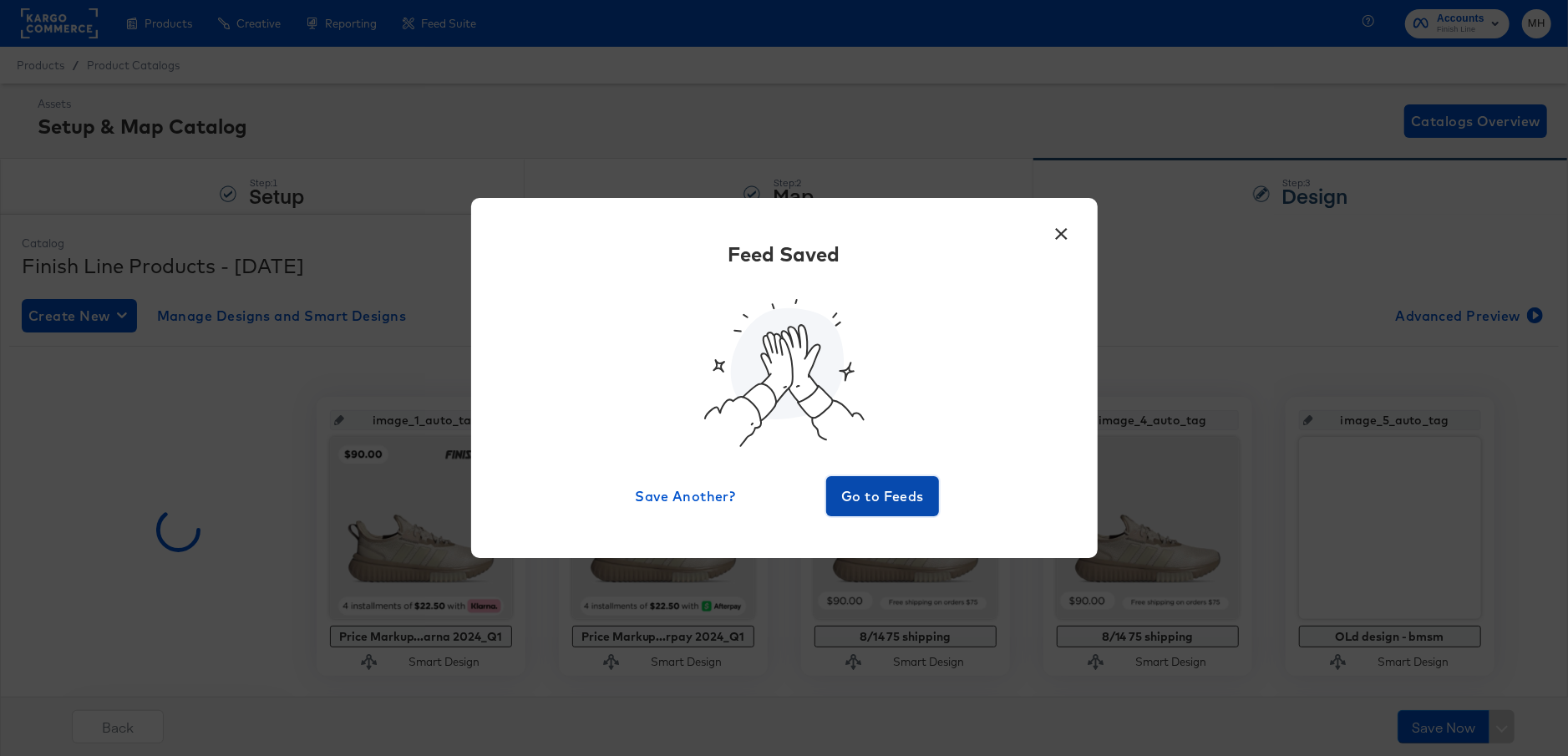
click at [883, 496] on span "Go to Feeds" at bounding box center [883, 496] width 100 height 23
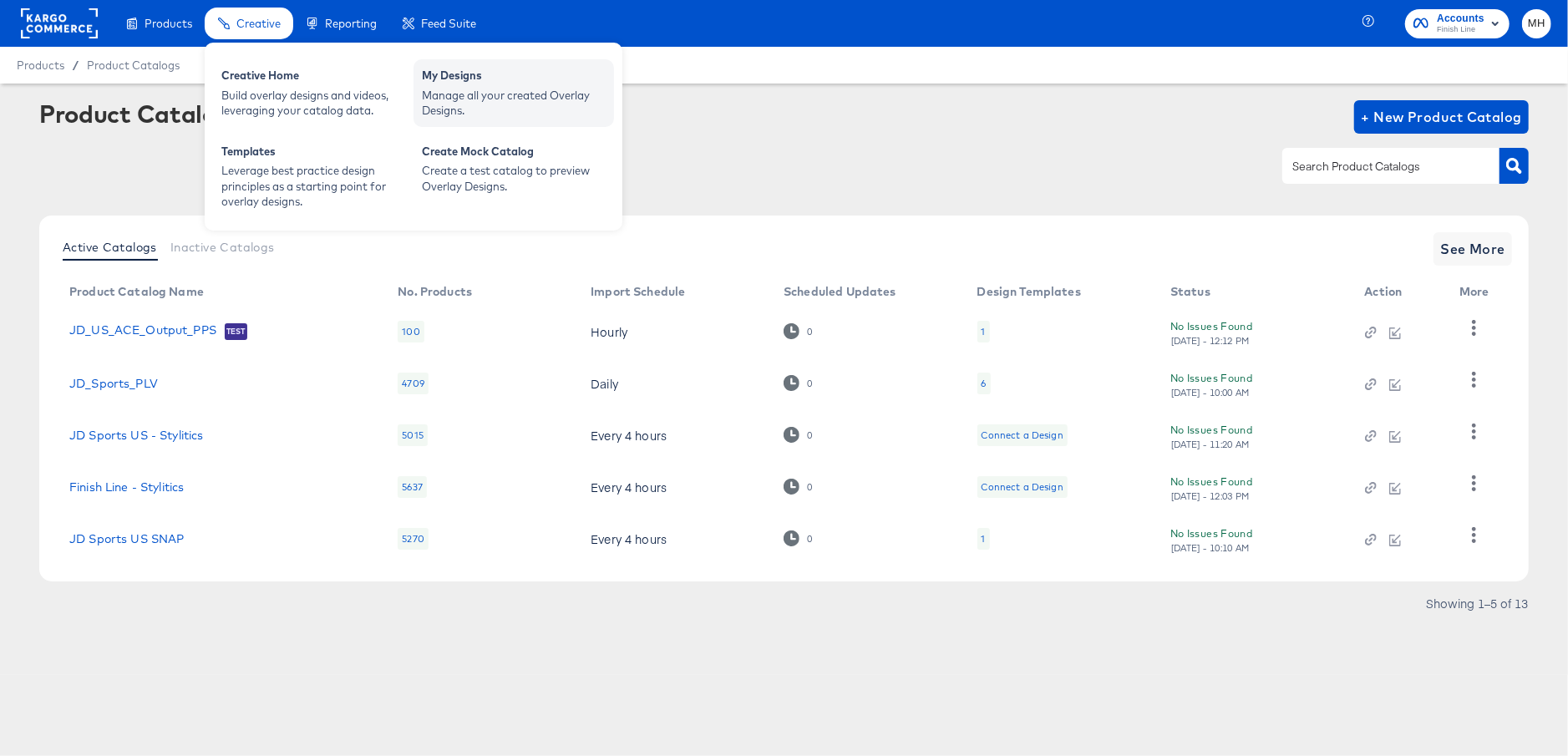
click at [445, 88] on div "Manage all your created Overlay Designs." at bounding box center [514, 103] width 184 height 31
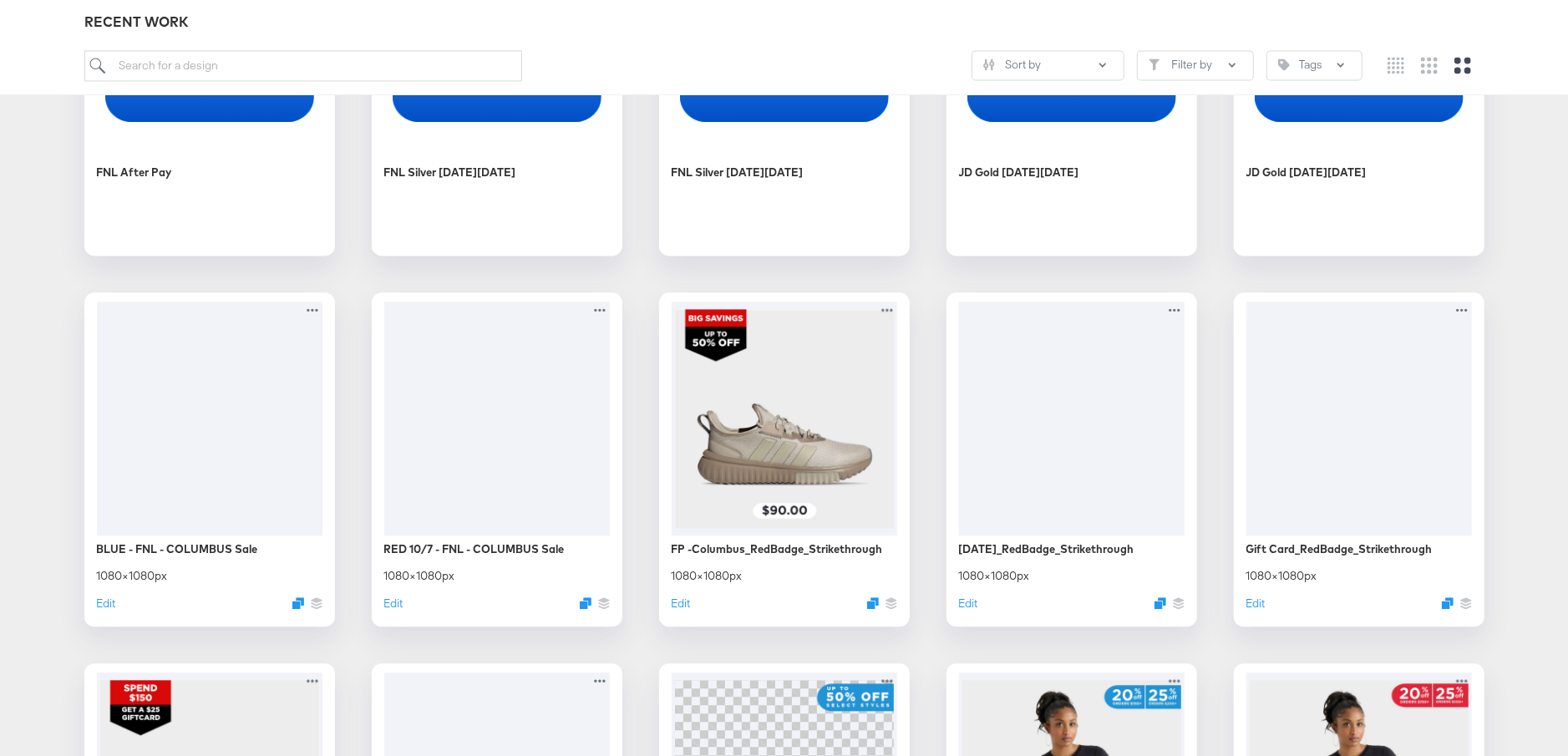
scroll to position [2707, 0]
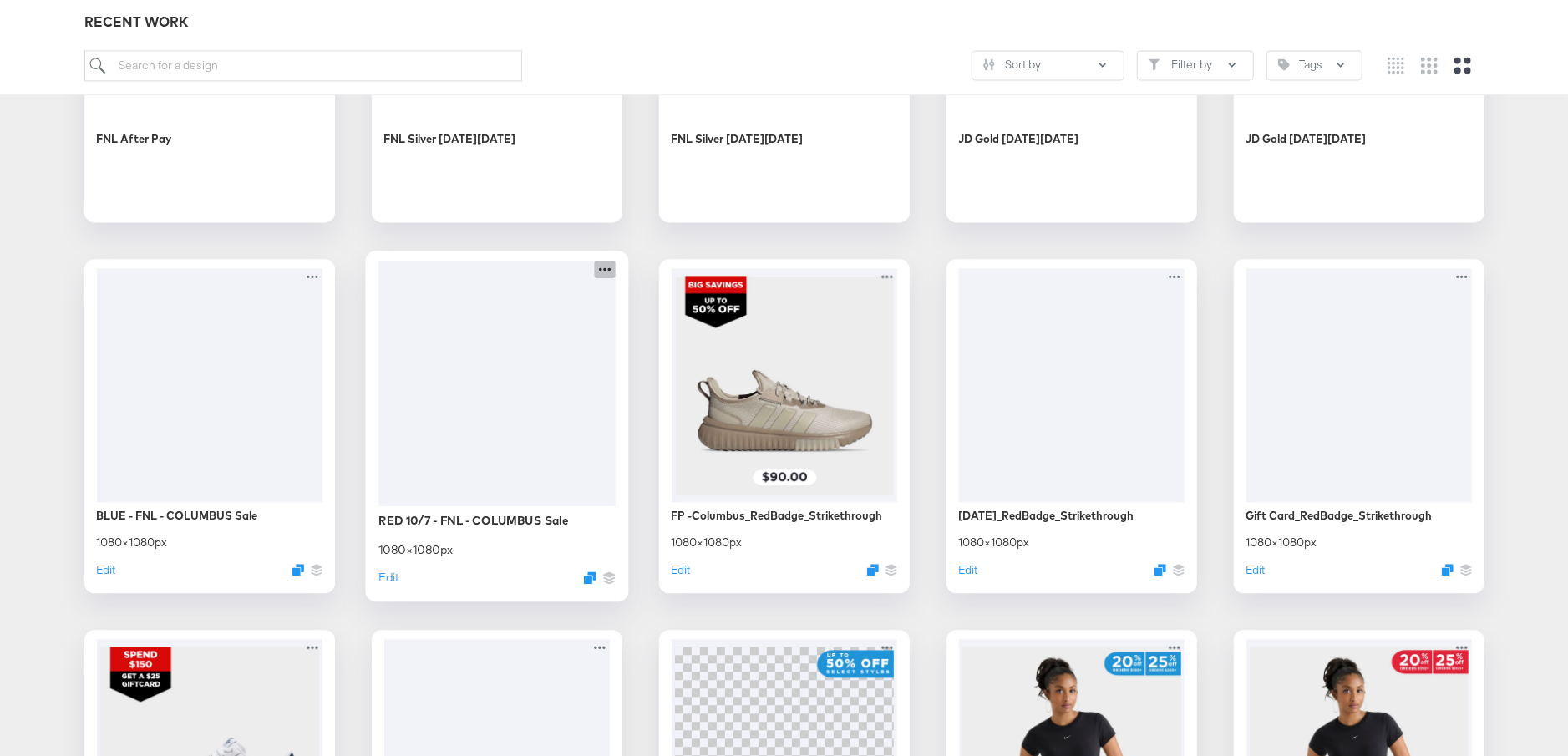
click at [603, 267] on icon at bounding box center [605, 269] width 21 height 17
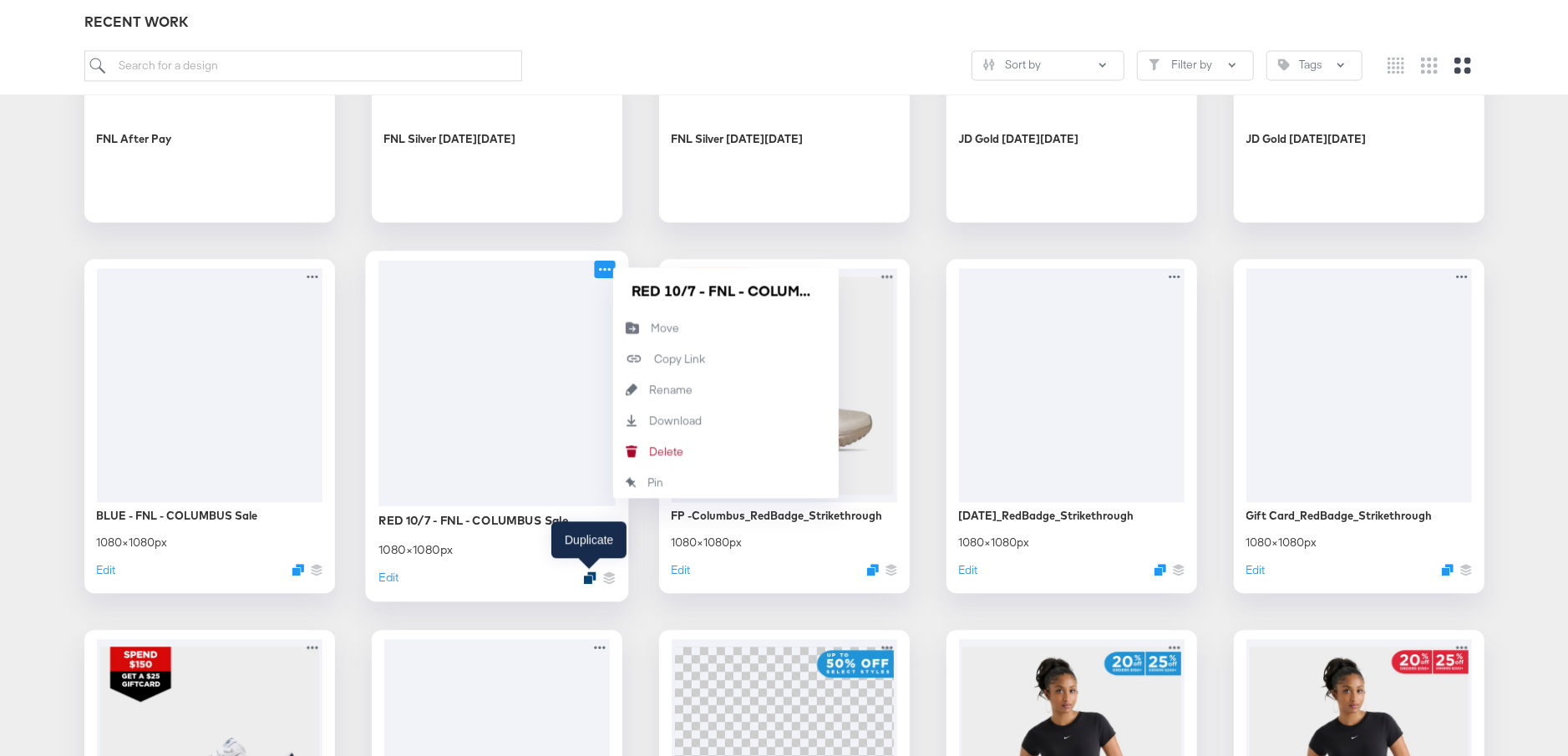
click at [589, 577] on icon "Duplicate" at bounding box center [588, 577] width 12 height 12
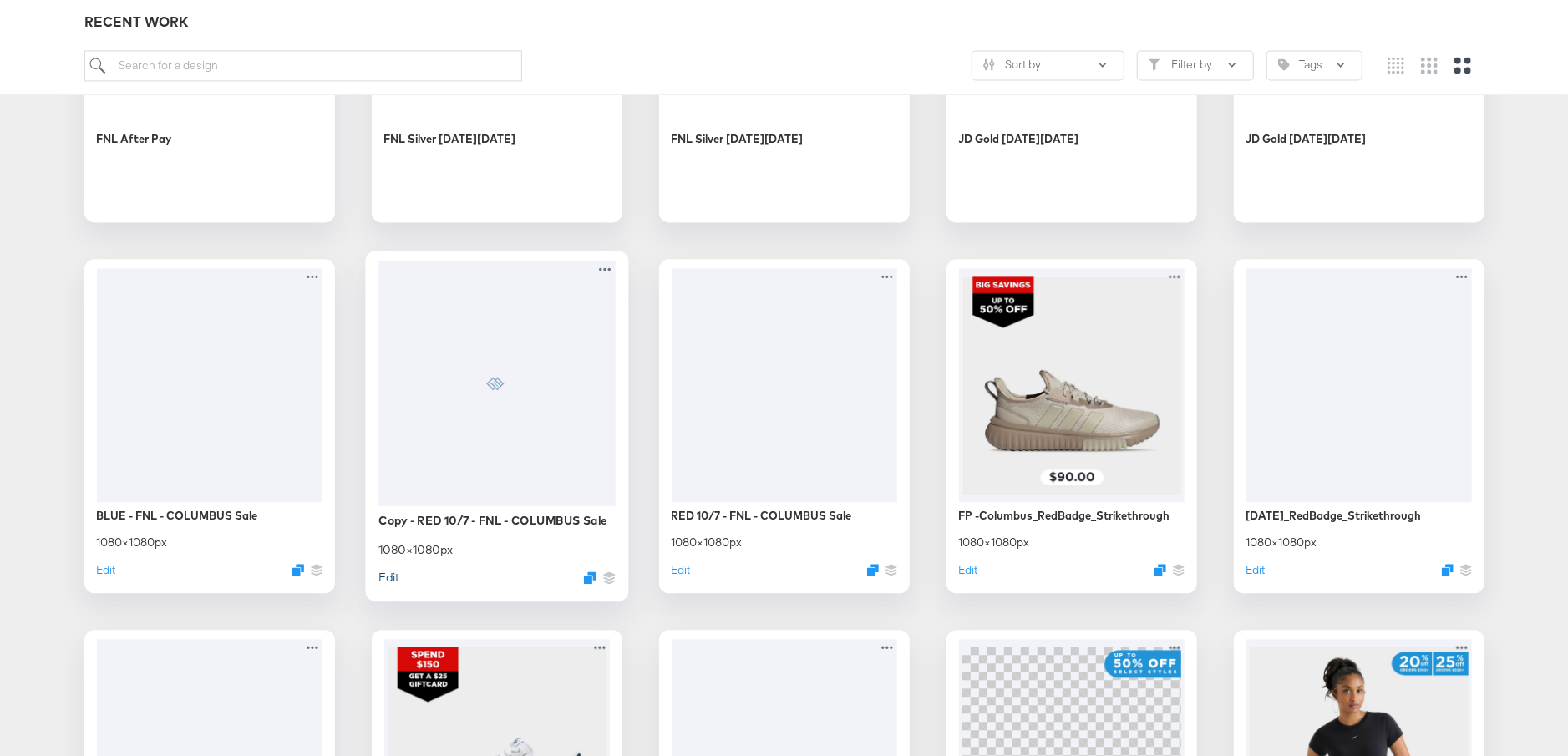
click at [386, 577] on button "Edit" at bounding box center [388, 577] width 20 height 16
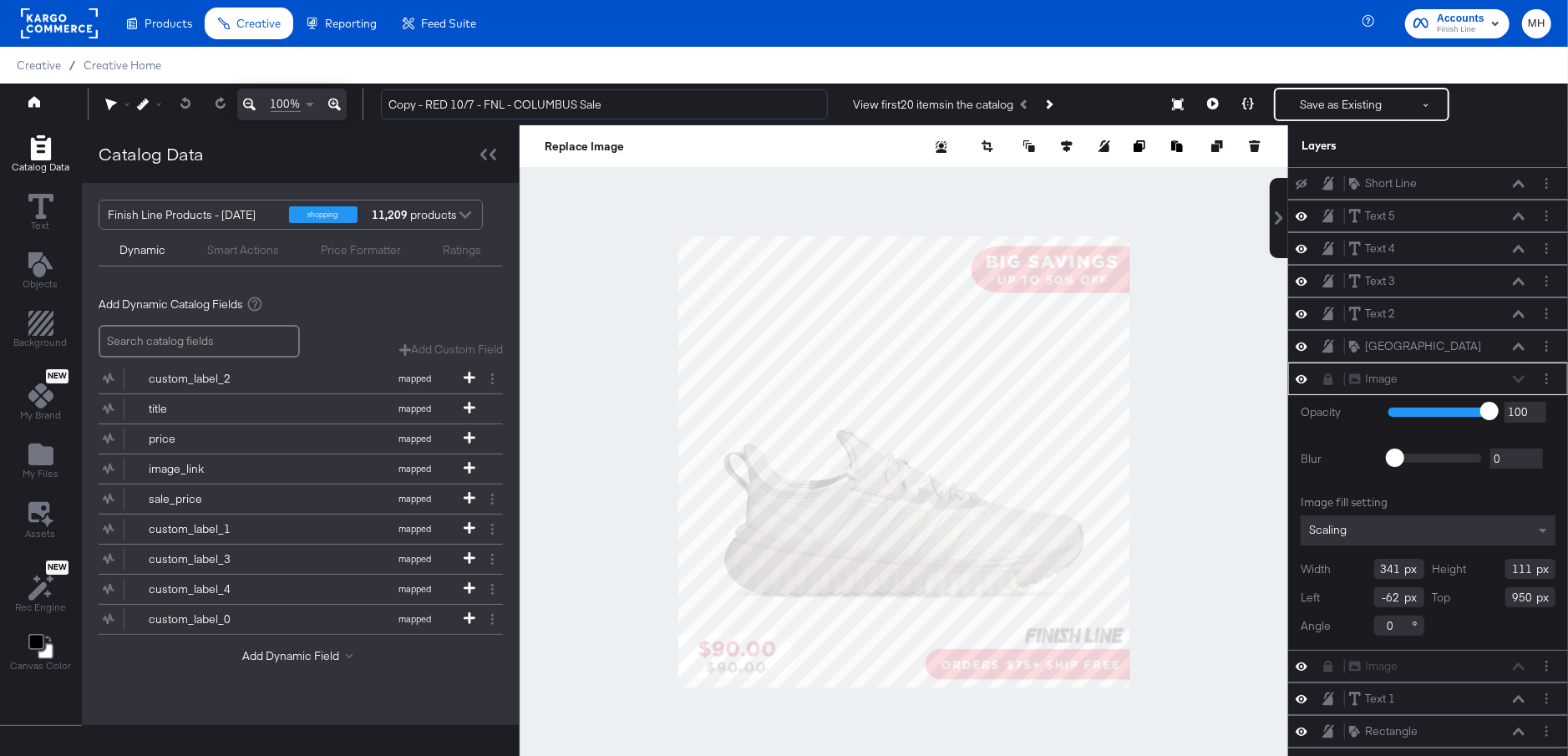
drag, startPoint x: 423, startPoint y: 104, endPoint x: 372, endPoint y: 104, distance: 51.0
click at [372, 104] on div "Copy - RED 10/7 - FNL - COLUMBUS Sale View first 20 items in the catalog Save a…" at bounding box center [959, 104] width 1183 height 33
drag, startPoint x: 465, startPoint y: 105, endPoint x: 453, endPoint y: 107, distance: 12.2
click at [453, 107] on input "RED 10/7 - FNL - COLUMBUS Sale" at bounding box center [604, 104] width 447 height 31
type input "RED 10/7 - JD - COLUMBUS Sale"
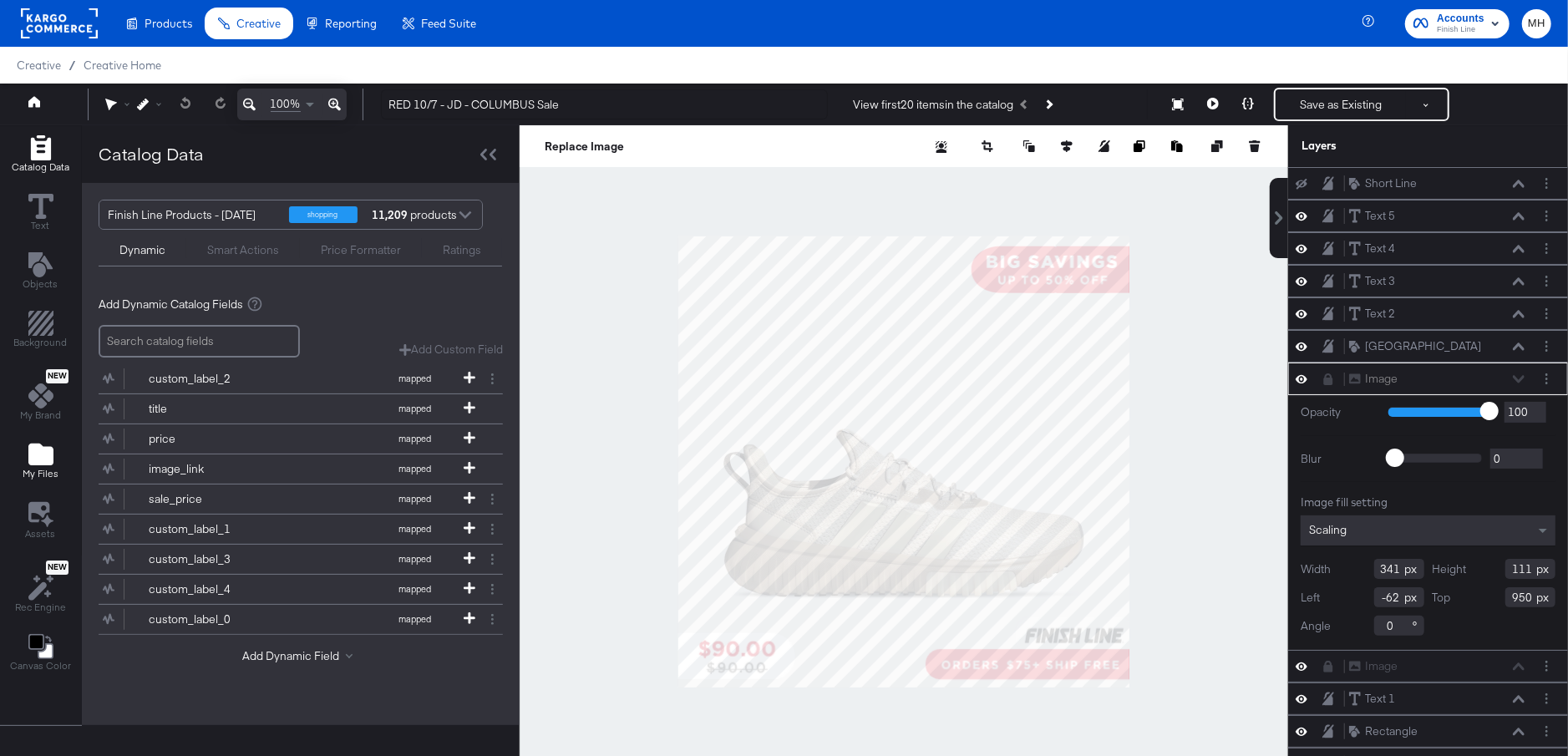
click at [40, 454] on icon "Add Files" at bounding box center [41, 455] width 25 height 22
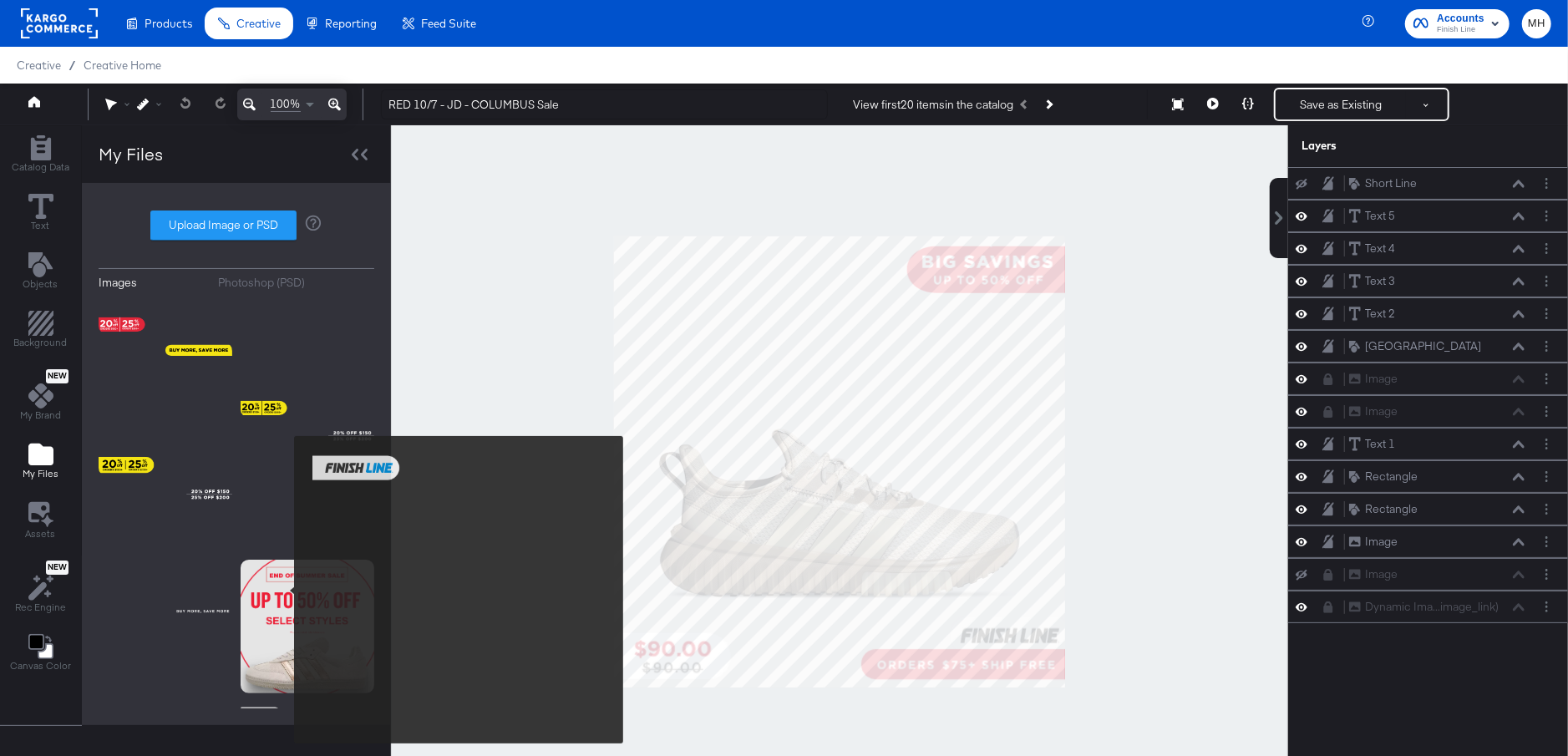
scroll to position [856, 0]
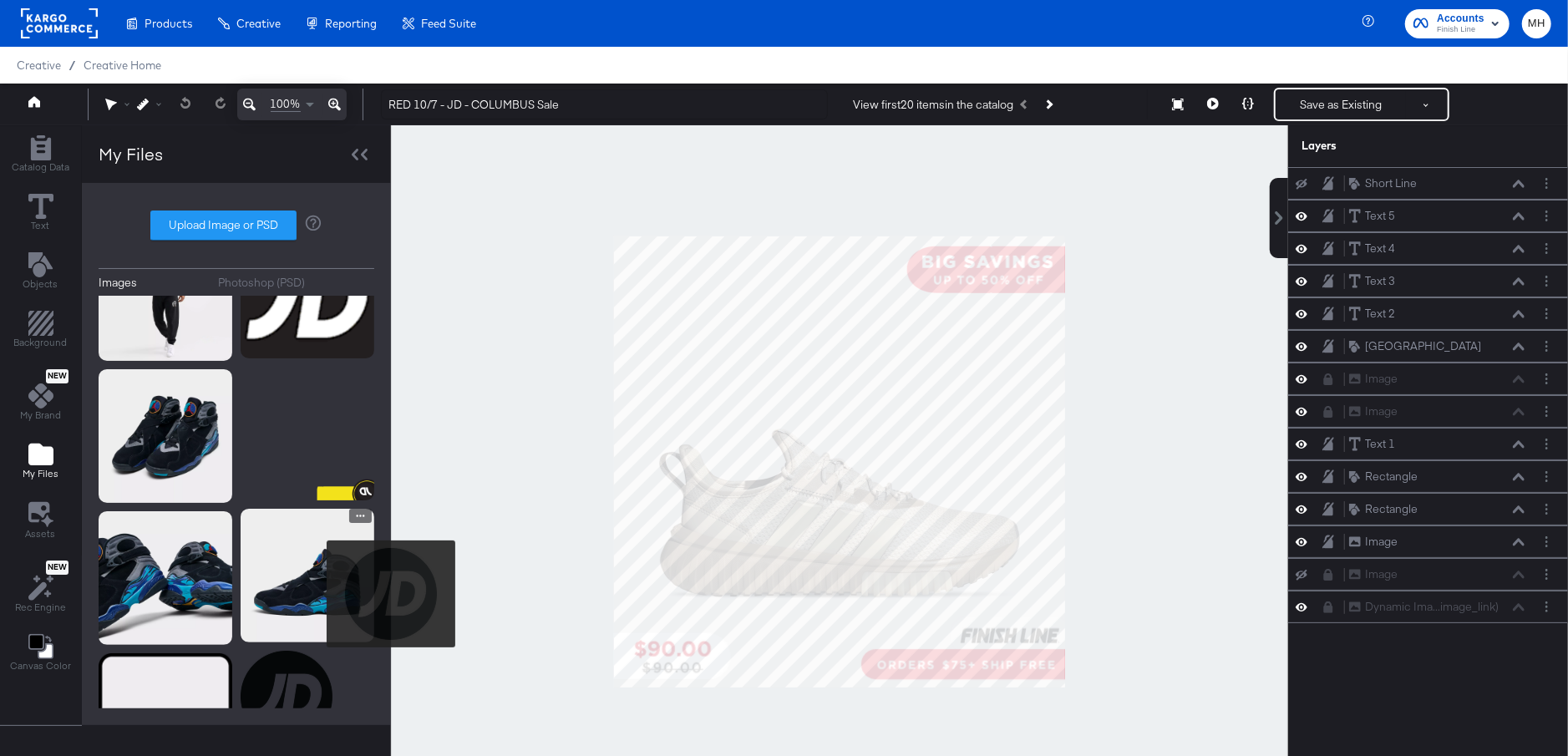
scroll to position [1818, 0]
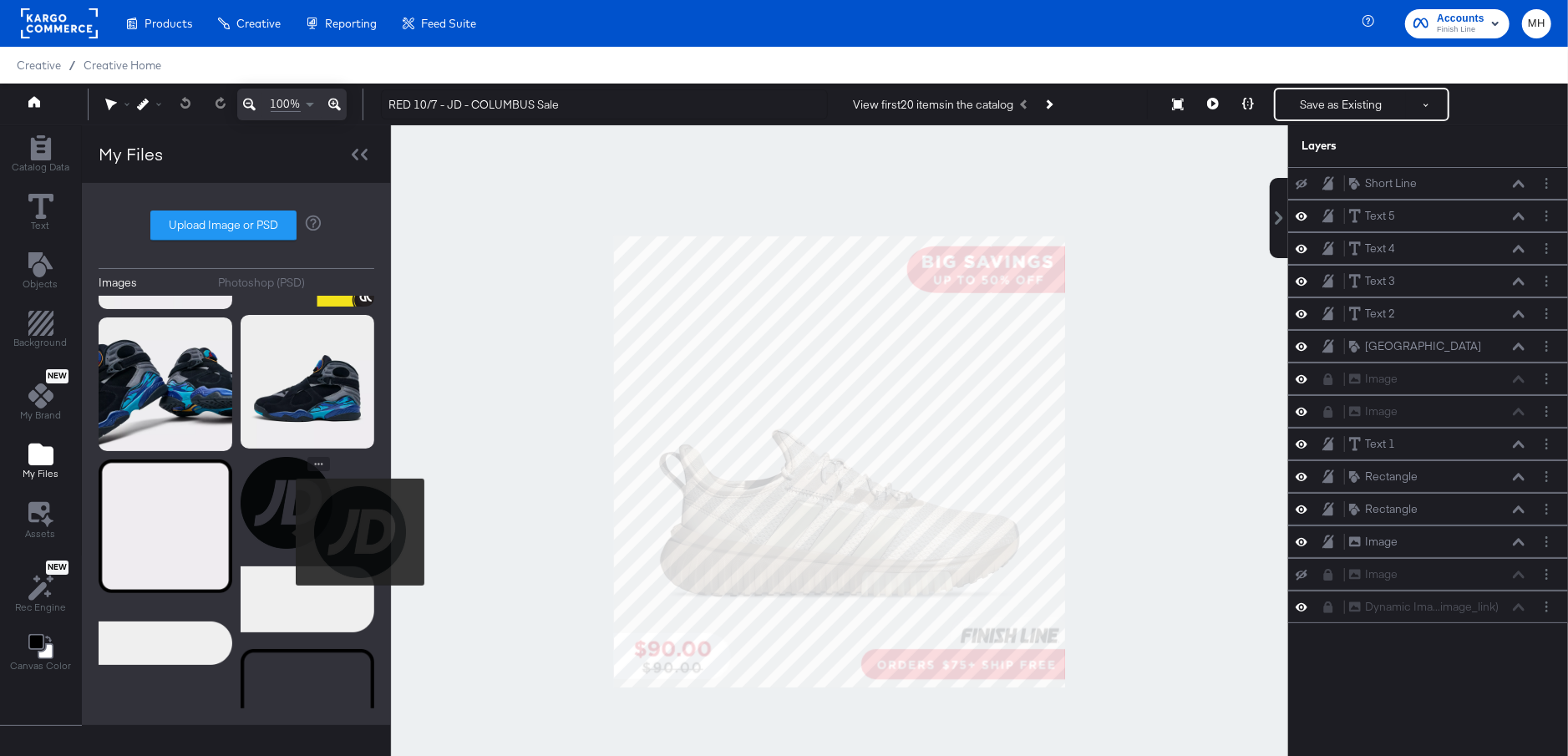
click at [285, 532] on img at bounding box center [286, 503] width 92 height 92
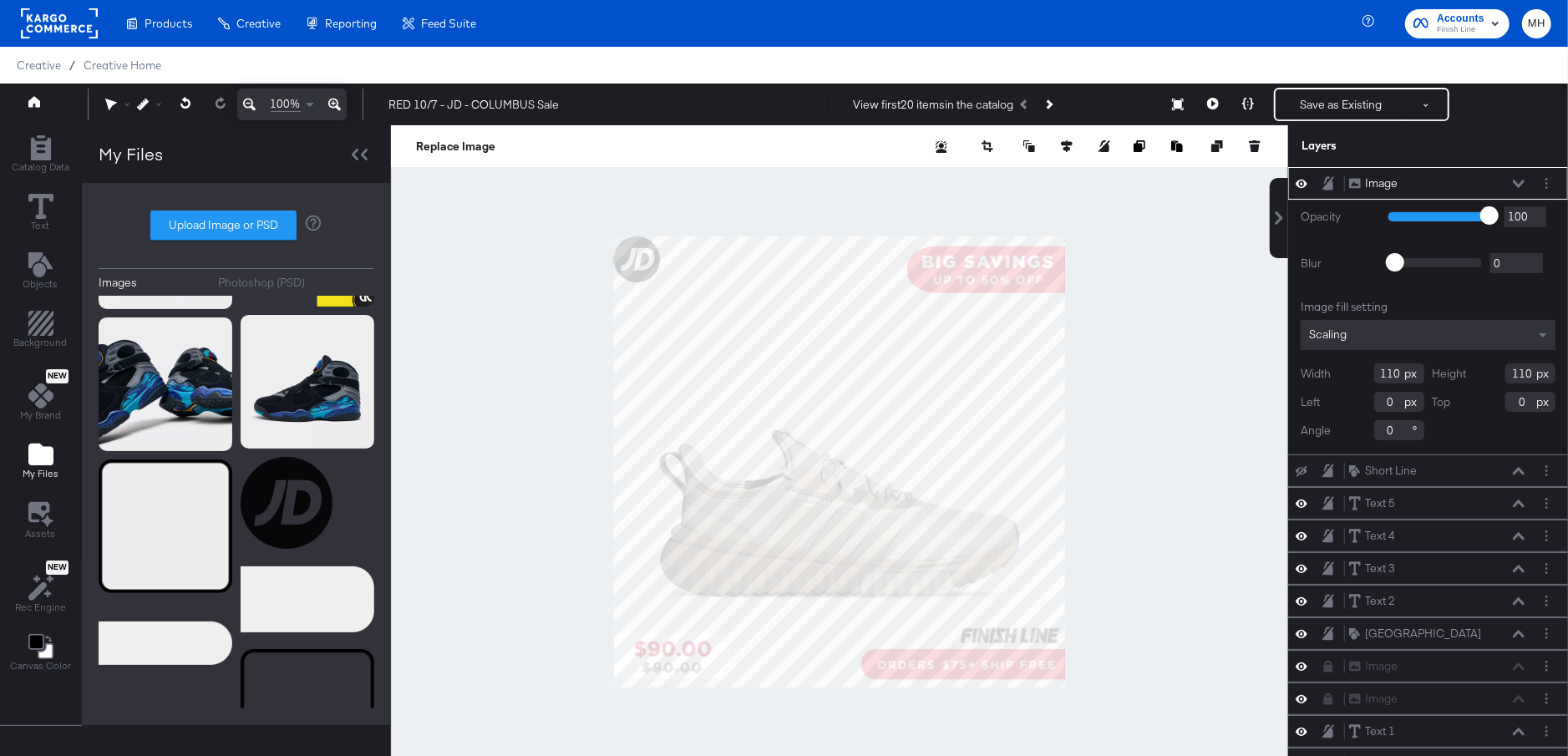
type input "945"
type input "500"
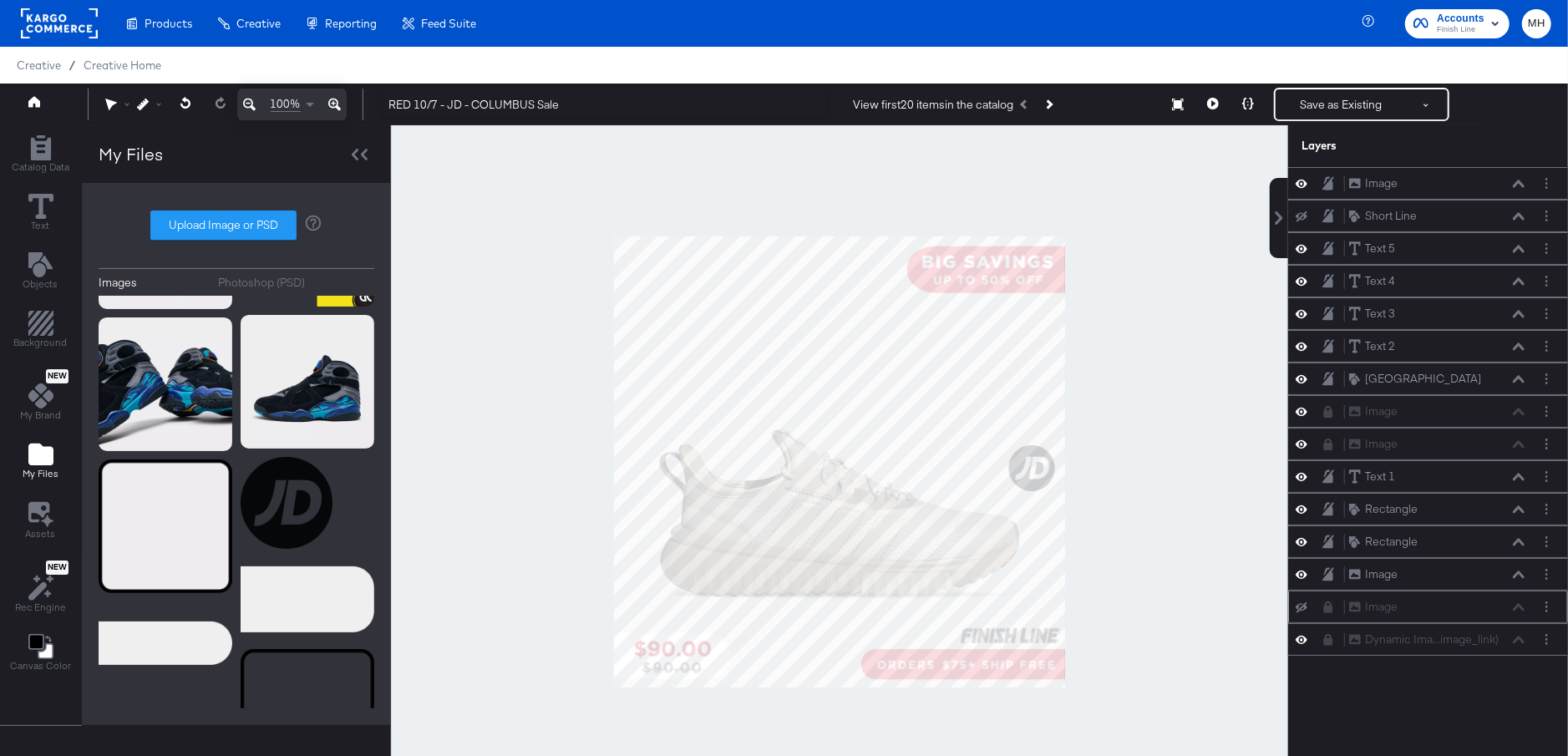
click at [1517, 600] on div "Image Image" at bounding box center [1436, 607] width 177 height 17
click at [1301, 602] on icon at bounding box center [1301, 607] width 11 height 11
click at [1301, 603] on icon at bounding box center [1301, 607] width 11 height 9
click at [1302, 568] on icon at bounding box center [1301, 574] width 11 height 14
click at [1302, 570] on icon at bounding box center [1301, 575] width 11 height 11
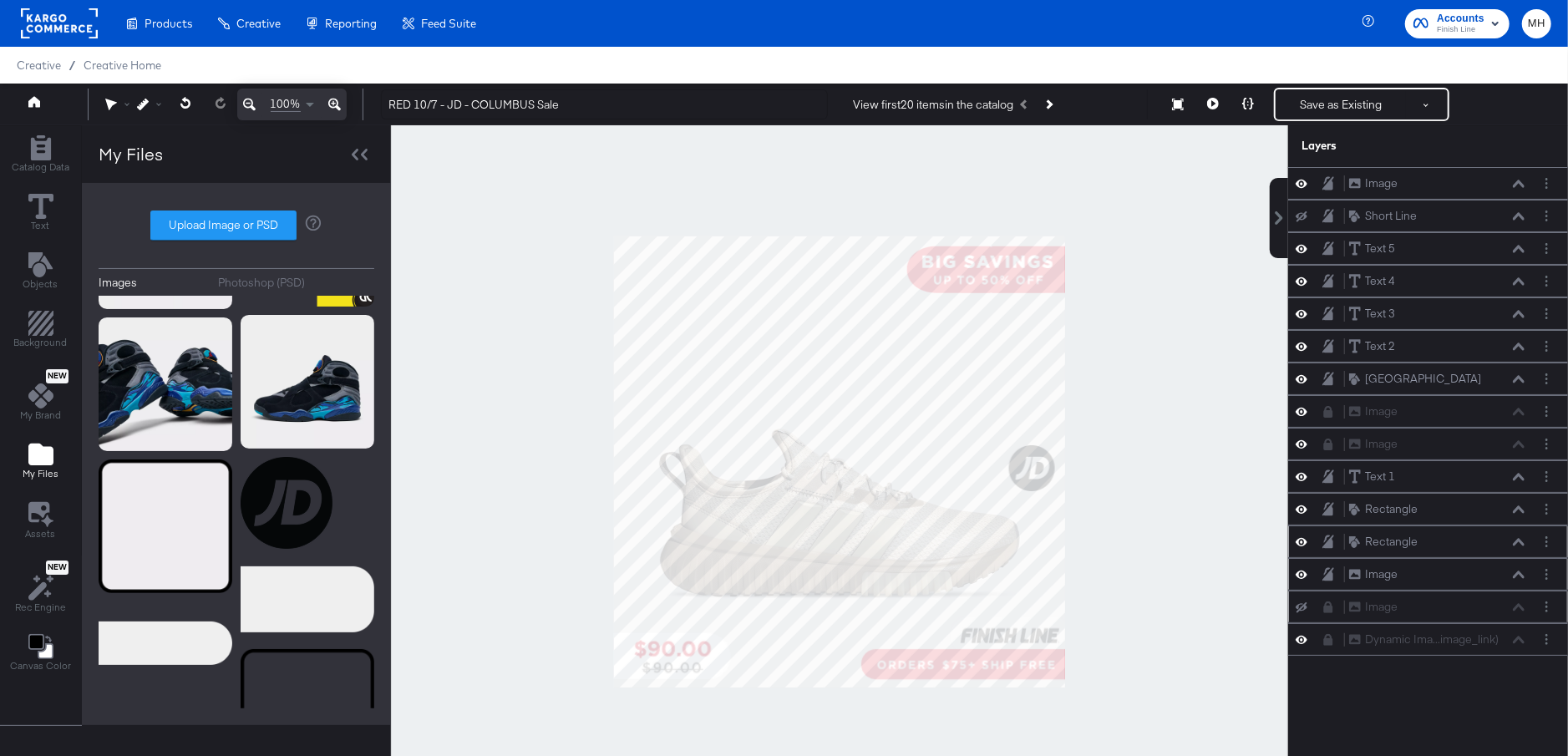
click at [1304, 537] on icon at bounding box center [1301, 542] width 11 height 14
click at [1304, 537] on icon at bounding box center [1301, 542] width 11 height 11
click at [1304, 504] on icon at bounding box center [1301, 509] width 11 height 14
click at [1304, 504] on icon at bounding box center [1301, 509] width 11 height 11
click at [1303, 471] on icon at bounding box center [1301, 477] width 11 height 14
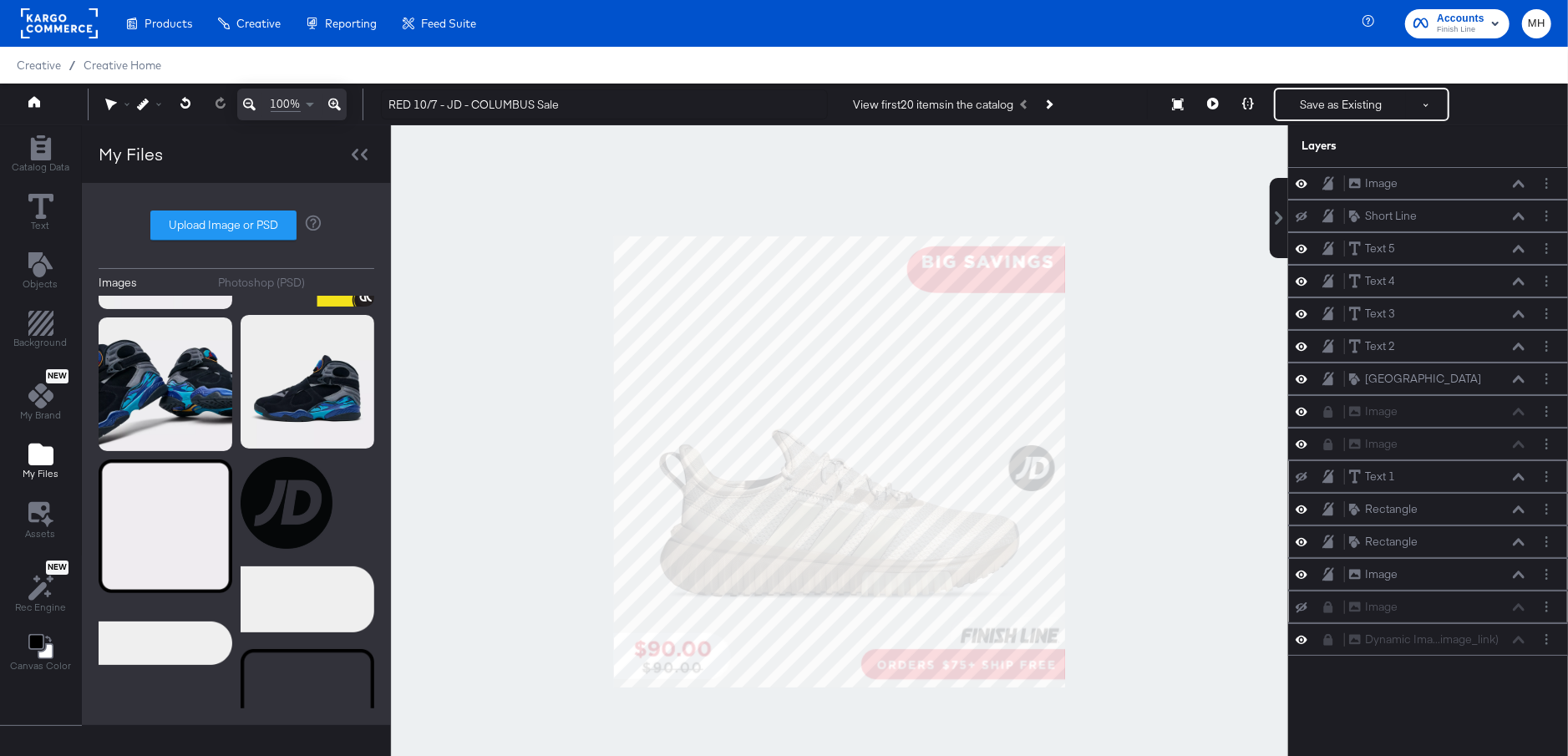
click at [1303, 472] on icon at bounding box center [1301, 477] width 11 height 11
click at [1304, 442] on icon at bounding box center [1301, 444] width 11 height 14
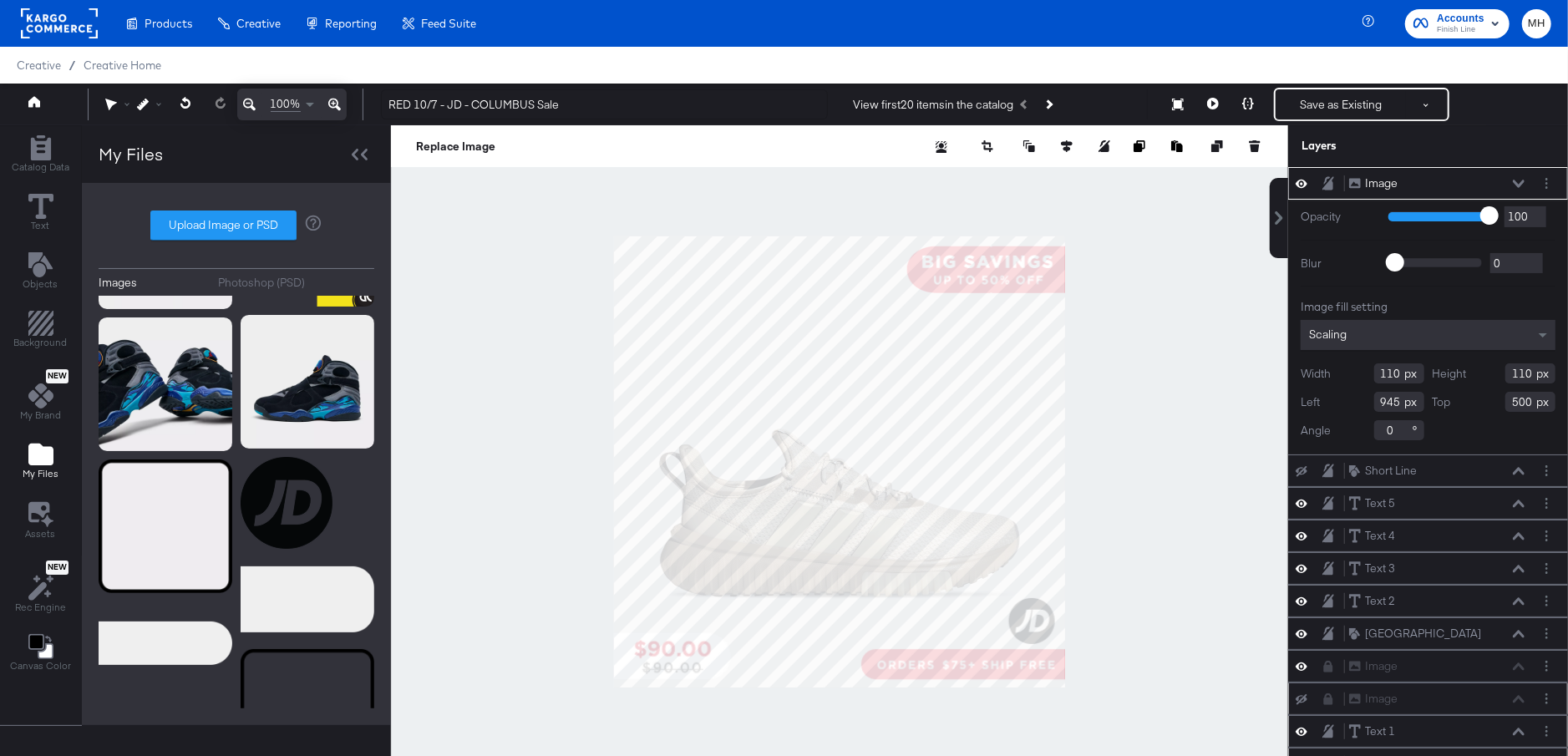
type input "866"
click at [1118, 624] on div at bounding box center [840, 462] width 897 height 674
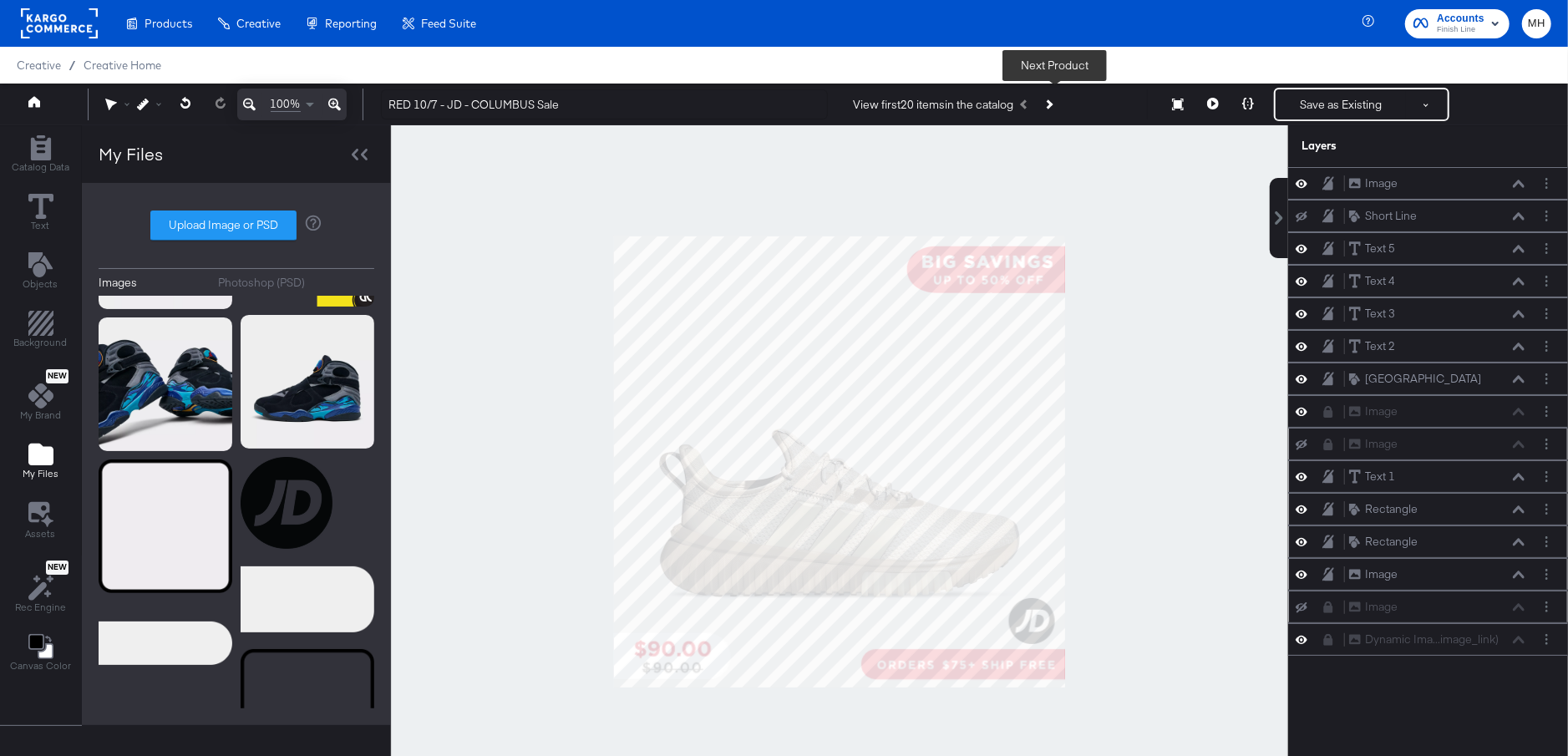
click at [1057, 110] on button "Next Product" at bounding box center [1049, 103] width 23 height 30
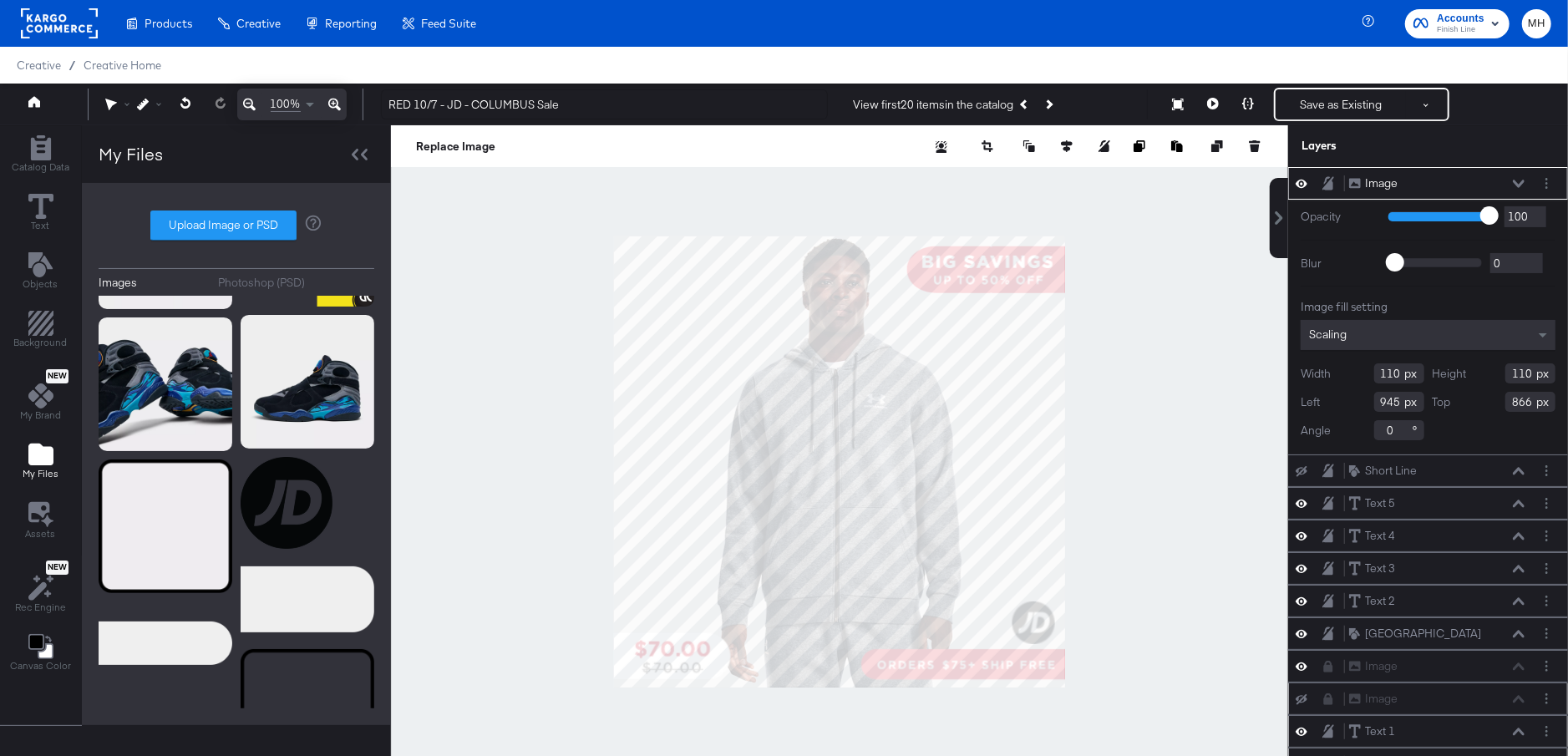
type input "100"
type input "955"
type input "874"
click at [1132, 620] on div at bounding box center [840, 462] width 897 height 674
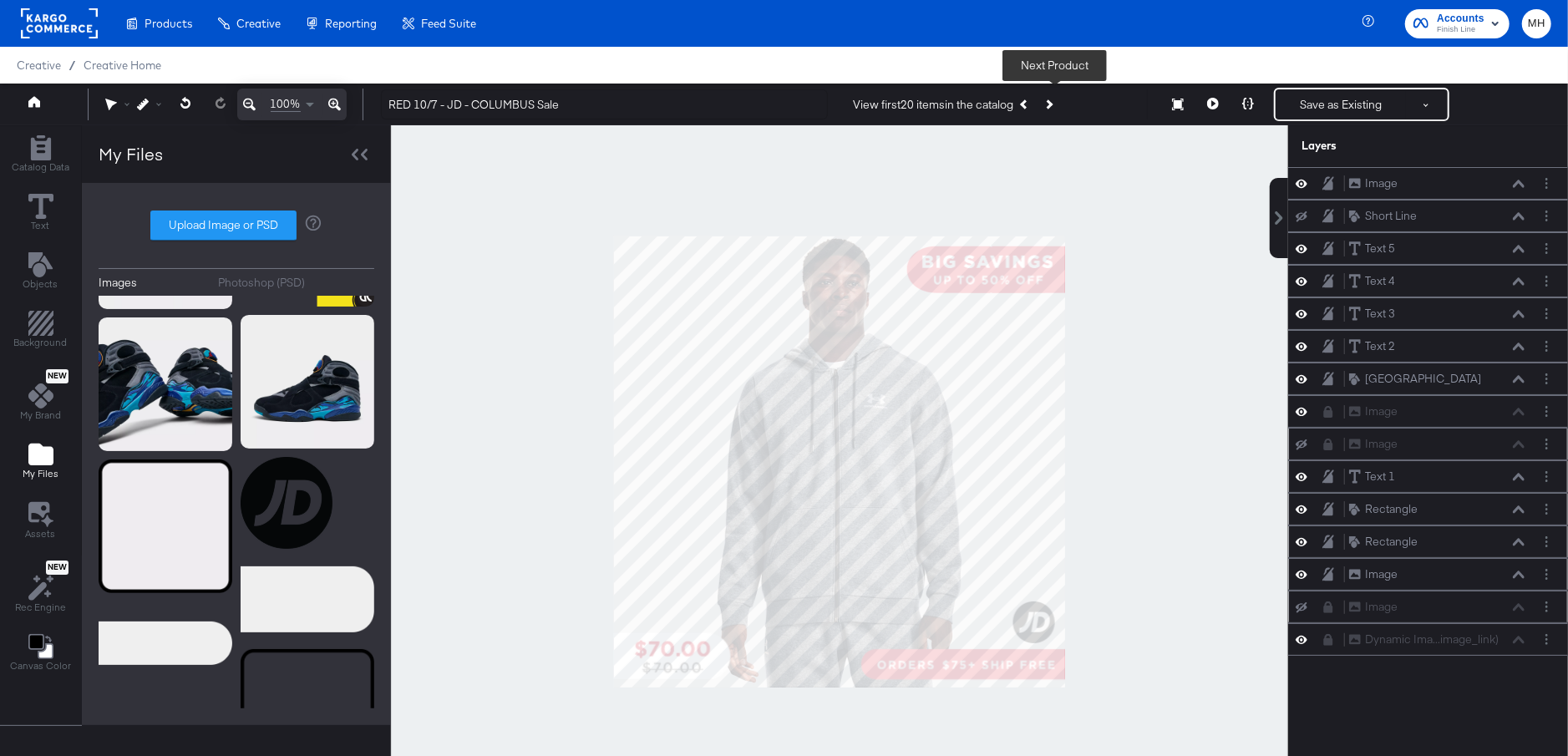
click at [1059, 99] on button "Next Product" at bounding box center [1049, 103] width 23 height 30
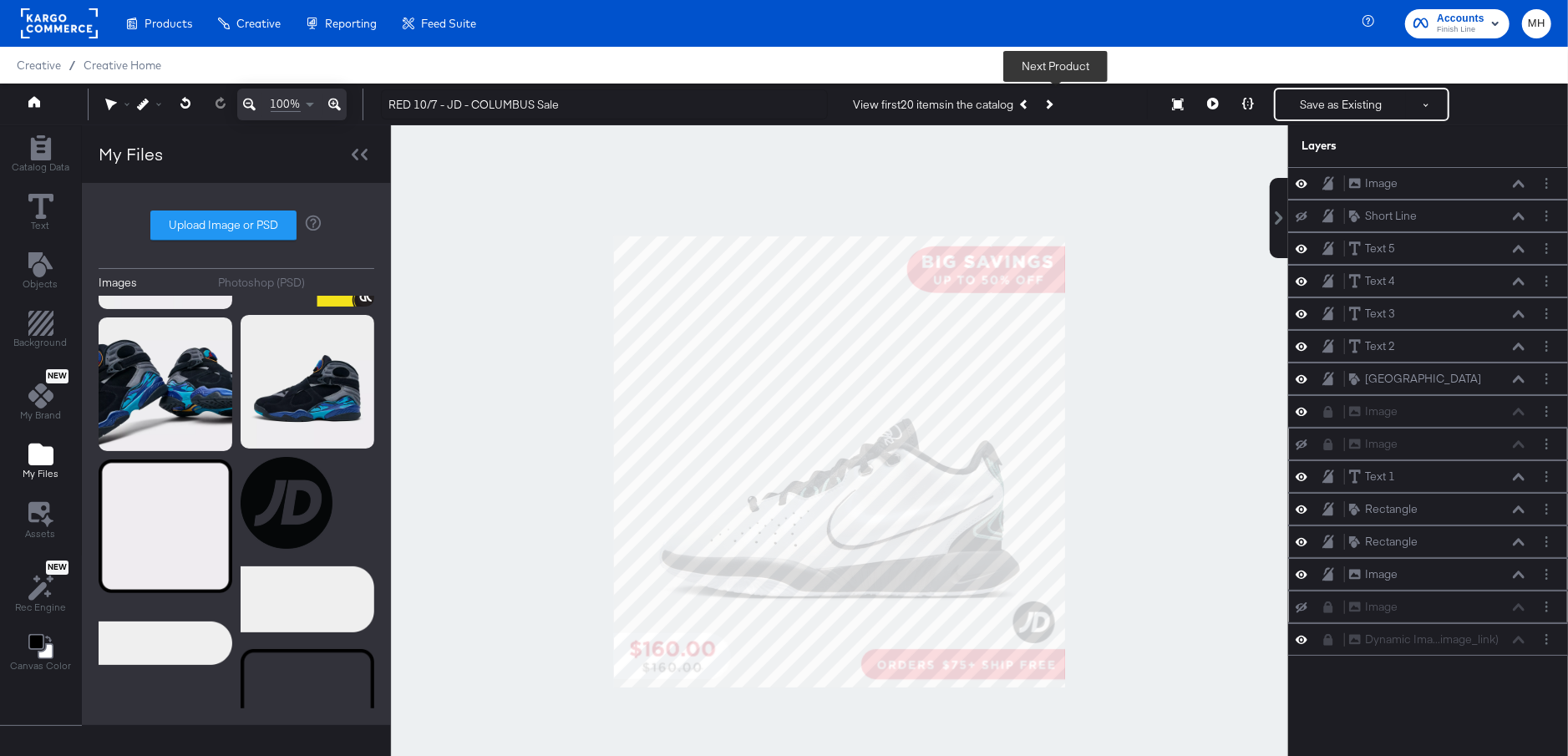
click at [1060, 102] on button "Next Product" at bounding box center [1049, 103] width 23 height 30
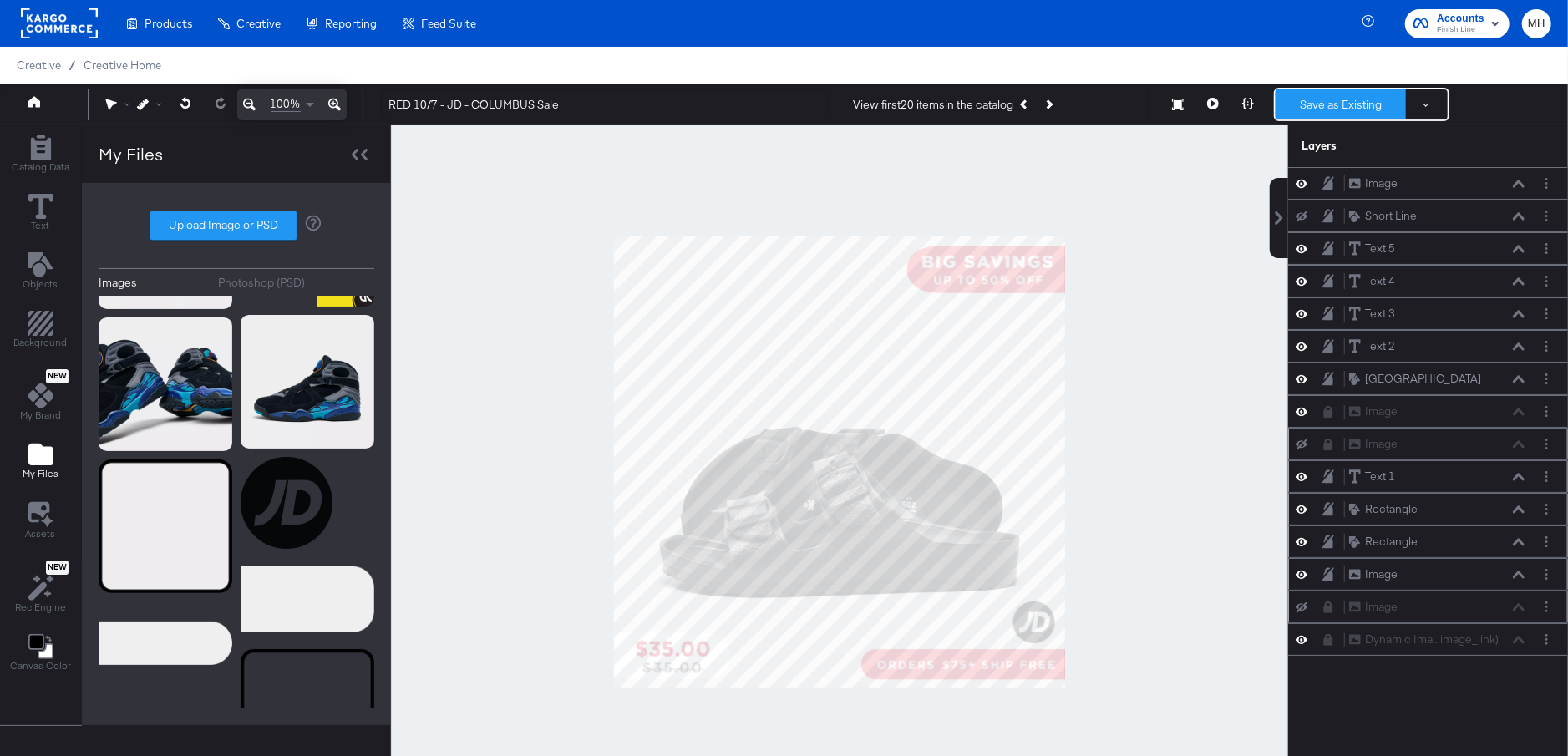
click at [1344, 110] on button "Save as Existing" at bounding box center [1340, 103] width 130 height 30
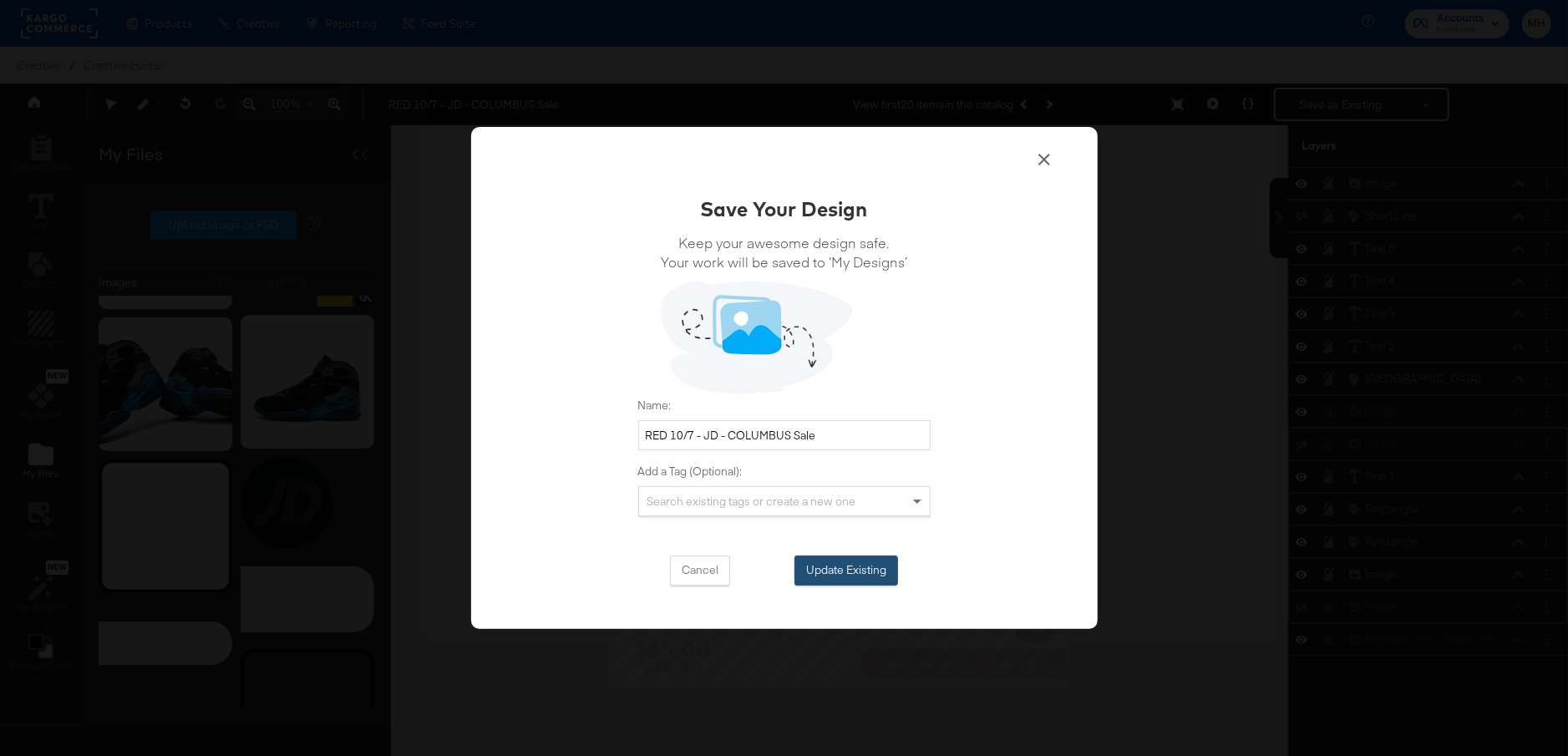
click at [854, 556] on button "Update Existing" at bounding box center [846, 570] width 103 height 30
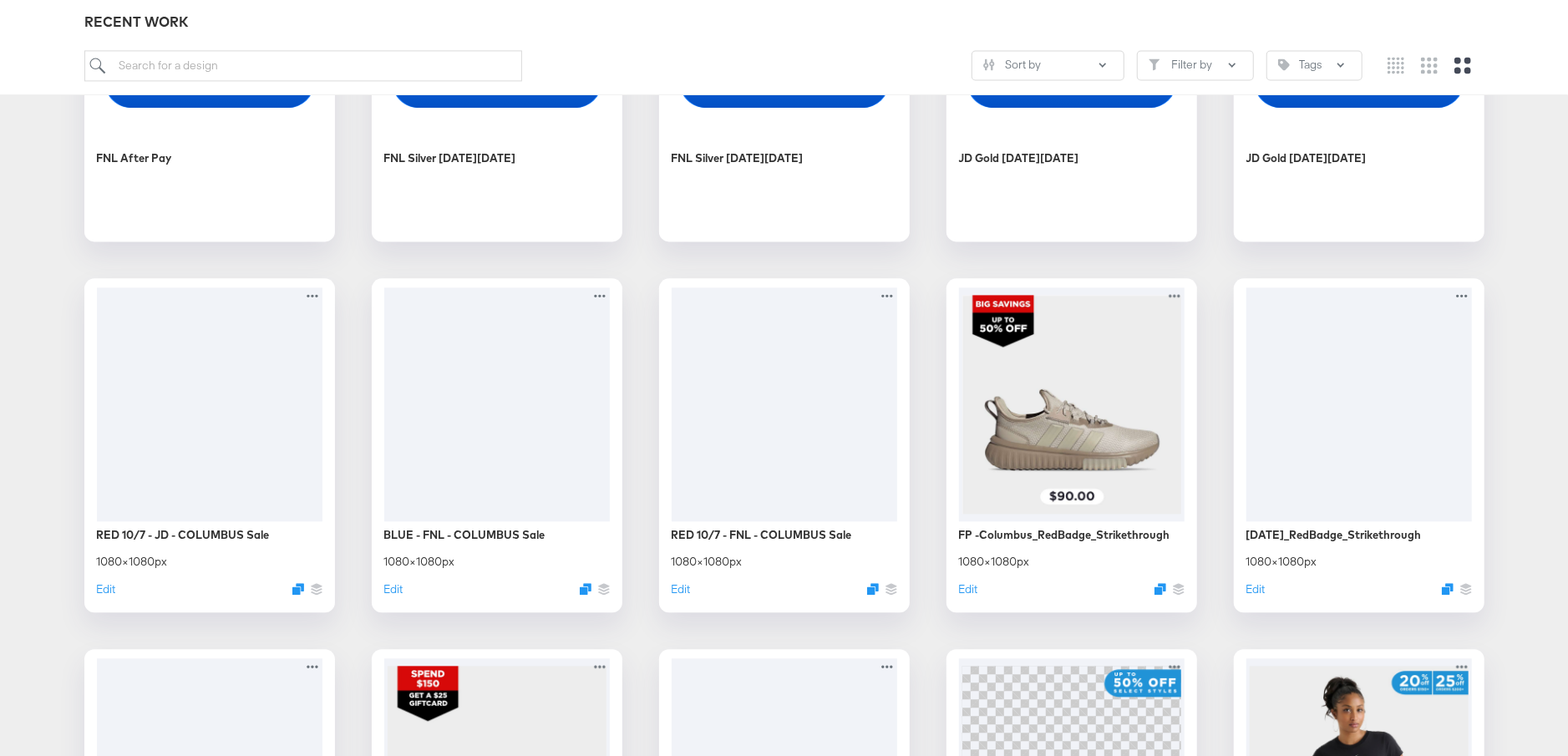
scroll to position [2687, 0]
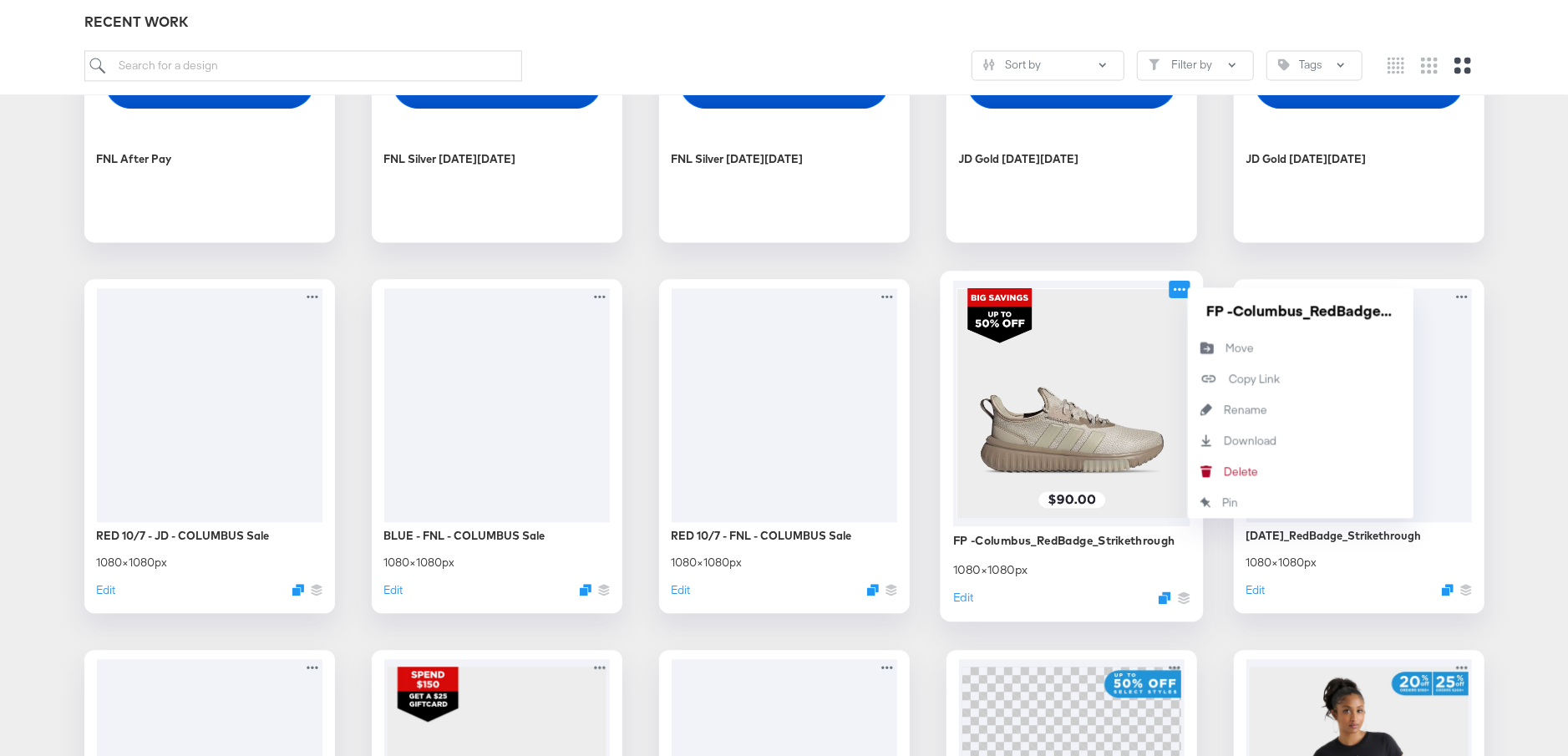
click at [1174, 283] on icon at bounding box center [1180, 289] width 21 height 17
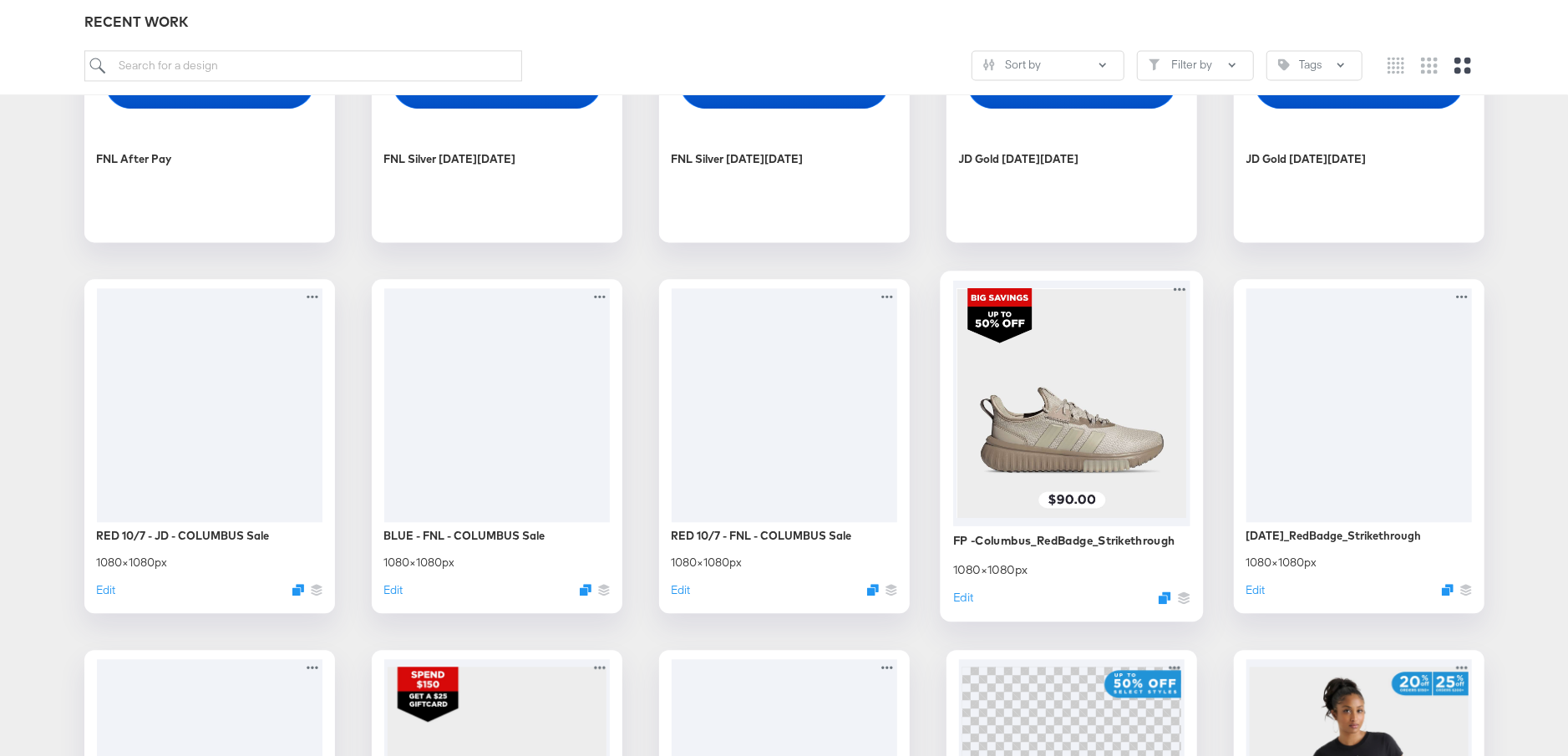
click at [1110, 390] on div at bounding box center [1071, 403] width 237 height 246
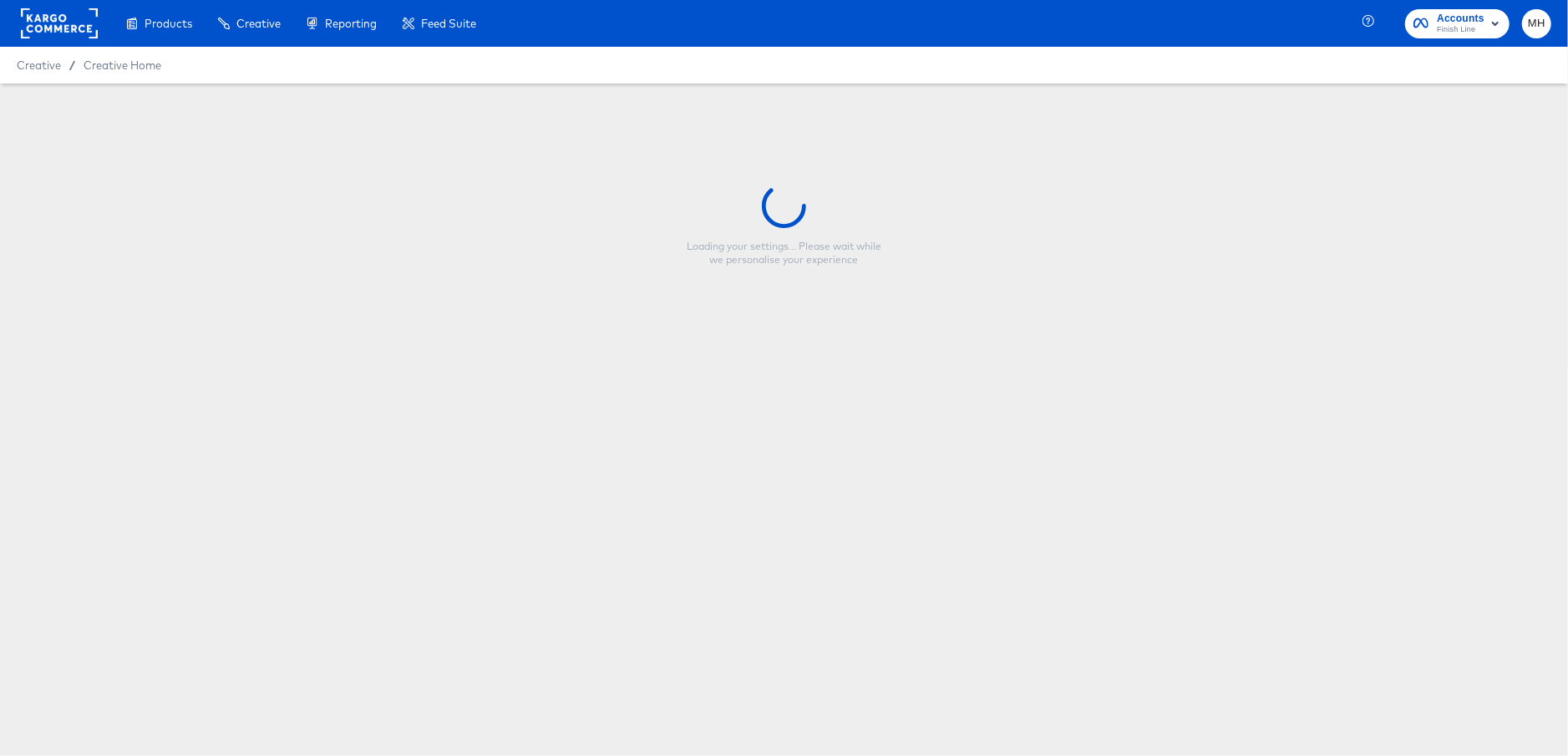
type input "FP -Columbus_RedBadge_Strikethrough"
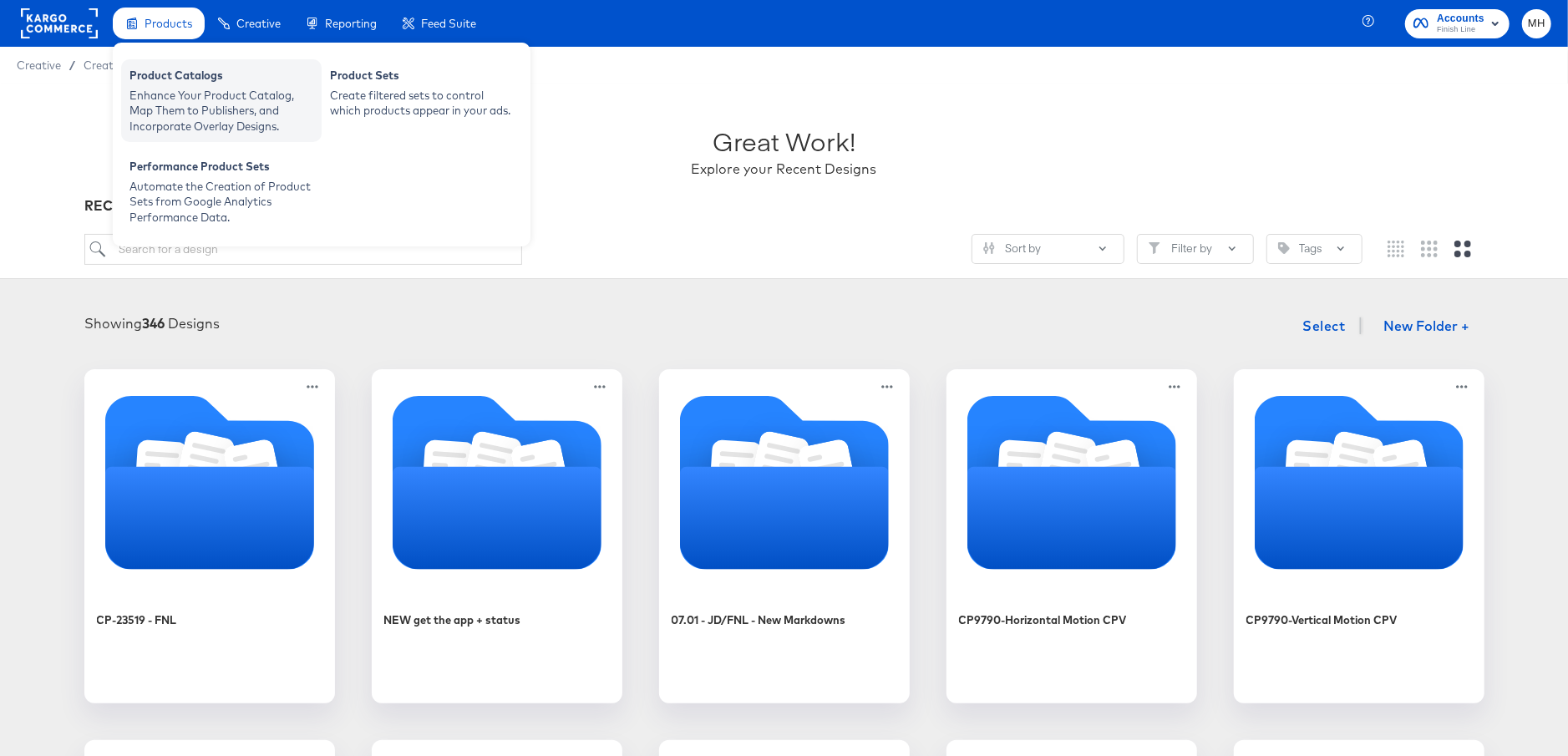
click at [181, 88] on div "Enhance Your Product Catalog, Map Them to Publishers, and Incorporate Overlay D…" at bounding box center [221, 111] width 184 height 47
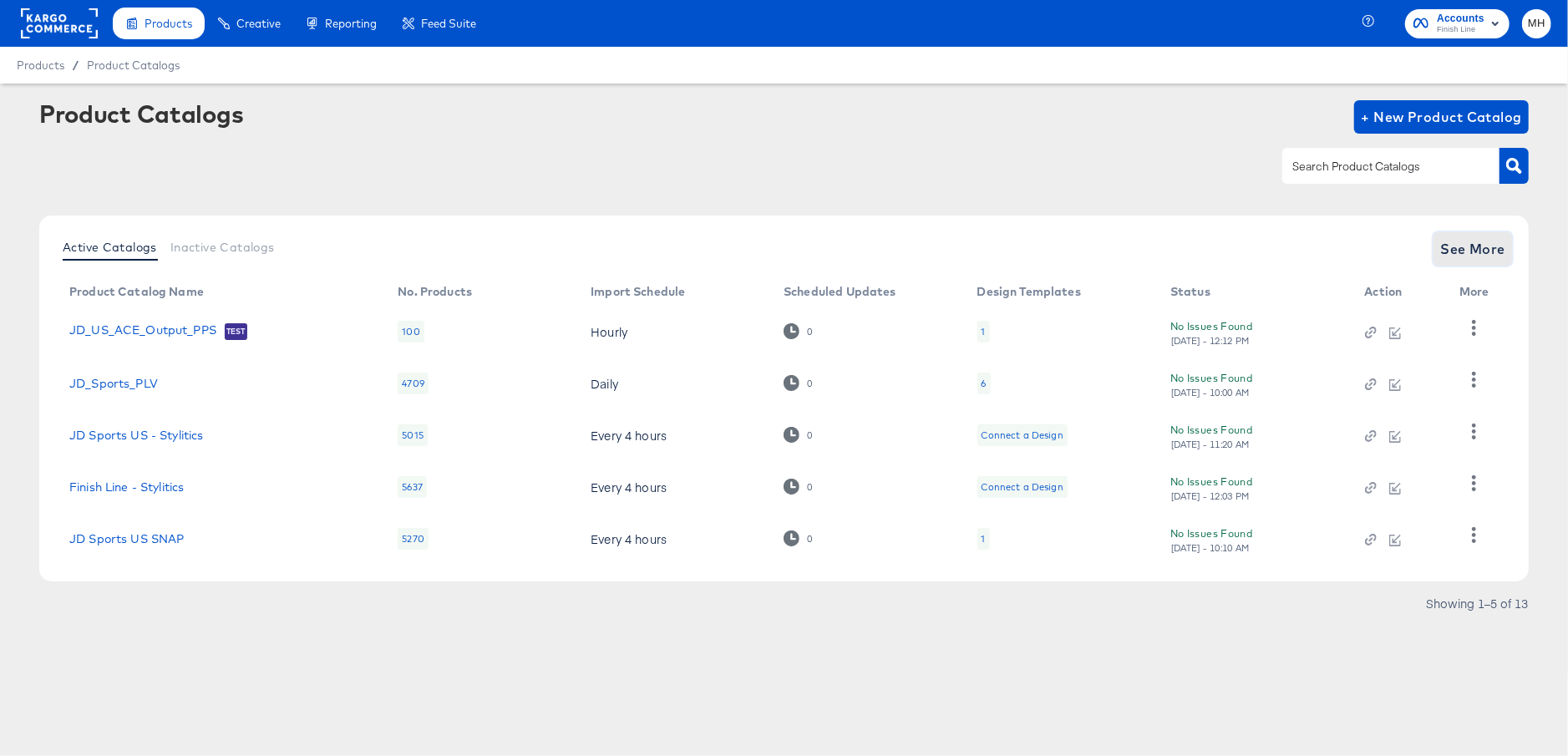
click at [1487, 233] on button "See More" at bounding box center [1472, 249] width 78 height 33
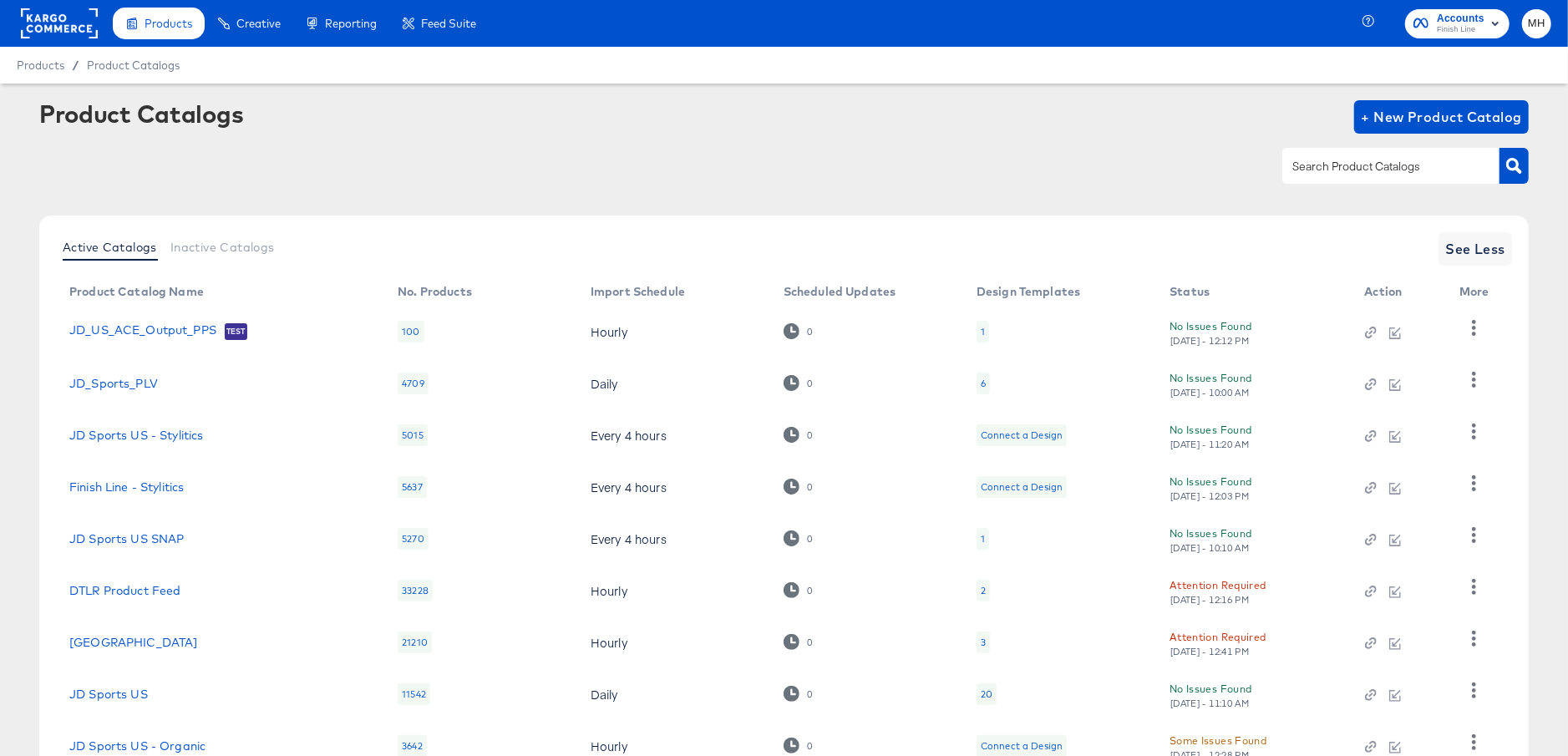
scroll to position [177, 0]
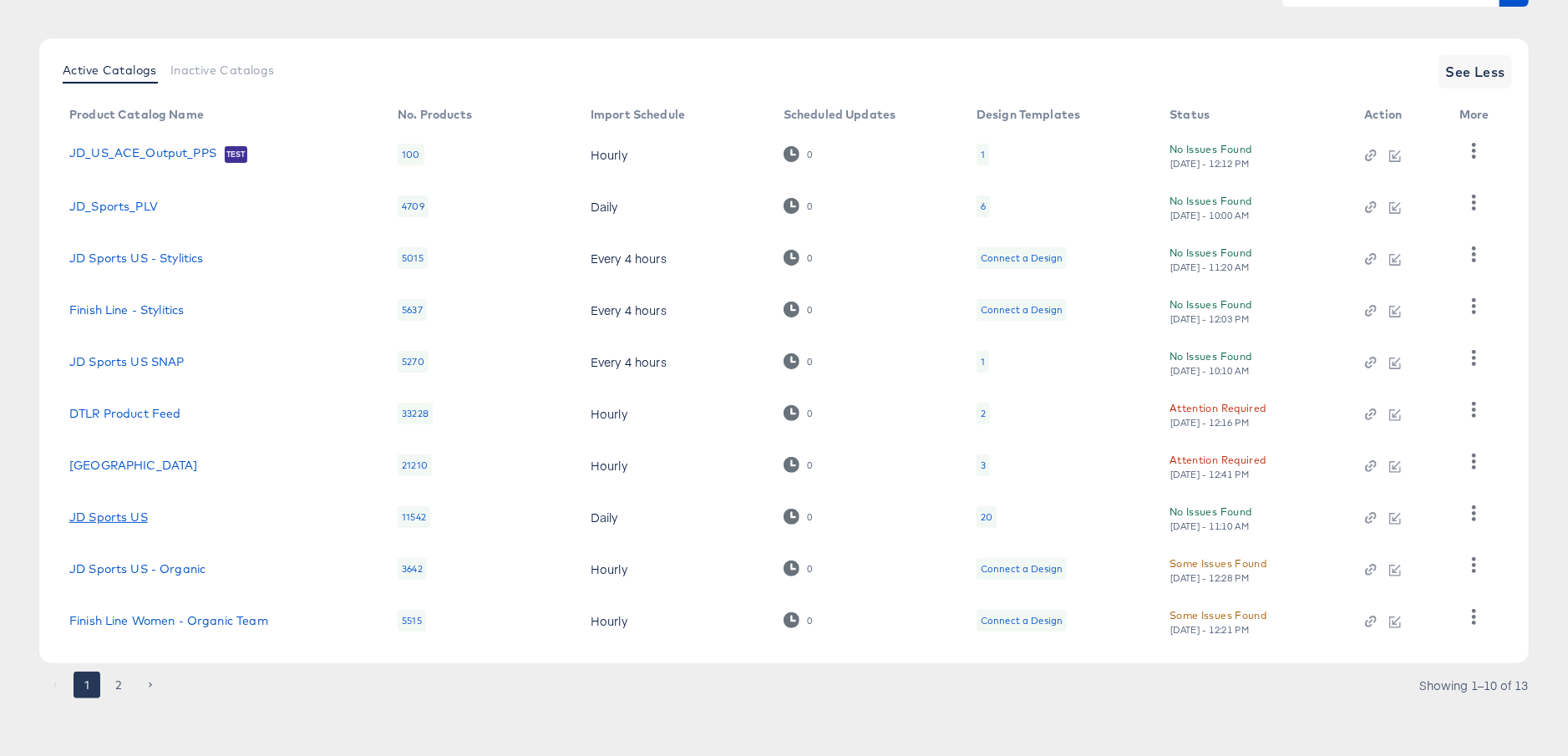
click at [114, 519] on link "JD Sports US" at bounding box center [108, 518] width 78 height 13
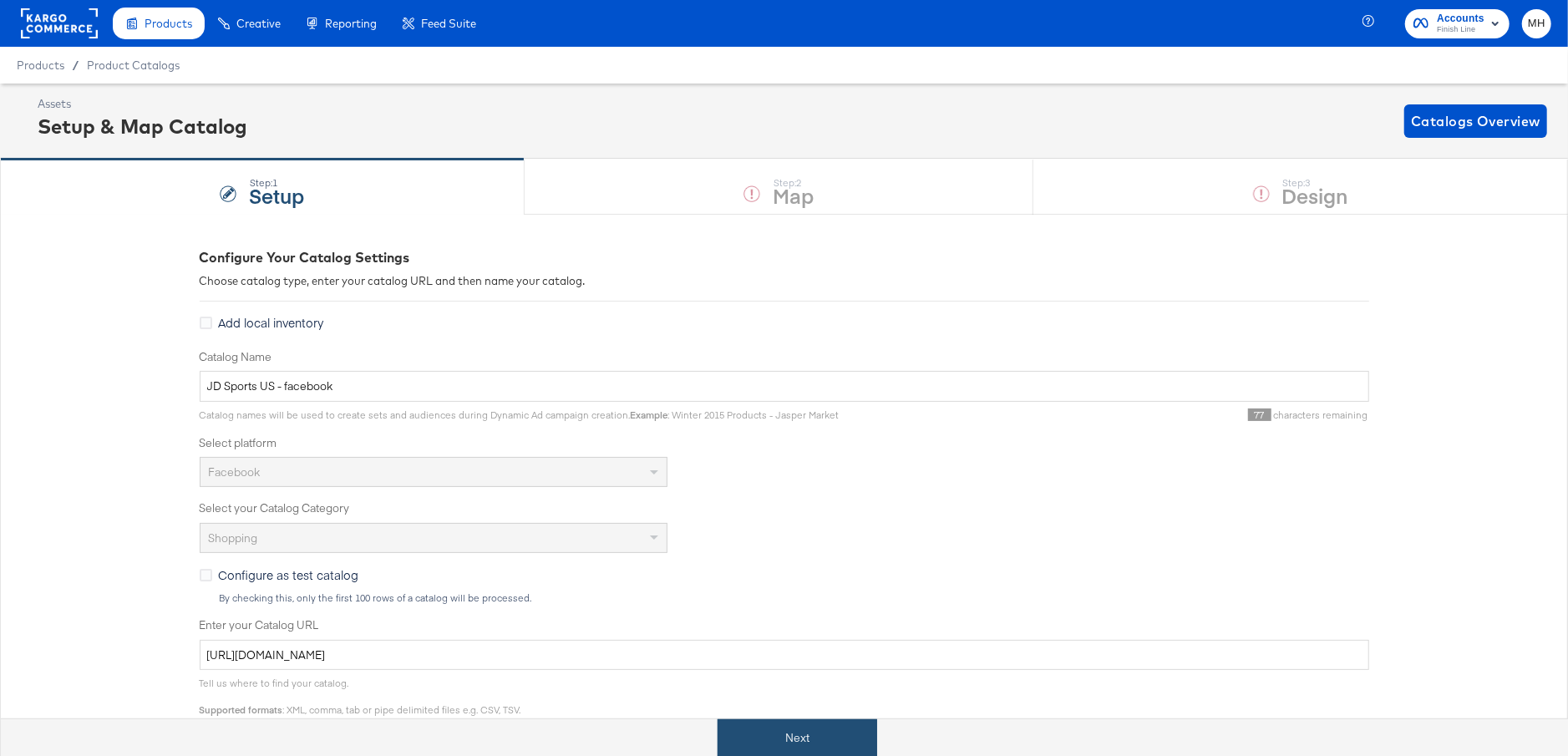
click at [801, 739] on button "Next" at bounding box center [797, 738] width 160 height 37
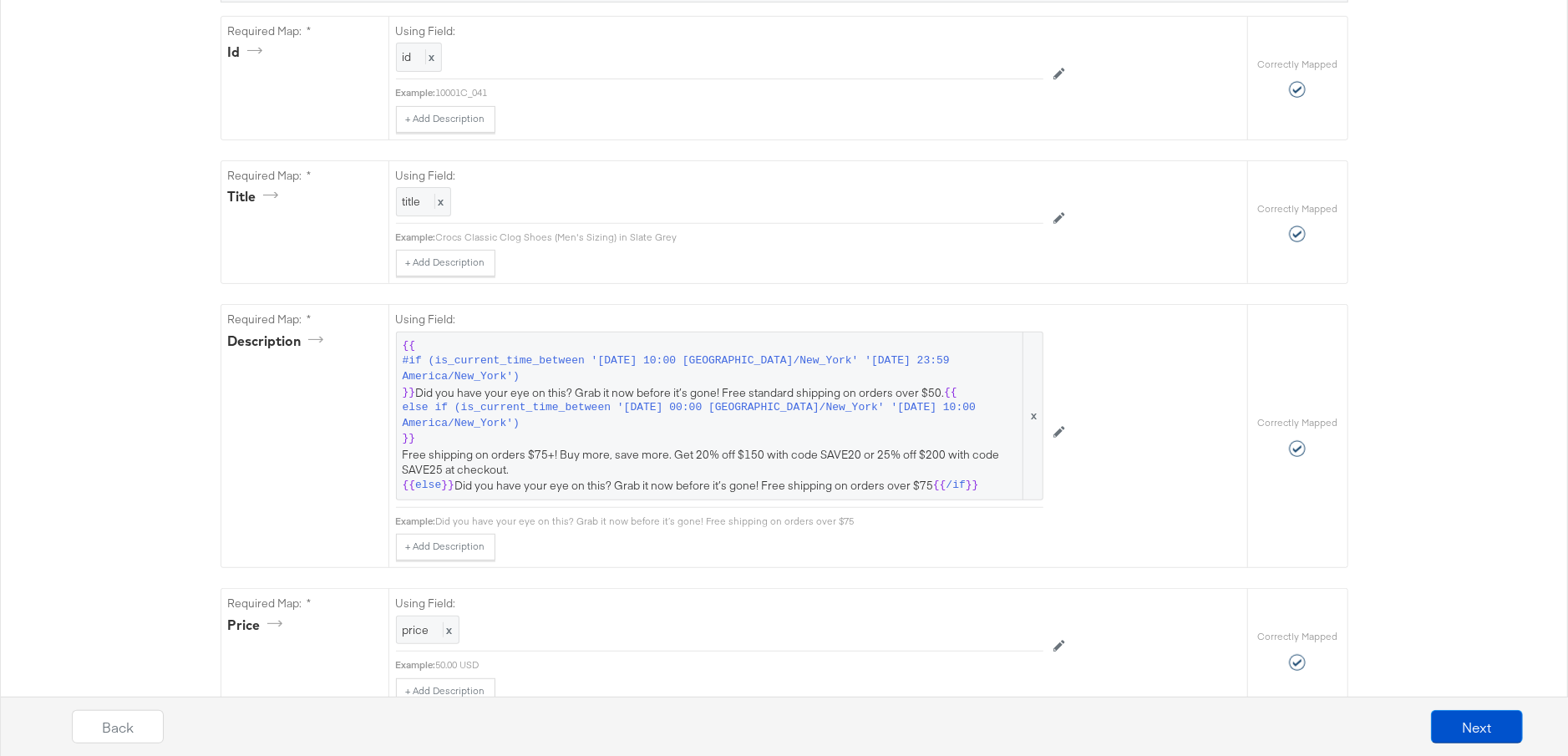
scroll to position [379, 0]
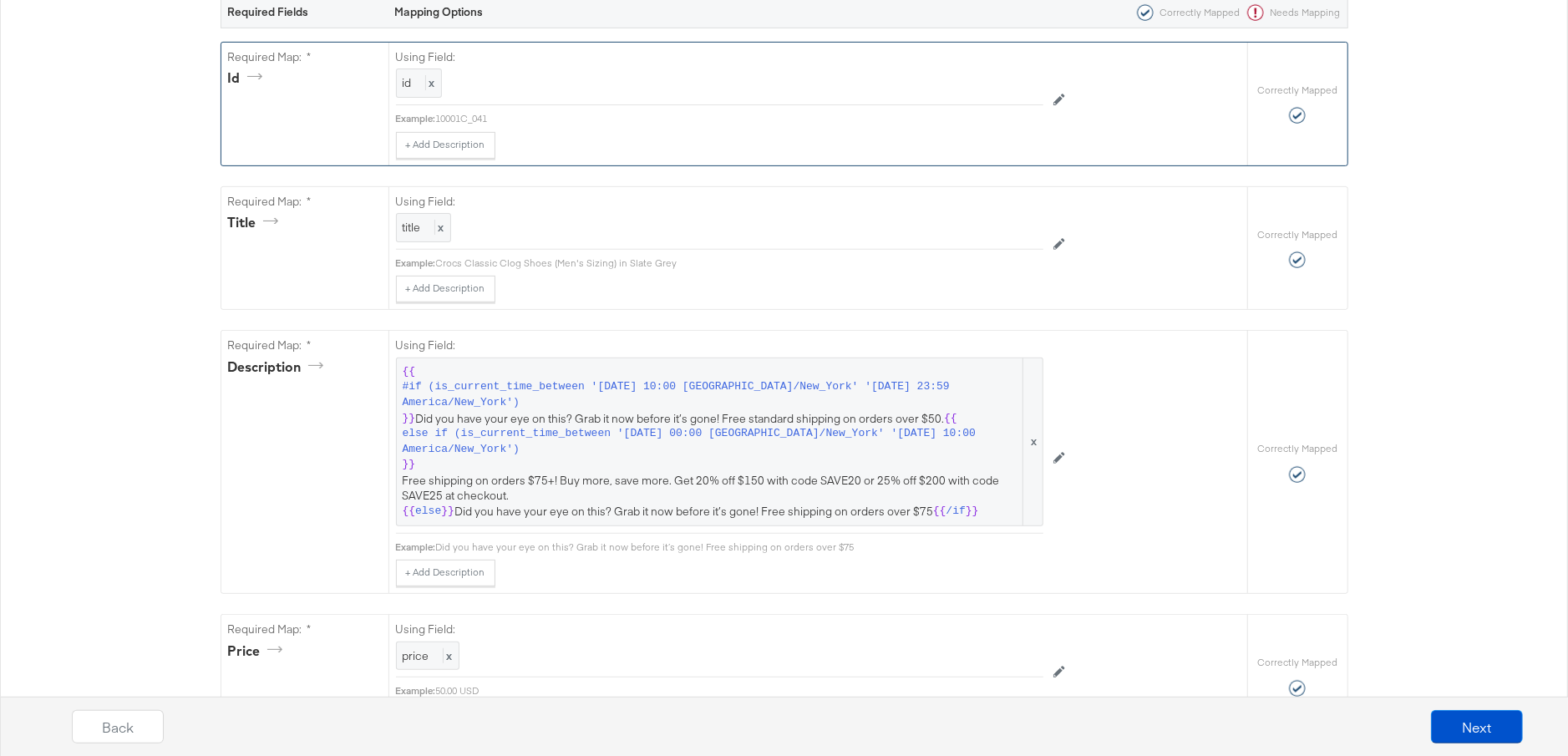
scroll to position [345, 0]
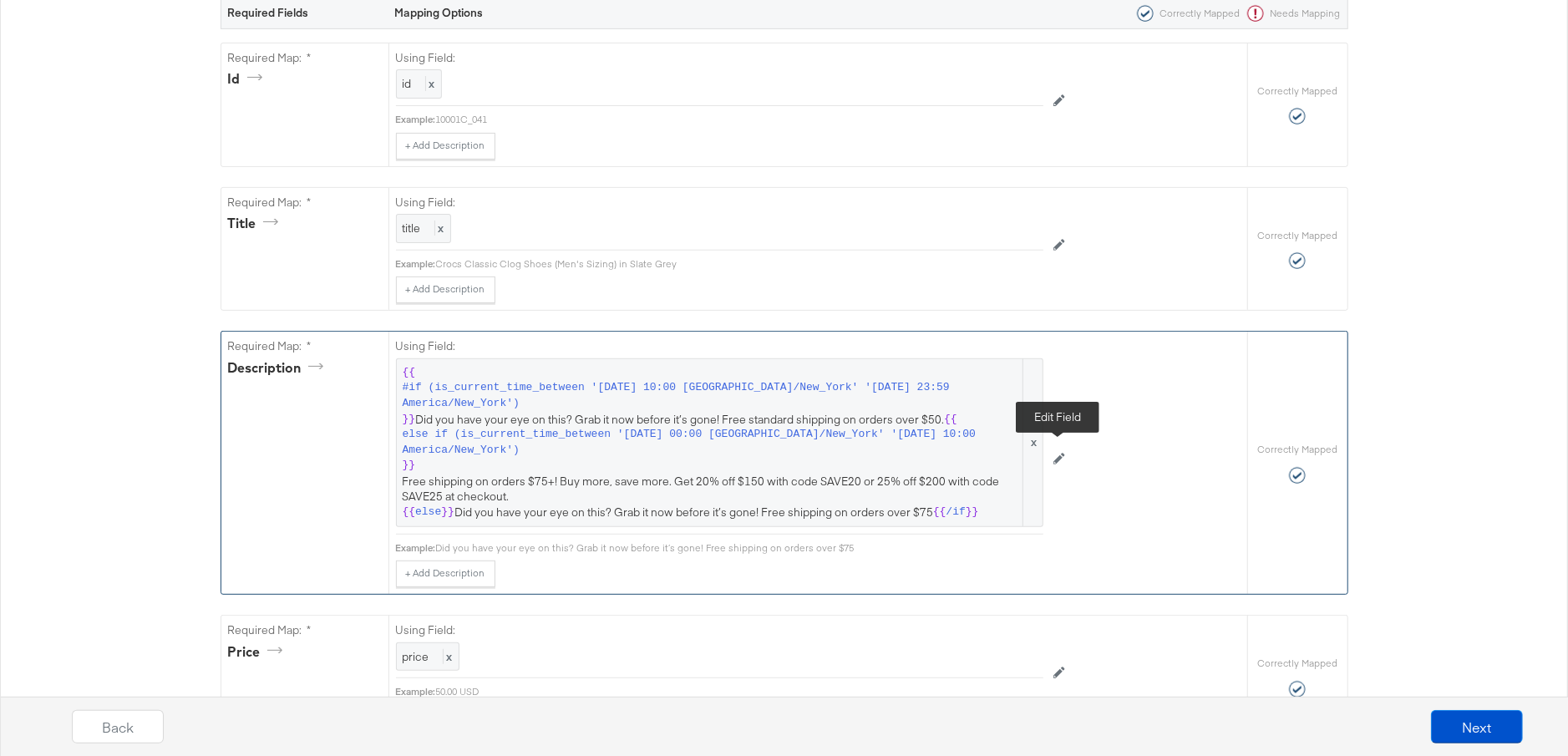
click at [1048, 450] on button at bounding box center [1059, 459] width 32 height 27
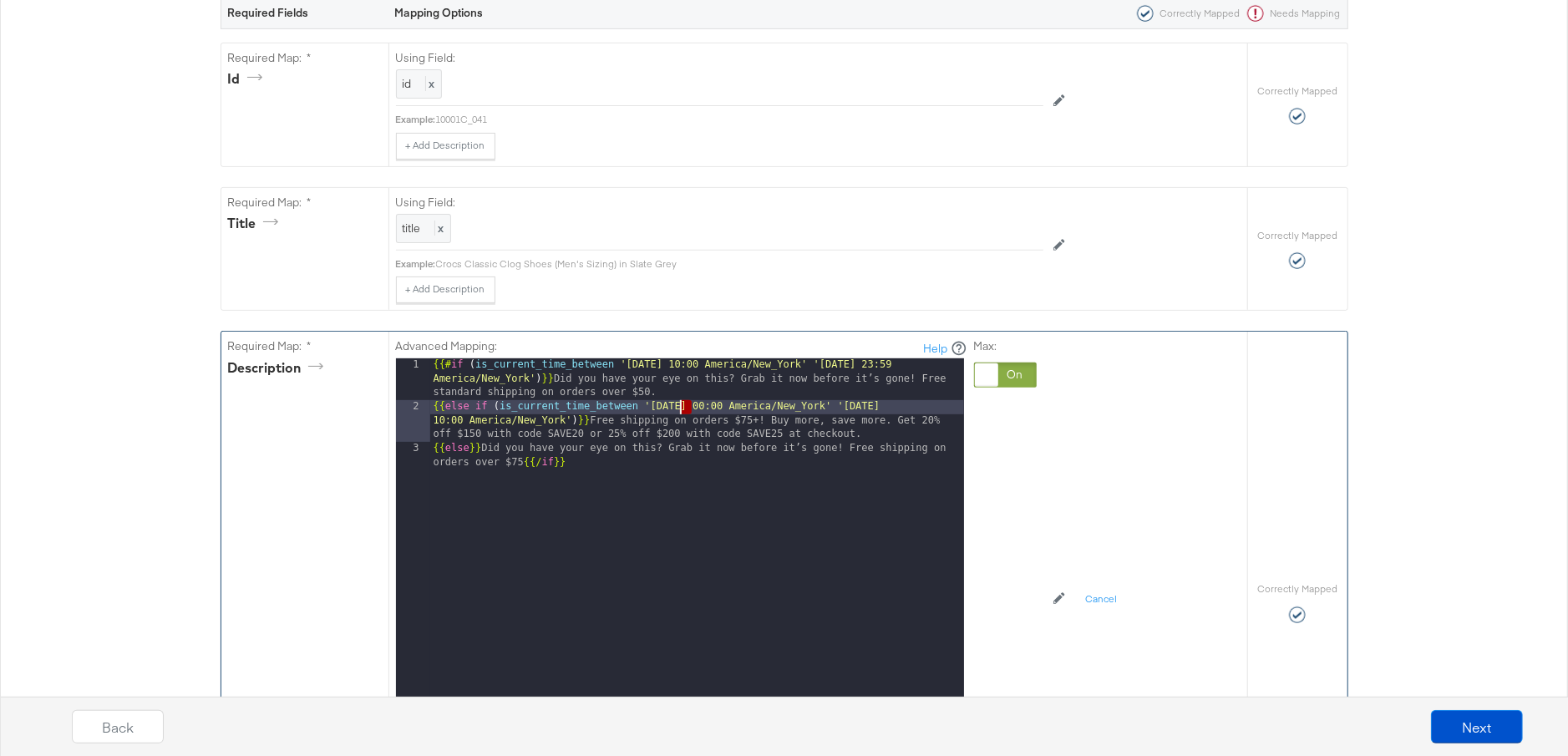
drag, startPoint x: 693, startPoint y: 402, endPoint x: 681, endPoint y: 404, distance: 12.2
click at [681, 404] on div "{{# if ( is_current_time_between '[DATE] 10:00 [GEOGRAPHIC_DATA]/New_York' '[DA…" at bounding box center [697, 602] width 534 height 487
drag, startPoint x: 710, startPoint y: 403, endPoint x: 697, endPoint y: 404, distance: 13.0
click at [697, 404] on div "{{# if ( is_current_time_between '[DATE] 10:00 [GEOGRAPHIC_DATA]/New_York' '[DA…" at bounding box center [697, 602] width 534 height 487
drag, startPoint x: 910, startPoint y: 406, endPoint x: 898, endPoint y: 407, distance: 12.0
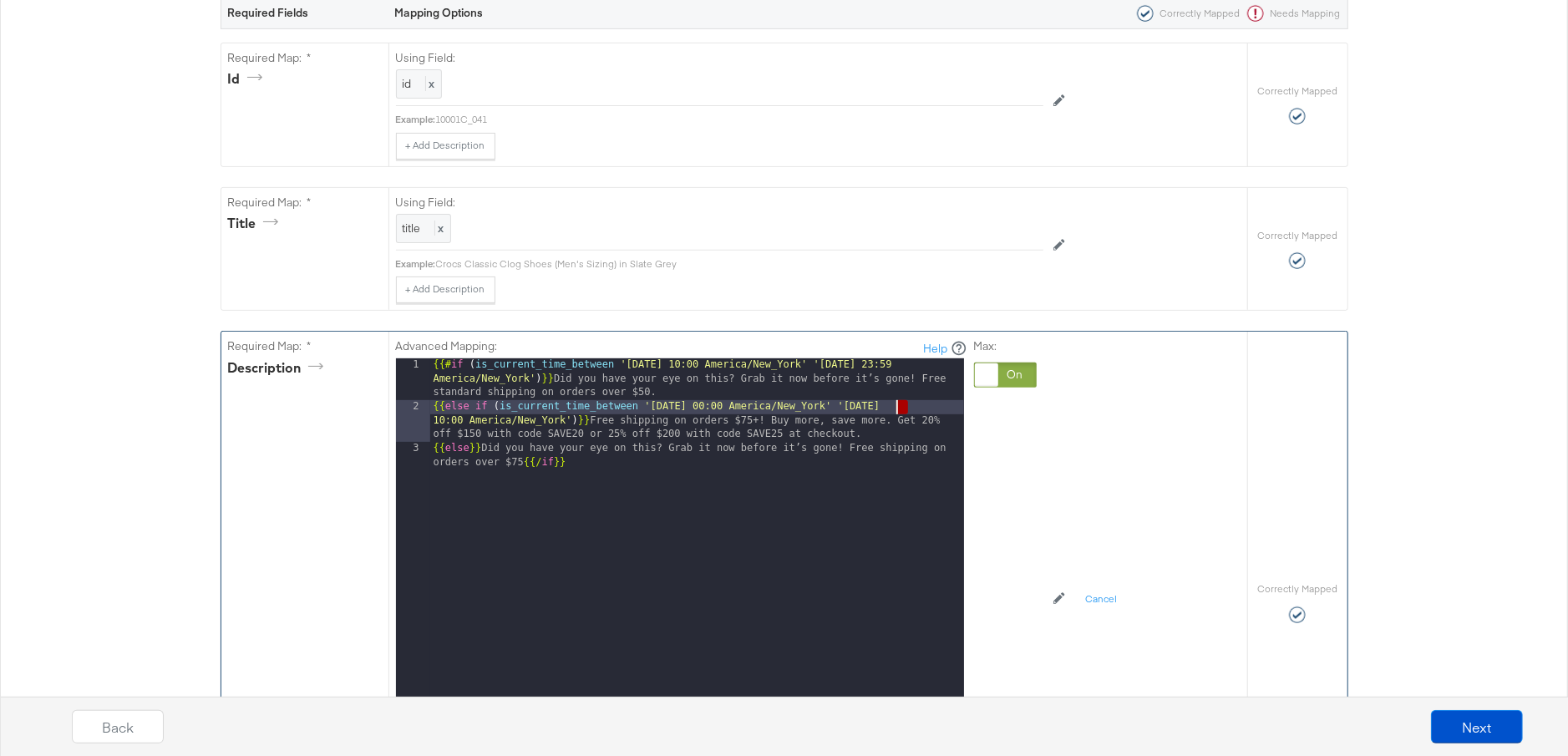
click at [898, 407] on div "{{# if ( is_current_time_between '[DATE] 10:00 [GEOGRAPHIC_DATA]/New_York' '[DA…" at bounding box center [697, 602] width 534 height 487
drag, startPoint x: 924, startPoint y: 404, endPoint x: 913, endPoint y: 405, distance: 11.0
click at [913, 405] on div "{{# if ( is_current_time_between '[DATE] 10:00 [GEOGRAPHIC_DATA]/New_York' '[DA…" at bounding box center [697, 602] width 534 height 487
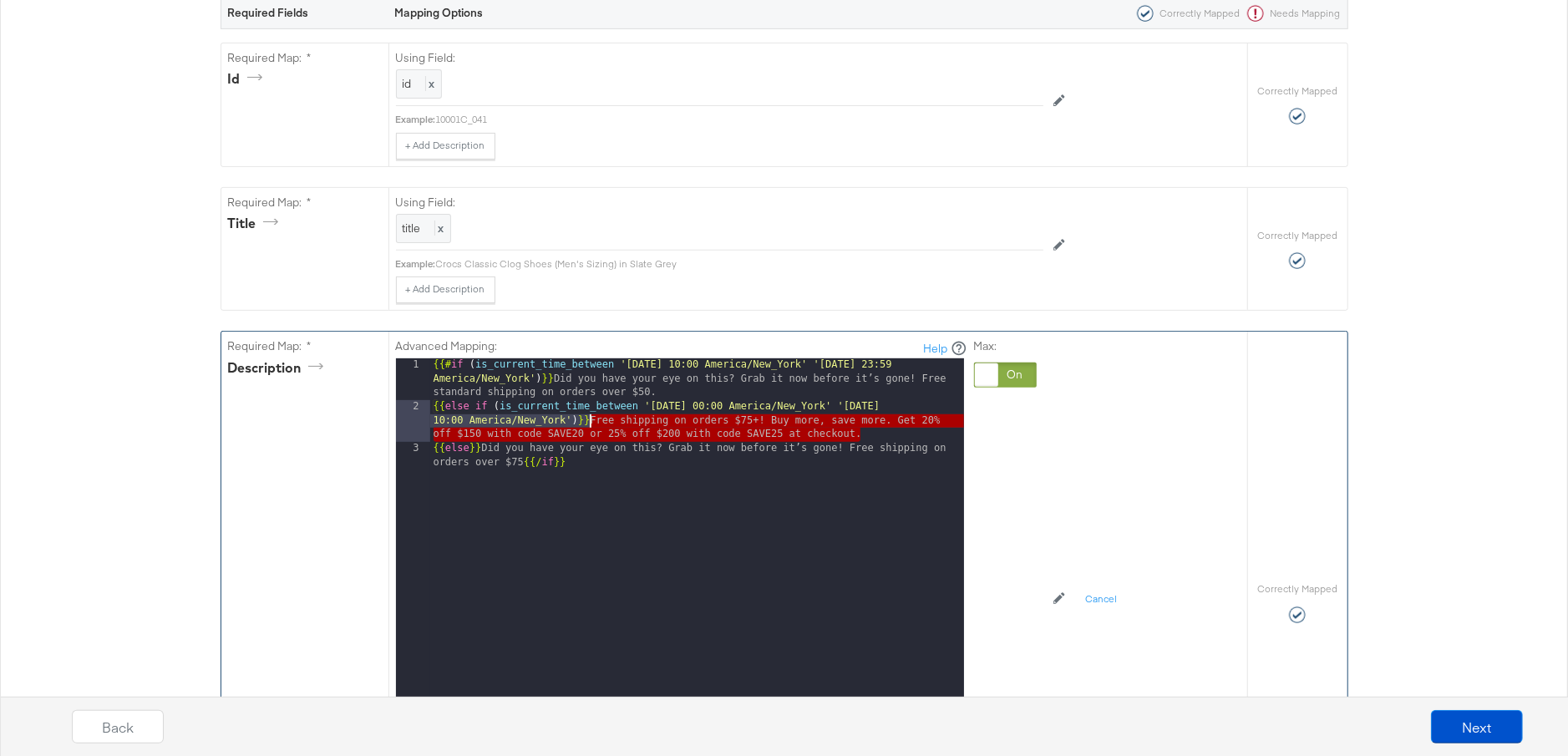
drag, startPoint x: 863, startPoint y: 431, endPoint x: 589, endPoint y: 418, distance: 274.3
click at [589, 418] on div "{{# if ( is_current_time_between '[DATE] 10:00 [GEOGRAPHIC_DATA]/New_York' '[DA…" at bounding box center [697, 602] width 534 height 487
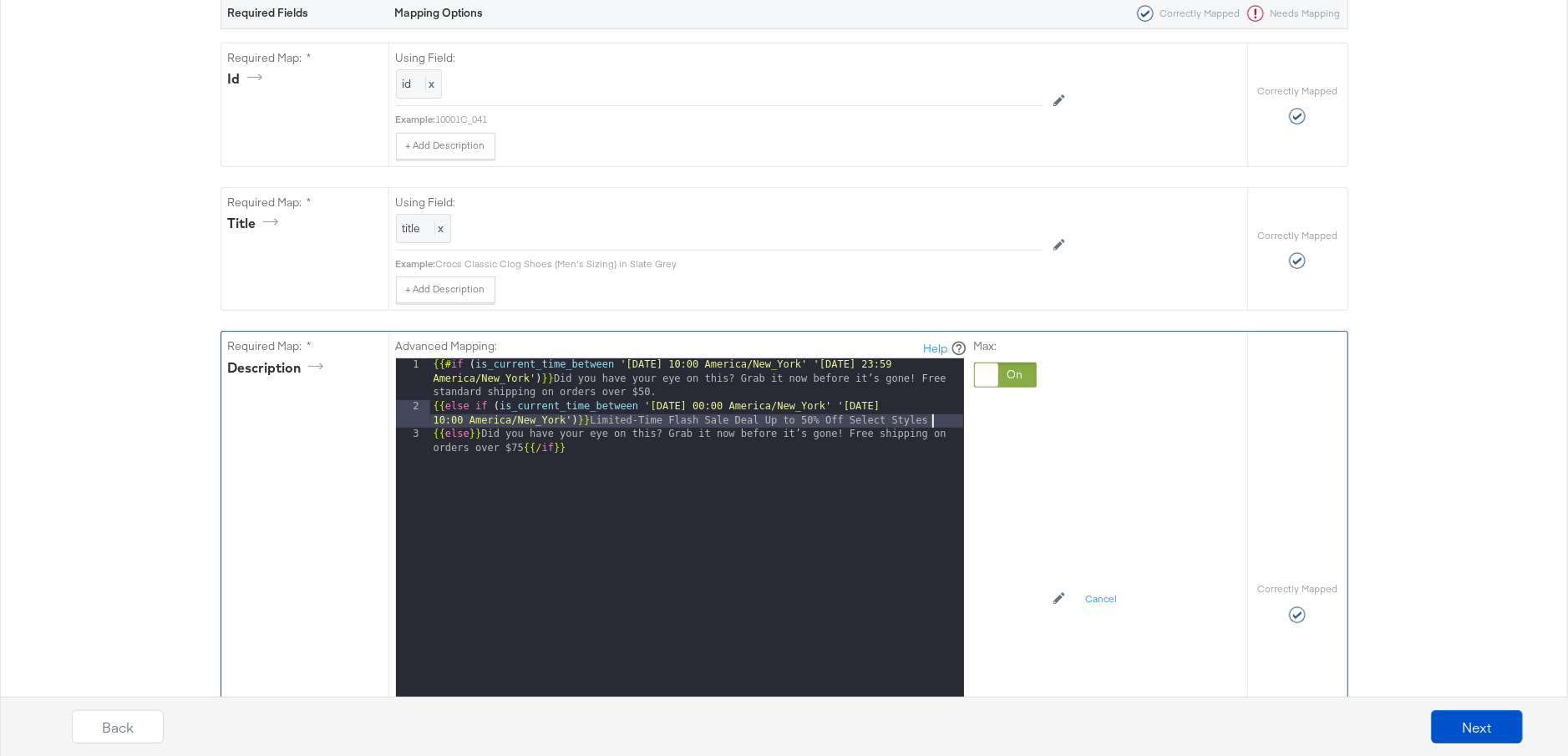
click at [593, 418] on div "{{# if ( is_current_time_between '[DATE] 10:00 [GEOGRAPHIC_DATA]/New_York' '[DA…" at bounding box center [697, 602] width 534 height 487
click at [927, 419] on div "{{# if ( is_current_time_between '[DATE] 10:00 [GEOGRAPHIC_DATA]/New_York' '[DA…" at bounding box center [697, 602] width 534 height 487
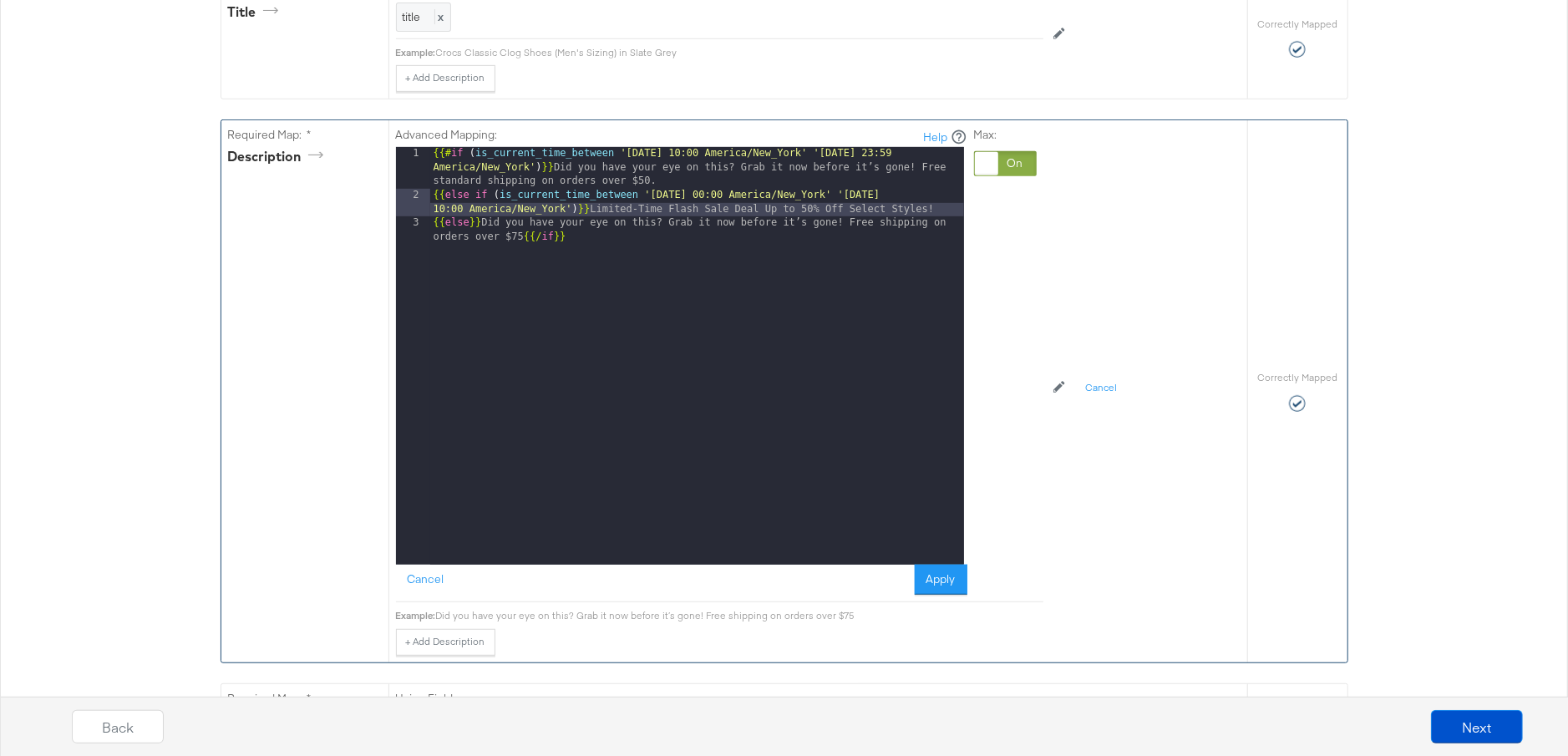
scroll to position [564, 0]
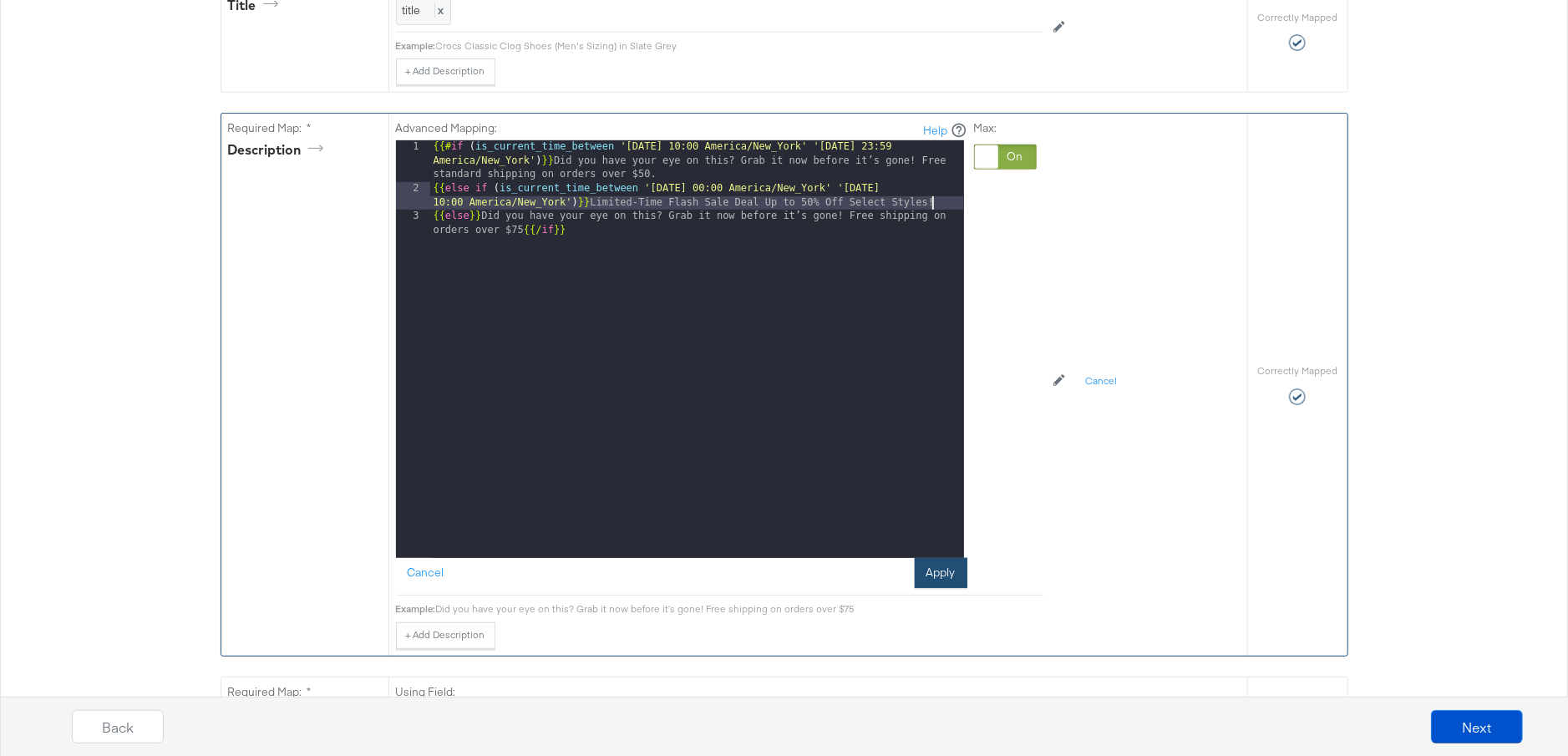
click at [942, 570] on button "Apply" at bounding box center [940, 572] width 53 height 30
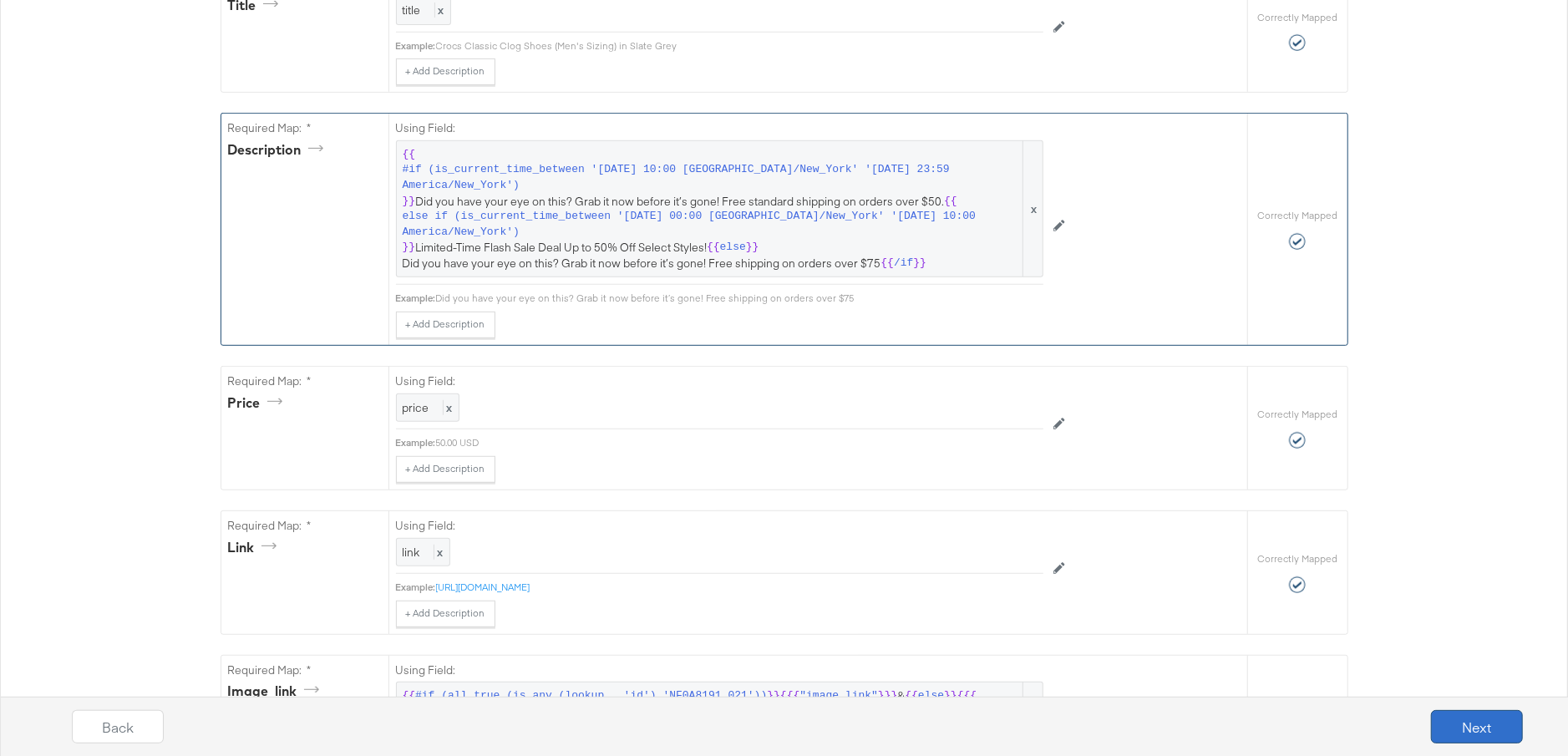
click at [1492, 728] on button "Next" at bounding box center [1477, 726] width 92 height 33
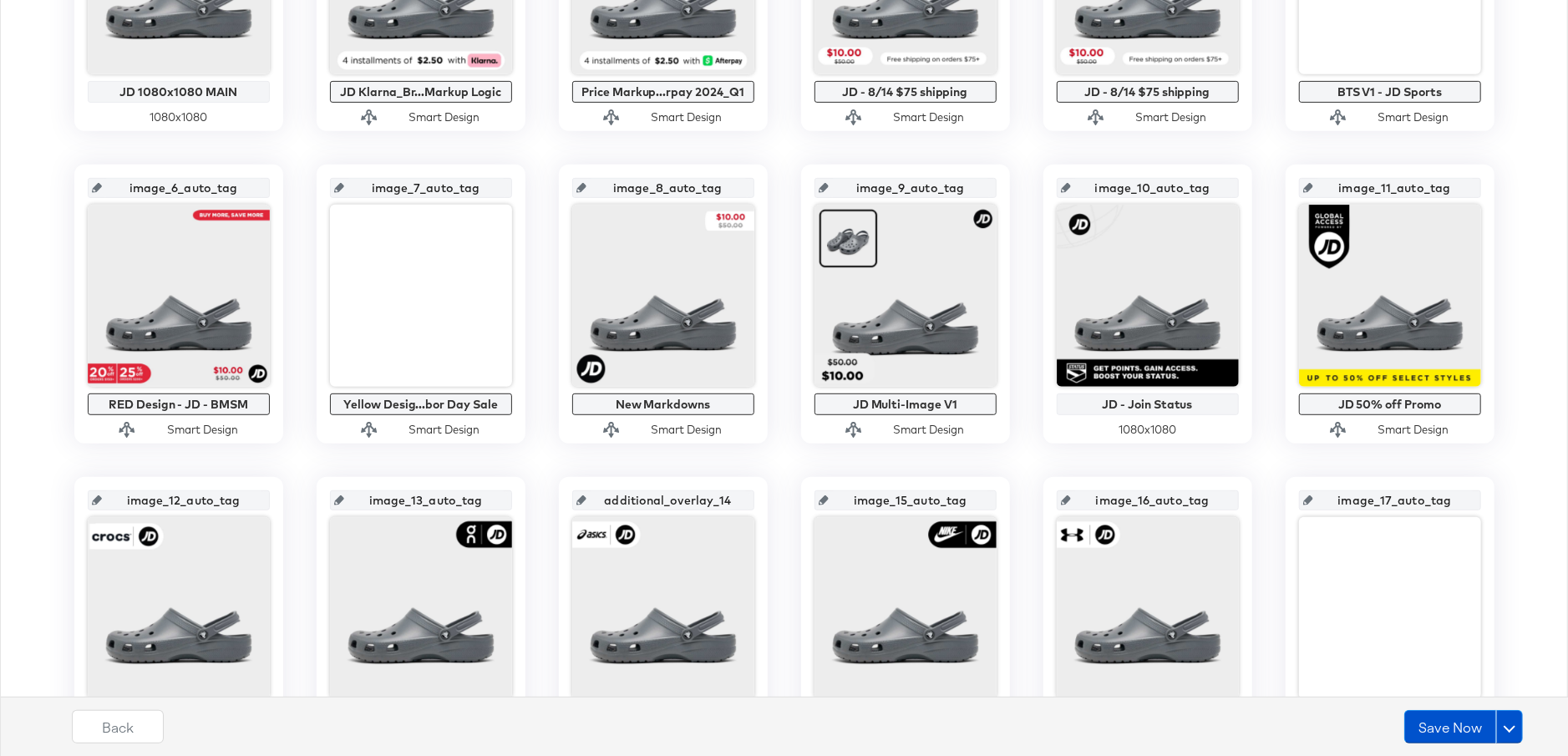
scroll to position [559, 0]
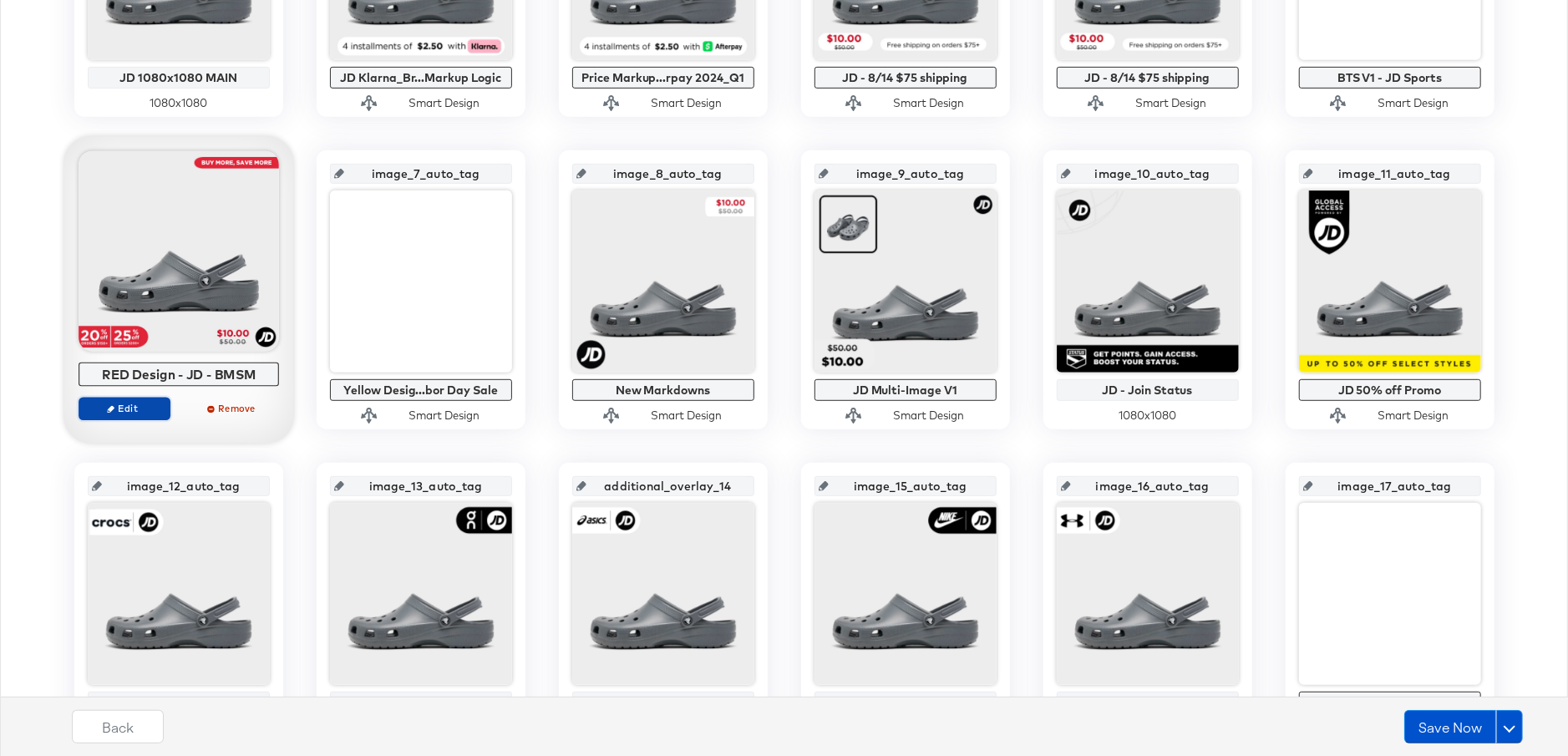
click at [142, 408] on span "Edit" at bounding box center [123, 408] width 77 height 12
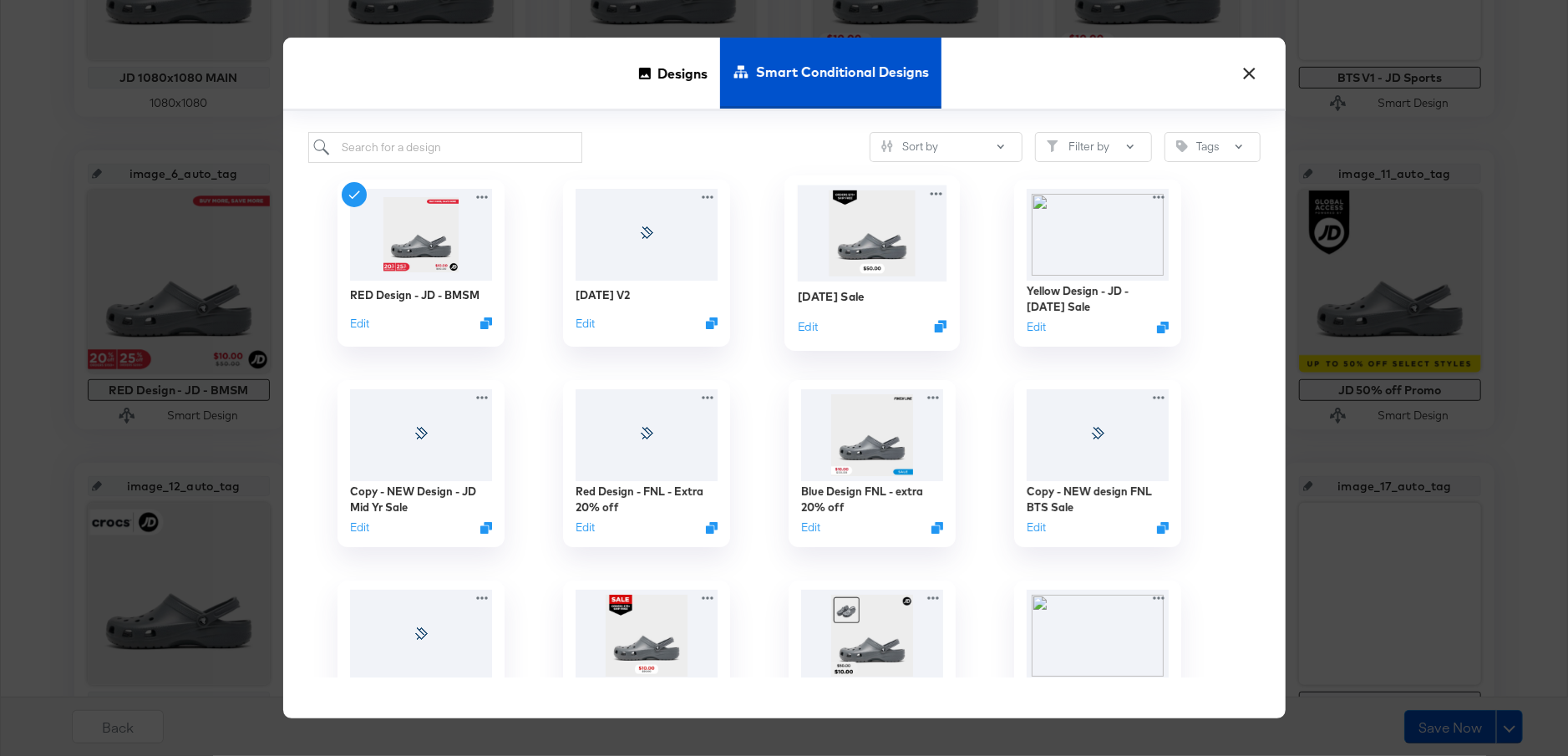
click at [881, 244] on img at bounding box center [872, 233] width 149 height 96
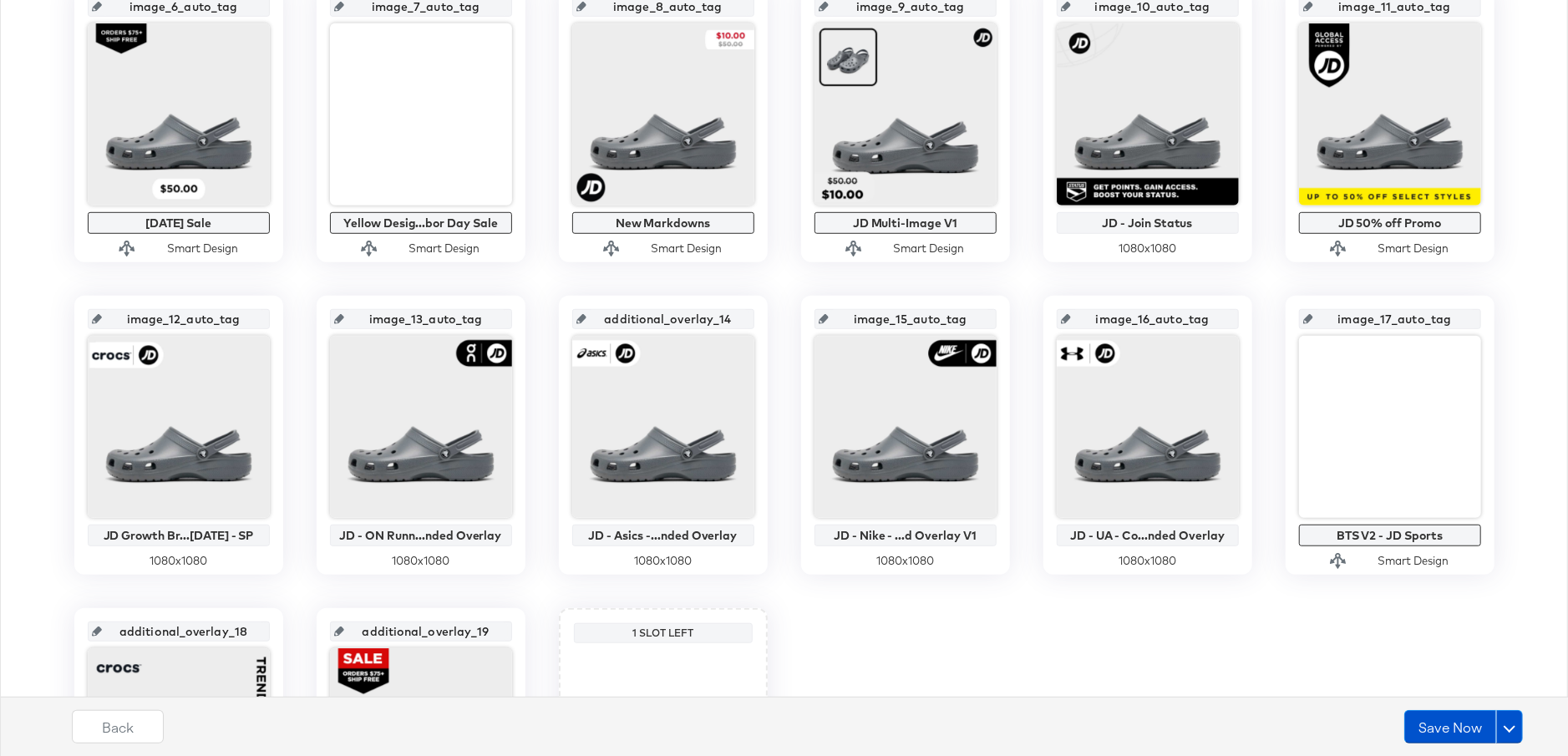
scroll to position [725, 0]
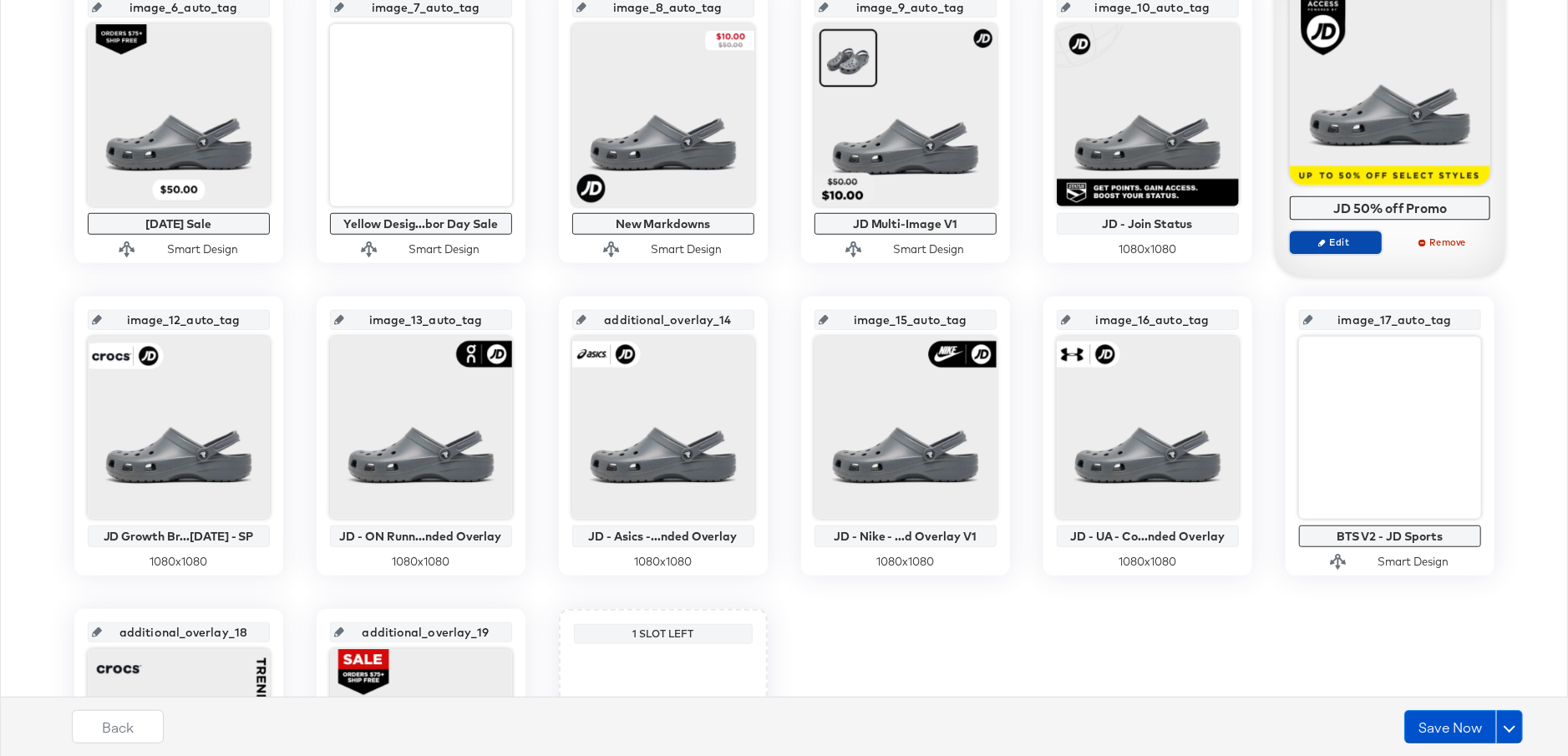
click at [1336, 245] on span "Edit" at bounding box center [1335, 241] width 77 height 12
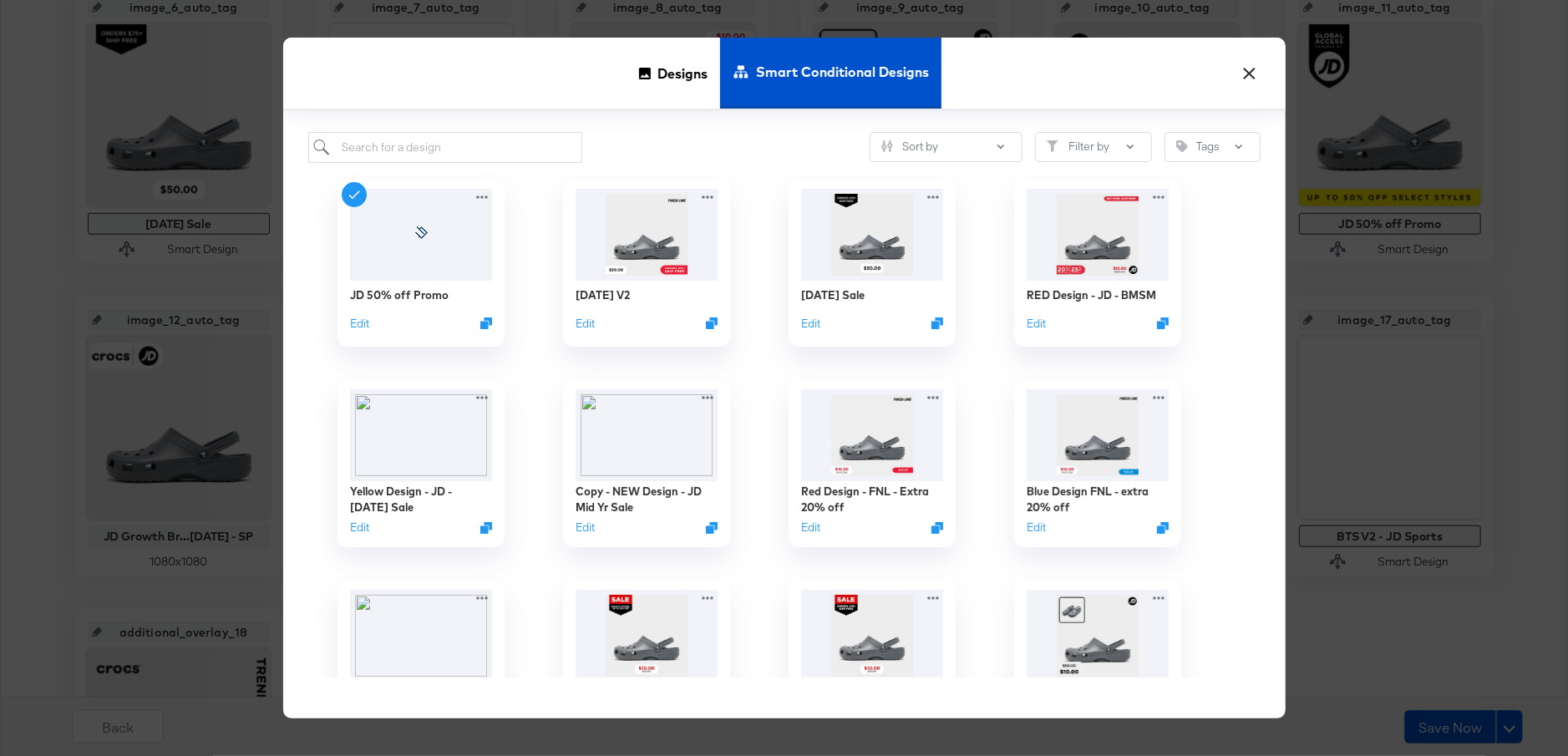
click at [1254, 71] on button "×" at bounding box center [1249, 69] width 30 height 30
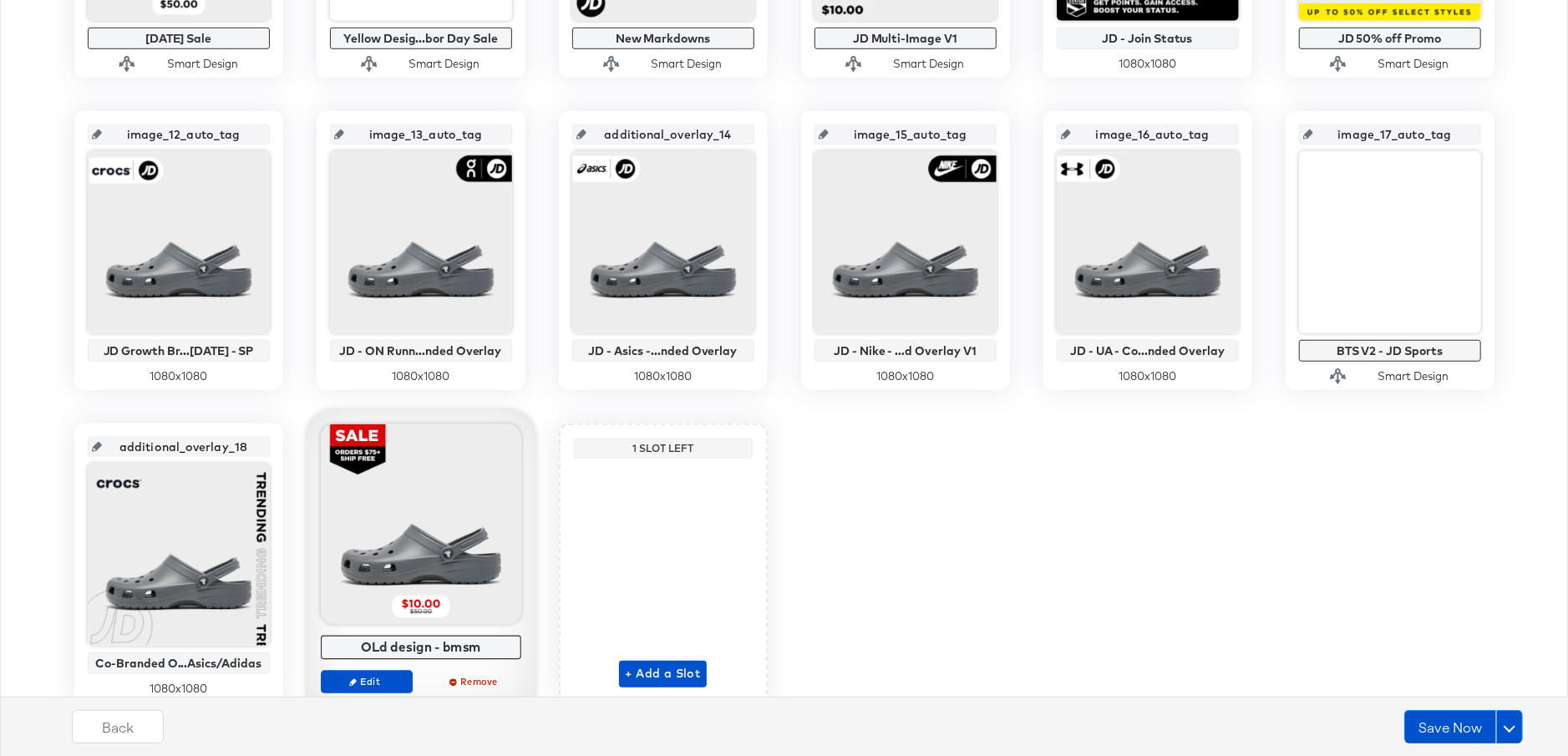
scroll to position [977, 0]
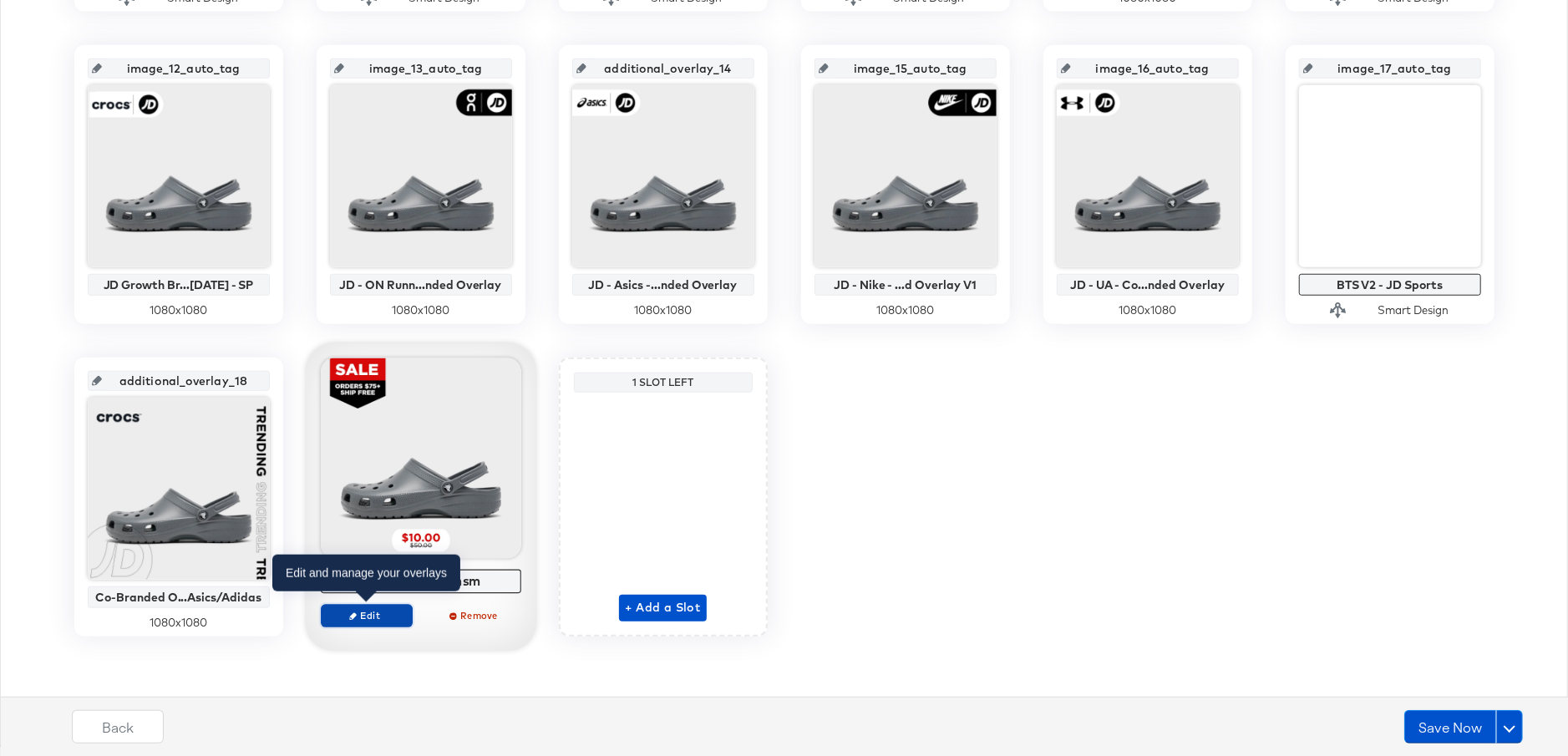
click at [375, 616] on span "Edit" at bounding box center [365, 615] width 77 height 12
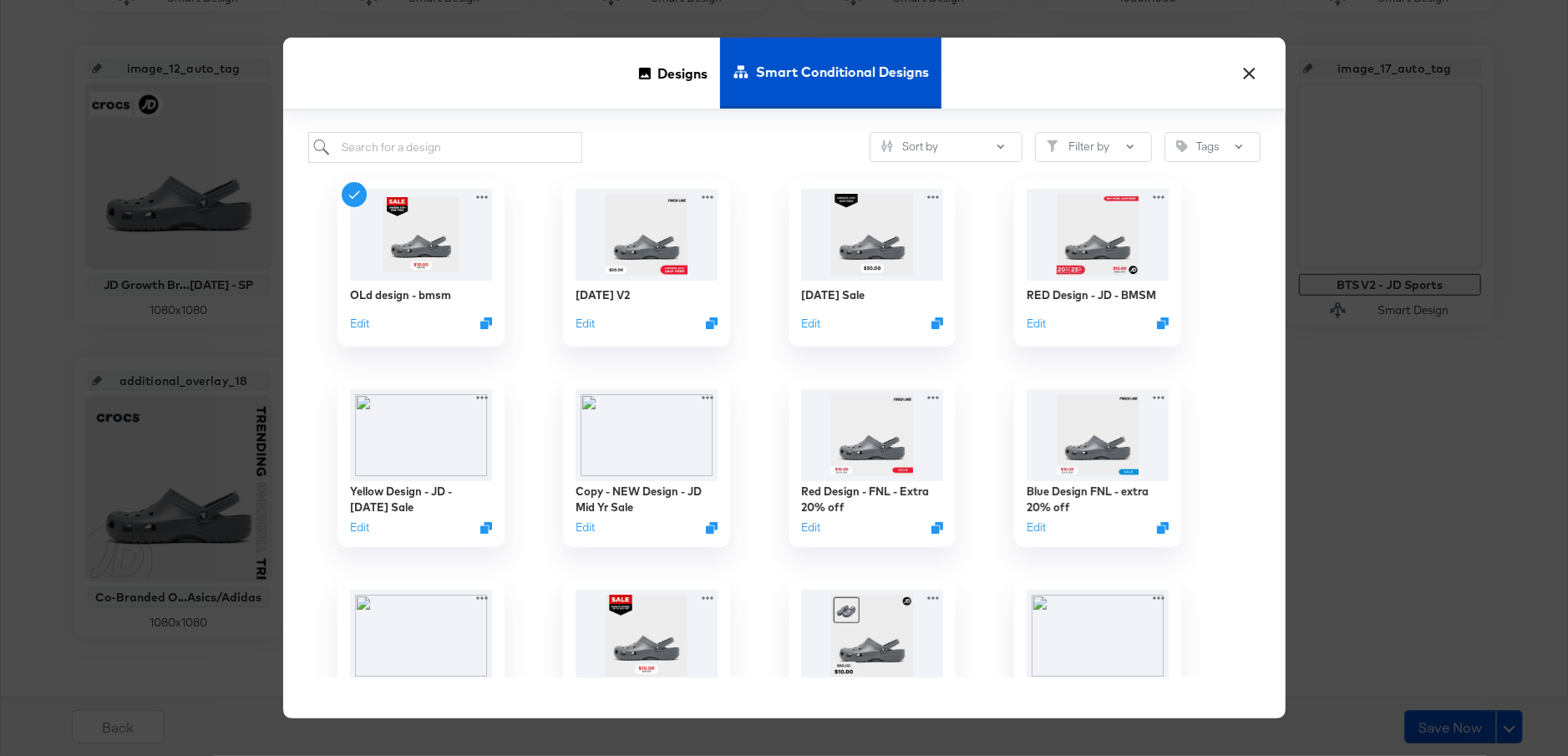
click at [1240, 69] on button "×" at bounding box center [1249, 69] width 30 height 30
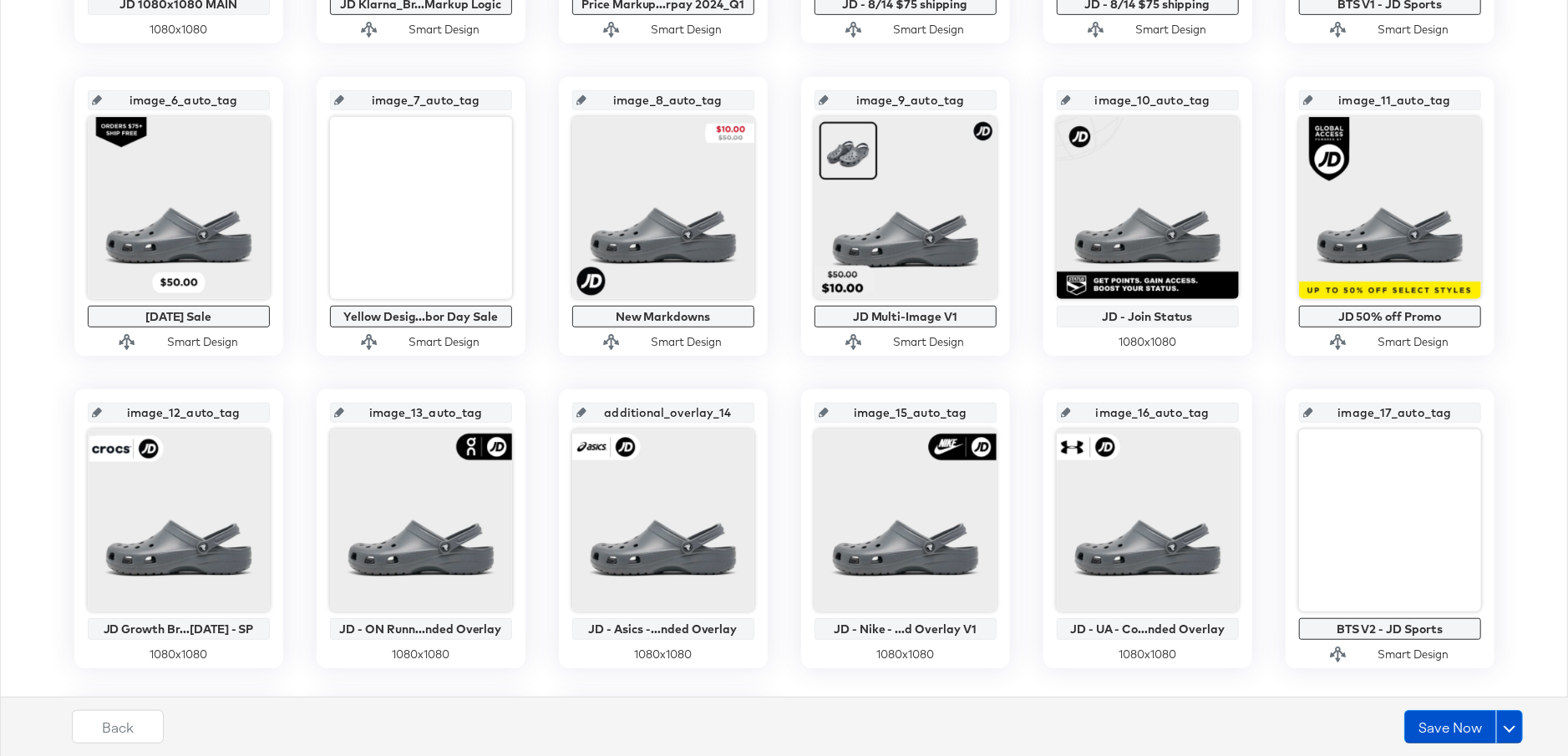
scroll to position [629, 0]
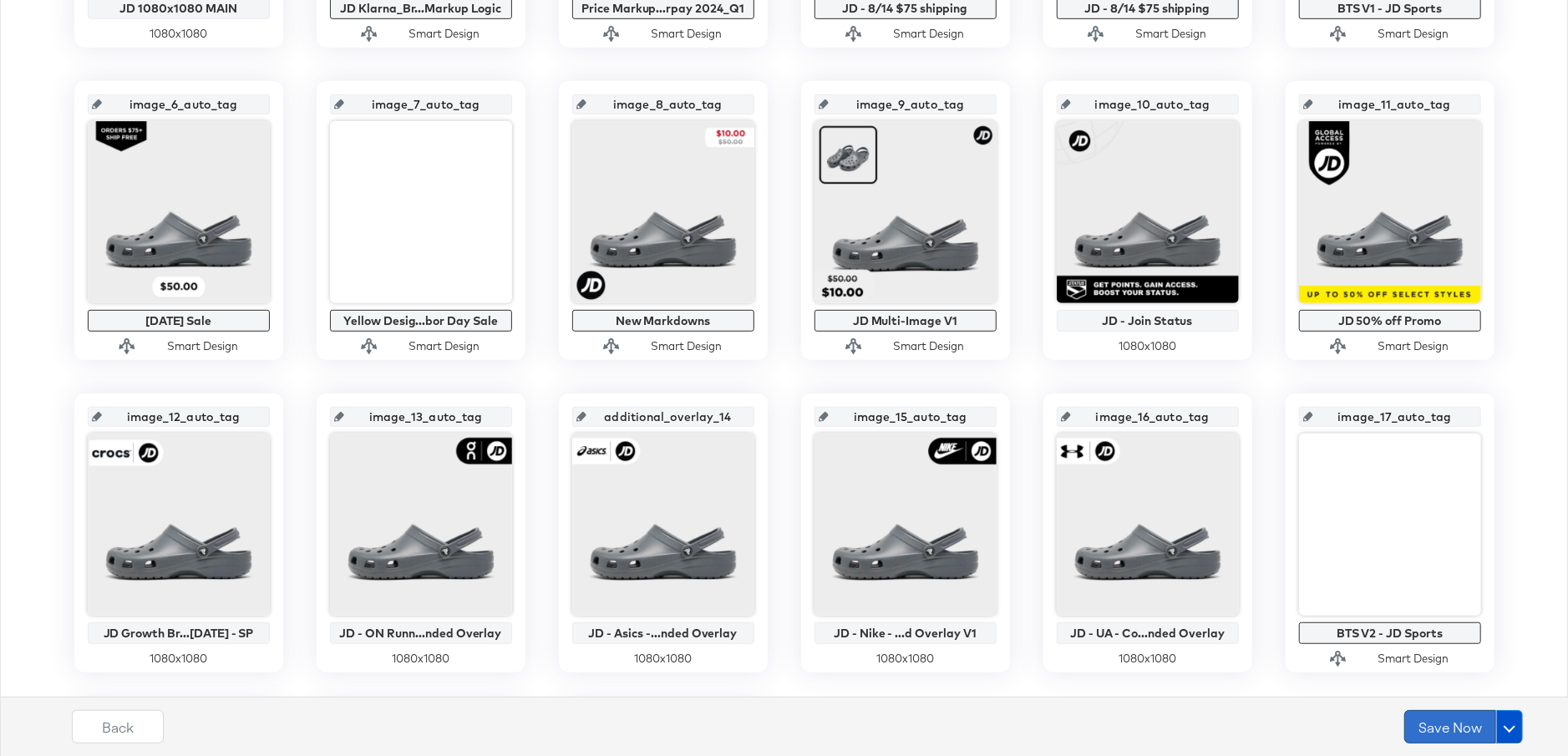
click at [1440, 731] on button "Save Now" at bounding box center [1450, 726] width 92 height 33
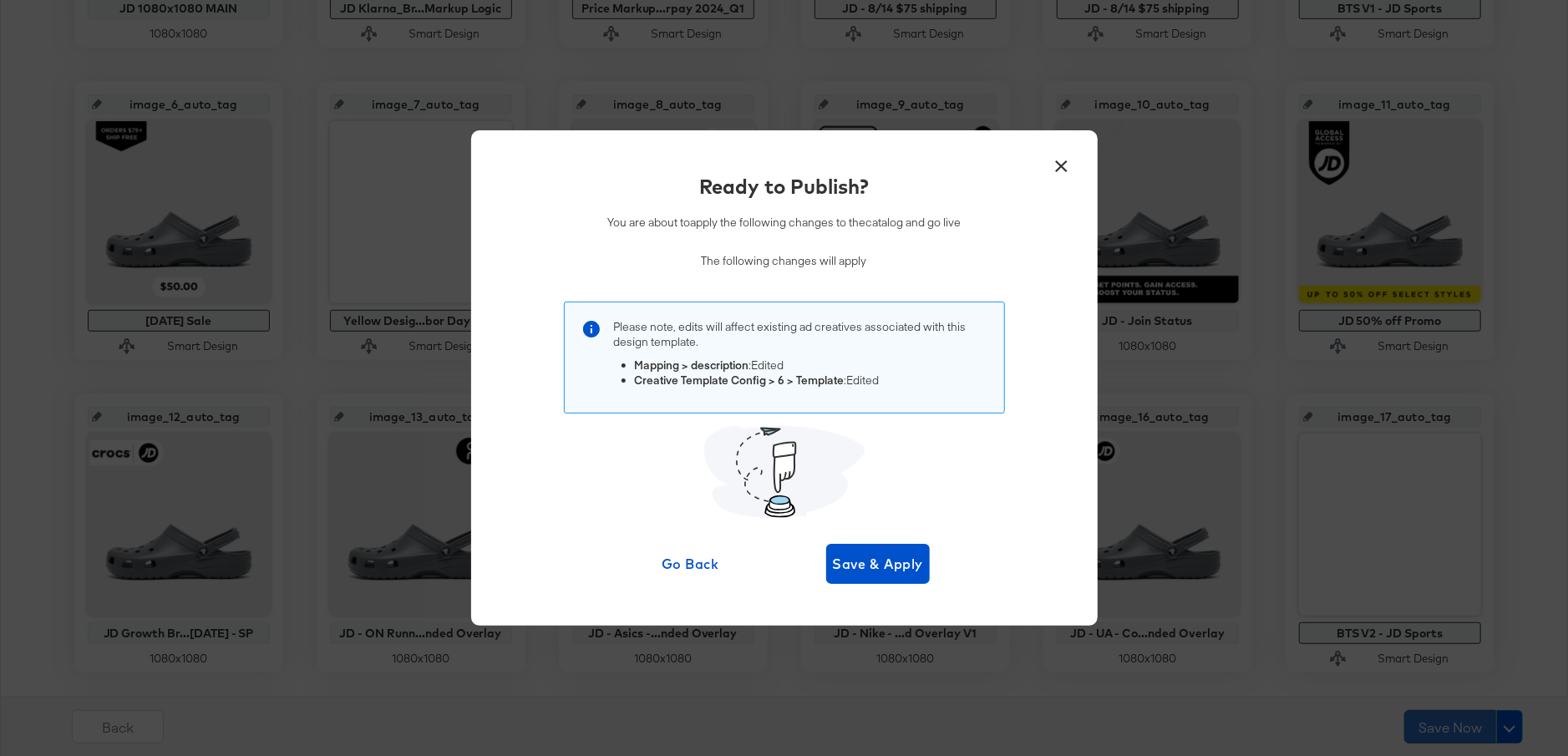
scroll to position [0, 0]
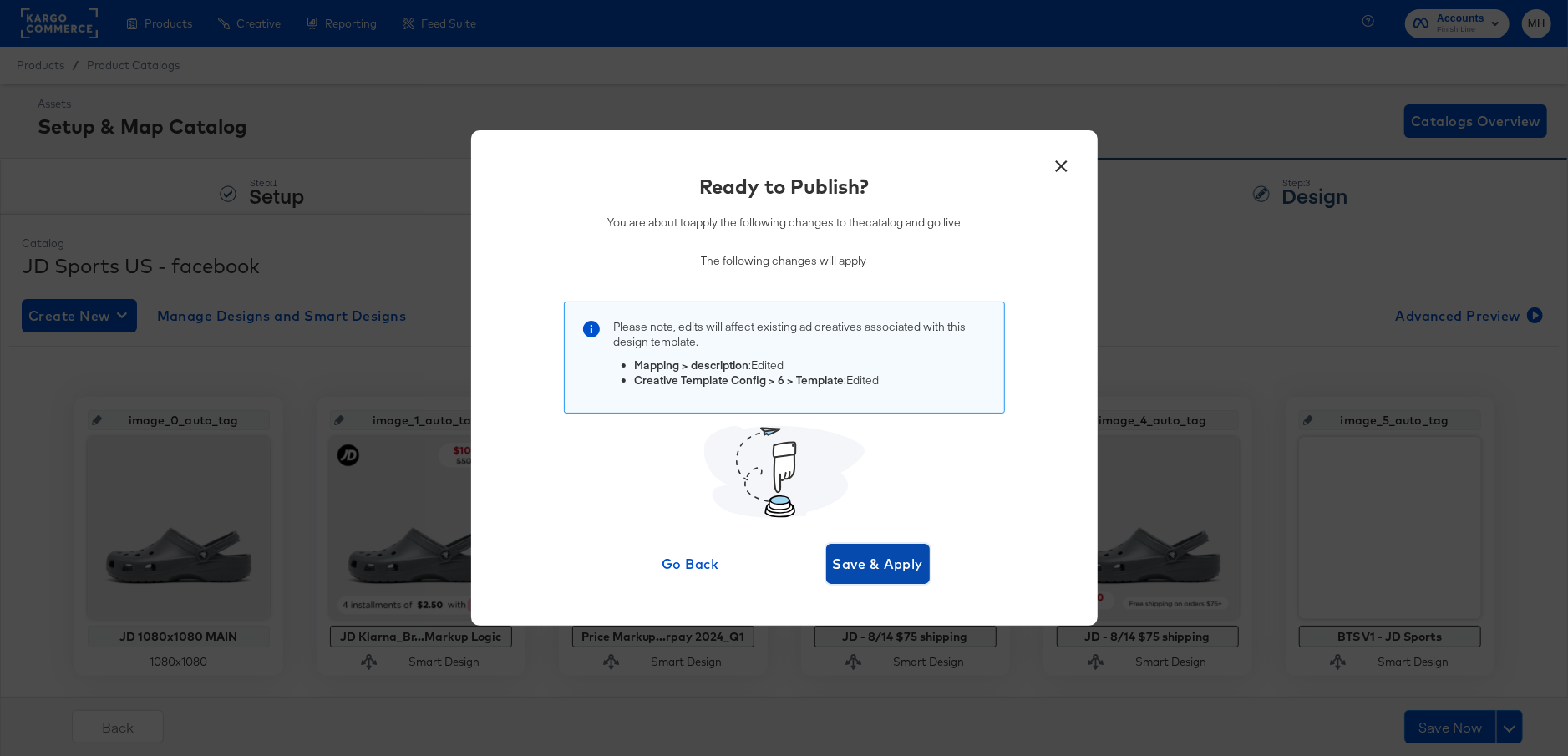
click at [887, 583] on button "Save & Apply" at bounding box center [878, 564] width 104 height 40
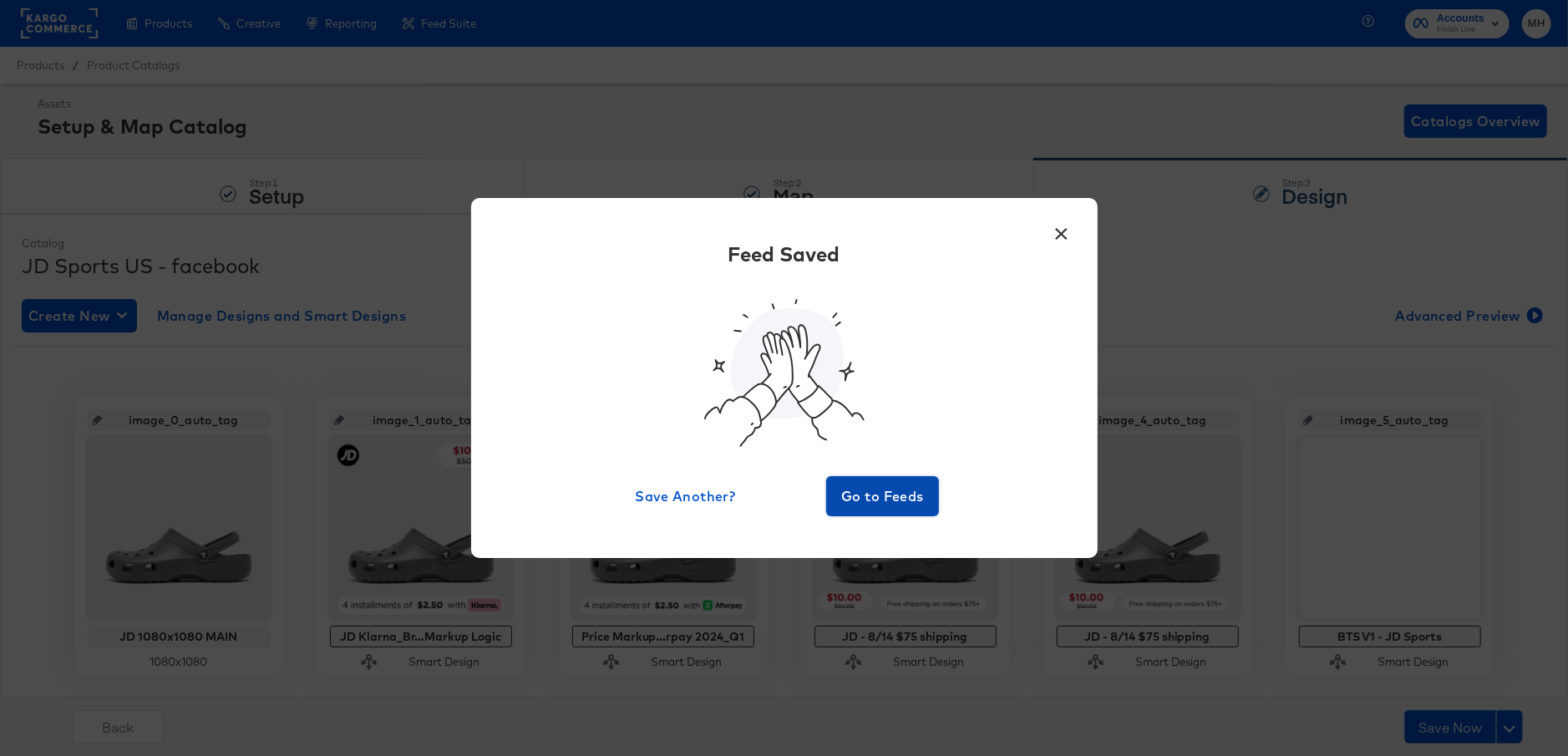
click at [890, 500] on span "Go to Feeds" at bounding box center [883, 496] width 100 height 23
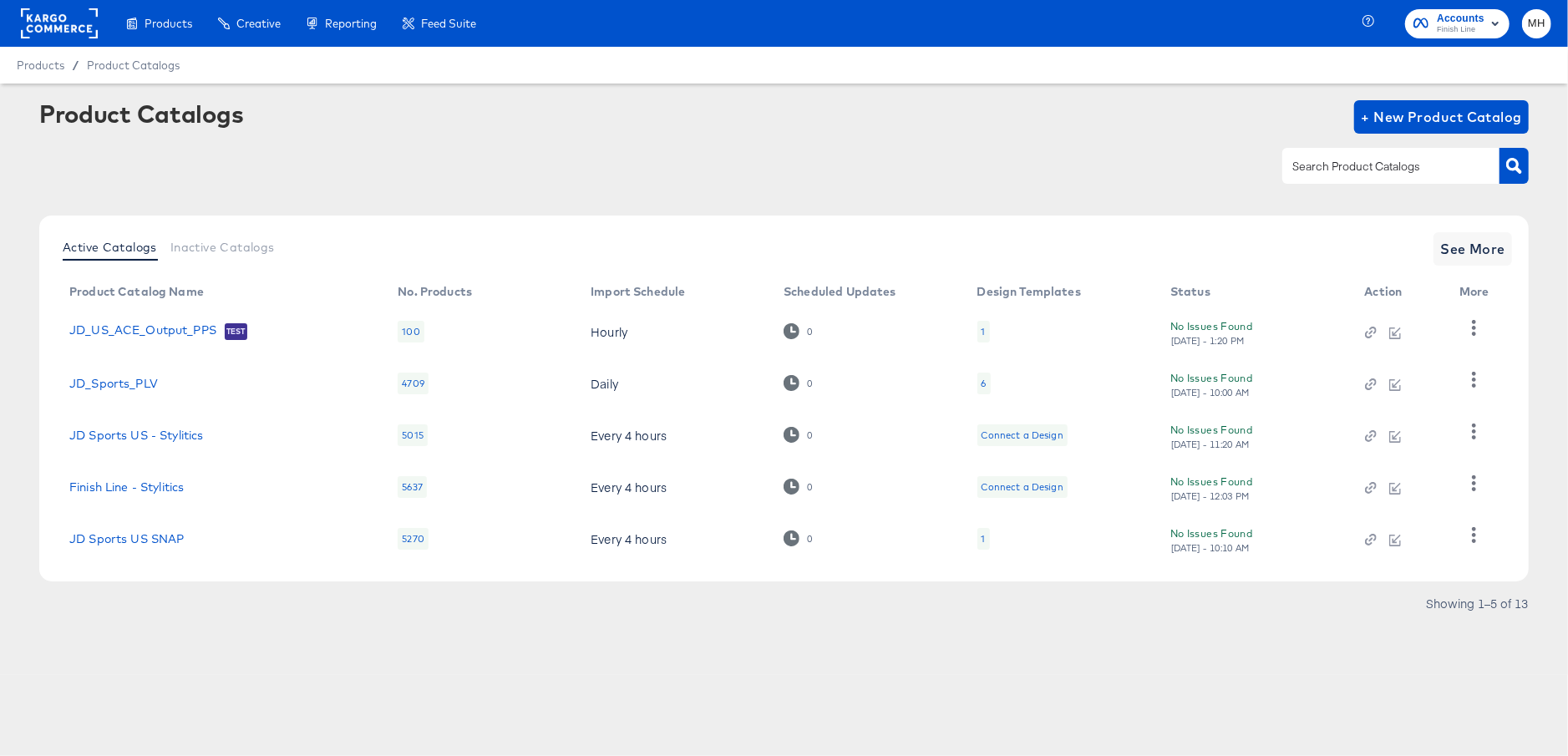
click at [68, 21] on rect at bounding box center [59, 23] width 77 height 30
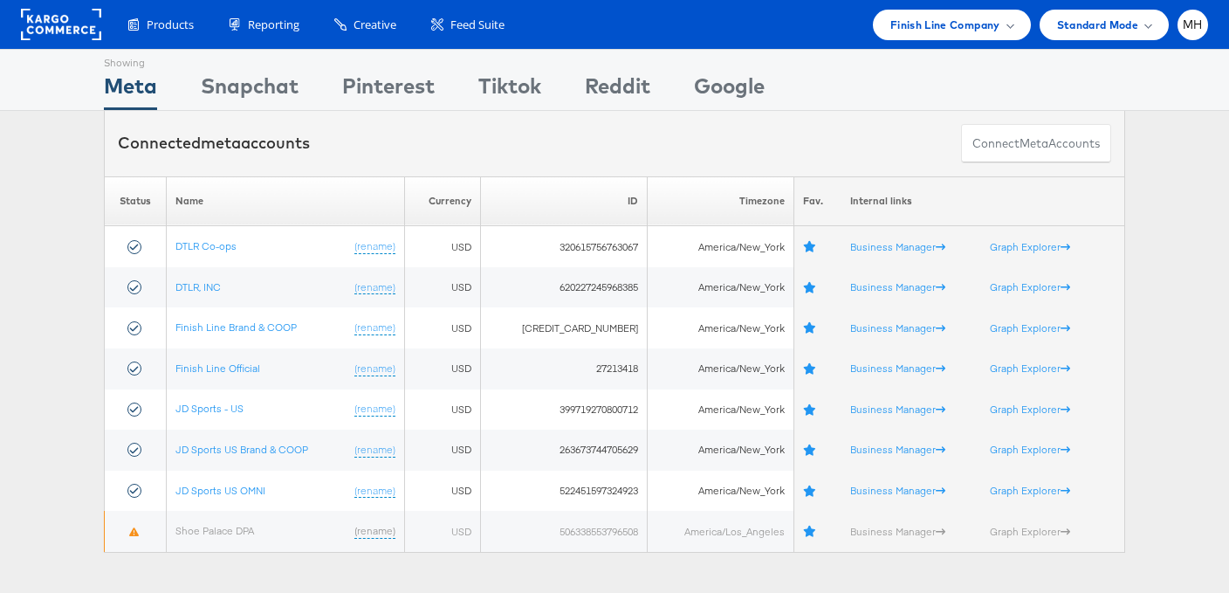
click at [79, 28] on rect at bounding box center [61, 24] width 80 height 31
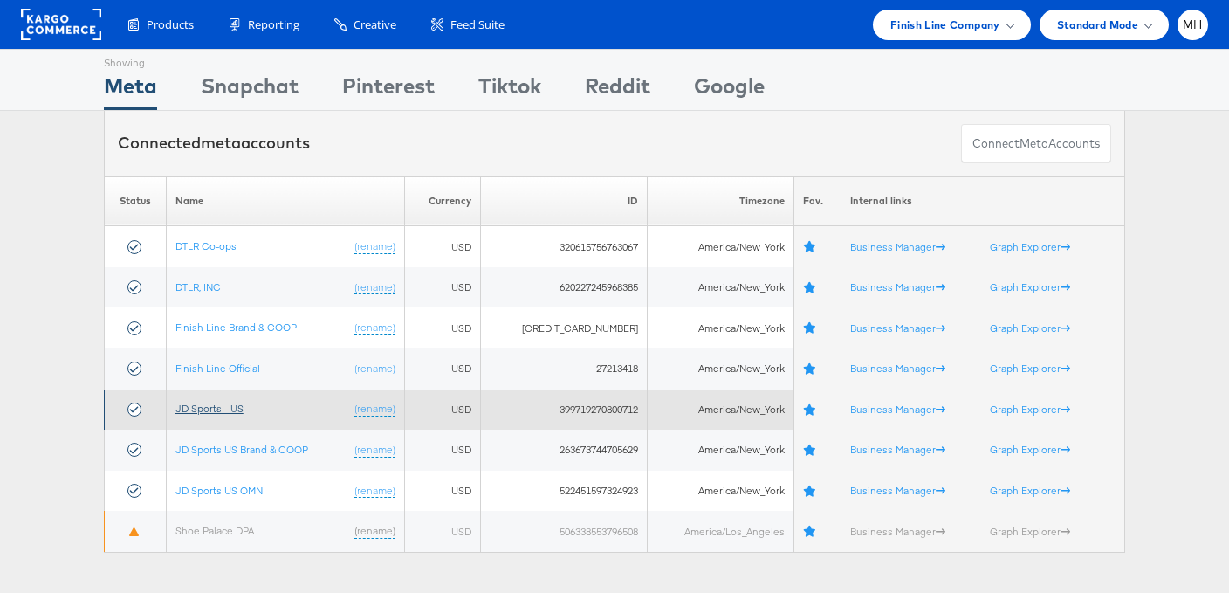
click at [227, 406] on link "JD Sports - US" at bounding box center [210, 408] width 68 height 13
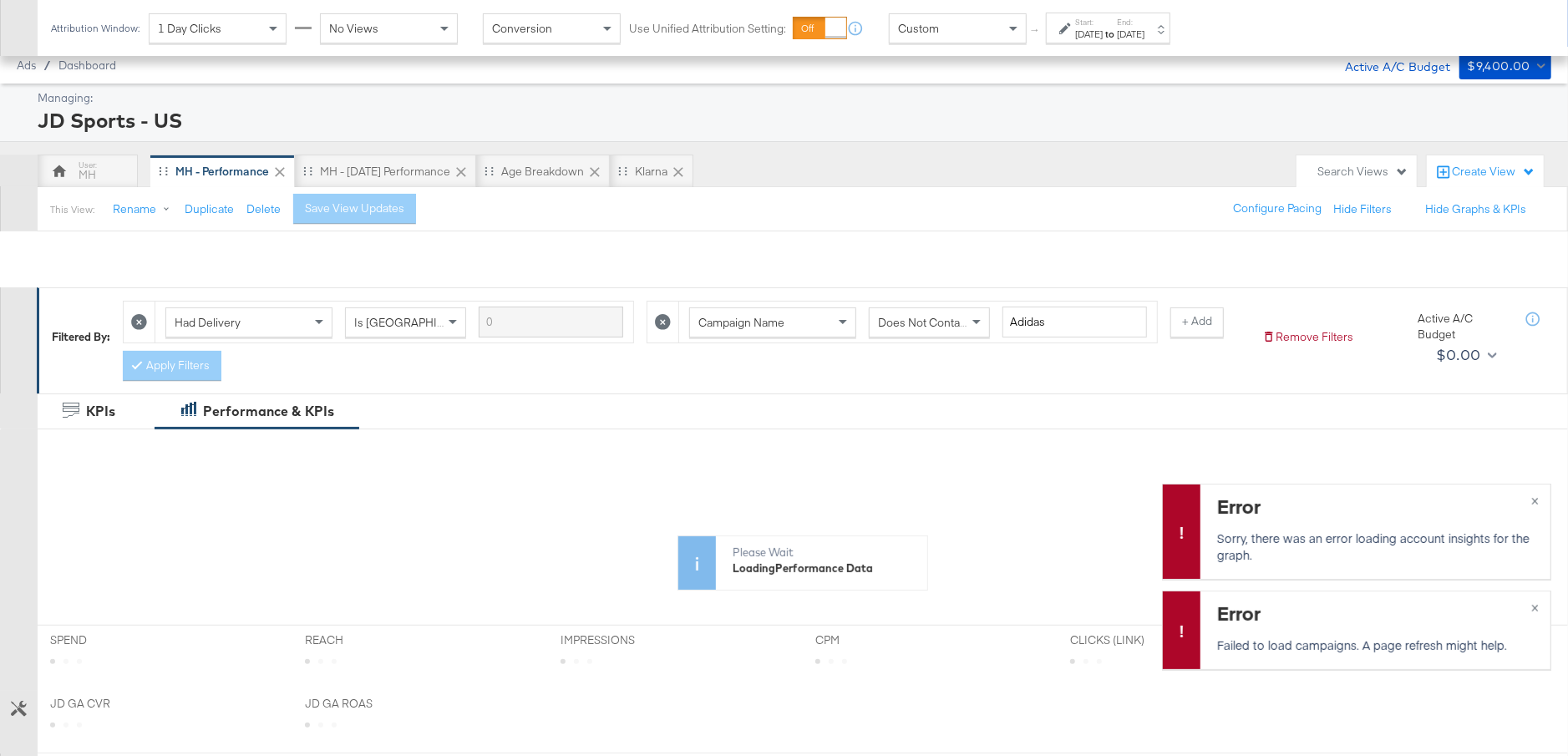
scroll to position [455, 0]
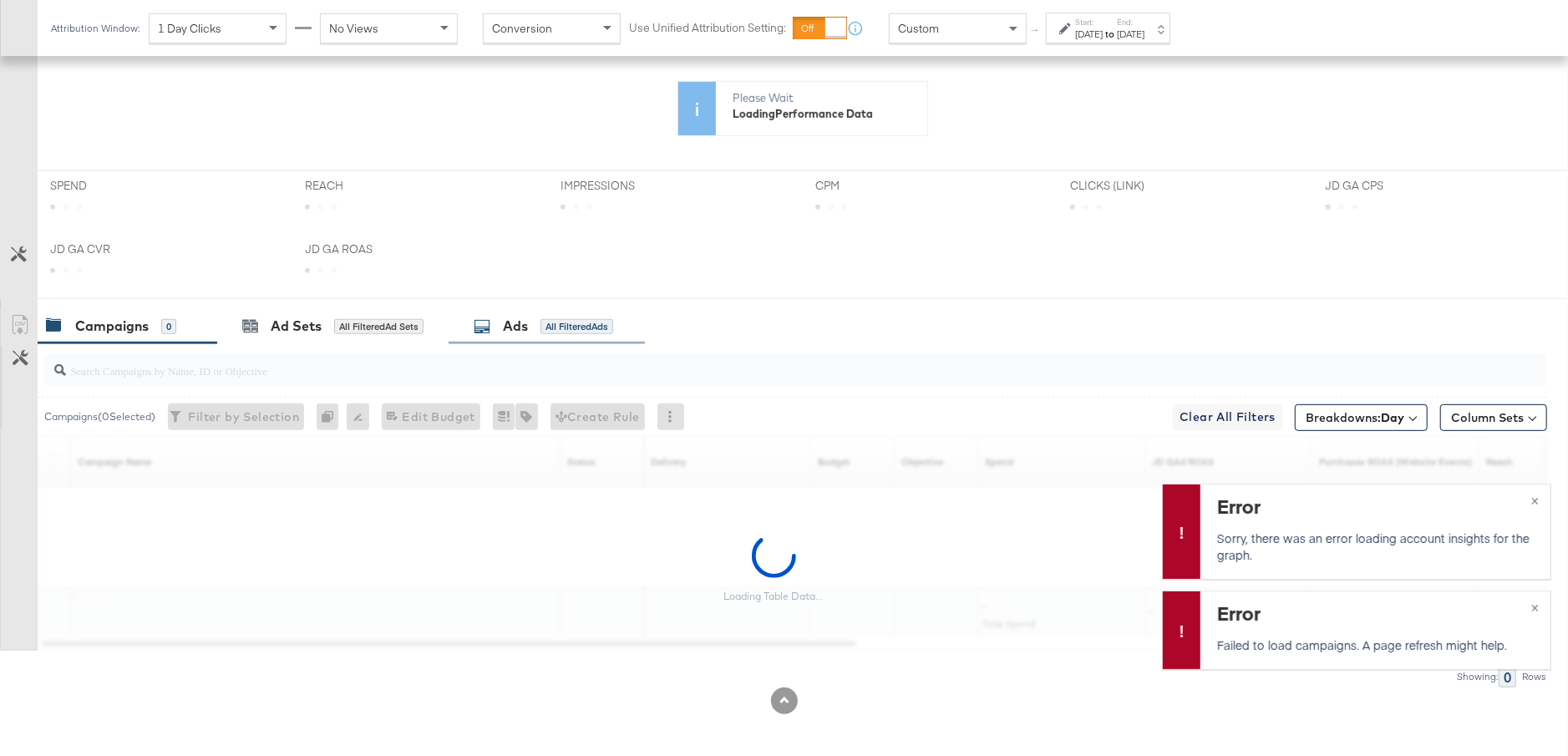
click at [523, 317] on div "Ads" at bounding box center [516, 326] width 25 height 19
click at [460, 366] on input "search" at bounding box center [738, 364] width 1343 height 33
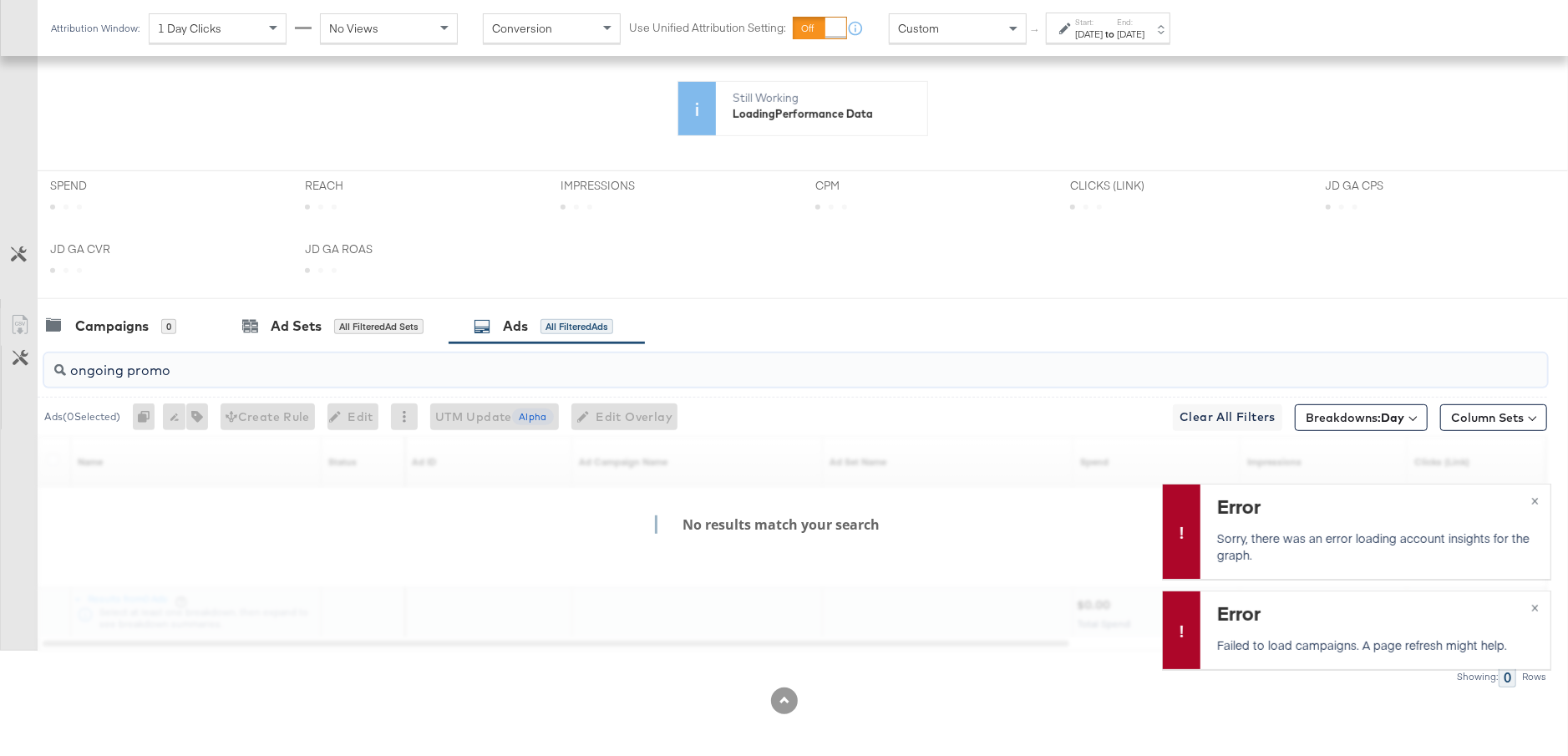
click at [127, 371] on input "ongoing promo" at bounding box center [738, 364] width 1343 height 33
click at [1539, 499] on button "×" at bounding box center [1535, 499] width 31 height 30
click at [1539, 604] on button "×" at bounding box center [1535, 606] width 31 height 30
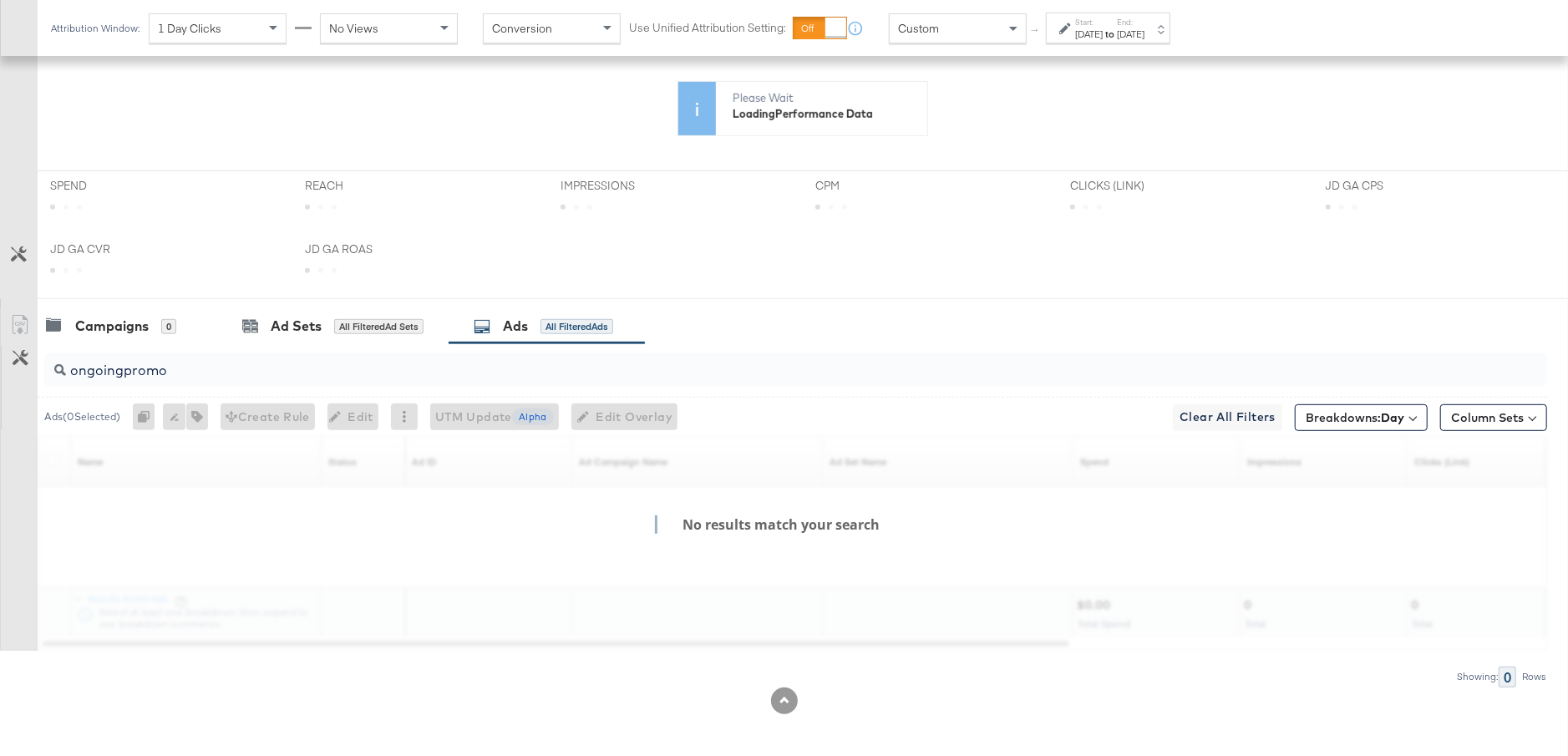
click at [446, 362] on input "ongoingpromo" at bounding box center [738, 364] width 1343 height 33
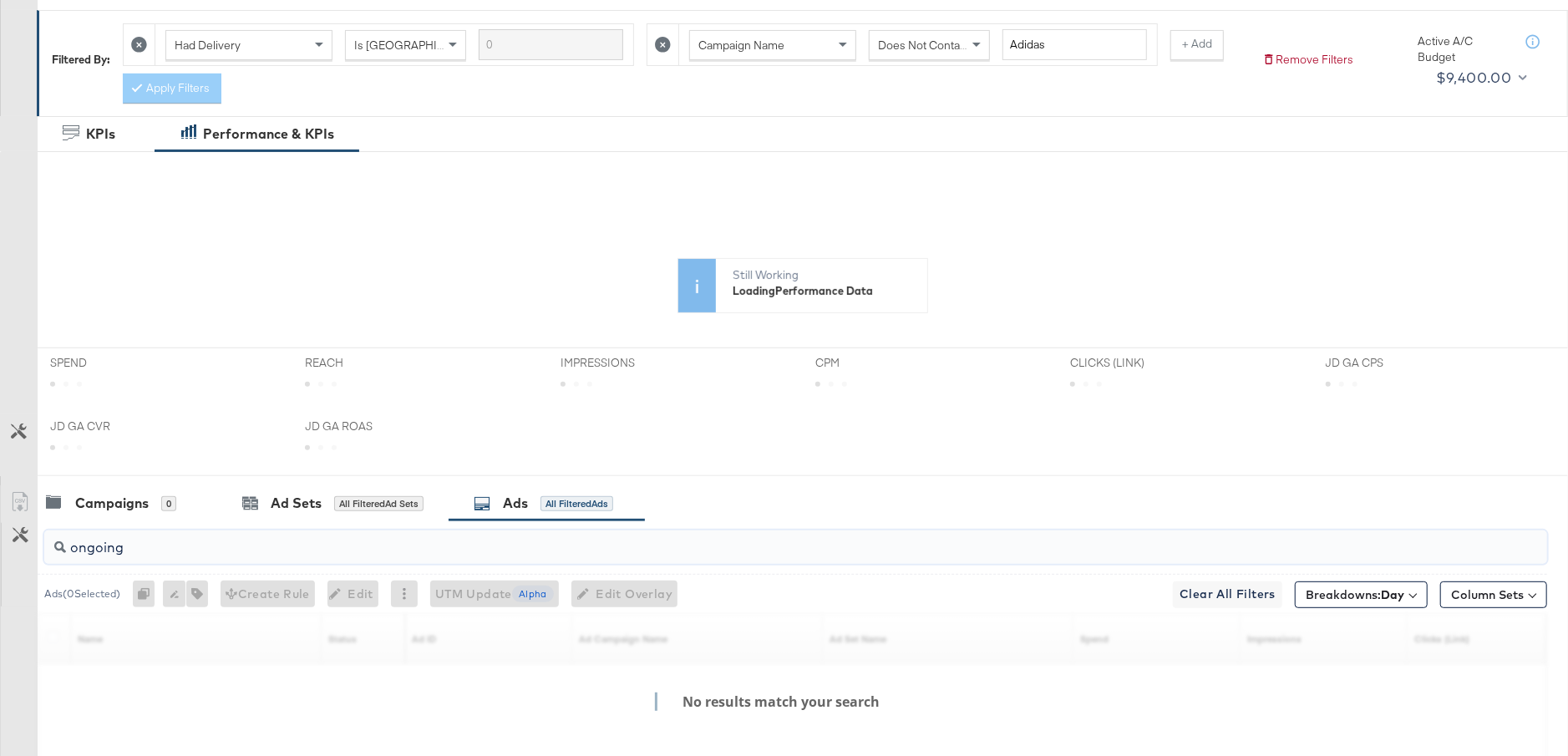
scroll to position [0, 0]
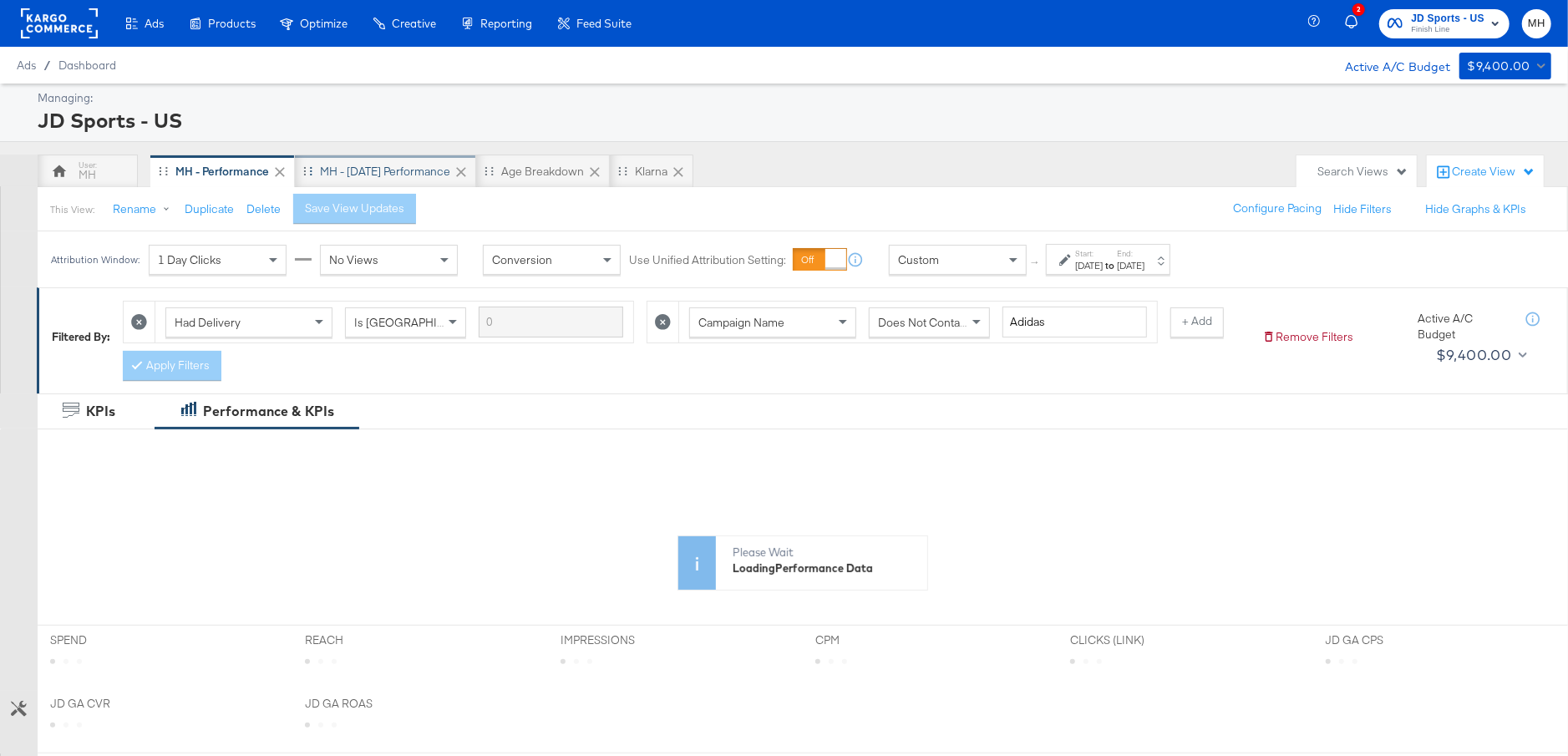
type input "ongoing"
click at [410, 179] on div "MH - [DATE] Performance" at bounding box center [385, 171] width 181 height 33
click at [220, 178] on div "MH - Performance" at bounding box center [222, 171] width 144 height 33
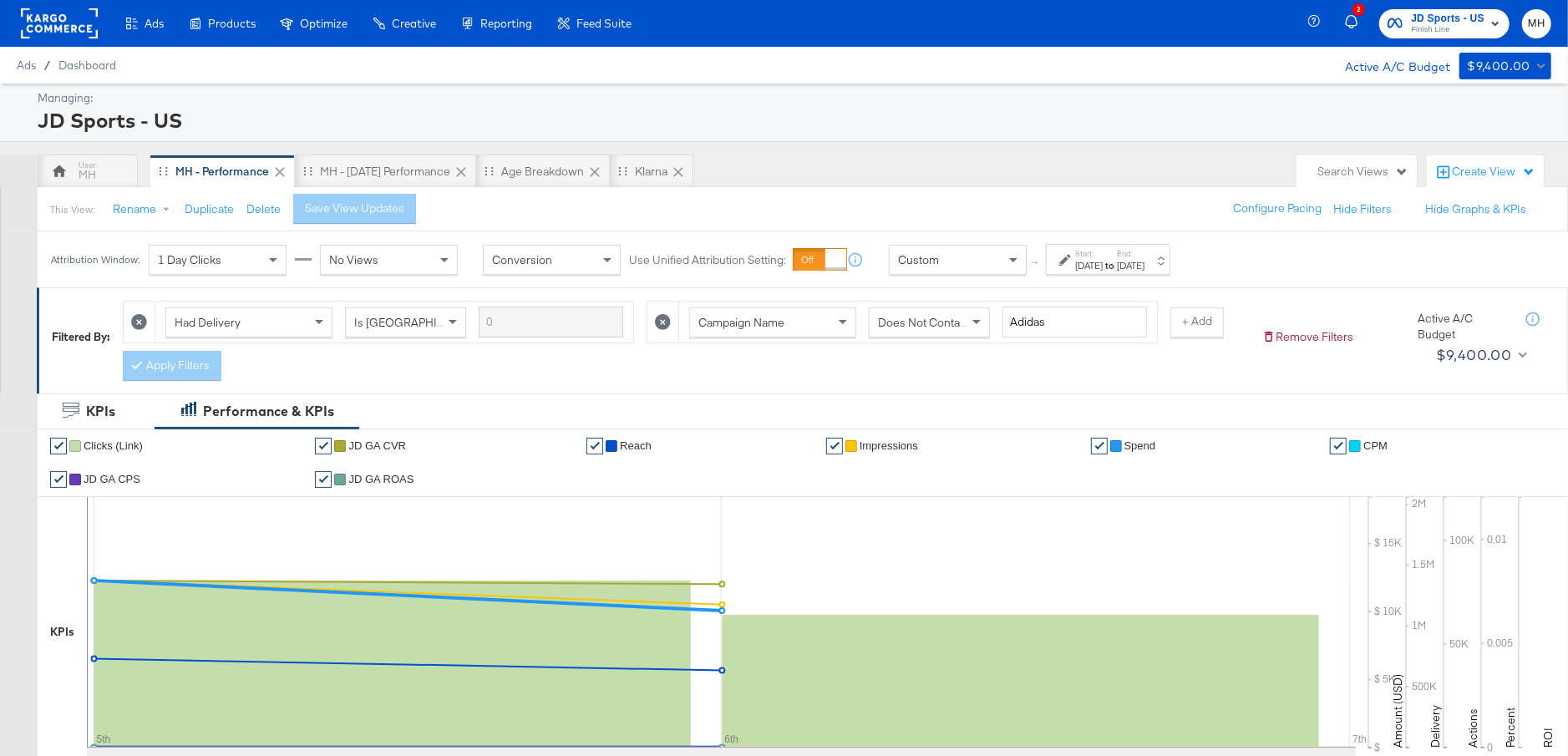
scroll to position [867, 0]
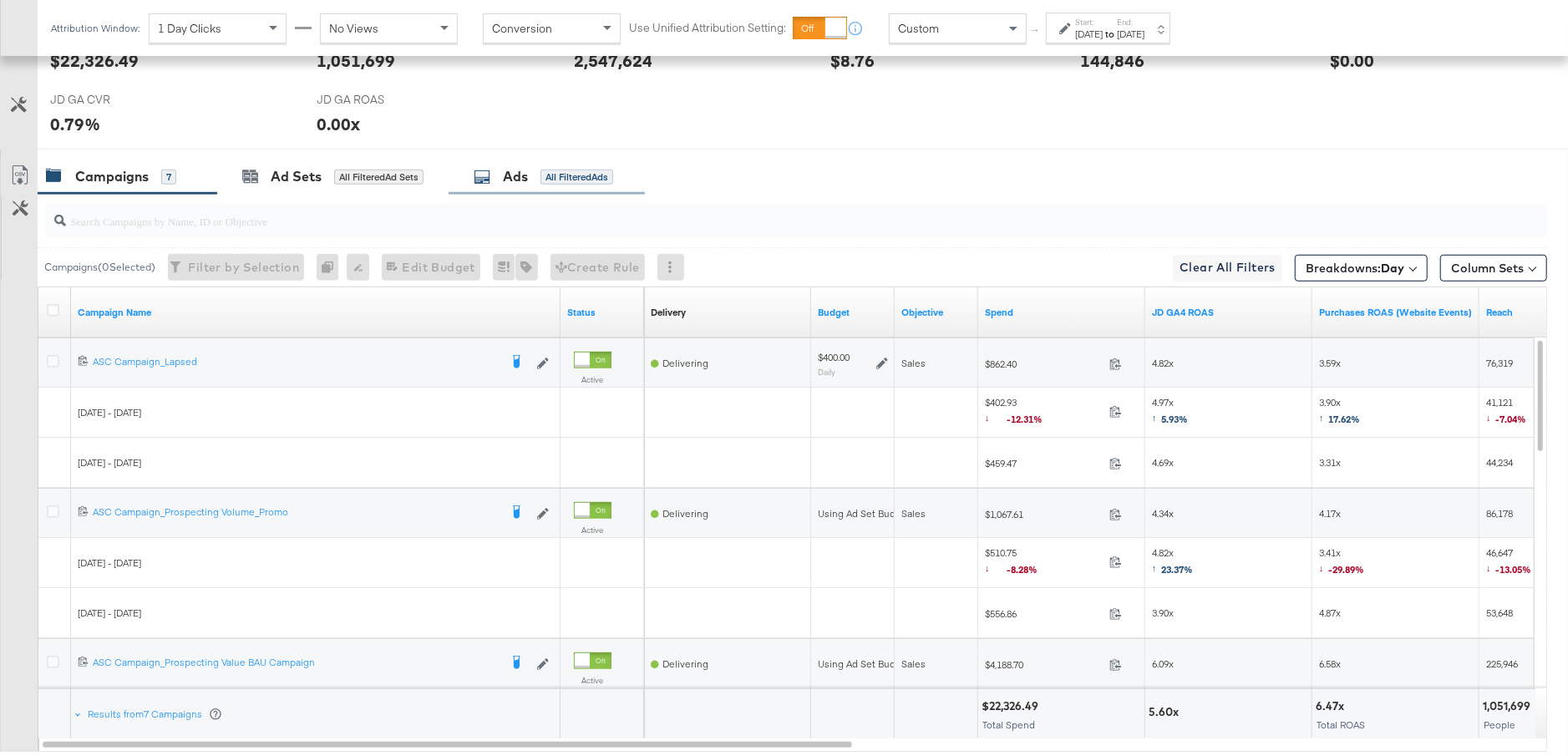
click at [525, 159] on div "Ads All Filtered Ads" at bounding box center [546, 177] width 196 height 36
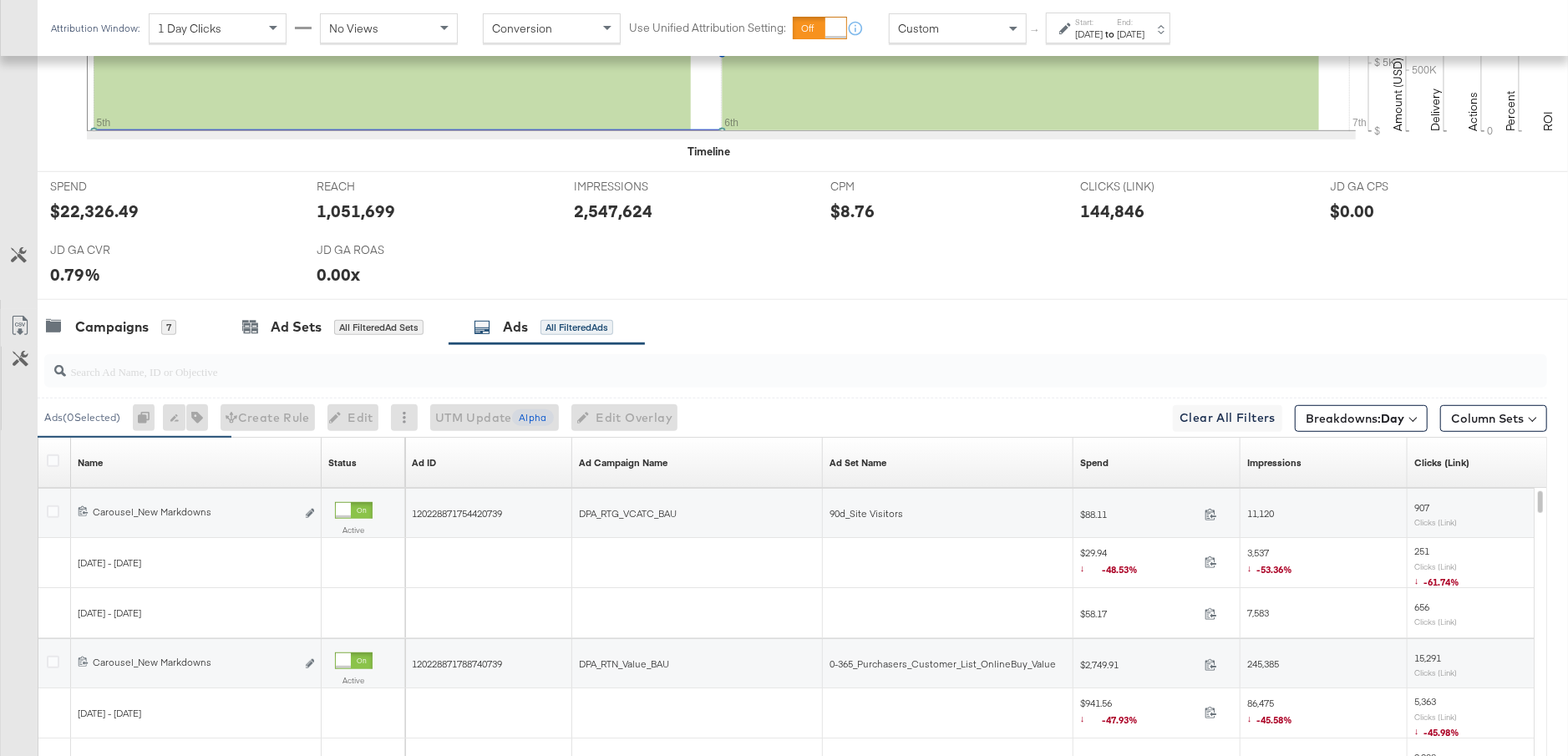
scroll to position [767, 0]
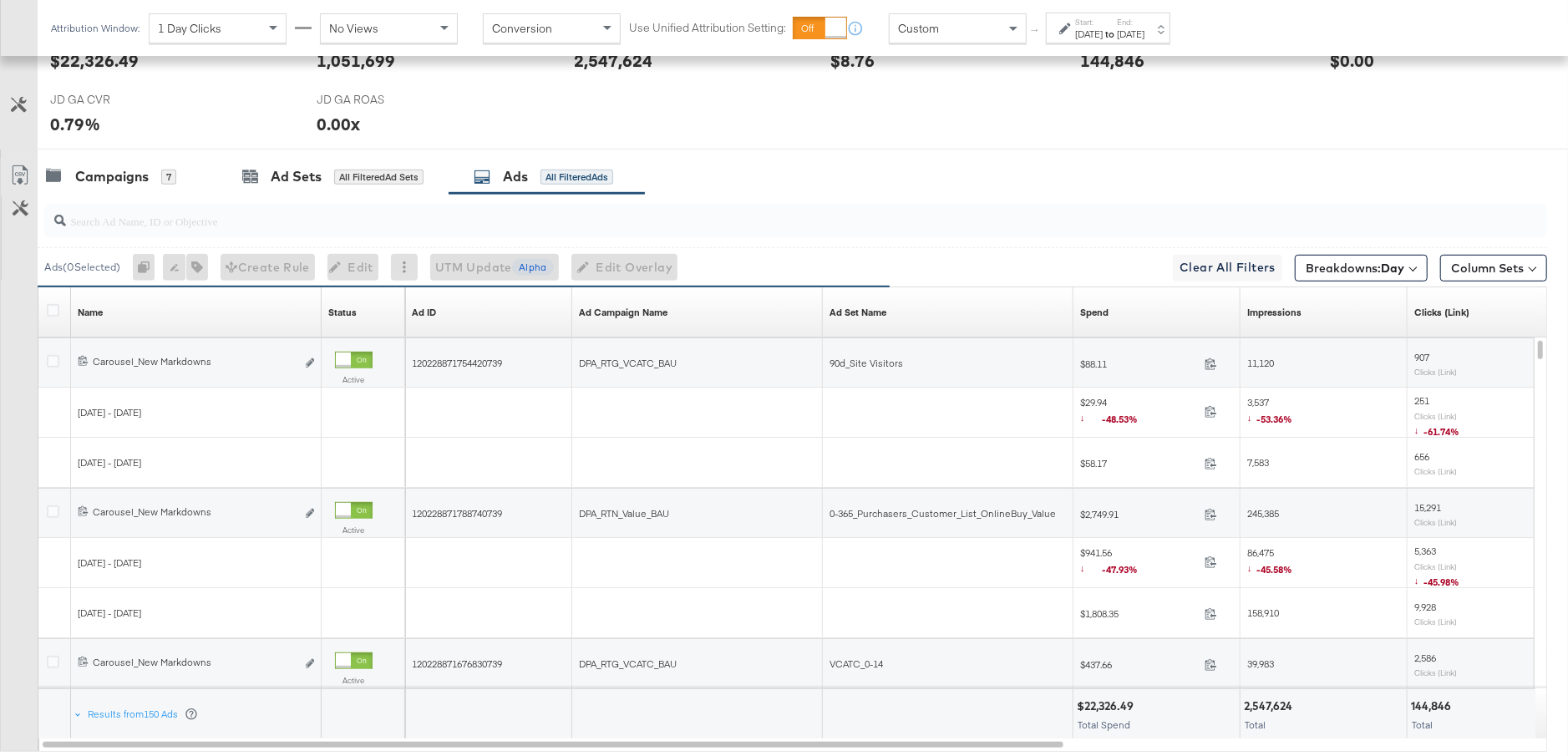
click at [221, 214] on input "search" at bounding box center [738, 214] width 1343 height 33
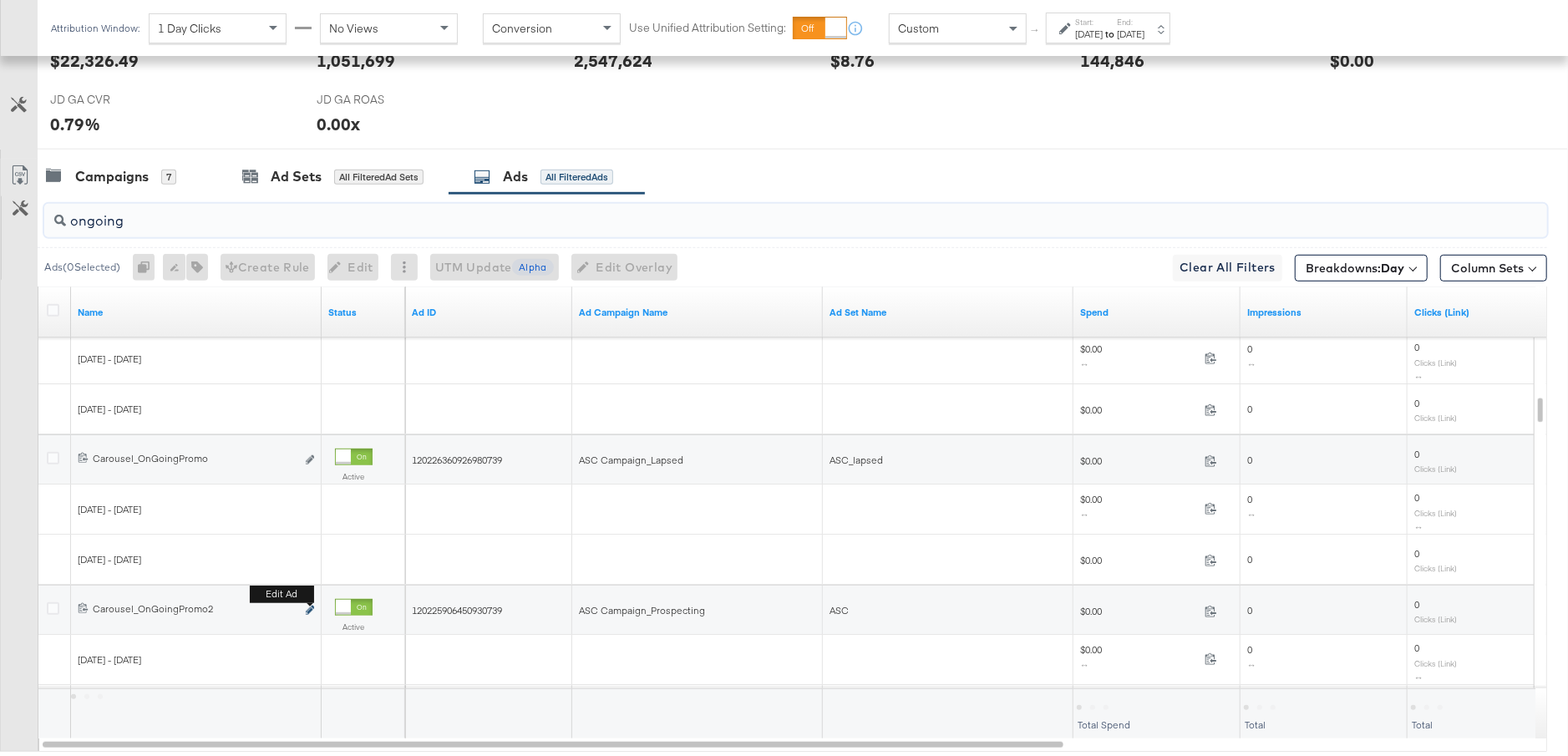
type input "ongoing"
click at [308, 606] on icon "link" at bounding box center [310, 611] width 9 height 10
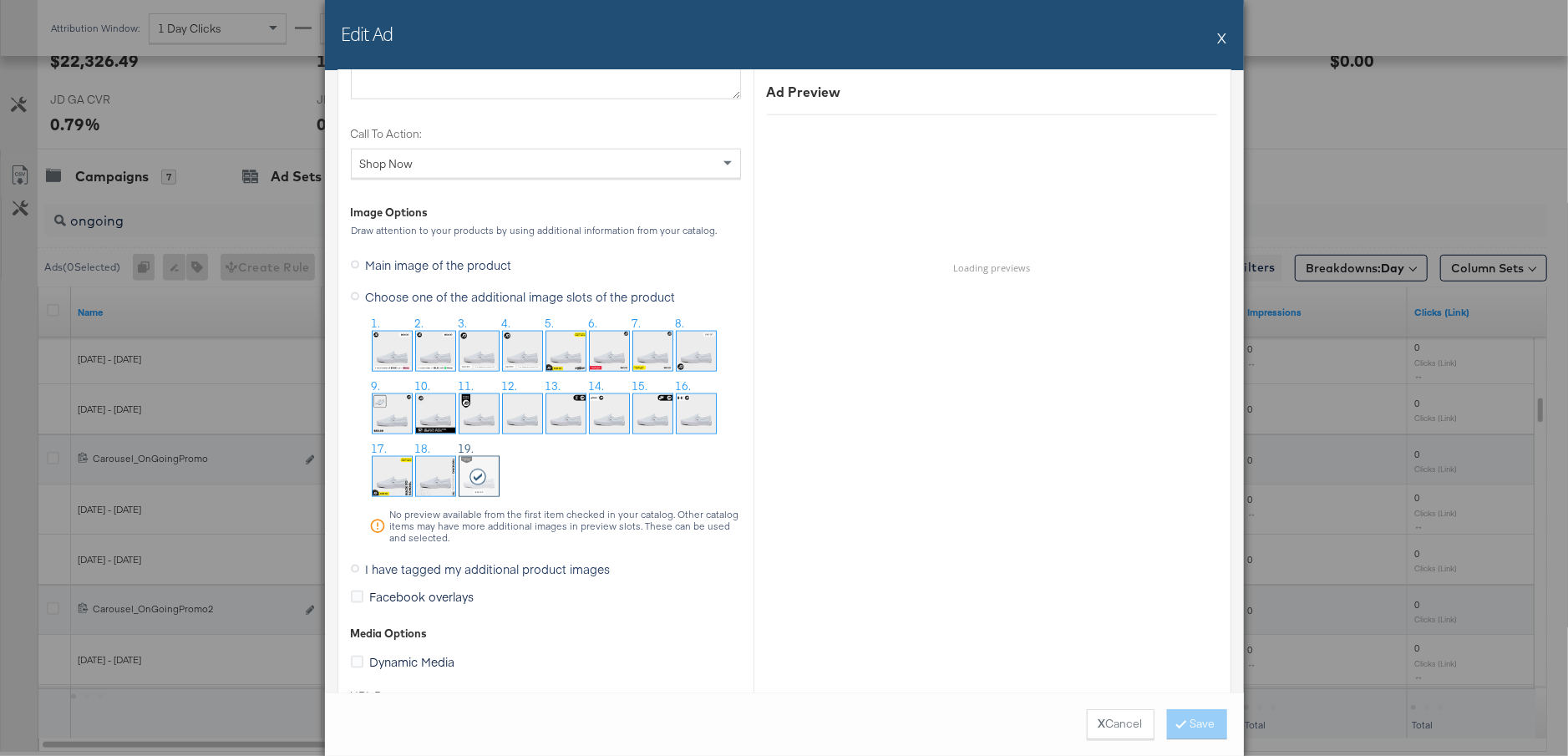
scroll to position [1565, 0]
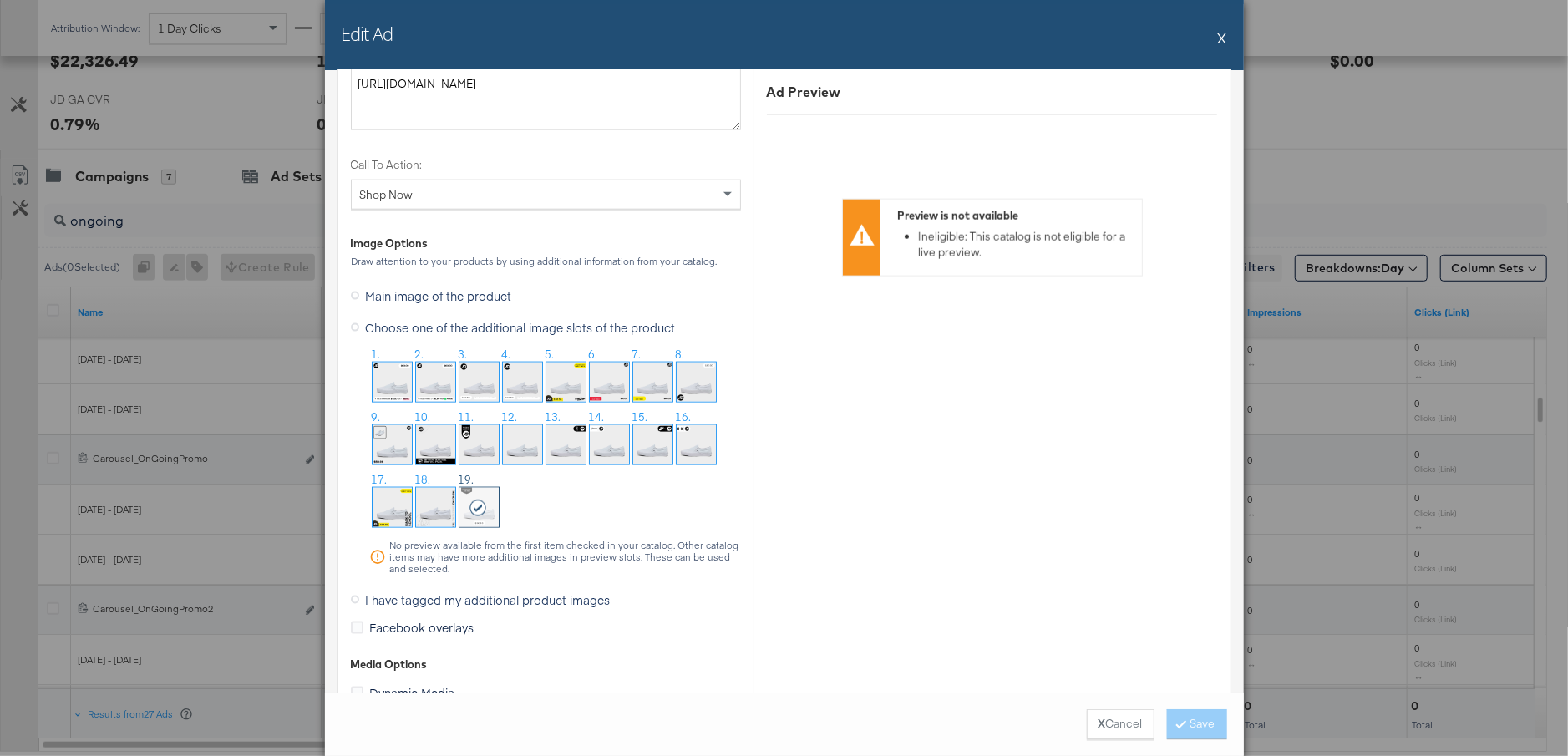
click at [1223, 37] on button "X" at bounding box center [1223, 37] width 10 height 33
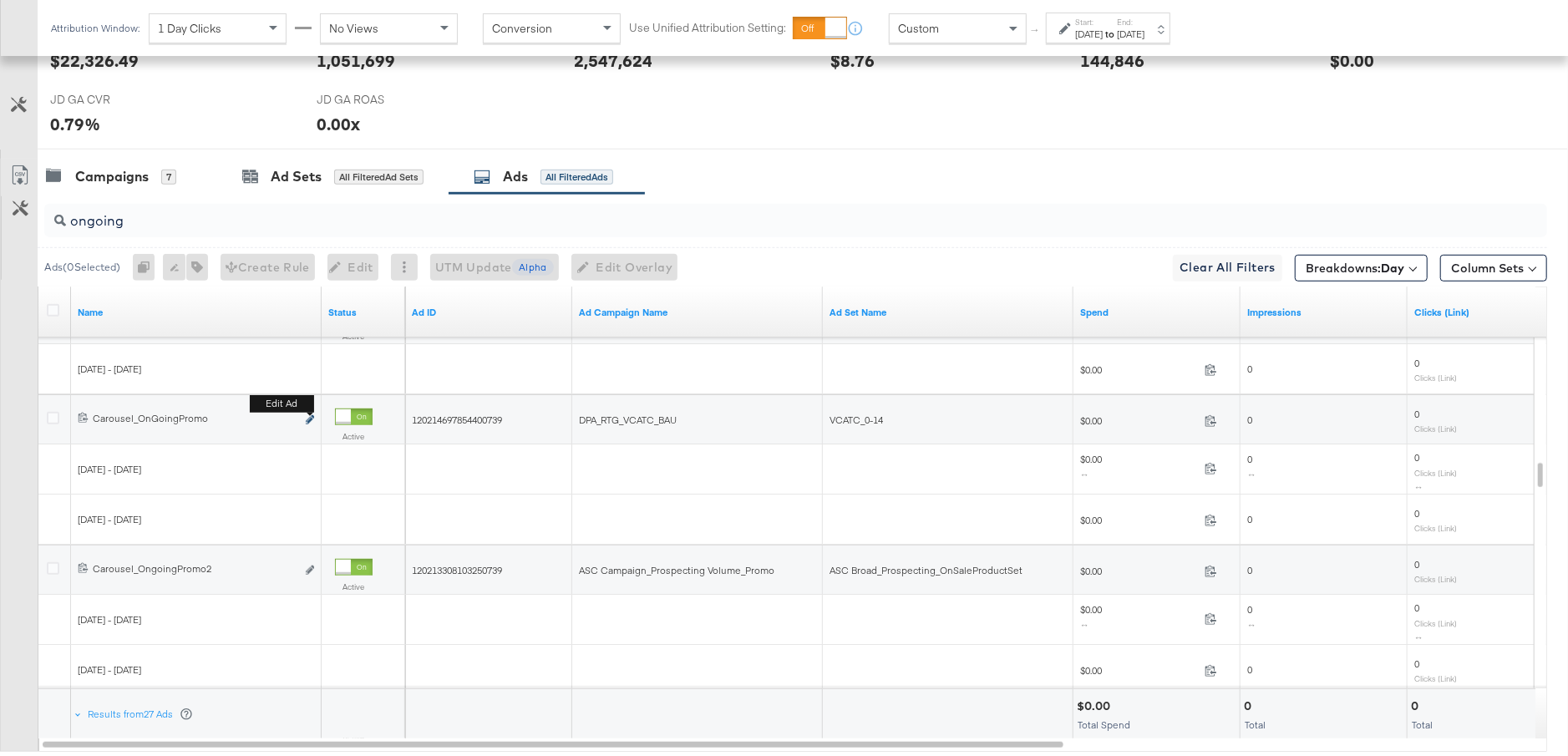
click at [307, 416] on icon "link" at bounding box center [310, 420] width 9 height 10
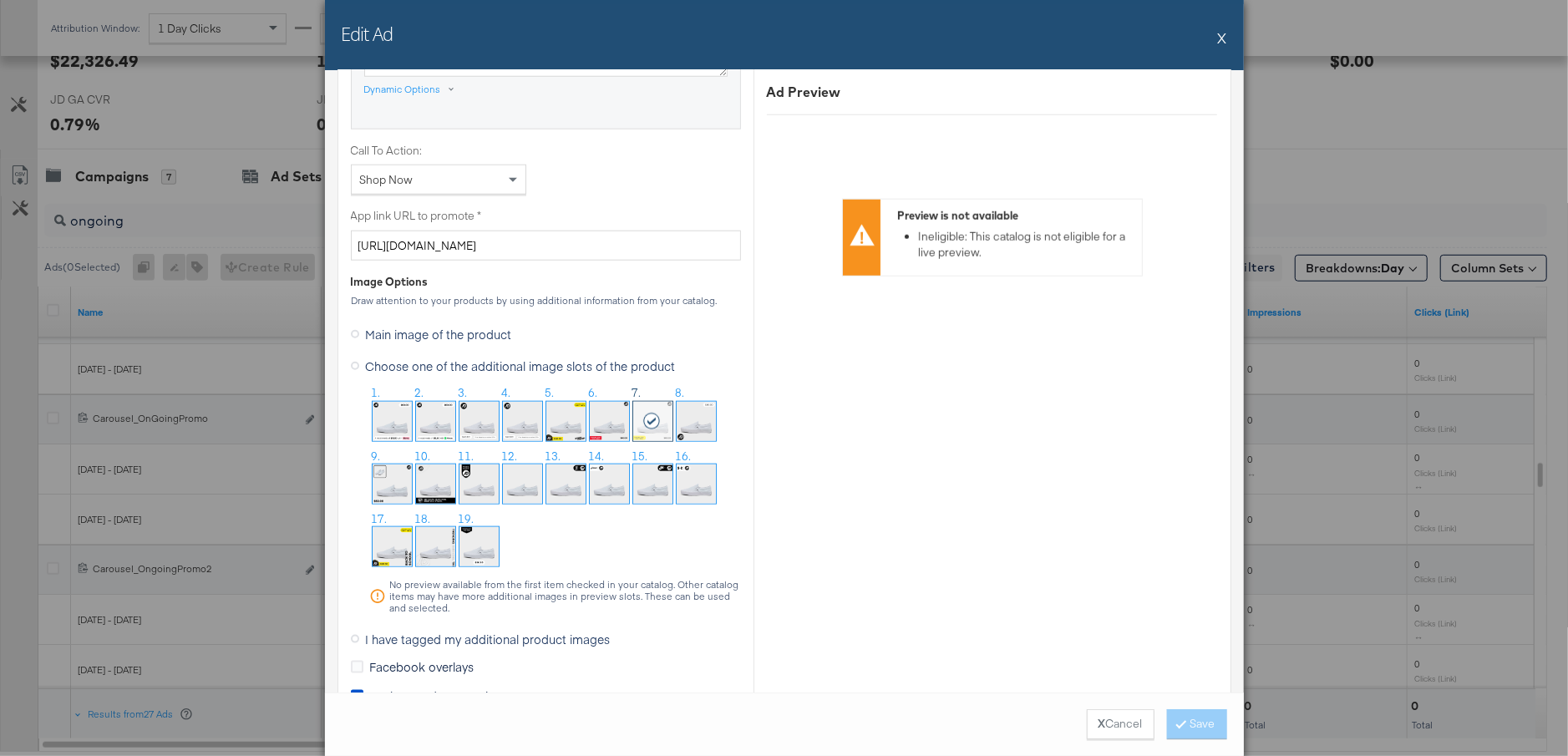
scroll to position [1242, 0]
click at [1223, 41] on button "X" at bounding box center [1223, 37] width 10 height 33
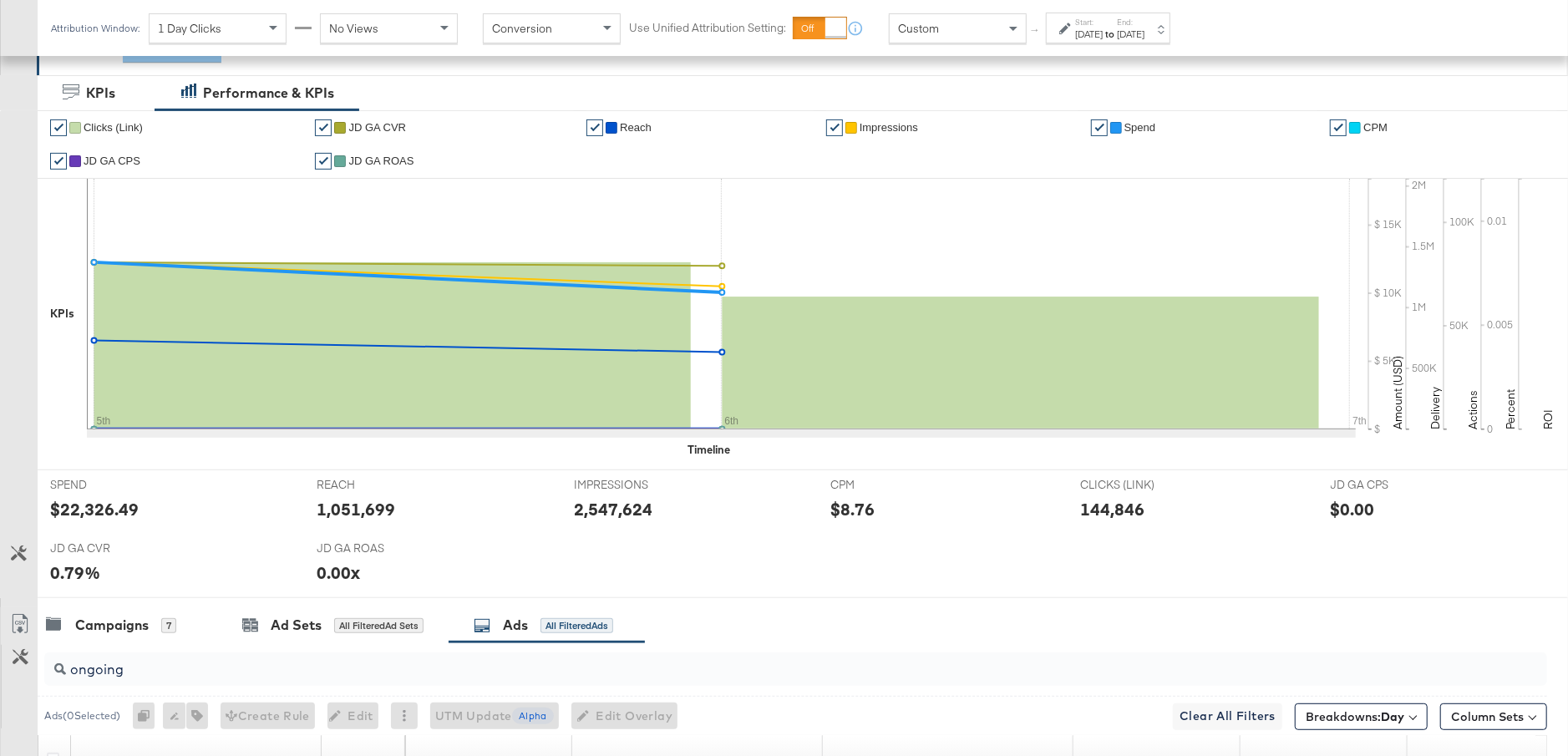
scroll to position [0, 0]
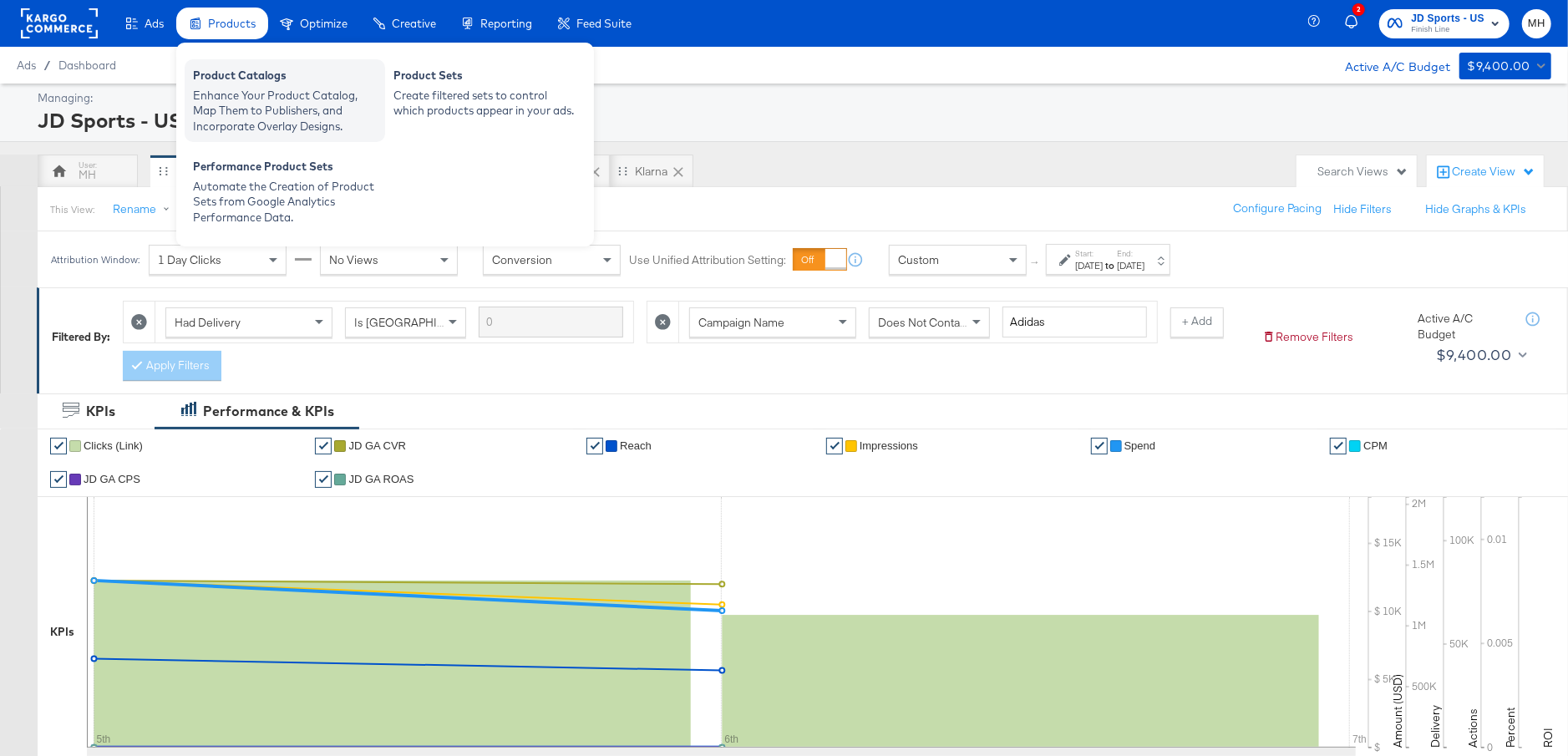
click at [221, 91] on div "Enhance Your Product Catalog, Map Them to Publishers, and Incorporate Overlay D…" at bounding box center [285, 111] width 184 height 47
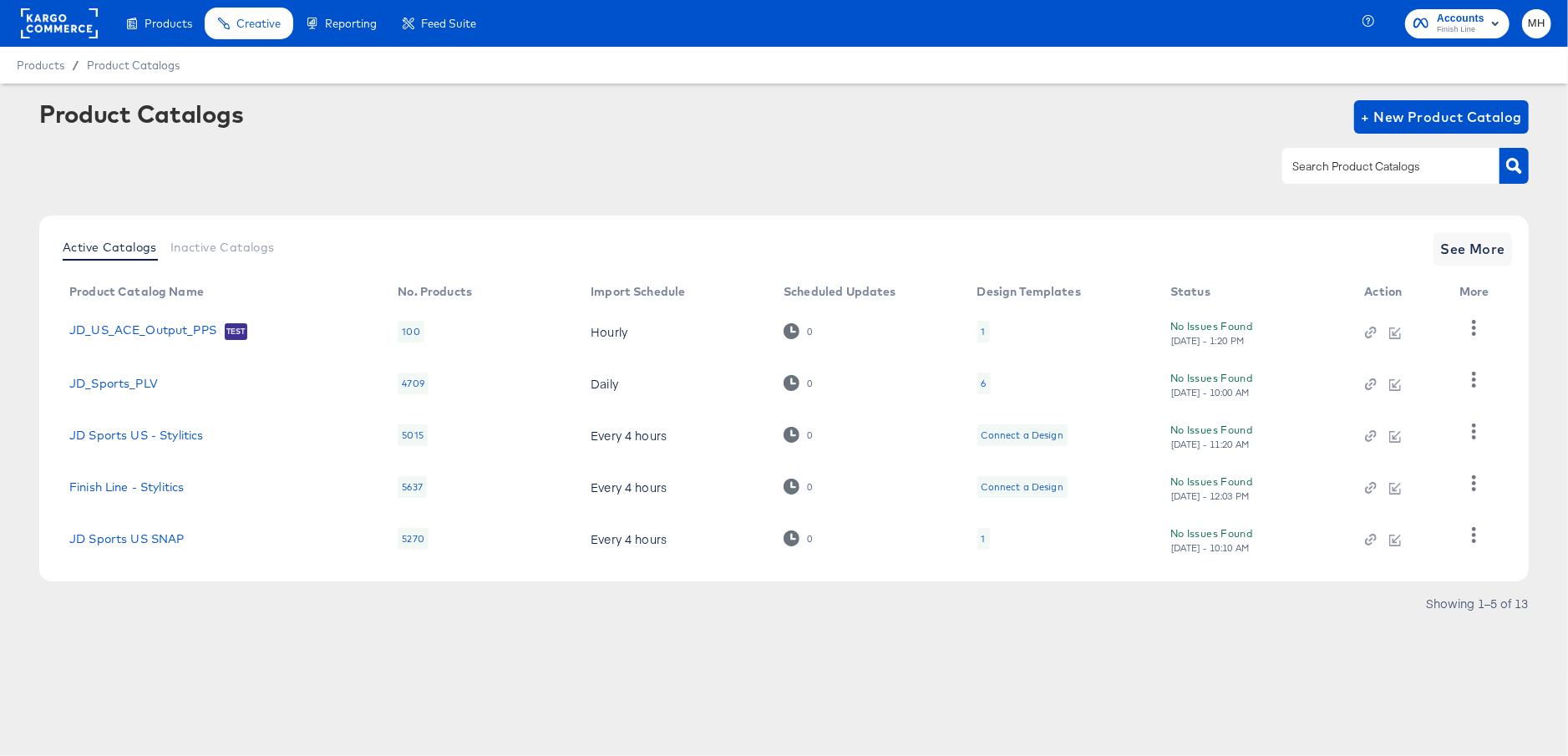
click at [1446, 270] on div "Active Catalogs Inactive Catalogs See More Product Catalog Name No. Products Im…" at bounding box center [784, 398] width 1490 height 366
click at [1458, 259] on span "See More" at bounding box center [1472, 249] width 65 height 23
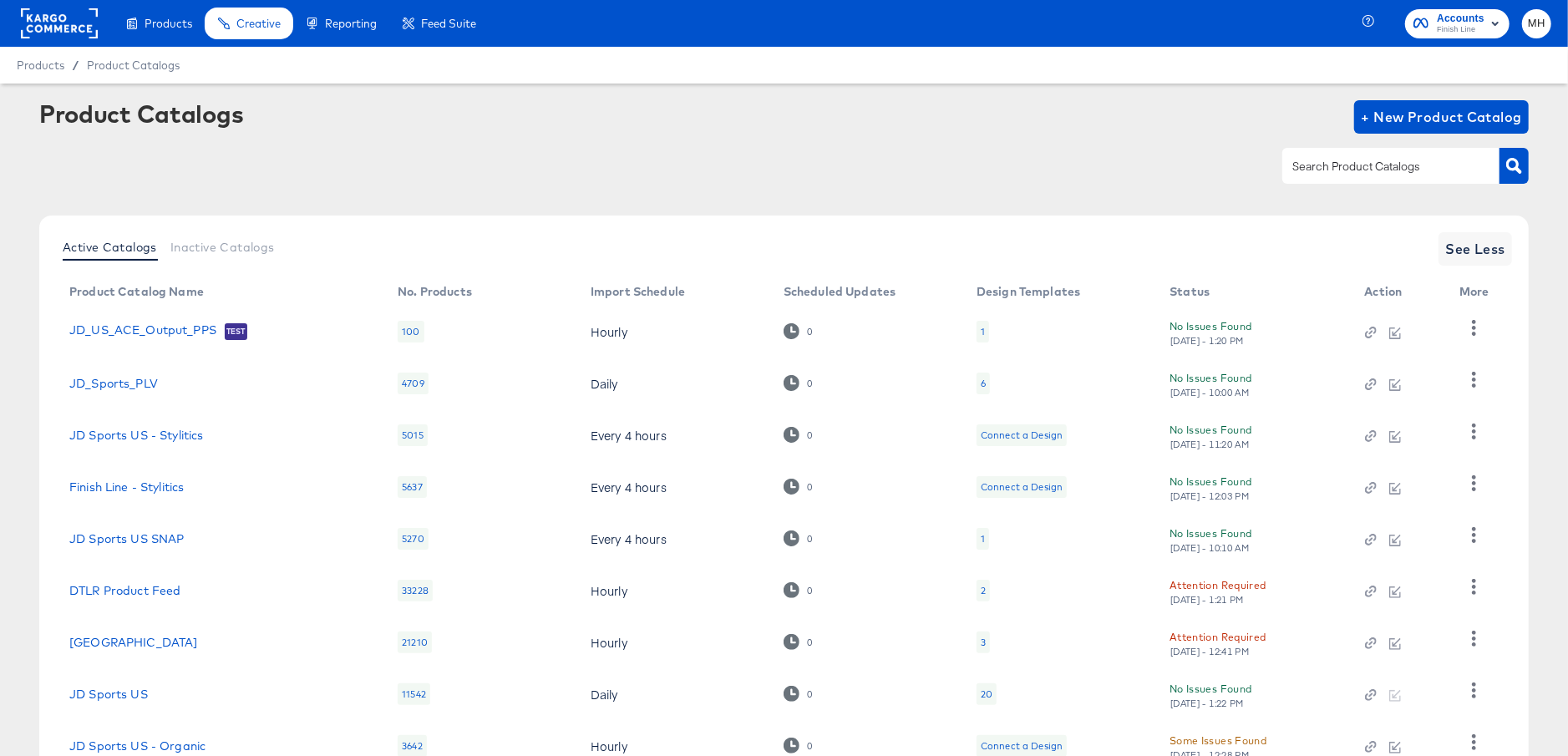
scroll to position [177, 0]
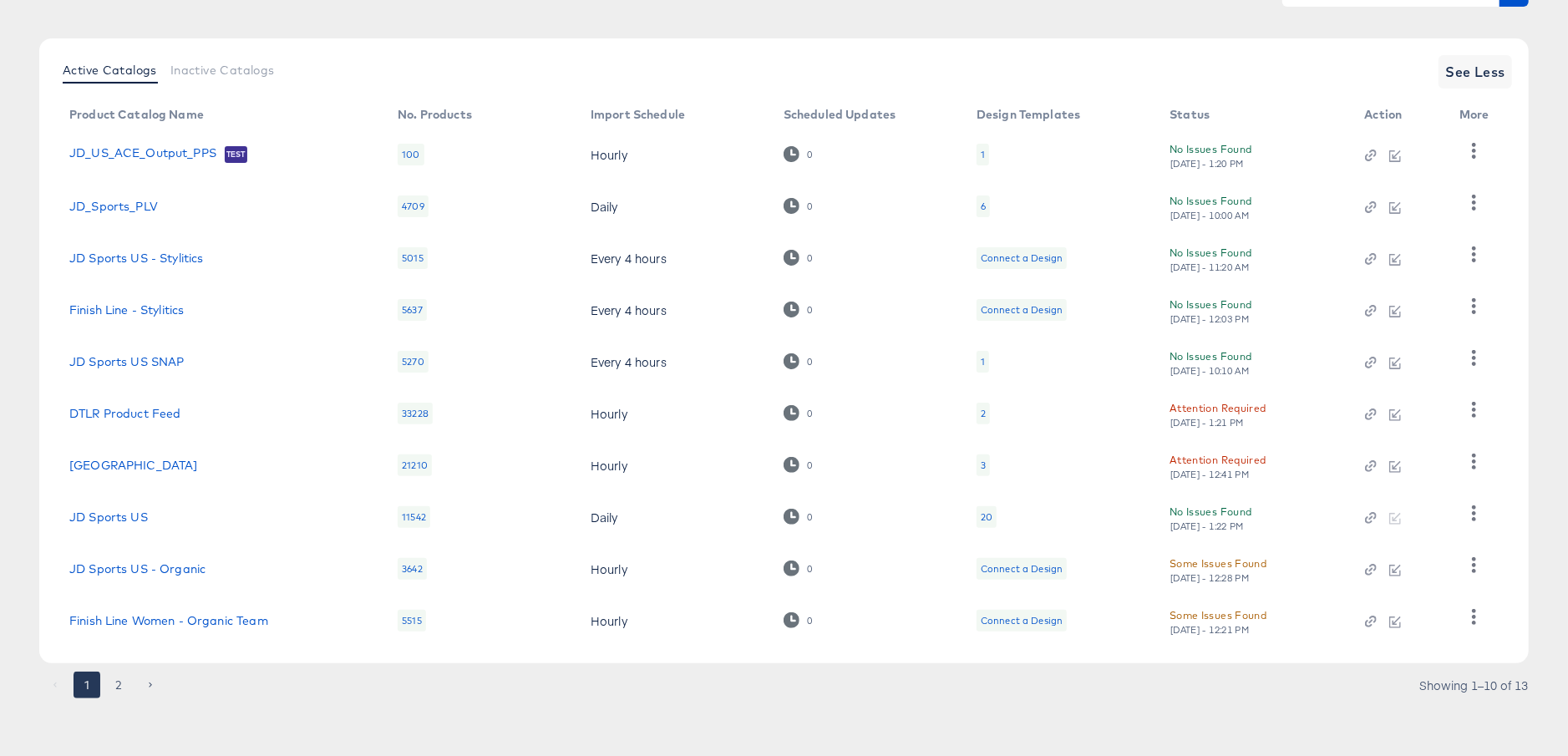
click at [984, 523] on div "20" at bounding box center [986, 518] width 11 height 13
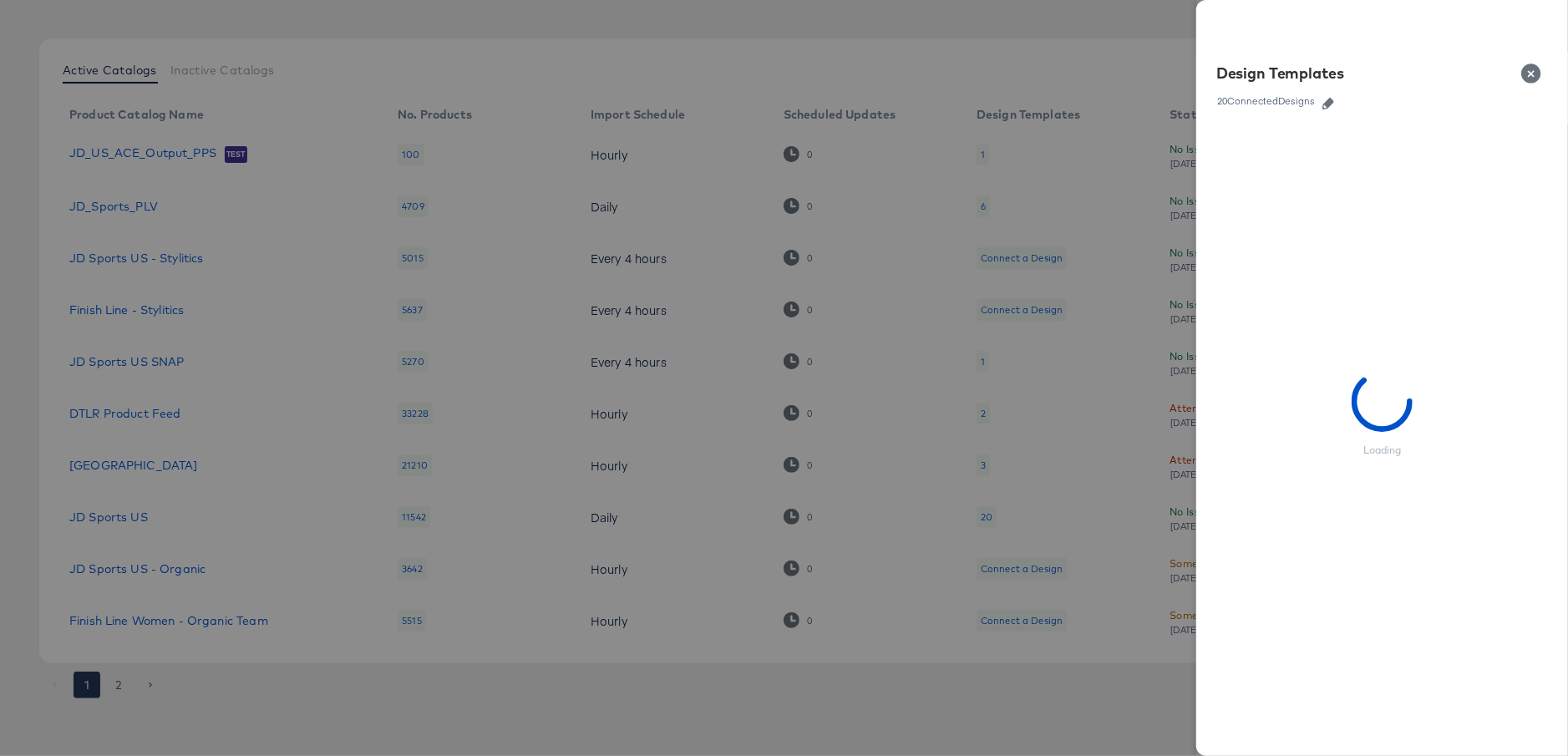
click at [1331, 100] on icon "button" at bounding box center [1328, 103] width 11 height 11
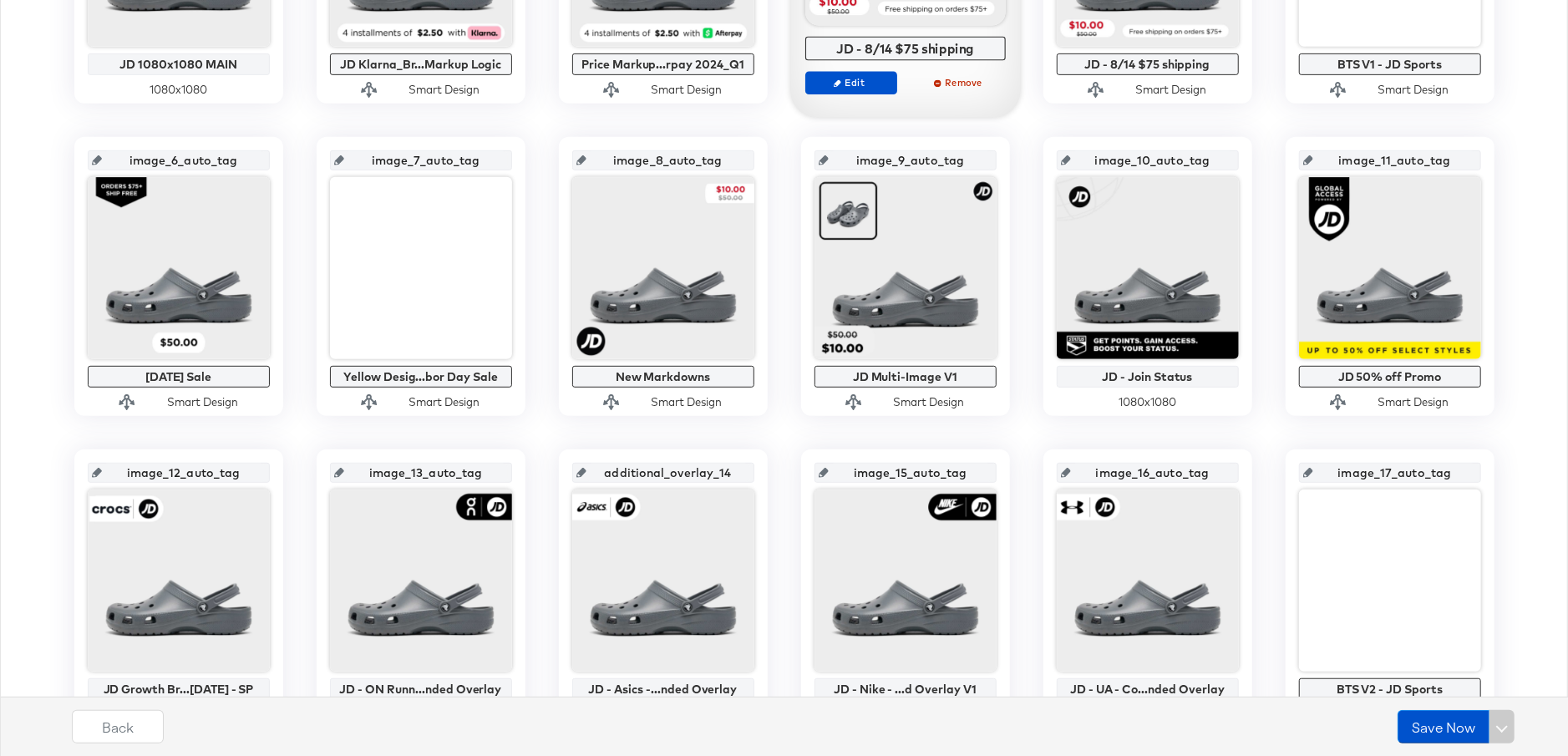
scroll to position [573, 0]
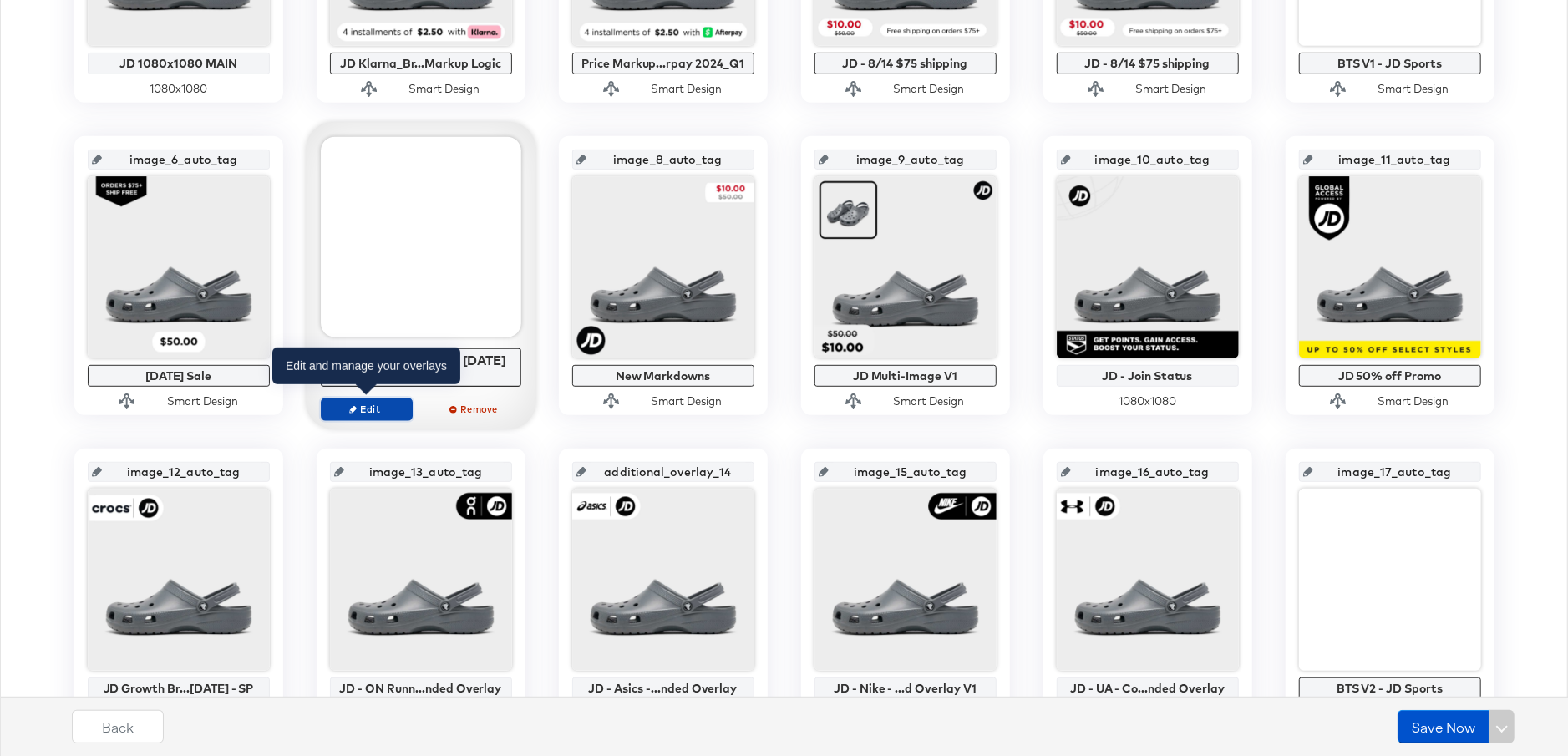
click at [367, 410] on span "Edit" at bounding box center [365, 409] width 77 height 12
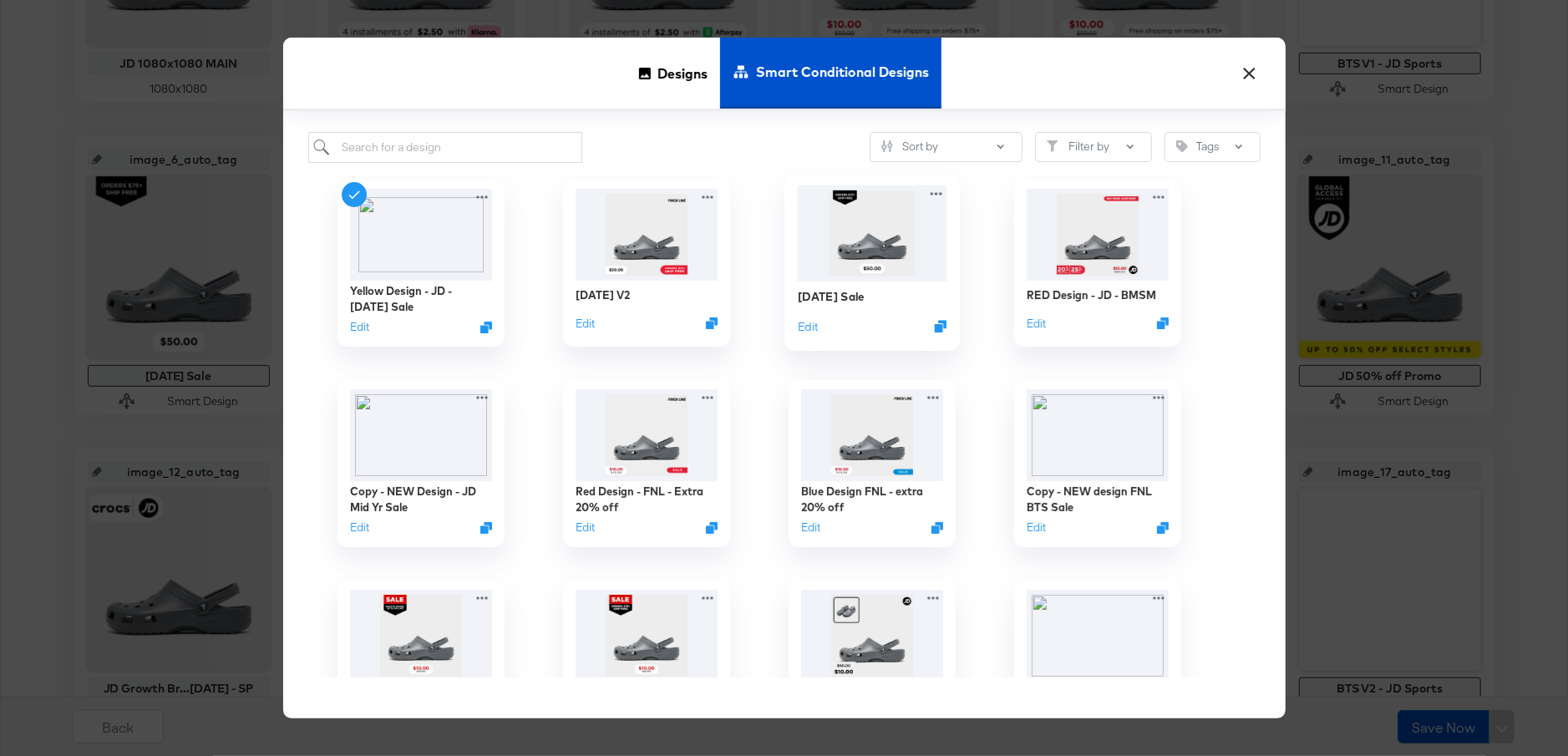
click at [827, 228] on img at bounding box center [872, 233] width 149 height 96
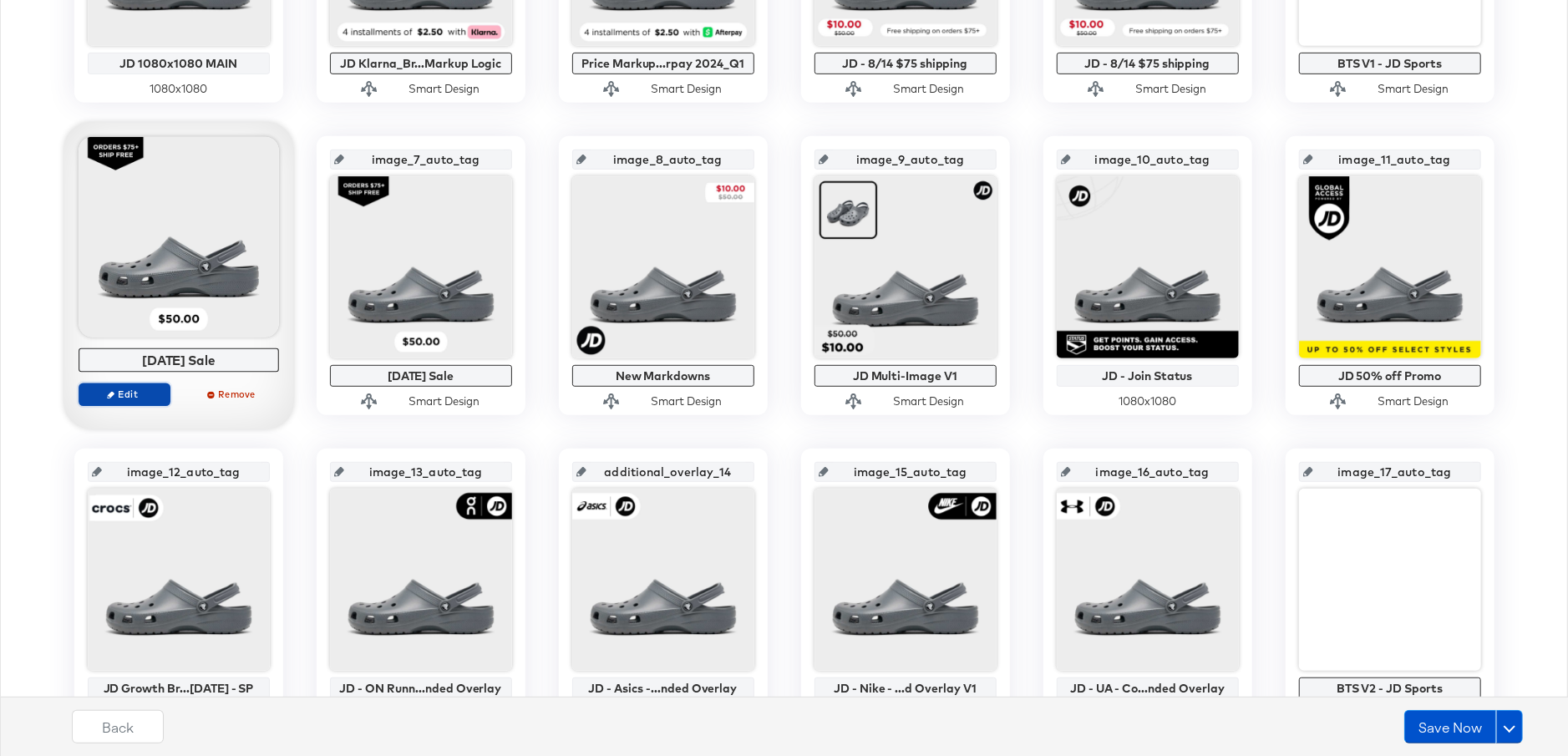
click at [141, 388] on span "Edit" at bounding box center [123, 393] width 77 height 12
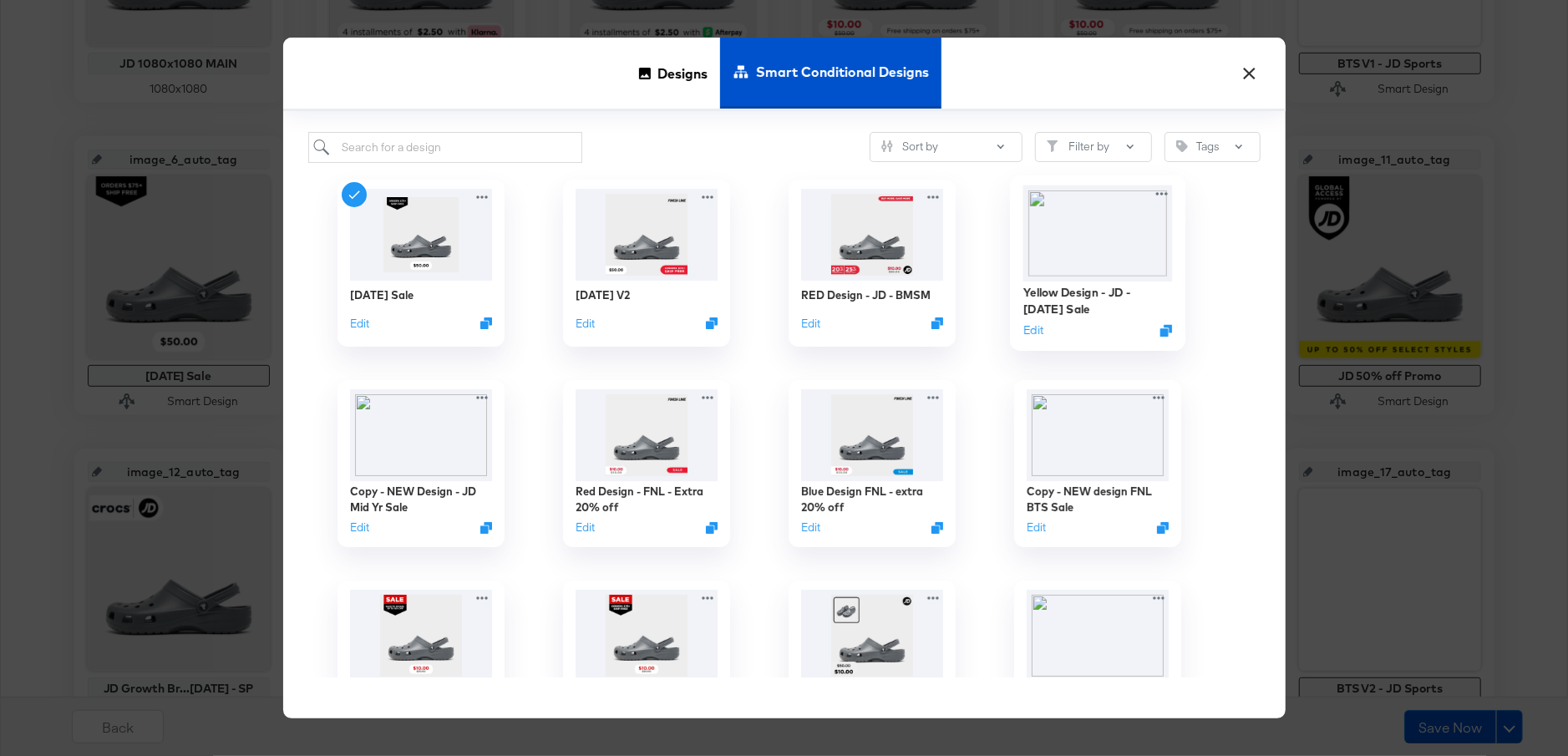
click at [1092, 240] on img at bounding box center [1097, 233] width 149 height 96
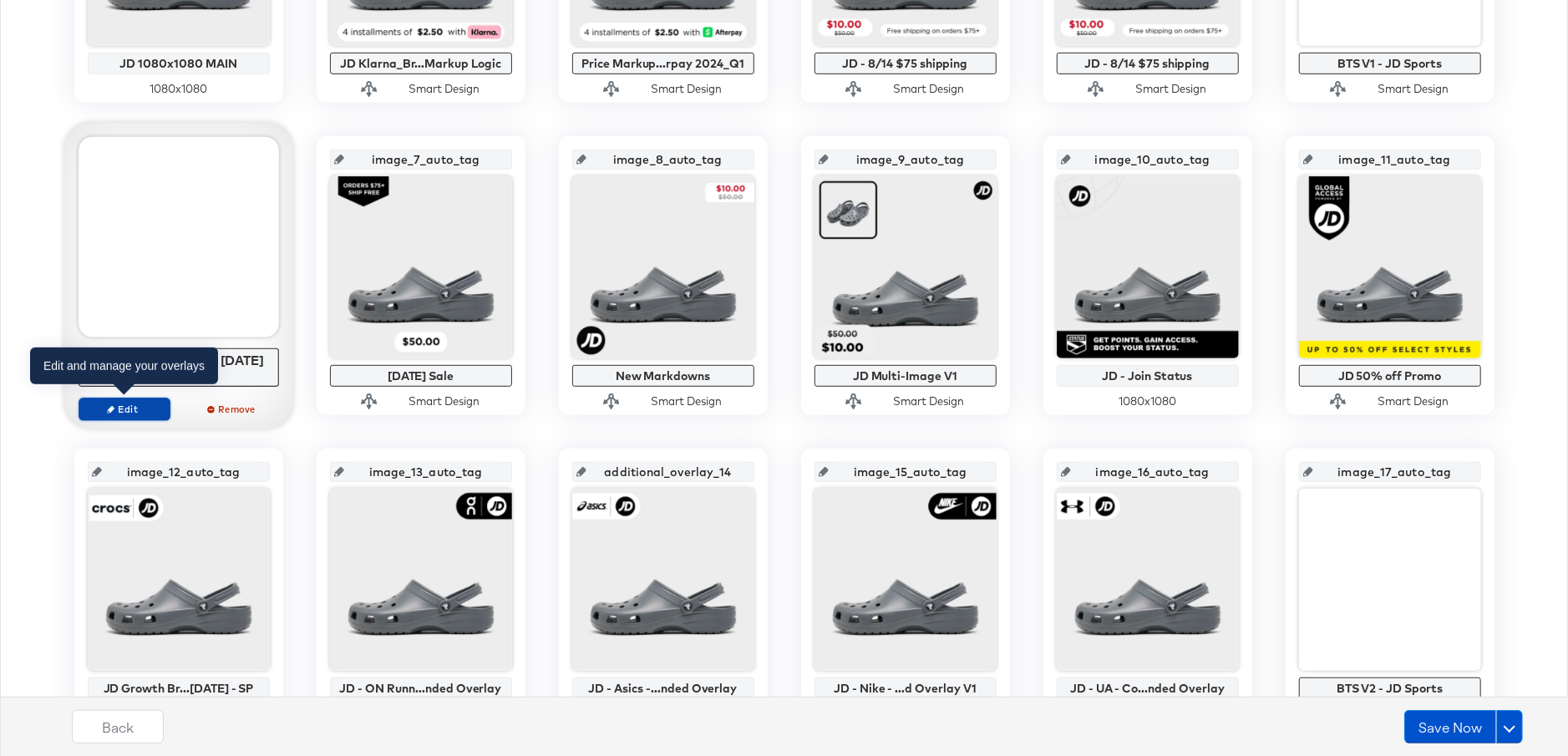
click at [131, 411] on span "Edit" at bounding box center [123, 409] width 77 height 12
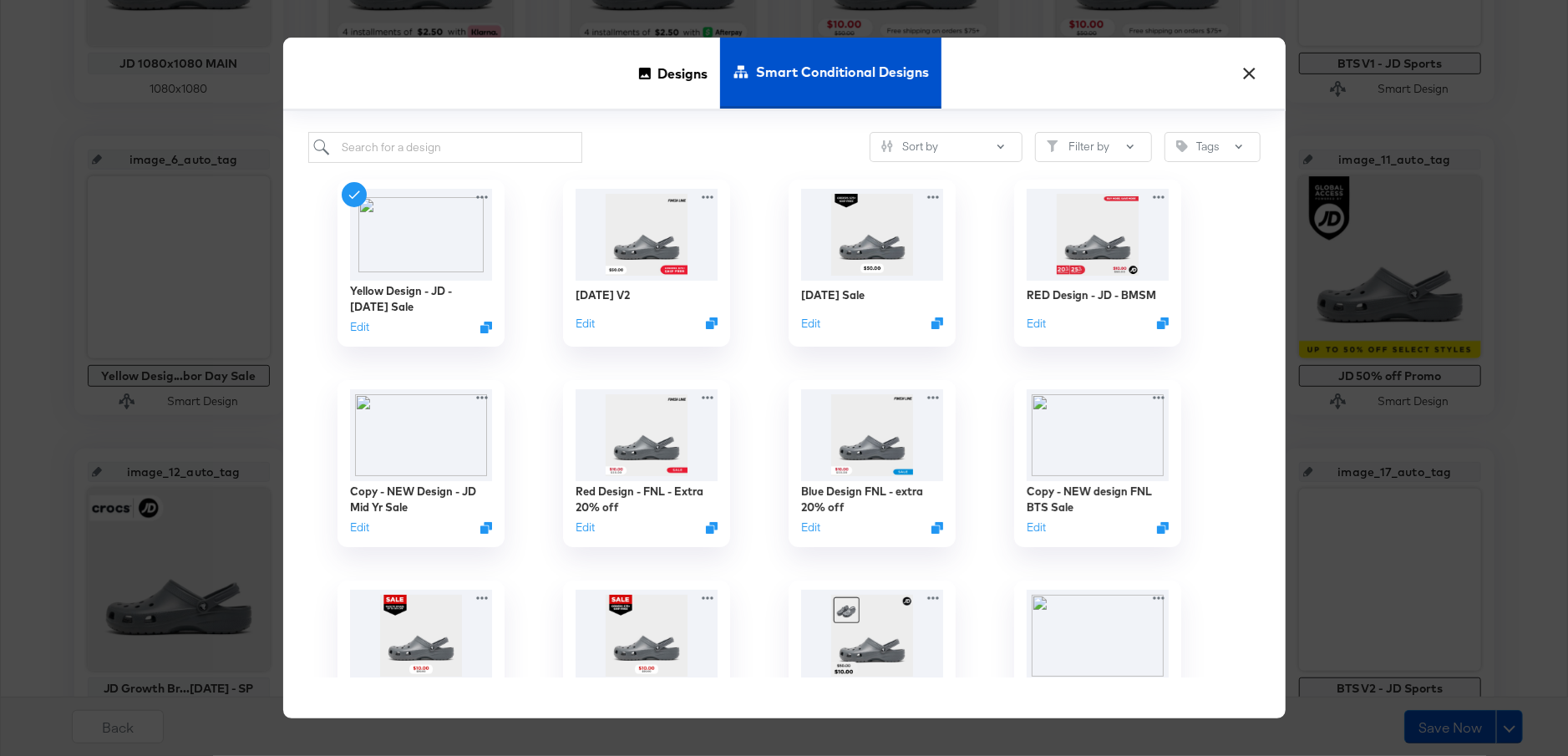
click at [51, 413] on div "× Designs Smart Conditional Designs Sort by Filter by Tags Yellow Design - JD -…" at bounding box center [784, 378] width 1568 height 756
click at [1252, 69] on button "×" at bounding box center [1249, 69] width 30 height 30
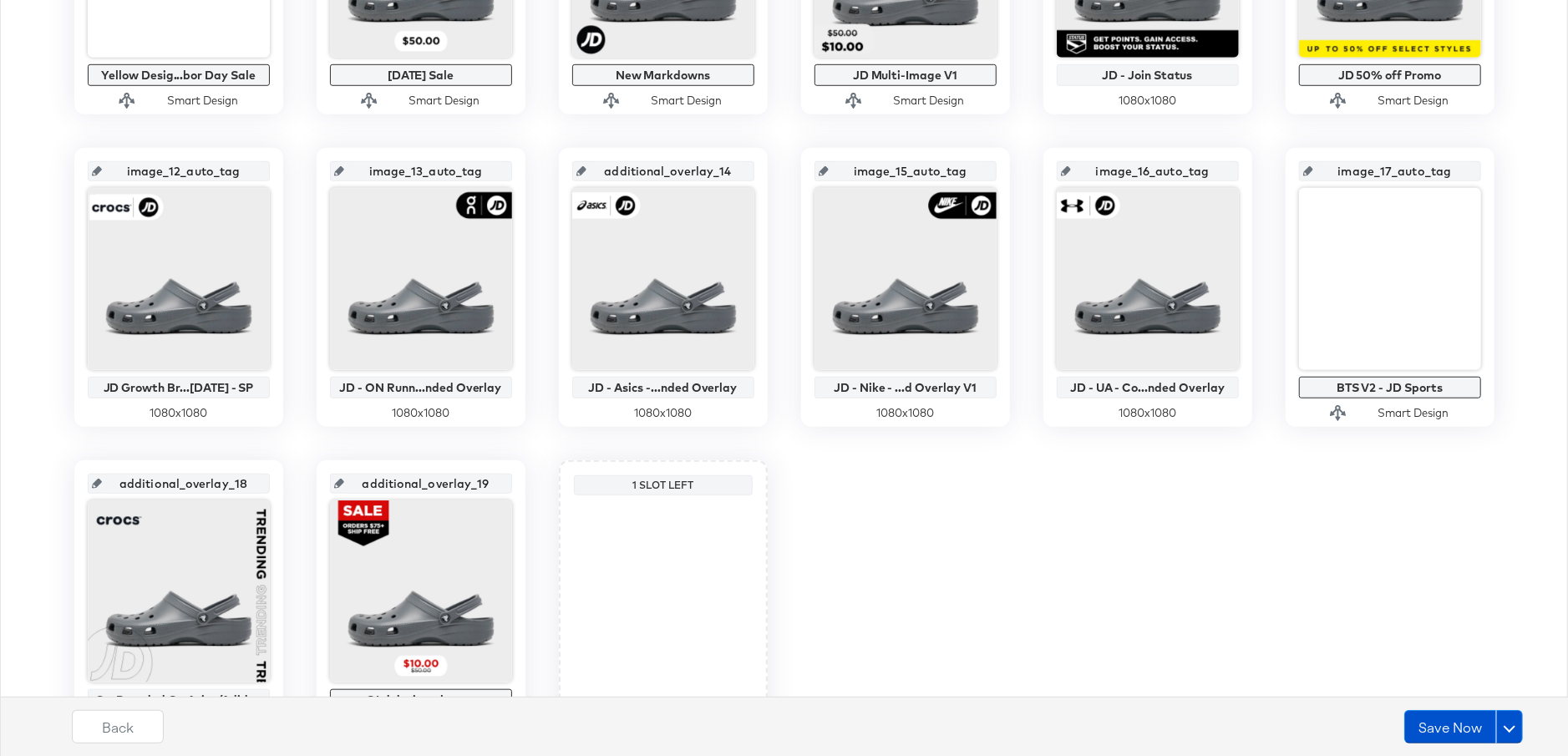
scroll to position [977, 0]
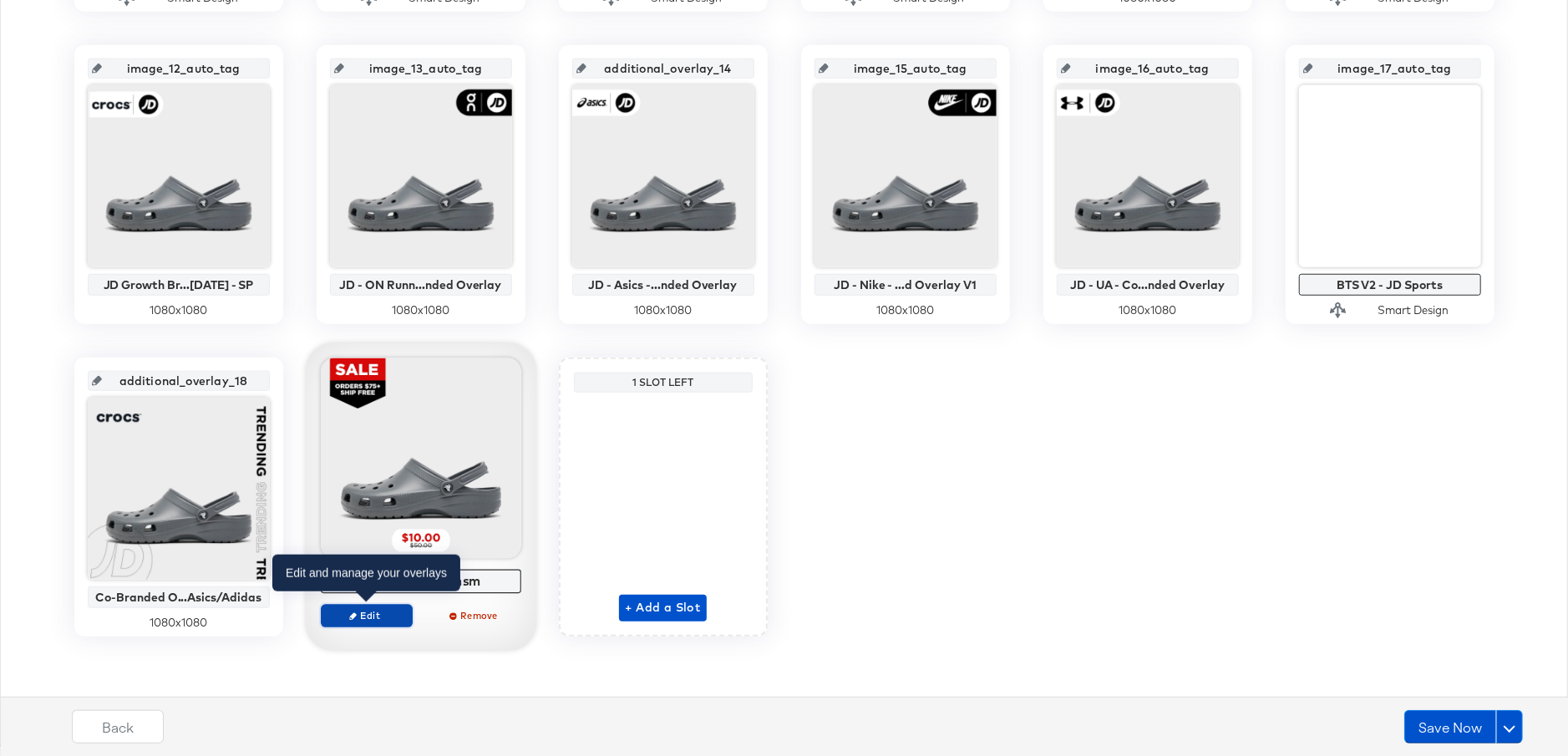
click at [383, 618] on span "Edit" at bounding box center [365, 615] width 77 height 12
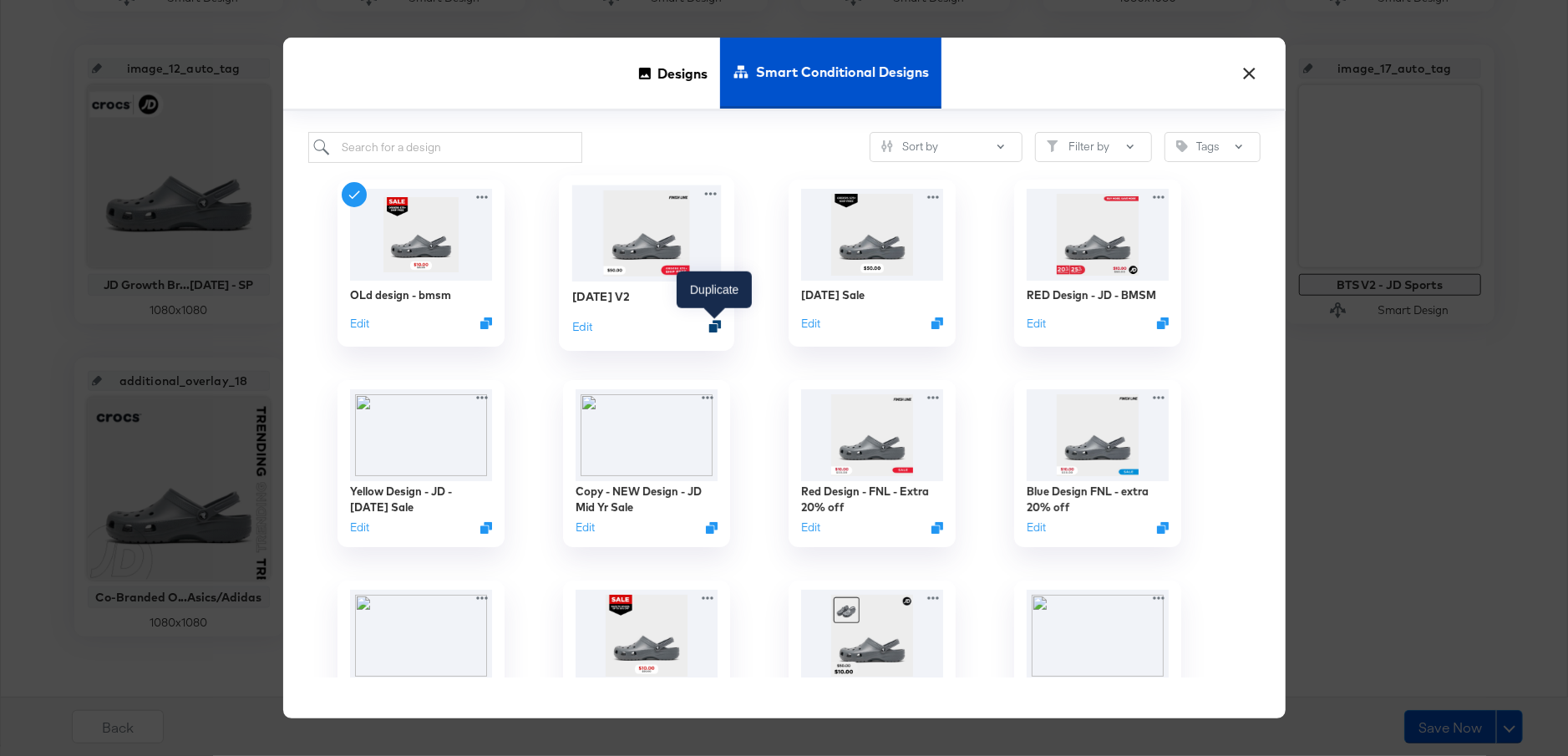
click at [713, 329] on icon "Duplicate" at bounding box center [714, 325] width 12 height 12
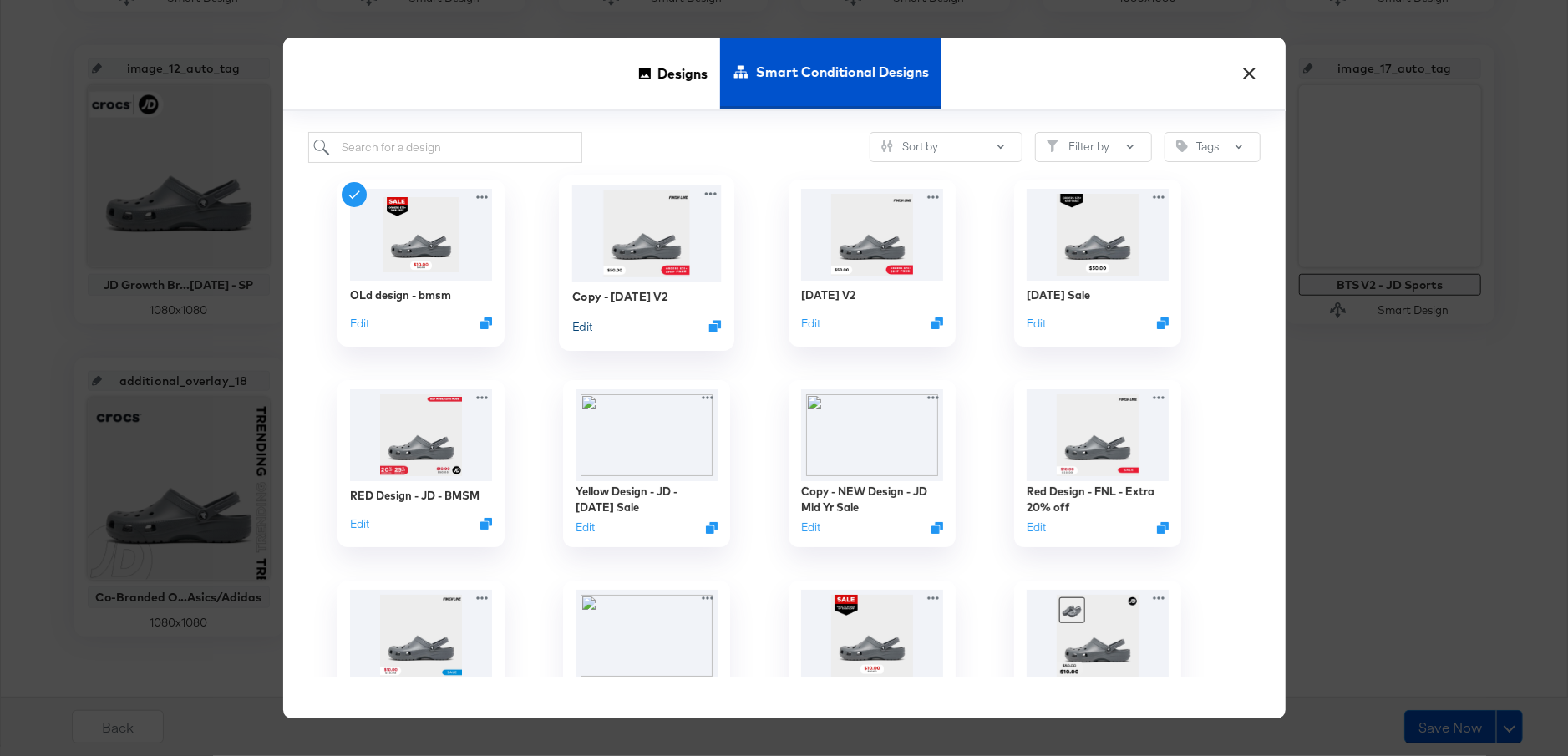
click at [586, 327] on button "Edit" at bounding box center [581, 326] width 20 height 16
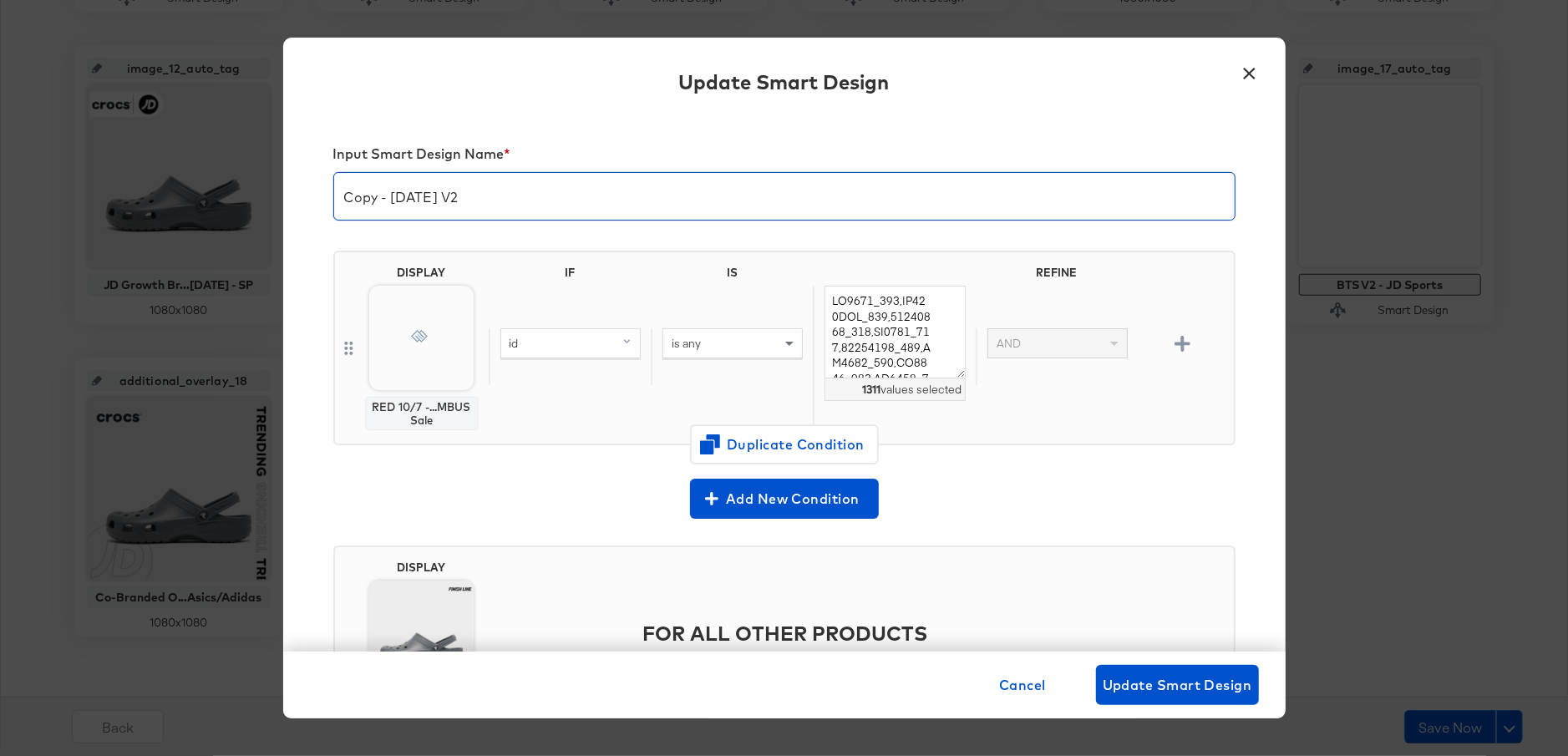
click at [368, 195] on input "Copy - Columbus Day V2" at bounding box center [784, 189] width 900 height 47
drag, startPoint x: 373, startPoint y: 197, endPoint x: 331, endPoint y: 200, distance: 42.1
click at [331, 200] on div "Input Smart Design Name * Copy - Columbus Day V2 DISPLAY RED 10/7 -...MBUS Sale…" at bounding box center [784, 384] width 1003 height 537
type input "JD - Columbus Day V2"
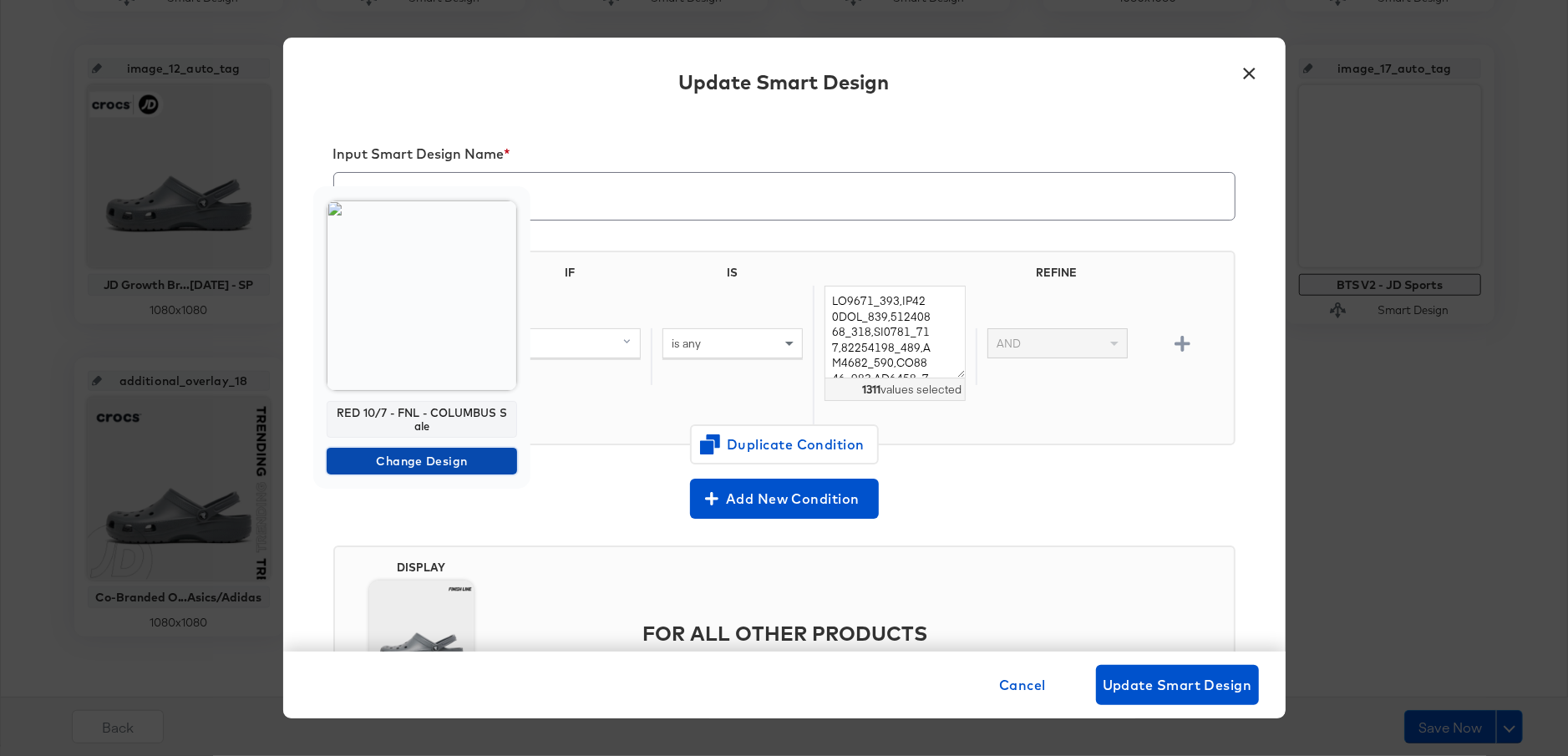
click at [425, 462] on span "Change Design" at bounding box center [421, 462] width 177 height 21
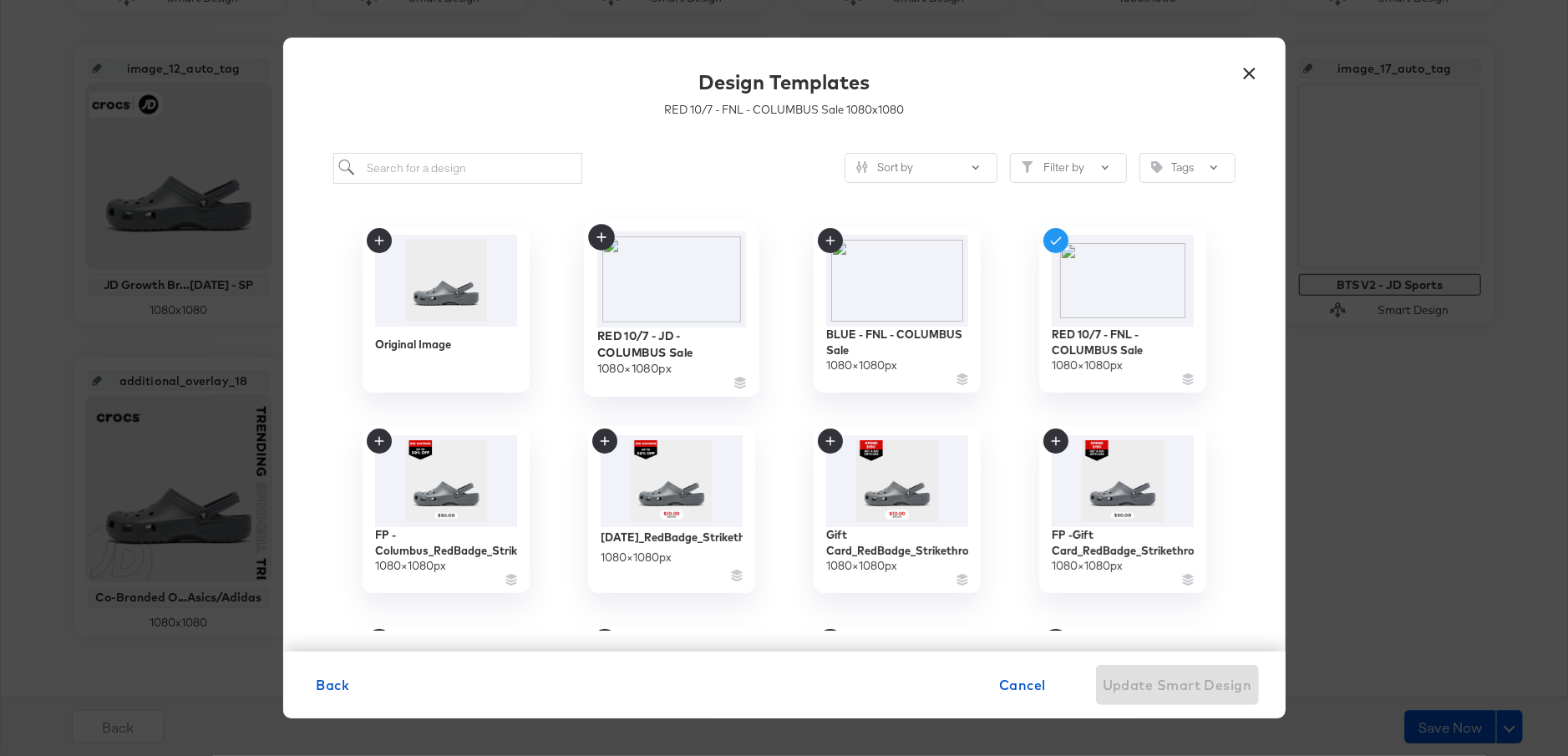
click at [695, 317] on img at bounding box center [671, 278] width 149 height 96
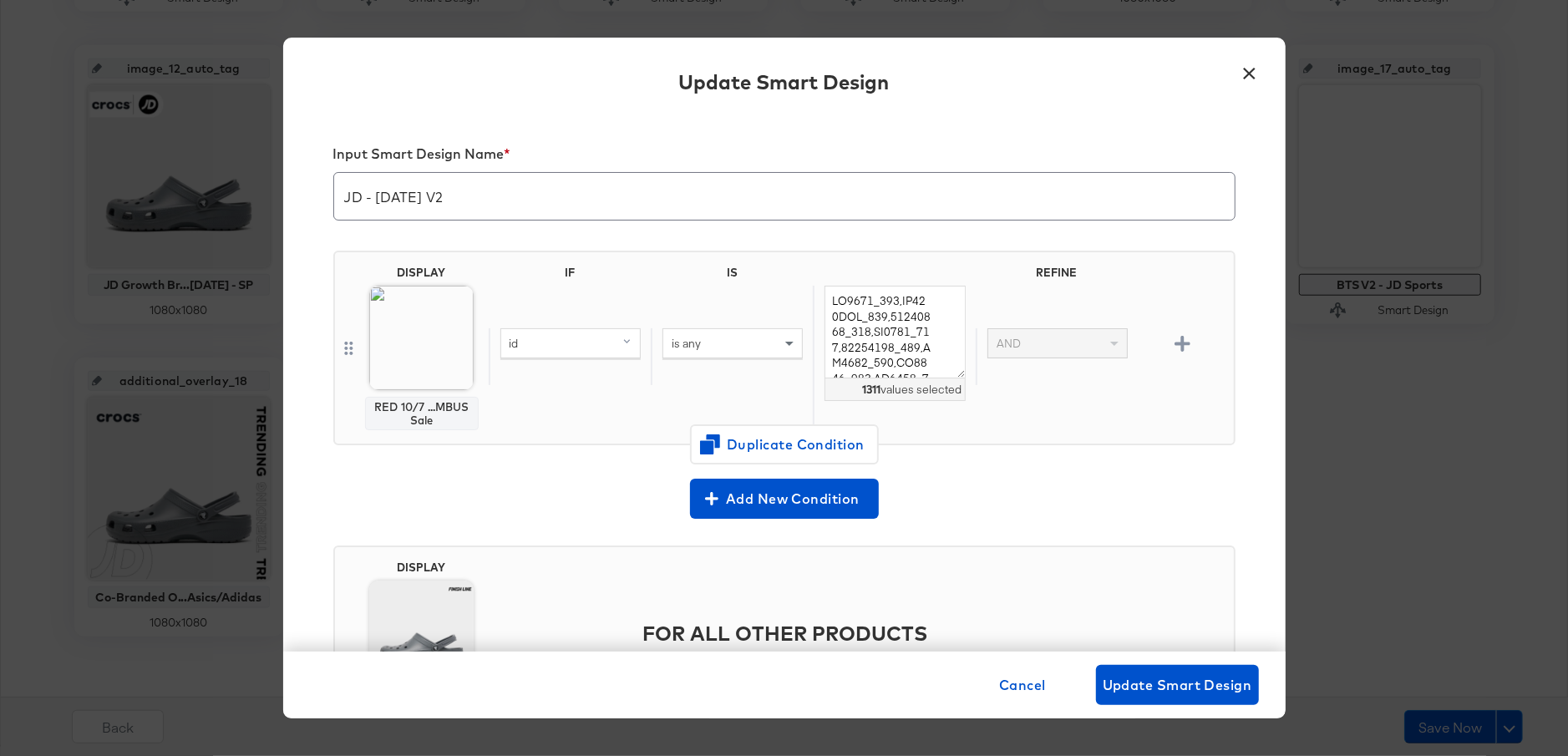
scroll to position [117, 0]
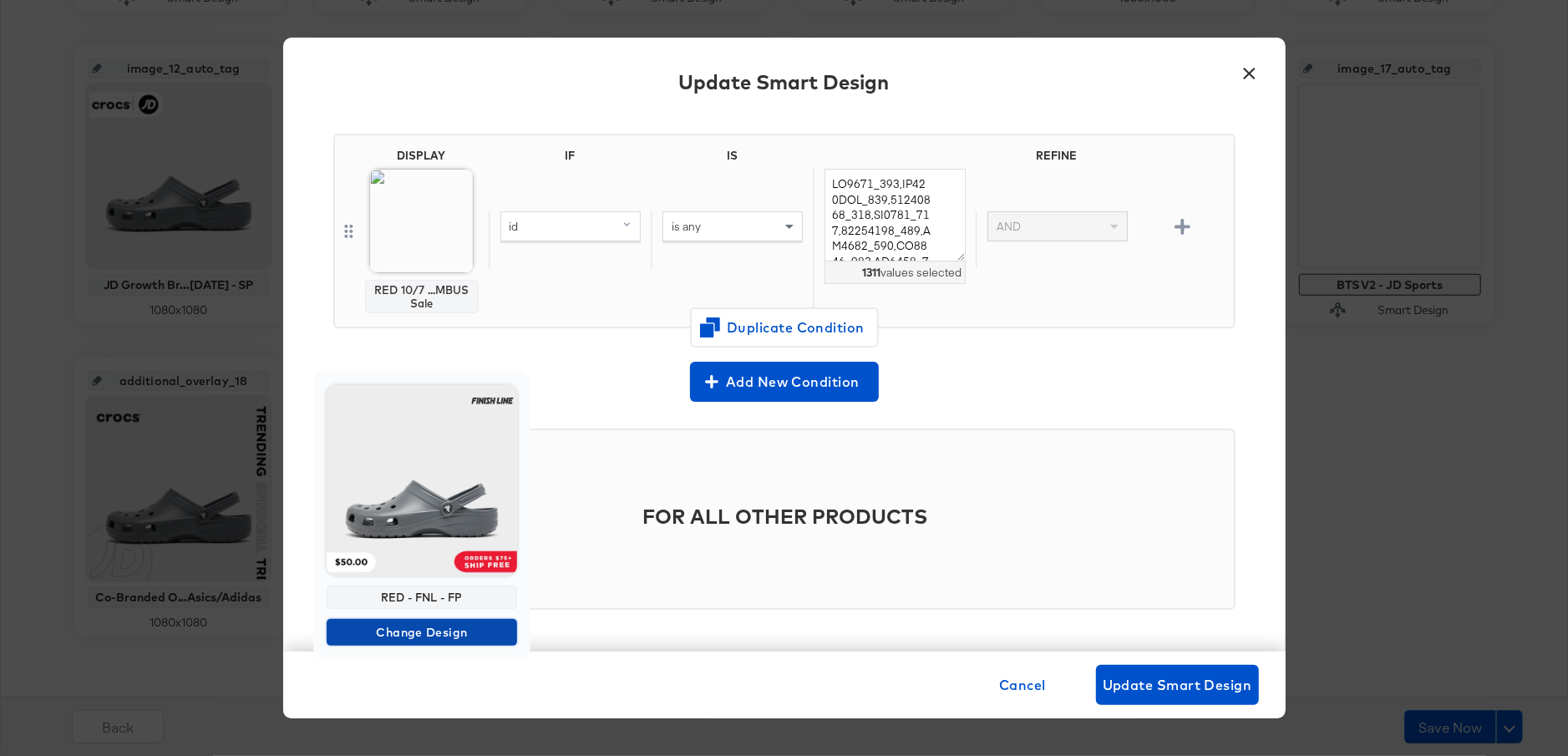
click at [407, 631] on span "Change Design" at bounding box center [421, 634] width 177 height 21
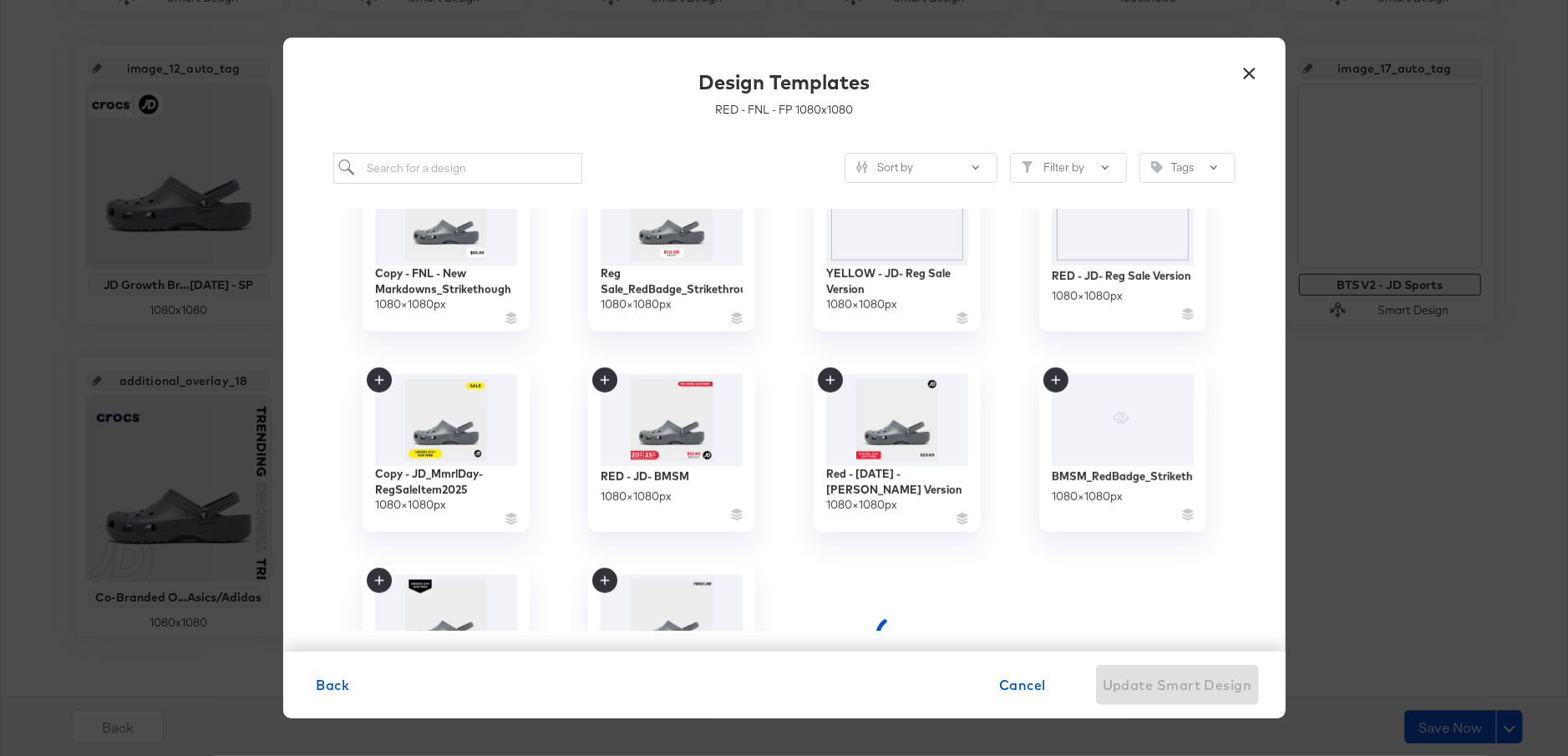
scroll to position [862, 0]
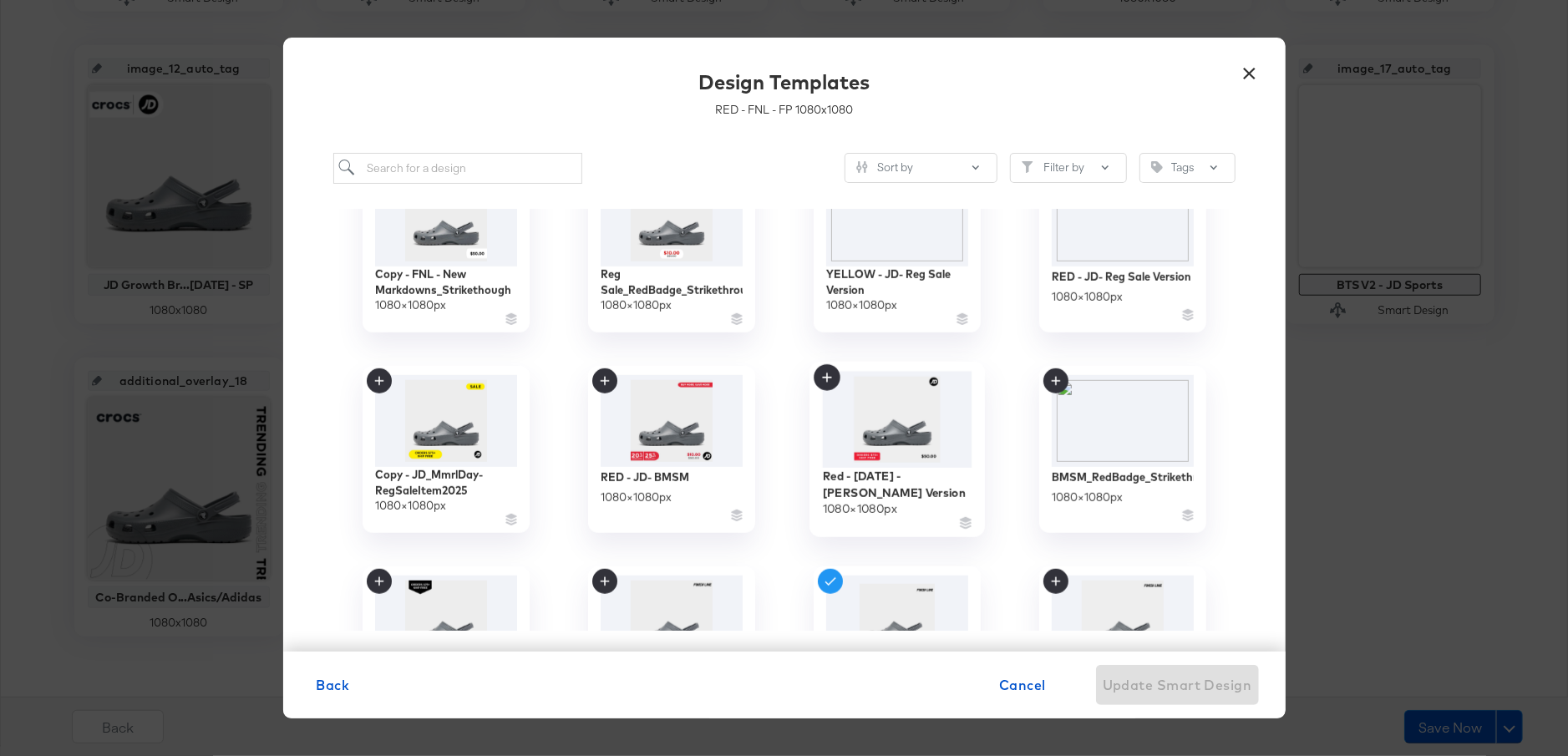
click at [925, 427] on img at bounding box center [896, 419] width 149 height 96
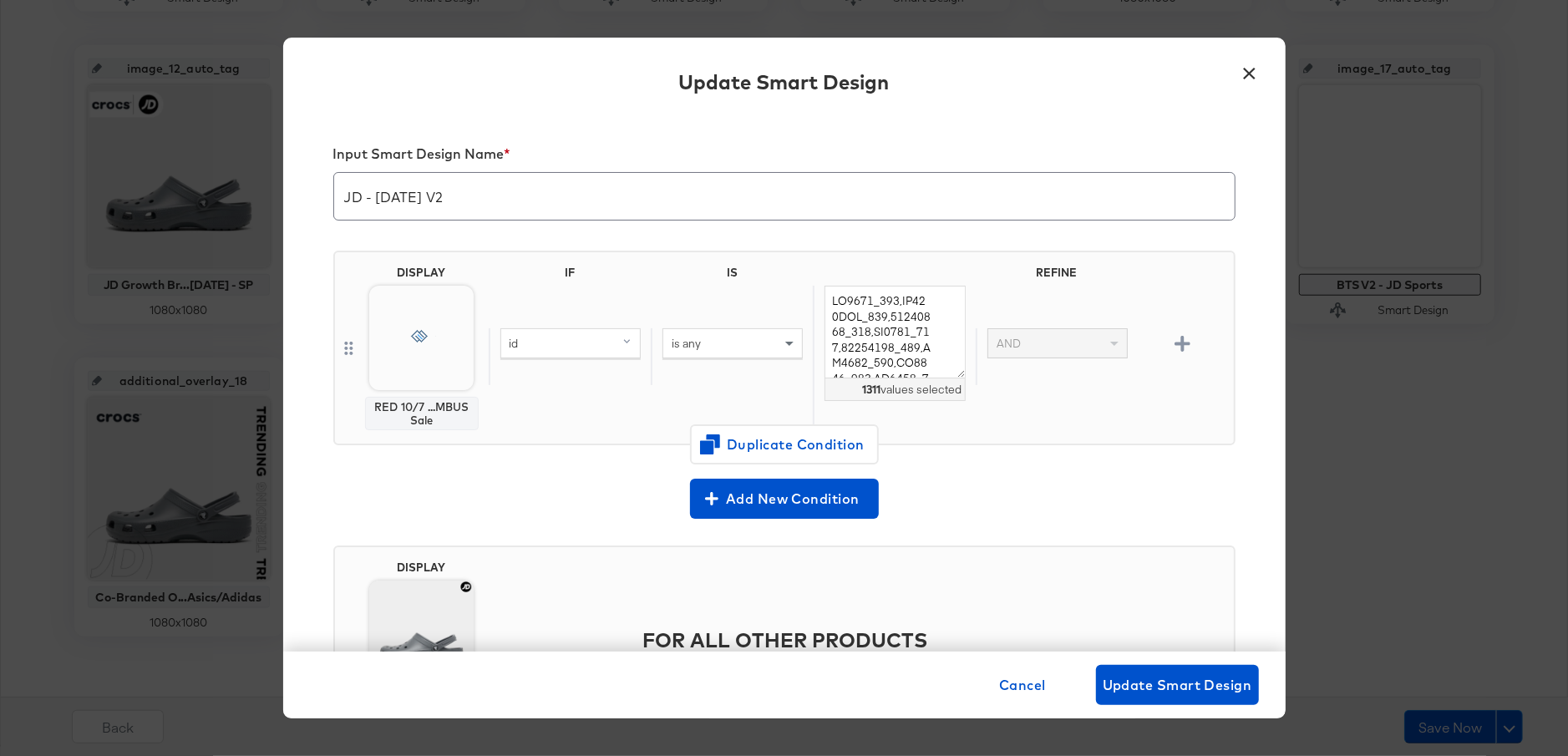
scroll to position [117, 0]
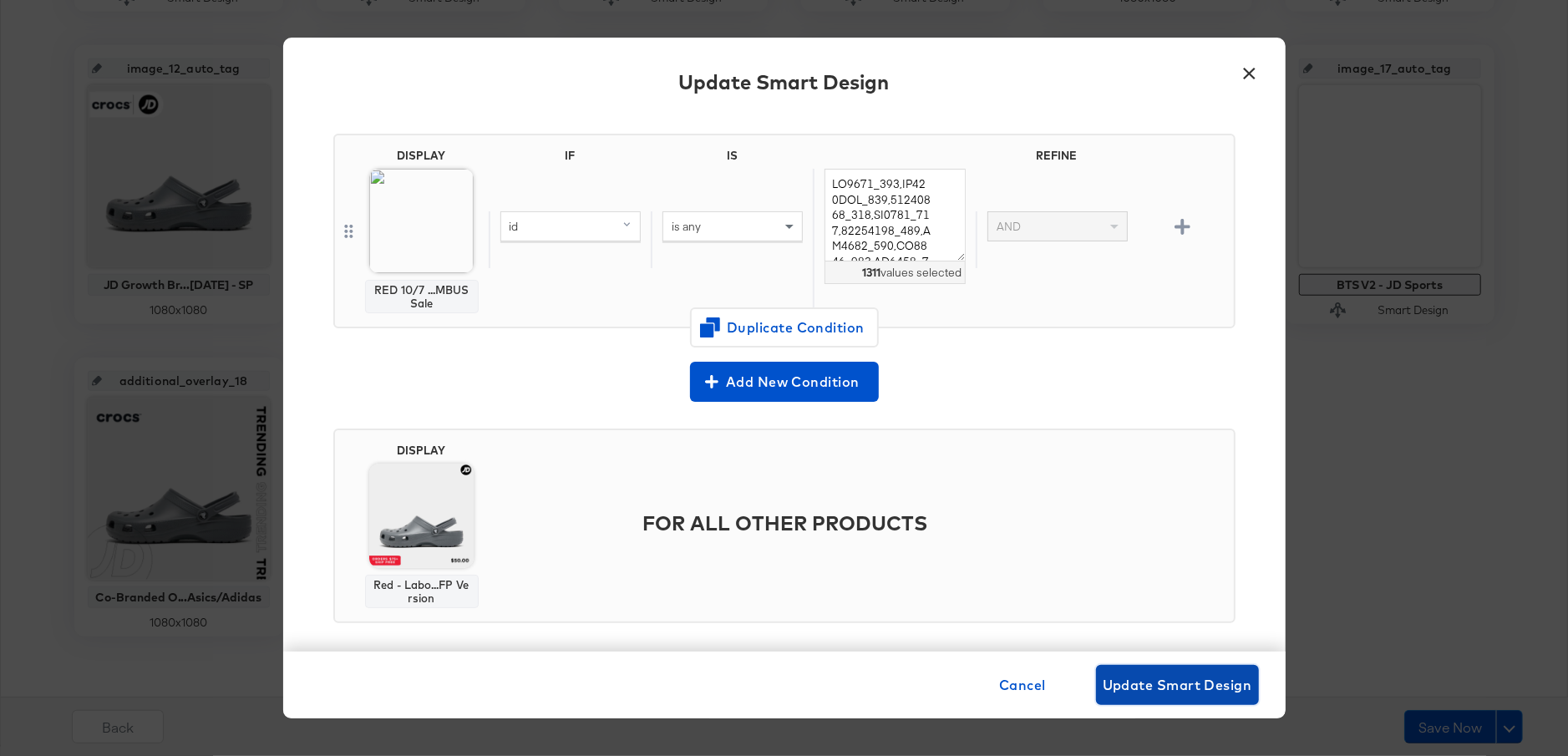
click at [1160, 698] on button "Update Smart Design" at bounding box center [1178, 685] width 163 height 40
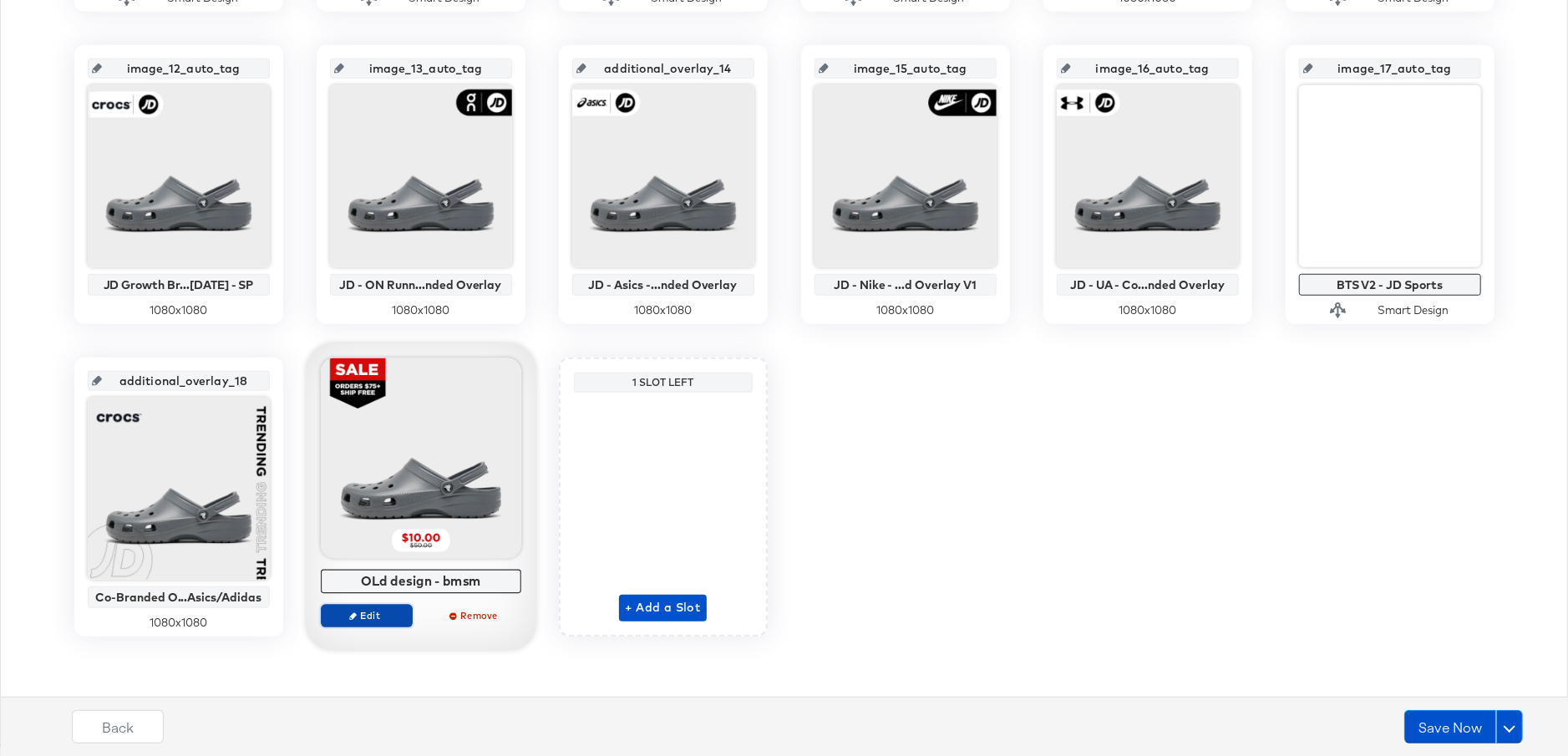
click at [380, 617] on span "Edit" at bounding box center [365, 615] width 77 height 12
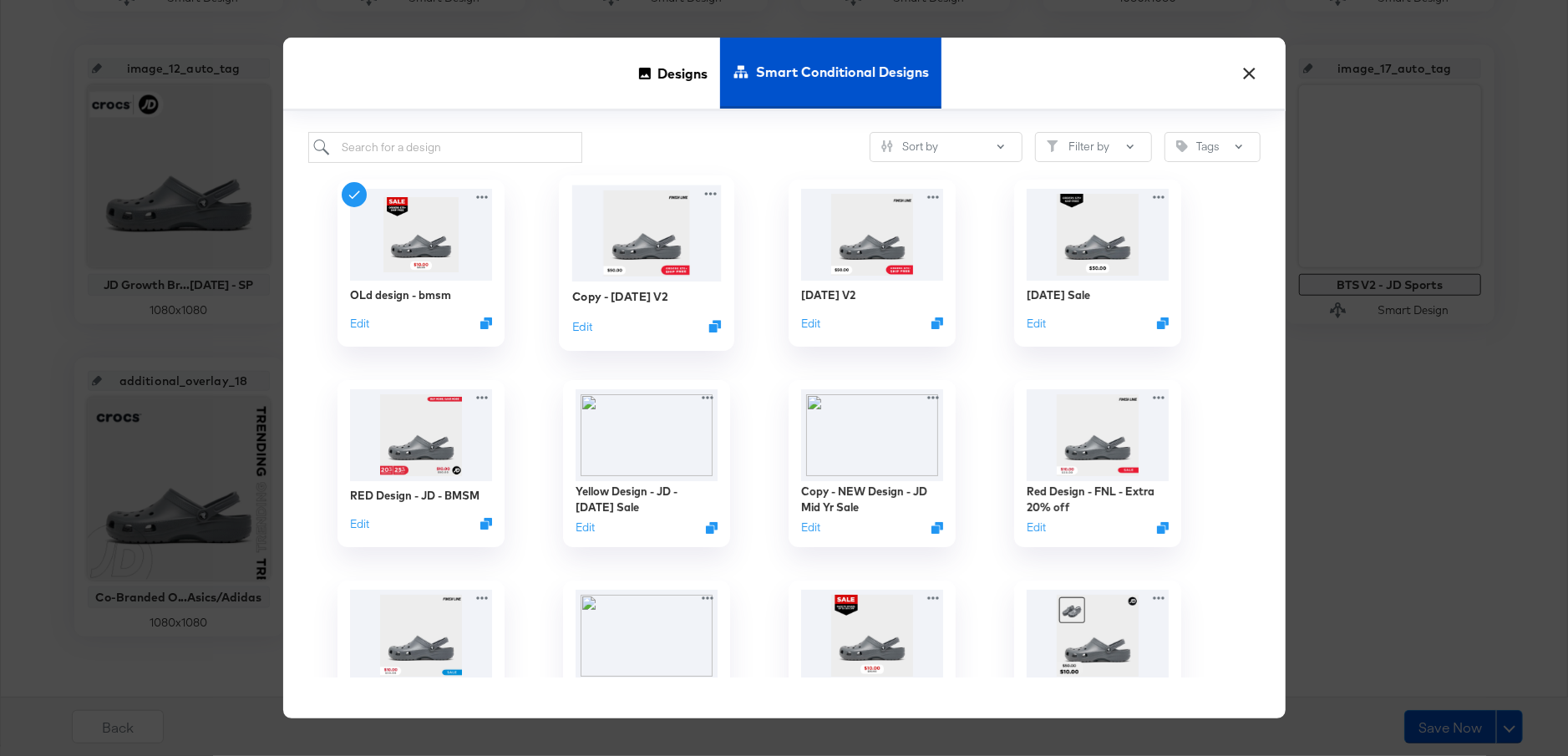
click at [650, 278] on img at bounding box center [646, 233] width 149 height 96
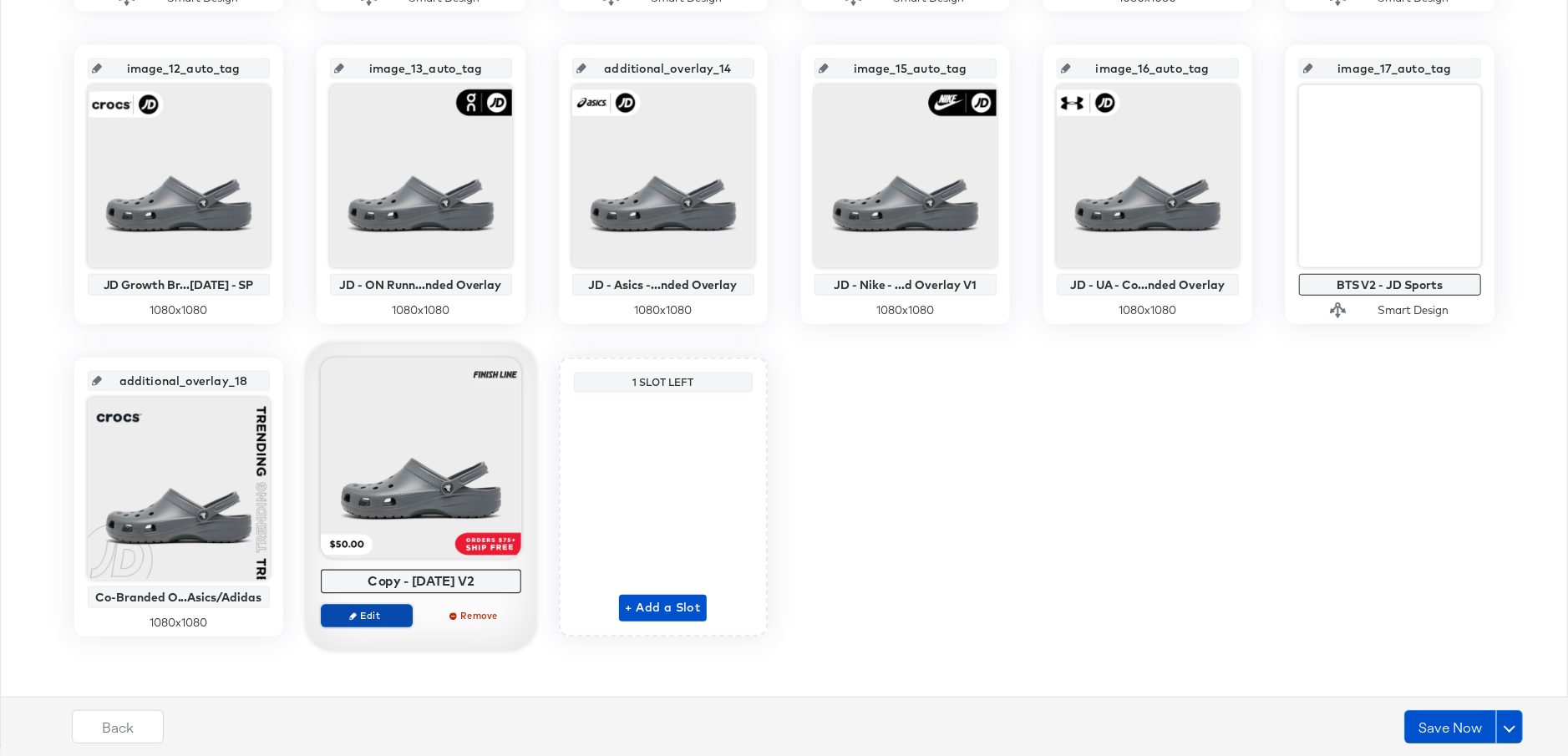
click at [356, 622] on button "Edit" at bounding box center [366, 615] width 92 height 23
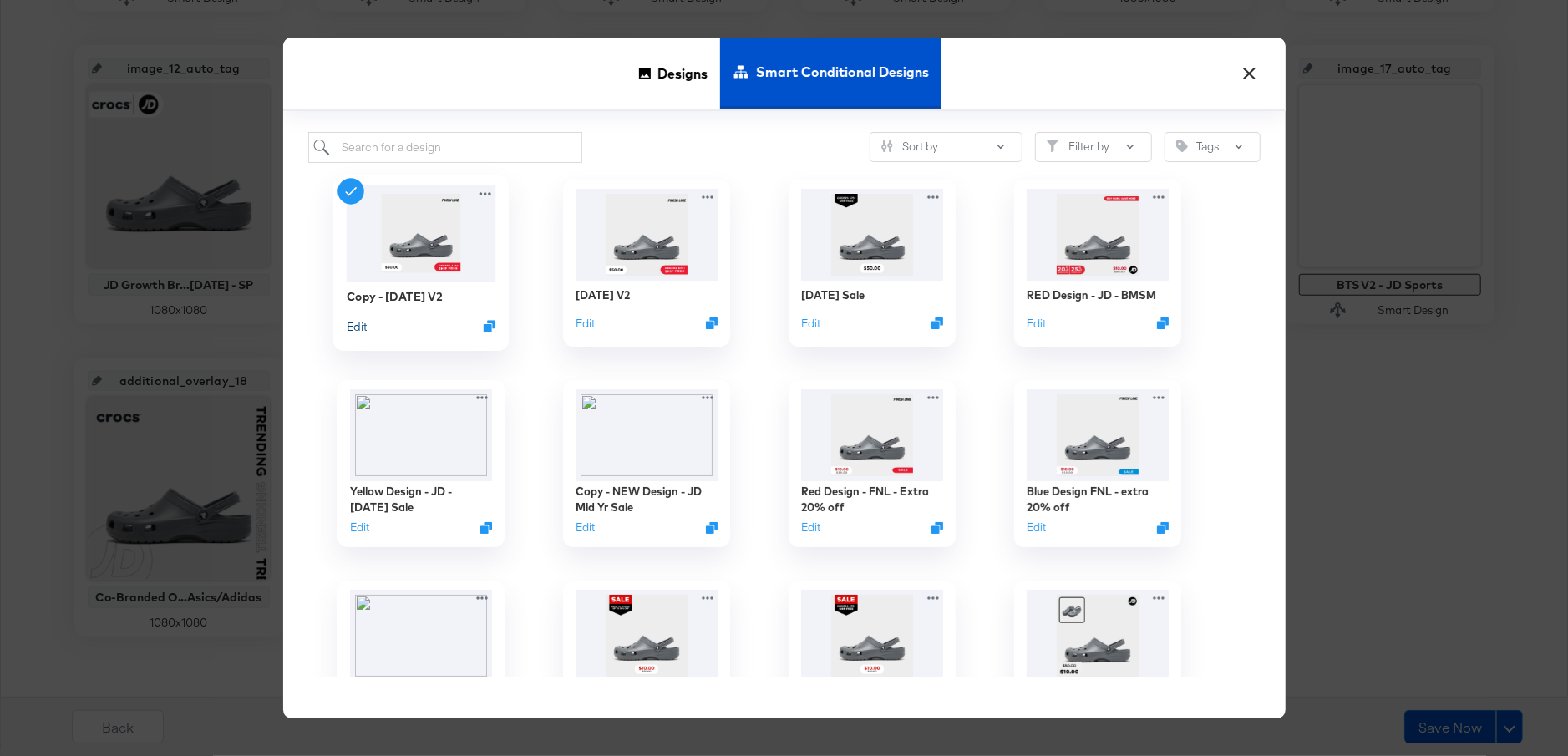
click at [356, 328] on button "Edit" at bounding box center [356, 326] width 20 height 16
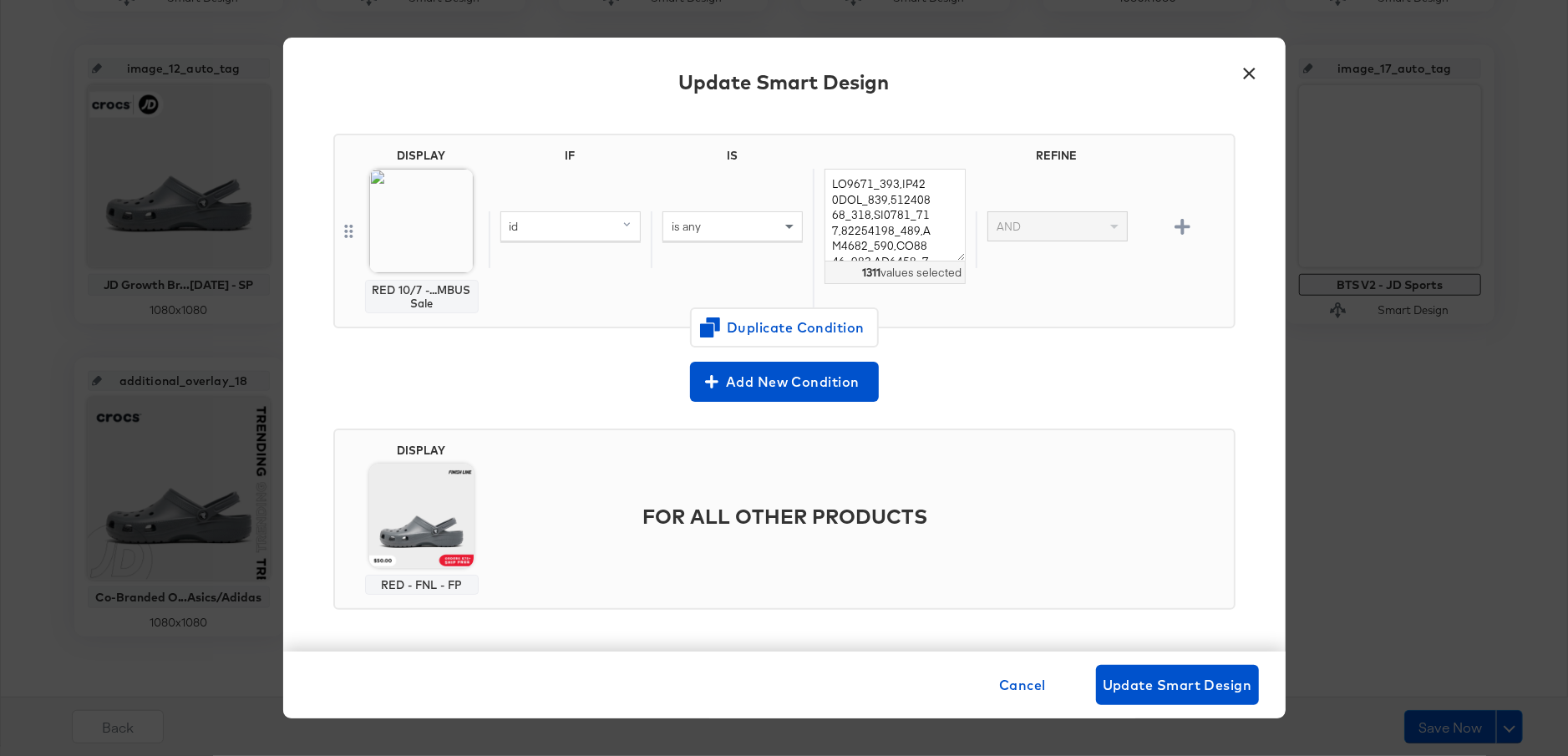
scroll to position [0, 0]
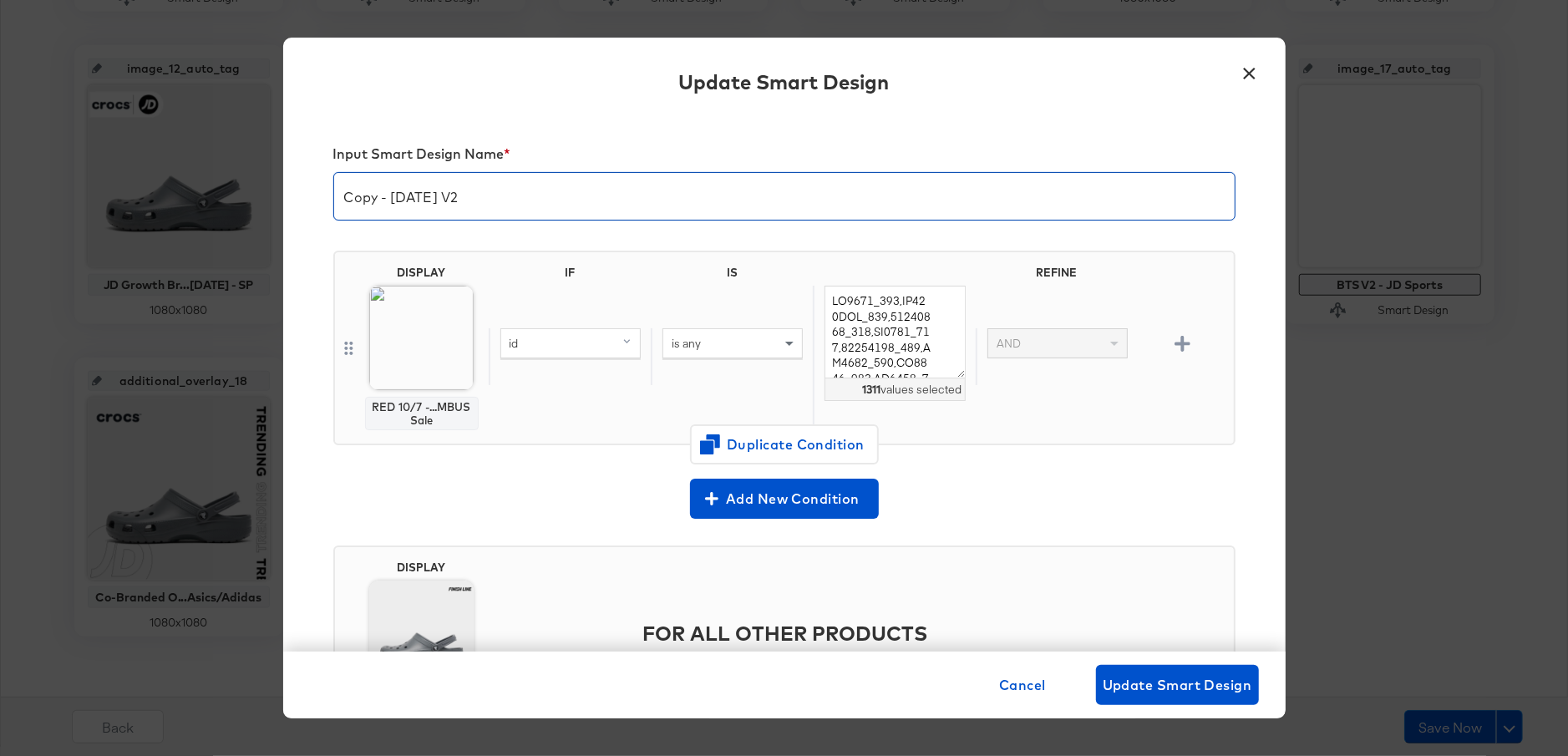
drag, startPoint x: 377, startPoint y: 196, endPoint x: 334, endPoint y: 196, distance: 43.0
click at [334, 196] on input "Copy - Columbus Day V2" at bounding box center [784, 189] width 900 height 47
type input "JD - Columbus Day V2"
click at [498, 481] on div "Add New Condition" at bounding box center [784, 499] width 902 height 40
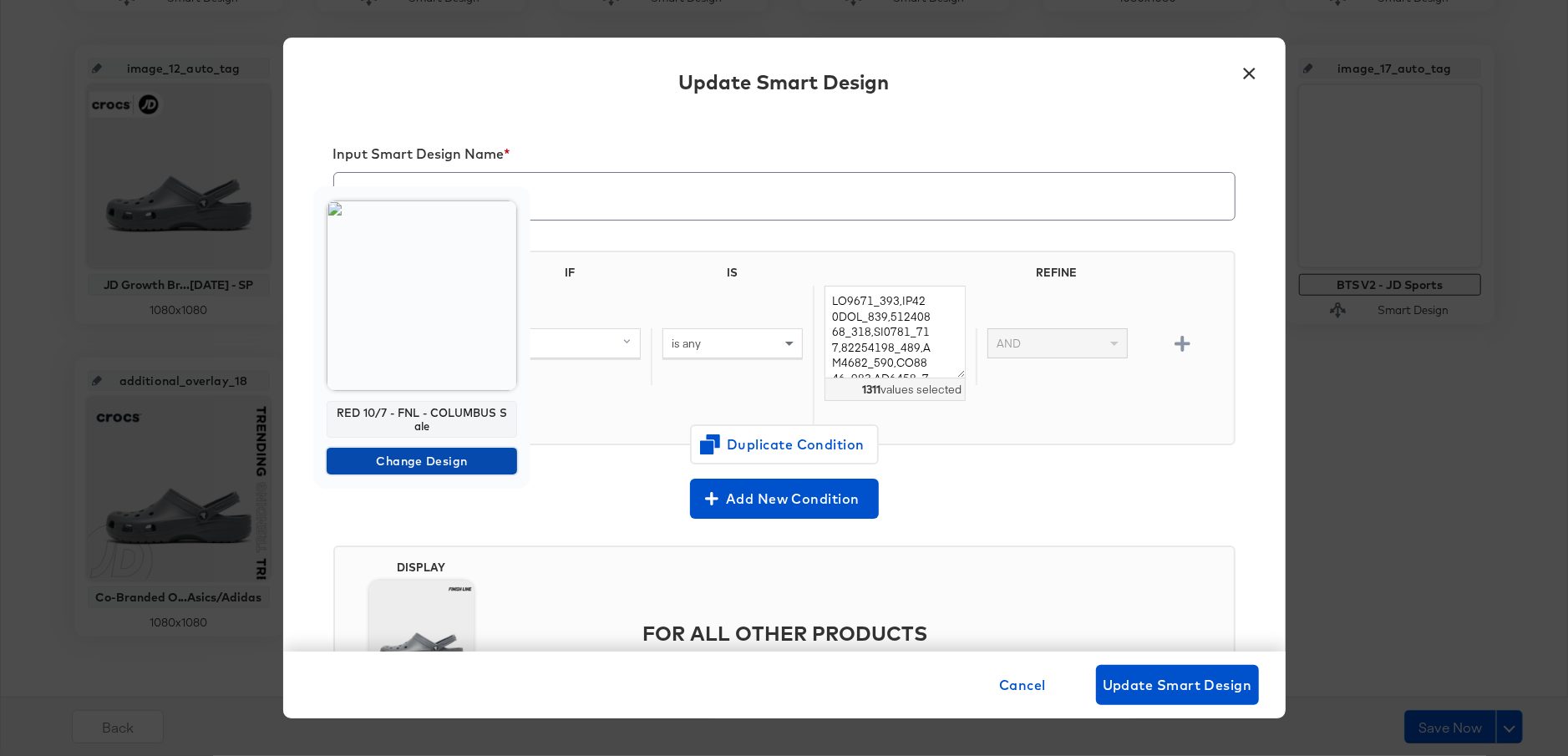
click at [401, 464] on span "Change Design" at bounding box center [421, 462] width 177 height 21
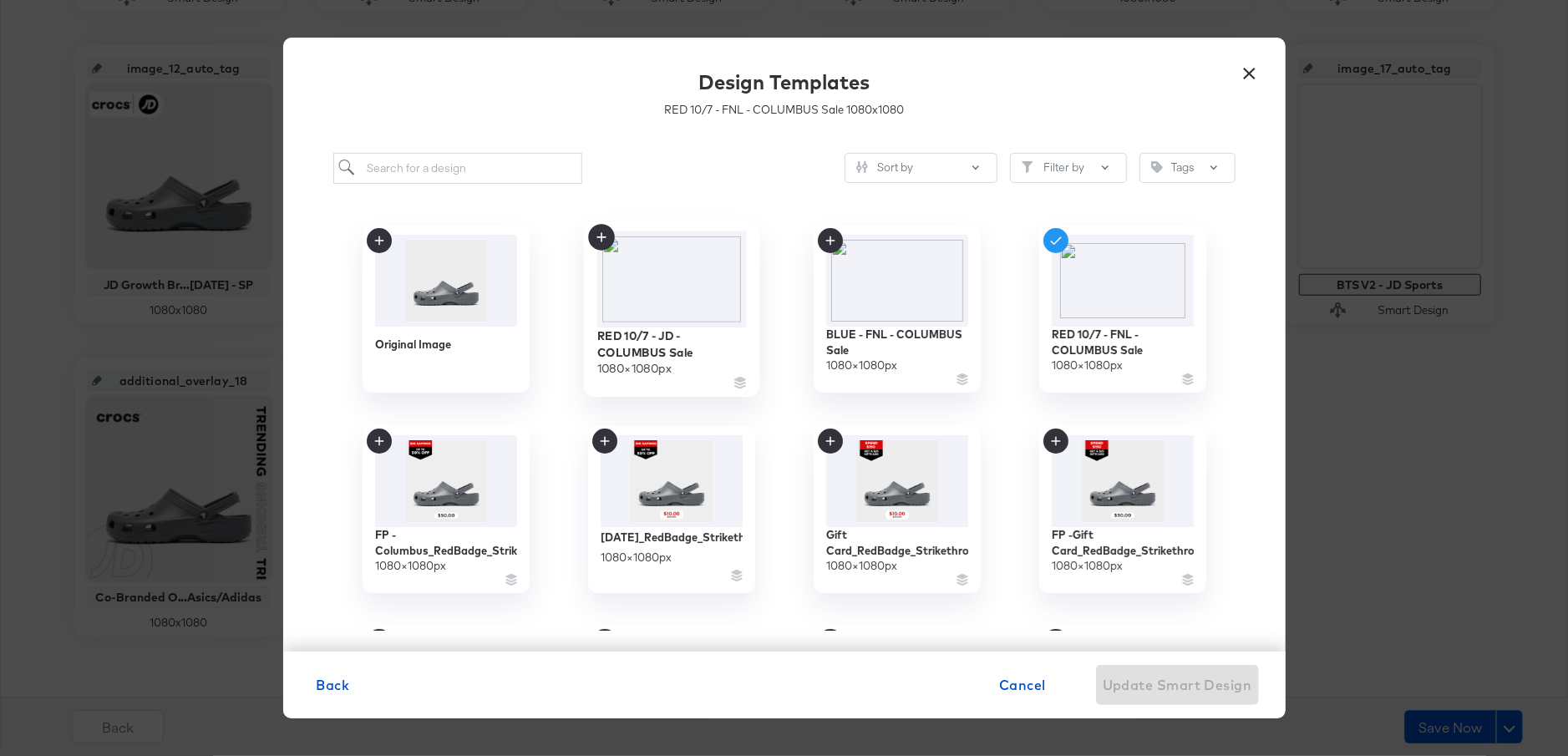
click at [687, 284] on img at bounding box center [671, 278] width 149 height 96
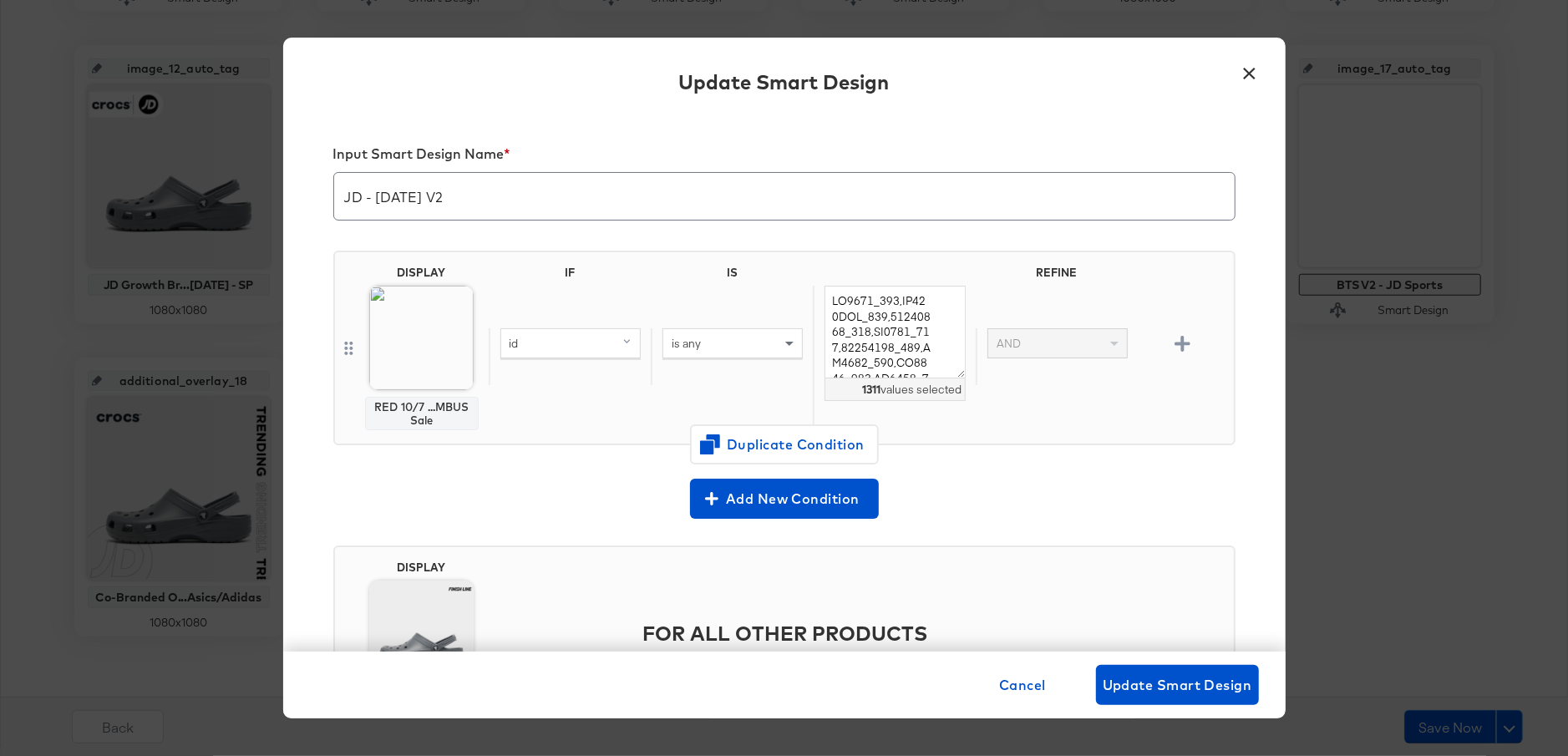
scroll to position [117, 0]
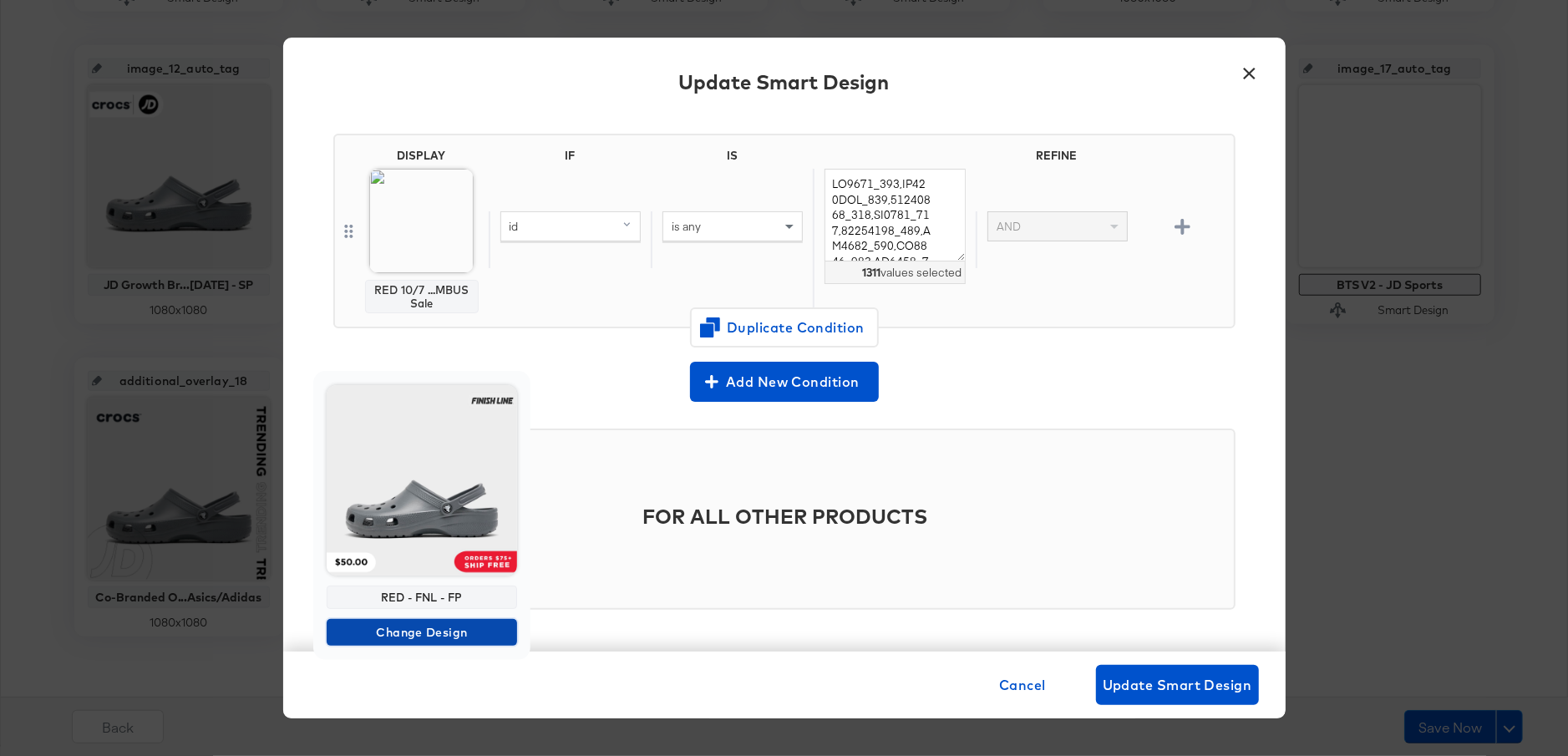
click at [399, 628] on span "Change Design" at bounding box center [421, 634] width 177 height 21
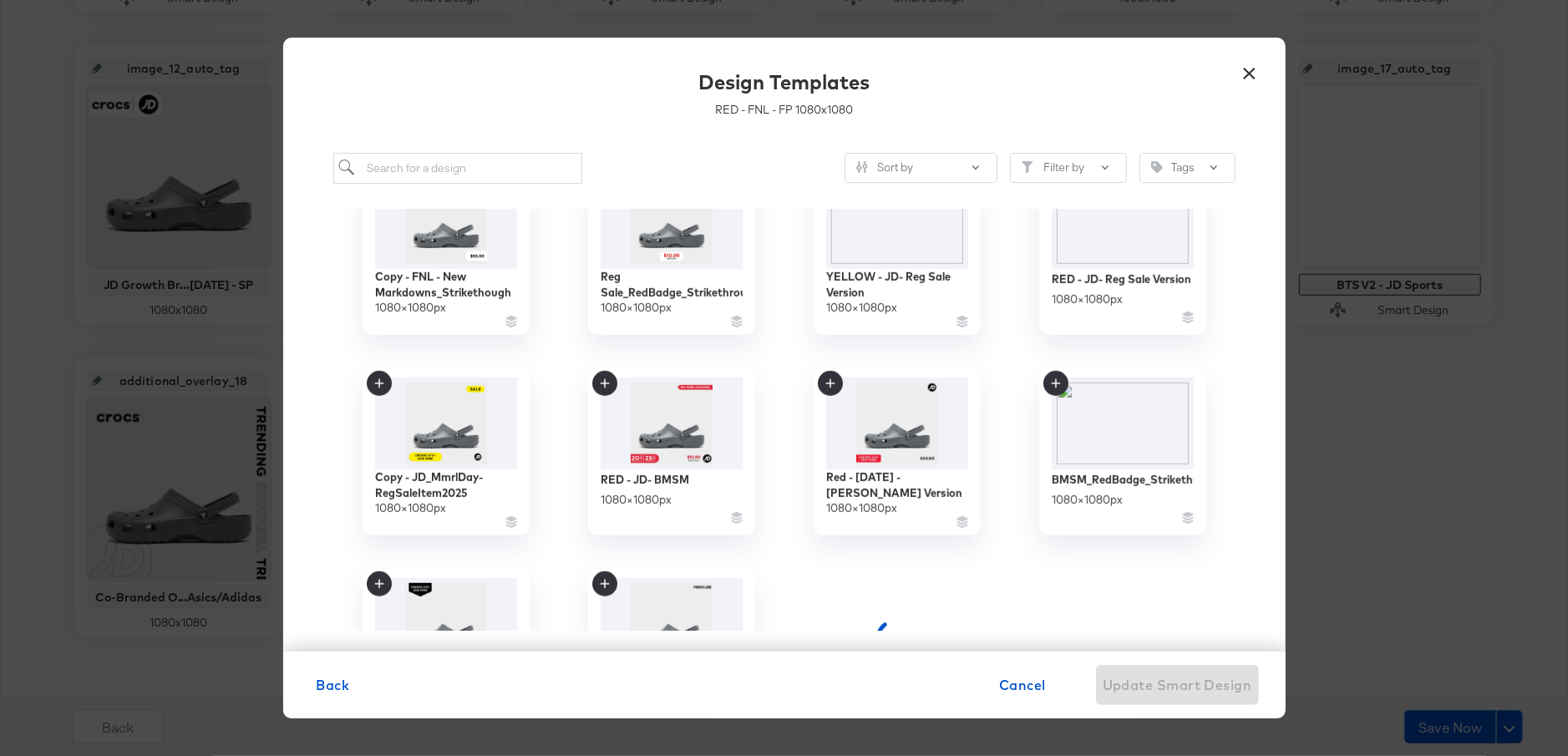
scroll to position [877, 0]
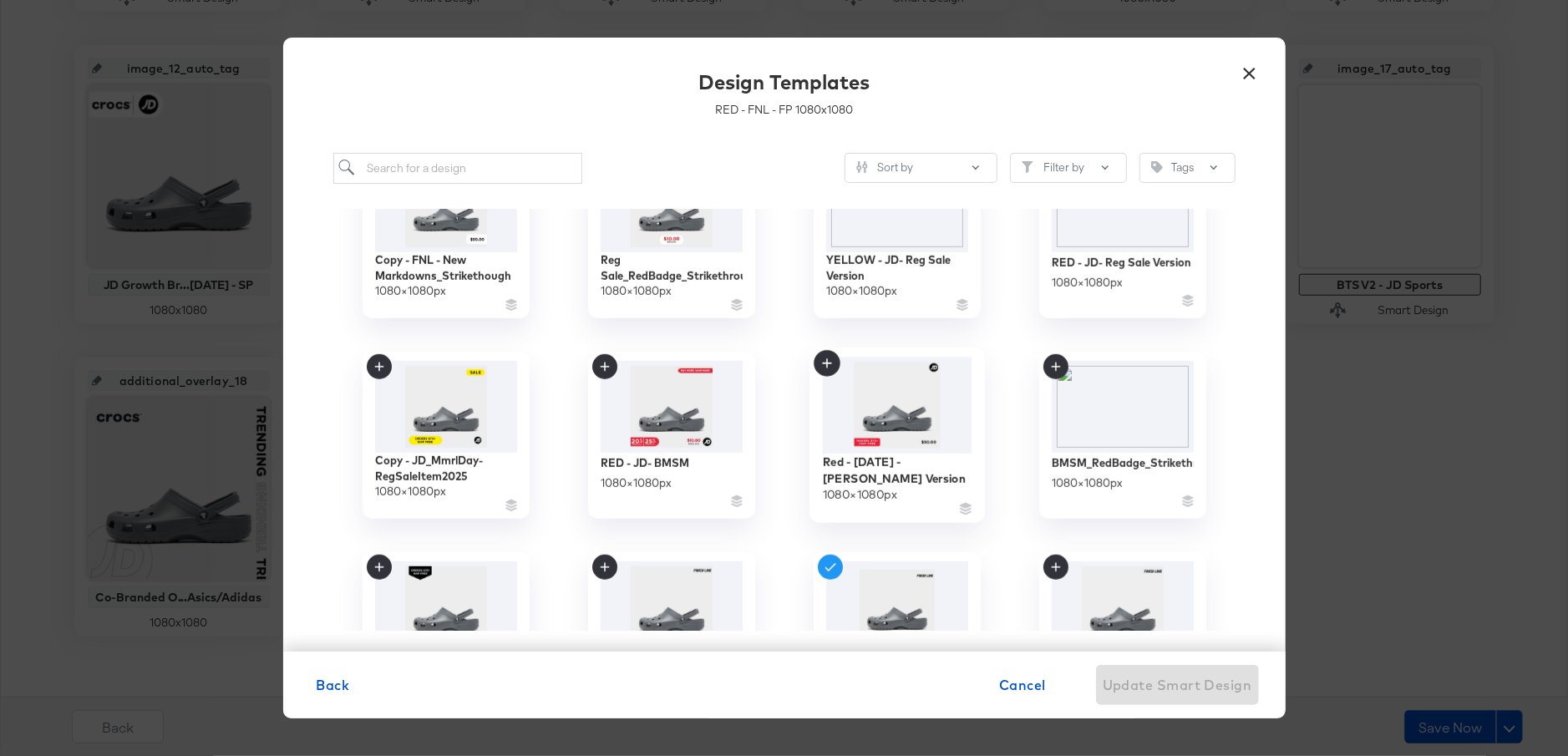
click at [880, 415] on img at bounding box center [896, 405] width 149 height 96
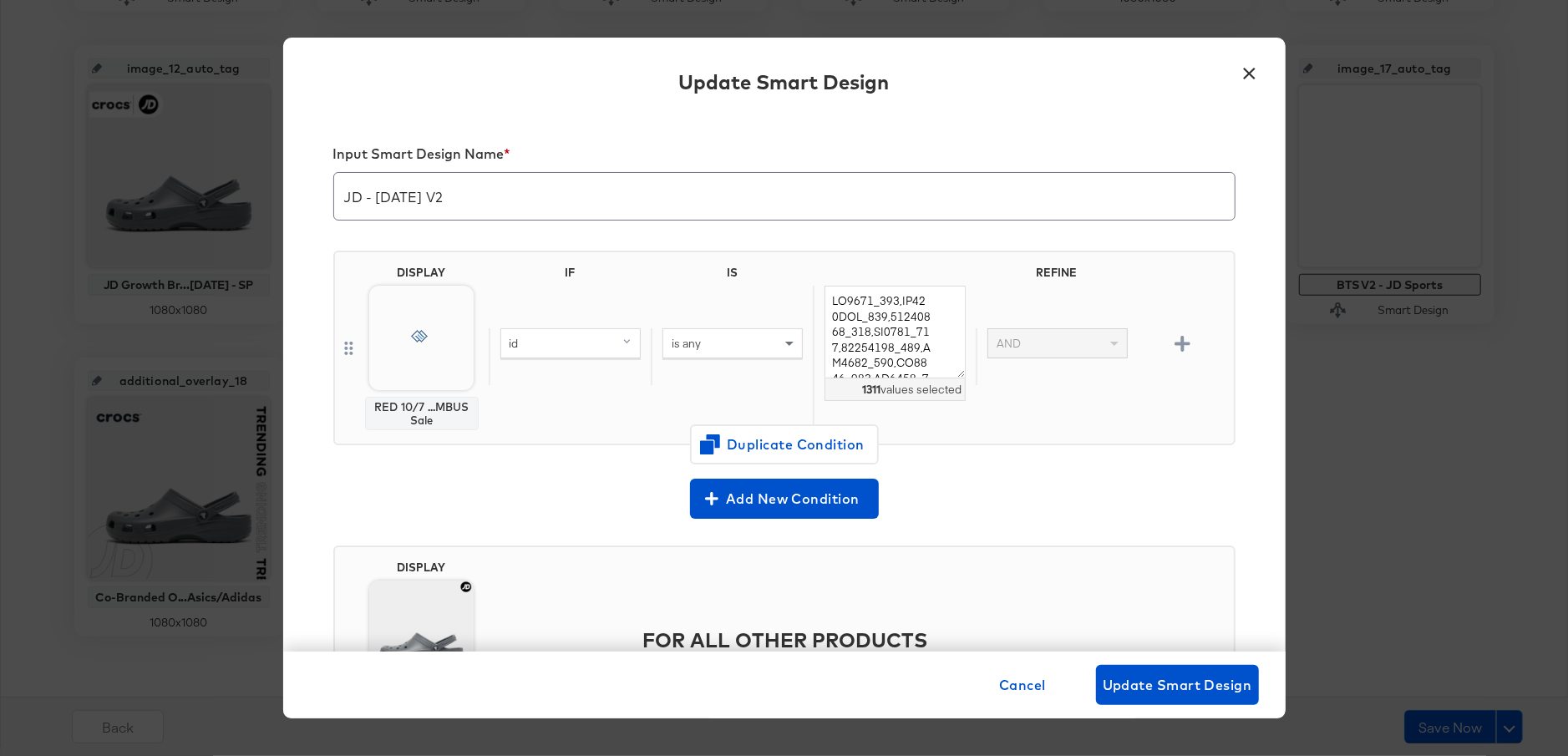
scroll to position [117, 0]
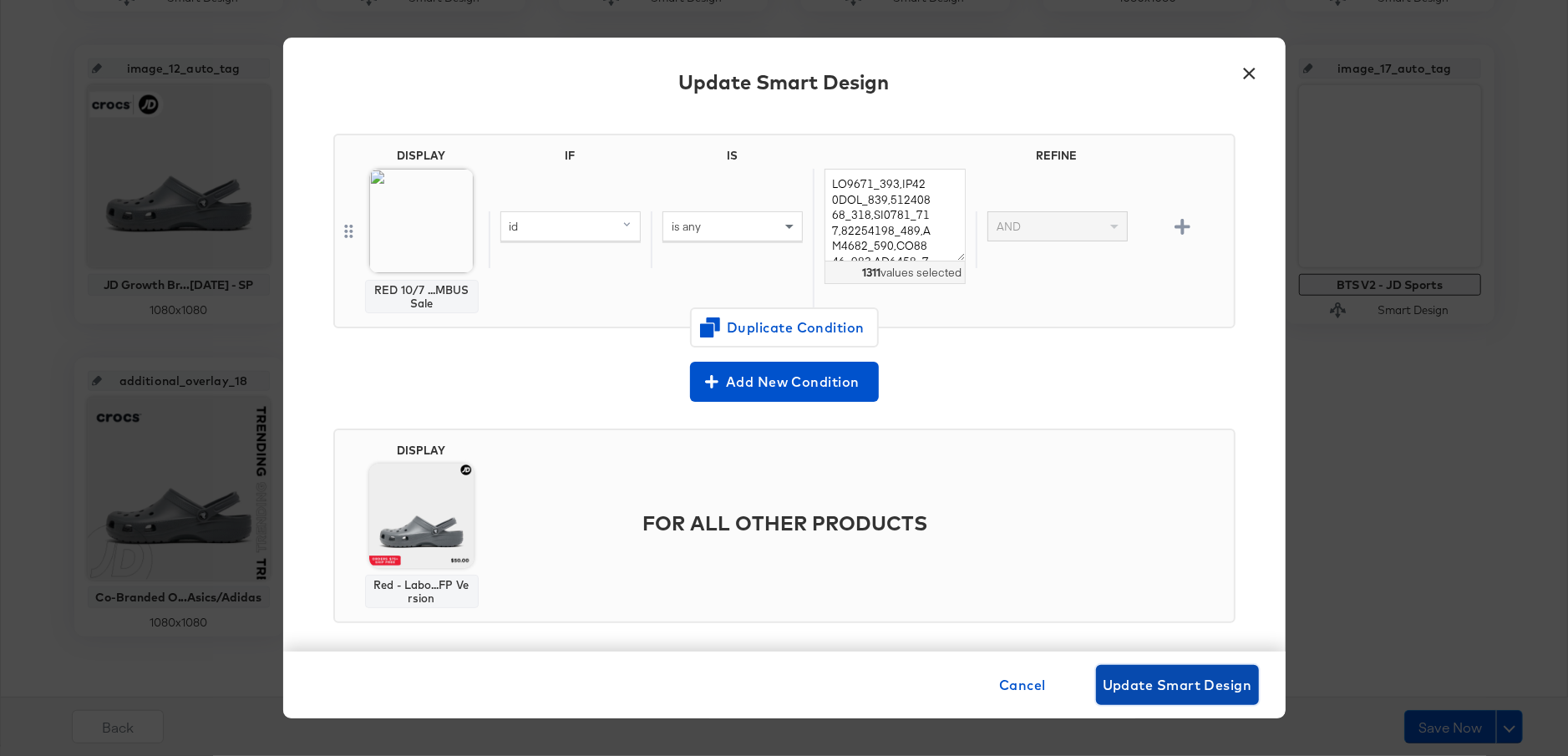
click at [1156, 691] on span "Update Smart Design" at bounding box center [1178, 685] width 149 height 23
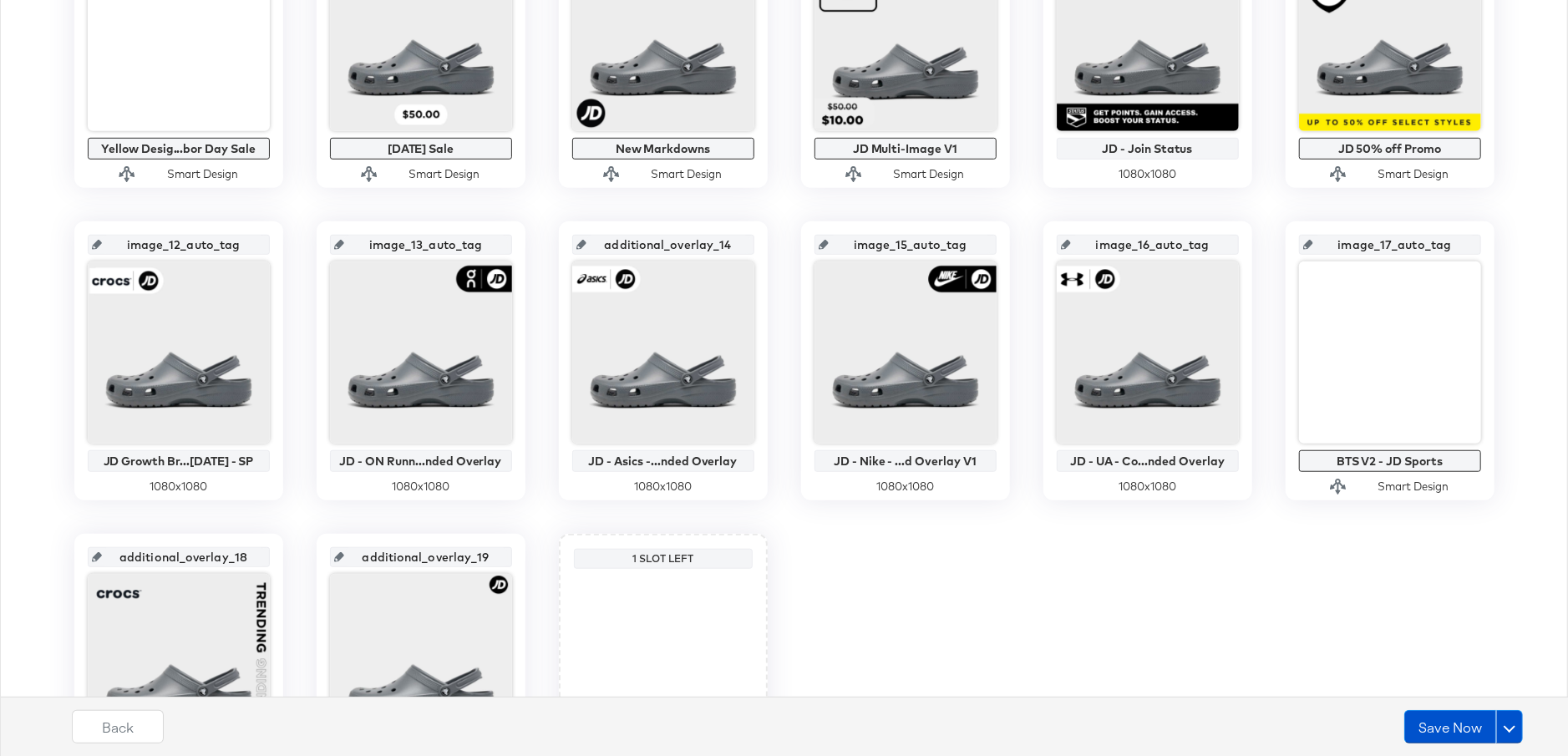
scroll to position [977, 0]
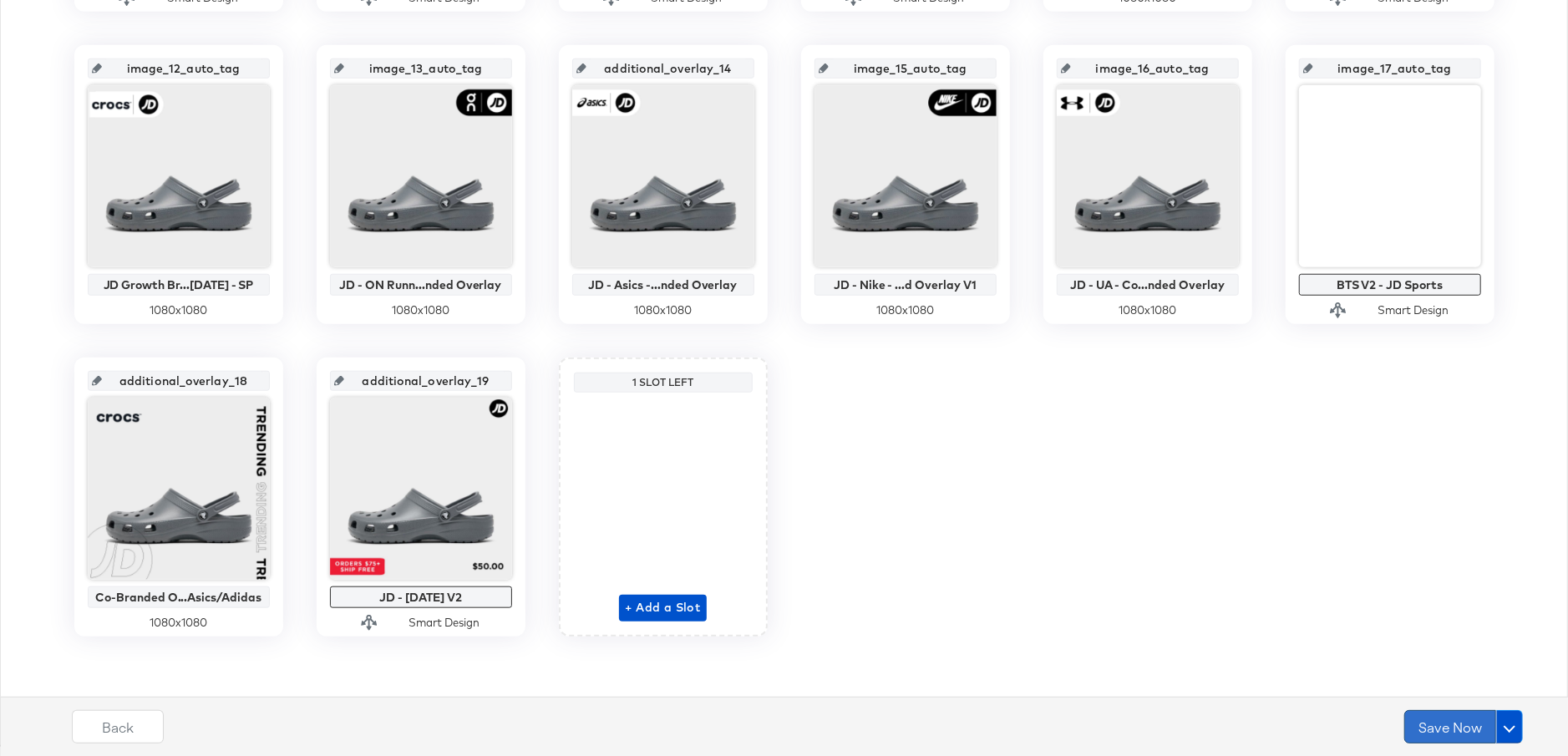
click at [1443, 723] on button "Save Now" at bounding box center [1450, 726] width 92 height 33
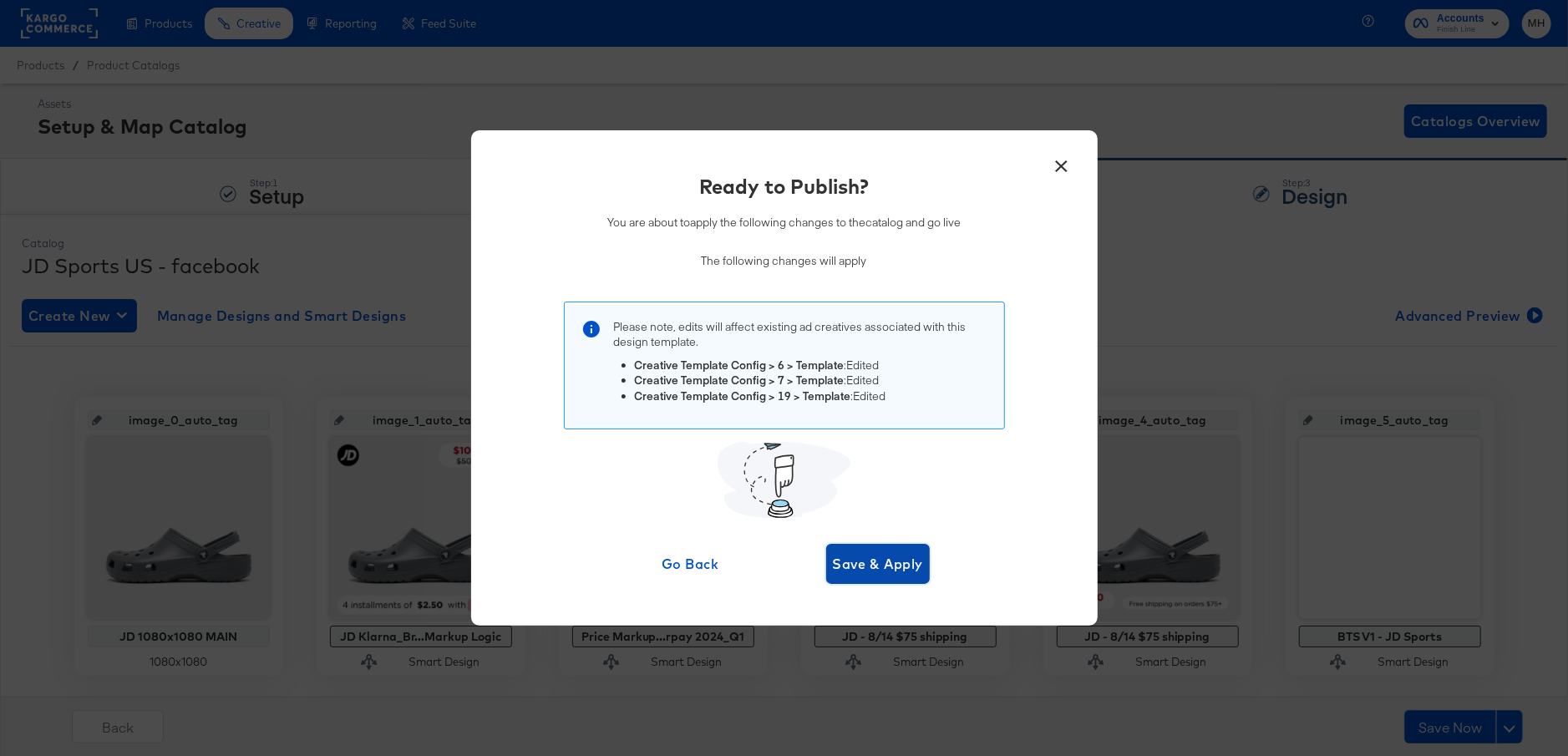
click at [900, 565] on span "Save & Apply" at bounding box center [878, 564] width 91 height 23
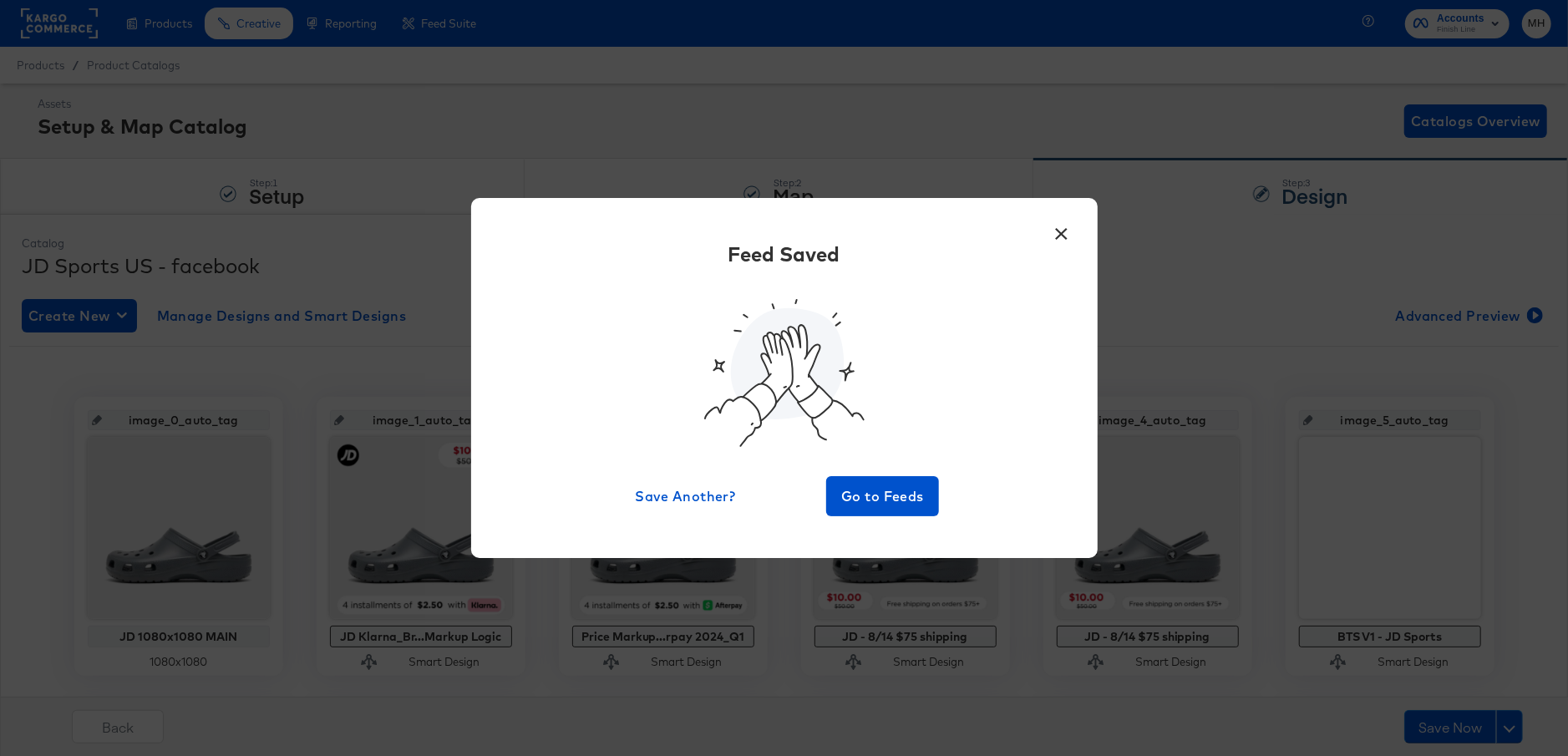
click at [896, 517] on div "× Feed Saved Save Another? Go to Feeds" at bounding box center [784, 377] width 627 height 359
click at [885, 492] on span "Go to Feeds" at bounding box center [883, 496] width 100 height 23
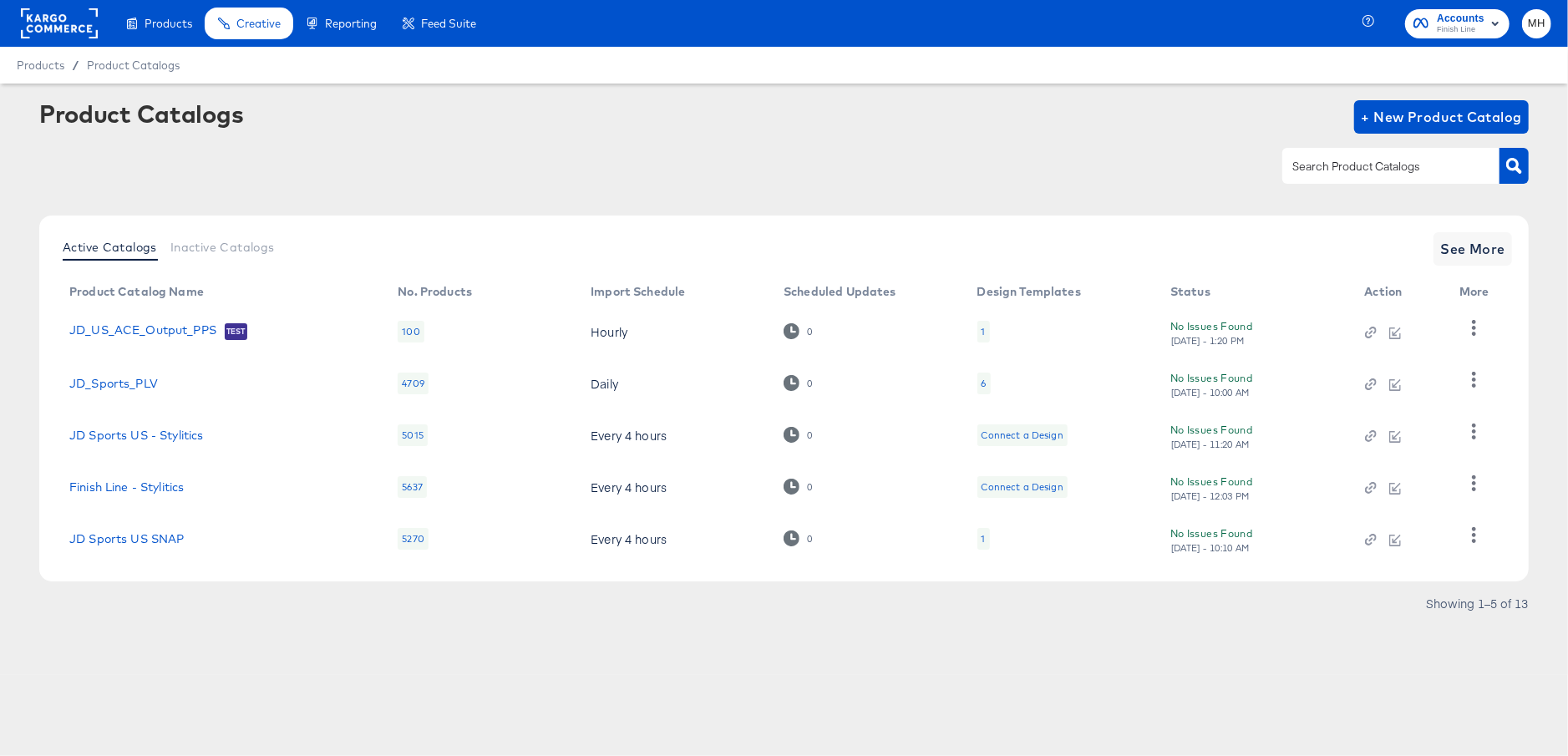
click at [72, 24] on rect at bounding box center [59, 23] width 77 height 30
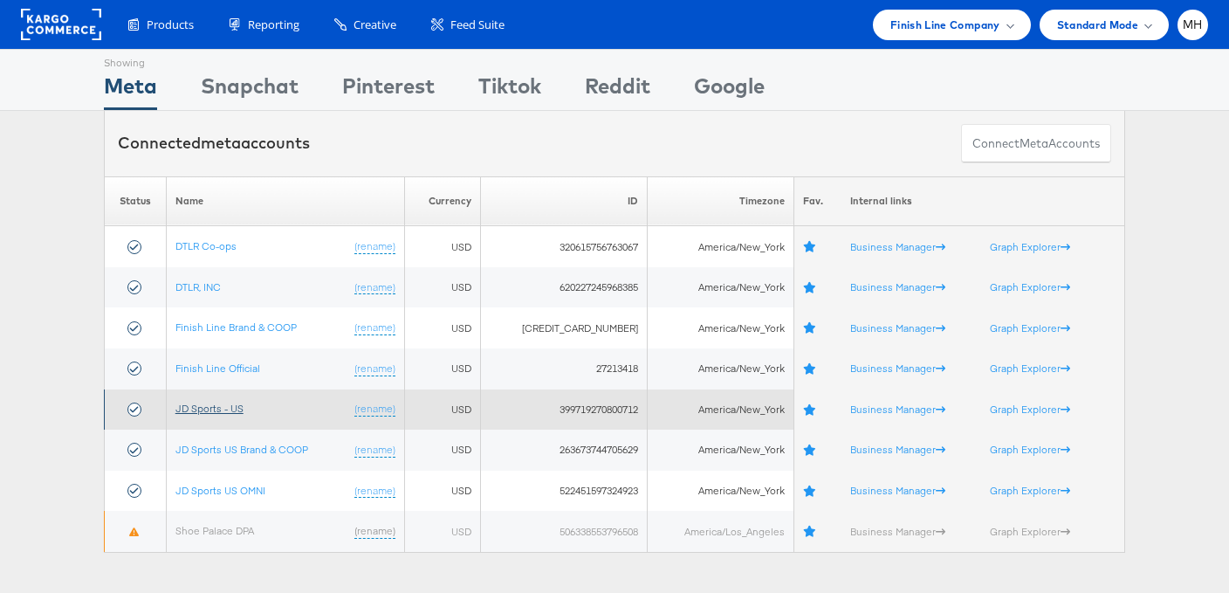
click at [226, 411] on link "JD Sports - US" at bounding box center [210, 408] width 68 height 13
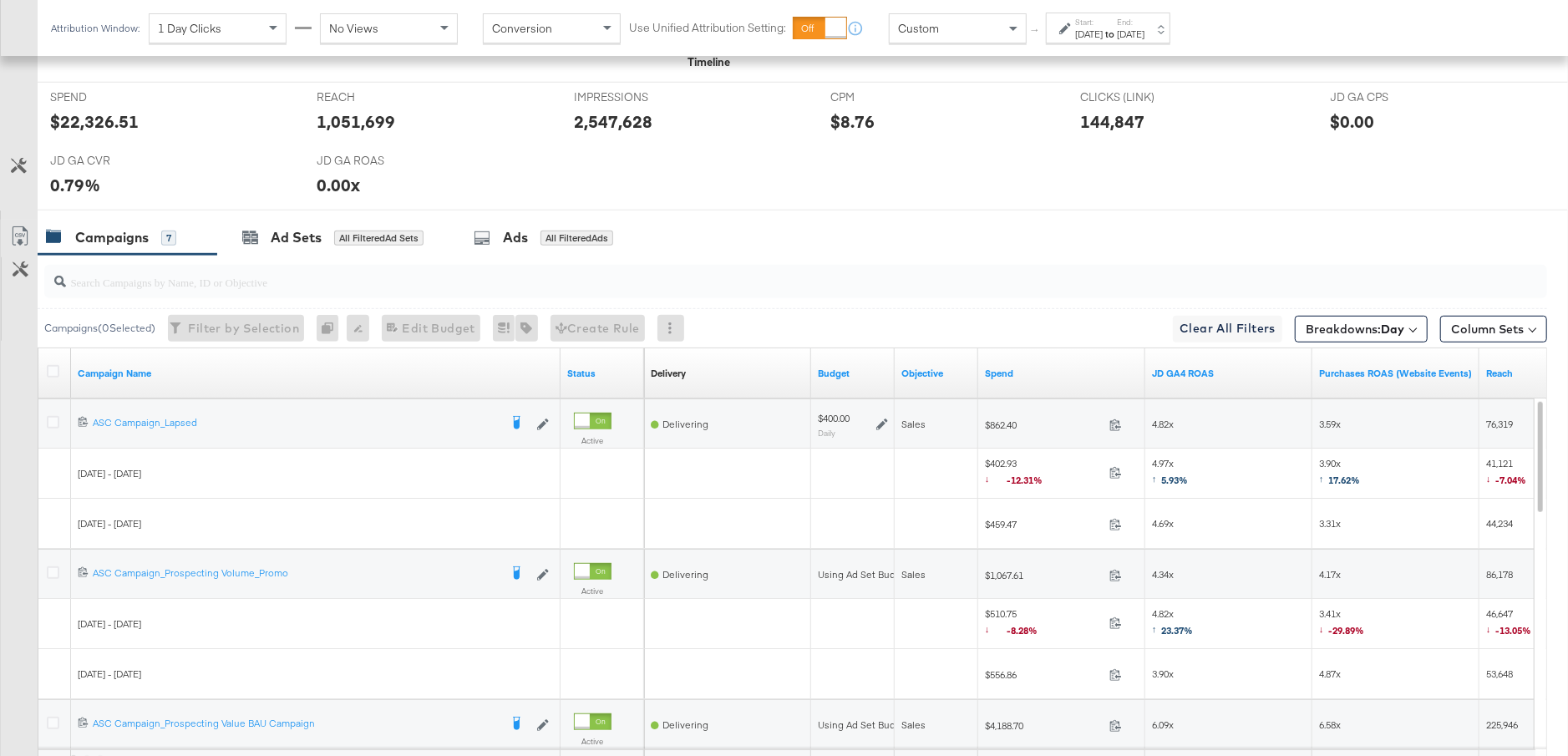
scroll to position [867, 0]
